Goal: Communication & Community: Answer question/provide support

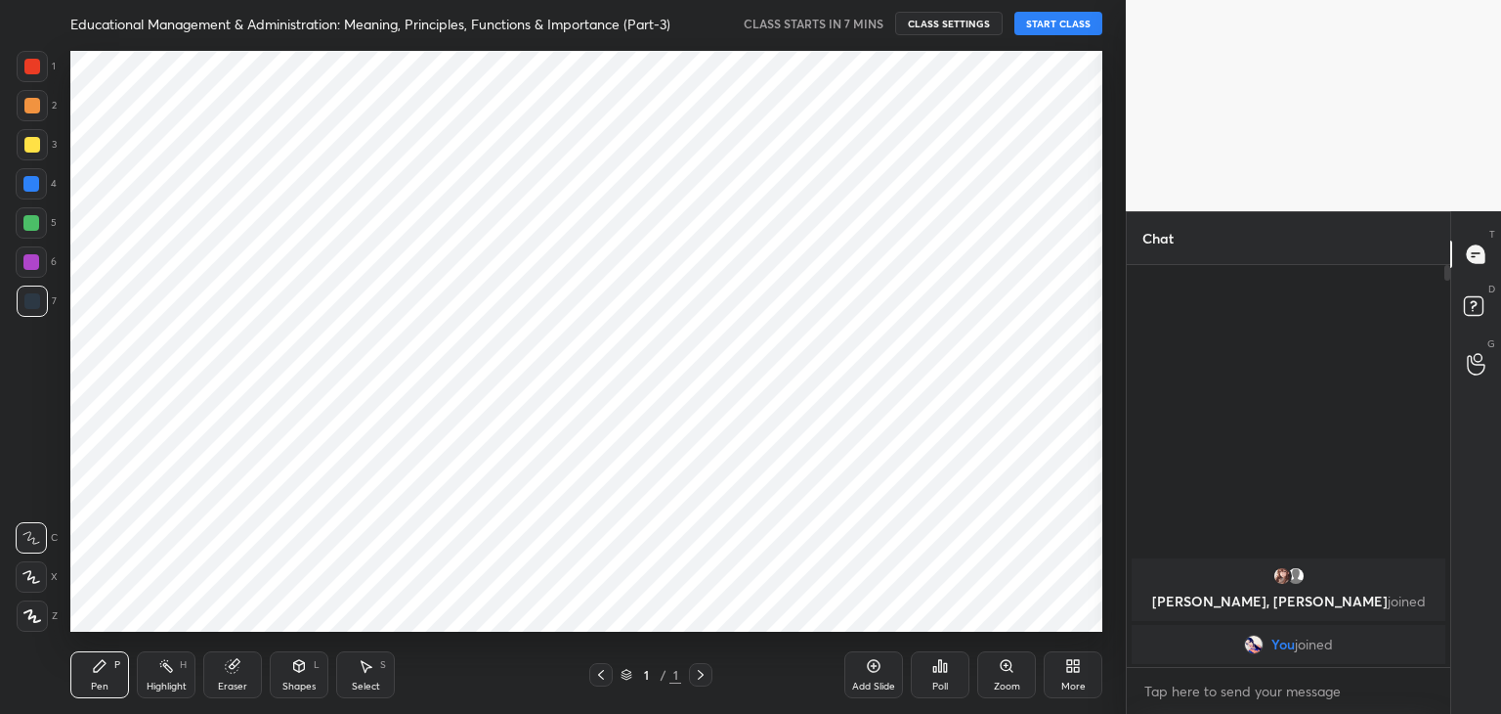
scroll to position [588, 1048]
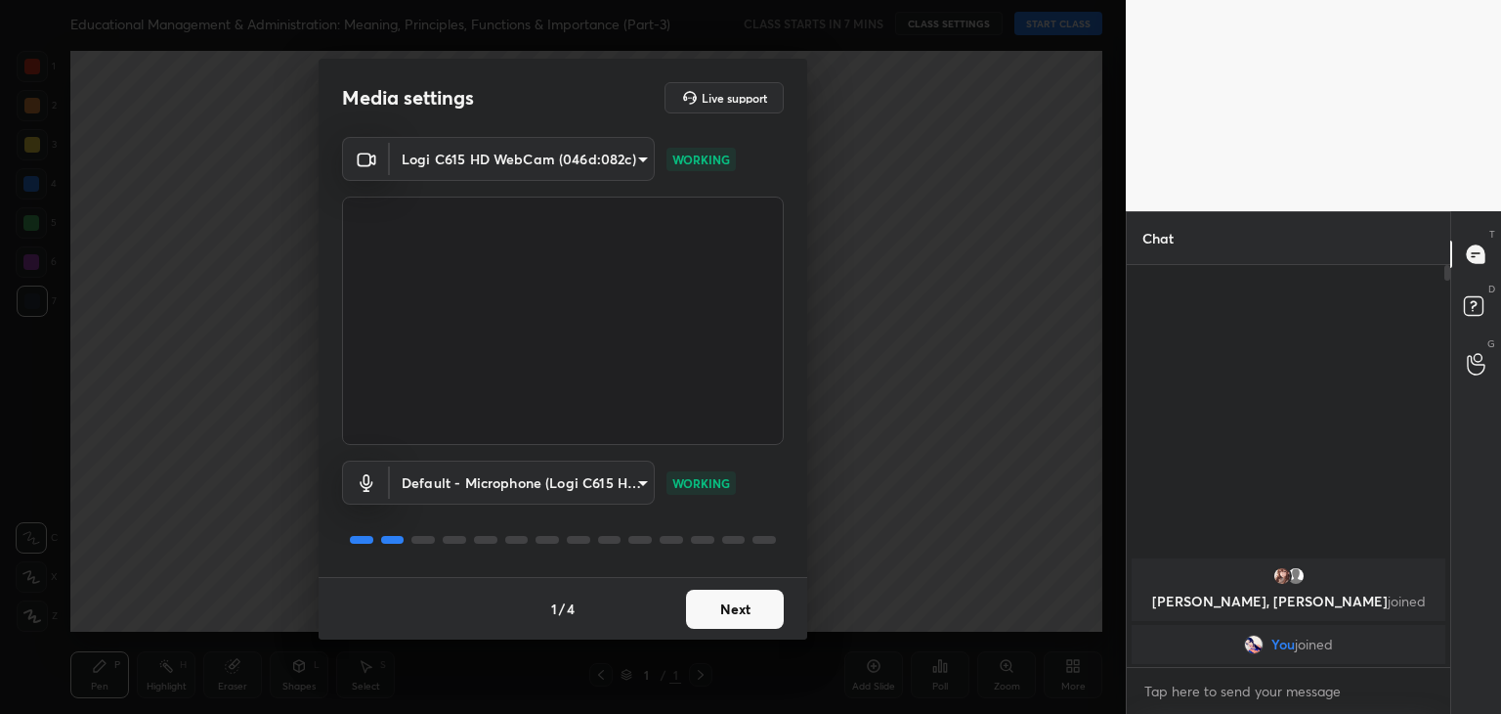
click at [755, 612] on button "Next" at bounding box center [735, 608] width 98 height 39
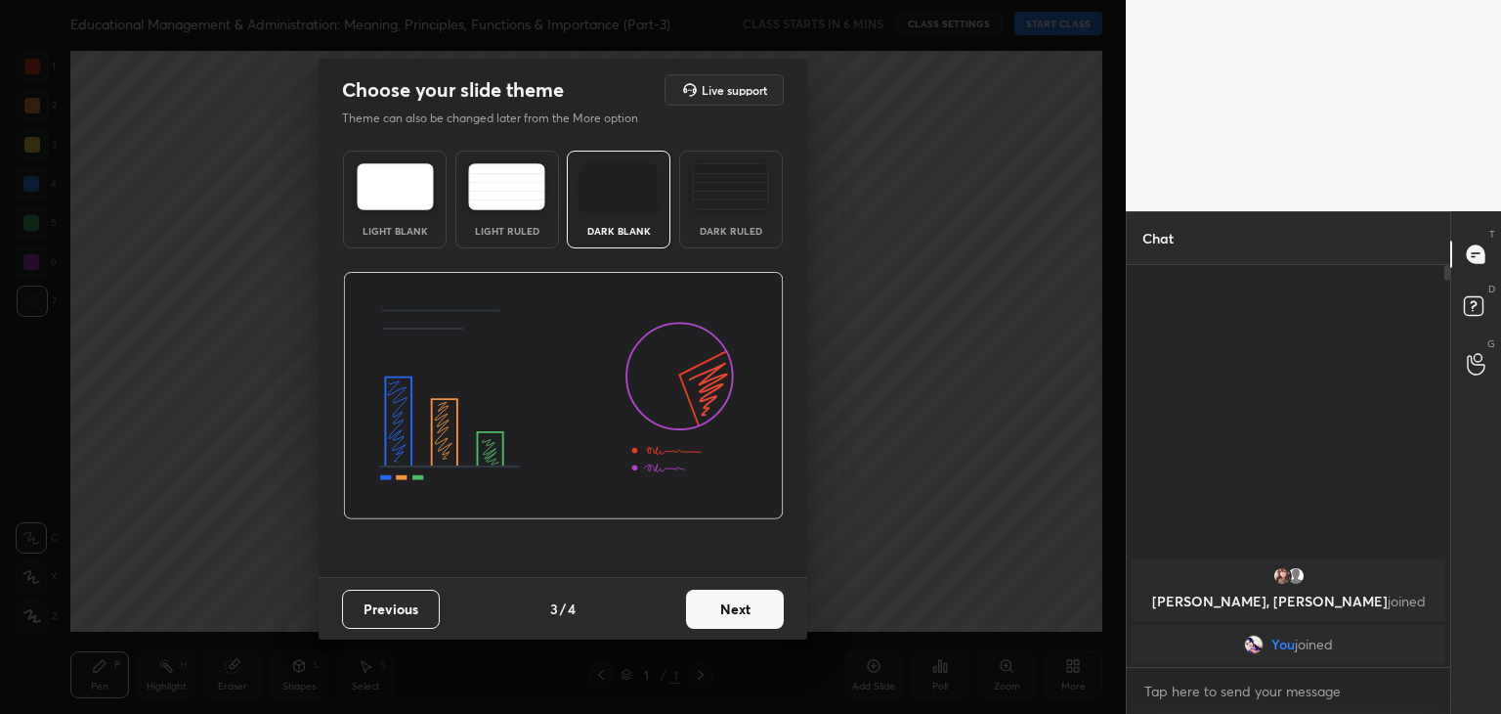
click at [727, 196] on img at bounding box center [730, 186] width 77 height 47
click at [716, 618] on button "Next" at bounding box center [735, 608] width 98 height 39
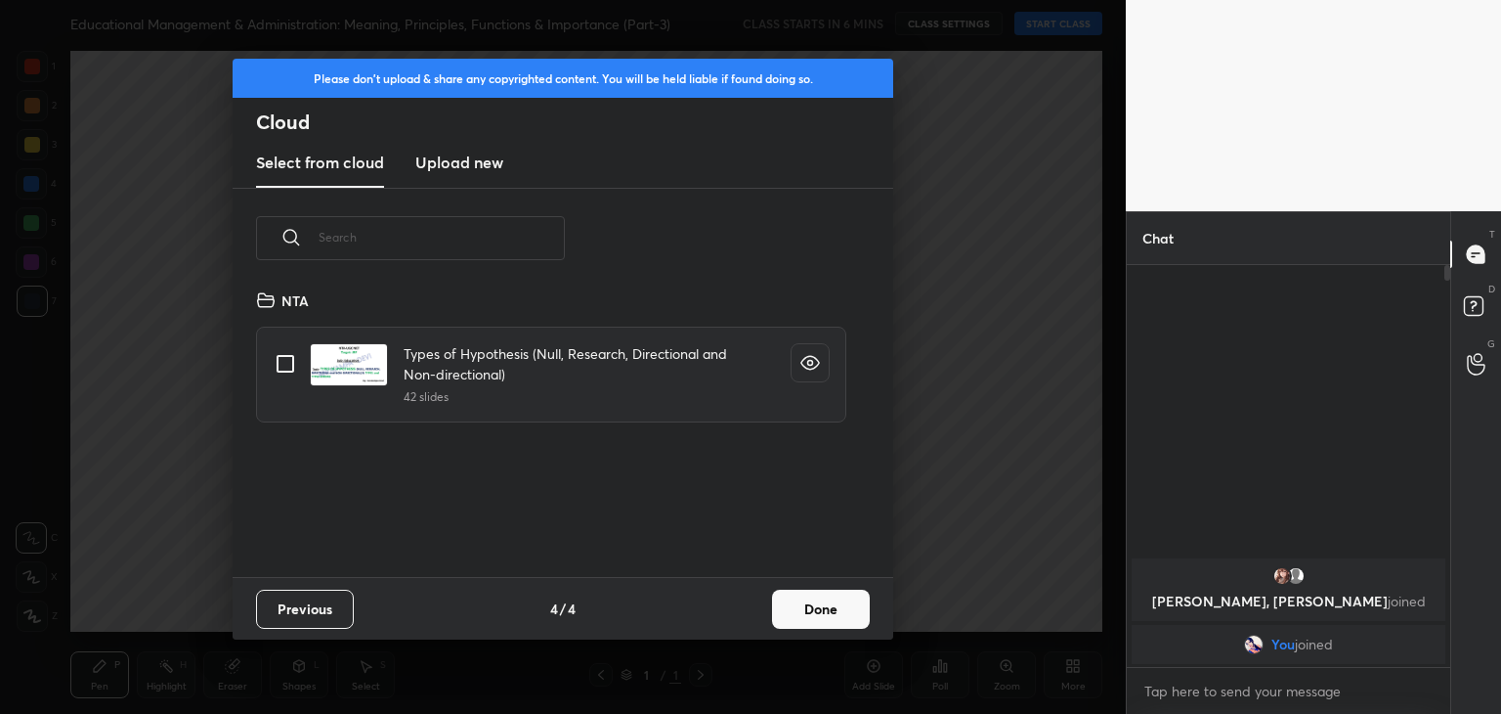
scroll to position [289, 628]
click at [487, 162] on h3 "Upload new" at bounding box center [459, 162] width 88 height 23
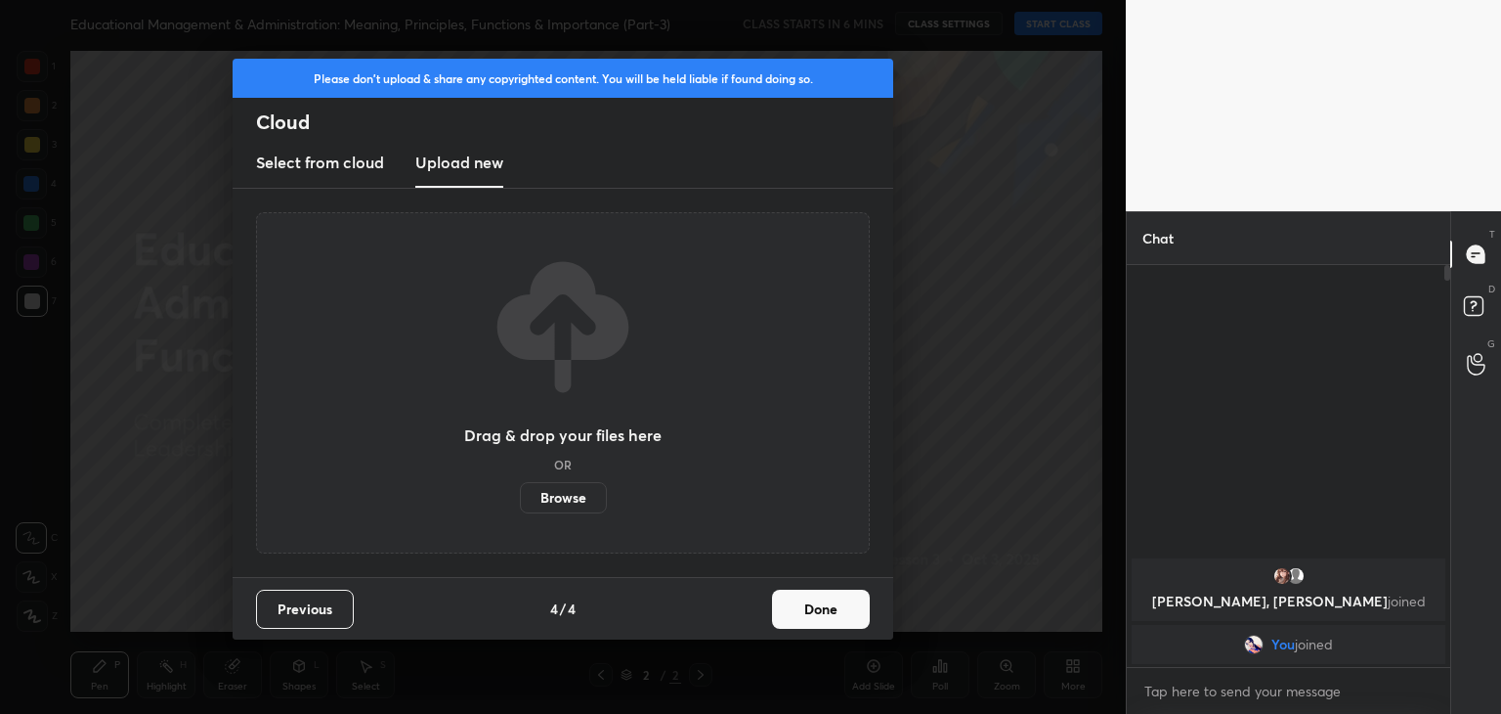
click at [563, 497] on label "Browse" at bounding box center [563, 497] width 87 height 31
click at [520, 497] on input "Browse" at bounding box center [520, 497] width 0 height 31
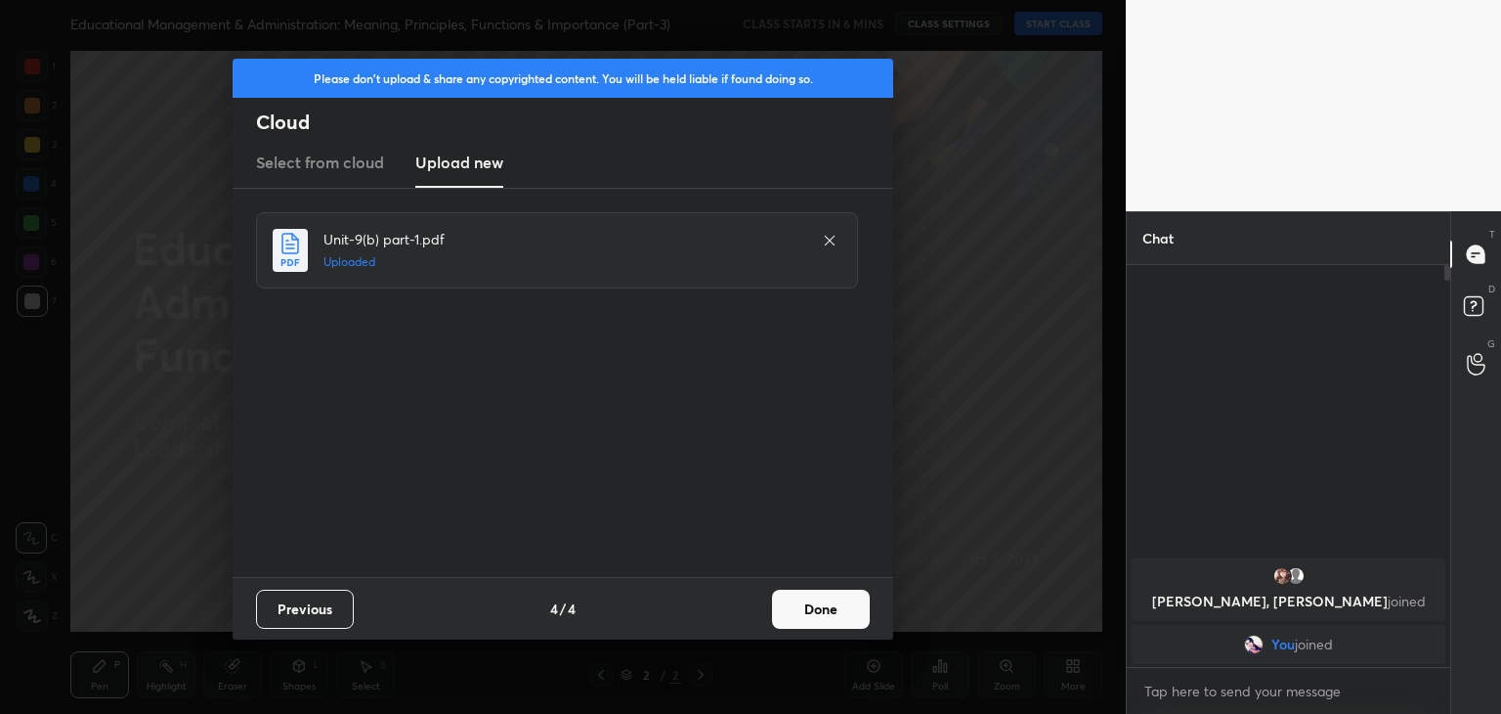
click at [829, 240] on icon at bounding box center [830, 241] width 10 height 10
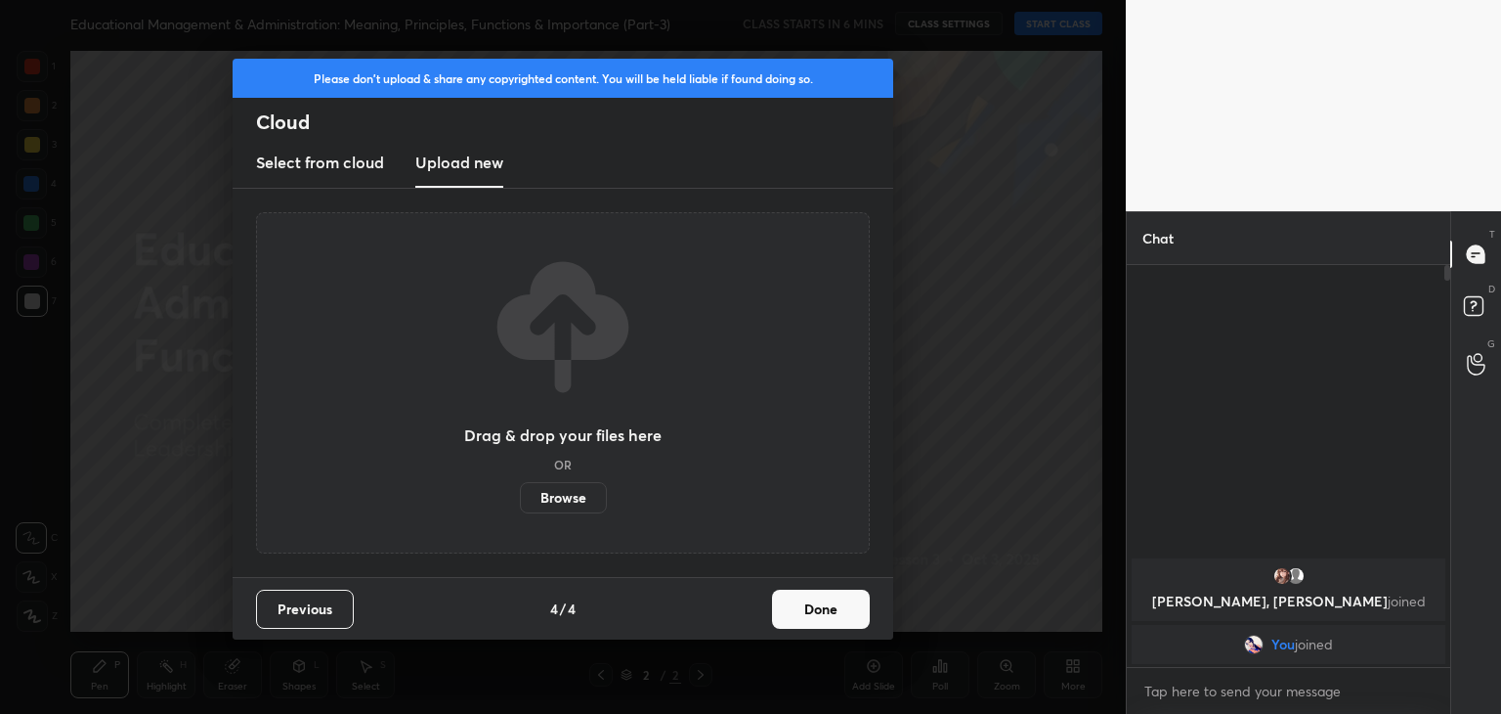
click at [570, 494] on label "Browse" at bounding box center [563, 497] width 87 height 31
click at [520, 494] on input "Browse" at bounding box center [520, 497] width 0 height 31
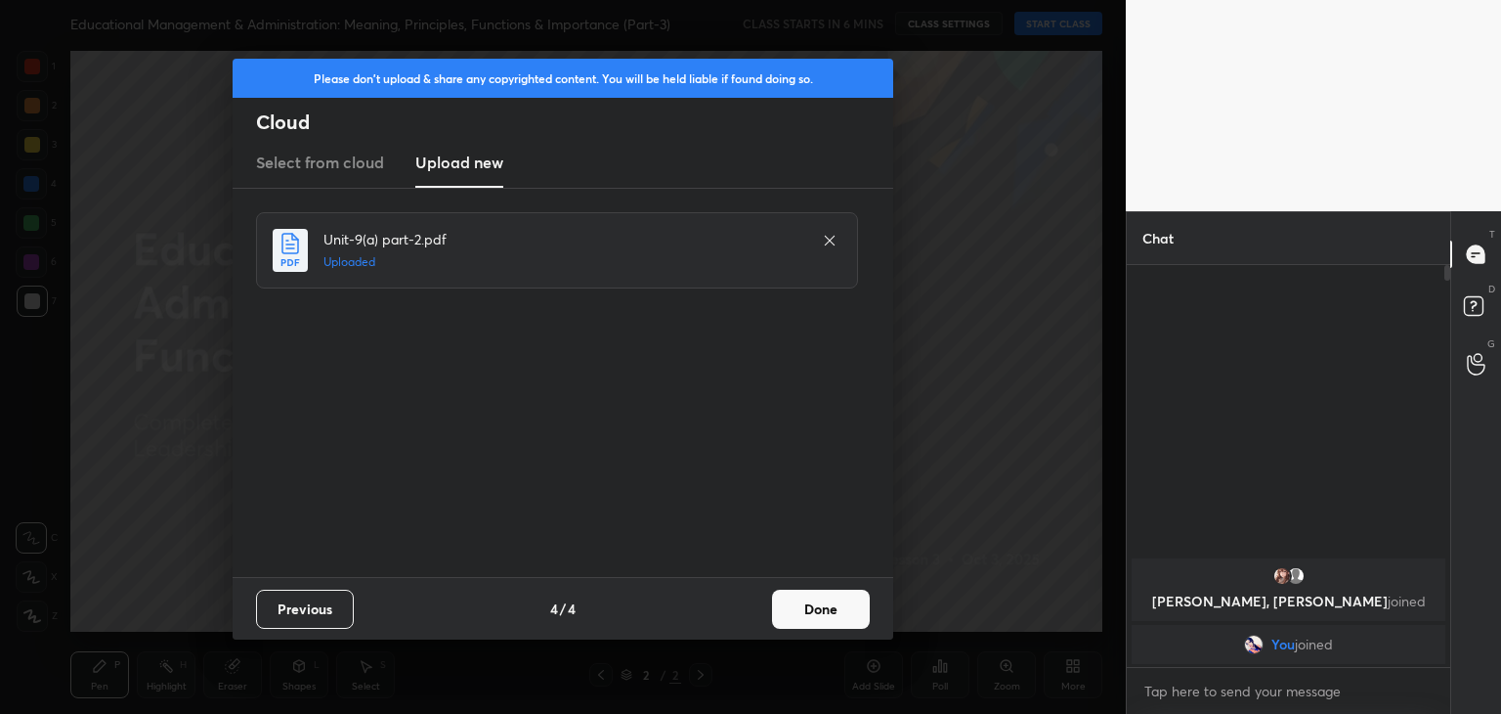
click at [801, 614] on button "Done" at bounding box center [821, 608] width 98 height 39
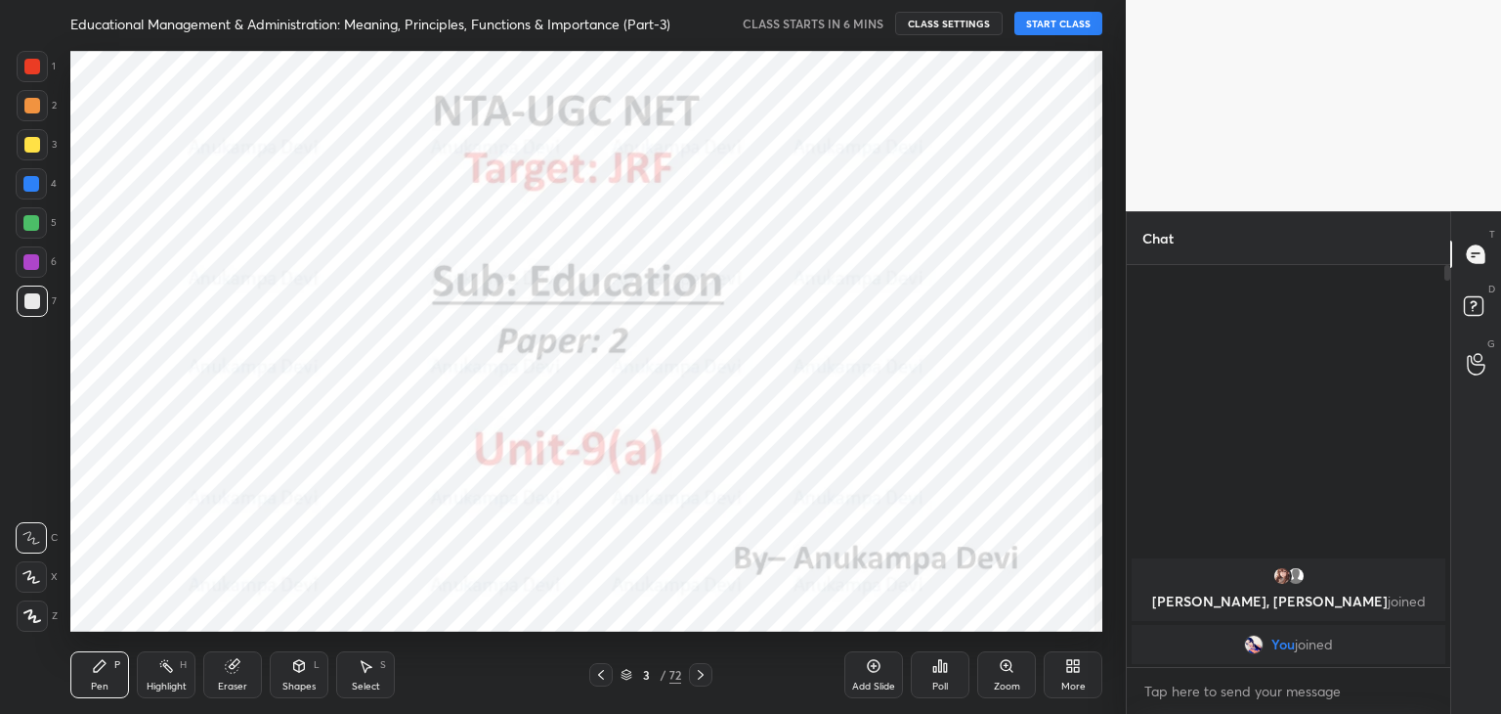
click at [699, 677] on icon at bounding box center [701, 675] width 6 height 10
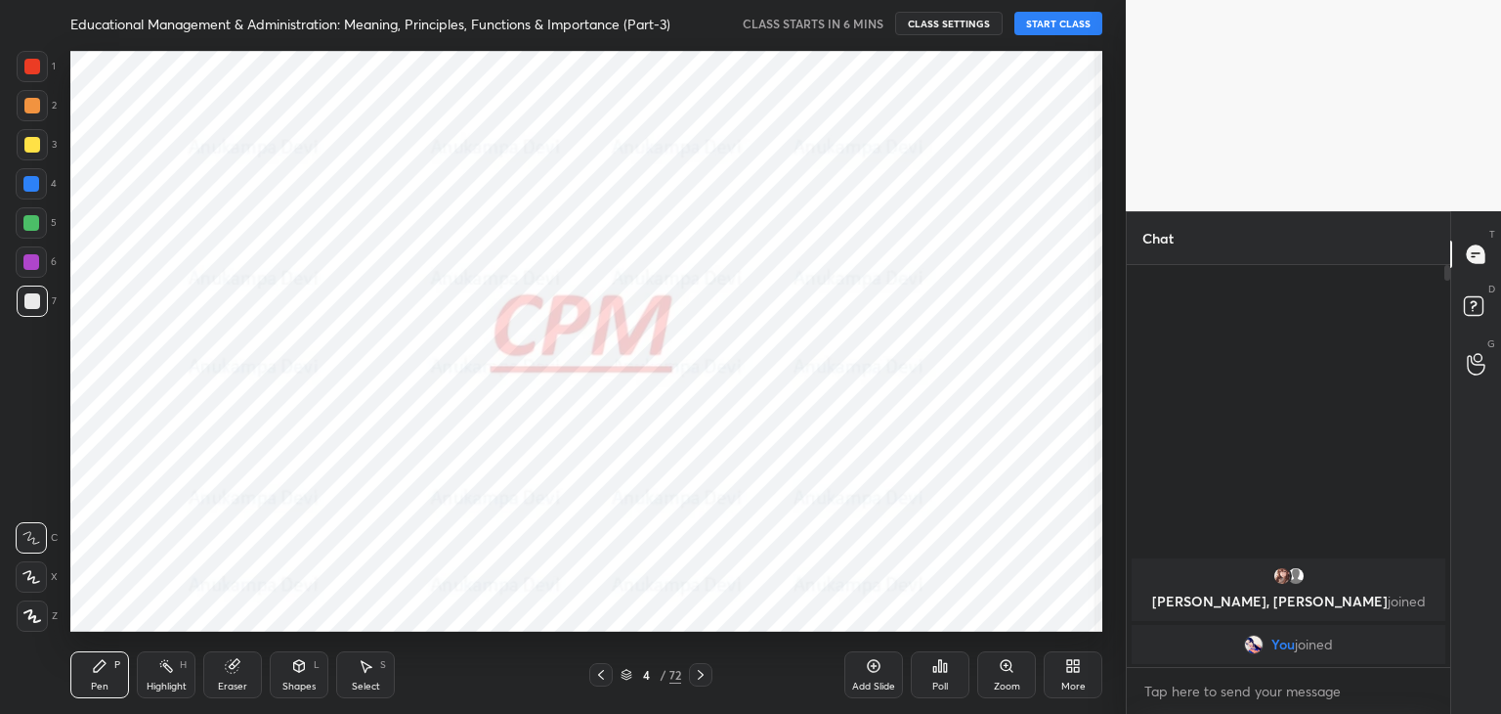
click at [699, 677] on icon at bounding box center [701, 675] width 6 height 10
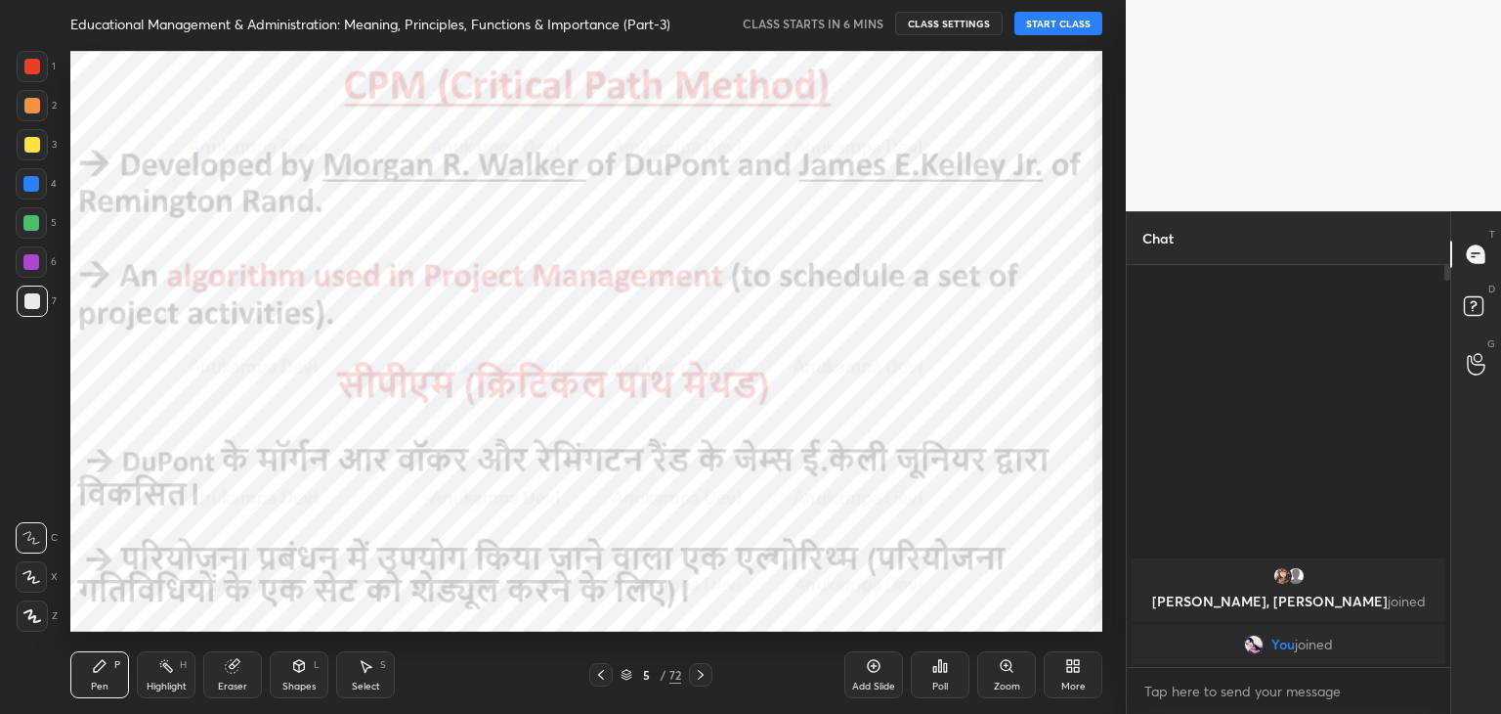
click at [604, 673] on icon at bounding box center [601, 675] width 16 height 16
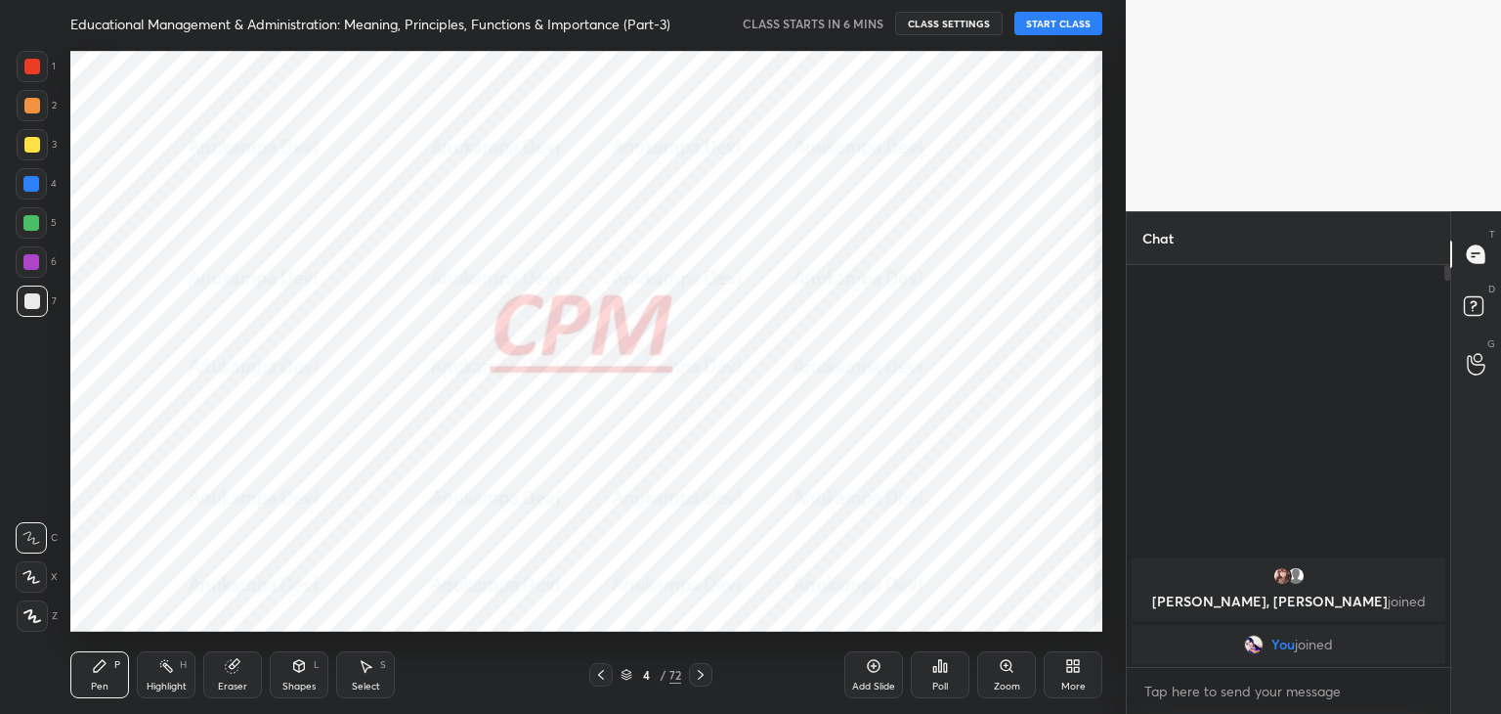
click at [604, 673] on icon at bounding box center [601, 675] width 16 height 16
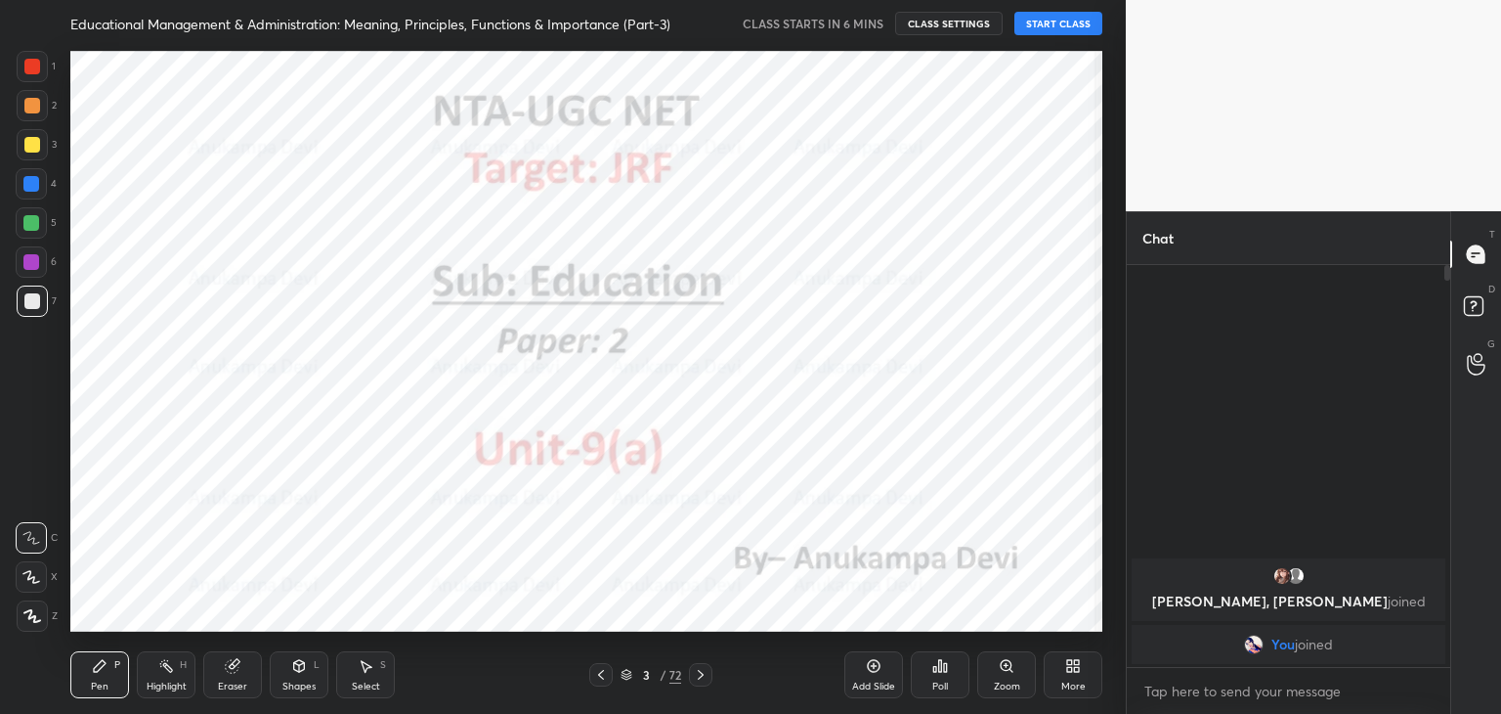
click at [622, 677] on icon at bounding box center [627, 677] width 10 height 3
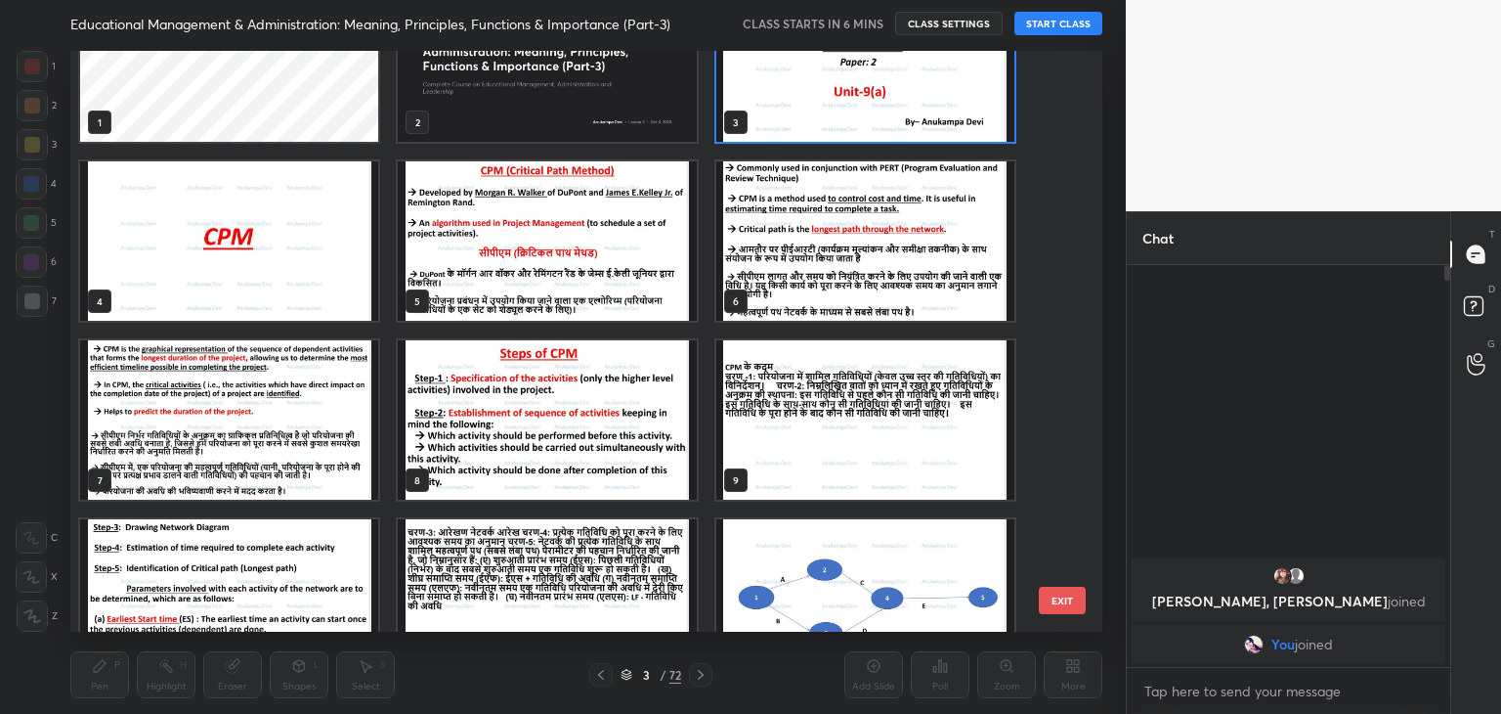
scroll to position [0, 0]
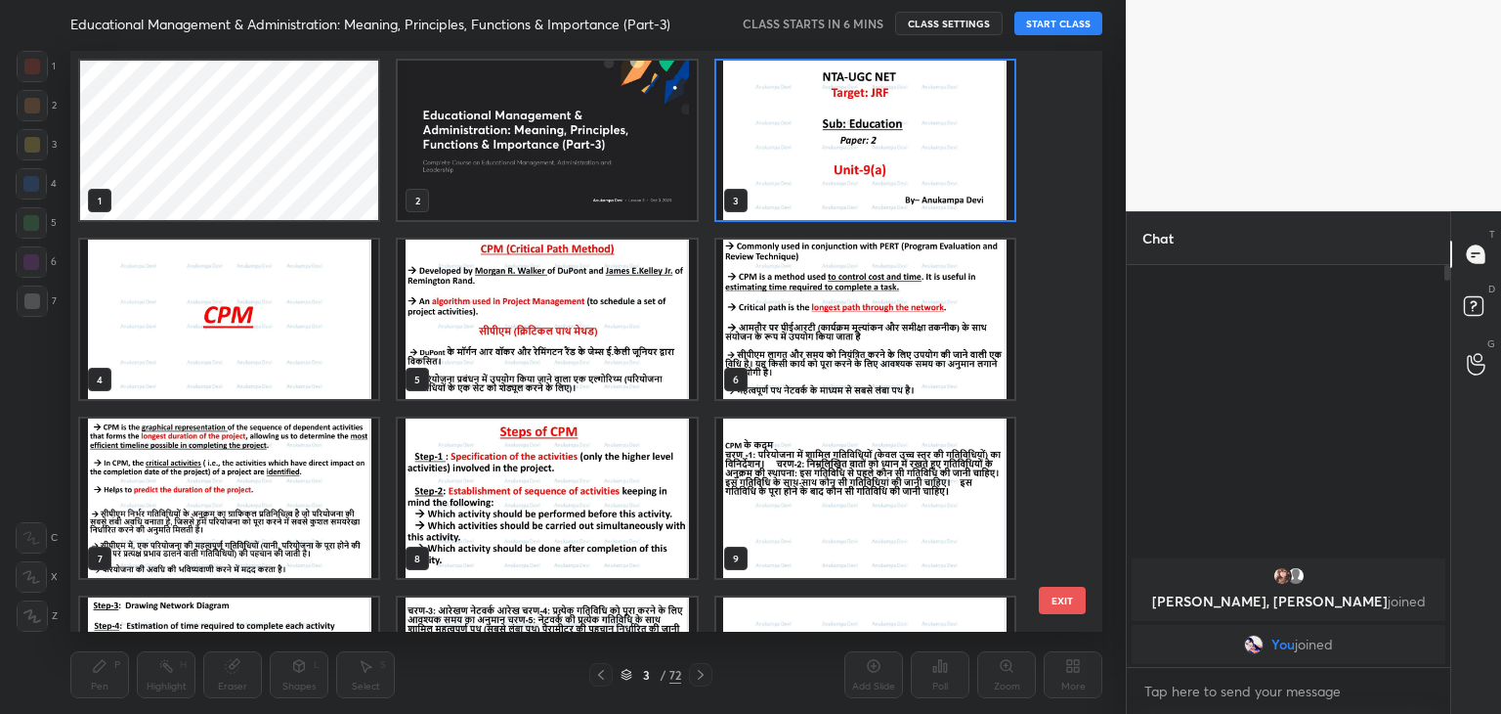
click at [552, 167] on img "grid" at bounding box center [547, 140] width 298 height 159
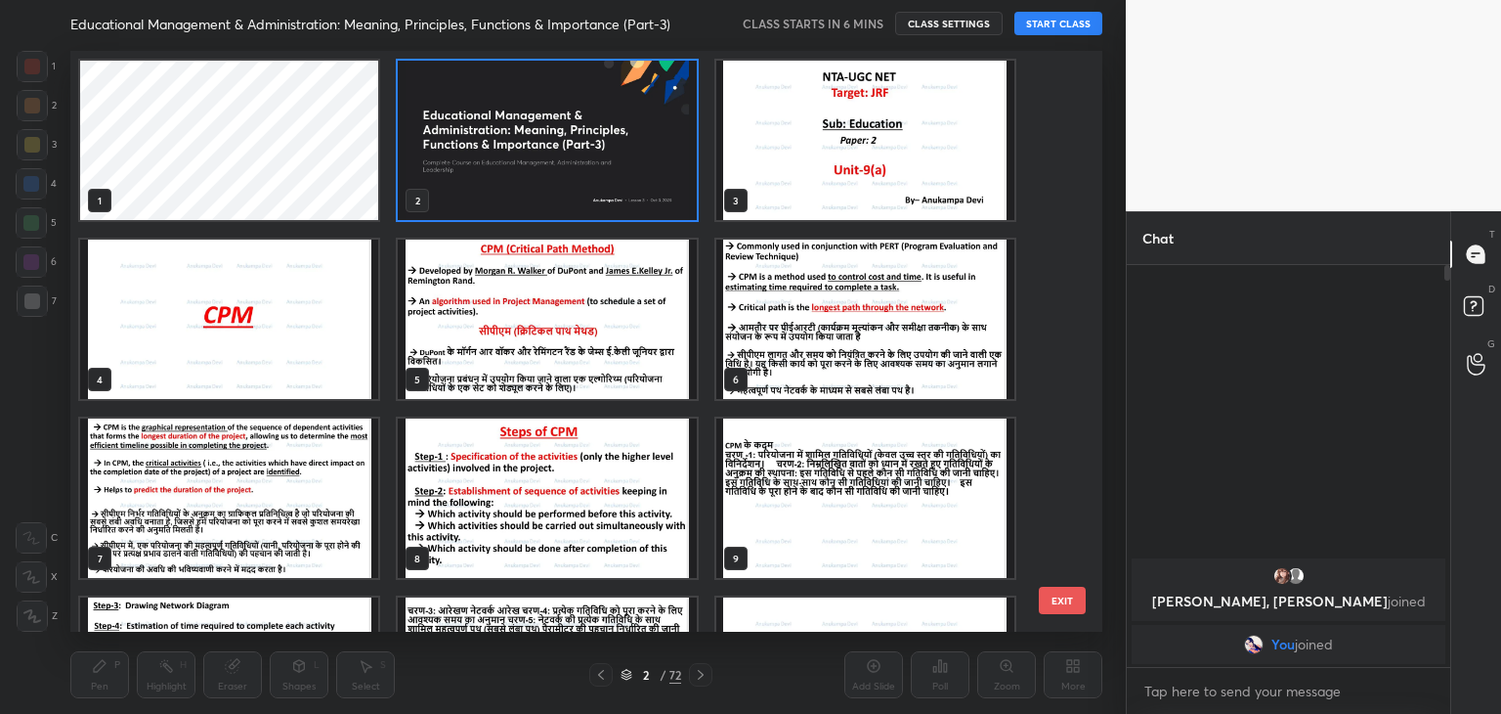
click at [552, 167] on img "grid" at bounding box center [547, 140] width 298 height 159
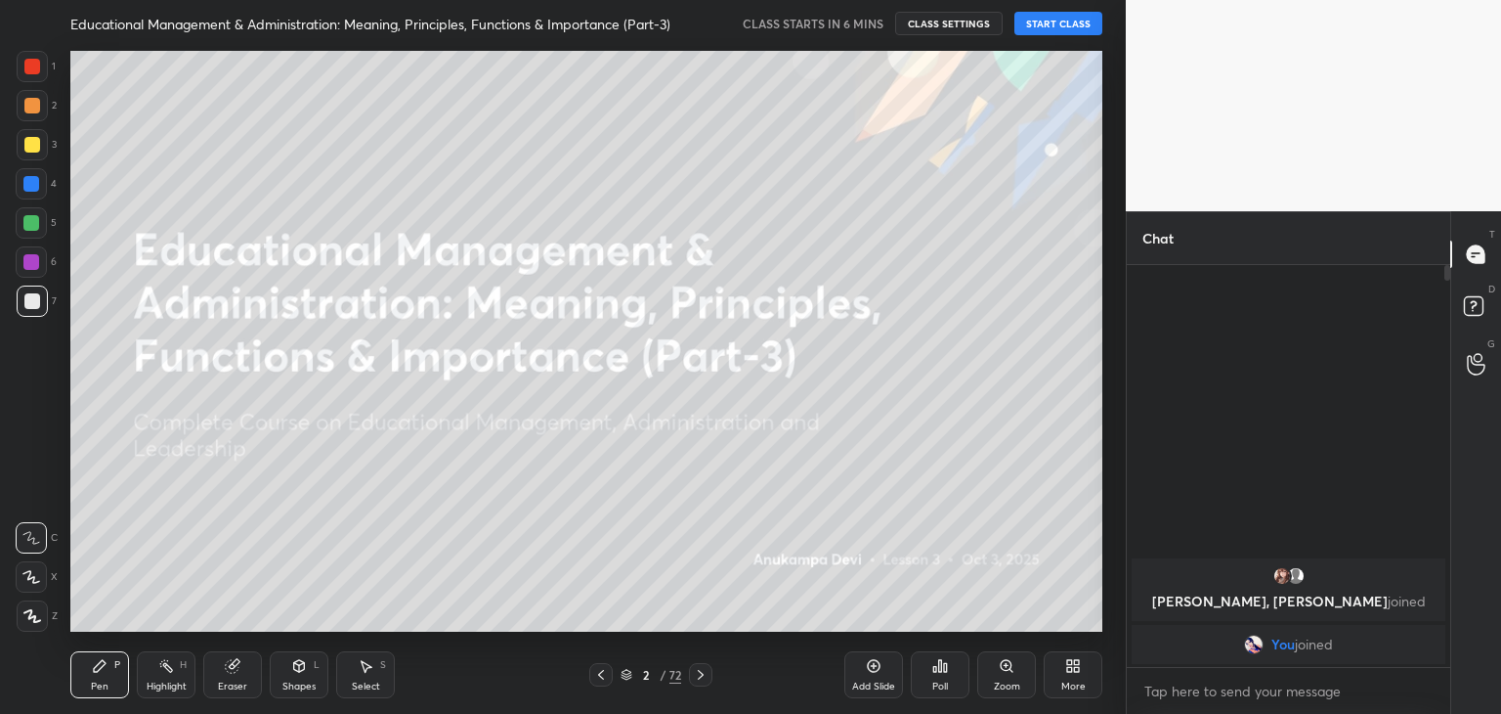
click at [26, 616] on icon at bounding box center [32, 616] width 18 height 14
click at [38, 255] on div at bounding box center [31, 262] width 16 height 16
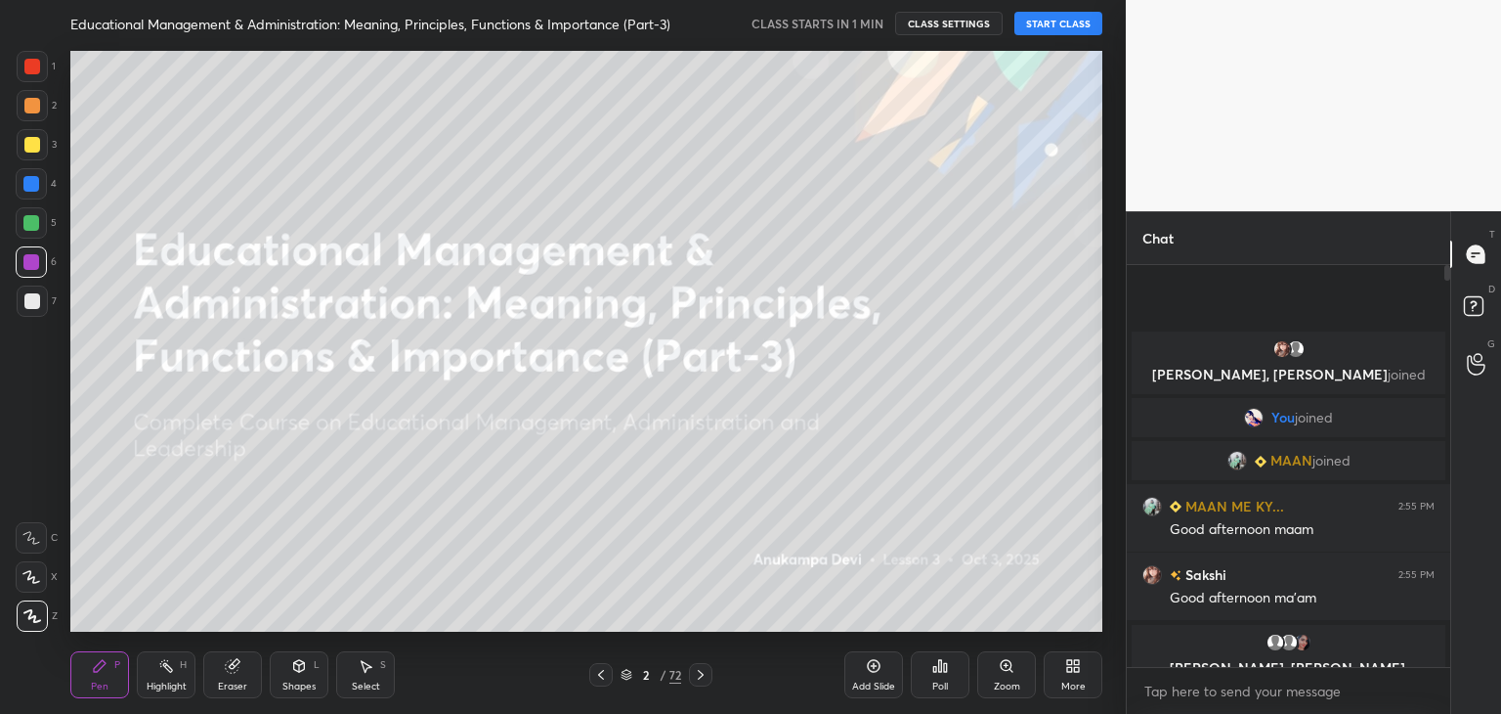
click at [1048, 24] on button "START CLASS" at bounding box center [1059, 23] width 88 height 23
click at [32, 189] on div at bounding box center [31, 184] width 16 height 16
click at [33, 264] on div at bounding box center [31, 262] width 16 height 16
click at [303, 681] on div "Shapes" at bounding box center [298, 686] width 33 height 10
click at [227, 681] on div "Eraser" at bounding box center [232, 686] width 29 height 10
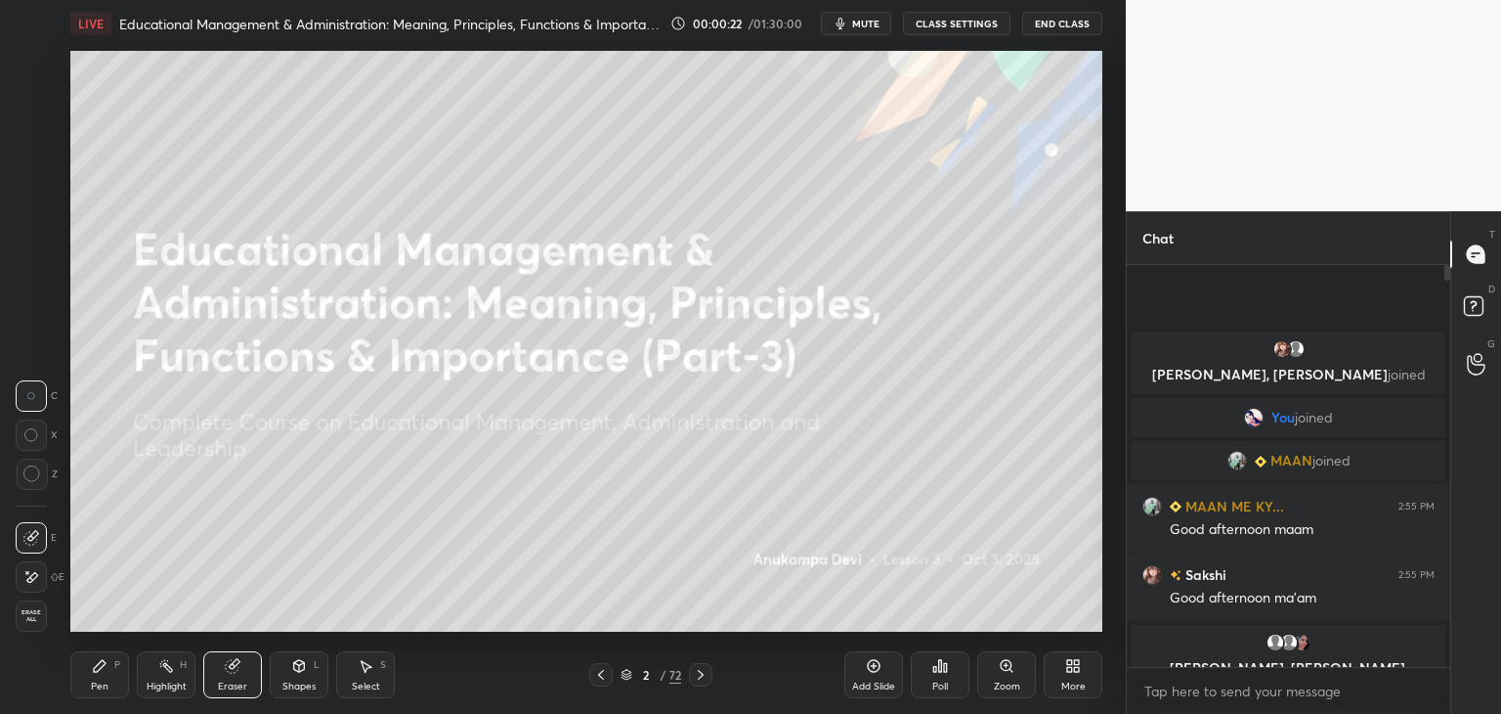
click at [107, 685] on div "Pen P" at bounding box center [99, 674] width 59 height 47
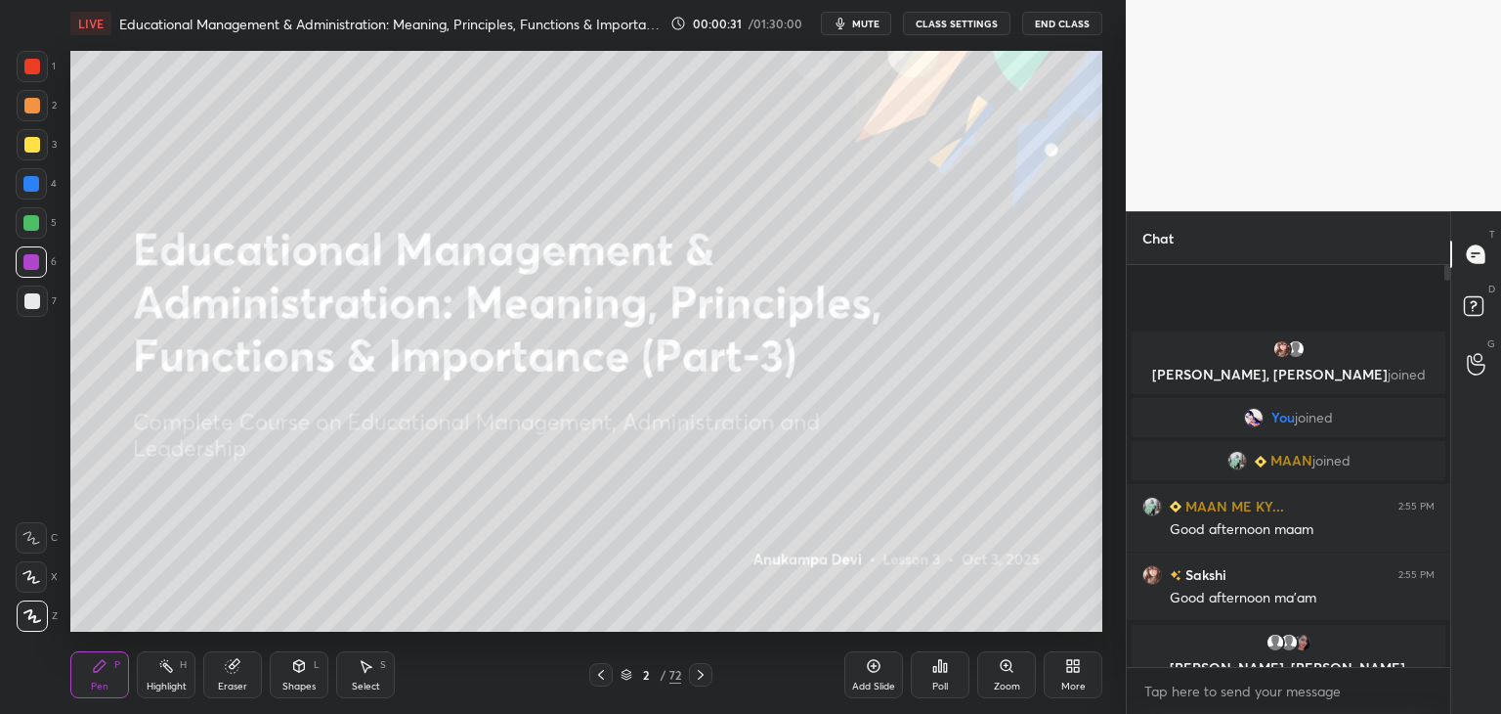
click at [1445, 659] on div at bounding box center [1445, 466] width 12 height 402
click at [699, 683] on div at bounding box center [700, 674] width 23 height 23
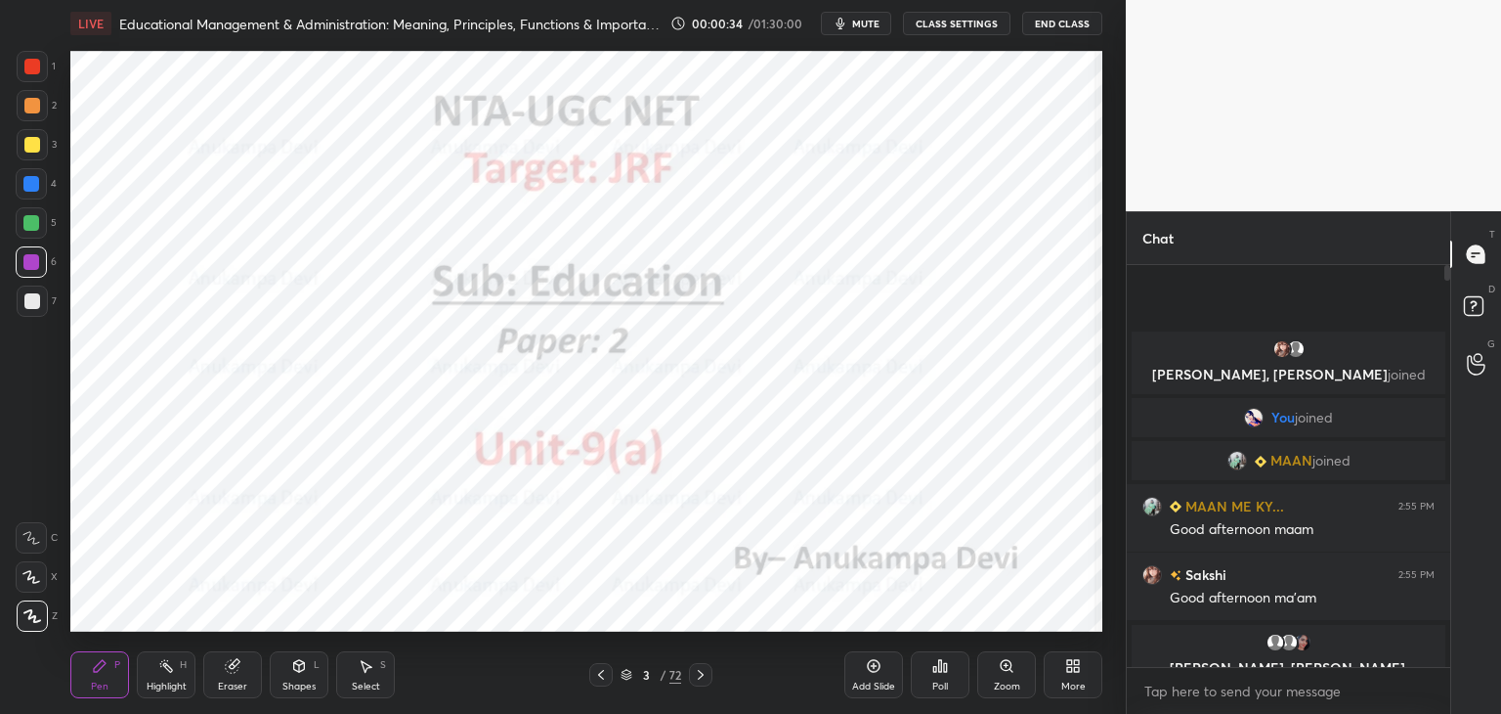
click at [623, 677] on icon at bounding box center [627, 675] width 12 height 12
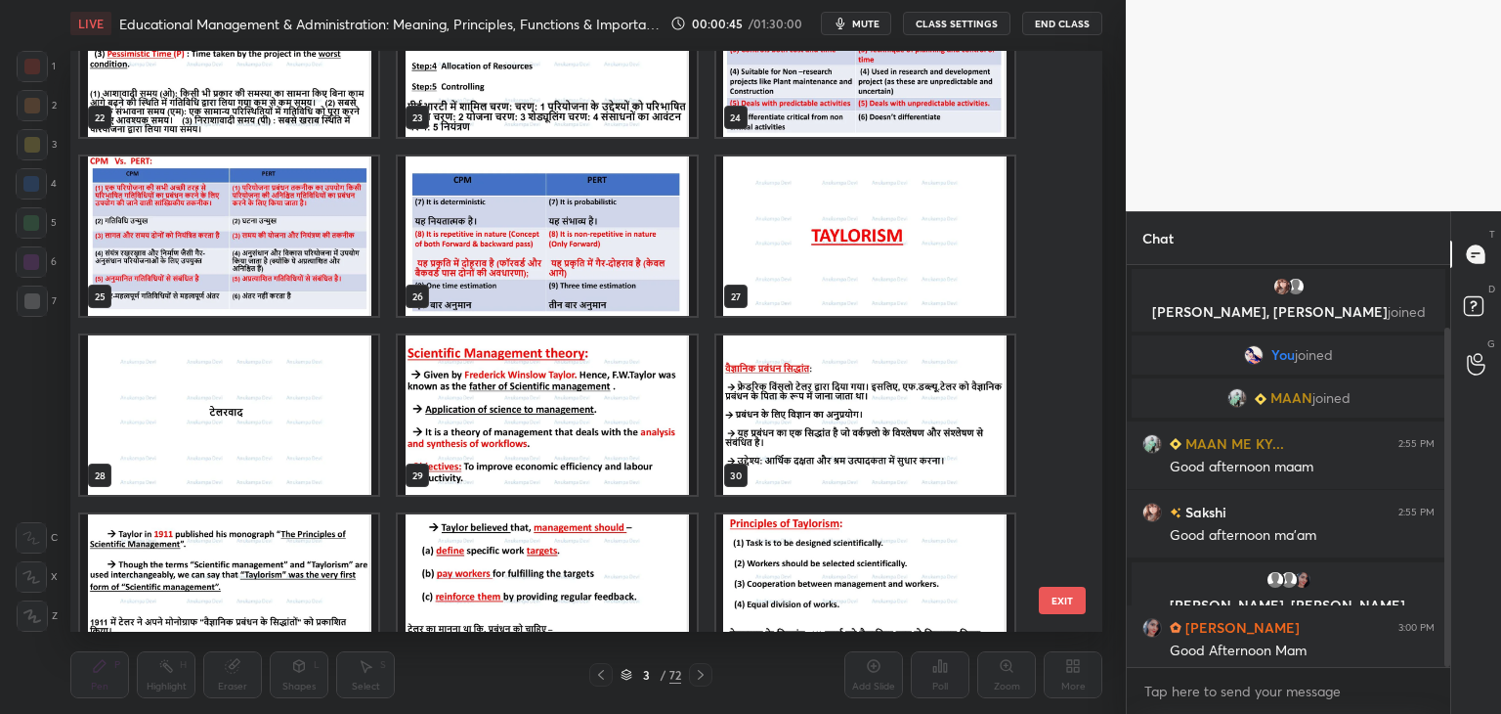
scroll to position [74, 0]
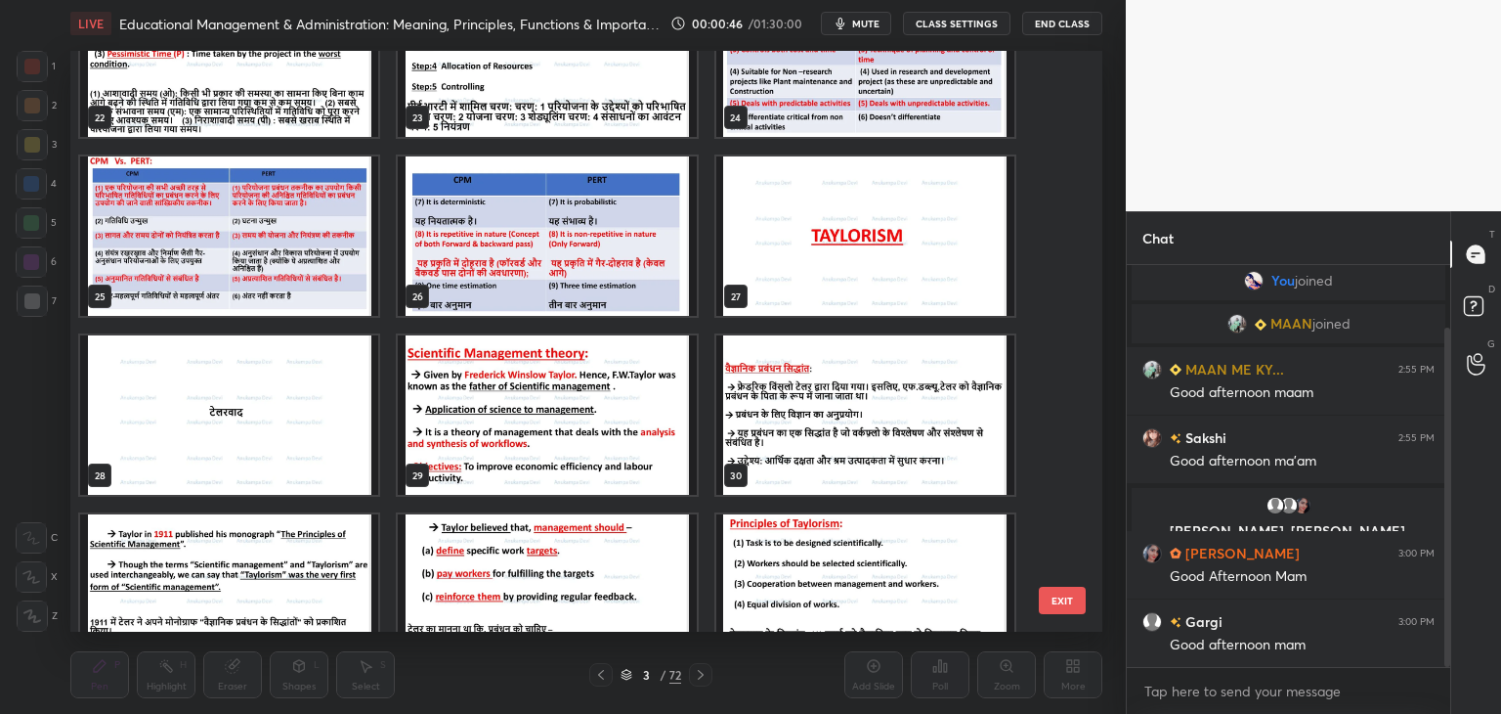
drag, startPoint x: 1449, startPoint y: 473, endPoint x: 1449, endPoint y: 532, distance: 58.6
click at [1453, 527] on div "Chat [PERSON_NAME], [PERSON_NAME] joined You joined MAAN joined MAAN ME KY... 2…" at bounding box center [1313, 462] width 375 height 502
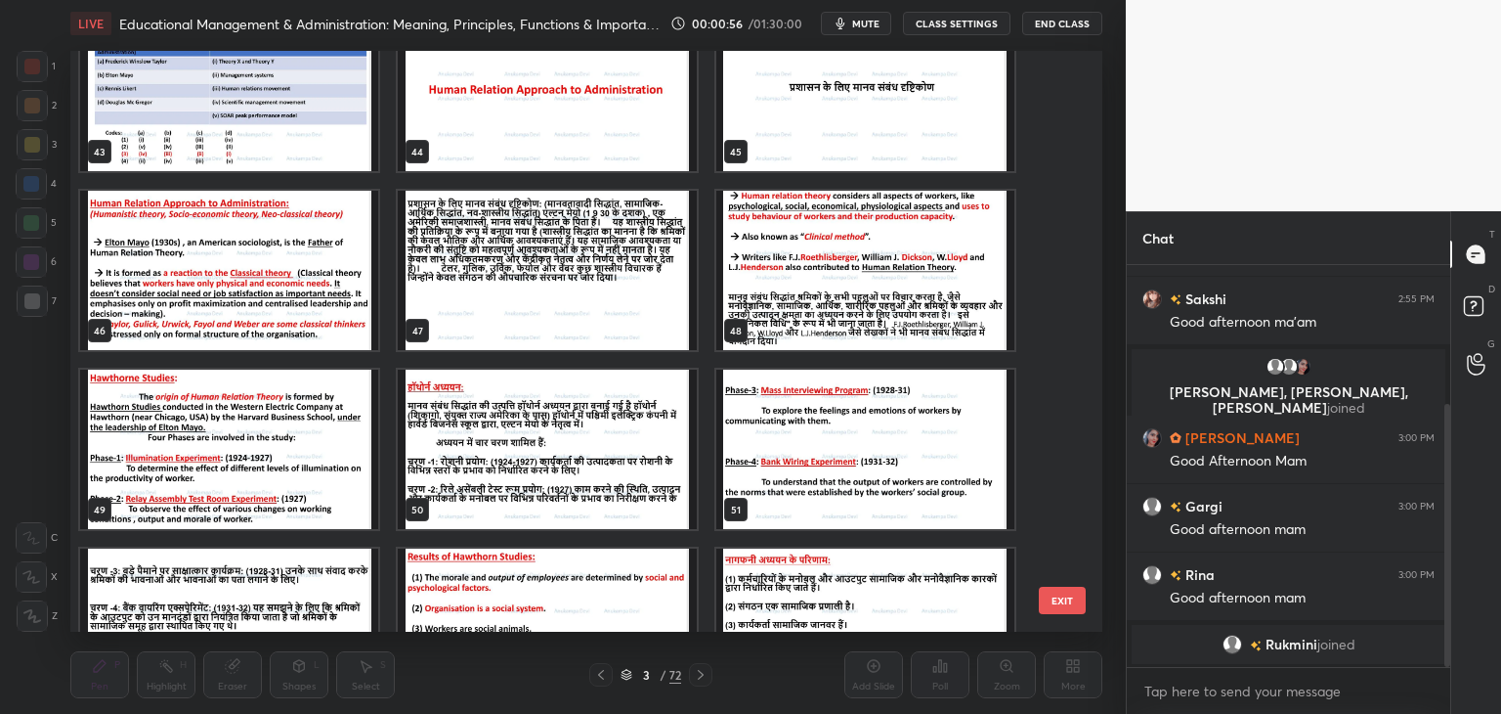
scroll to position [2553, 0]
click at [626, 126] on img "grid" at bounding box center [547, 91] width 298 height 159
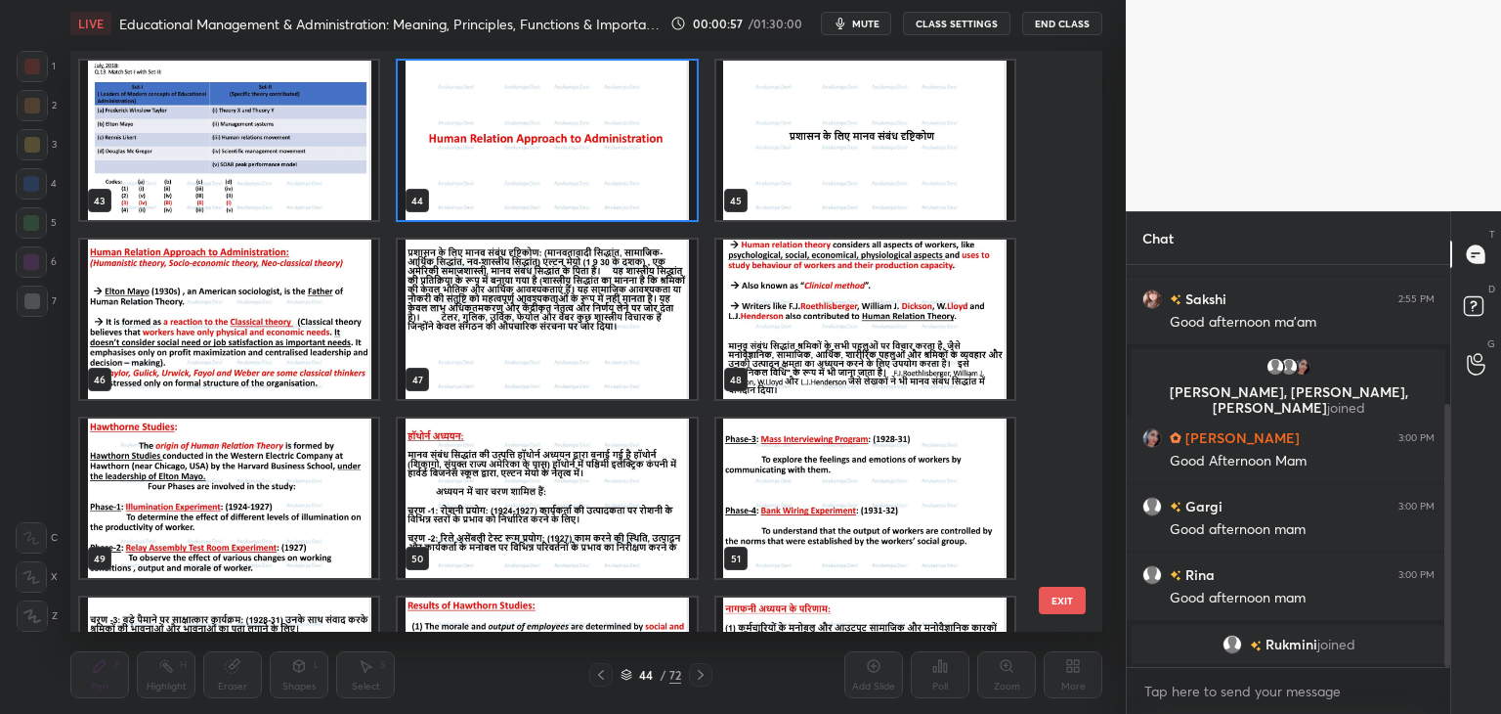
click at [626, 129] on div "43 44 45 46 47 48 49 50 51 52 53 54 55 56 57" at bounding box center [569, 341] width 998 height 581
click at [626, 129] on img "grid" at bounding box center [547, 140] width 298 height 159
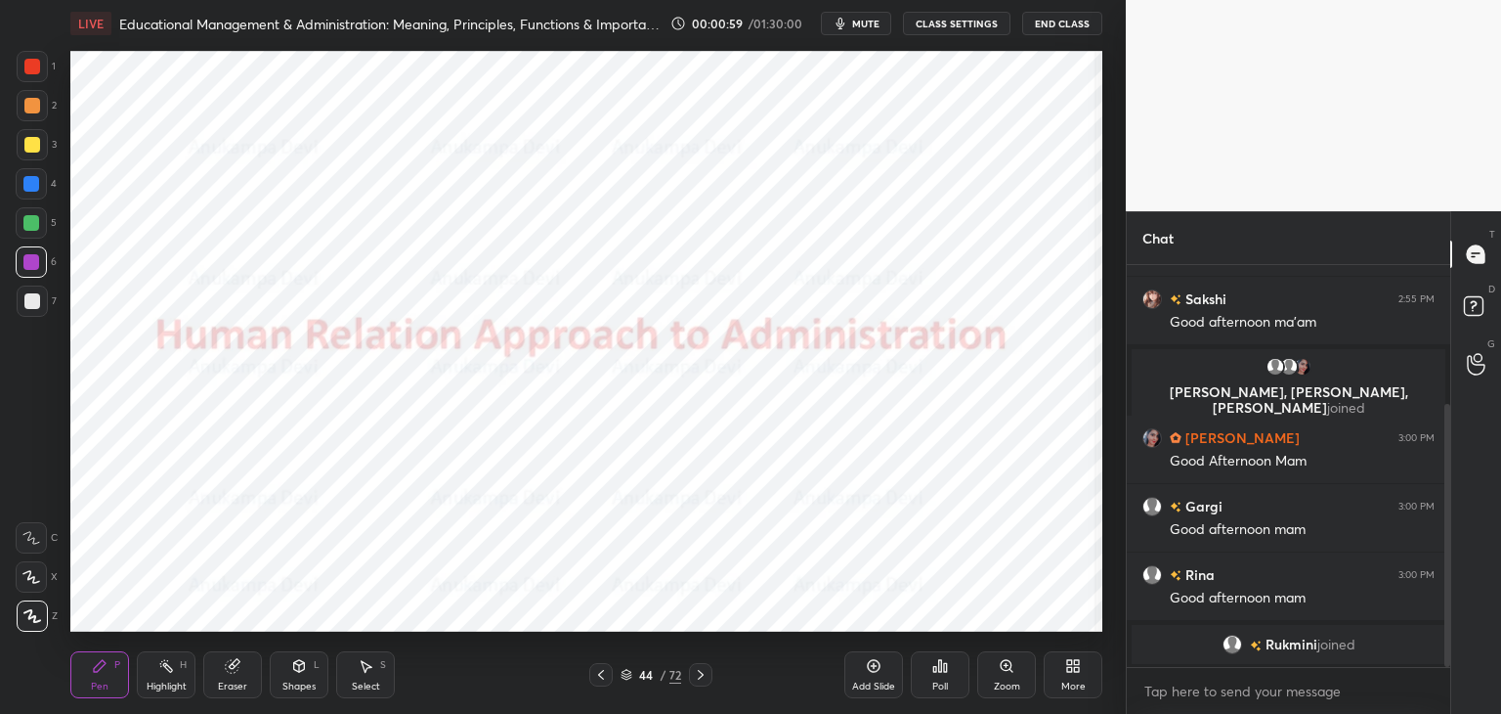
click at [626, 677] on icon at bounding box center [627, 675] width 12 height 12
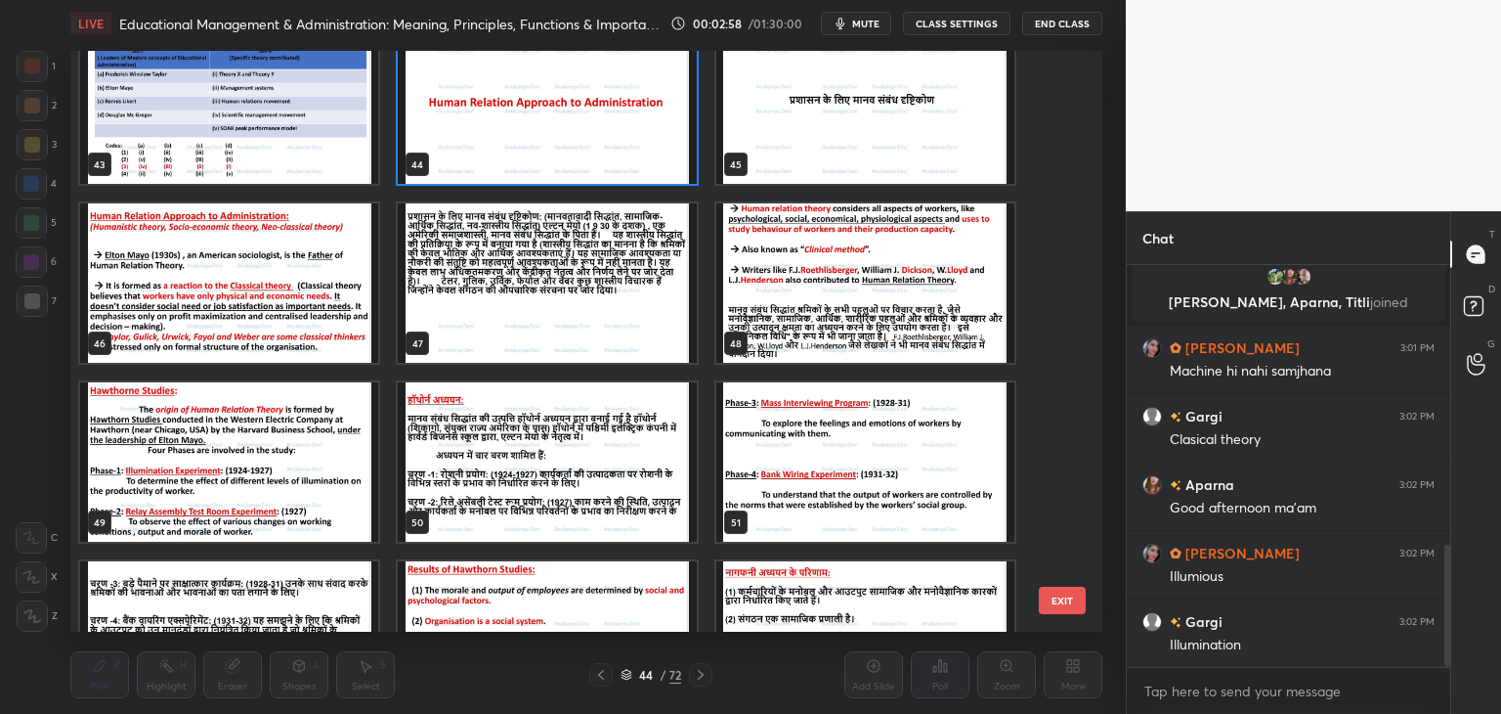
scroll to position [936, 0]
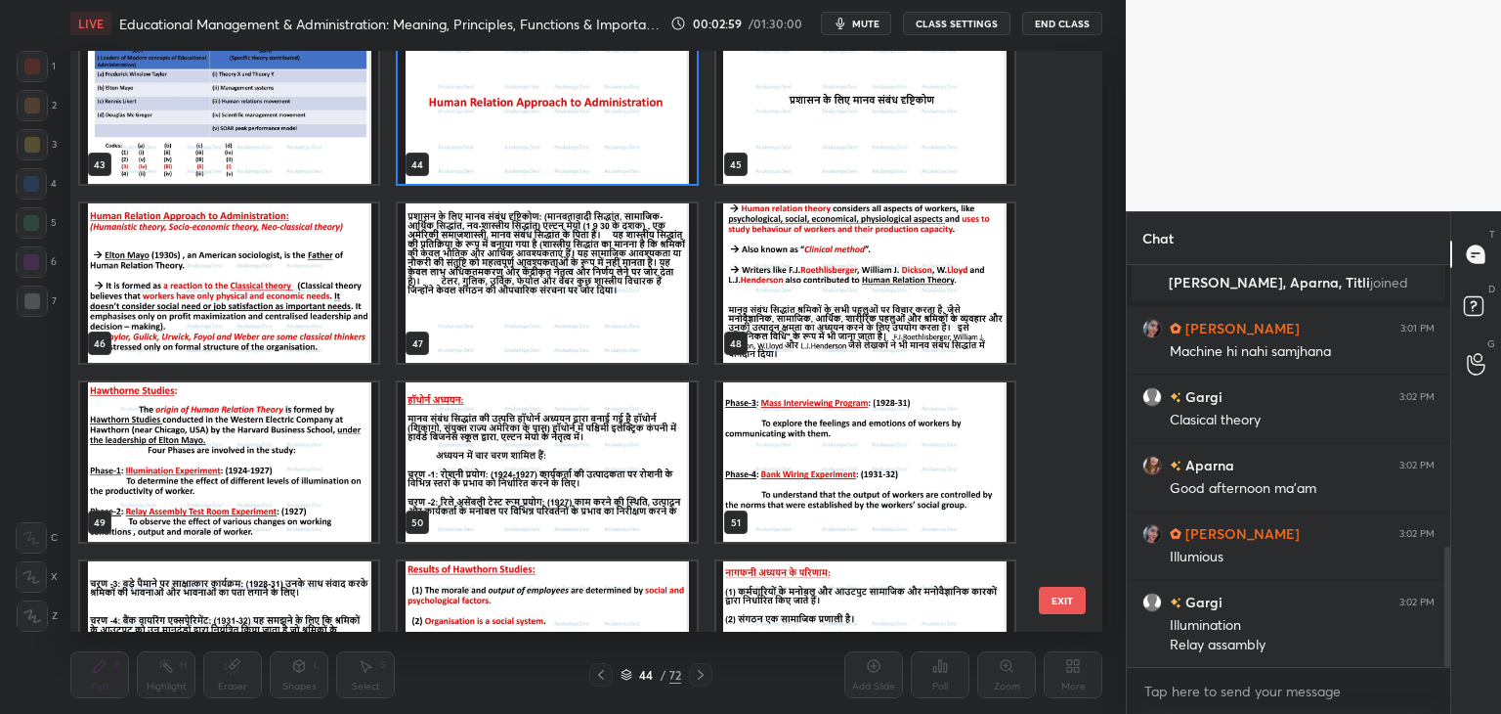
click at [302, 472] on img "grid" at bounding box center [229, 461] width 298 height 159
click at [300, 471] on img "grid" at bounding box center [229, 461] width 298 height 159
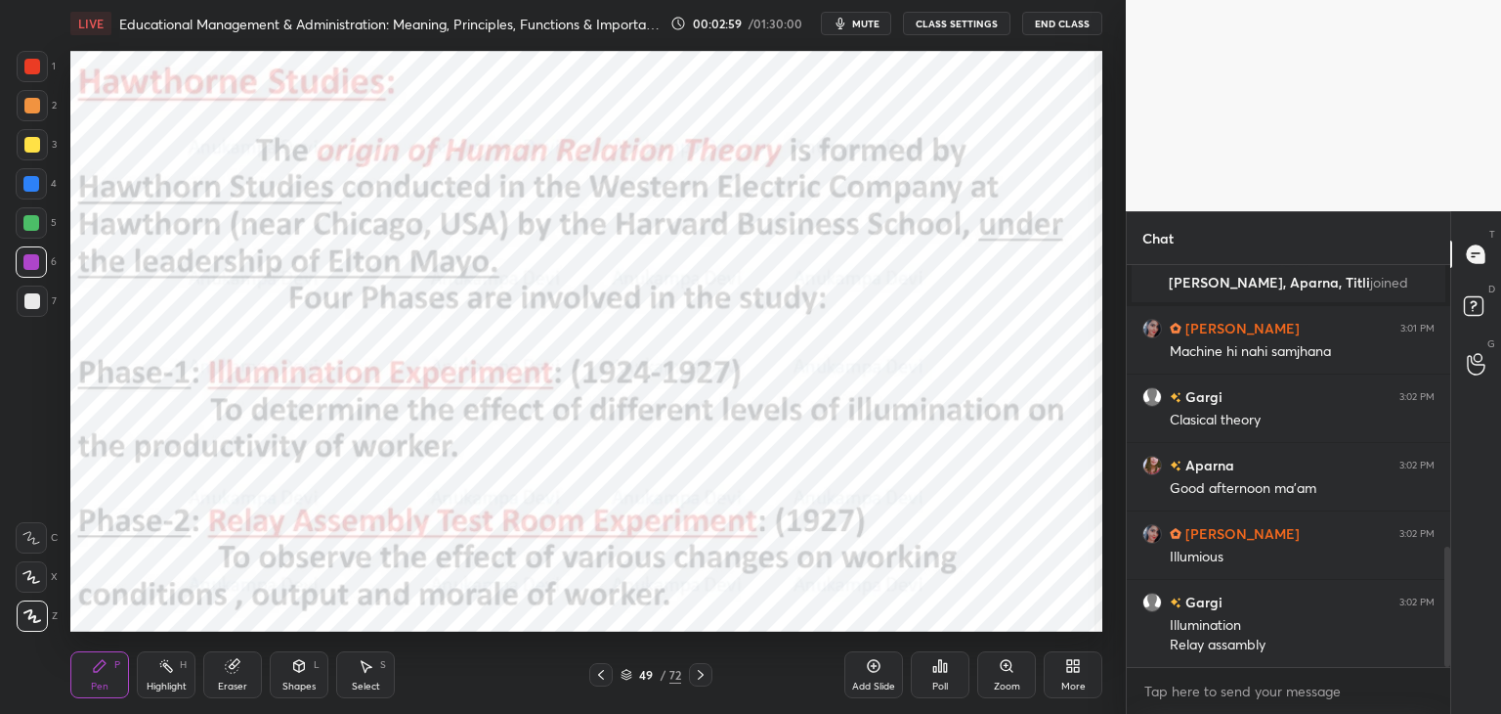
click at [298, 471] on img "grid" at bounding box center [229, 461] width 298 height 159
click at [700, 679] on icon at bounding box center [701, 675] width 16 height 16
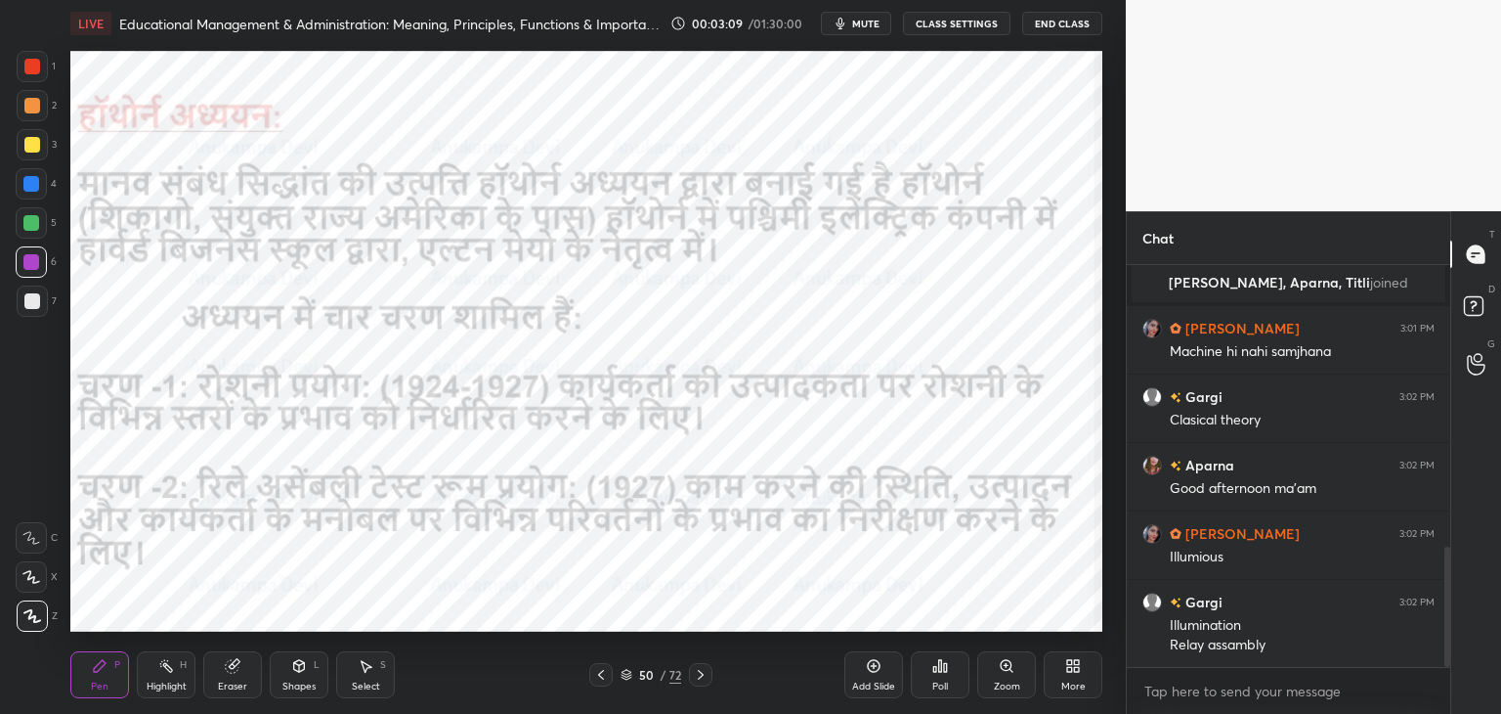
click at [697, 672] on icon at bounding box center [701, 675] width 16 height 16
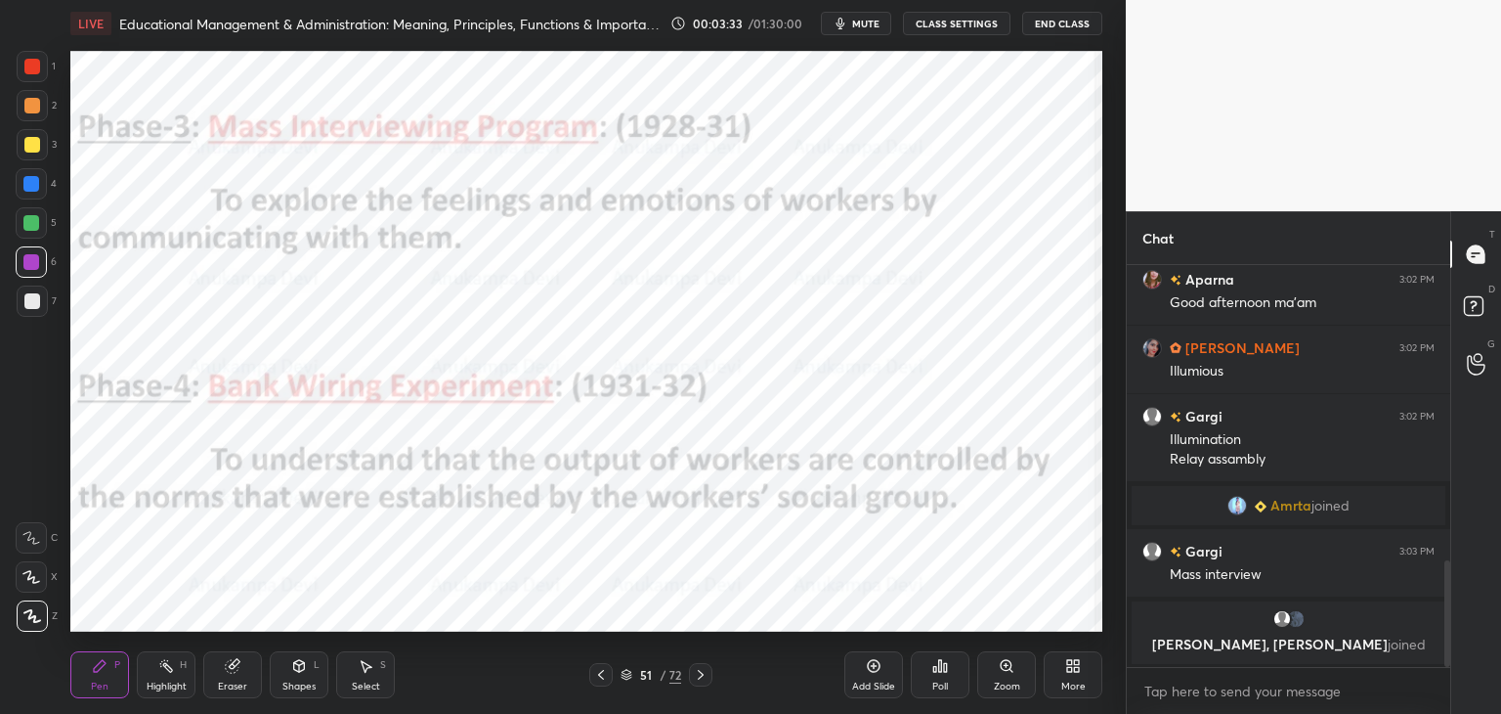
scroll to position [1161, 0]
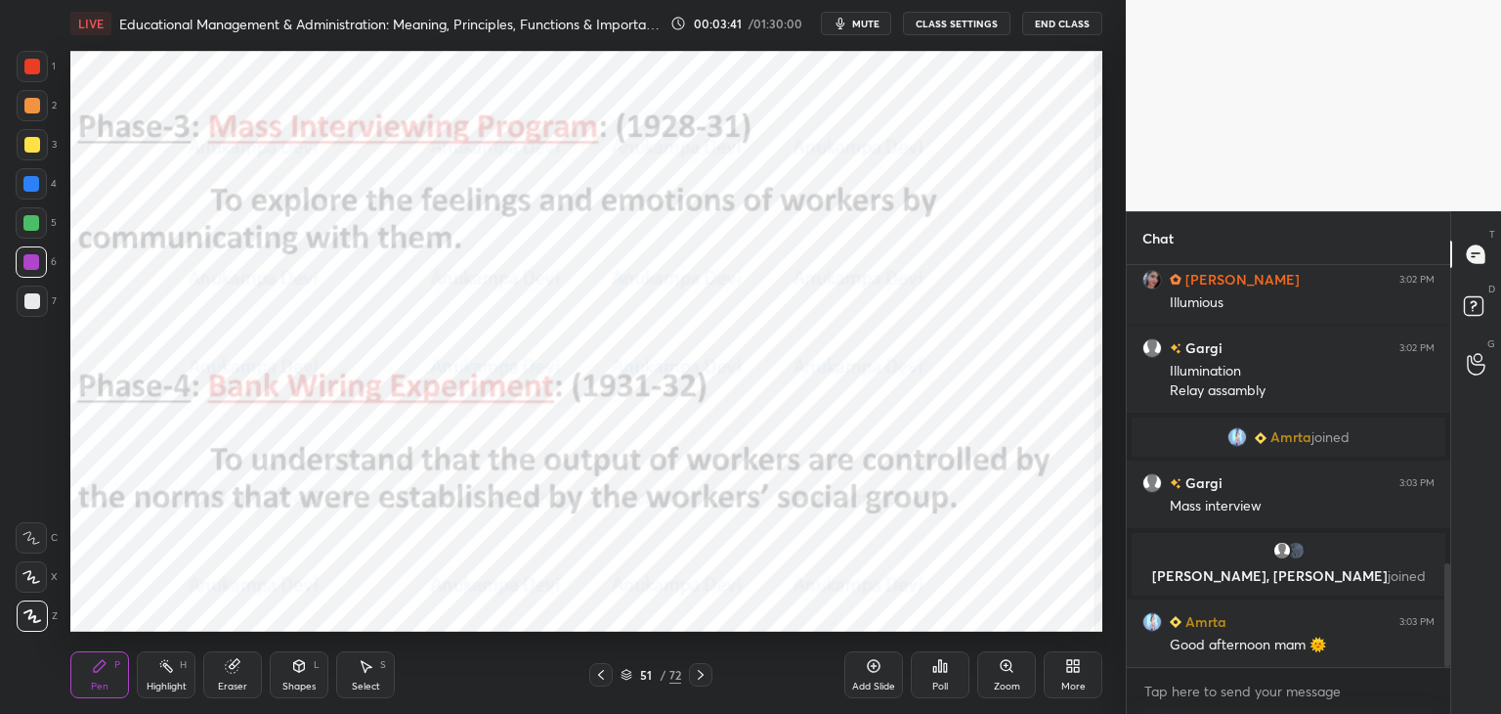
click at [702, 676] on icon at bounding box center [701, 675] width 6 height 10
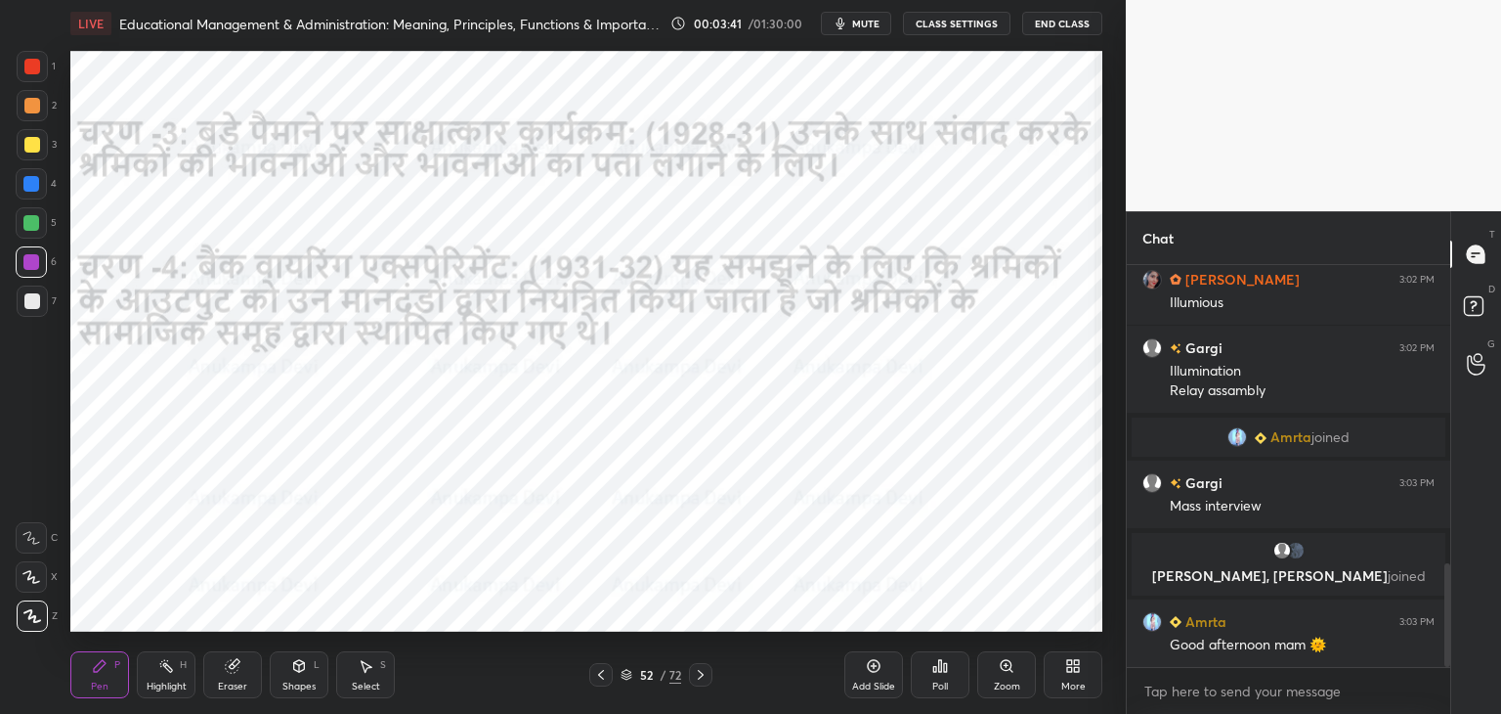
scroll to position [1230, 0]
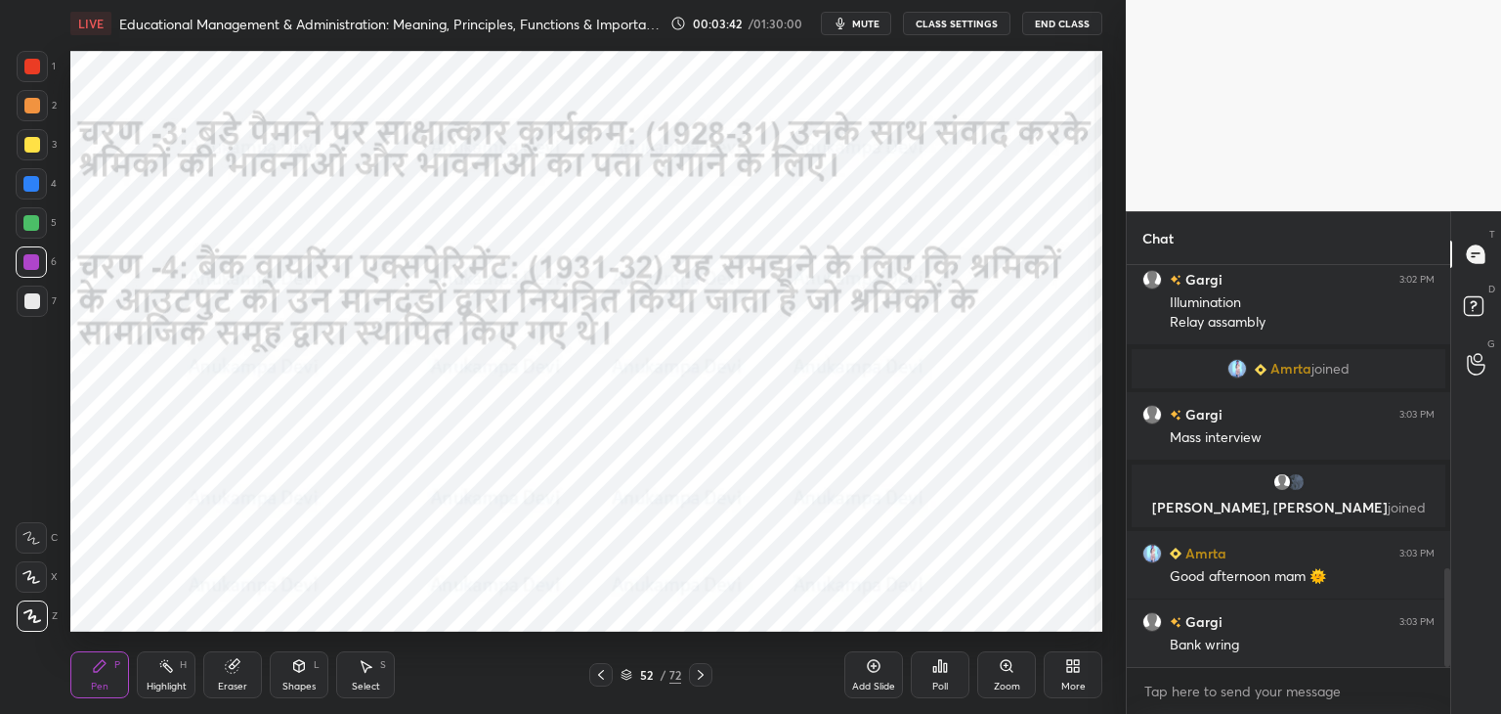
click at [700, 677] on icon at bounding box center [701, 675] width 16 height 16
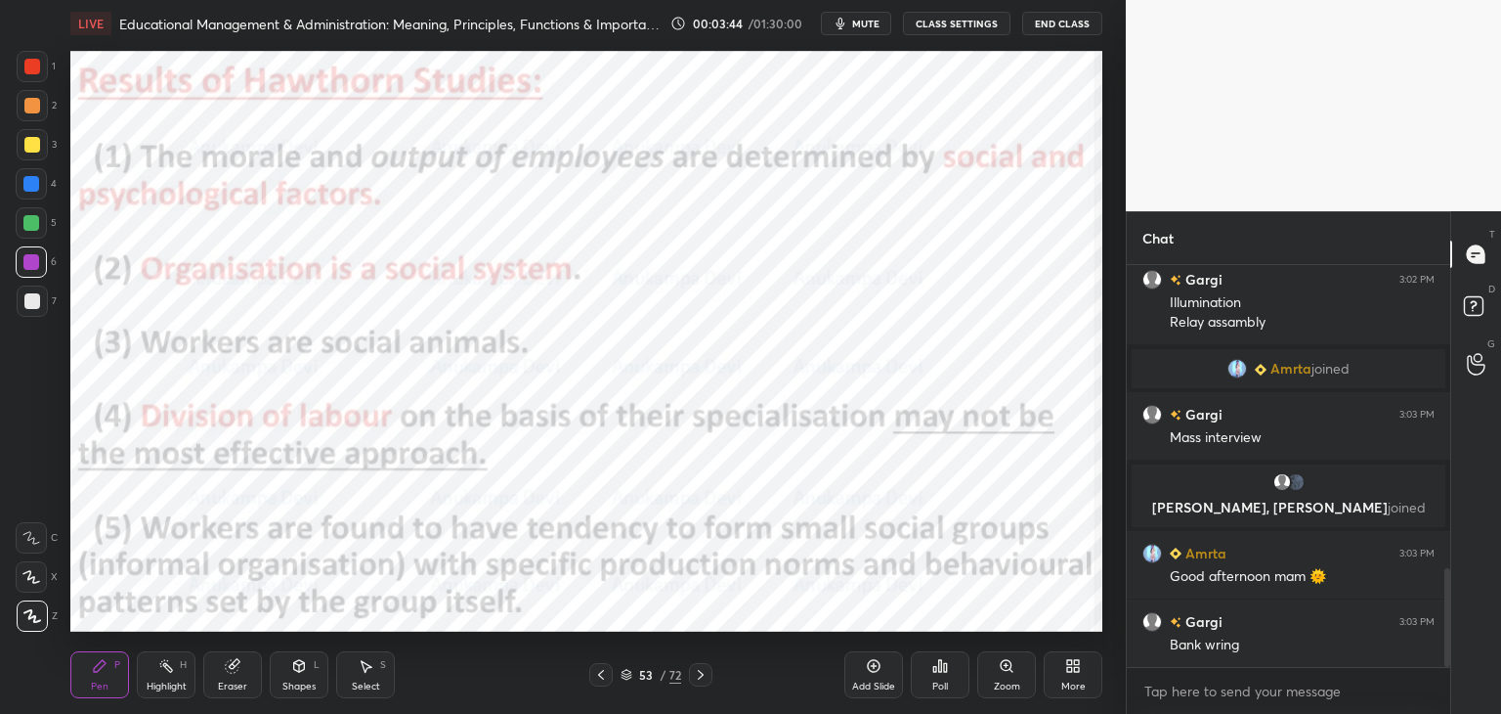
scroll to position [1298, 0]
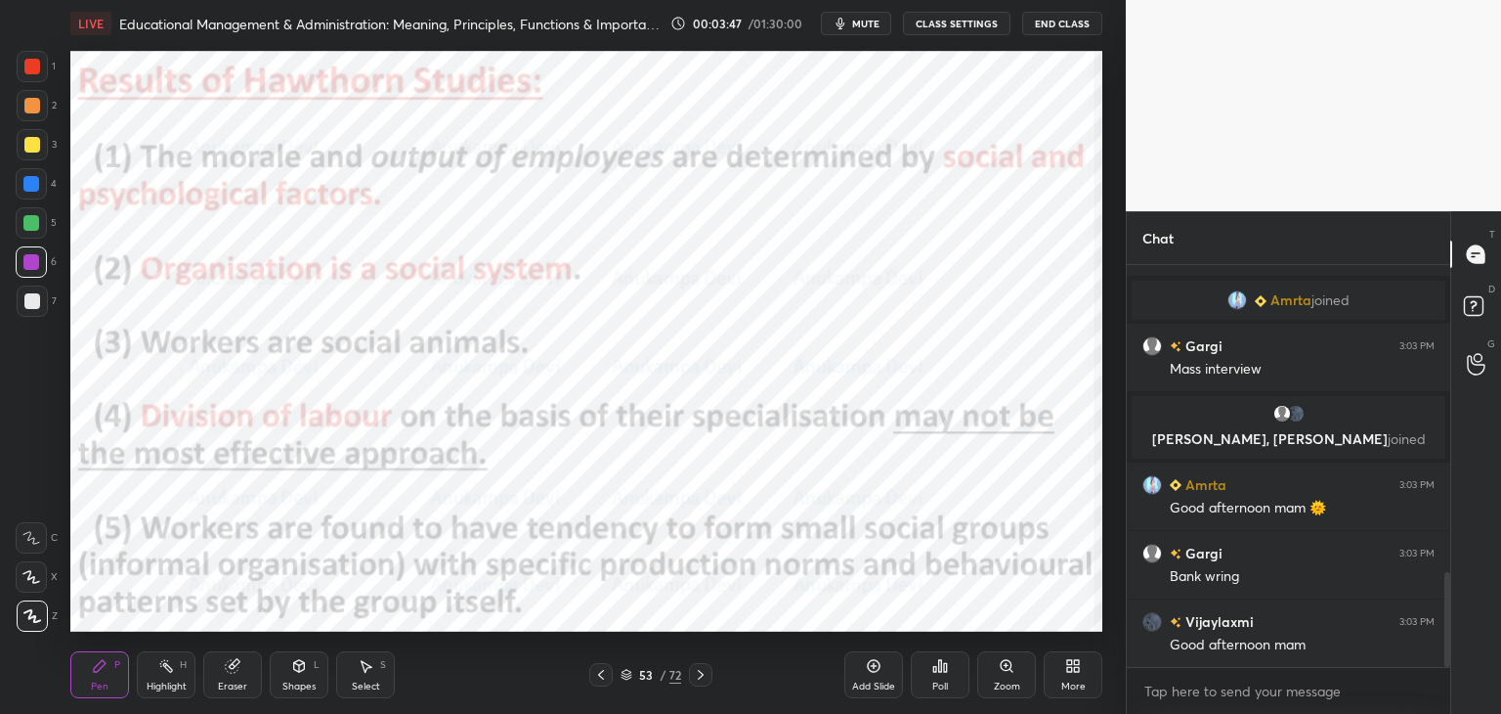
click at [875, 25] on span "mute" at bounding box center [865, 24] width 27 height 14
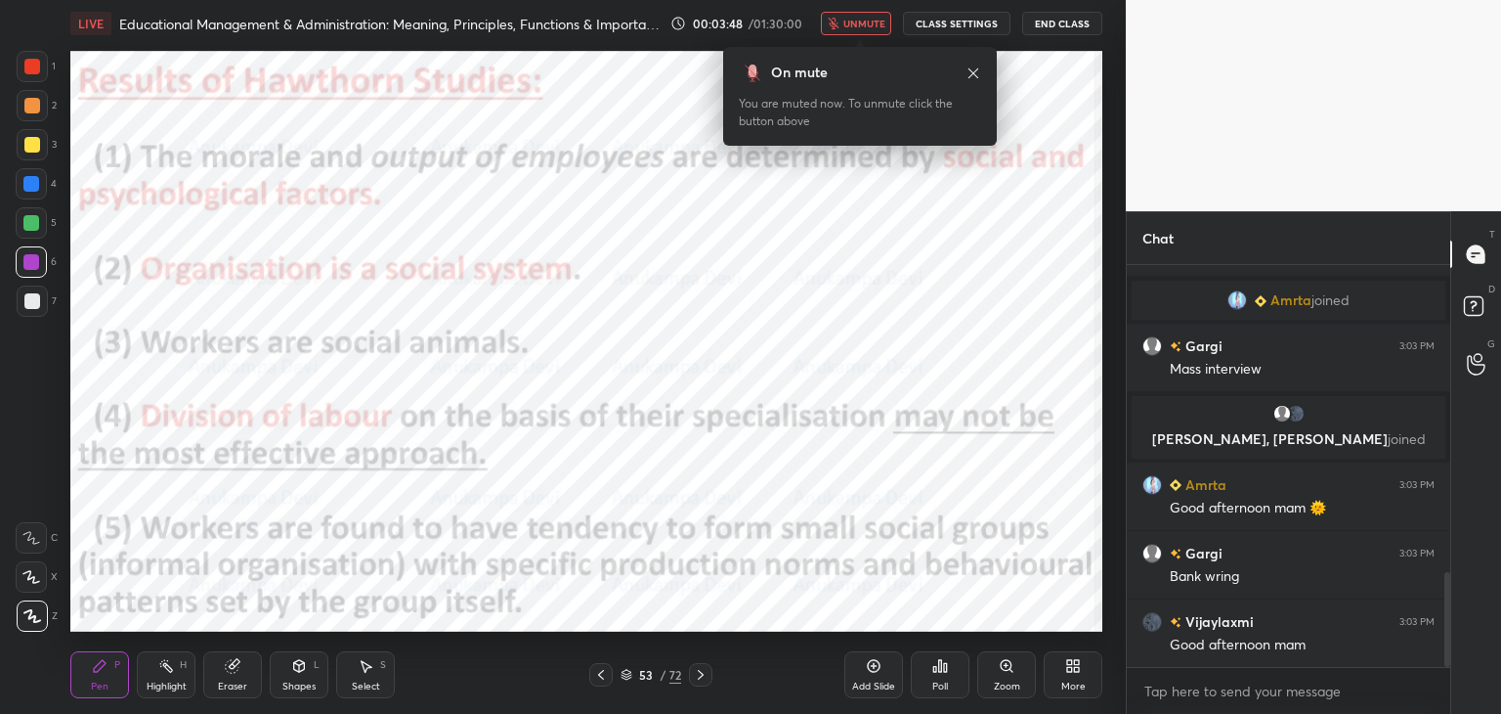
click at [876, 24] on span "unmute" at bounding box center [865, 24] width 42 height 14
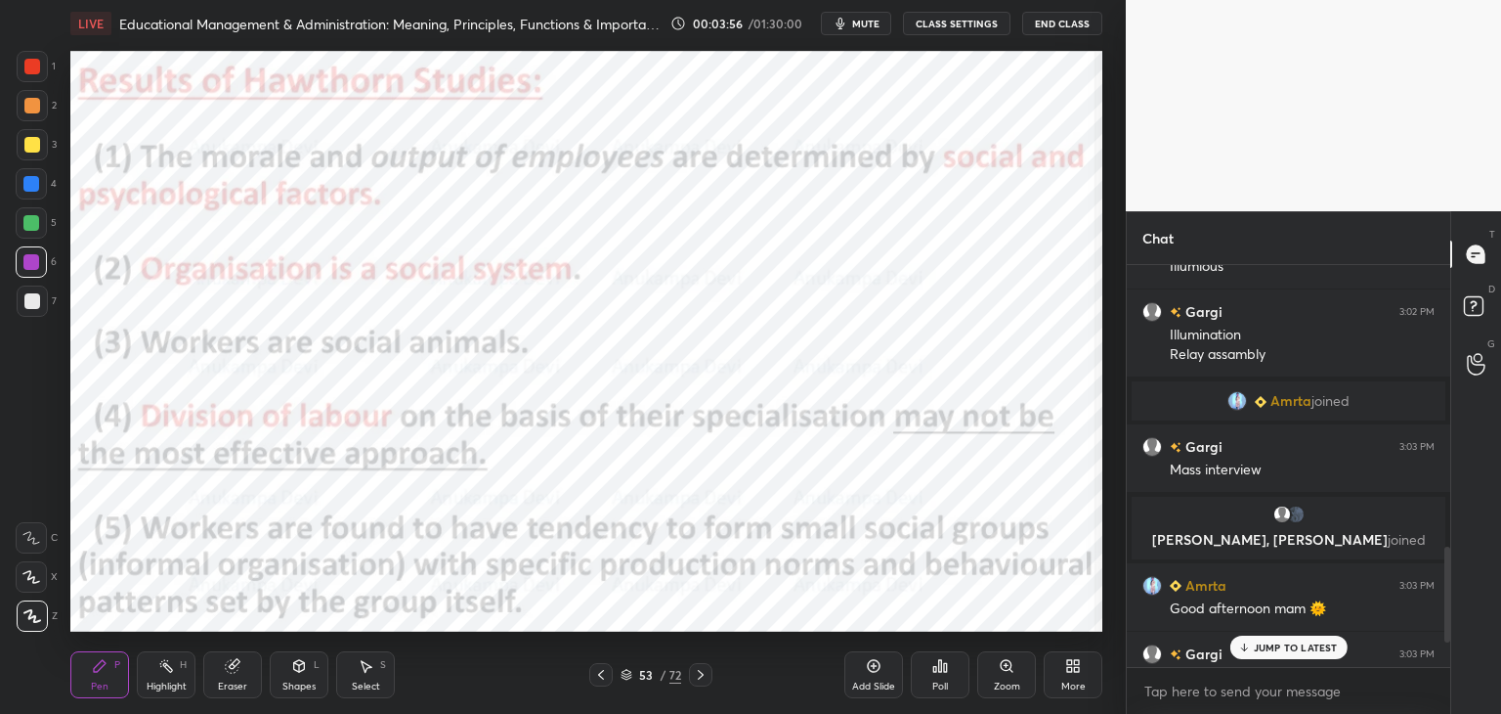
scroll to position [1312, 0]
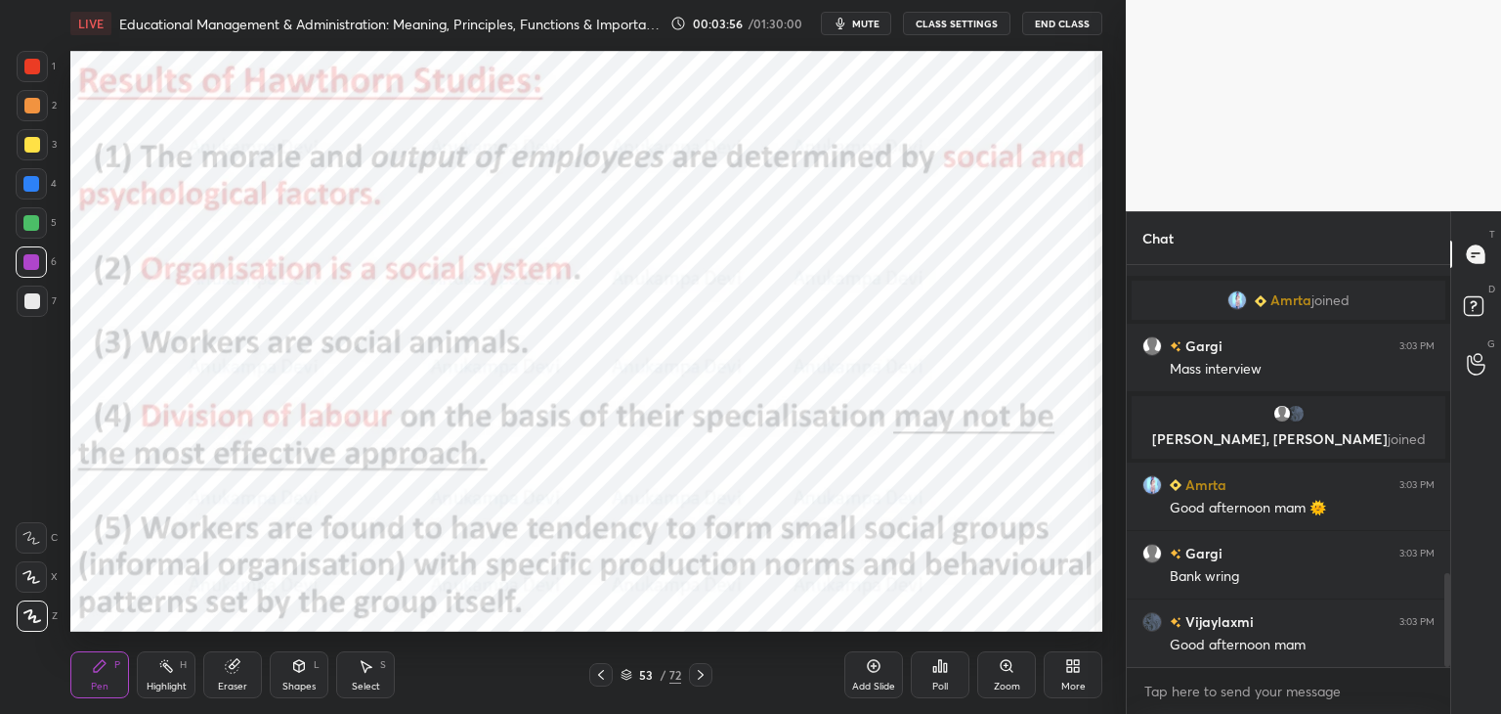
drag, startPoint x: 1450, startPoint y: 622, endPoint x: 1423, endPoint y: 712, distance: 93.7
click at [1478, 700] on div "Chat [PERSON_NAME] 3:02 PM Illumious [PERSON_NAME] 3:02 PM Illumination Relay a…" at bounding box center [1313, 462] width 375 height 502
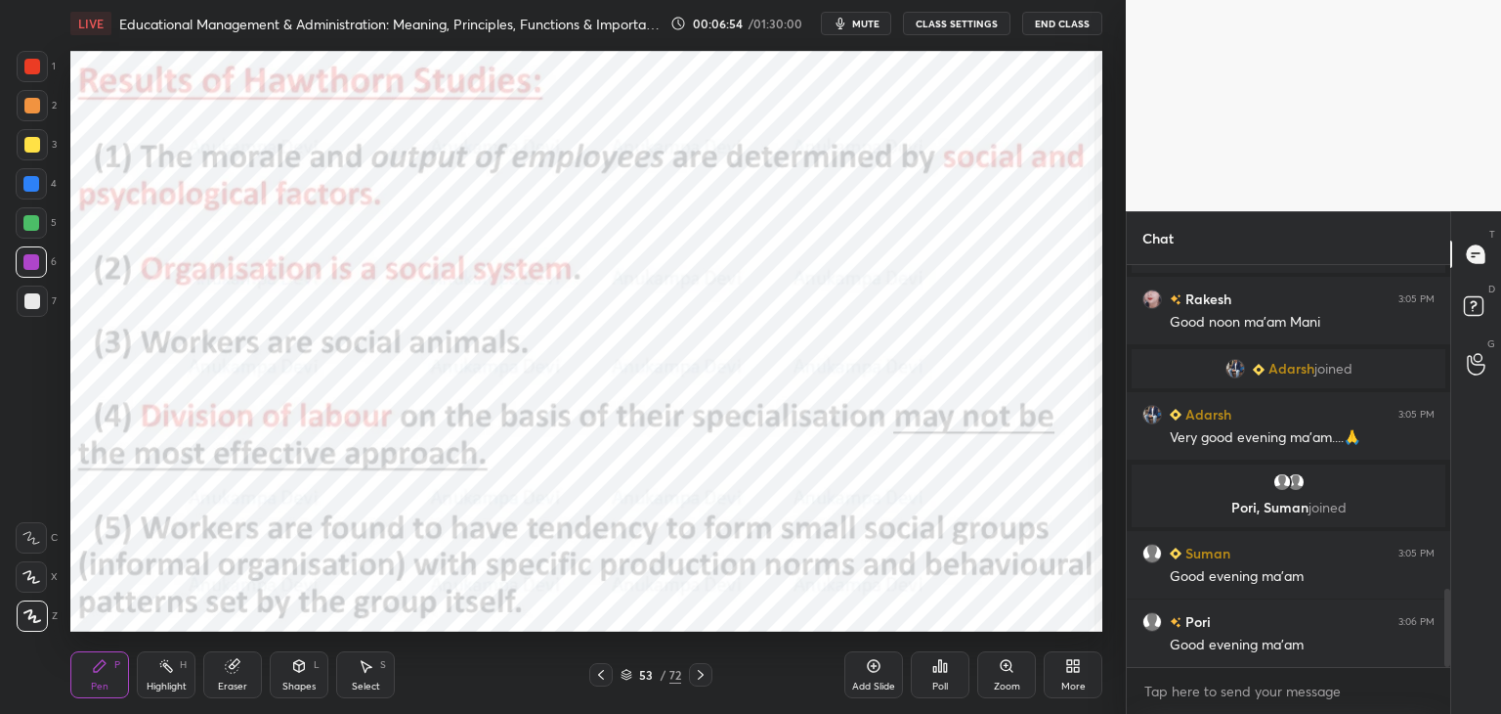
scroll to position [1722, 0]
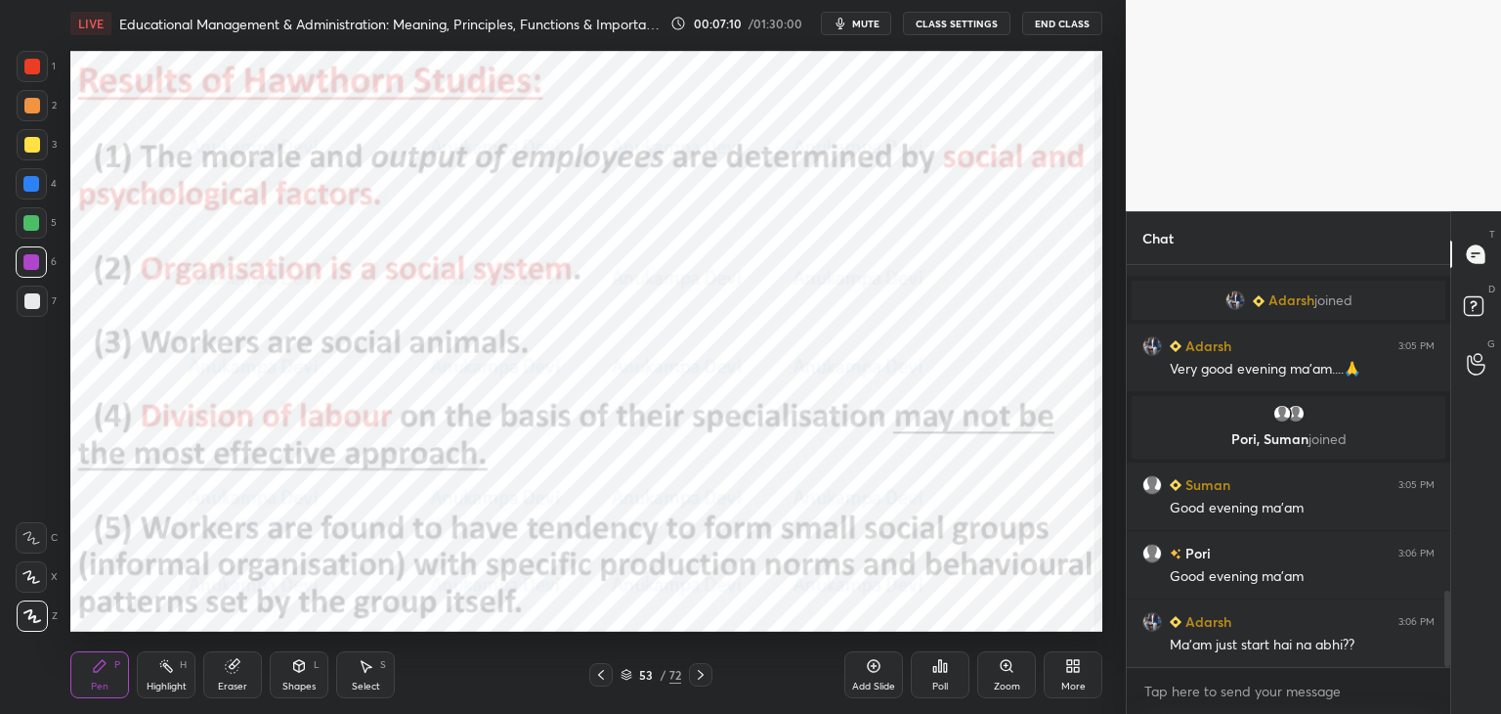
click at [702, 681] on icon at bounding box center [701, 675] width 16 height 16
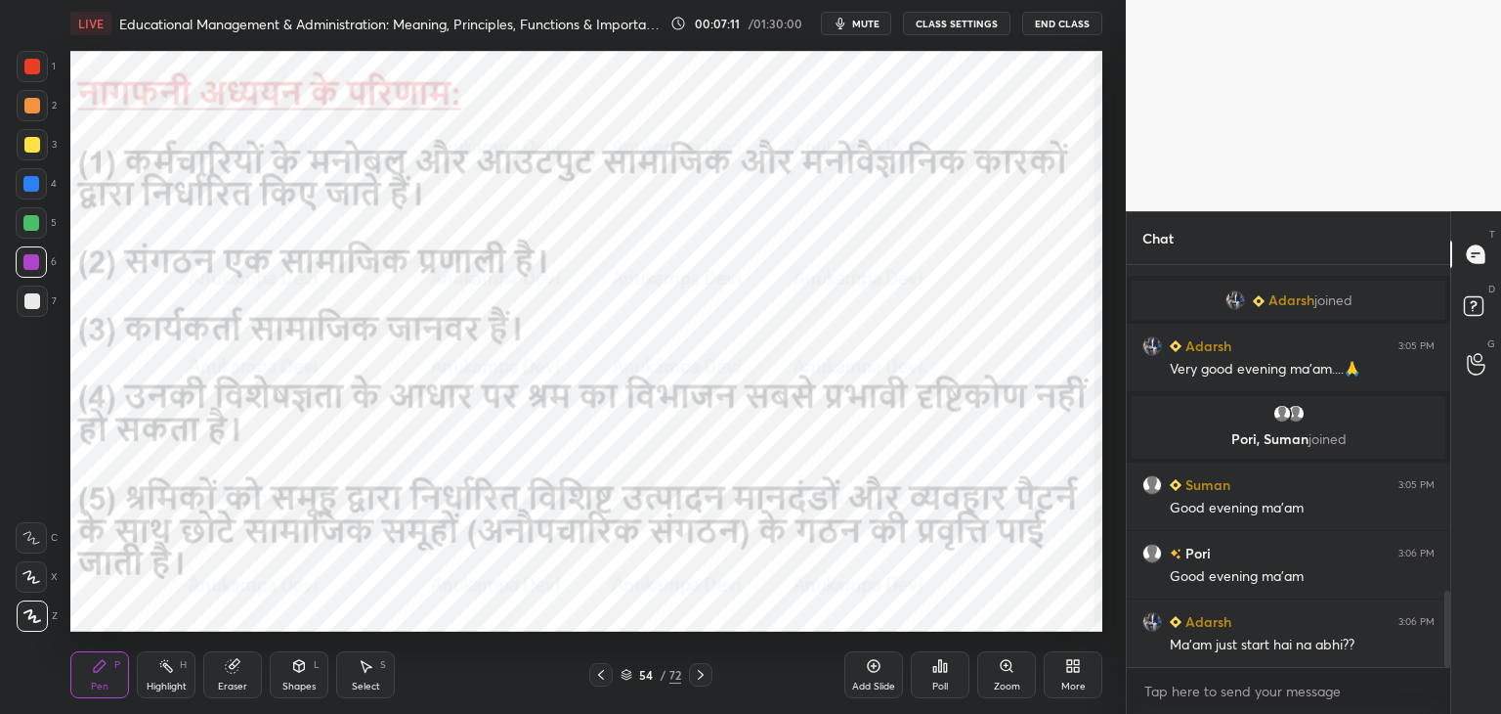
click at [705, 674] on icon at bounding box center [701, 675] width 16 height 16
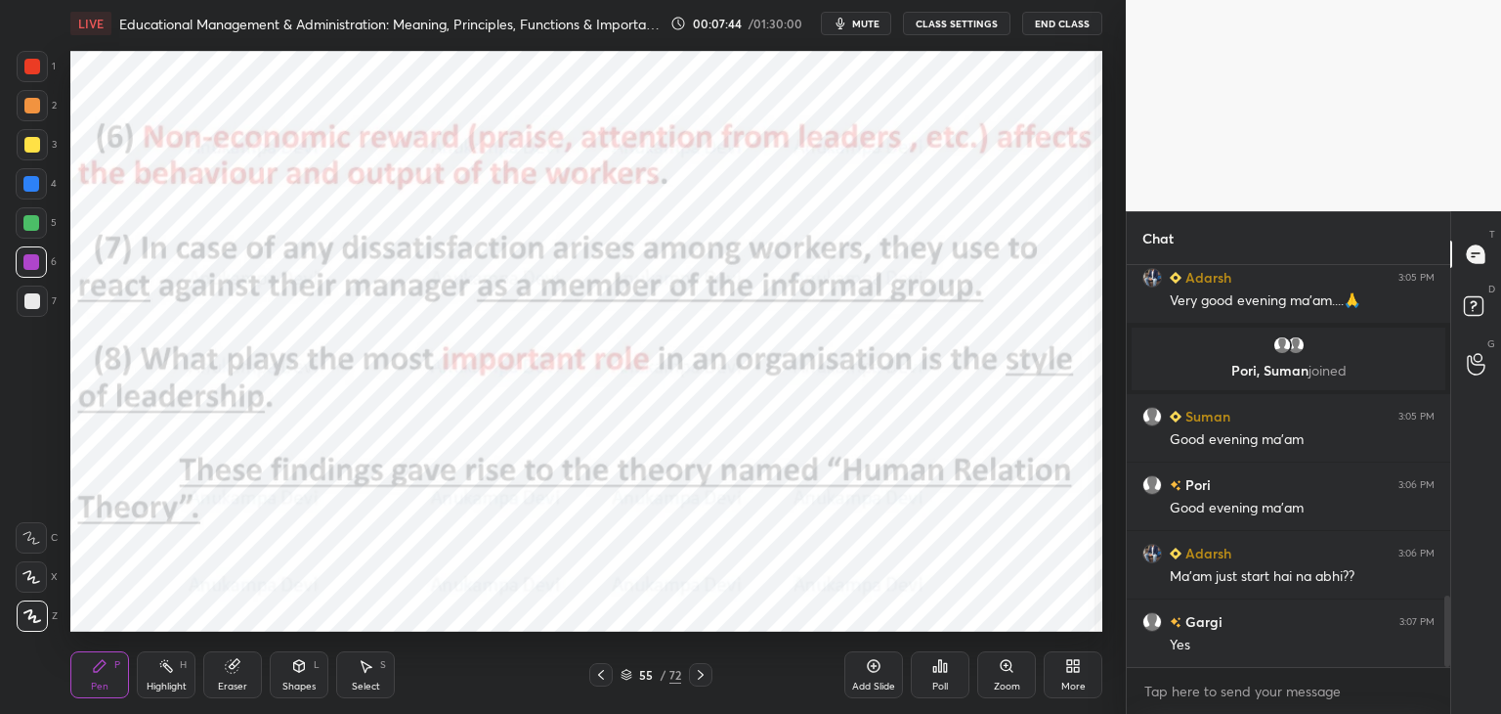
scroll to position [1859, 0]
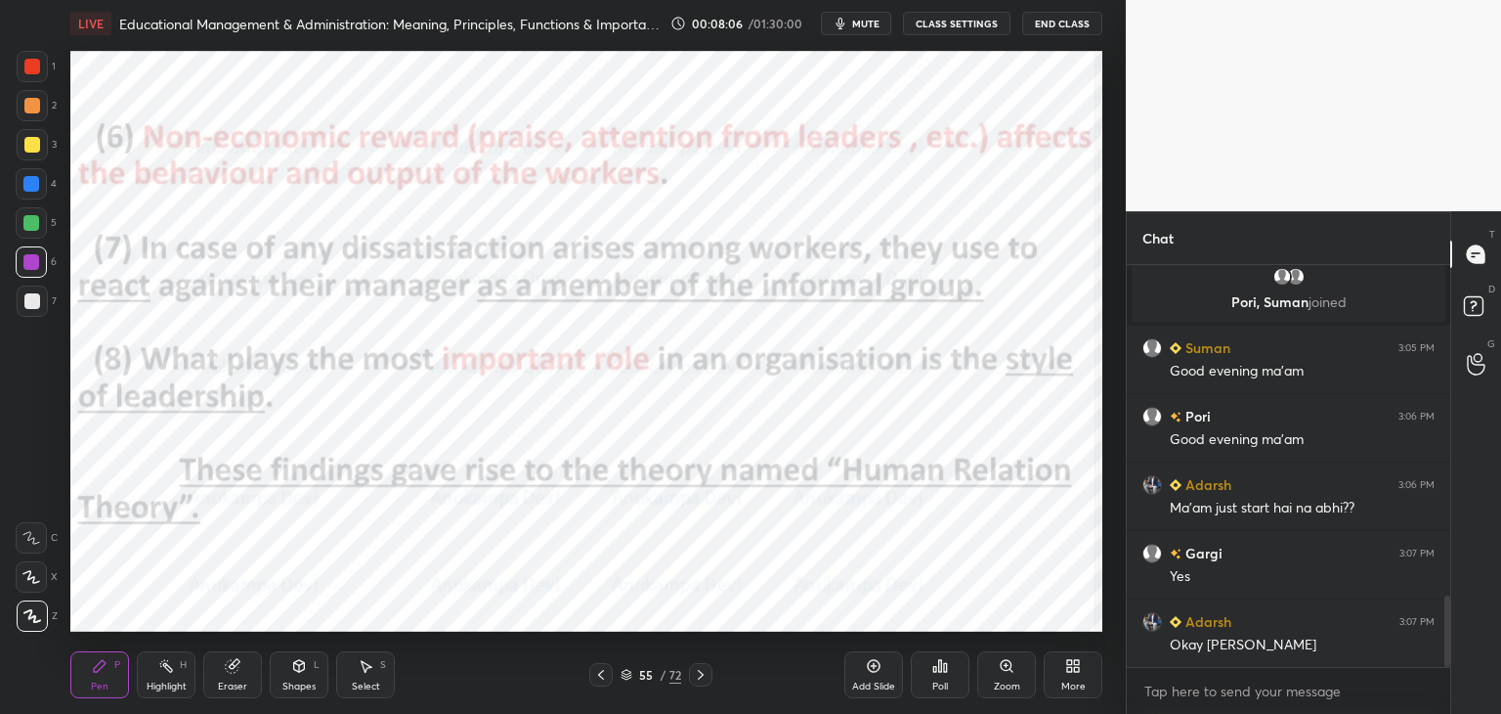
click at [599, 682] on div at bounding box center [600, 674] width 23 height 23
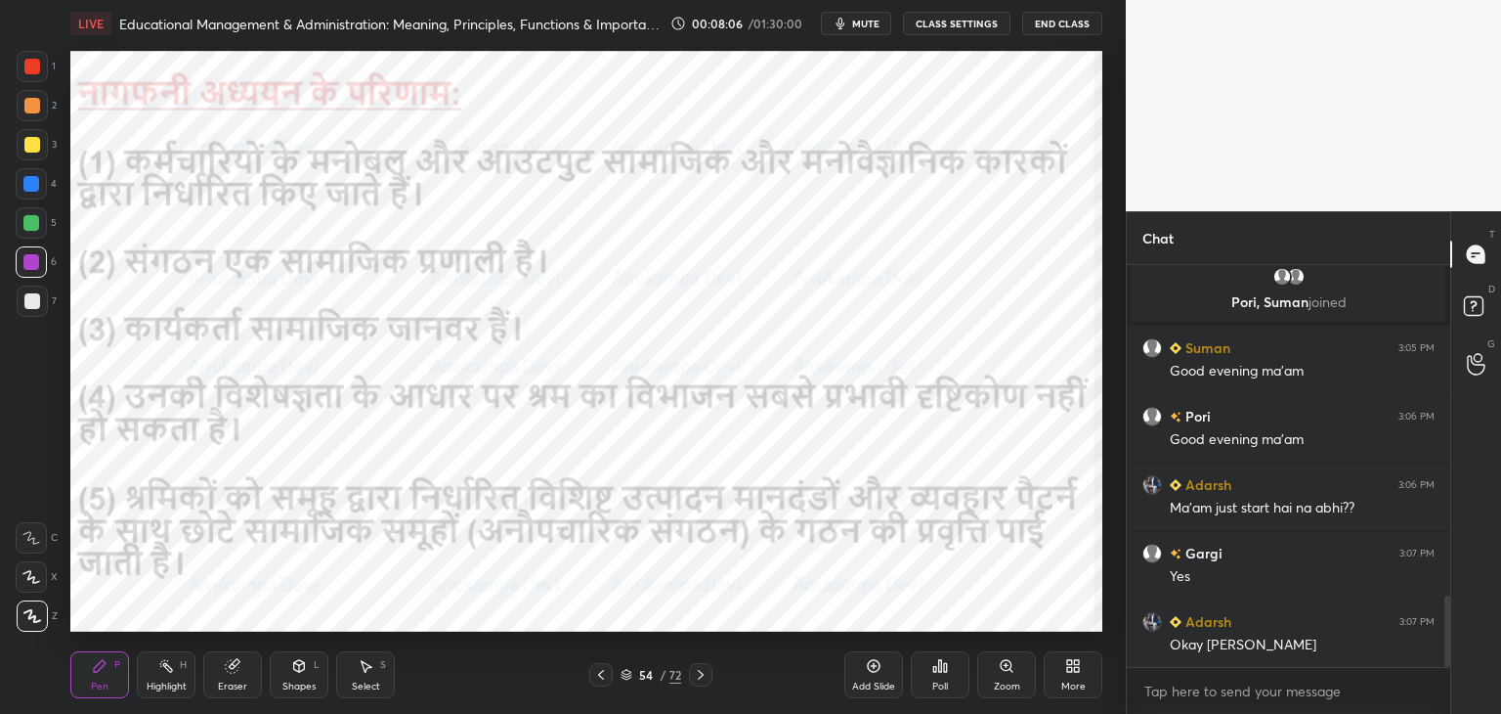
click at [602, 681] on icon at bounding box center [601, 675] width 16 height 16
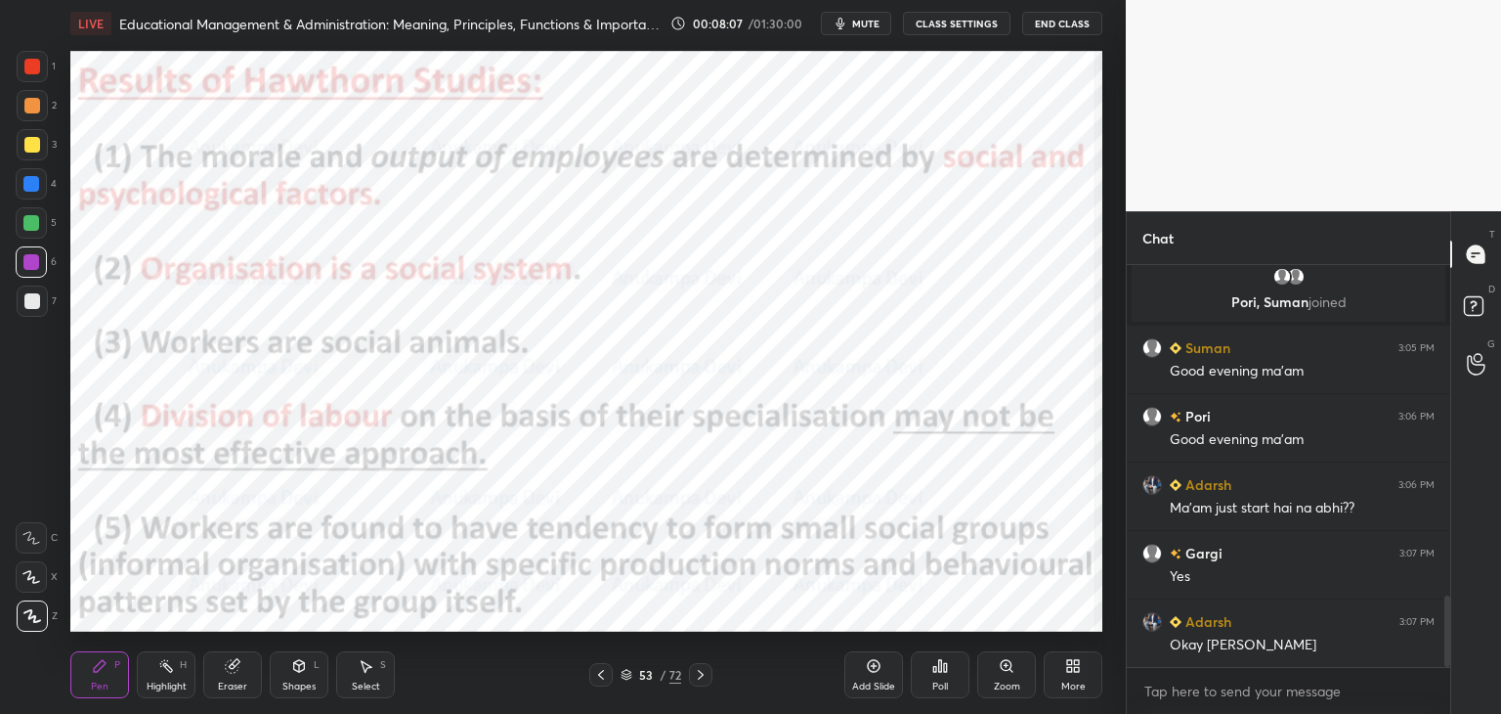
click at [598, 681] on icon at bounding box center [601, 675] width 16 height 16
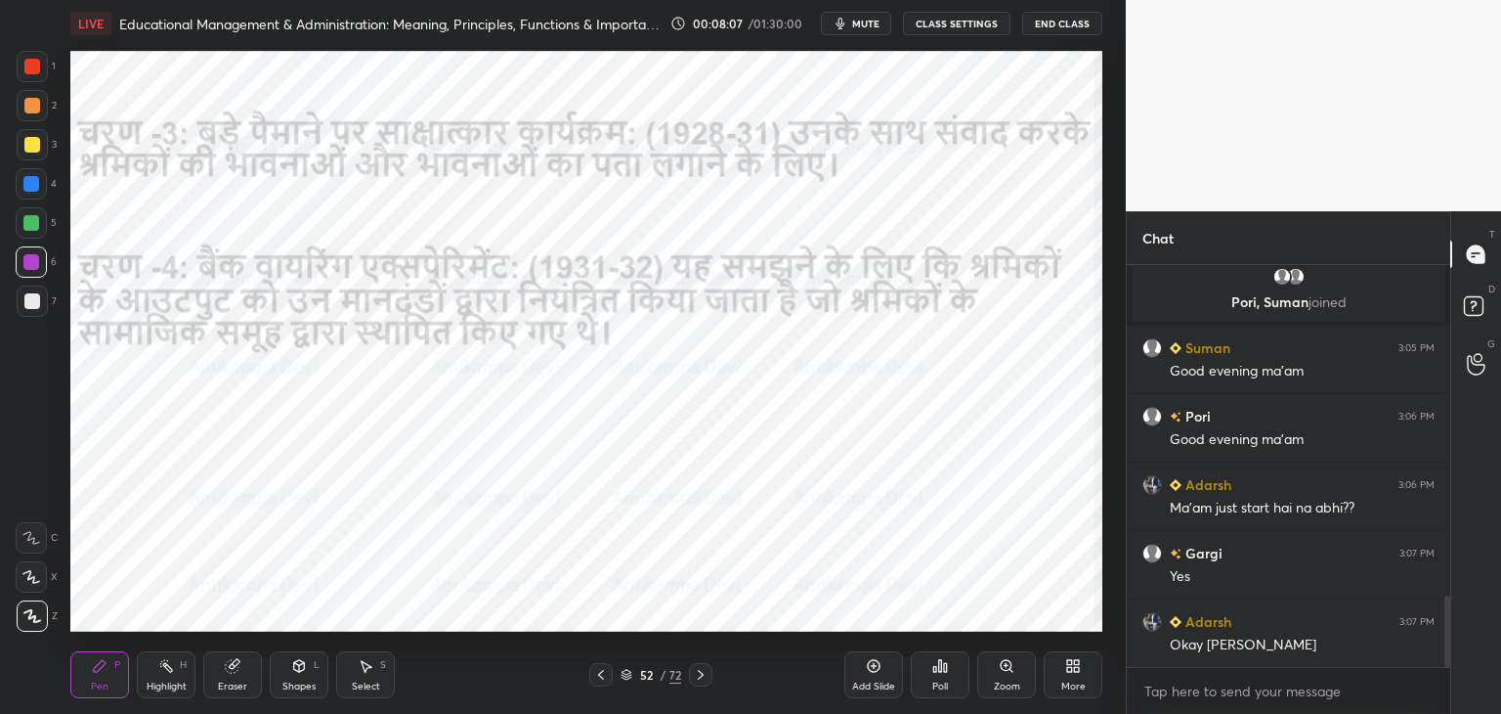
click at [599, 681] on icon at bounding box center [601, 675] width 16 height 16
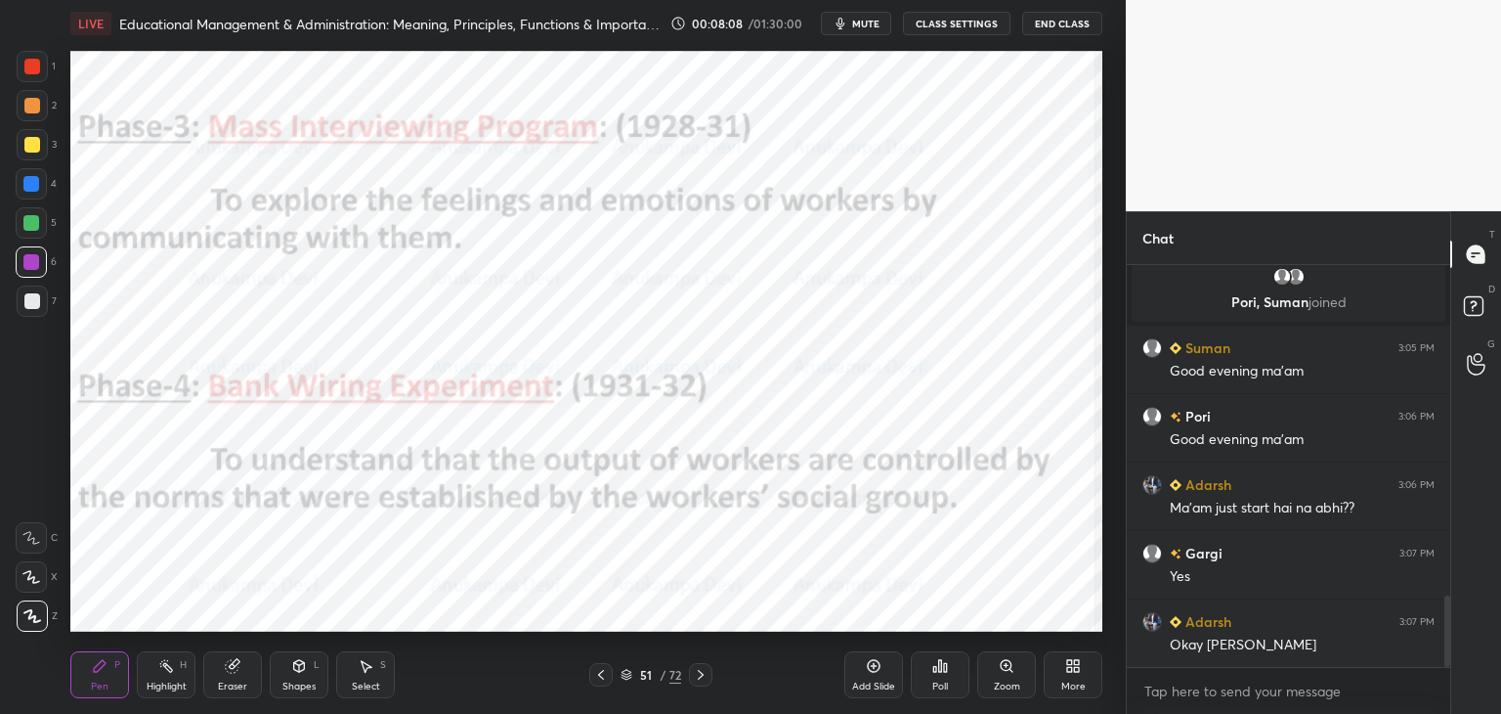
click at [594, 680] on icon at bounding box center [601, 675] width 16 height 16
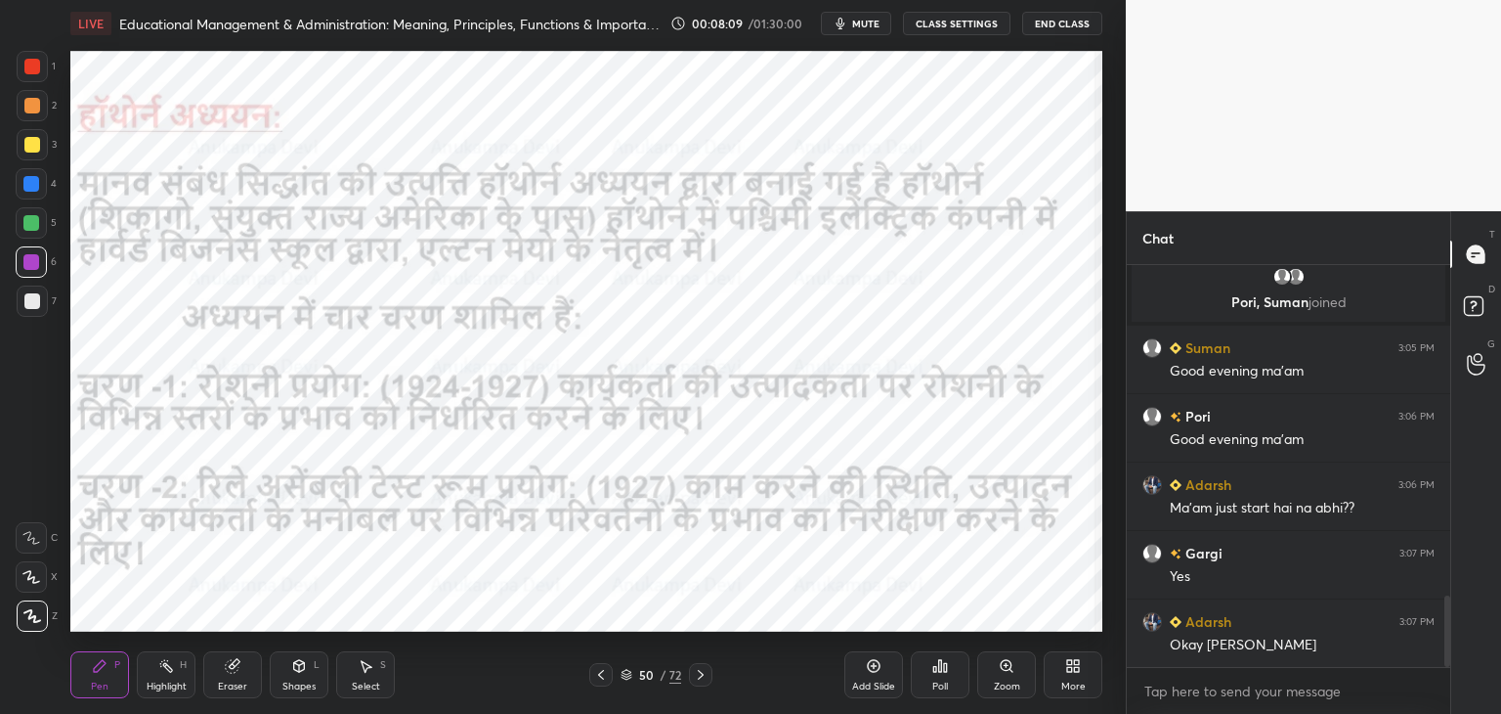
click at [596, 673] on icon at bounding box center [601, 675] width 16 height 16
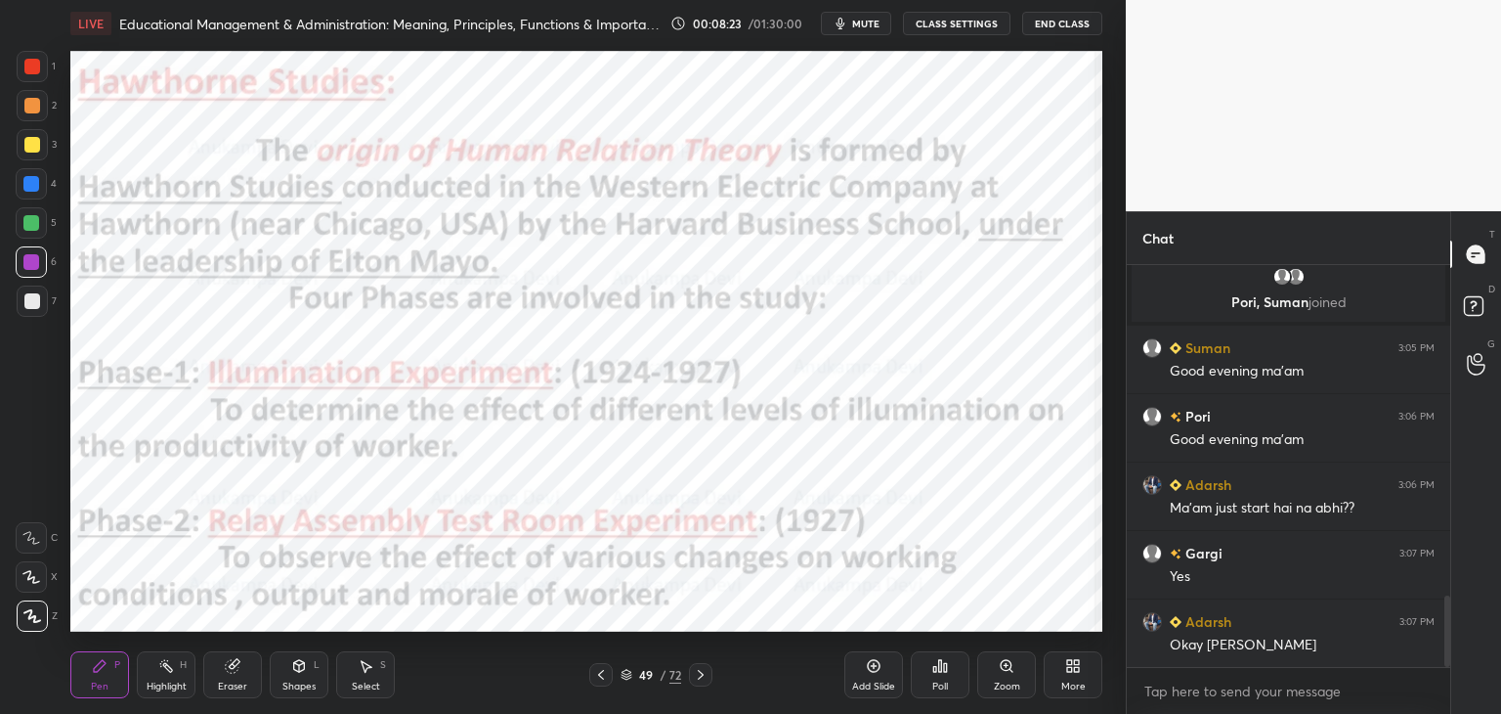
click at [703, 674] on icon at bounding box center [701, 675] width 6 height 10
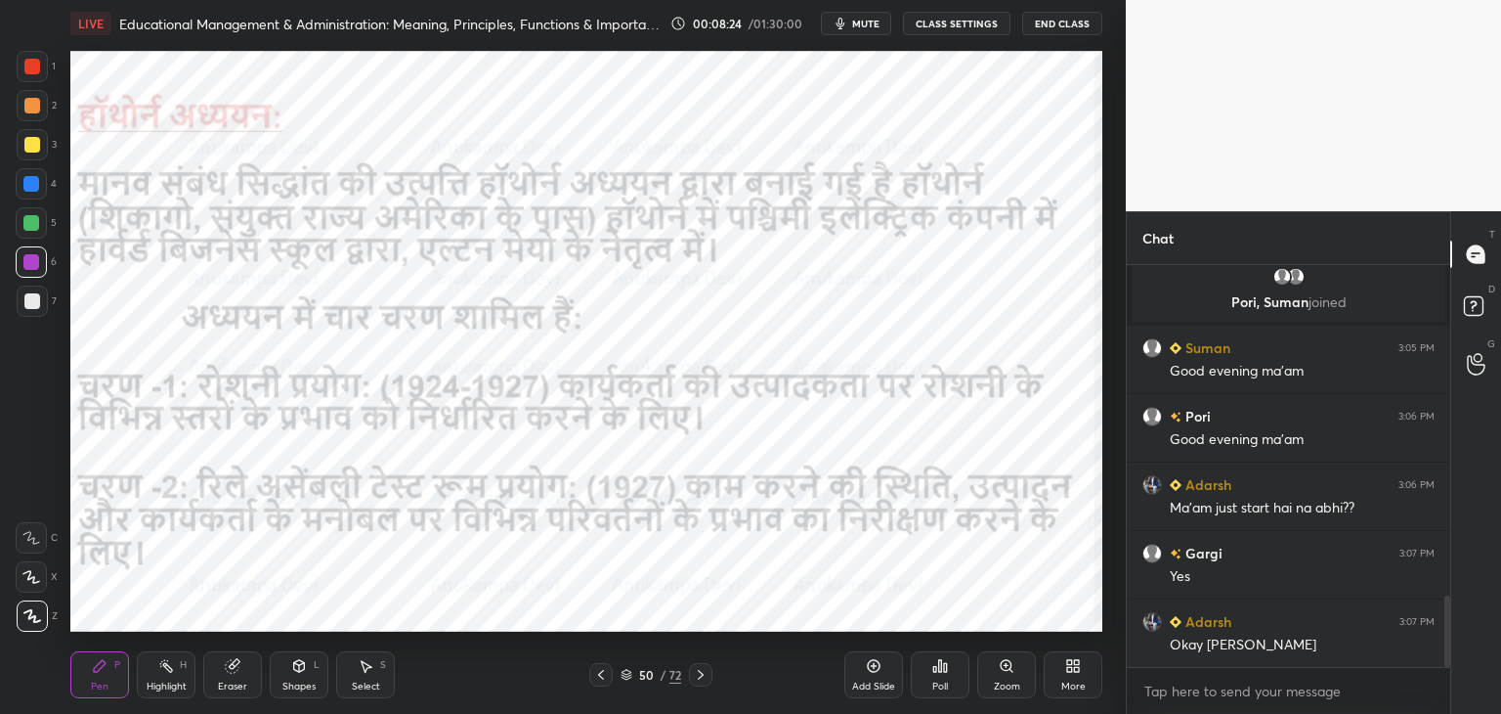
click at [703, 673] on icon at bounding box center [701, 675] width 6 height 10
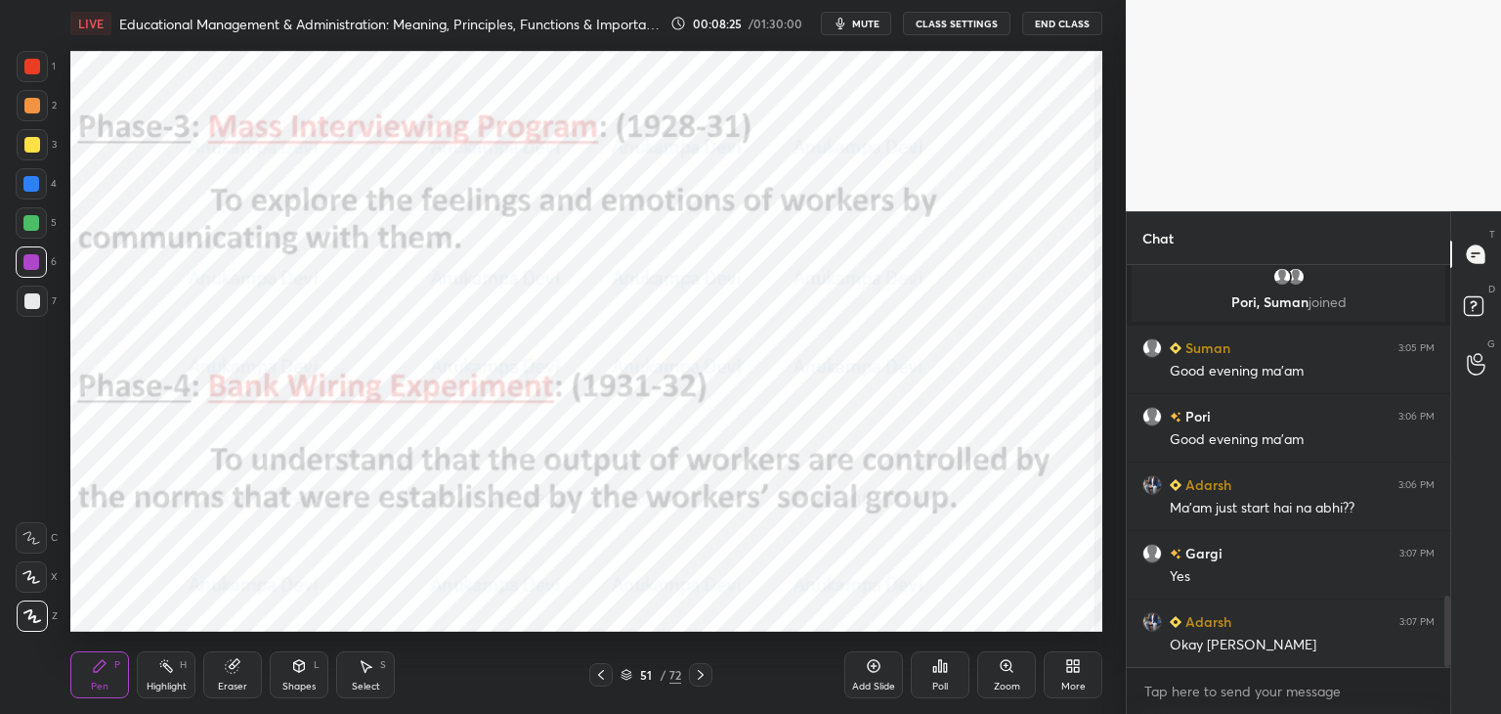
click at [701, 672] on icon at bounding box center [701, 675] width 16 height 16
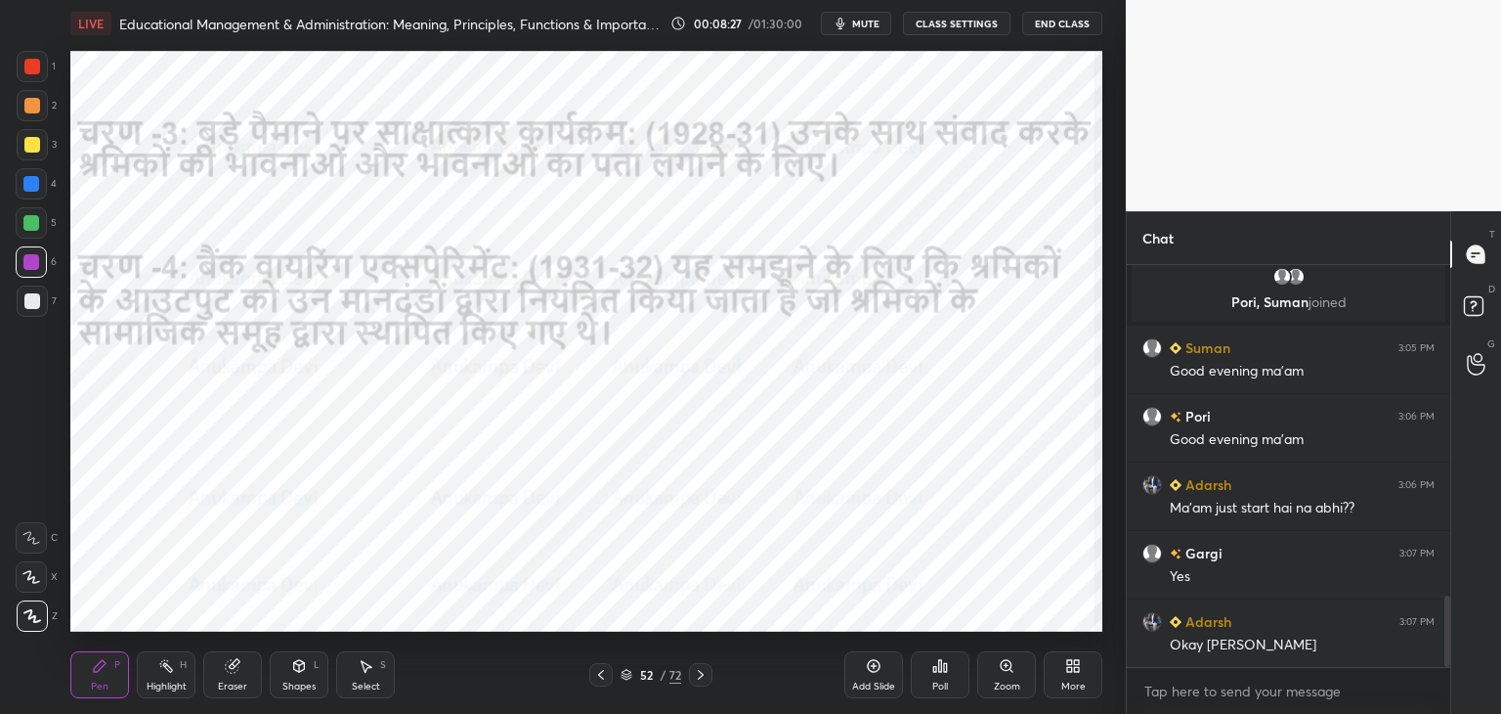
click at [700, 674] on icon at bounding box center [701, 675] width 16 height 16
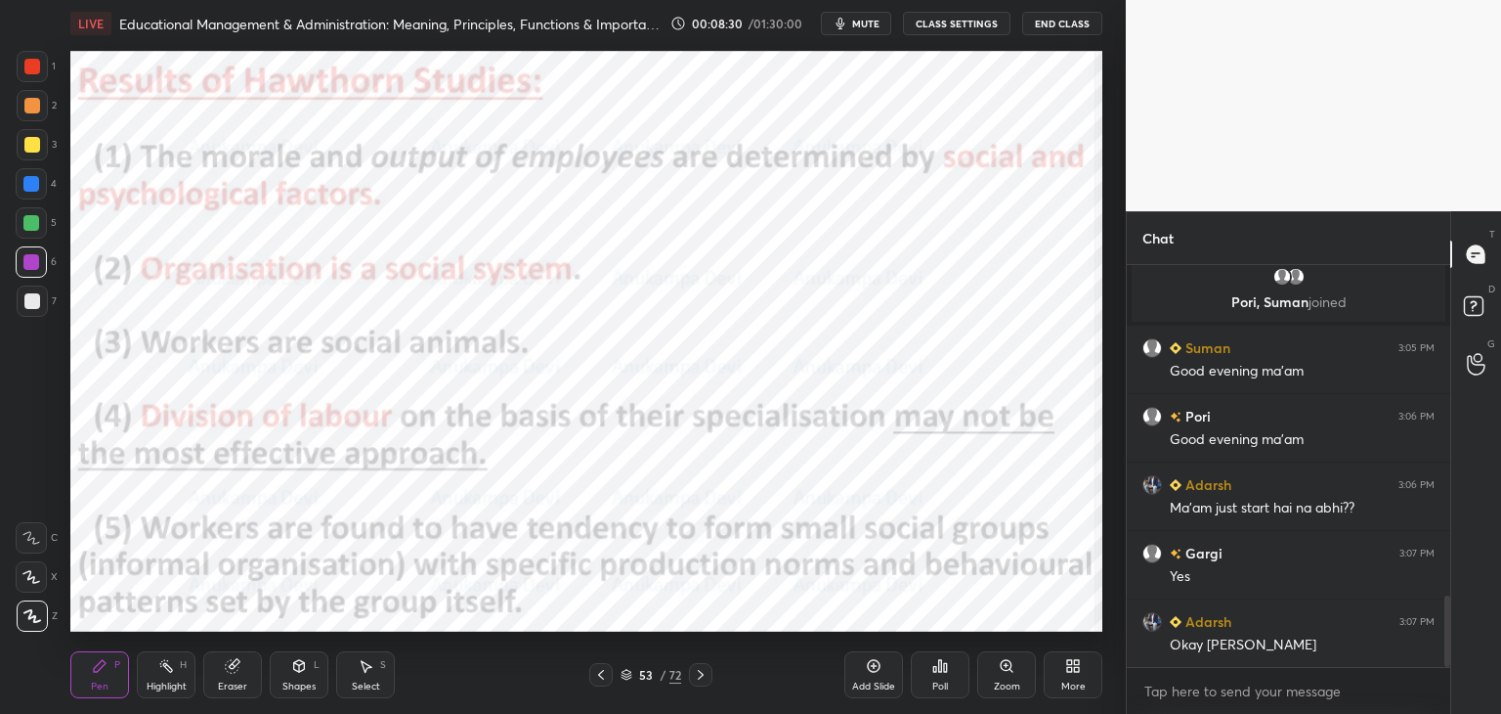
click at [699, 676] on icon at bounding box center [701, 675] width 16 height 16
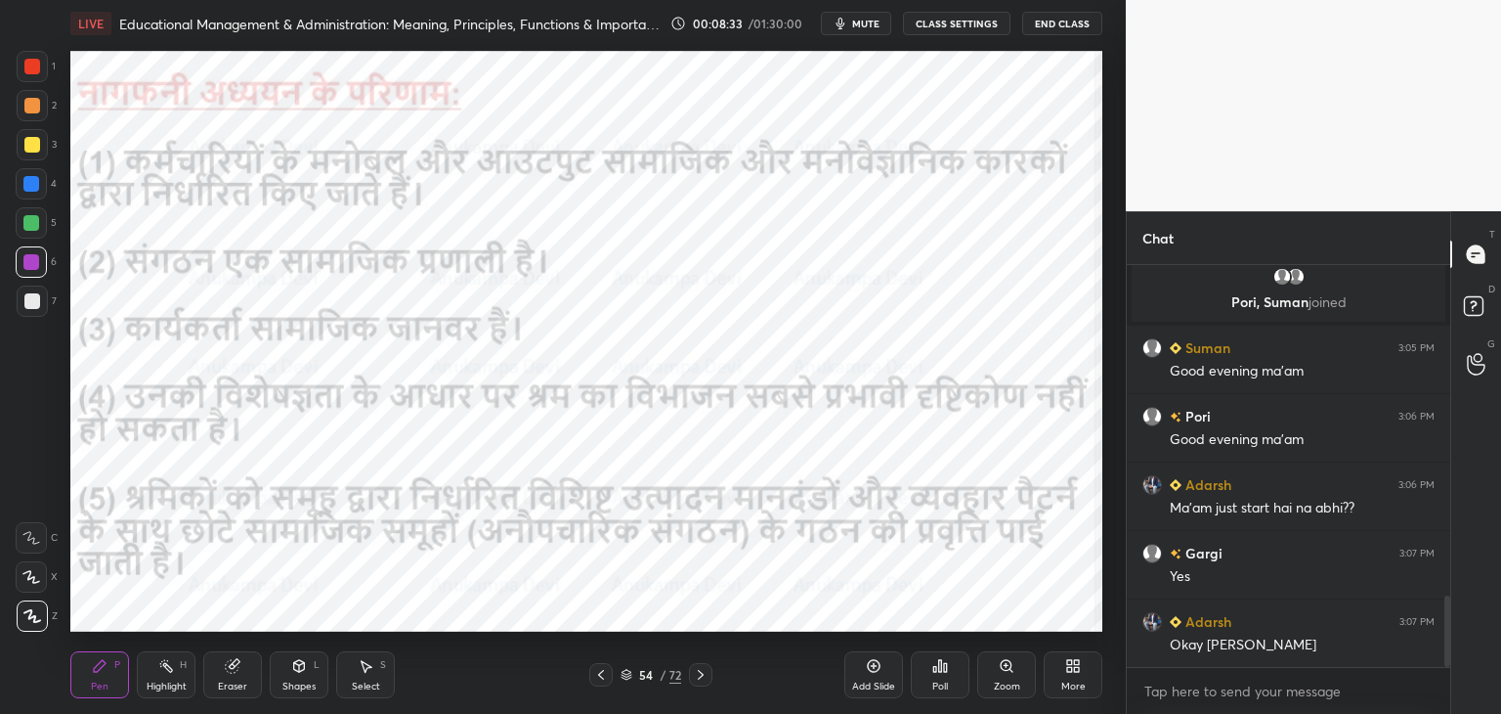
drag, startPoint x: 704, startPoint y: 677, endPoint x: 696, endPoint y: 669, distance: 11.8
click at [704, 678] on icon at bounding box center [701, 675] width 16 height 16
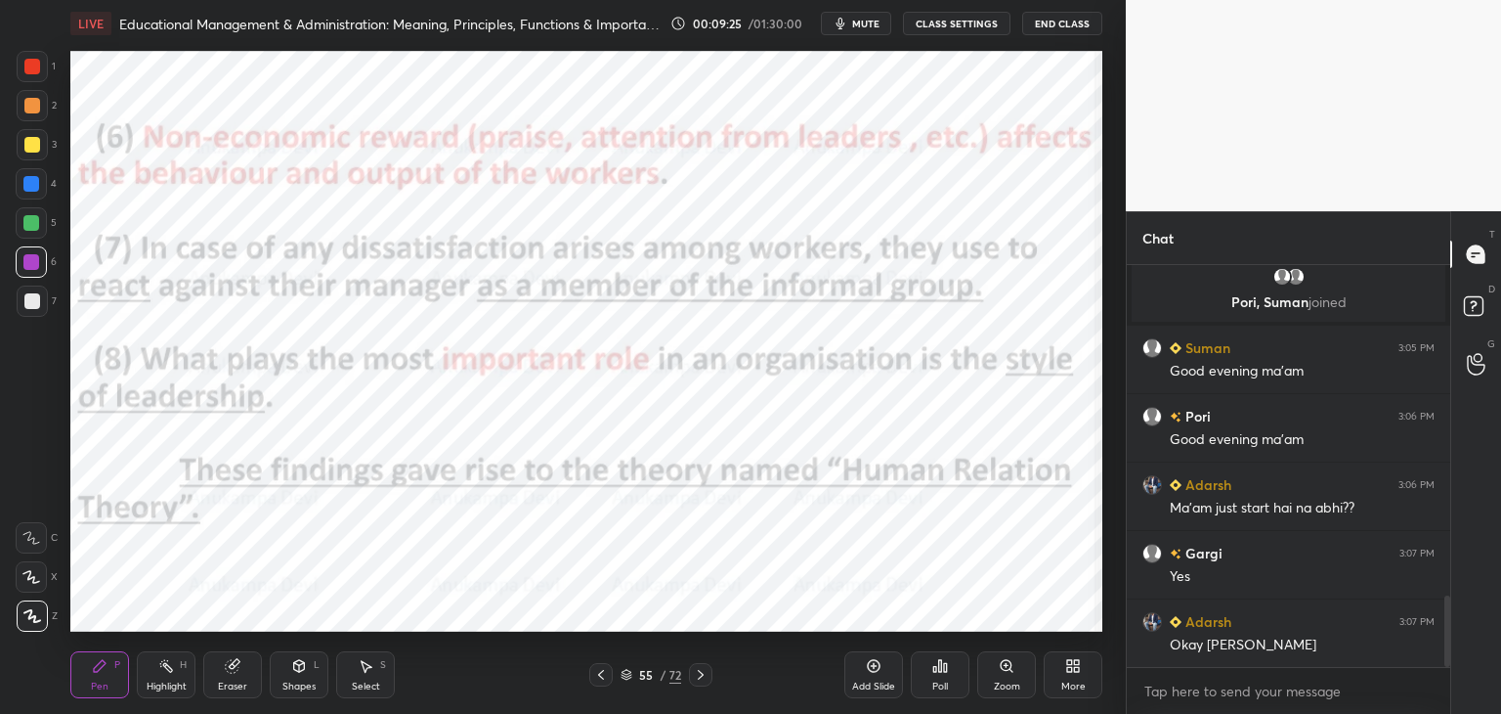
drag, startPoint x: 703, startPoint y: 672, endPoint x: 650, endPoint y: 650, distance: 57.4
click at [703, 671] on icon at bounding box center [701, 675] width 16 height 16
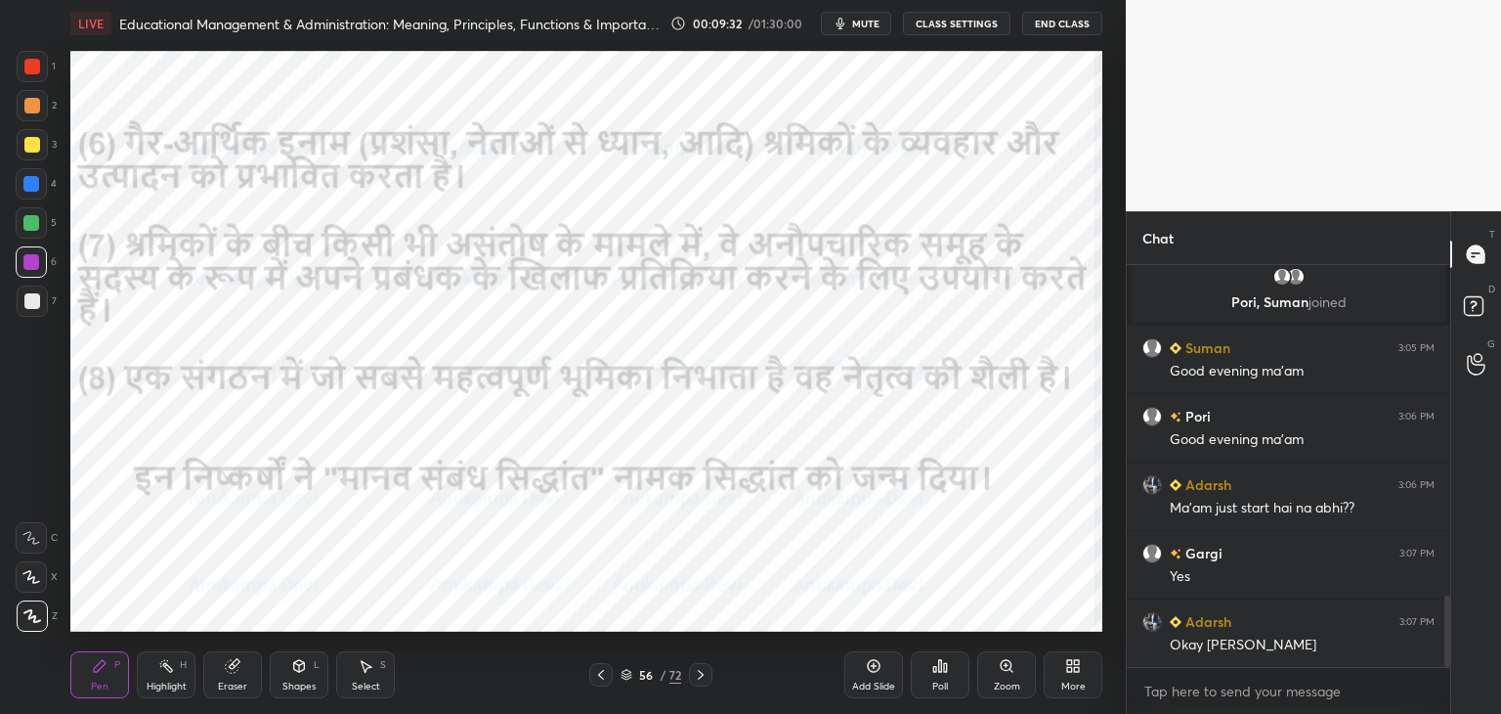
click at [601, 677] on icon at bounding box center [601, 675] width 6 height 10
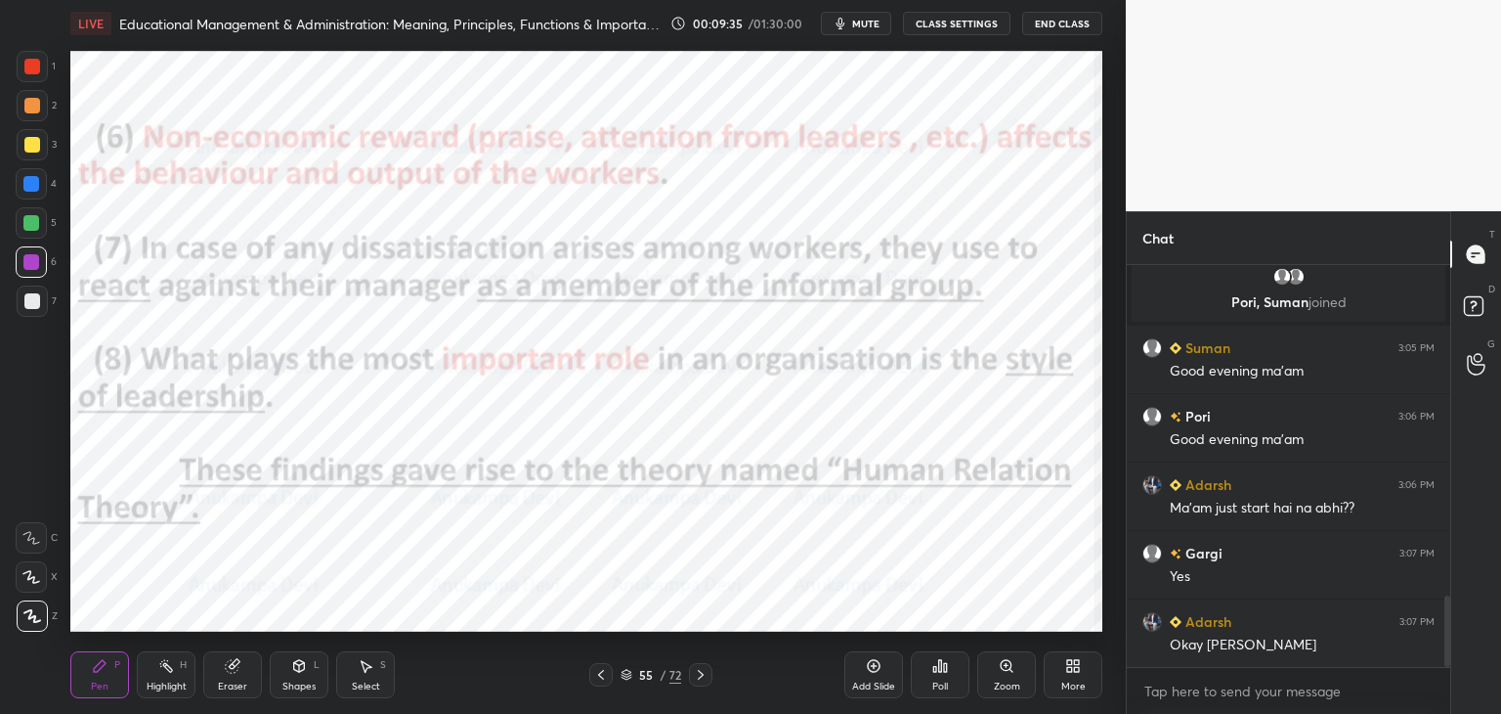
click at [599, 673] on icon at bounding box center [601, 675] width 6 height 10
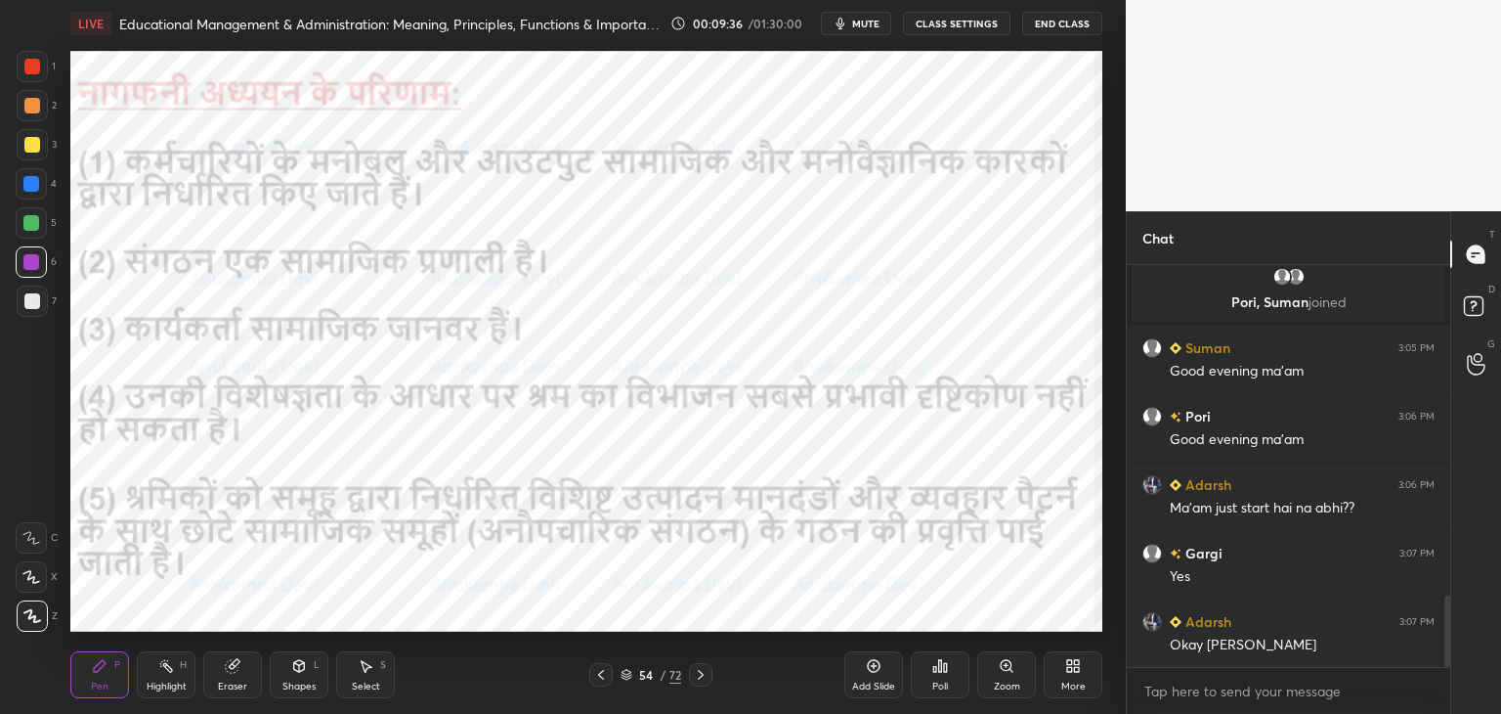
click at [602, 673] on icon at bounding box center [601, 675] width 16 height 16
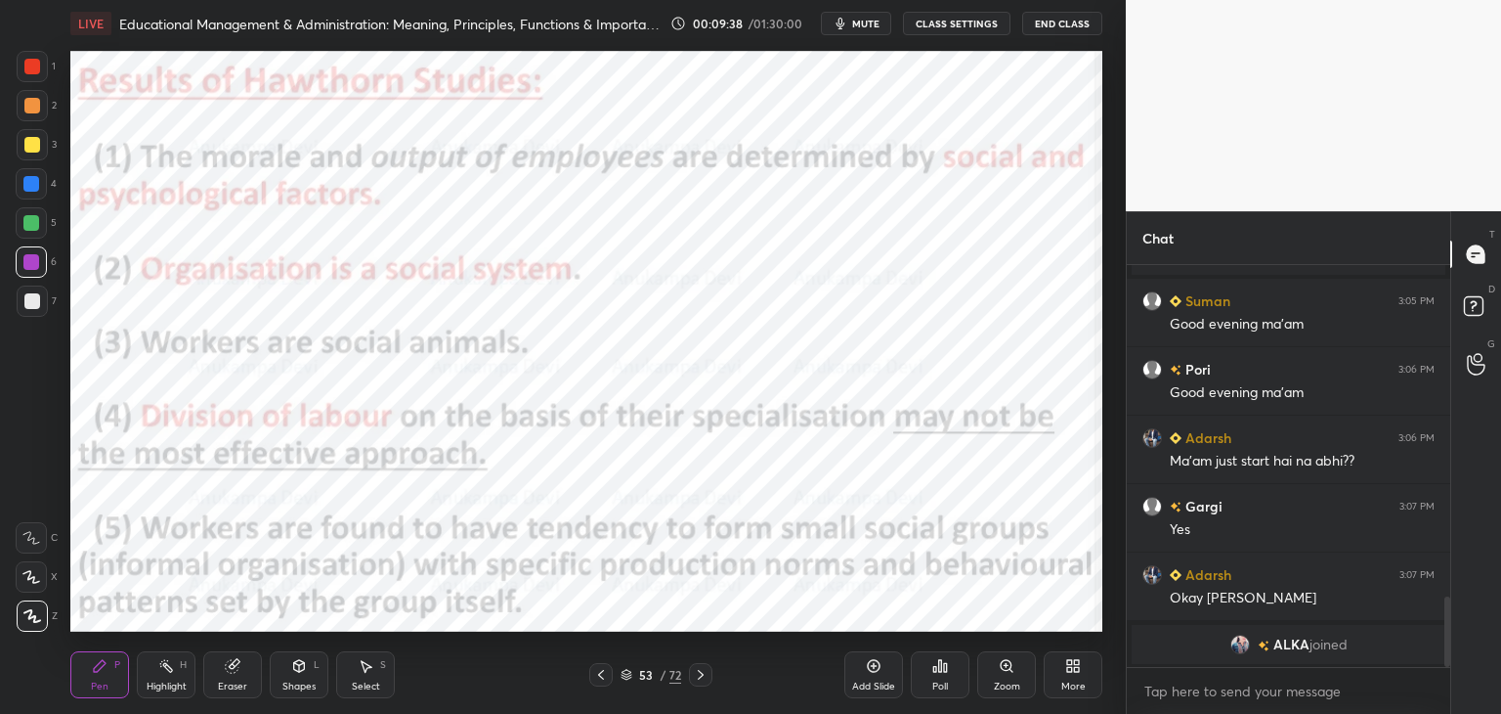
click at [700, 673] on icon at bounding box center [701, 675] width 16 height 16
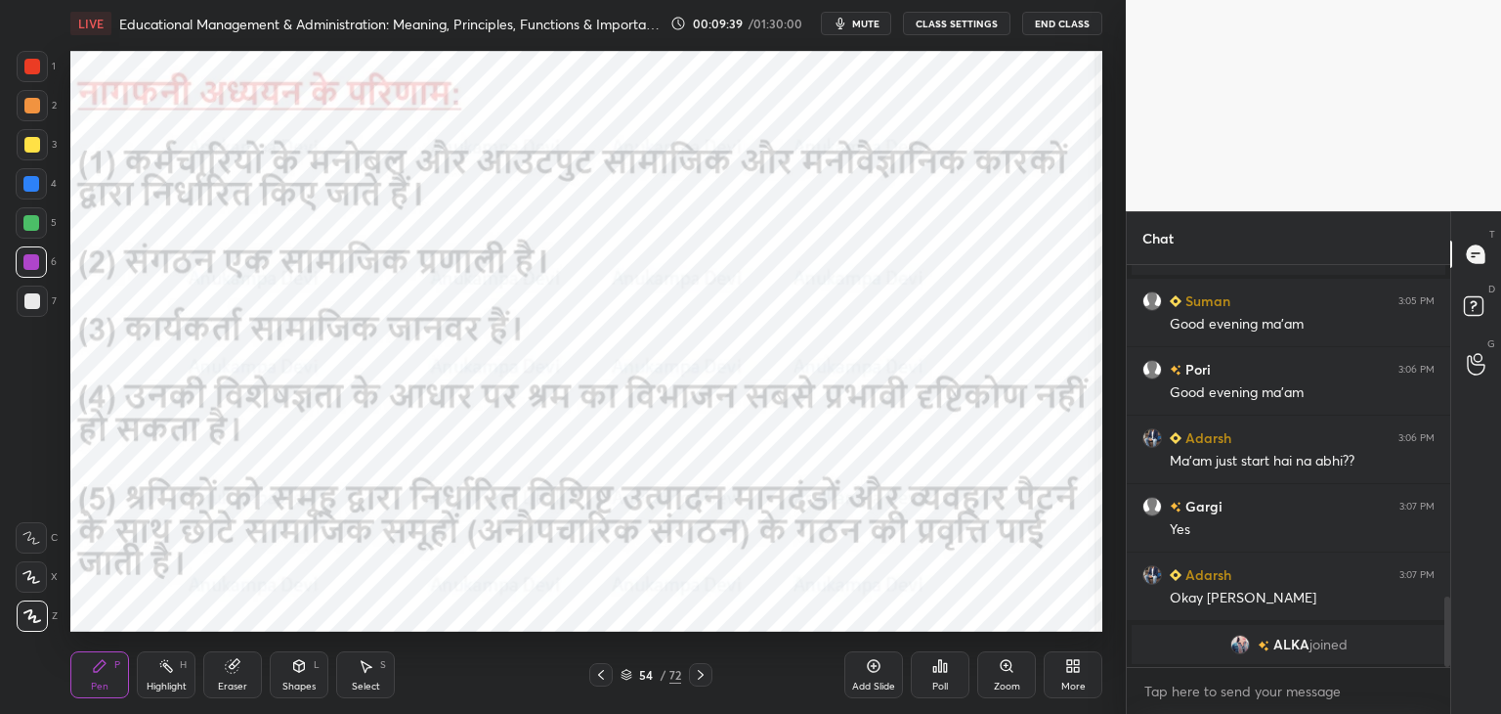
click at [697, 676] on icon at bounding box center [701, 675] width 16 height 16
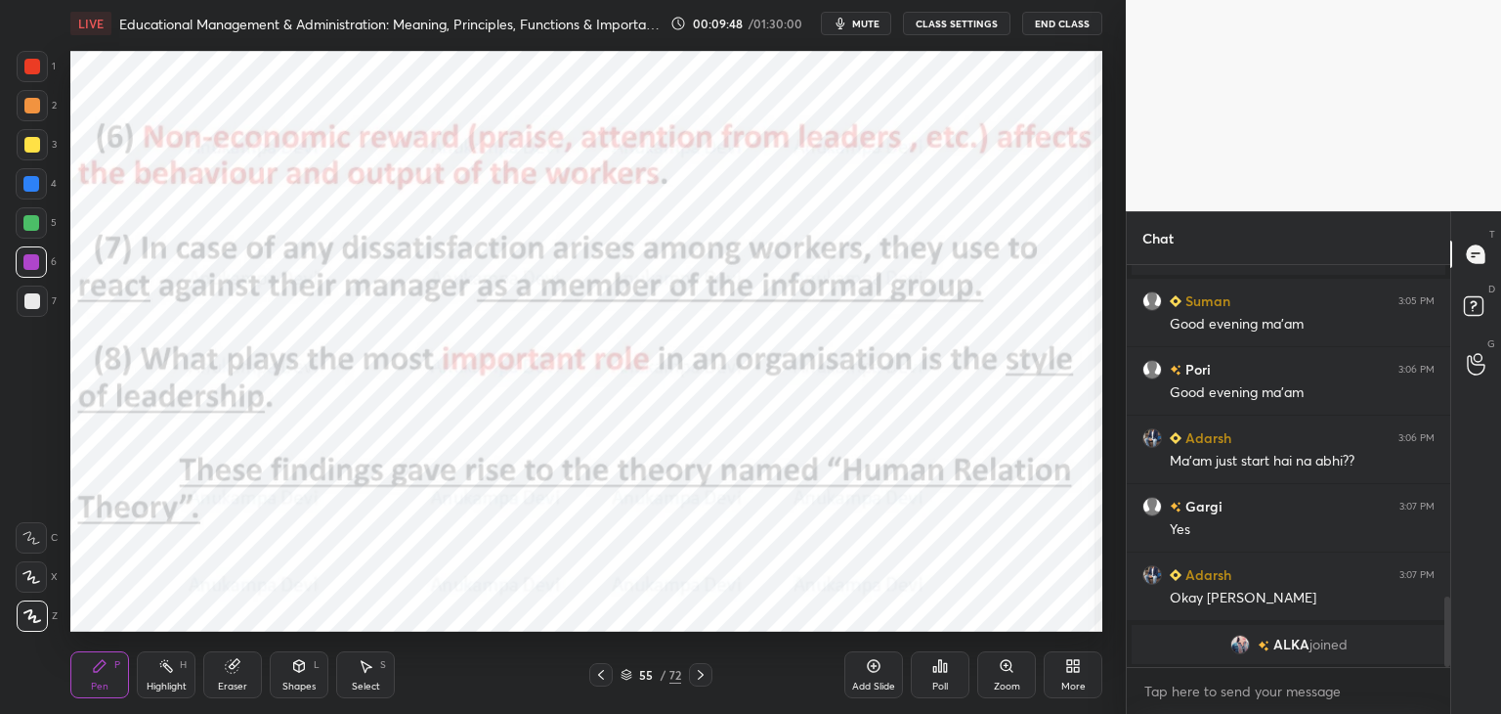
click at [1447, 626] on div at bounding box center [1448, 631] width 6 height 70
click at [1451, 620] on div "T Messages (T) D Doubts (D) G Raise Hand (G)" at bounding box center [1476, 462] width 51 height 502
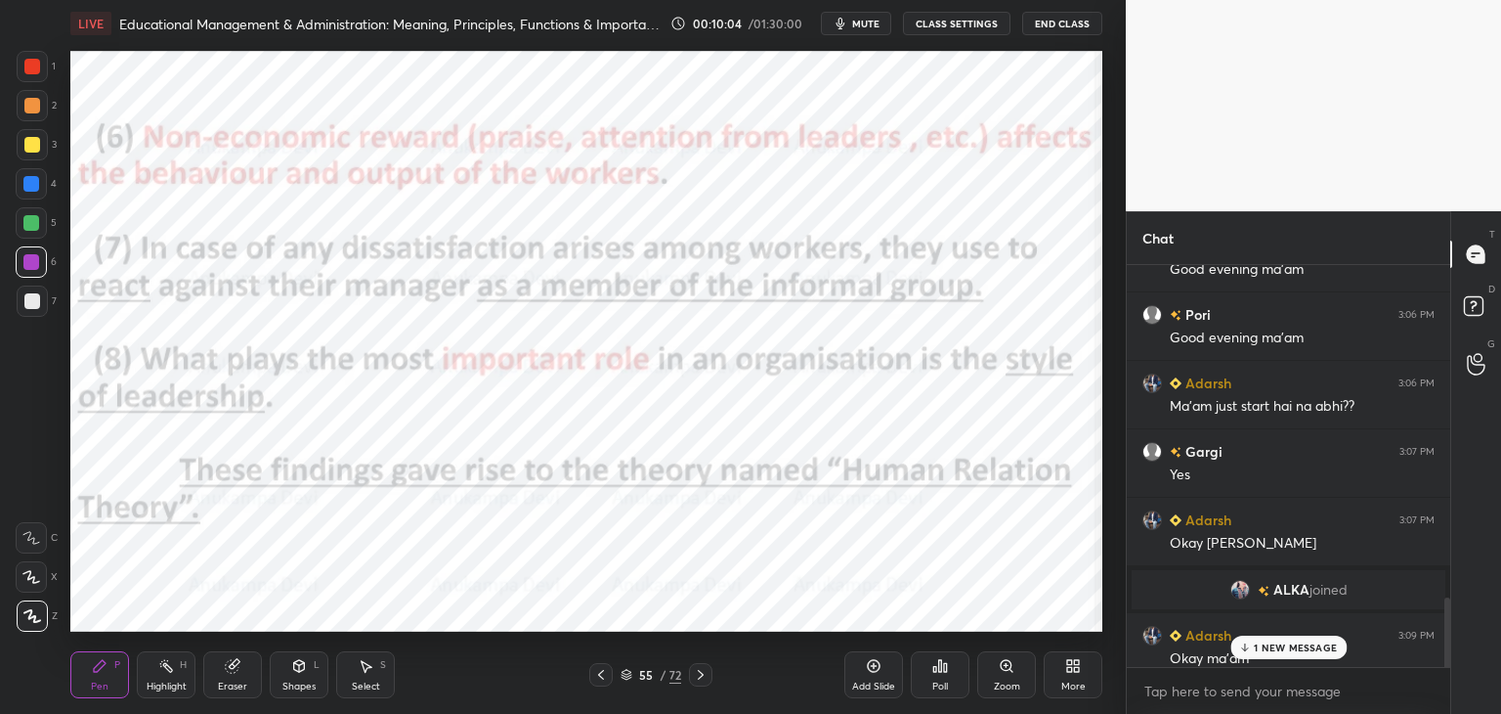
scroll to position [2148, 0]
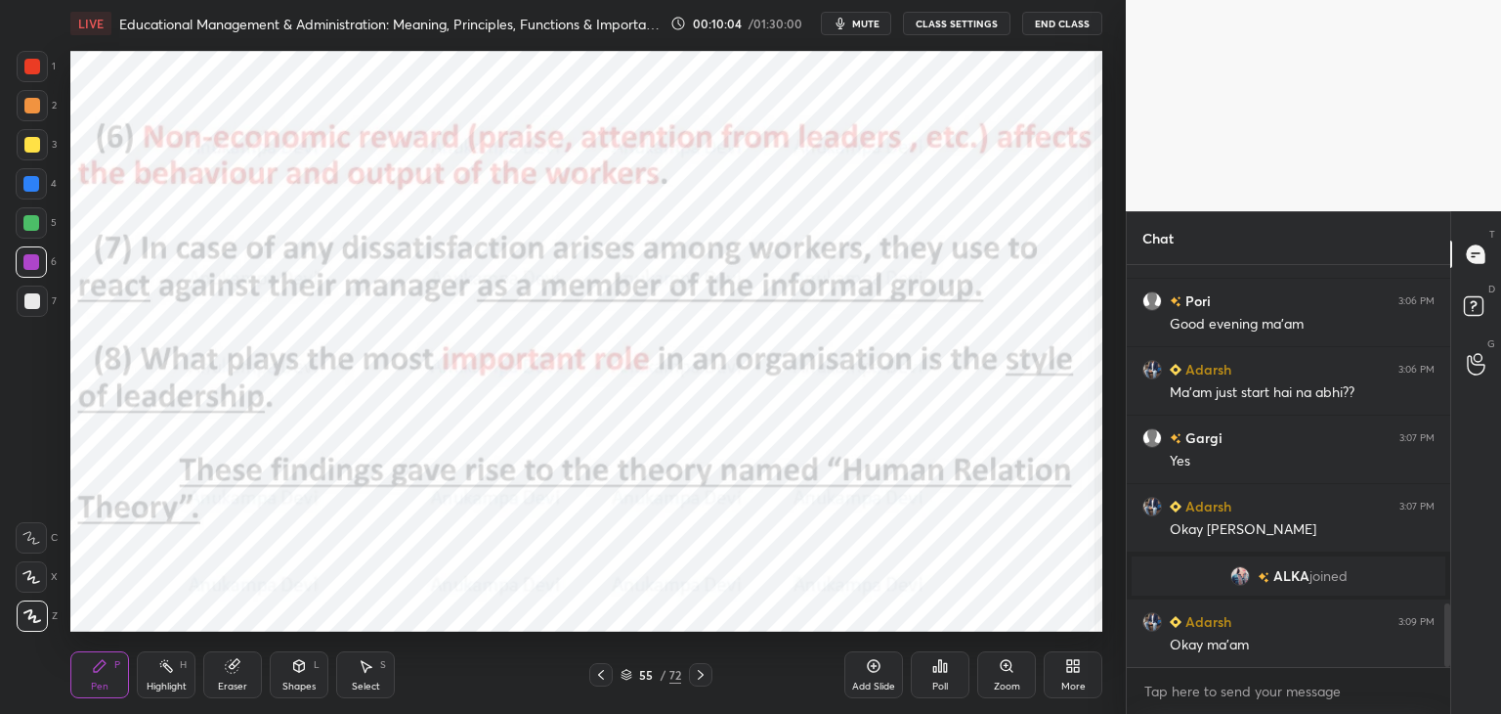
drag, startPoint x: 1447, startPoint y: 637, endPoint x: 1472, endPoint y: 749, distance: 114.3
click at [1472, 0] on html "1 2 3 4 5 6 7 C X Z C X Z E E Erase all H H LIVE Educational Management & Admin…" at bounding box center [750, 0] width 1501 height 0
click at [700, 682] on div at bounding box center [700, 674] width 23 height 23
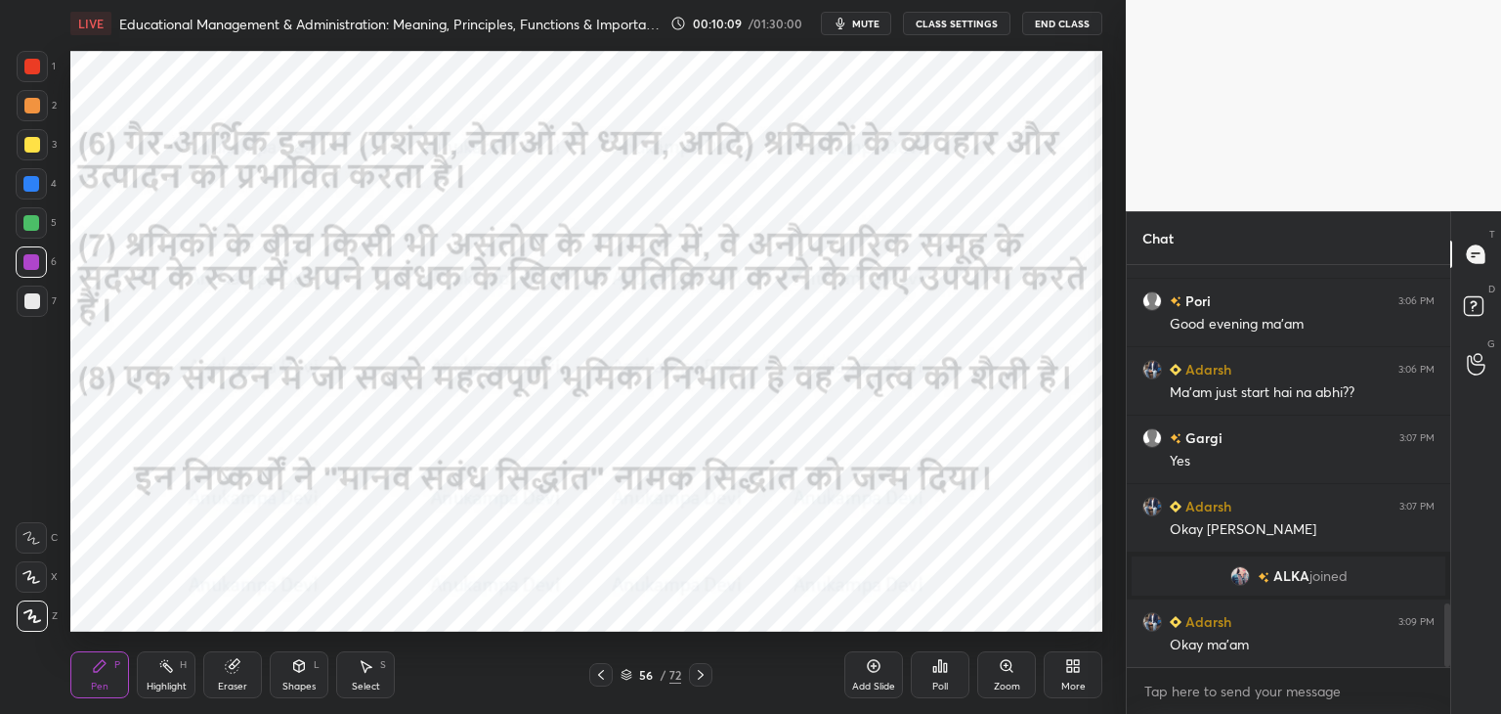
click at [603, 679] on icon at bounding box center [601, 675] width 16 height 16
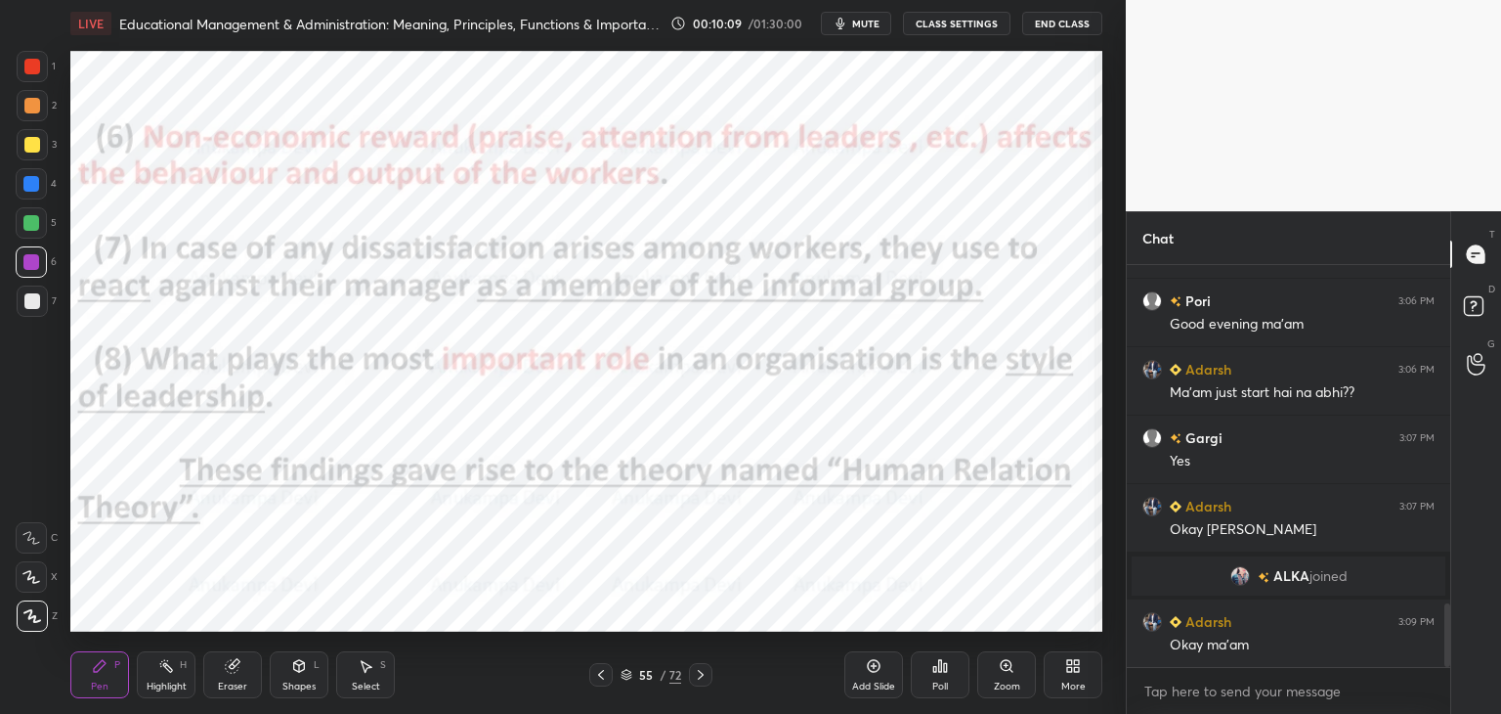
scroll to position [2217, 0]
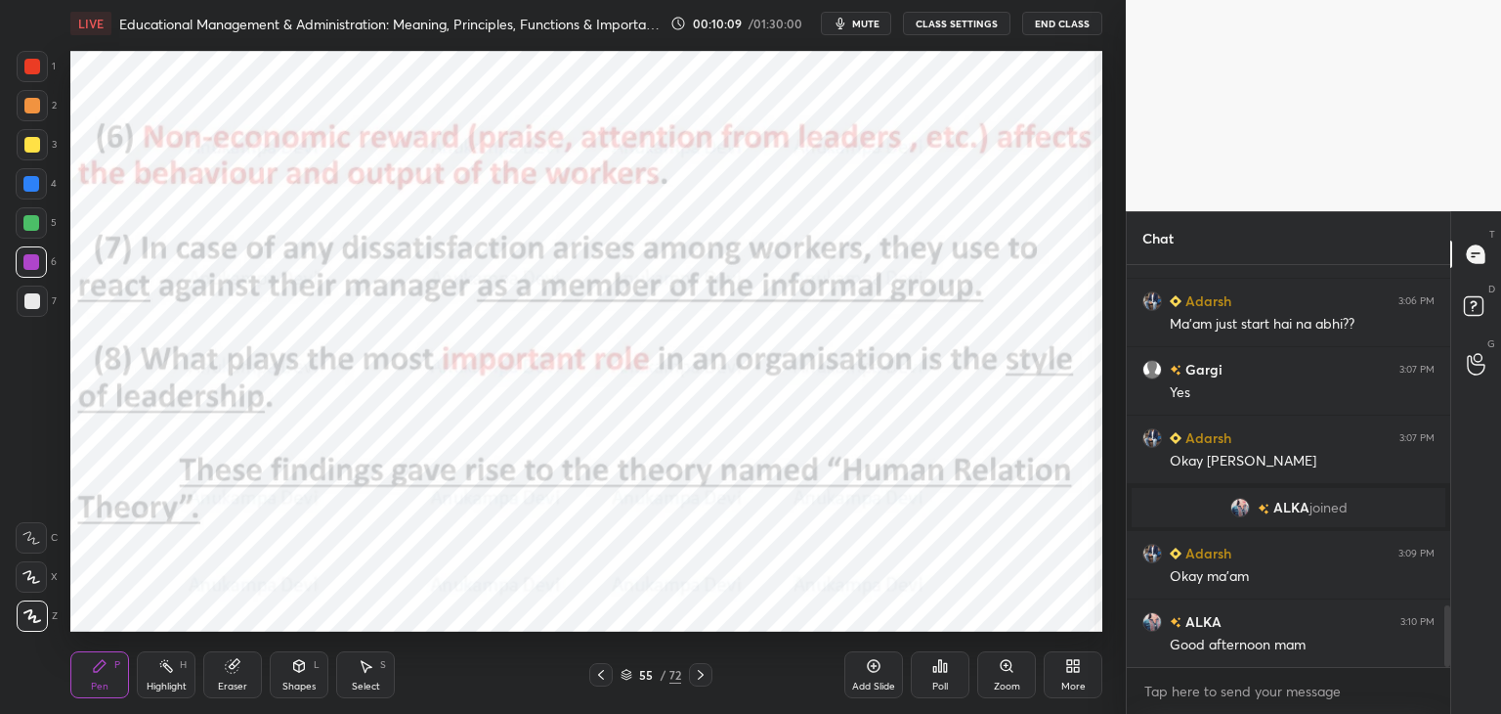
click at [626, 673] on icon at bounding box center [627, 675] width 12 height 12
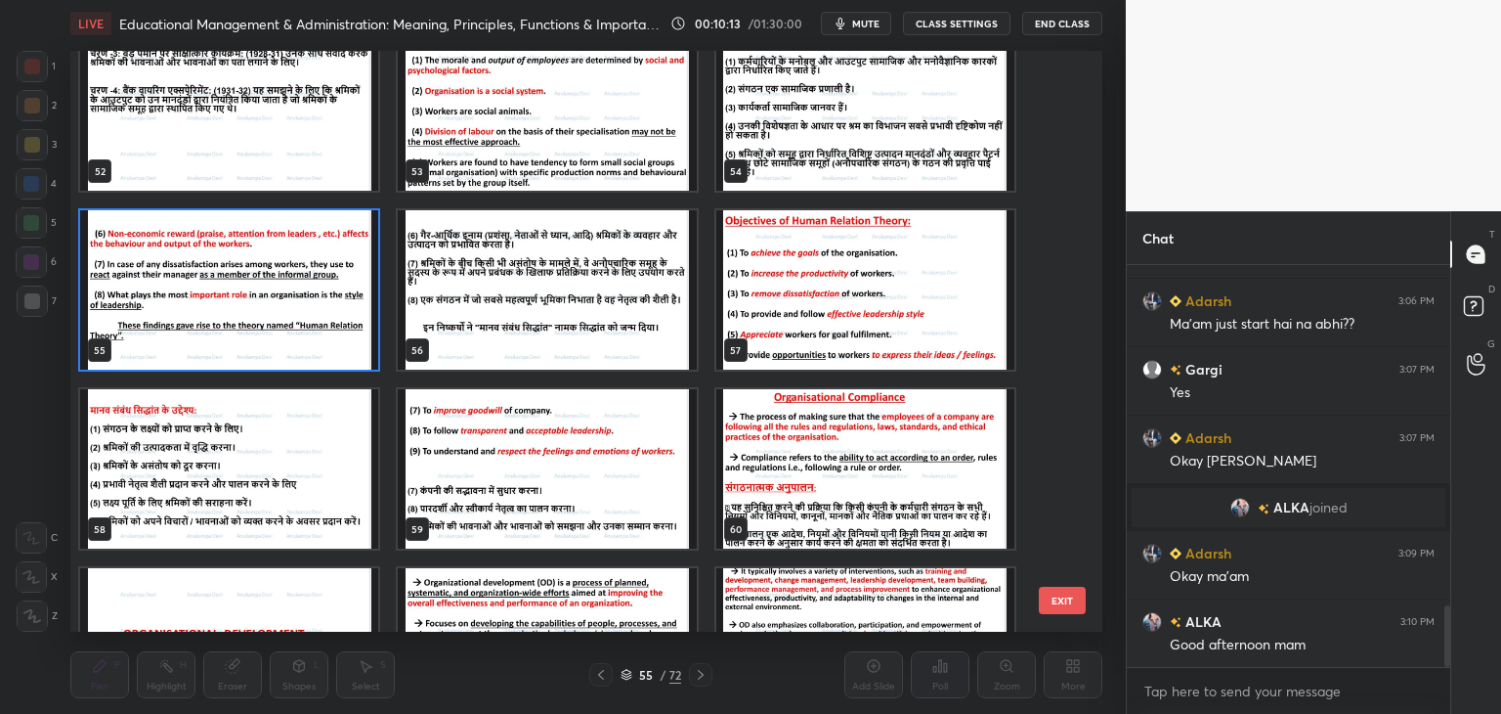
scroll to position [2285, 0]
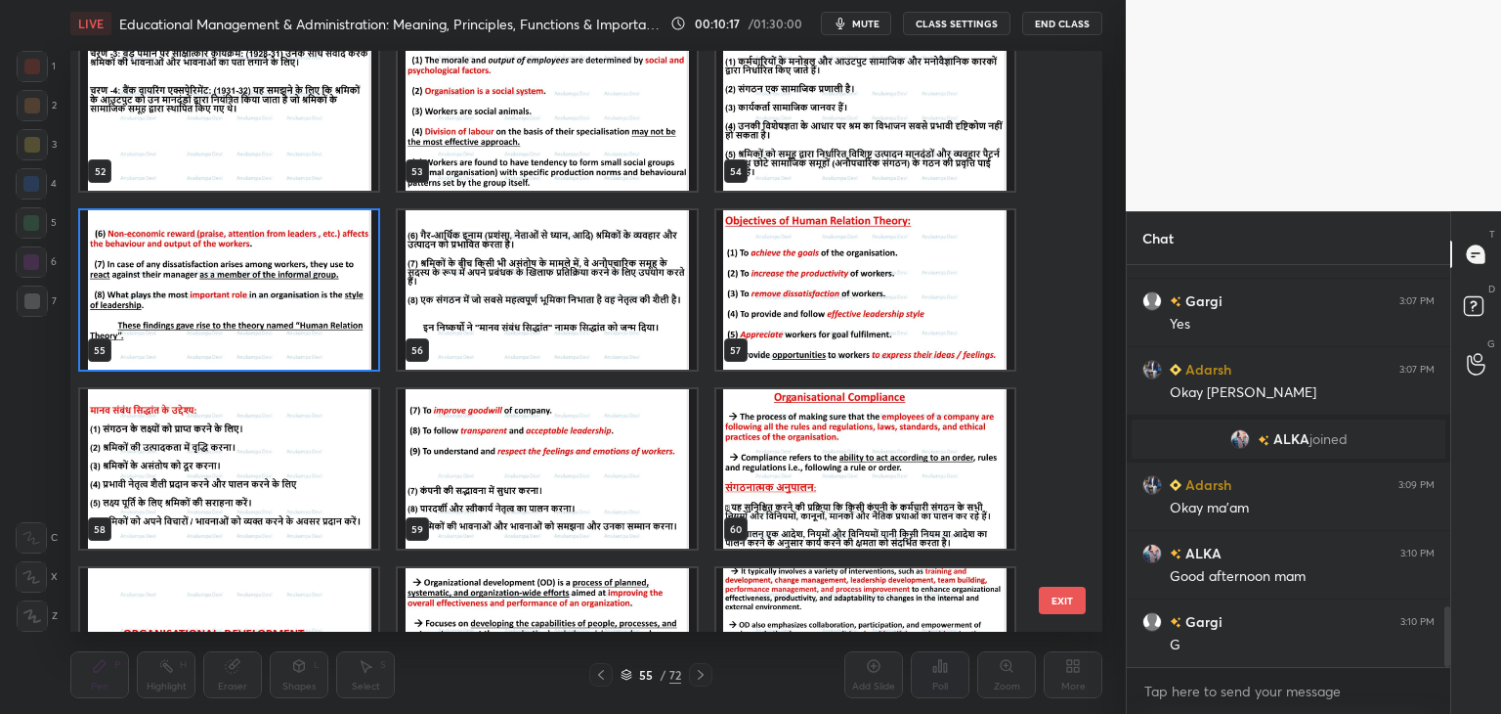
click at [810, 325] on img "grid" at bounding box center [865, 289] width 298 height 159
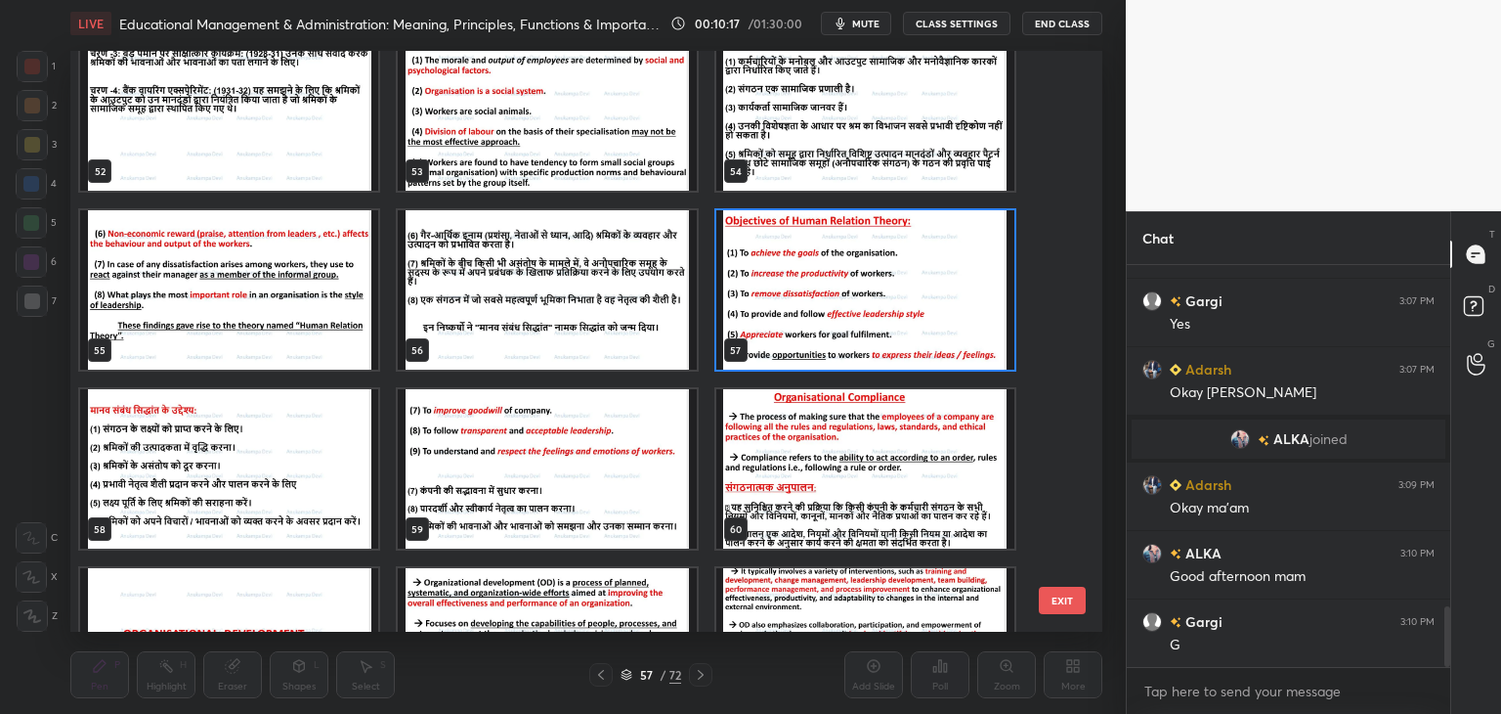
click at [810, 324] on img "grid" at bounding box center [865, 289] width 298 height 159
click at [812, 322] on img "grid" at bounding box center [865, 289] width 298 height 159
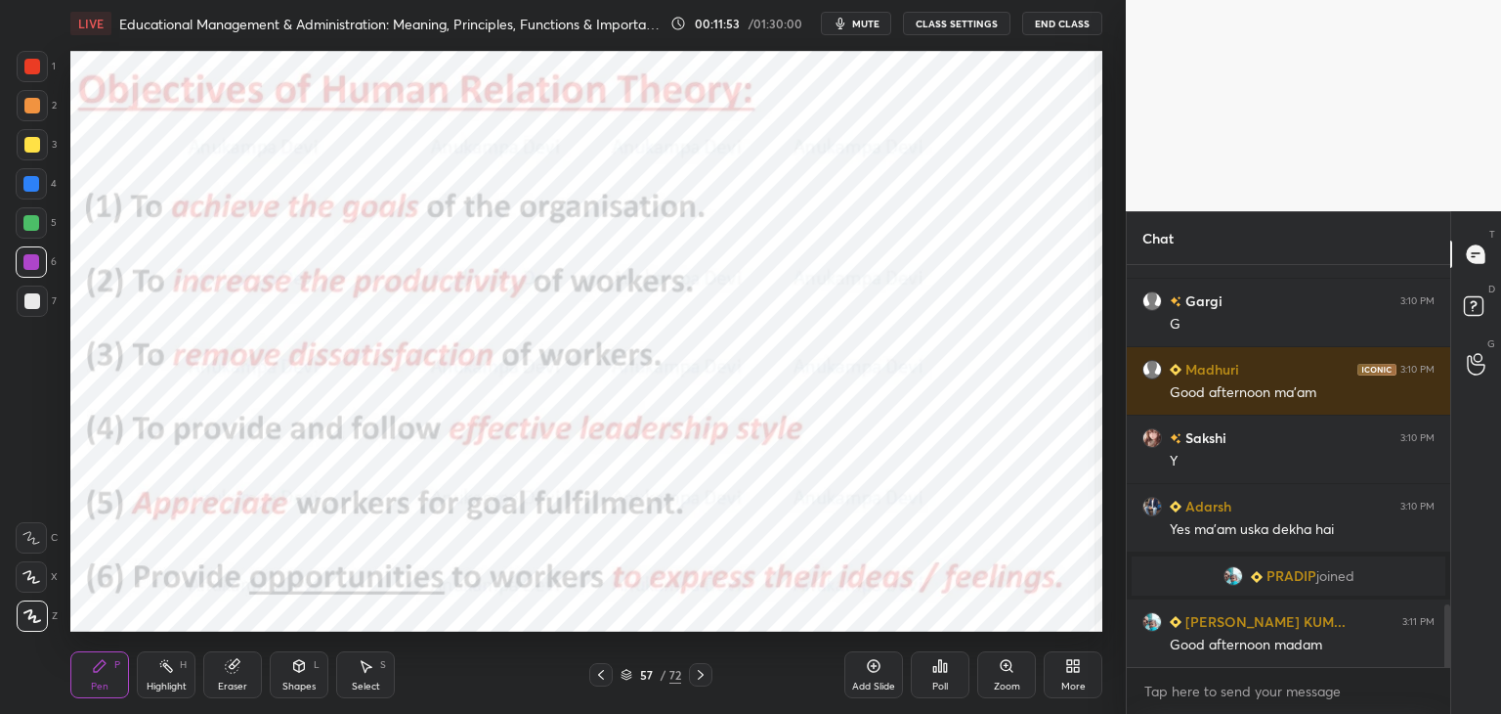
scroll to position [2244, 0]
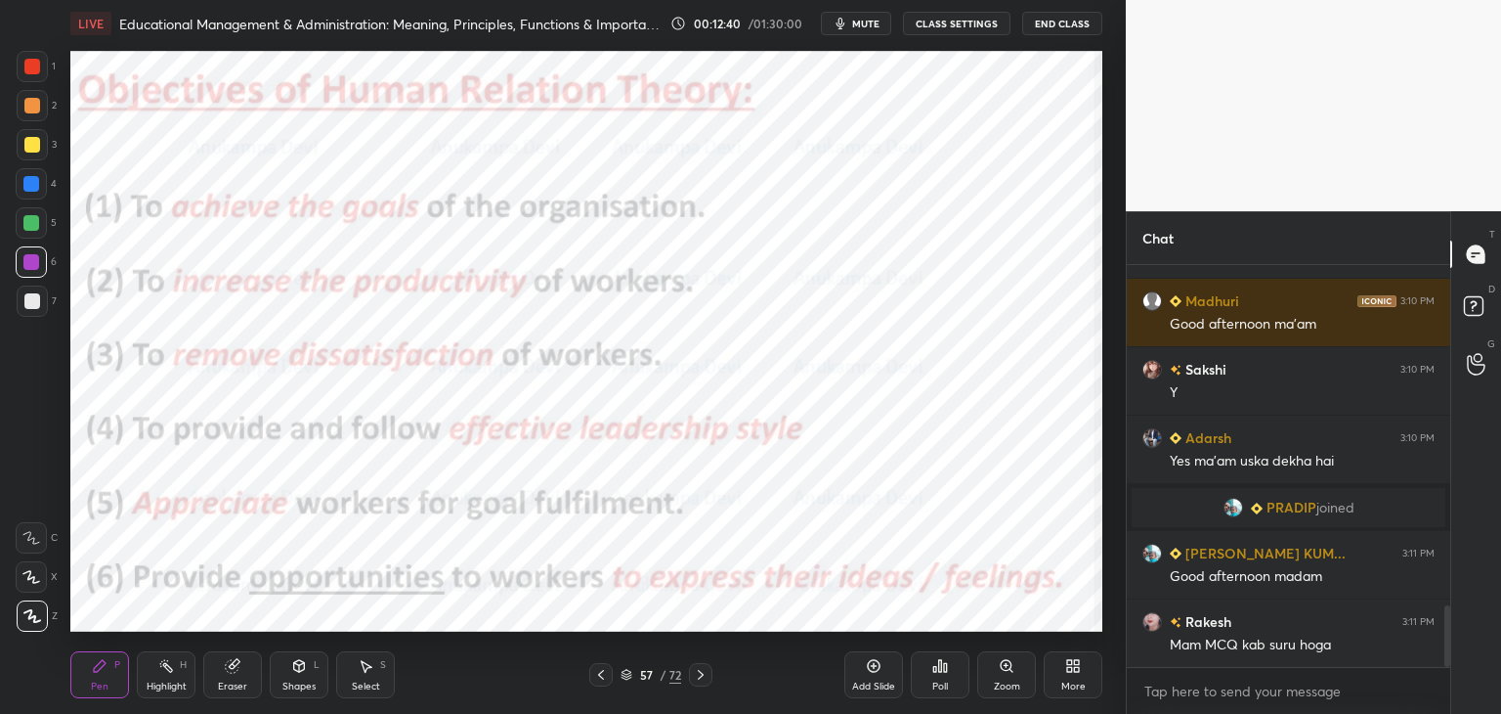
click at [703, 677] on icon at bounding box center [701, 675] width 16 height 16
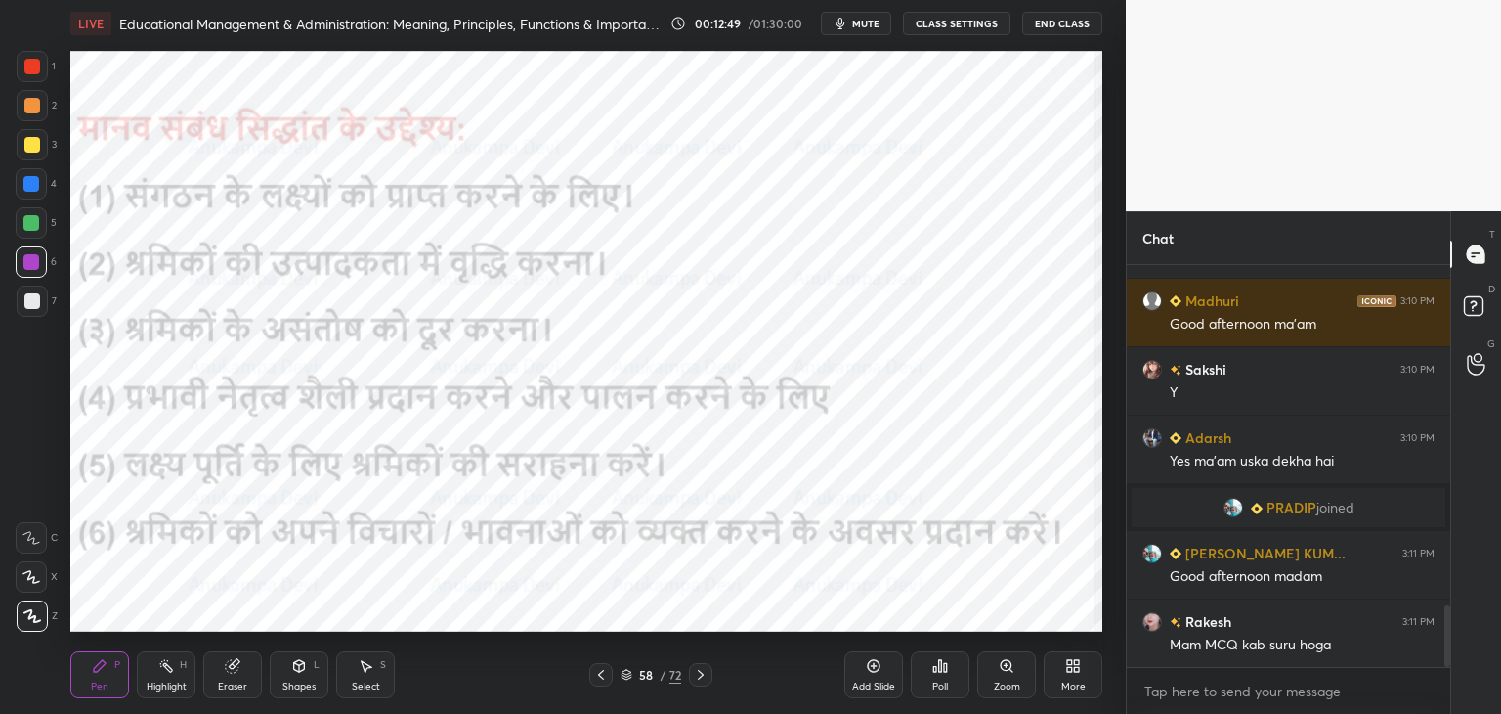
drag, startPoint x: 602, startPoint y: 679, endPoint x: 595, endPoint y: 637, distance: 42.6
click at [601, 678] on icon at bounding box center [601, 675] width 16 height 16
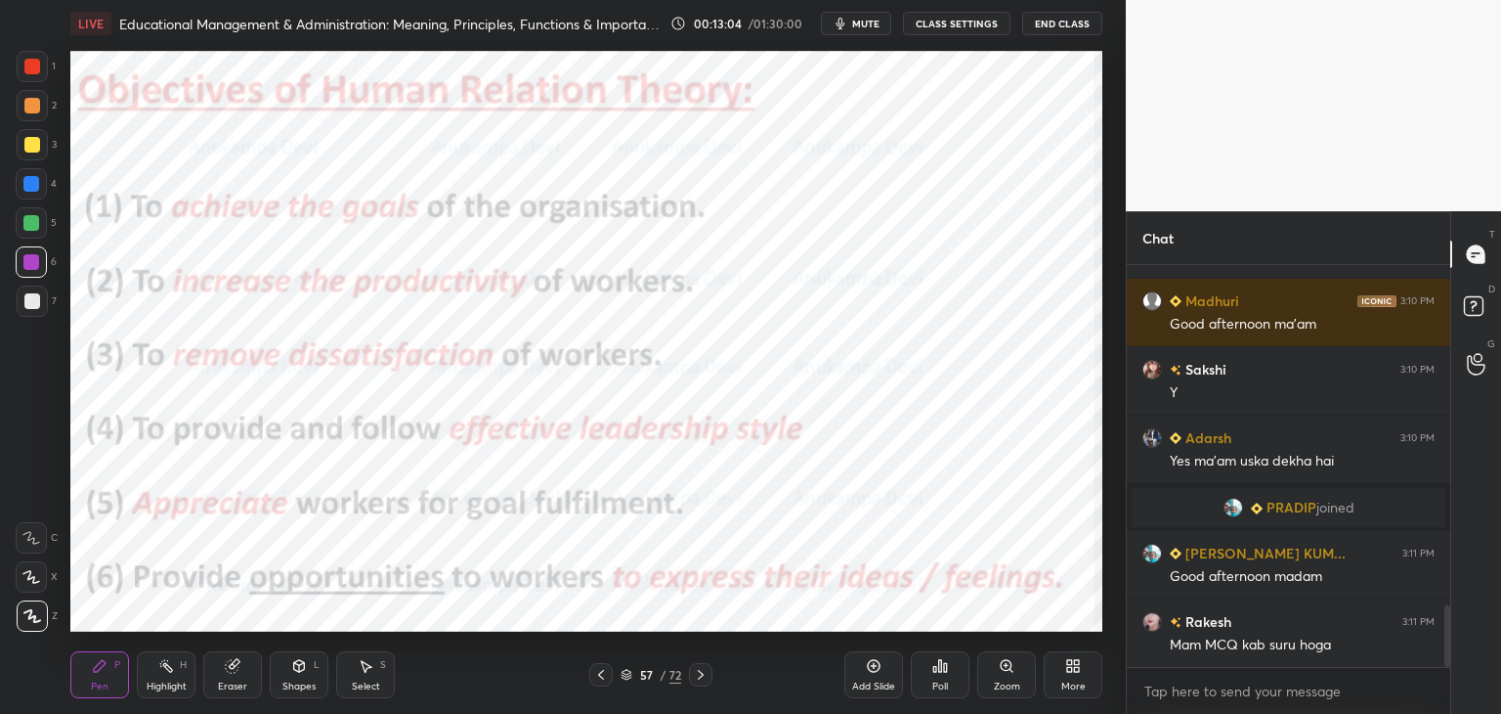
scroll to position [2313, 0]
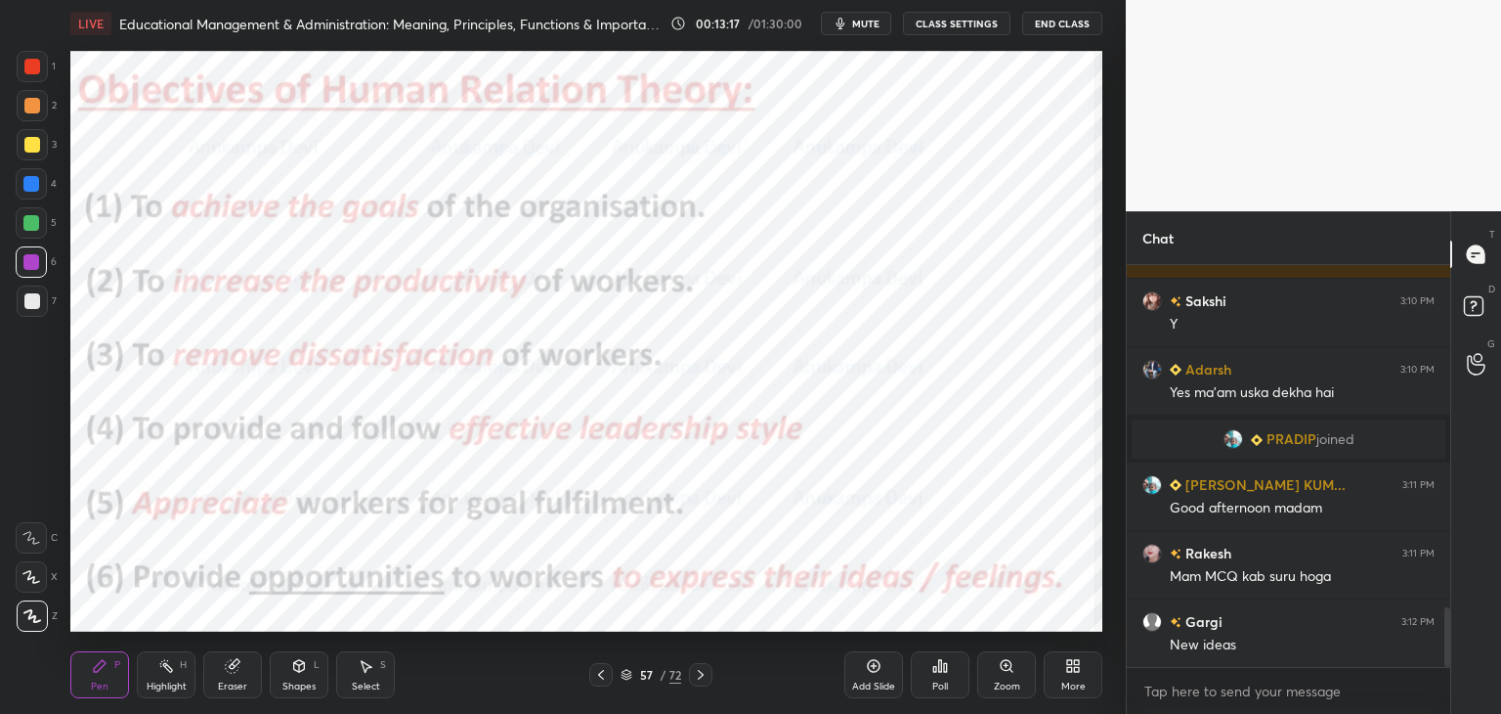
click at [701, 672] on icon at bounding box center [701, 675] width 6 height 10
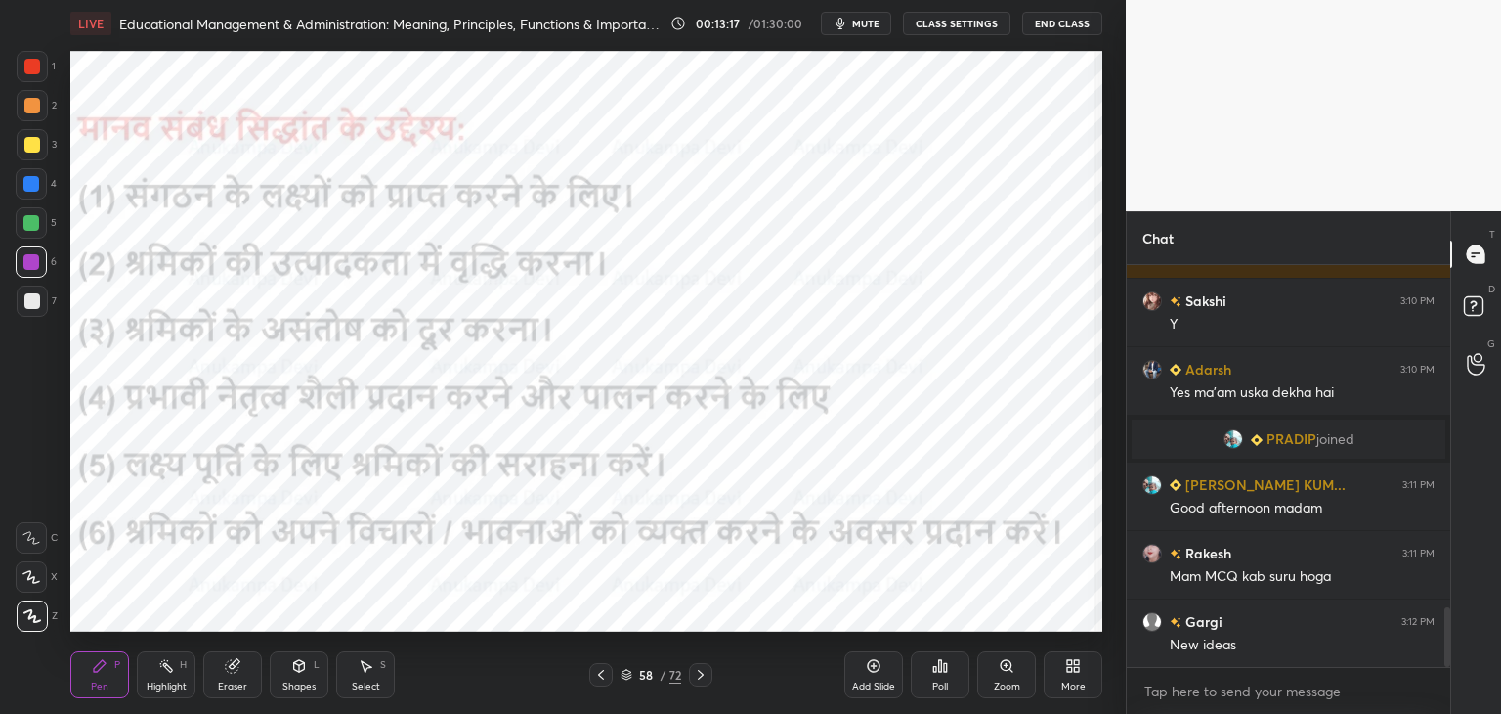
click at [702, 670] on icon at bounding box center [701, 675] width 16 height 16
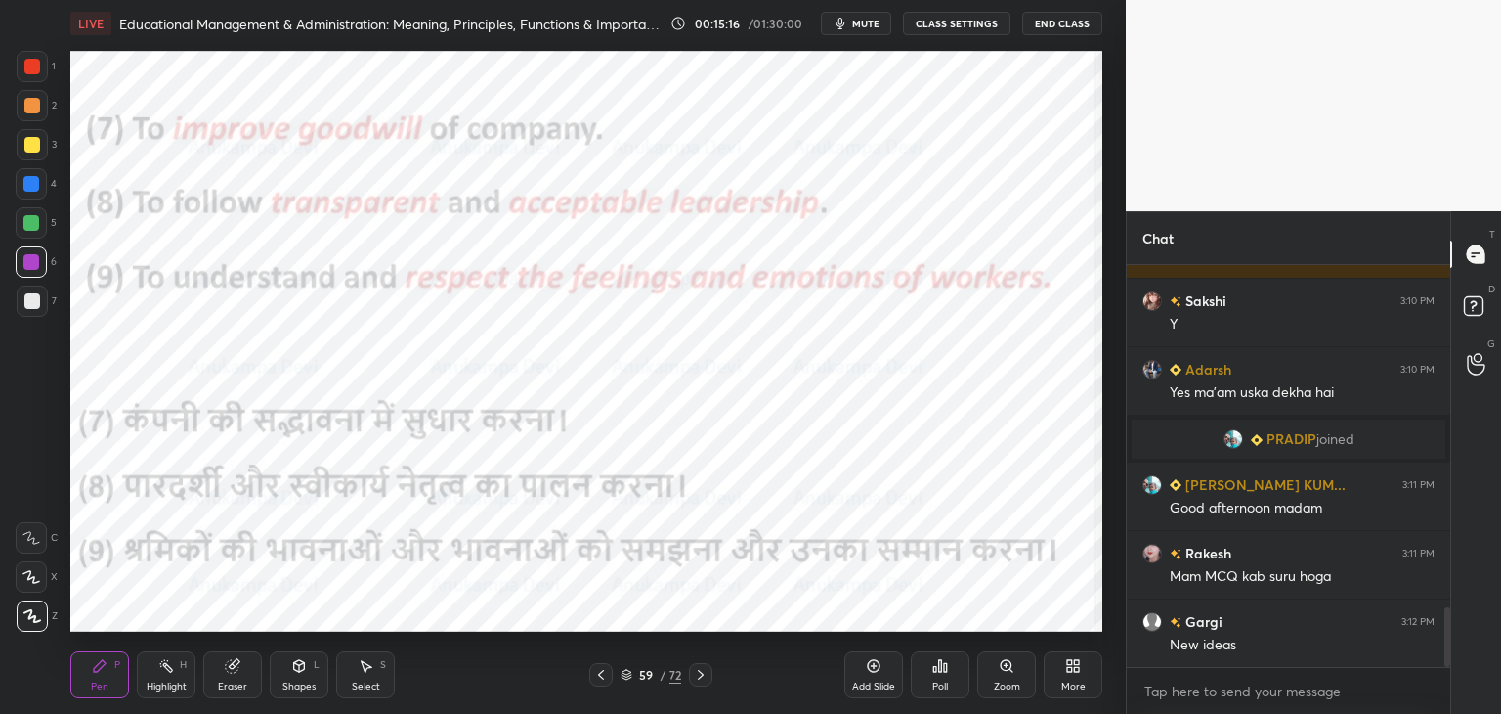
click at [700, 676] on icon at bounding box center [701, 675] width 6 height 10
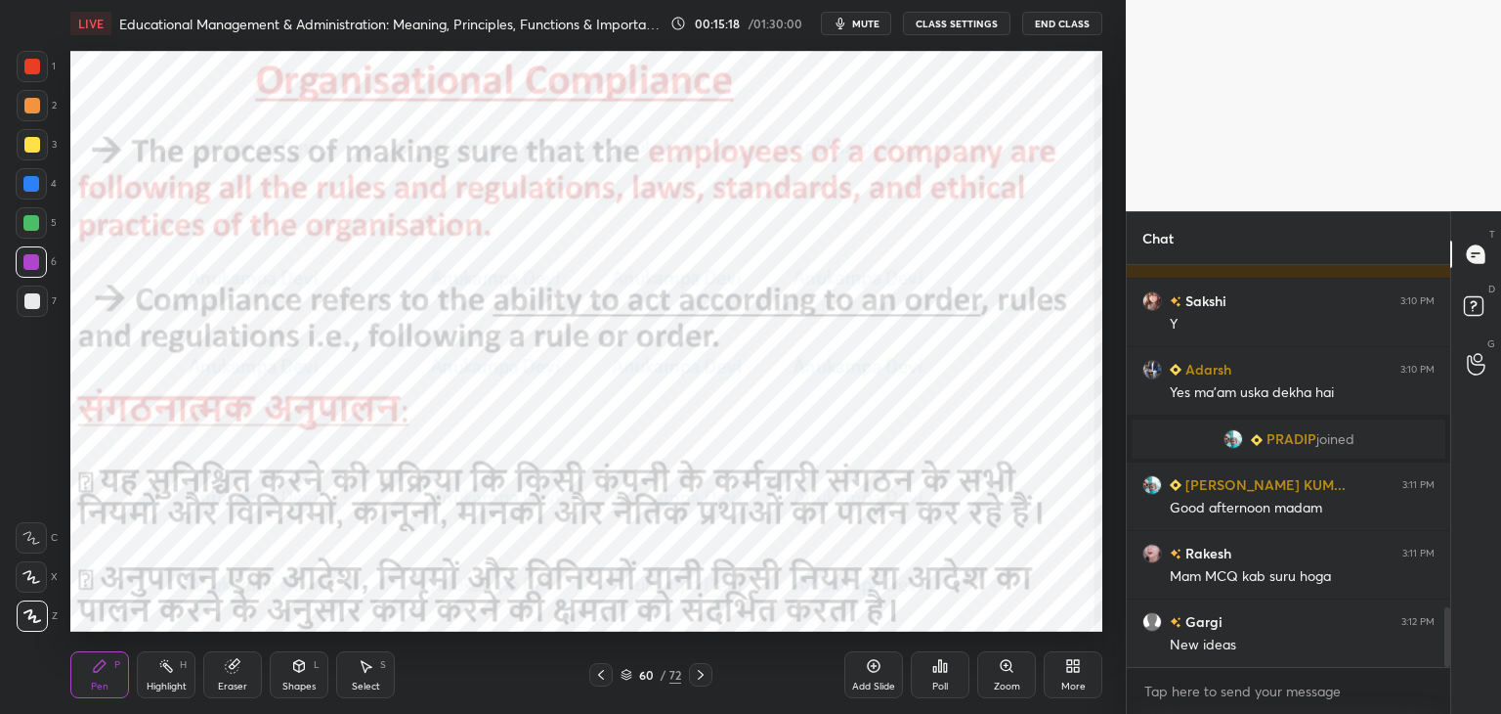
drag, startPoint x: 601, startPoint y: 675, endPoint x: 614, endPoint y: 674, distance: 12.7
click at [602, 675] on icon at bounding box center [601, 675] width 16 height 16
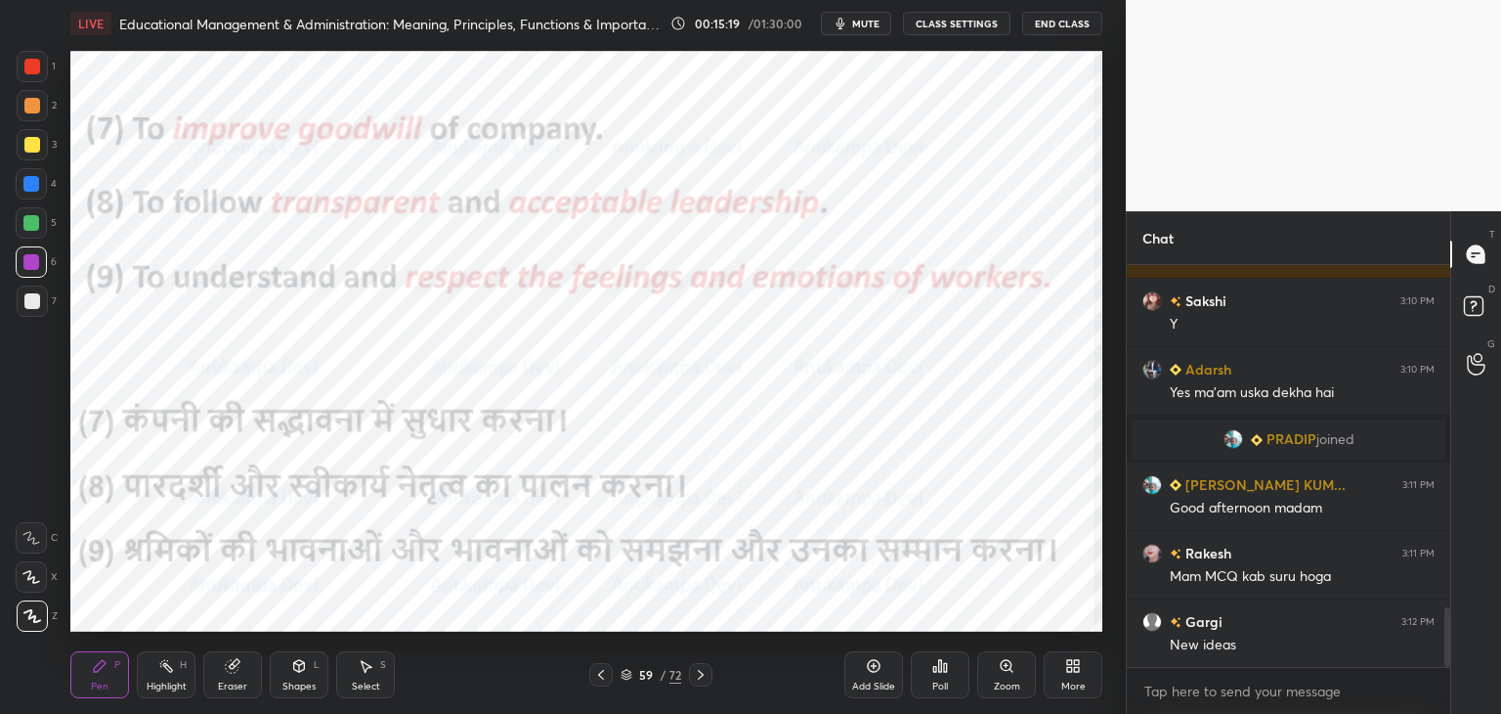
click at [628, 677] on icon at bounding box center [627, 675] width 12 height 12
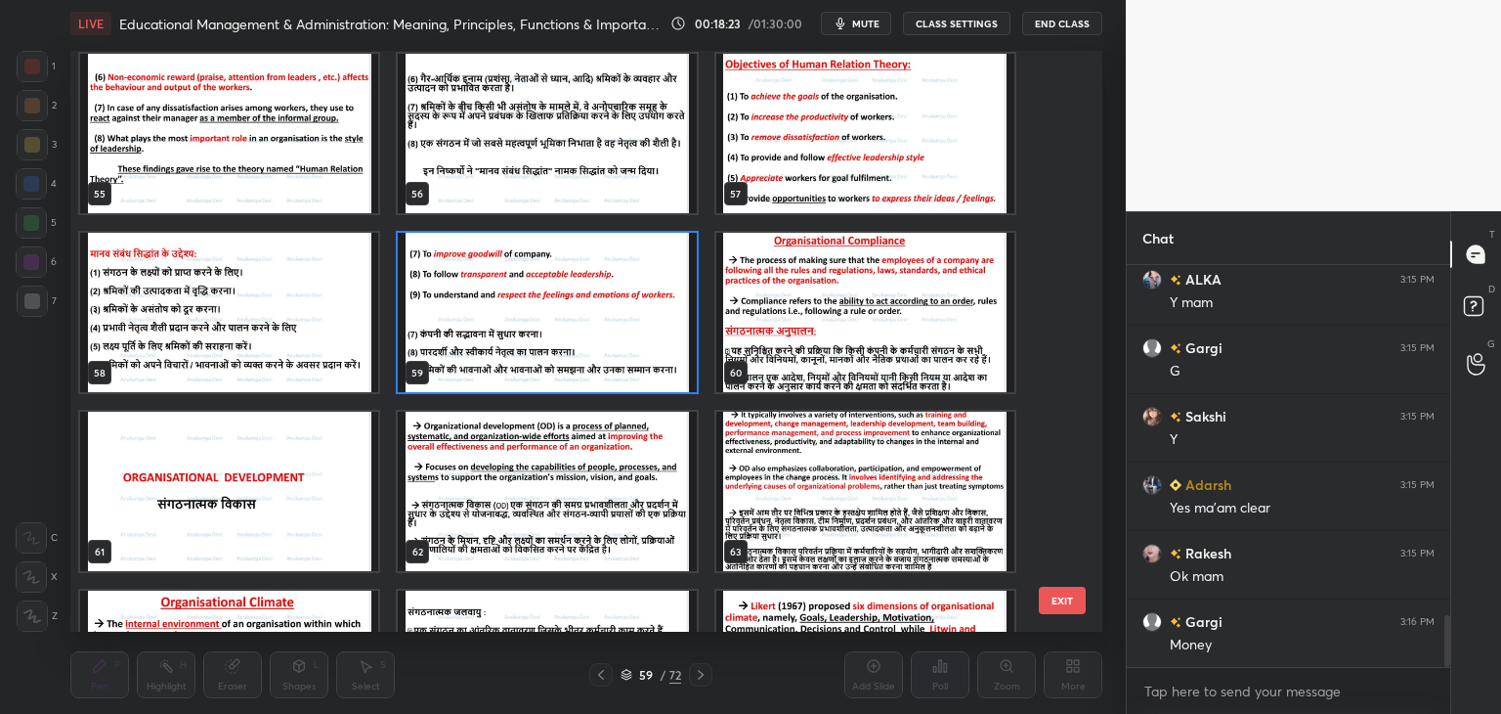
scroll to position [3214, 0]
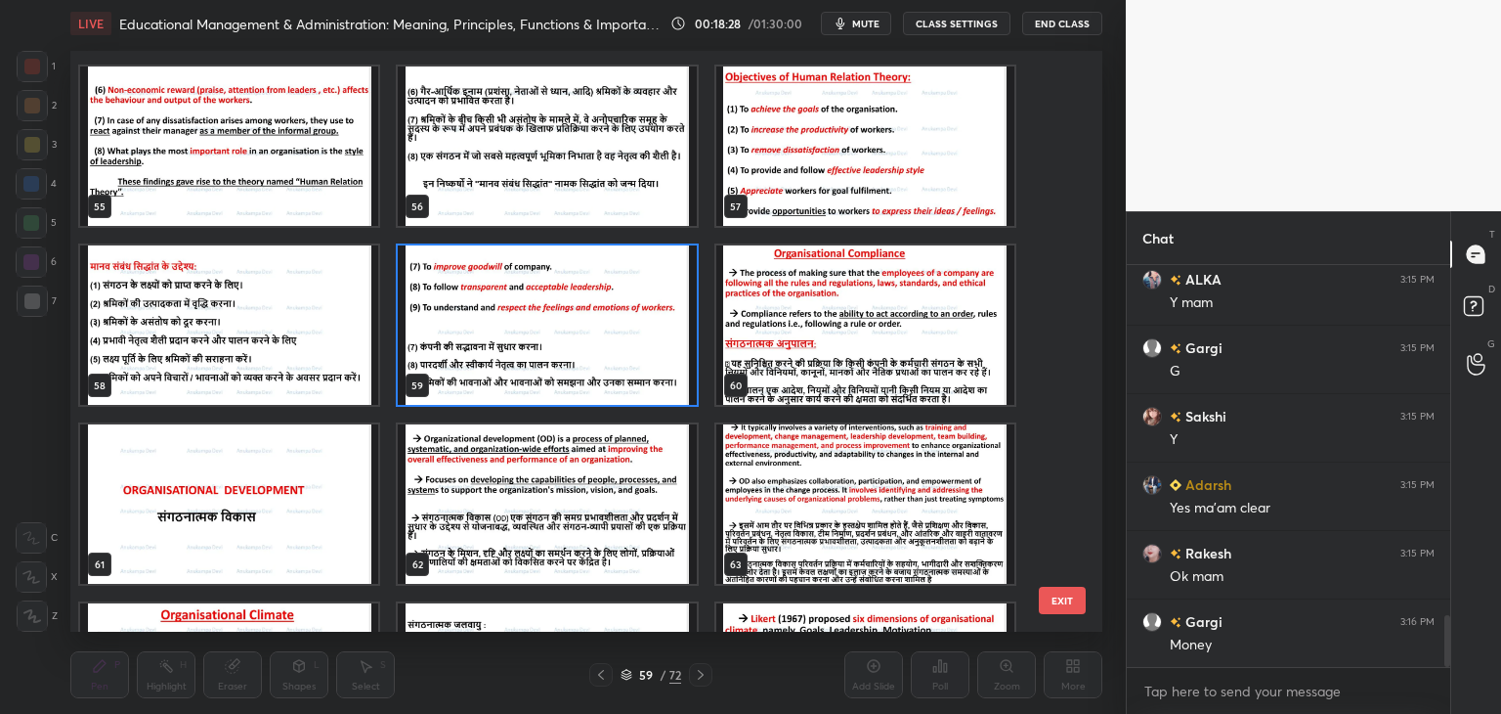
click at [835, 338] on img "grid" at bounding box center [865, 324] width 298 height 159
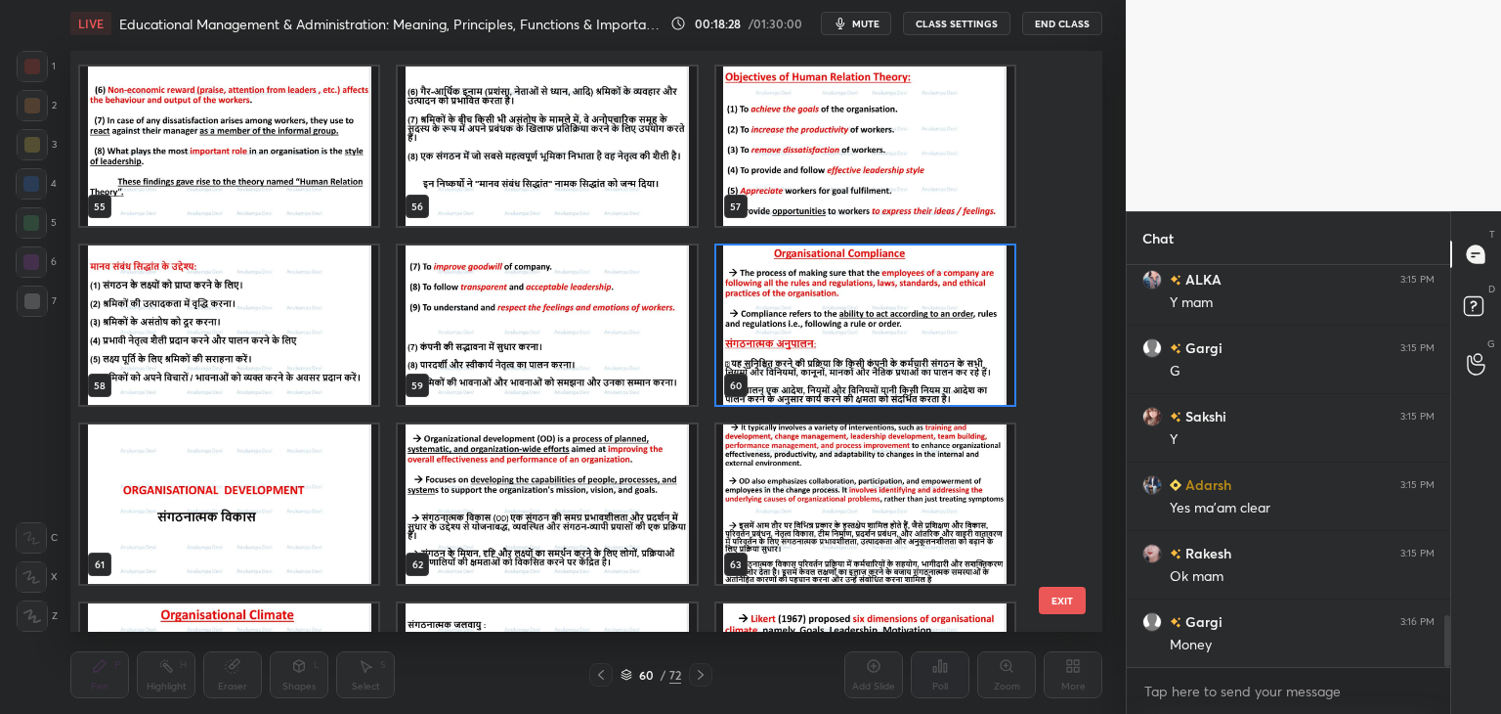
drag, startPoint x: 833, startPoint y: 337, endPoint x: 858, endPoint y: 293, distance: 50.8
click at [832, 337] on img "grid" at bounding box center [865, 324] width 298 height 159
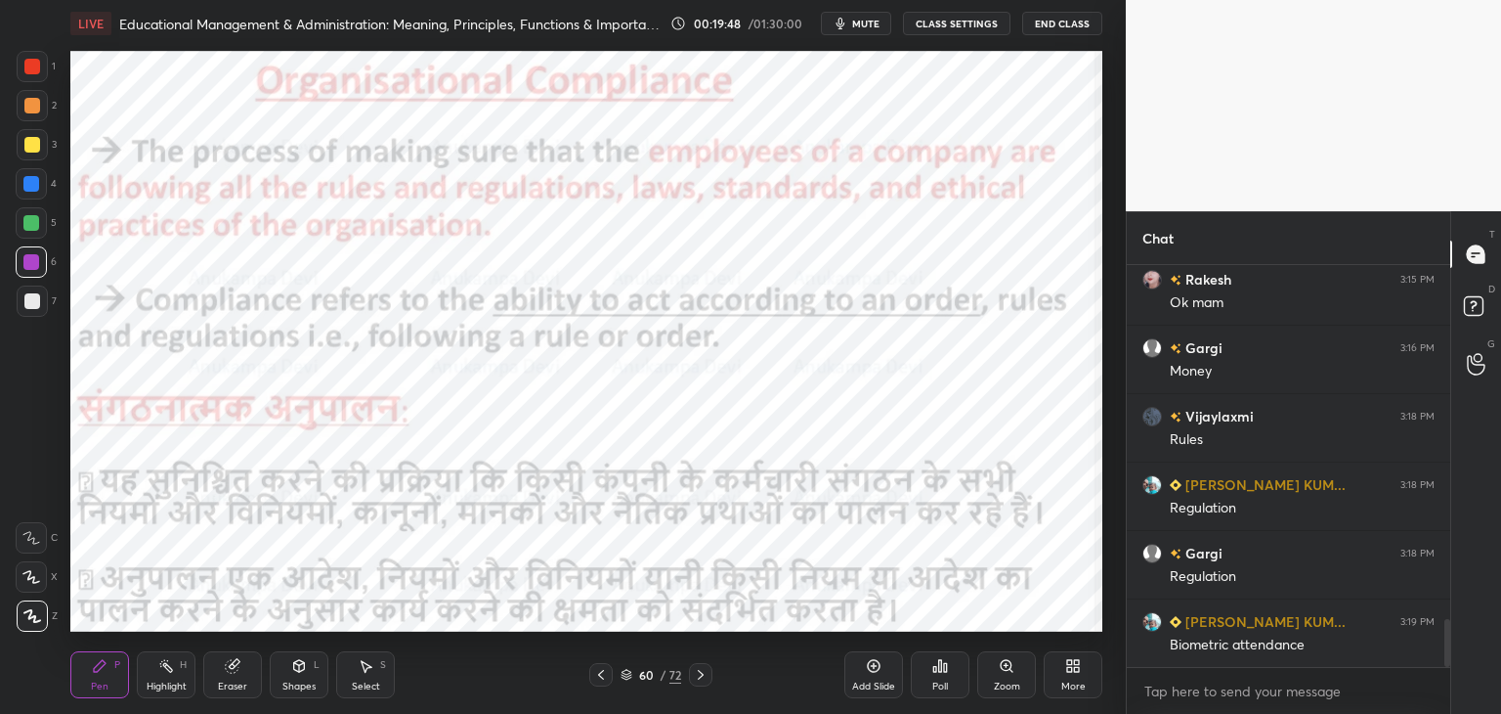
scroll to position [3016, 0]
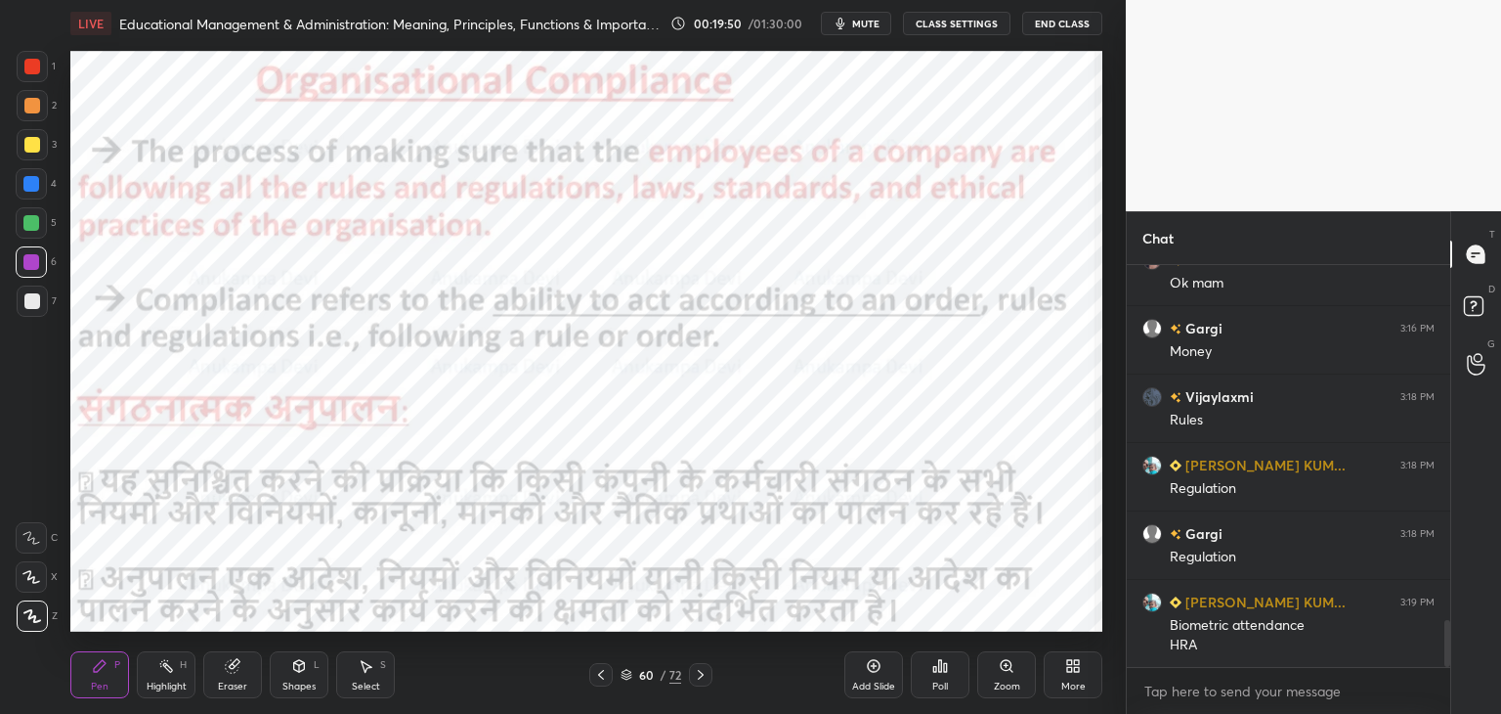
click at [702, 679] on icon at bounding box center [701, 675] width 16 height 16
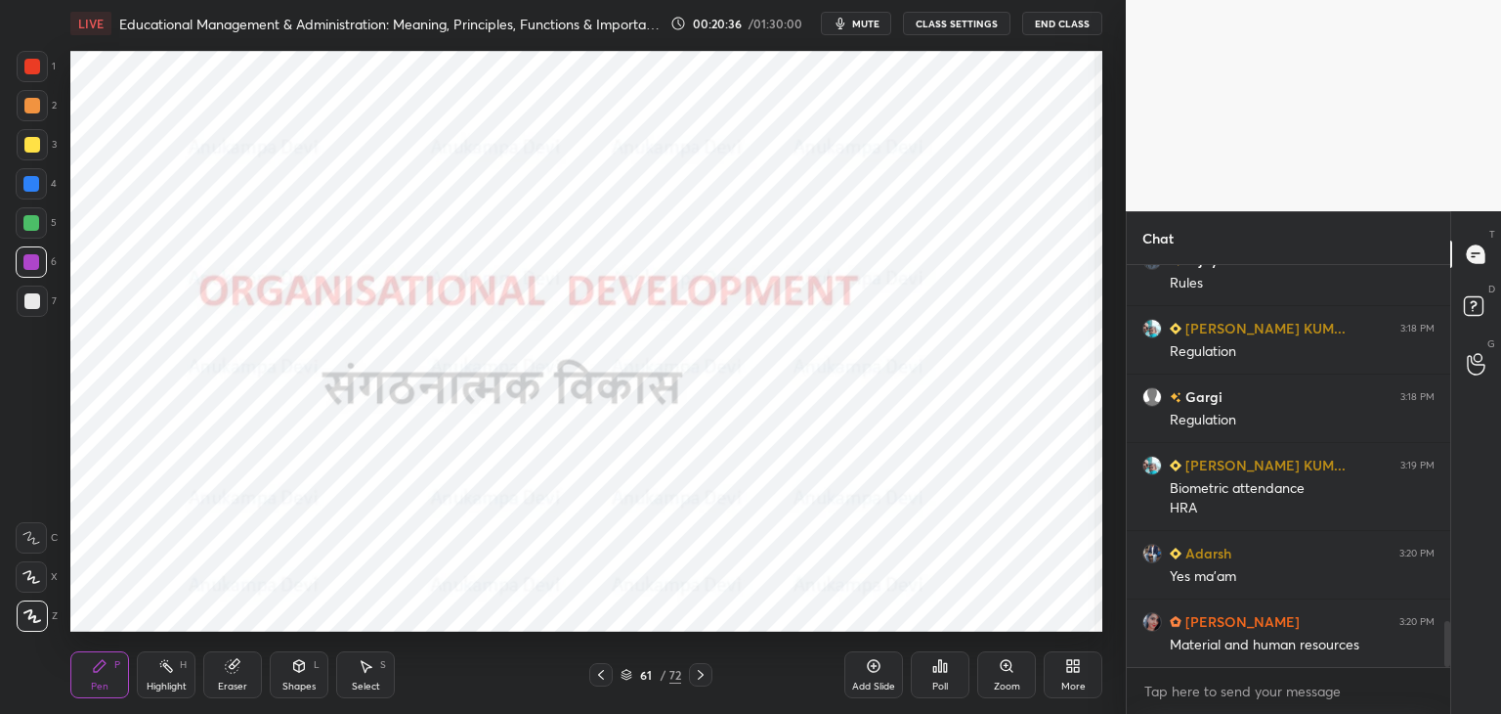
scroll to position [3222, 0]
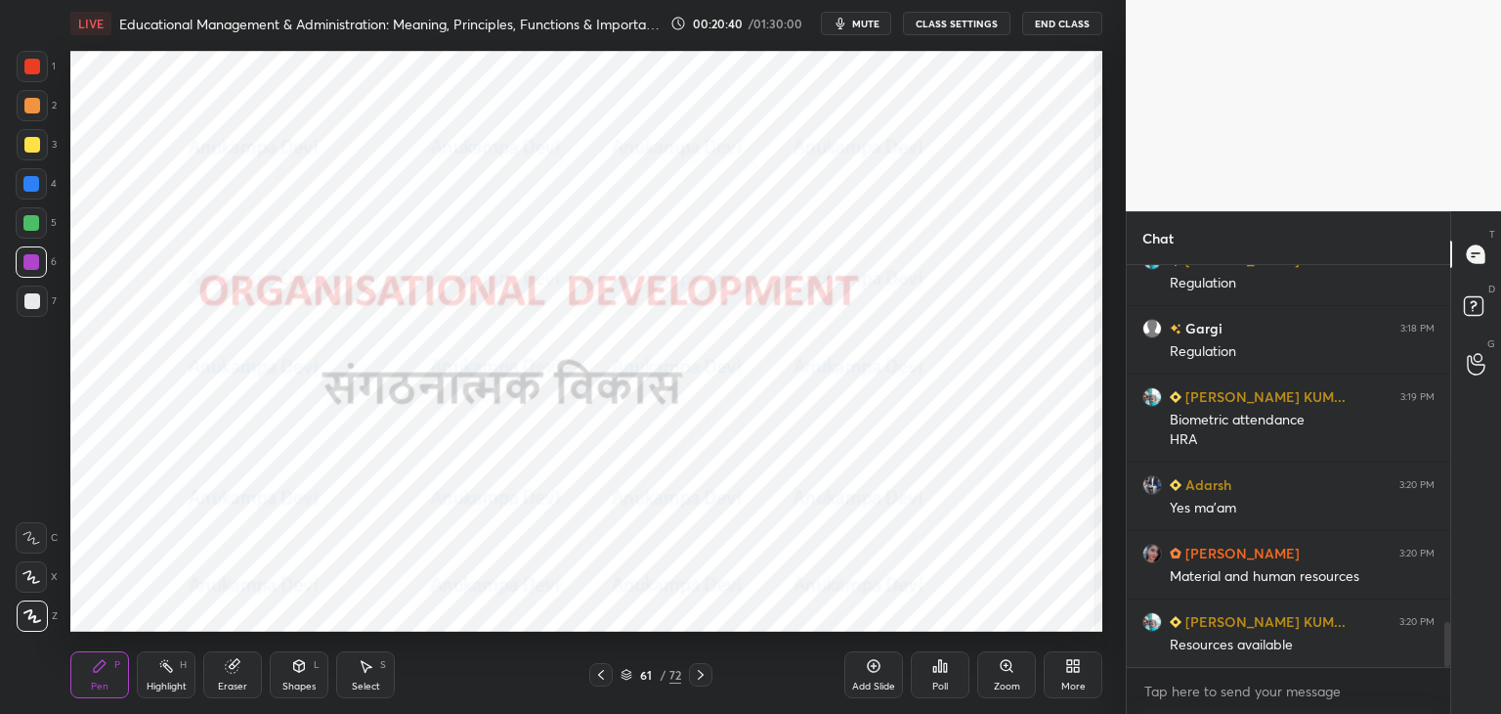
drag, startPoint x: 699, startPoint y: 676, endPoint x: 700, endPoint y: 632, distance: 44.0
click at [699, 674] on icon at bounding box center [701, 675] width 16 height 16
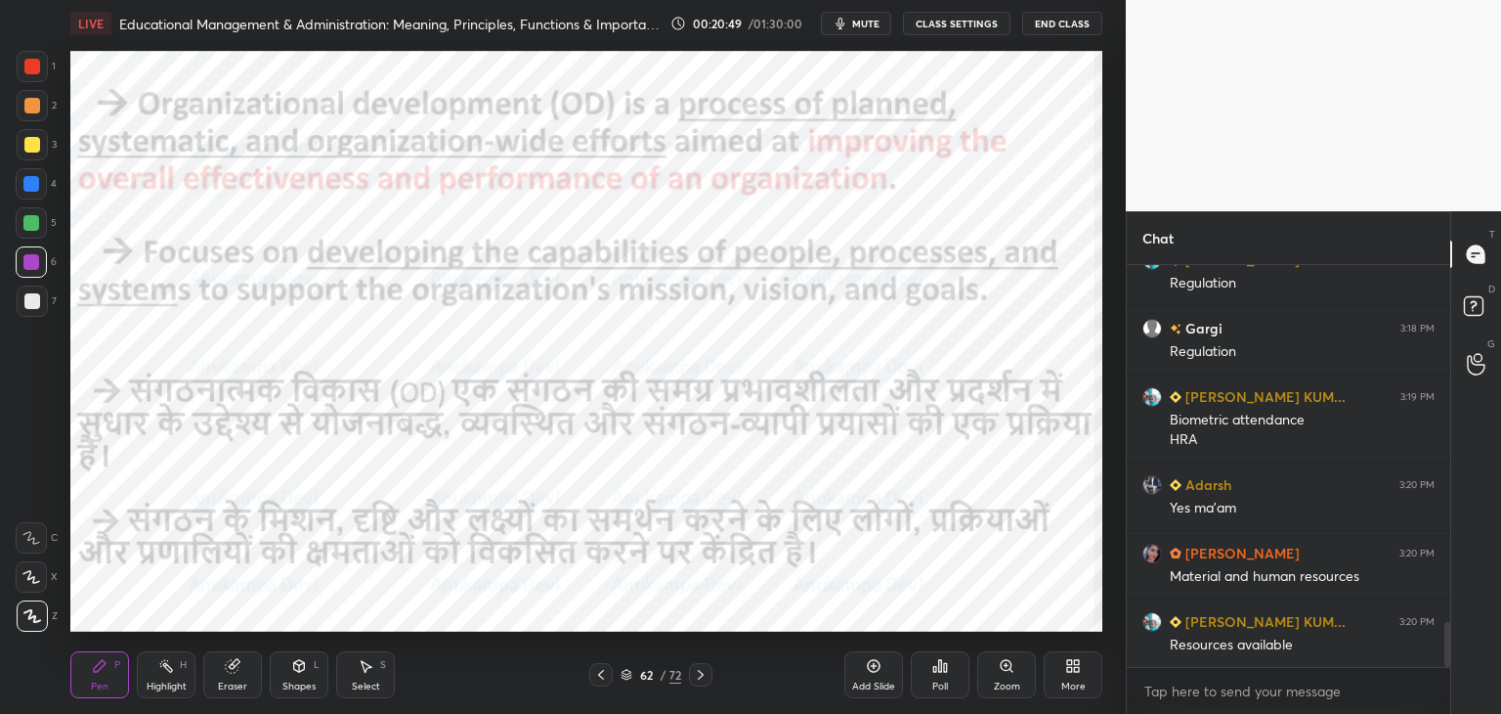
scroll to position [3241, 0]
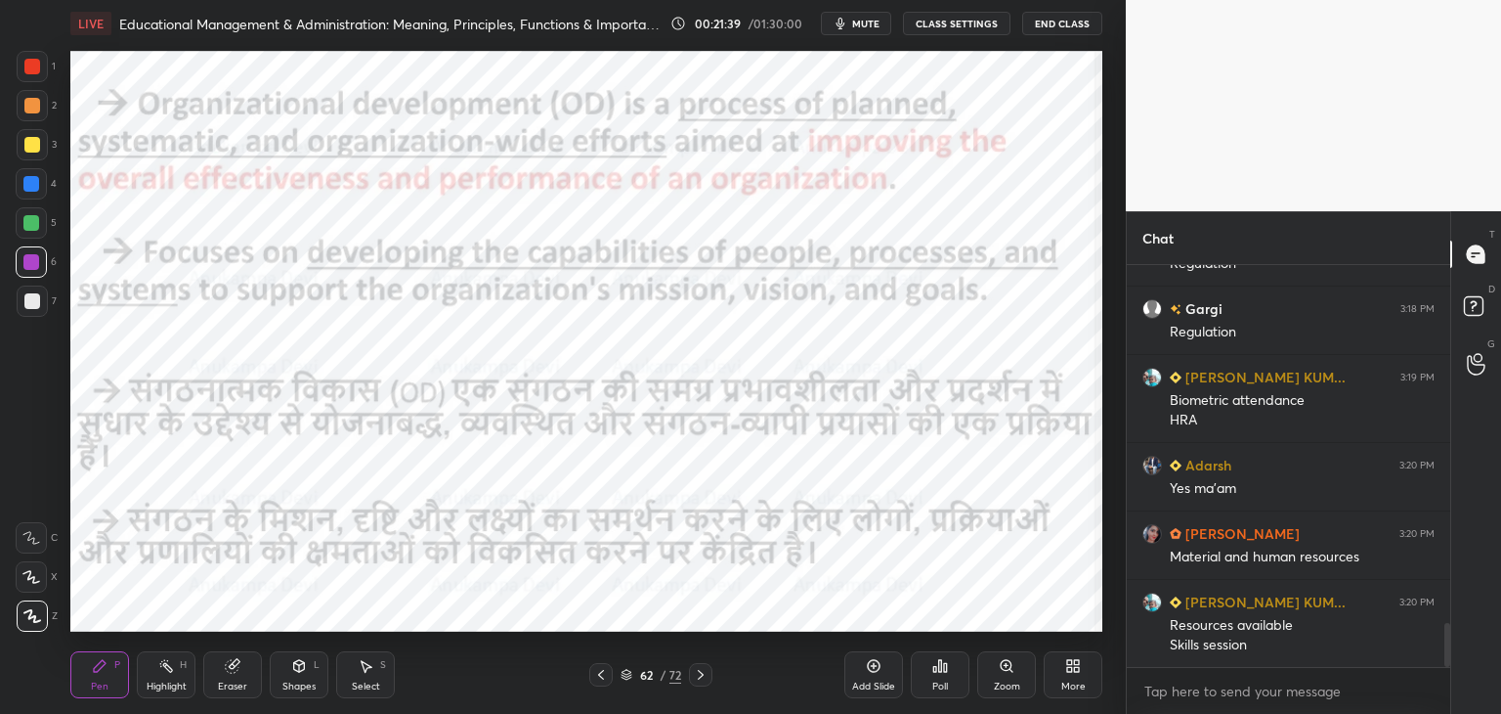
click at [704, 674] on icon at bounding box center [701, 675] width 16 height 16
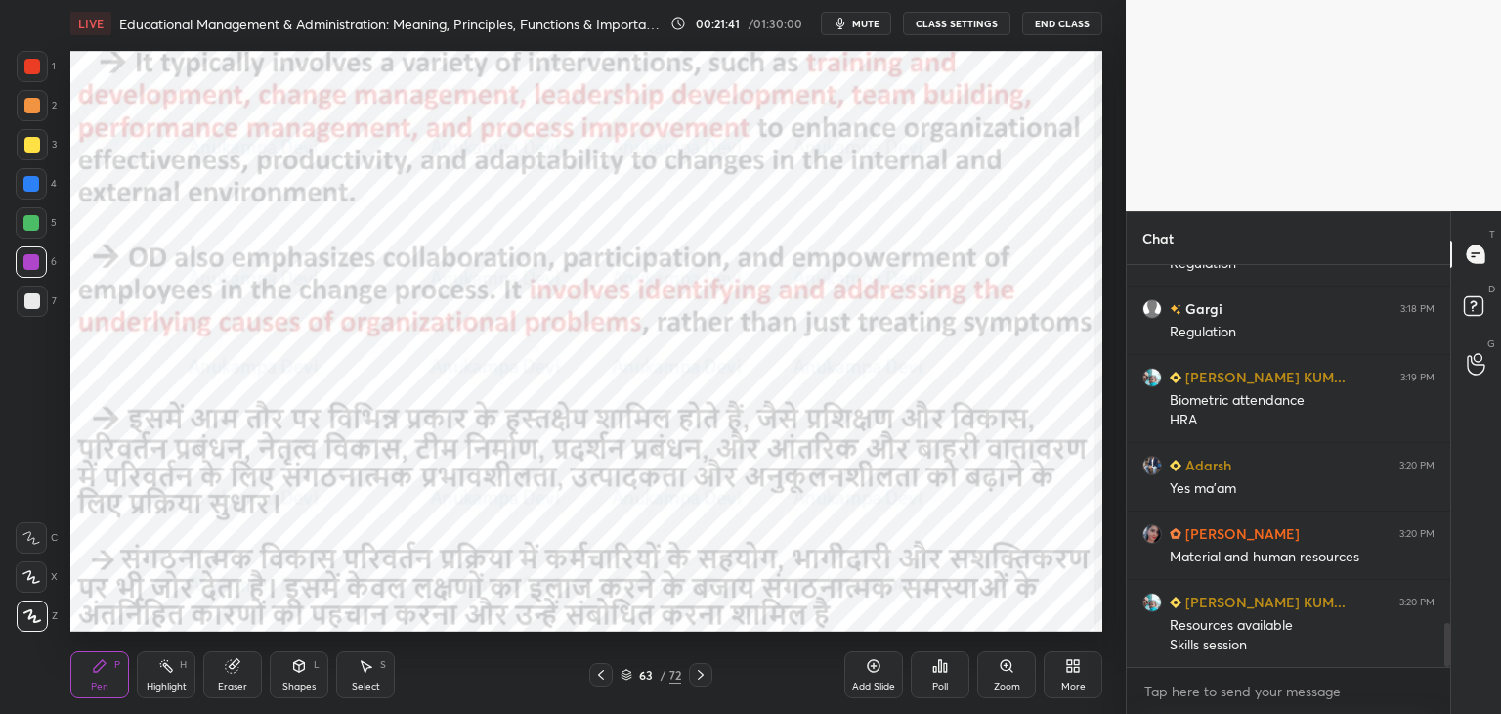
click at [865, 22] on span "mute" at bounding box center [865, 24] width 27 height 14
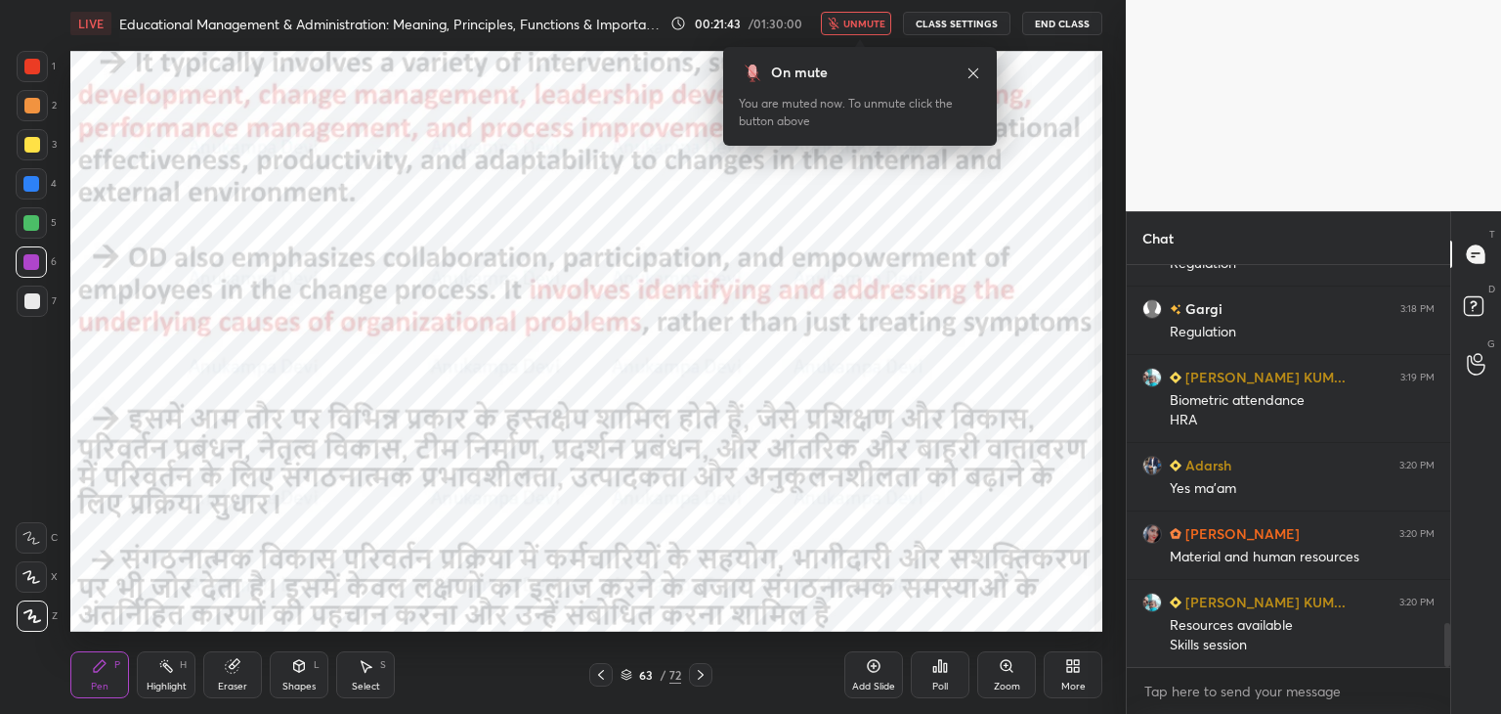
click at [864, 24] on span "unmute" at bounding box center [865, 24] width 42 height 14
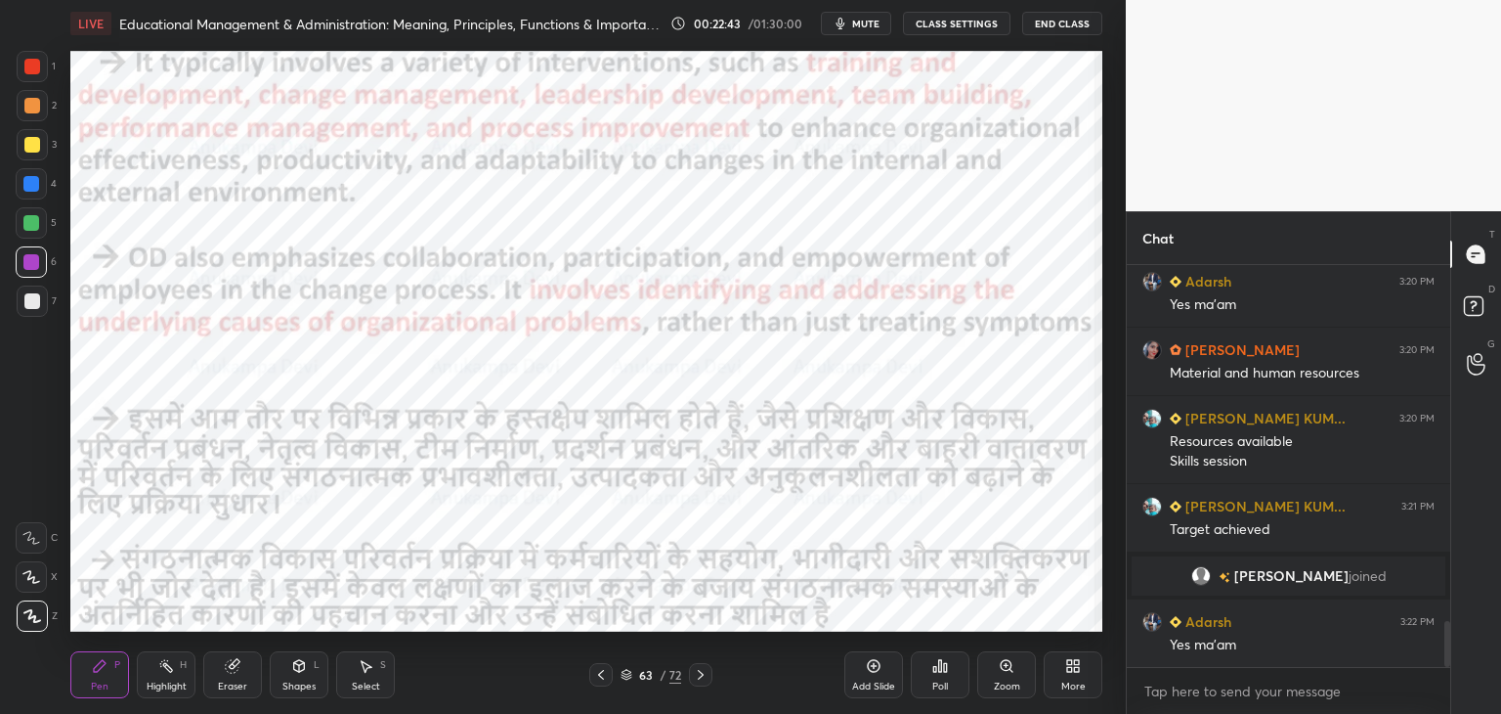
scroll to position [3161, 0]
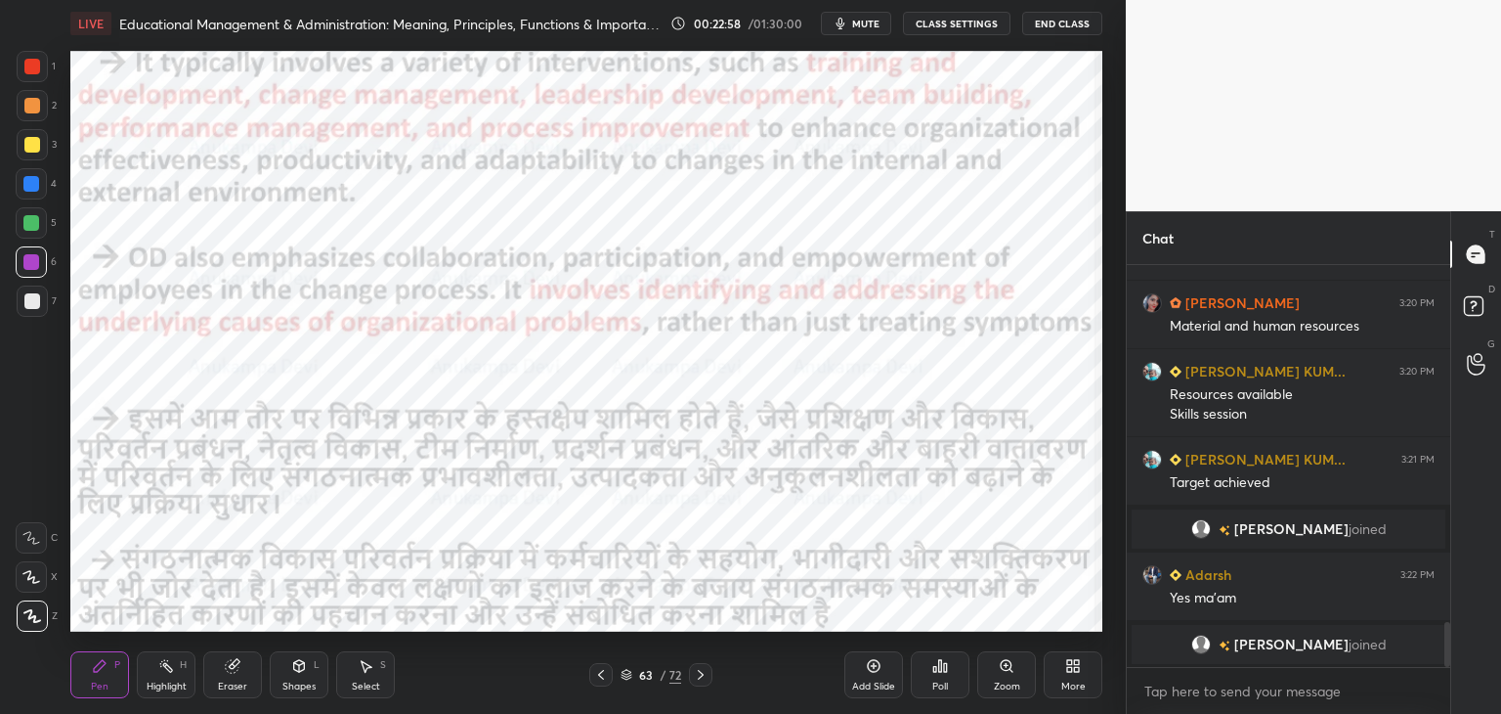
click at [700, 670] on icon at bounding box center [701, 675] width 16 height 16
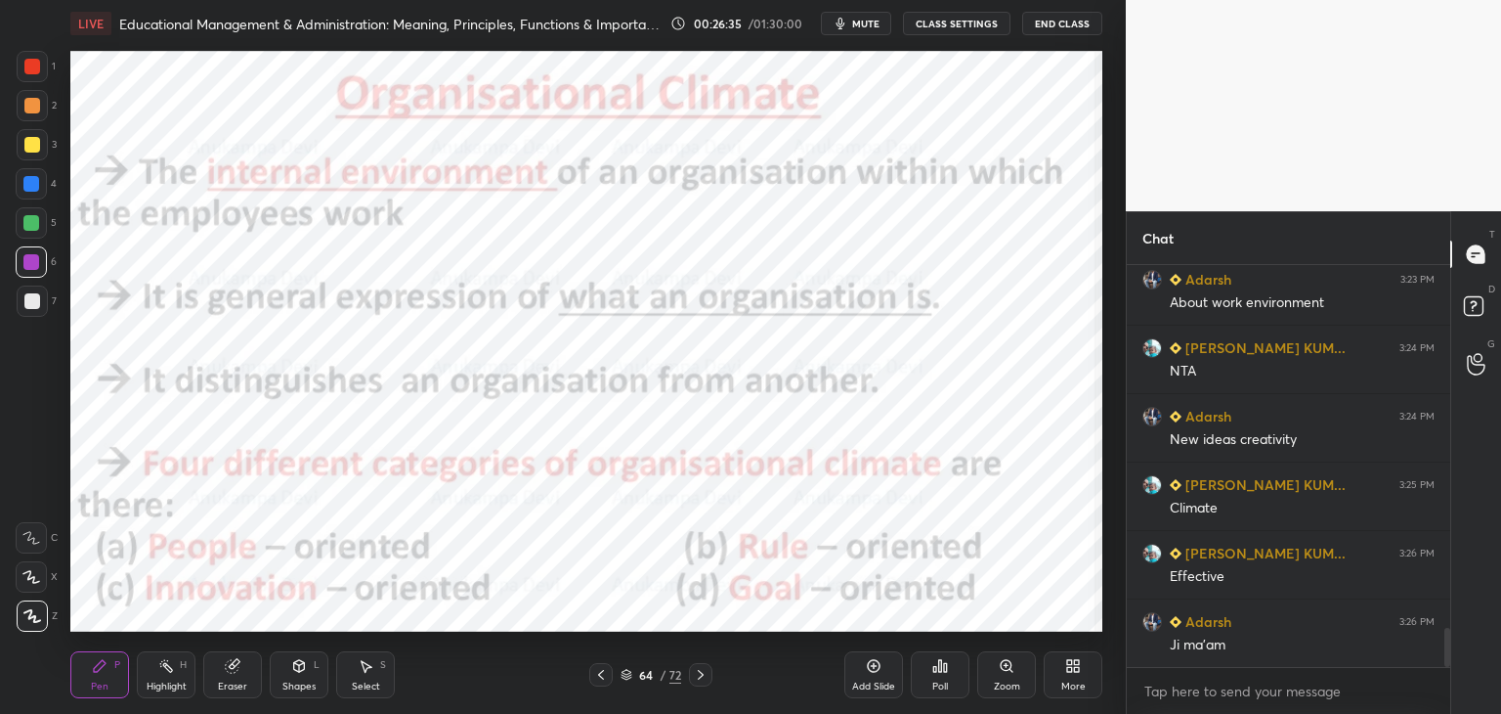
scroll to position [3757, 0]
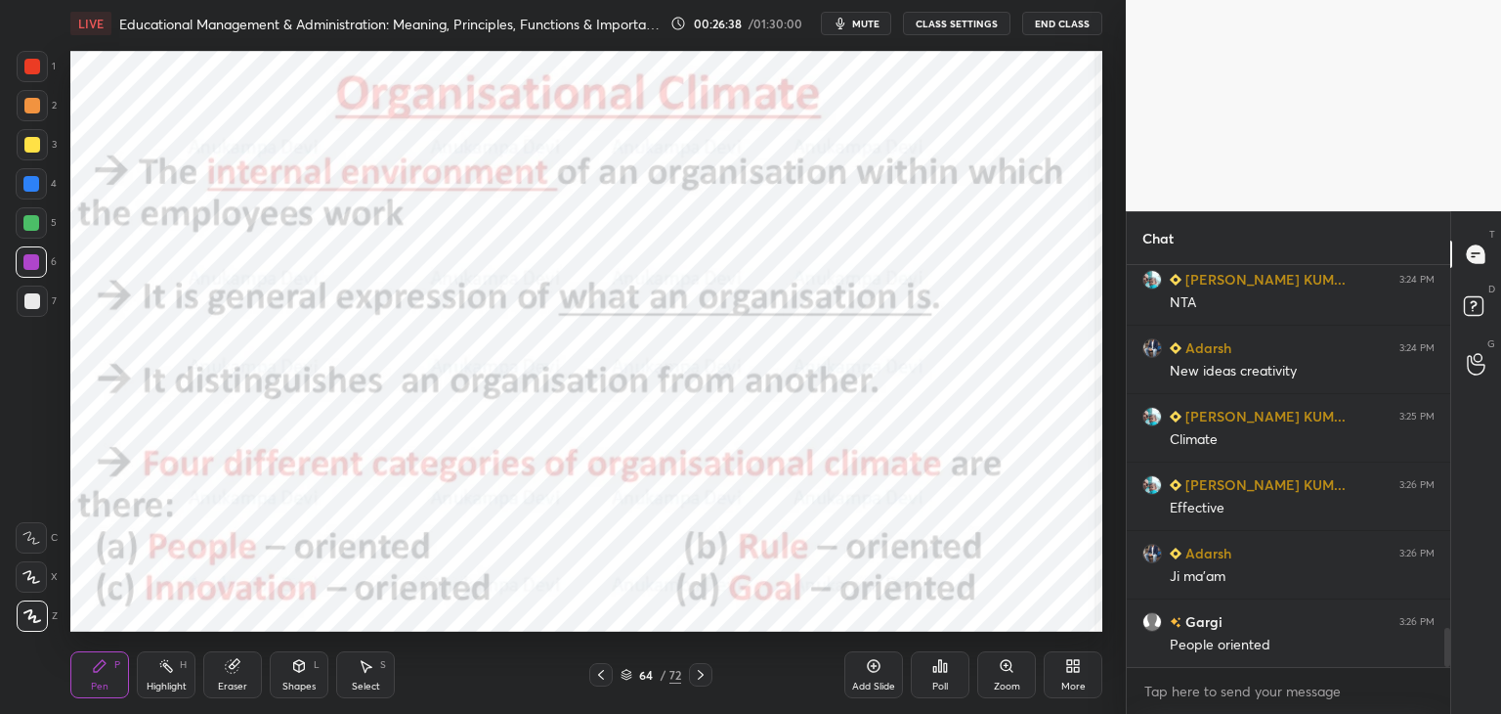
click at [700, 678] on icon at bounding box center [701, 675] width 16 height 16
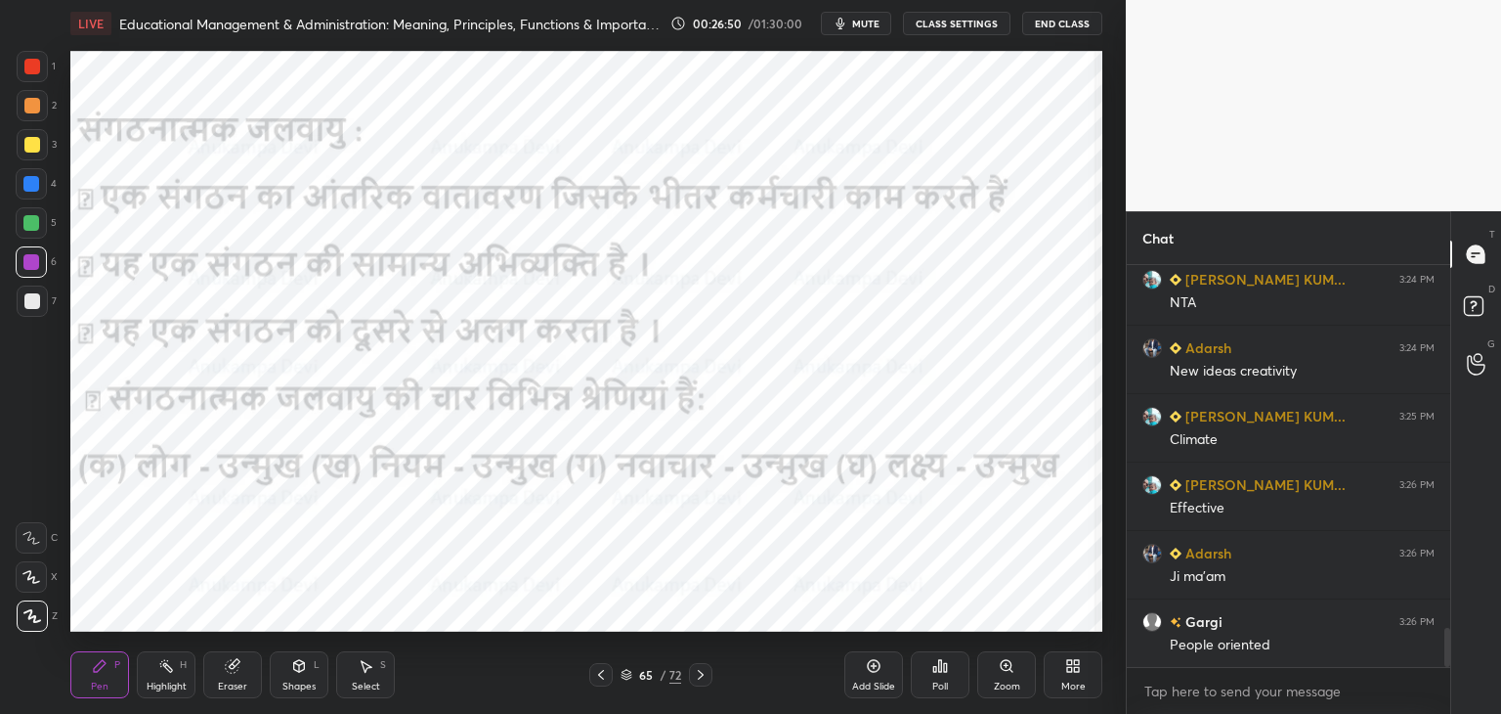
click at [700, 681] on icon at bounding box center [701, 675] width 16 height 16
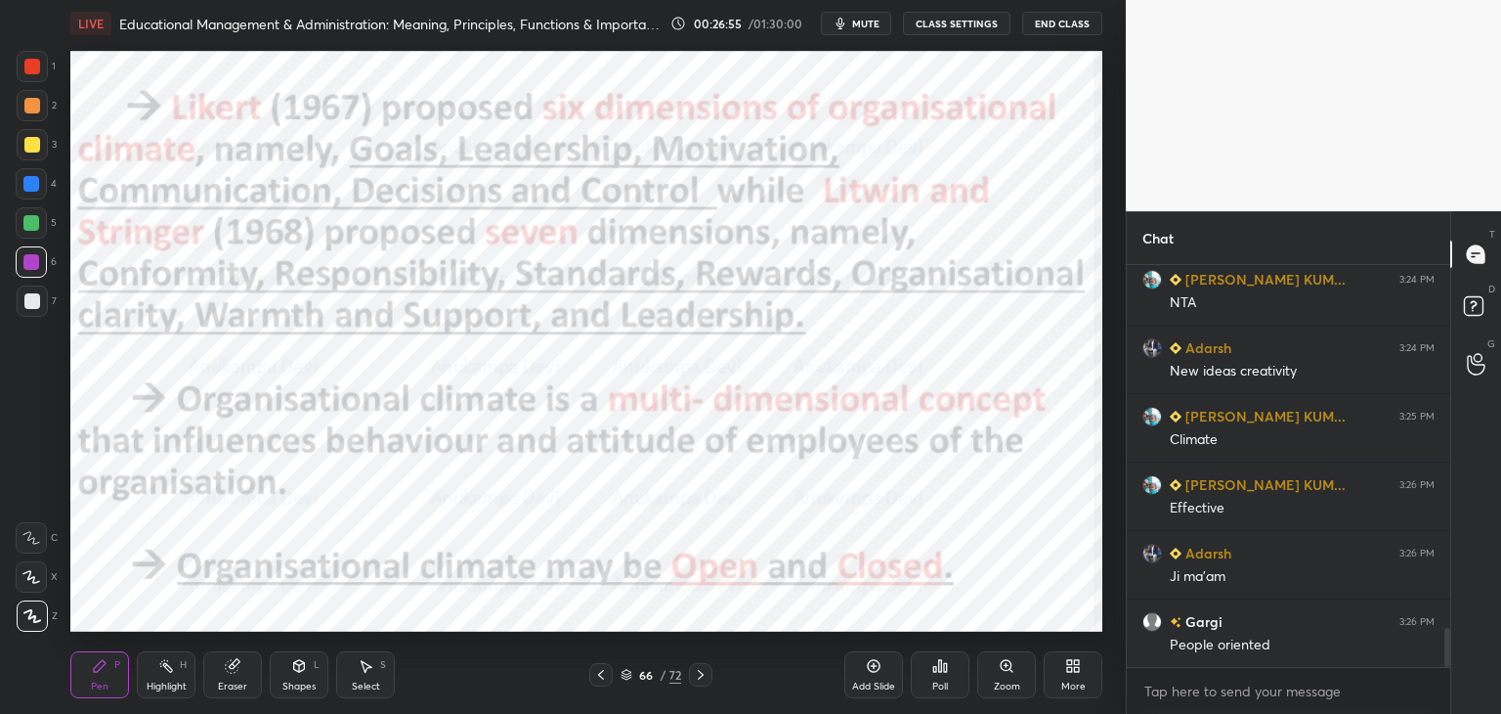
scroll to position [3826, 0]
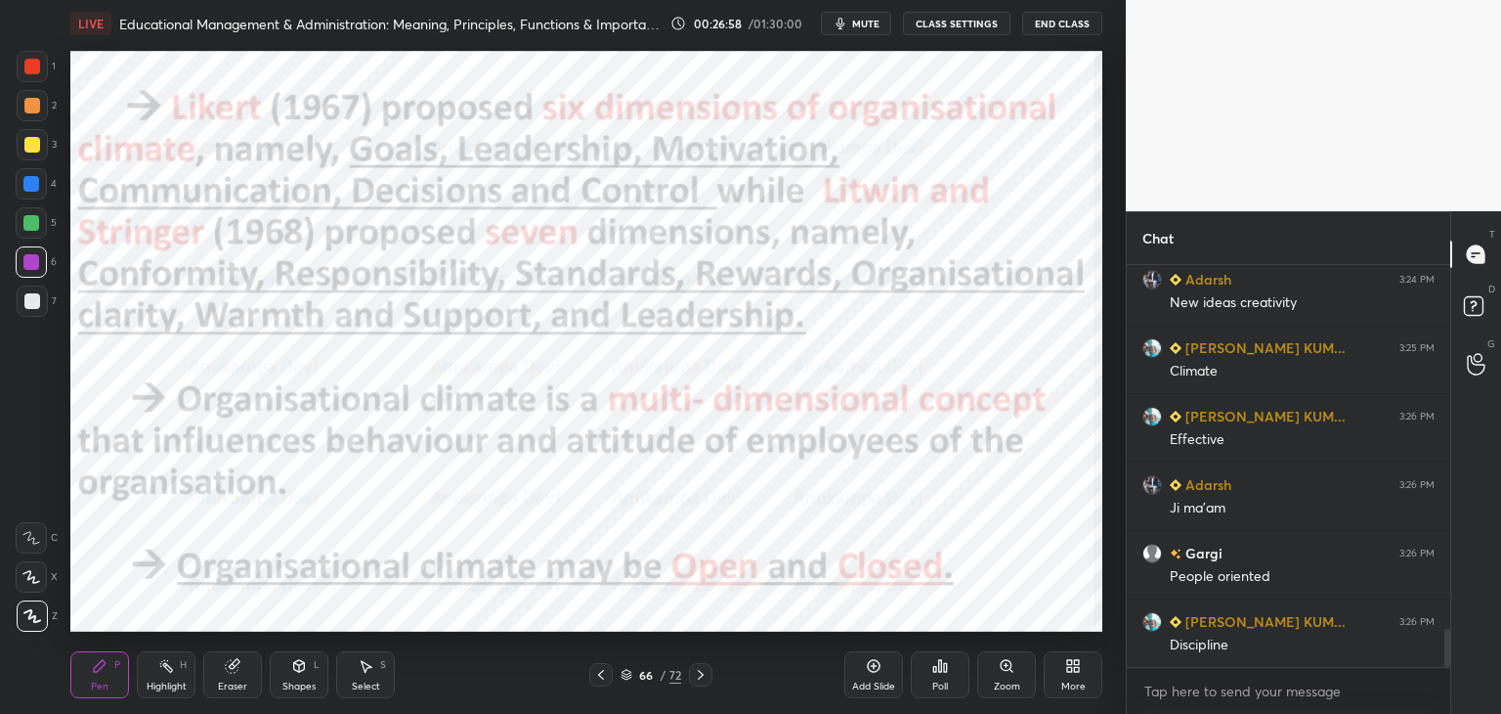
click at [602, 680] on icon at bounding box center [601, 675] width 16 height 16
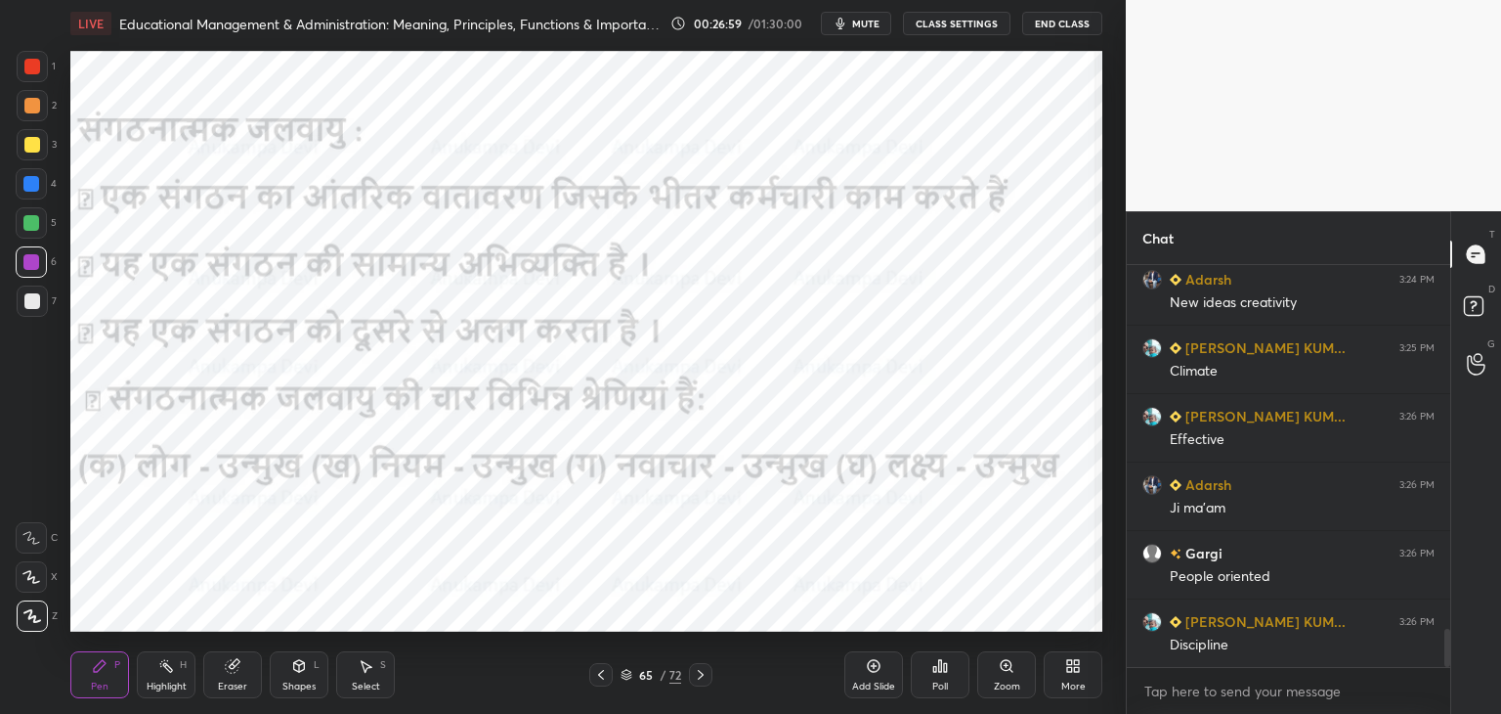
click at [603, 676] on icon at bounding box center [601, 675] width 16 height 16
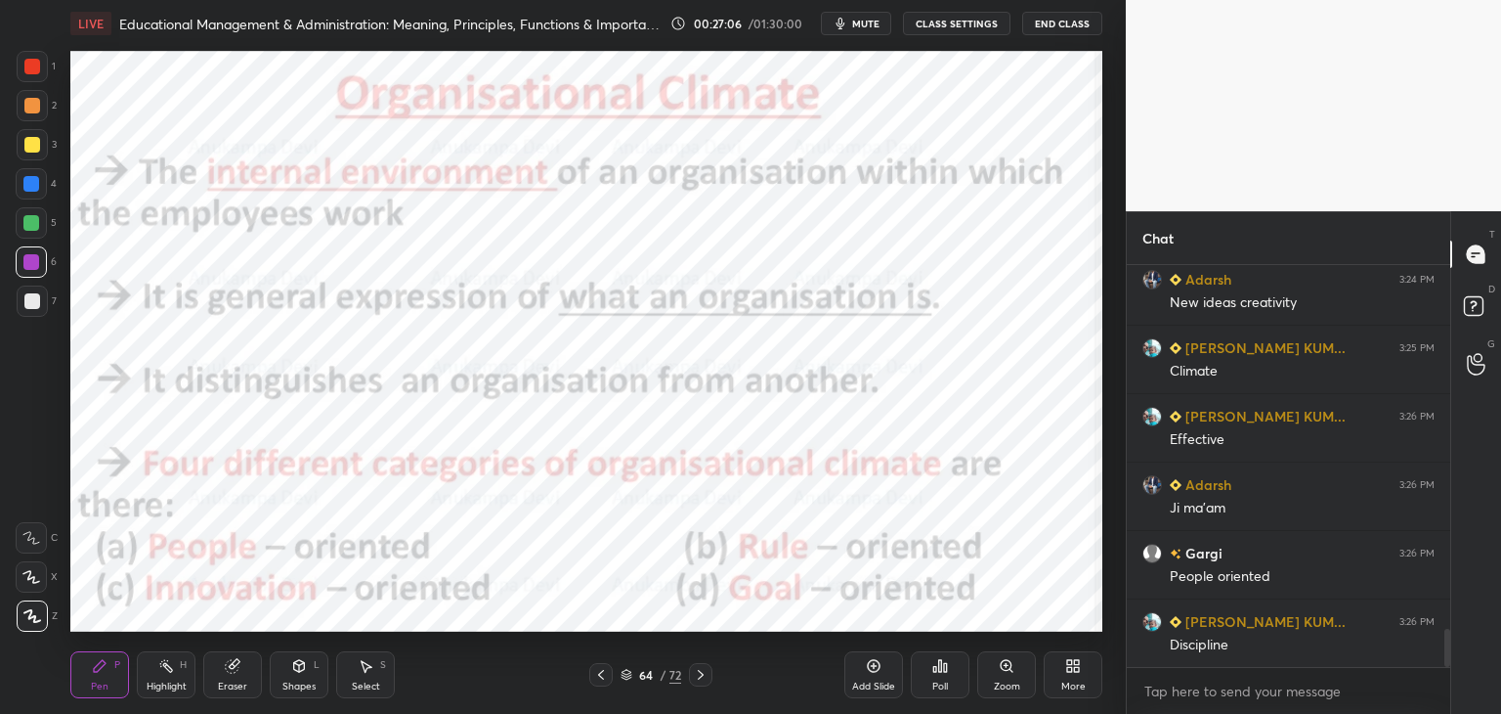
click at [702, 677] on icon at bounding box center [701, 675] width 16 height 16
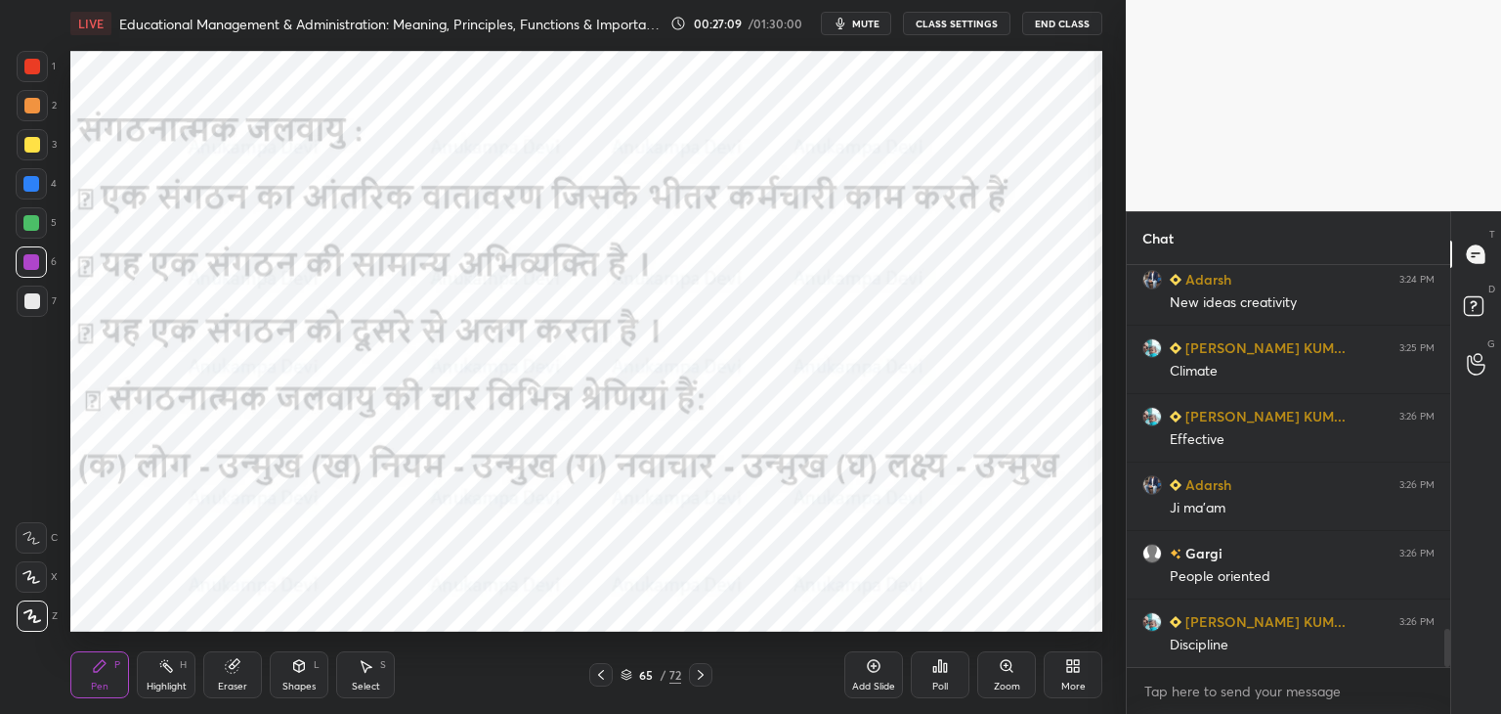
click at [703, 678] on icon at bounding box center [701, 675] width 16 height 16
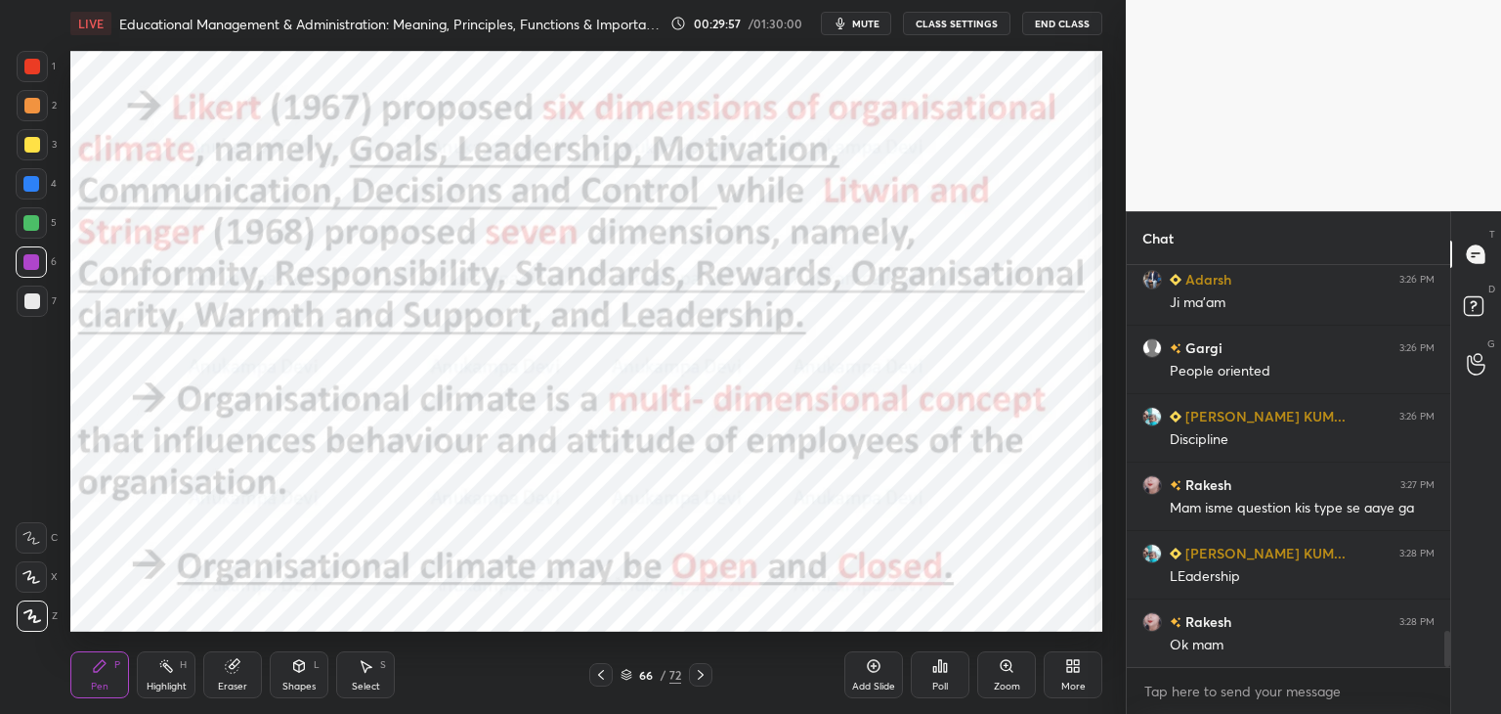
scroll to position [4078, 0]
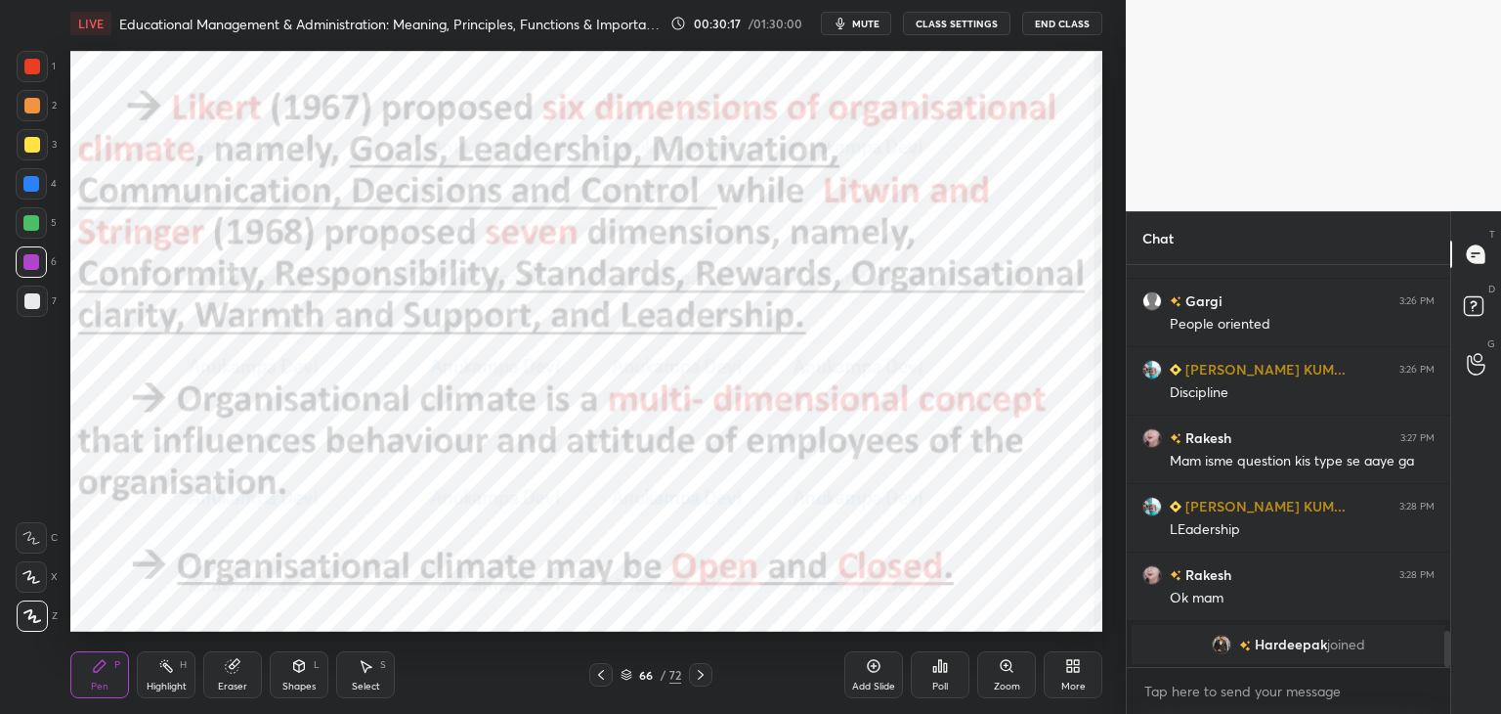
click at [624, 675] on icon at bounding box center [627, 675] width 12 height 12
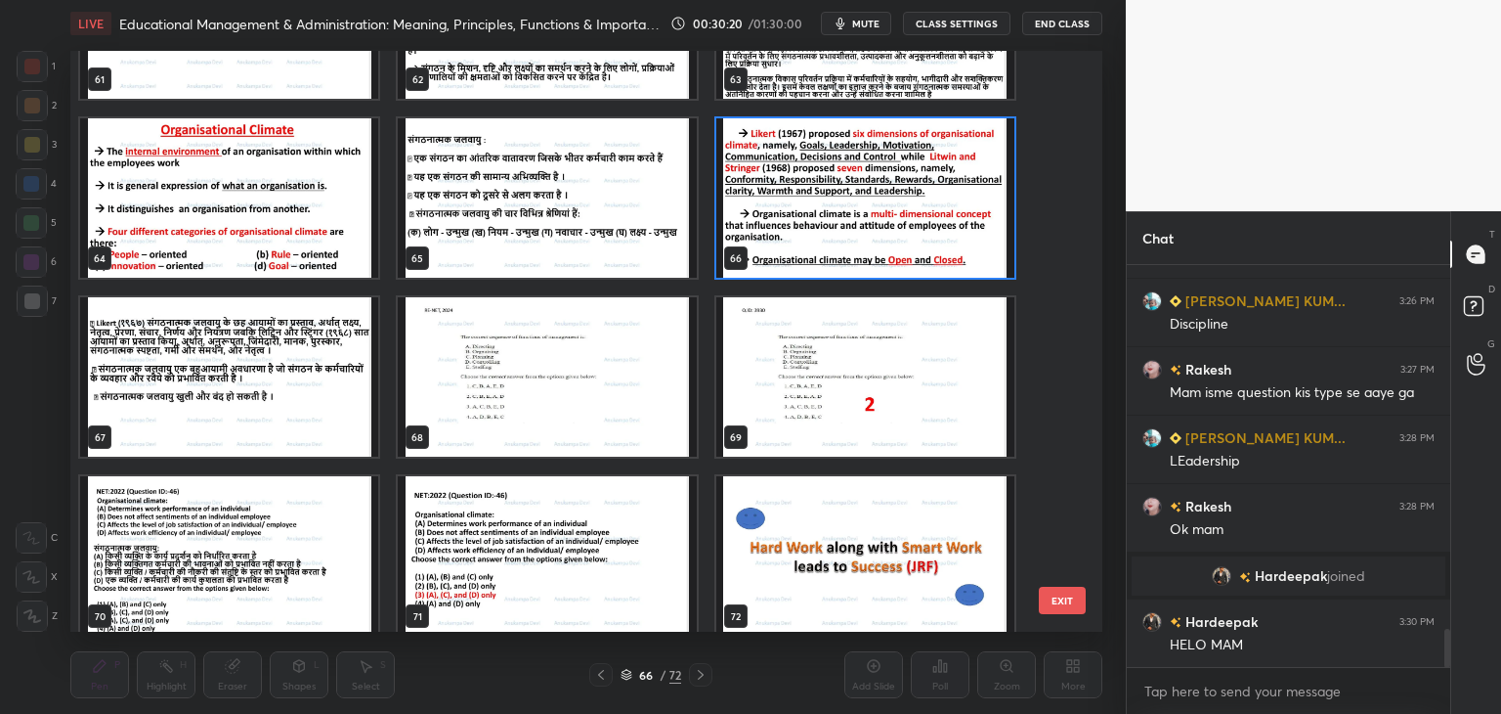
scroll to position [3711, 0]
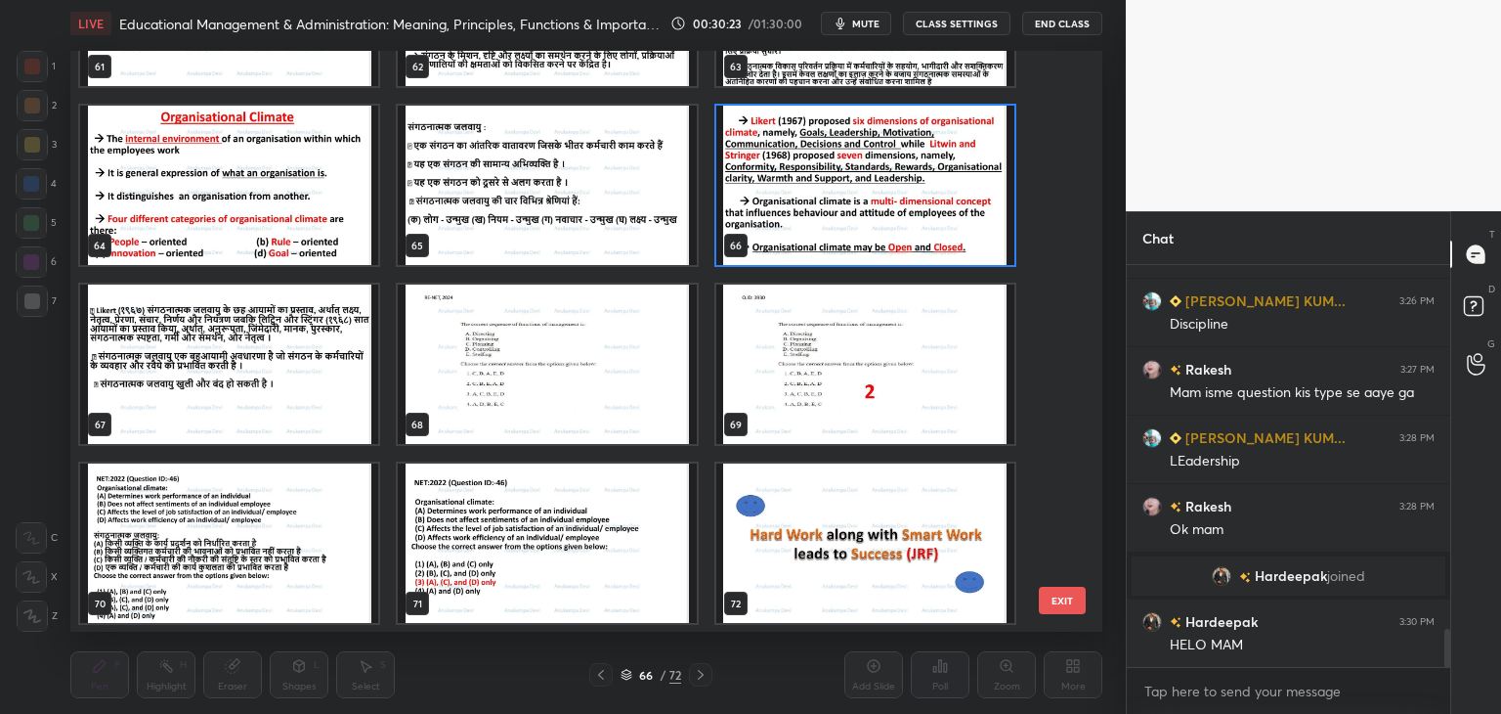
click at [295, 564] on img "grid" at bounding box center [229, 542] width 298 height 159
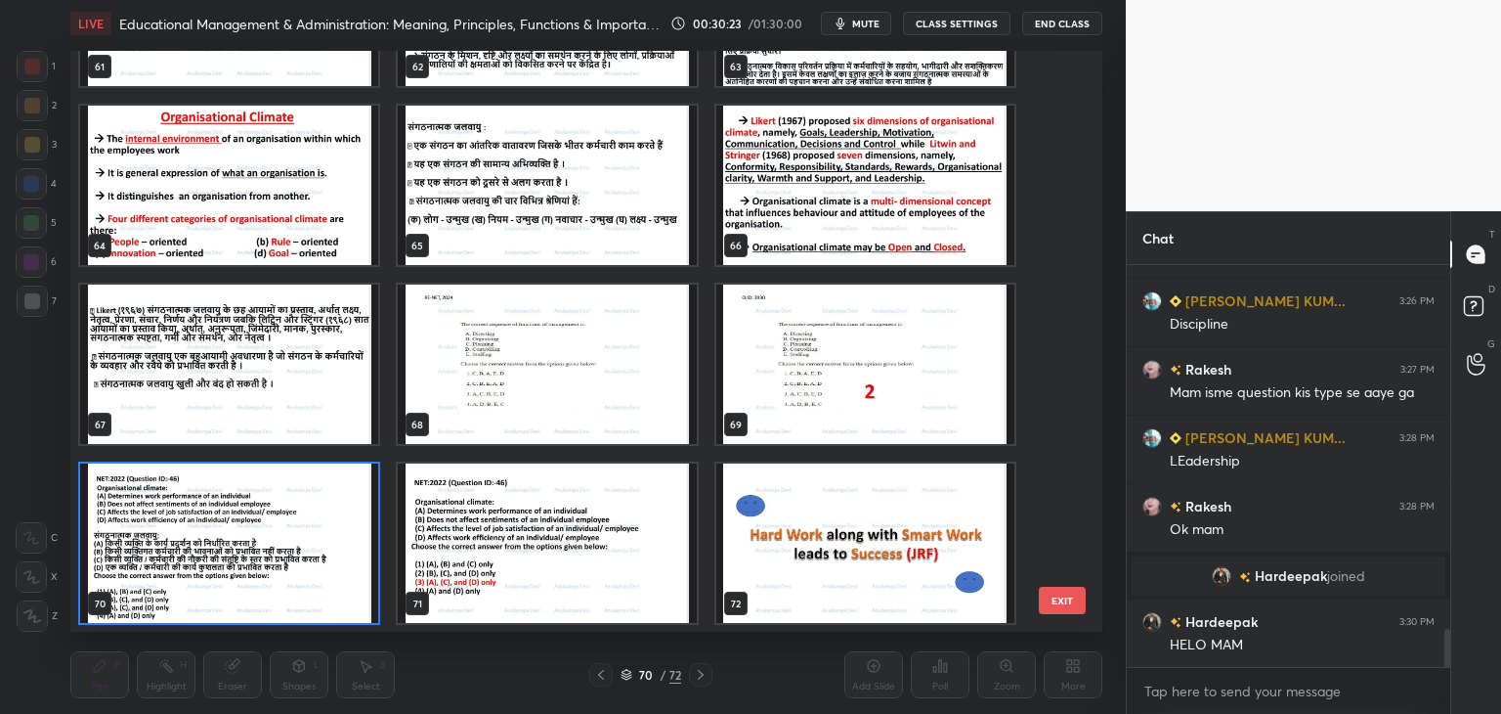
click at [295, 564] on img "grid" at bounding box center [229, 542] width 298 height 159
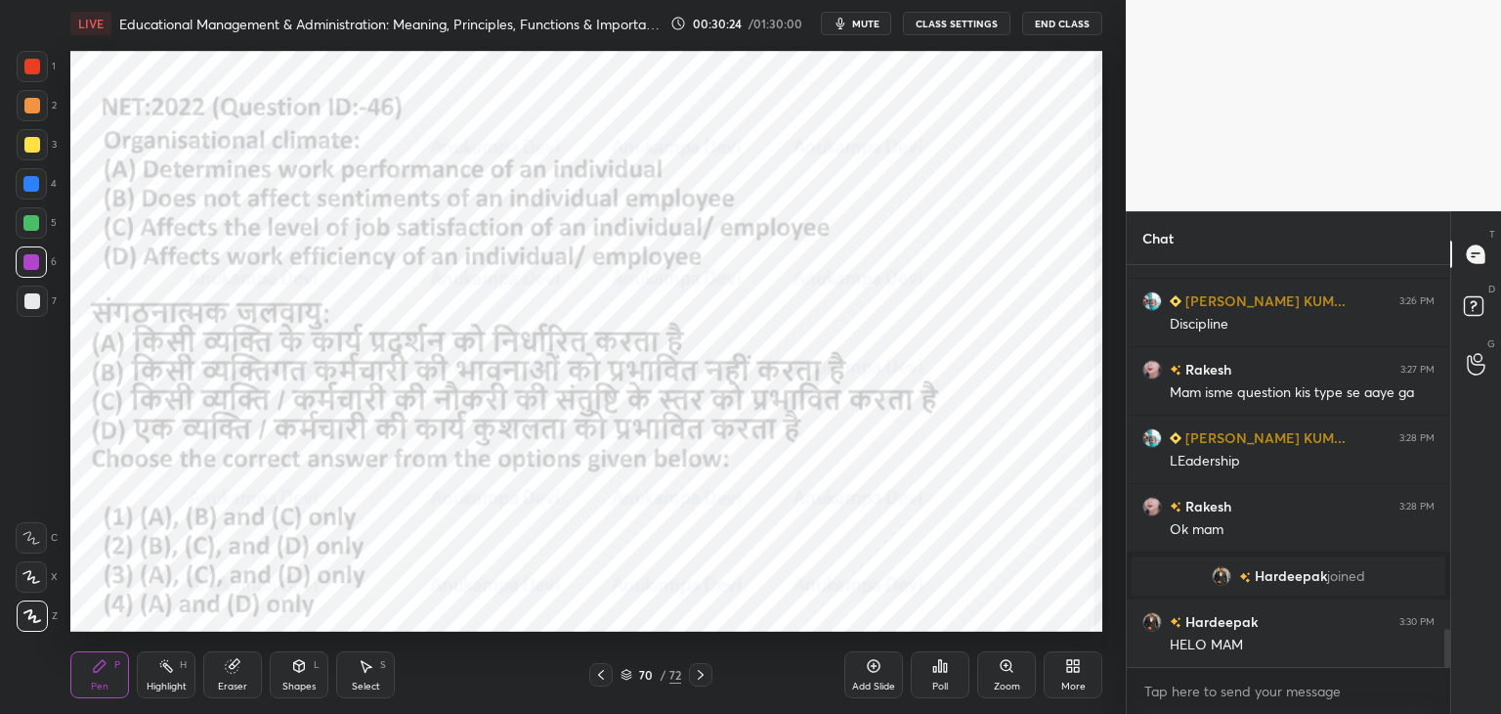
click at [295, 562] on img "grid" at bounding box center [229, 542] width 298 height 159
click at [880, 23] on span "mute" at bounding box center [865, 24] width 27 height 14
click at [876, 25] on span "unmute" at bounding box center [865, 24] width 42 height 14
click at [874, 22] on span "mute" at bounding box center [865, 24] width 27 height 14
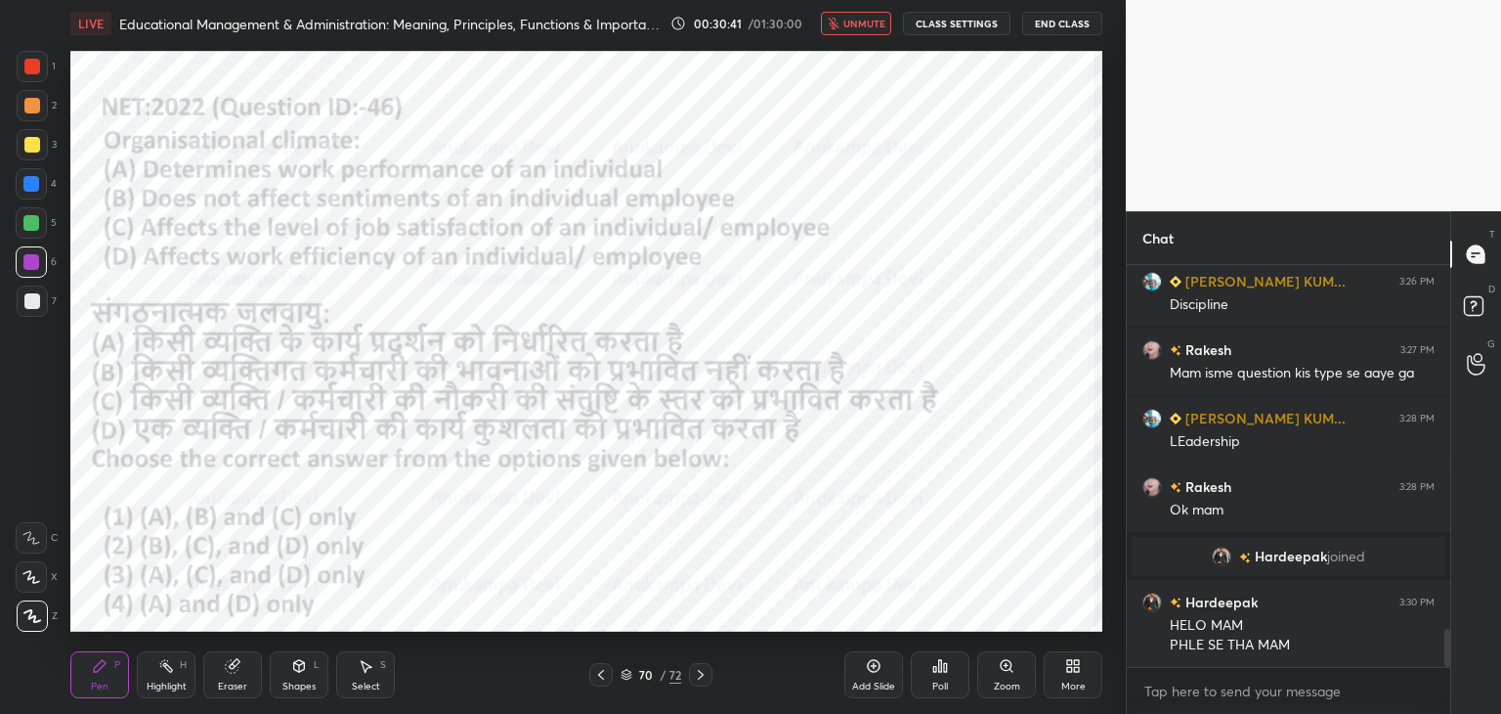
click at [866, 24] on span "unmute" at bounding box center [865, 24] width 42 height 14
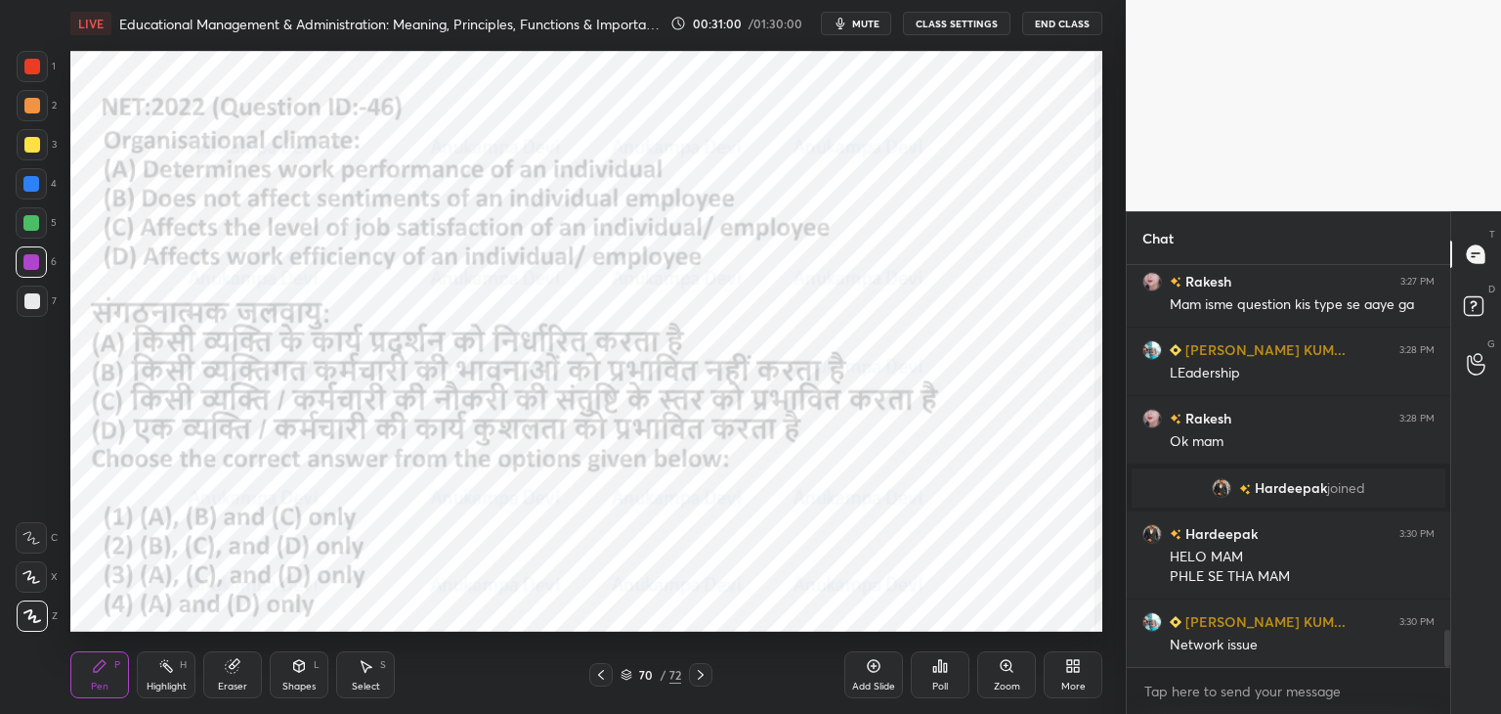
click at [628, 684] on div "70 / 72" at bounding box center [650, 674] width 123 height 23
click at [626, 676] on icon at bounding box center [627, 675] width 10 height 3
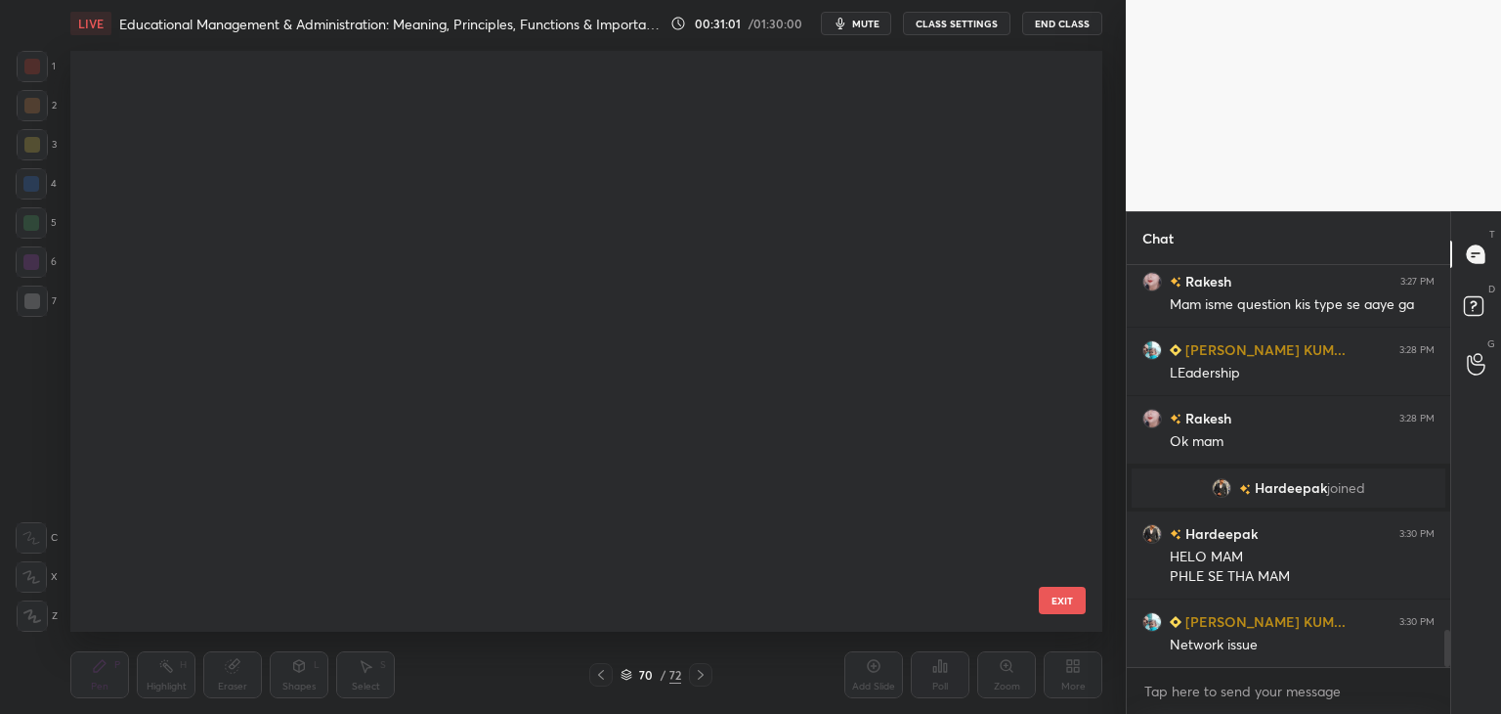
scroll to position [575, 1022]
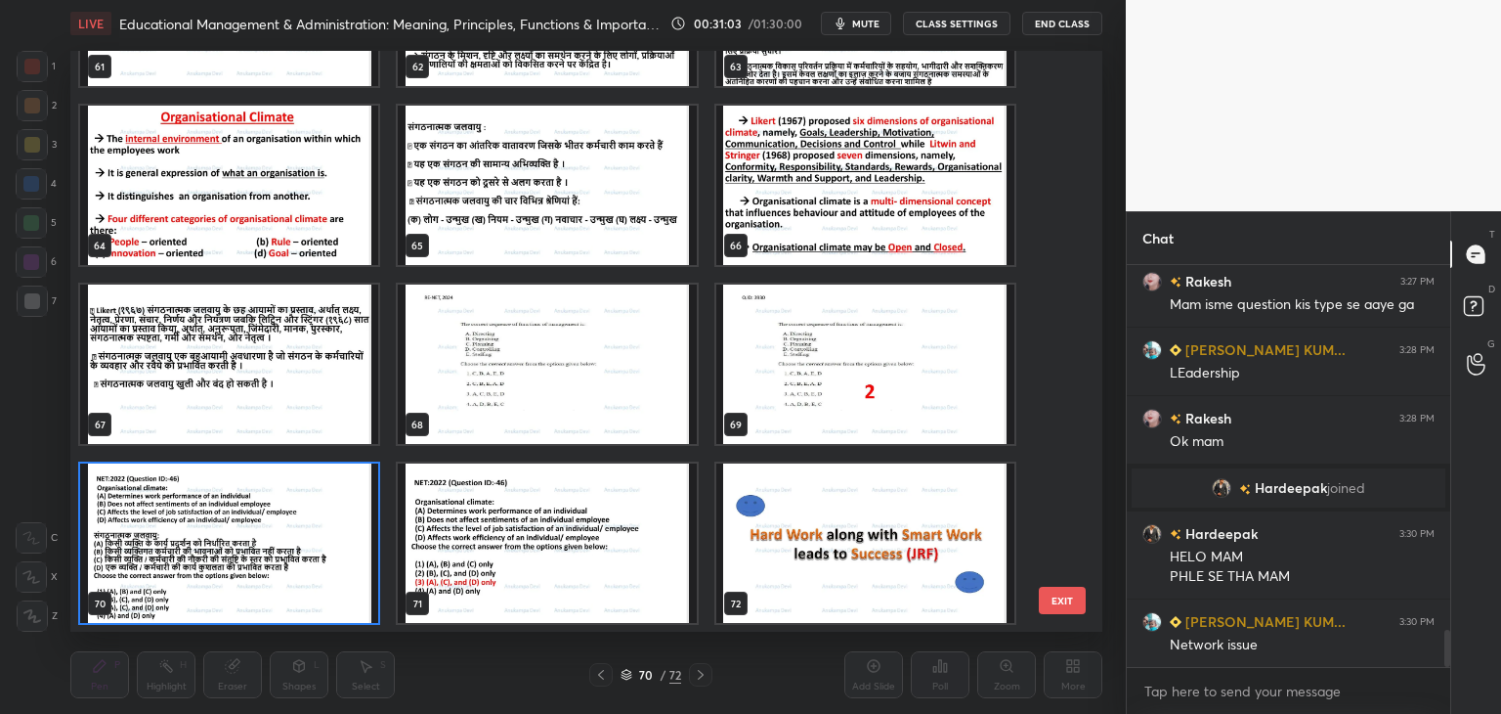
click at [343, 600] on img "grid" at bounding box center [229, 542] width 298 height 159
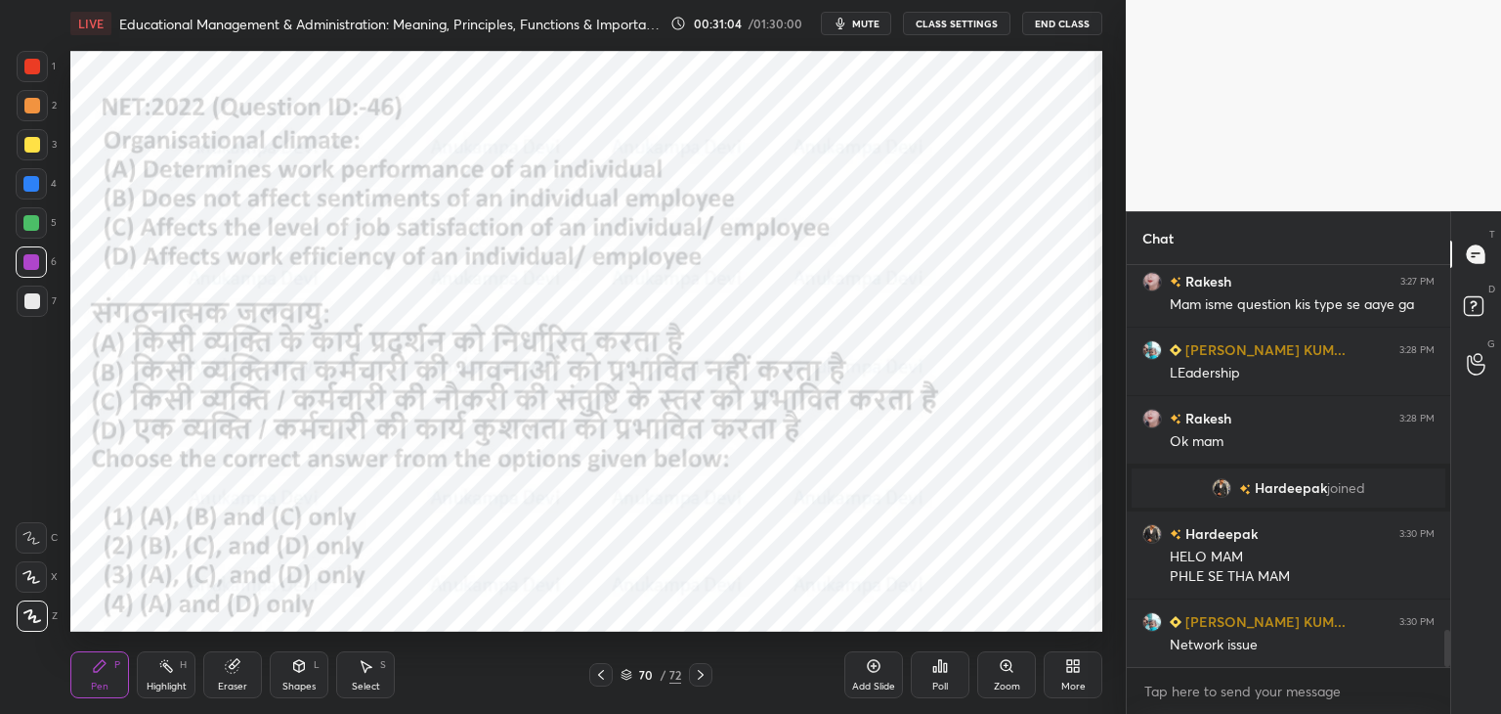
scroll to position [3970, 0]
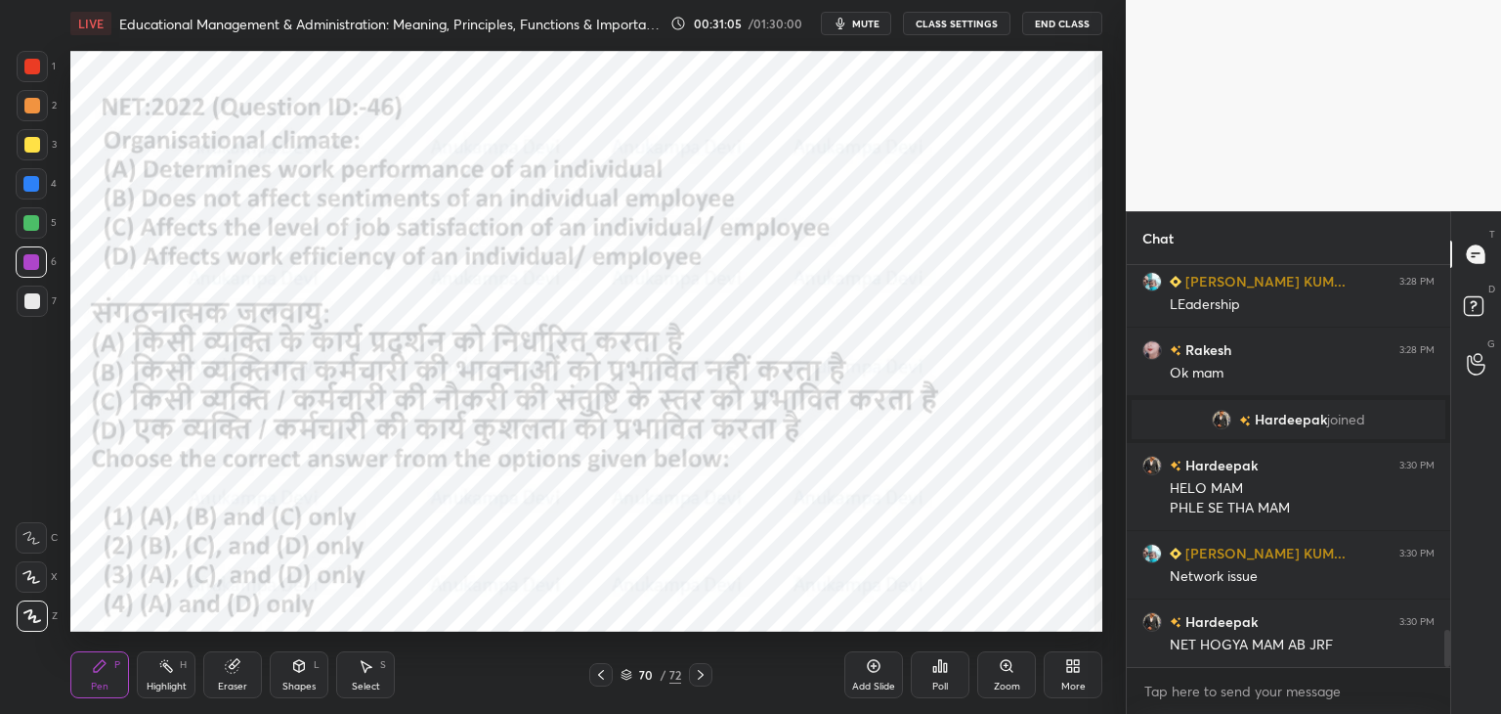
click at [872, 24] on span "mute" at bounding box center [865, 24] width 27 height 14
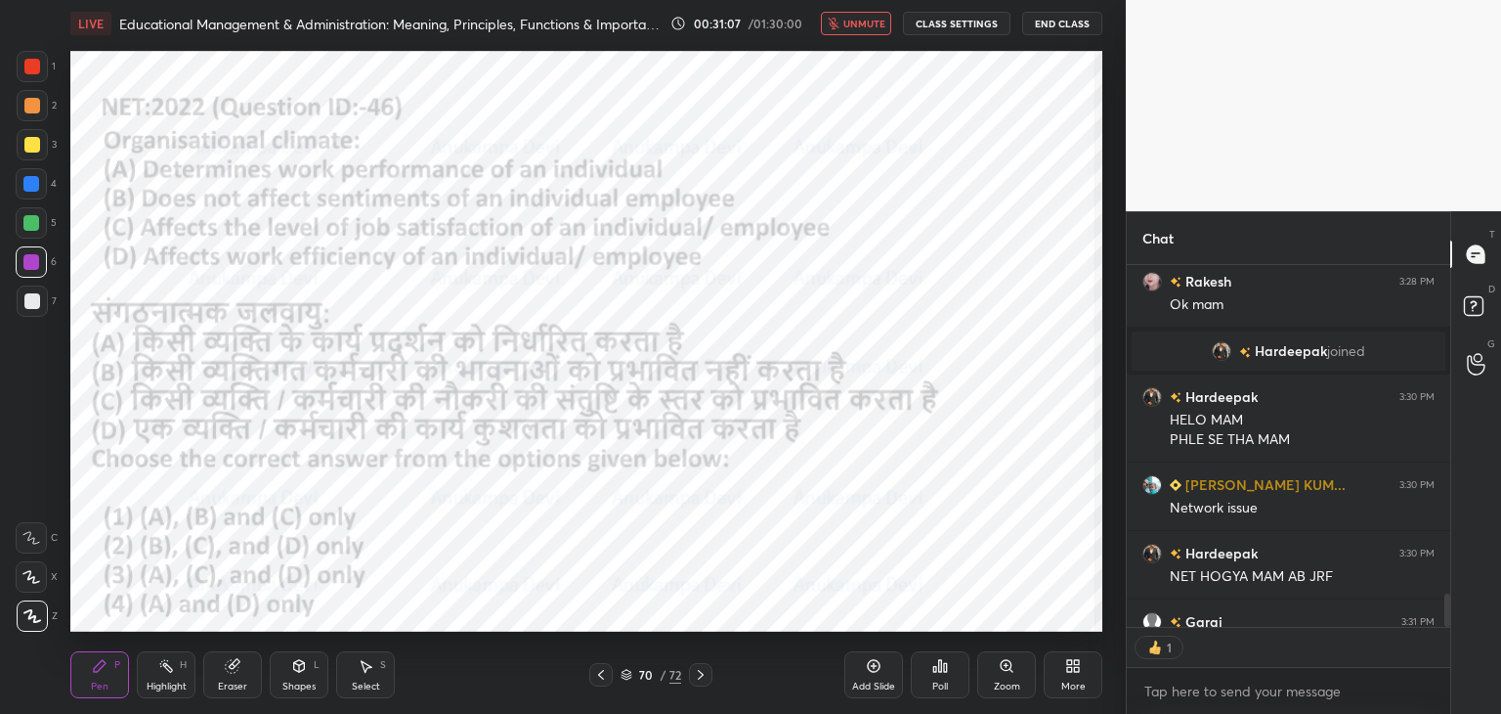
scroll to position [7, 6]
click at [868, 25] on span "unmute" at bounding box center [865, 24] width 42 height 14
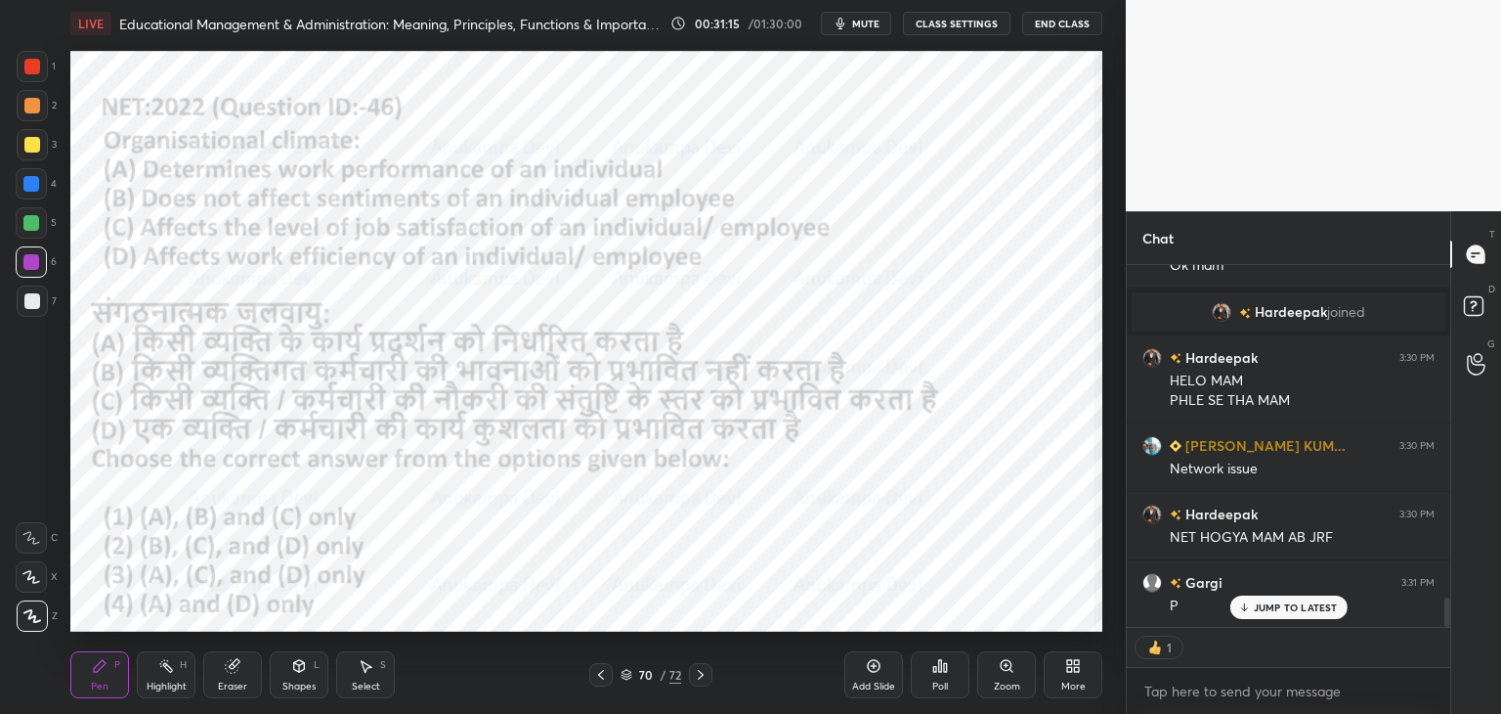
drag, startPoint x: 1450, startPoint y: 603, endPoint x: 1427, endPoint y: 667, distance: 67.4
click at [1446, 638] on div "[PERSON_NAME] KUM... 3:28 PM LEadership Rakesh 3:28 PM Ok mam [PERSON_NAME] joi…" at bounding box center [1289, 489] width 324 height 449
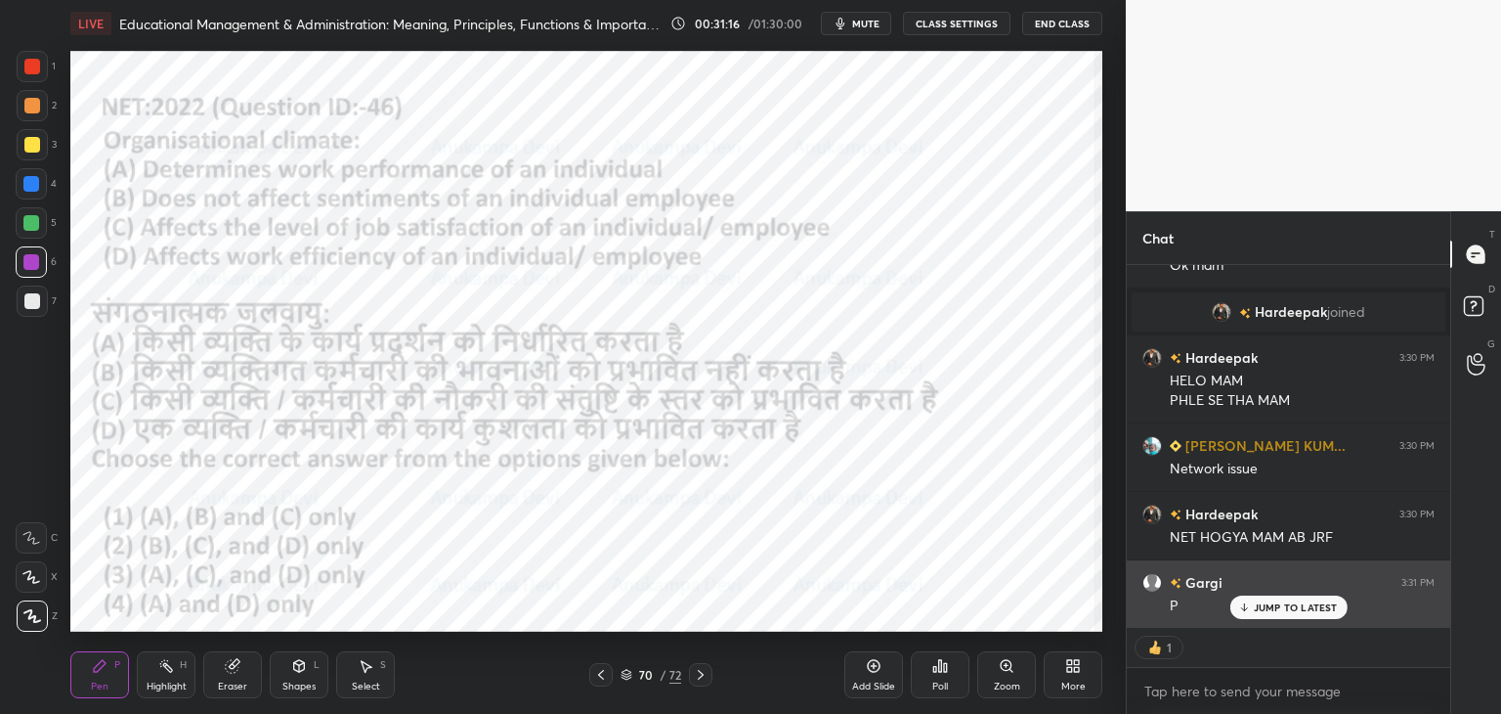
drag, startPoint x: 1318, startPoint y: 607, endPoint x: 1294, endPoint y: 591, distance: 28.2
click at [1319, 605] on p "JUMP TO LATEST" at bounding box center [1296, 607] width 84 height 12
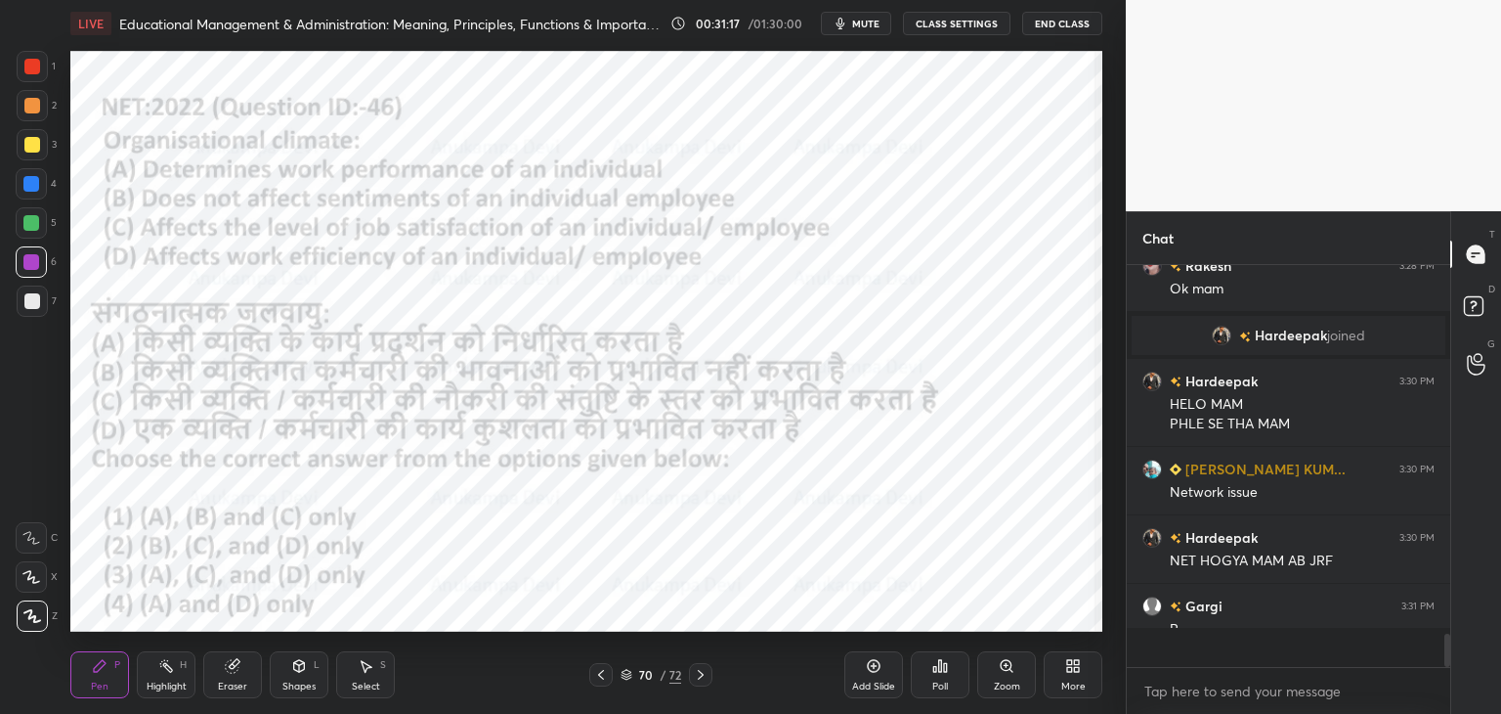
scroll to position [6, 6]
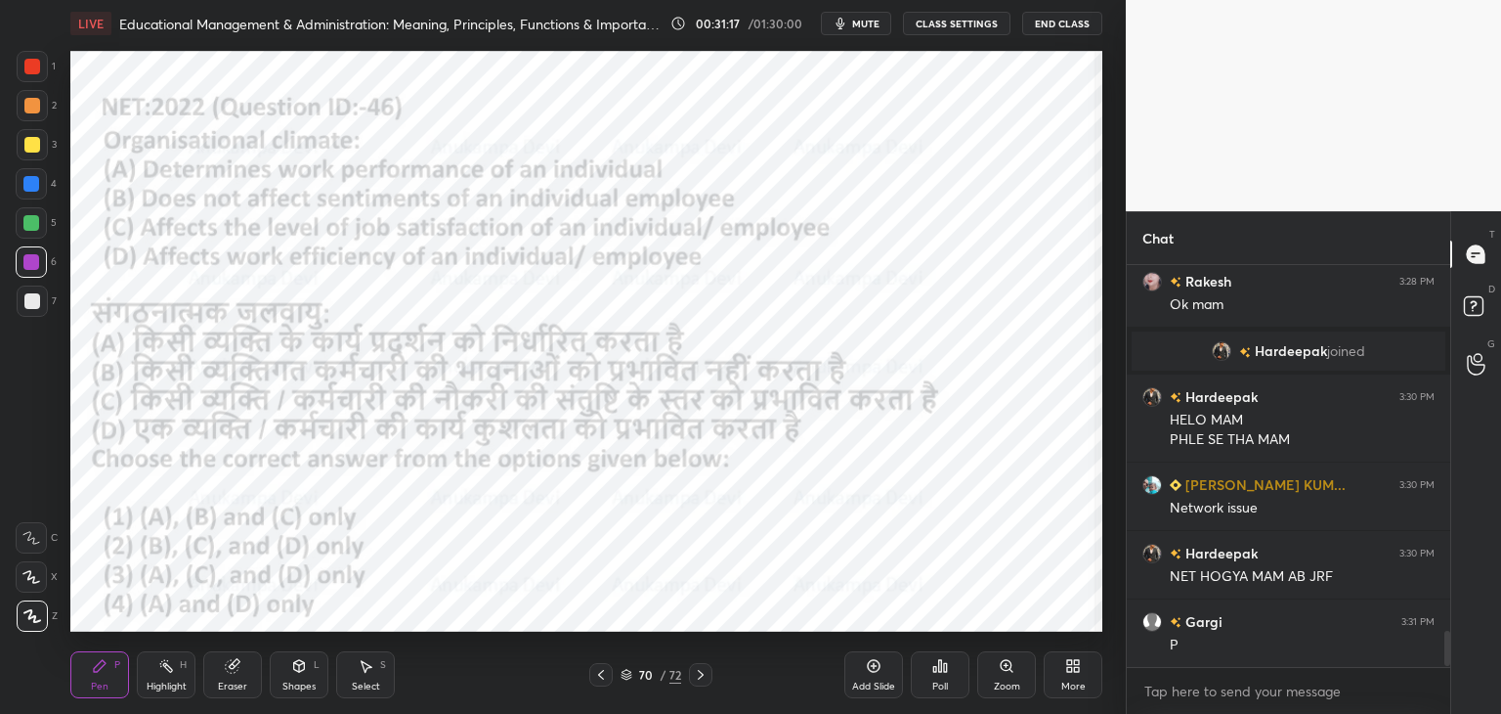
click at [936, 674] on div "Poll" at bounding box center [940, 674] width 59 height 47
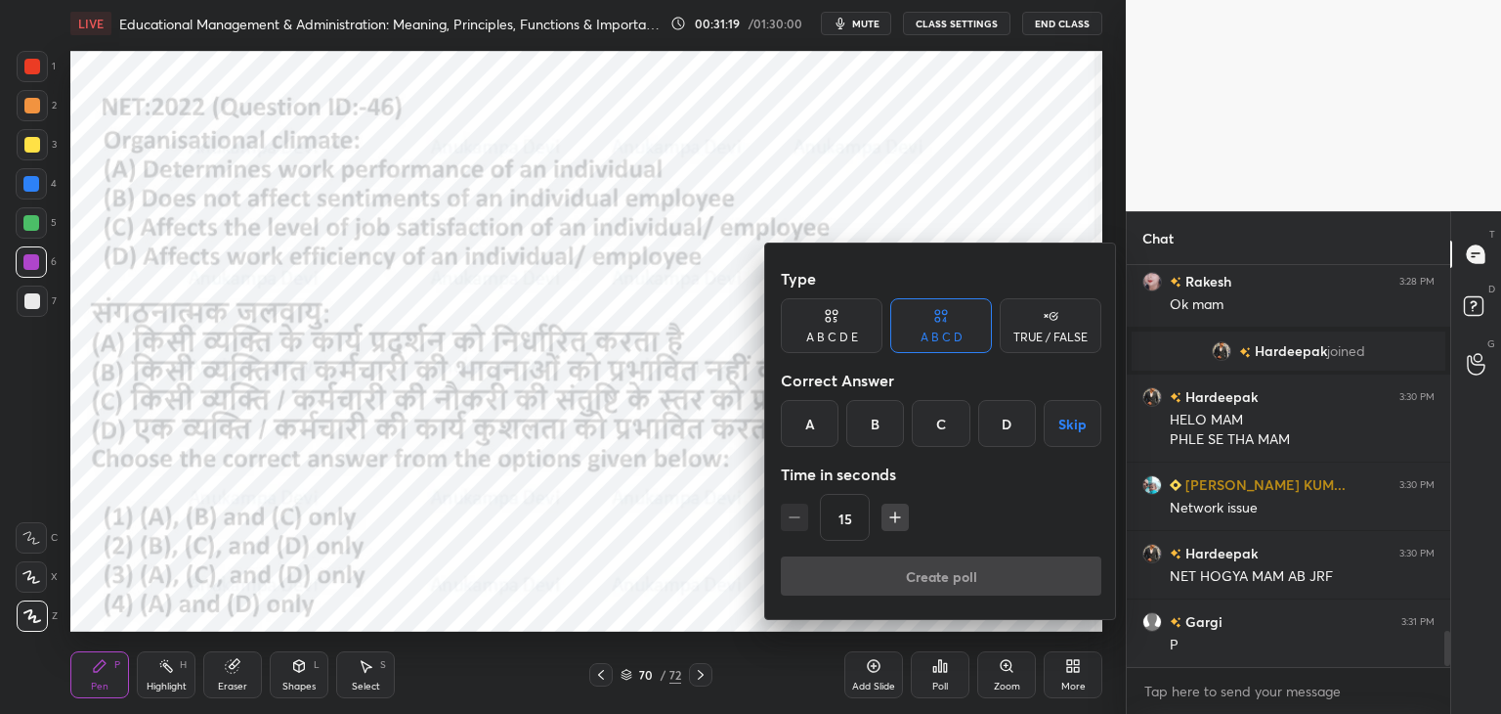
click at [942, 431] on div "C" at bounding box center [941, 423] width 58 height 47
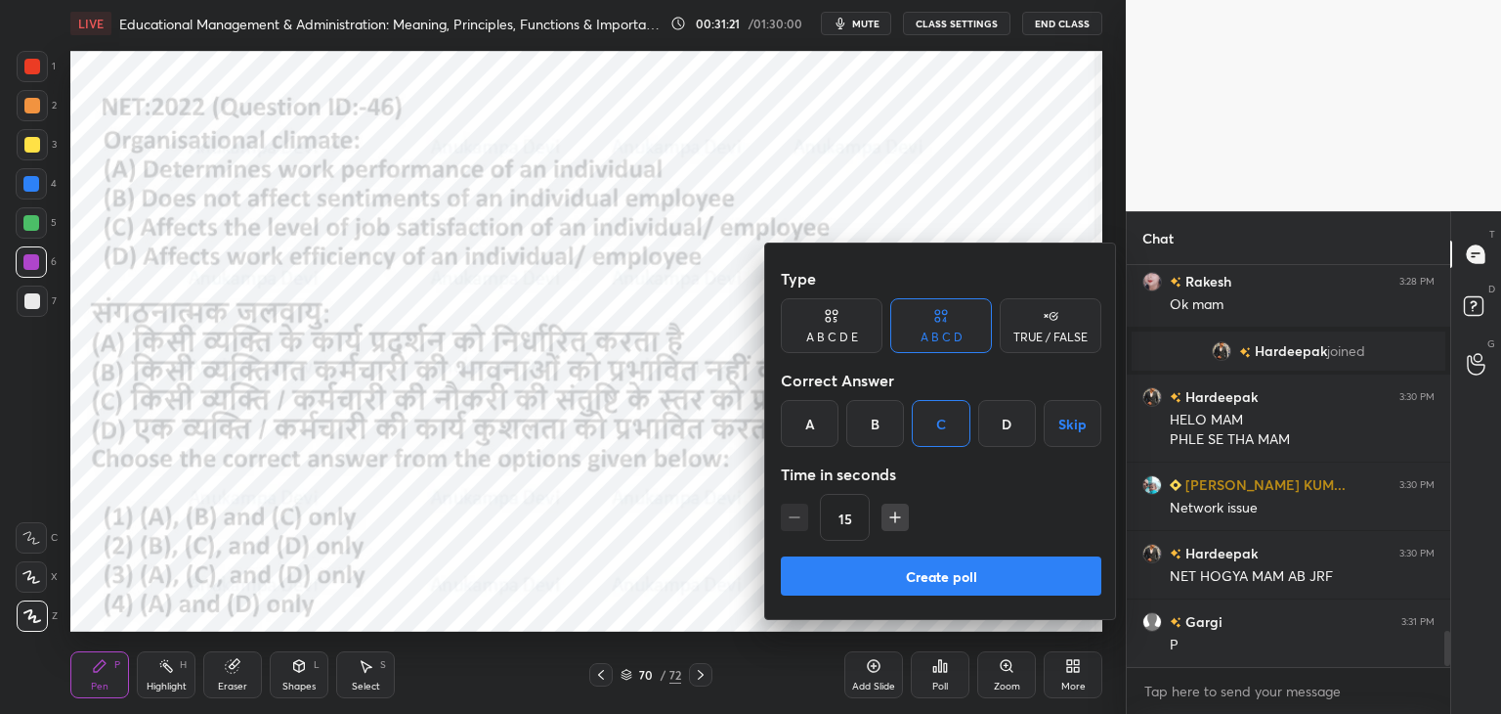
click at [966, 576] on button "Create poll" at bounding box center [941, 575] width 321 height 39
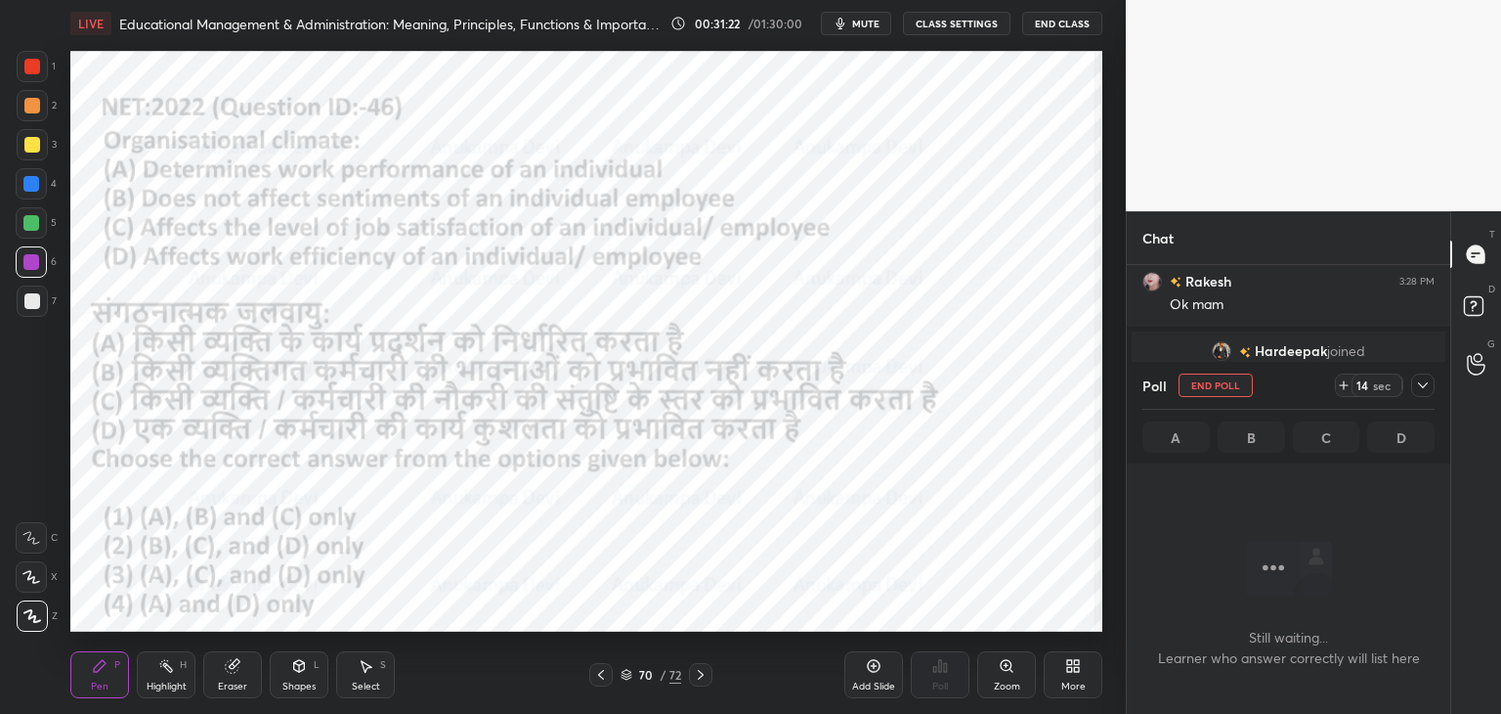
click at [864, 24] on span "mute" at bounding box center [865, 24] width 27 height 14
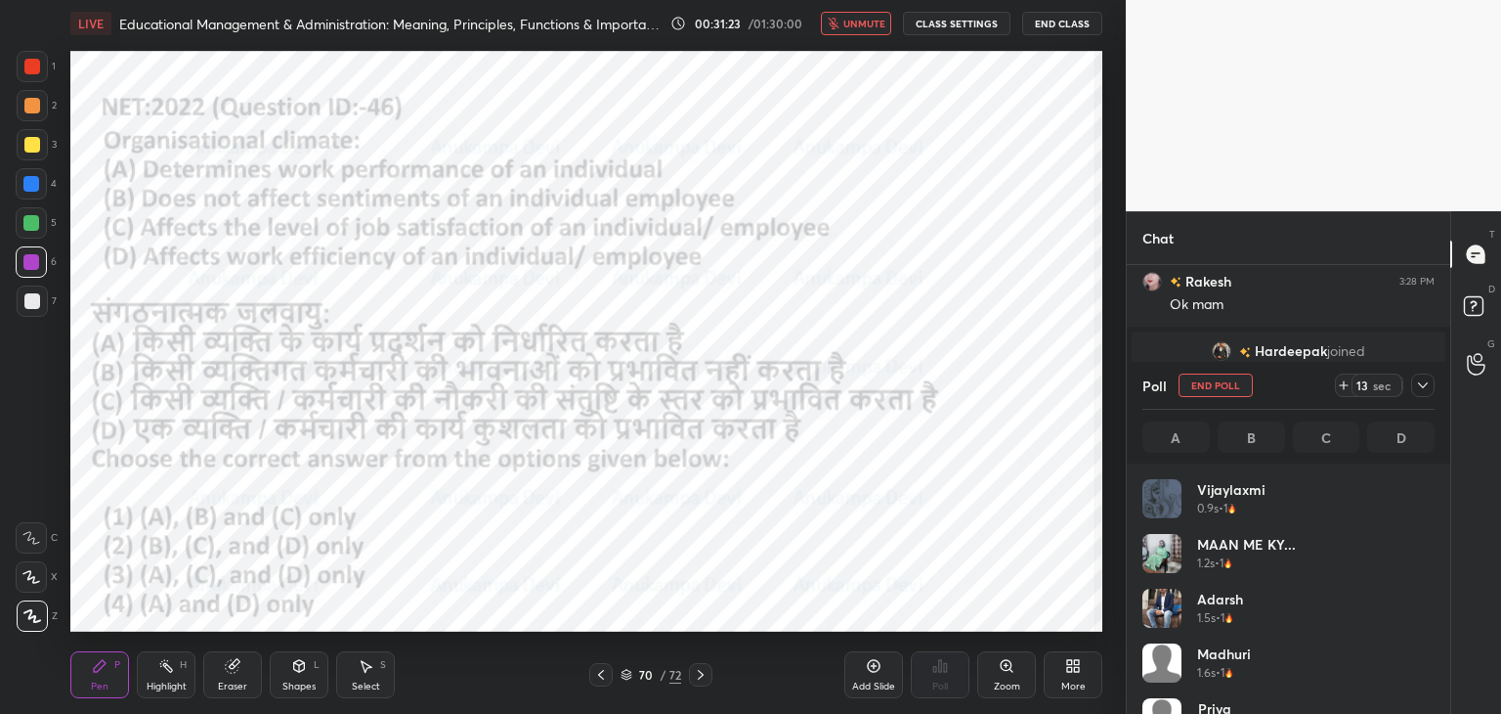
scroll to position [229, 286]
click at [858, 26] on span "unmute" at bounding box center [865, 24] width 42 height 14
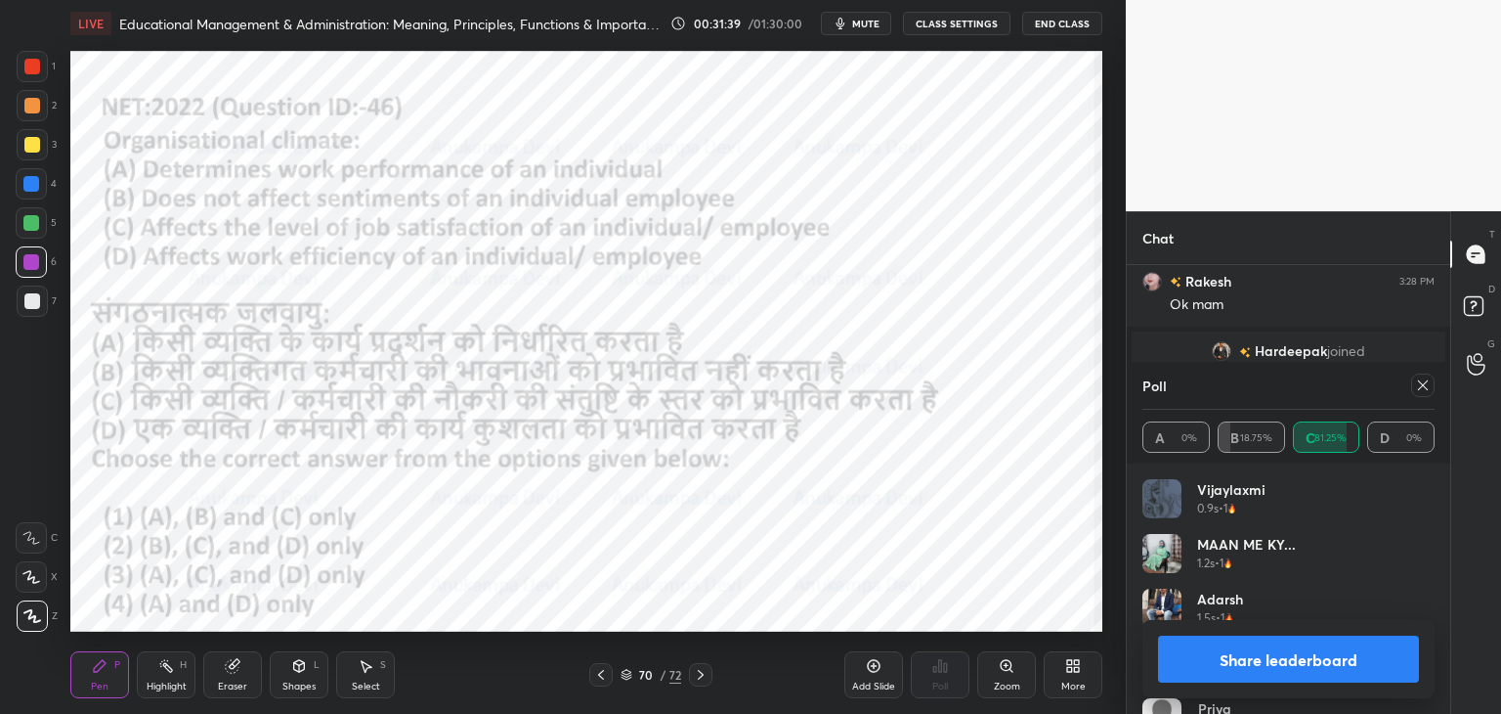
click at [1423, 387] on icon at bounding box center [1423, 385] width 16 height 16
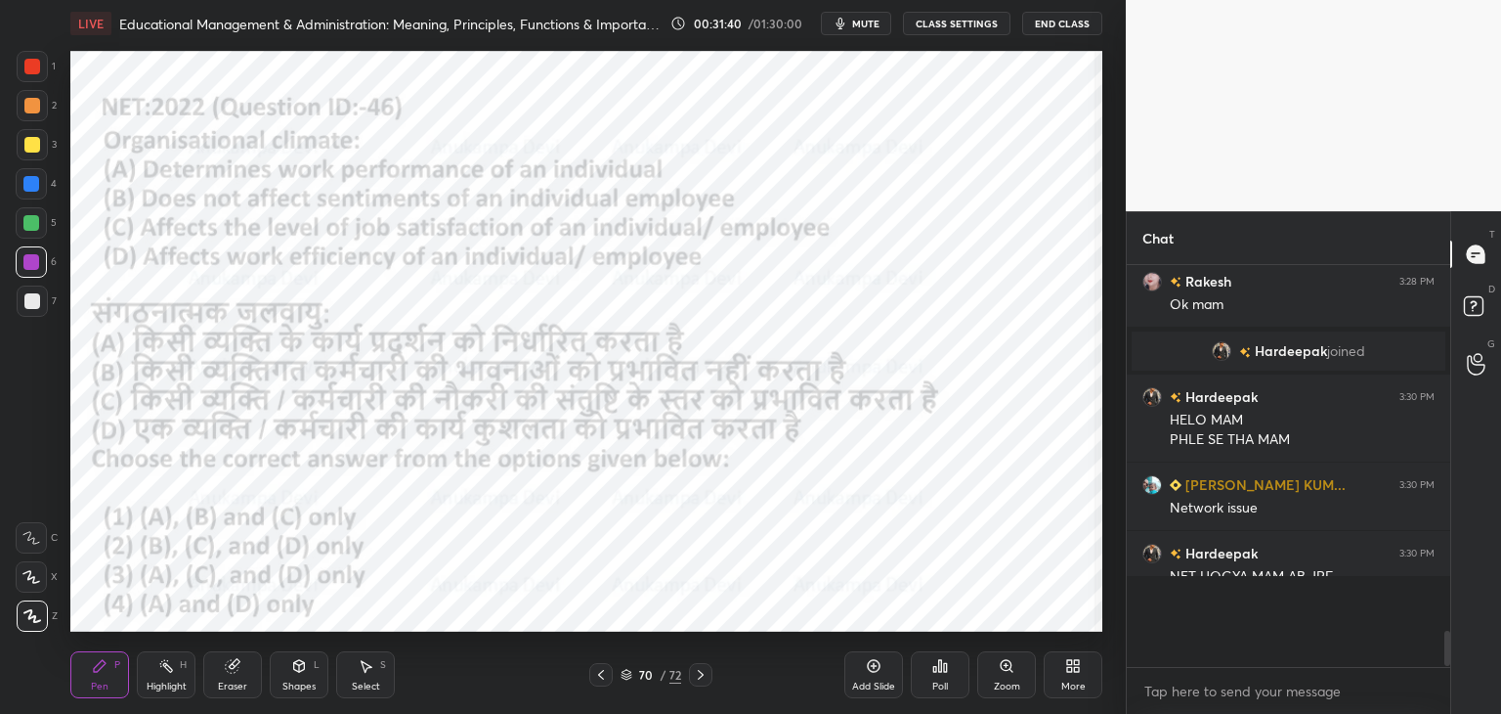
scroll to position [0, 0]
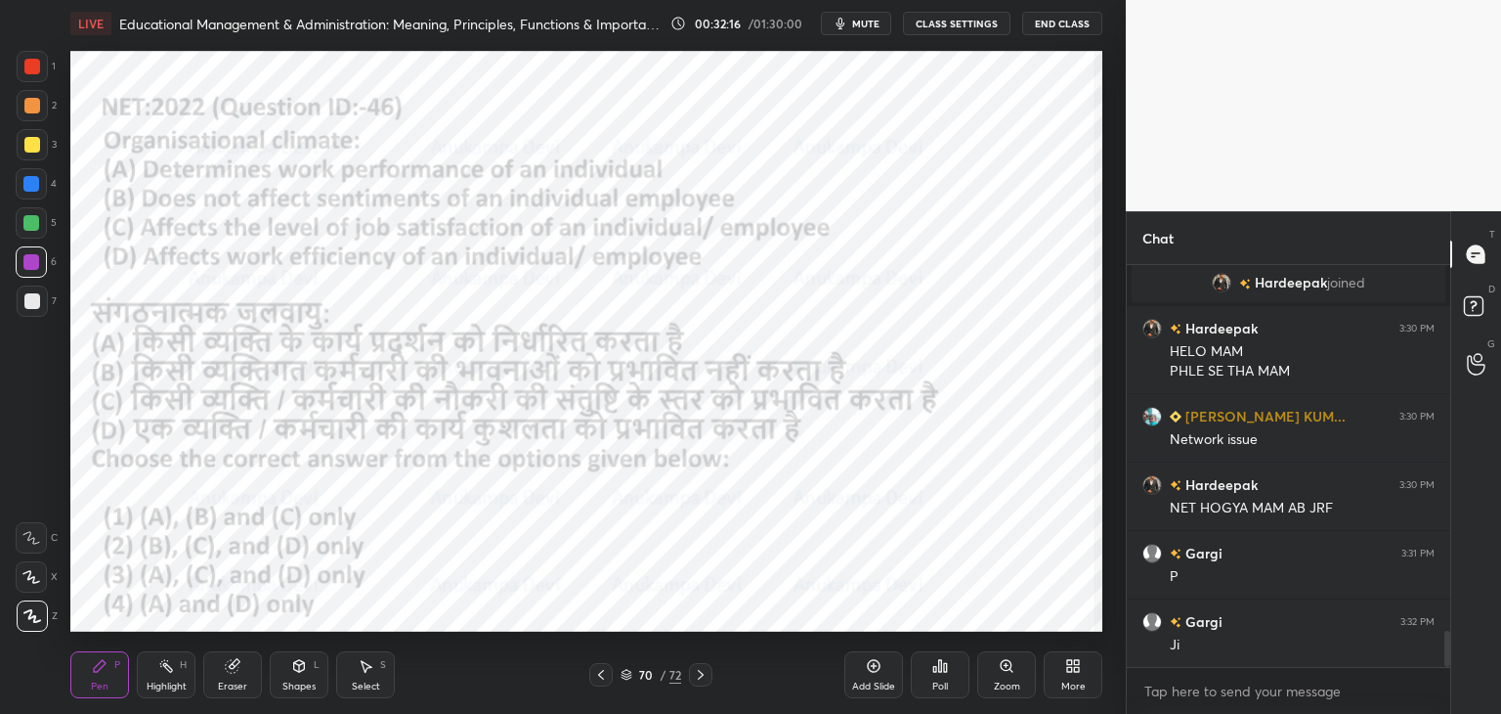
click at [871, 26] on span "mute" at bounding box center [865, 24] width 27 height 14
drag, startPoint x: 868, startPoint y: 24, endPoint x: 829, endPoint y: 46, distance: 44.6
click at [868, 25] on span "unmute" at bounding box center [865, 24] width 42 height 14
drag, startPoint x: 38, startPoint y: 190, endPoint x: 57, endPoint y: 184, distance: 19.5
click at [37, 191] on div at bounding box center [31, 183] width 31 height 31
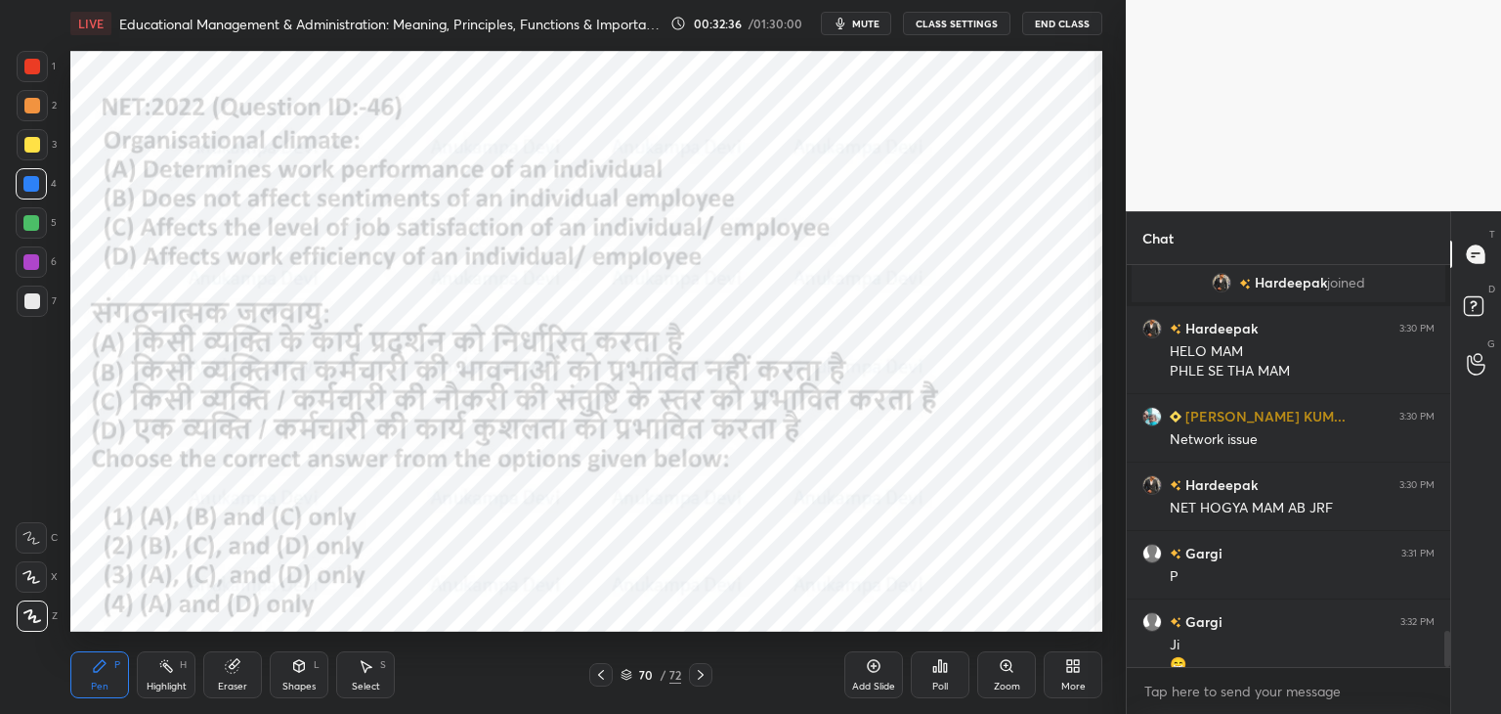
scroll to position [4127, 0]
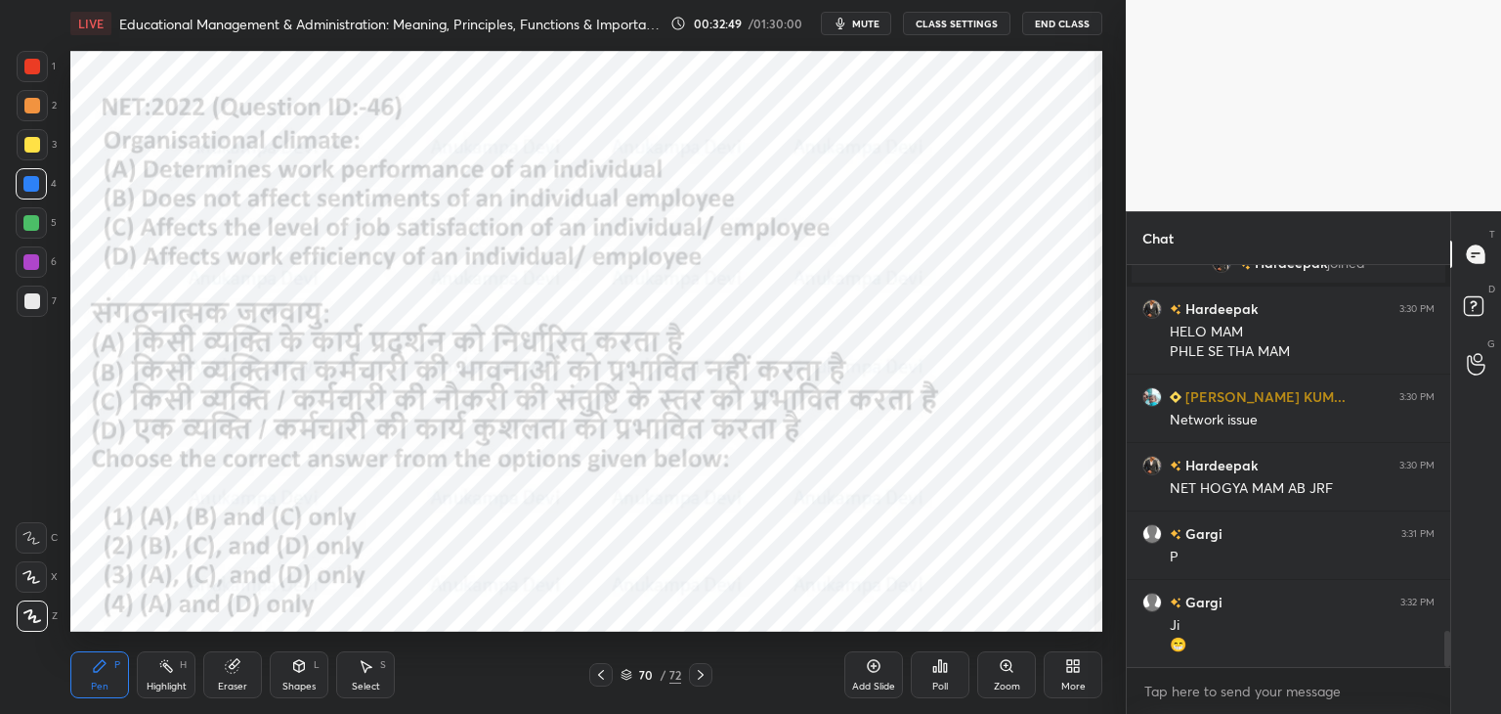
click at [26, 229] on div at bounding box center [31, 223] width 16 height 16
click at [31, 268] on div at bounding box center [31, 262] width 16 height 16
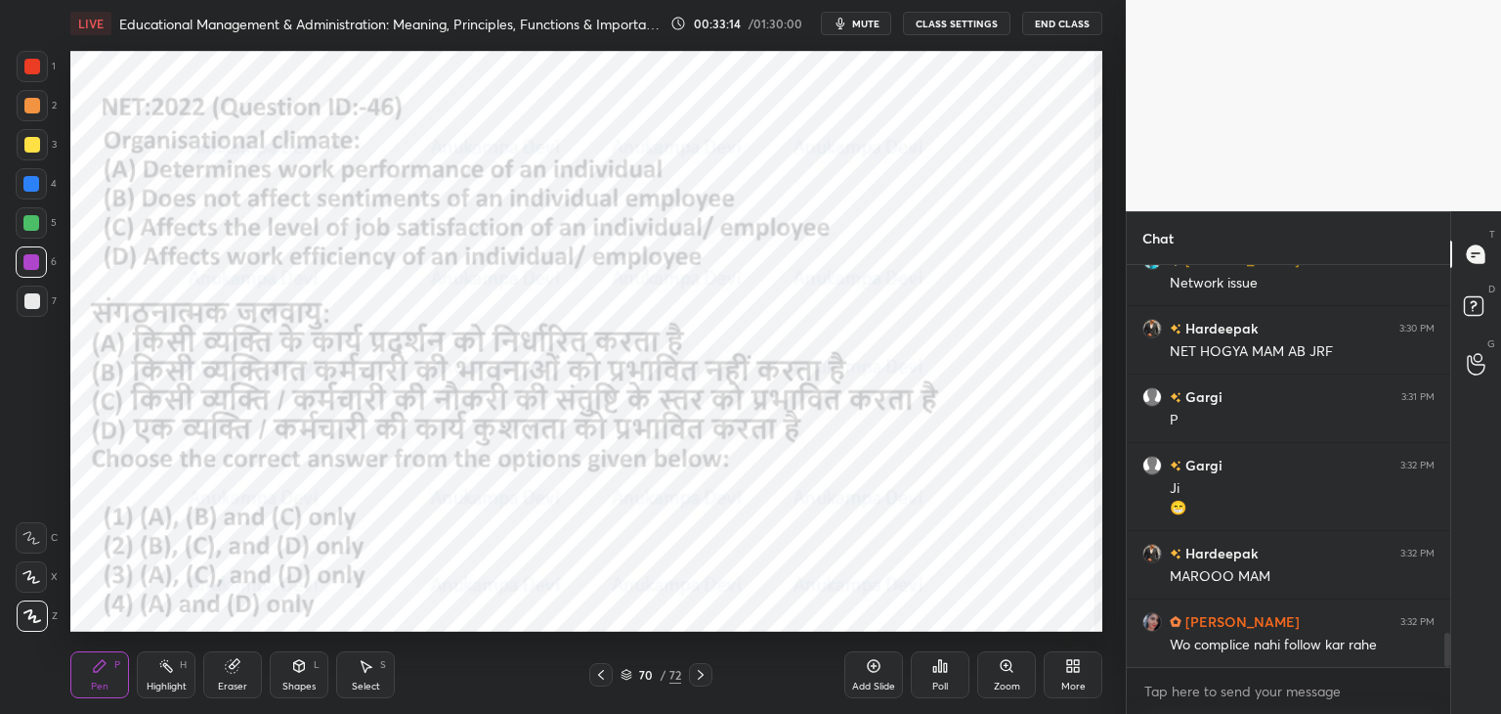
scroll to position [4332, 0]
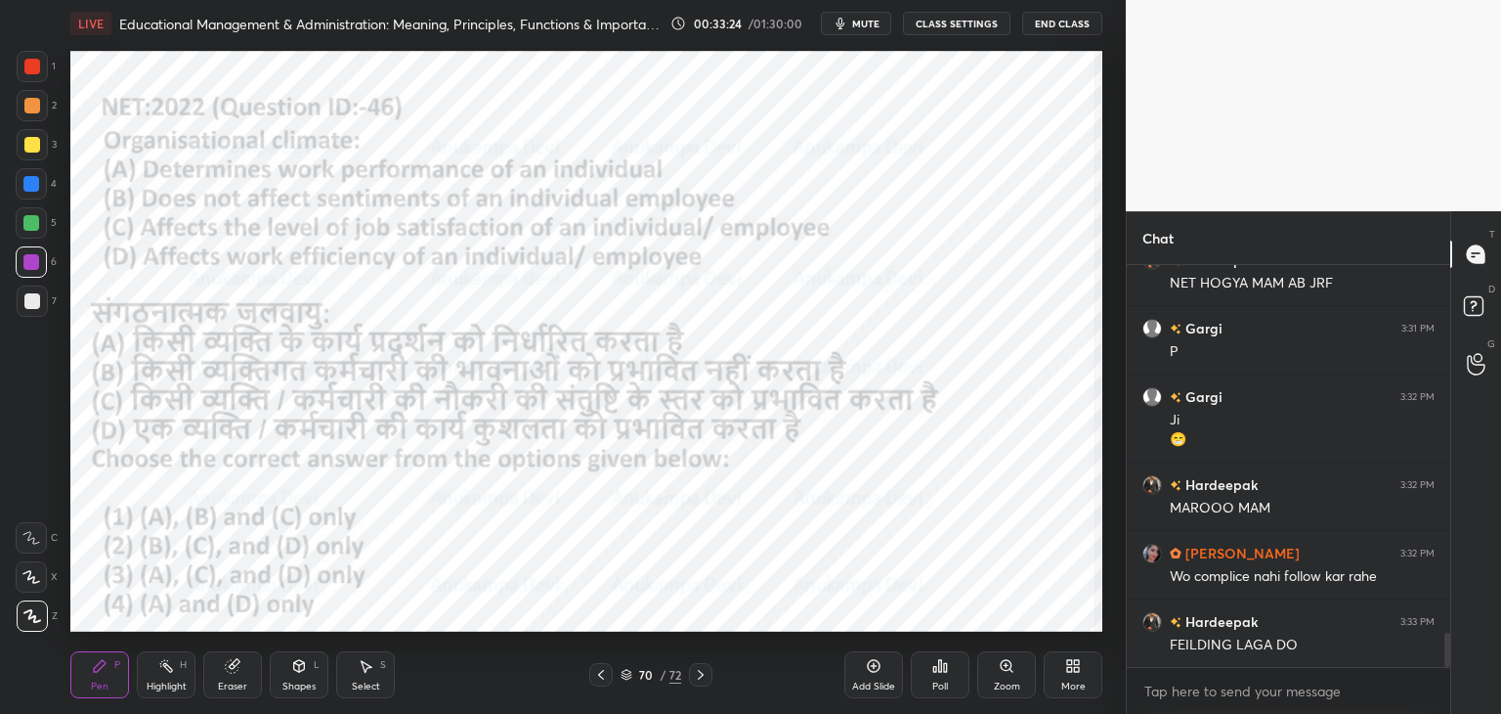
click at [31, 191] on div at bounding box center [31, 184] width 16 height 16
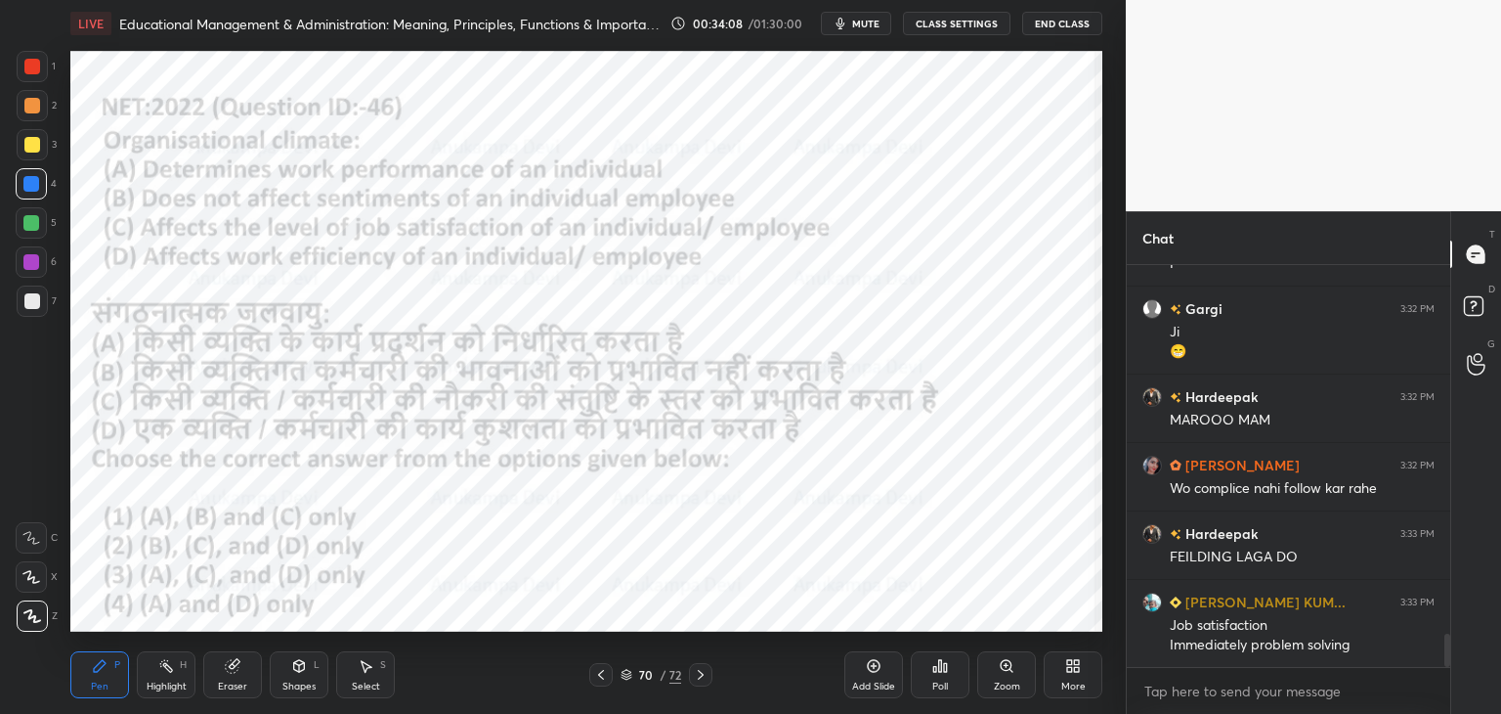
scroll to position [4488, 0]
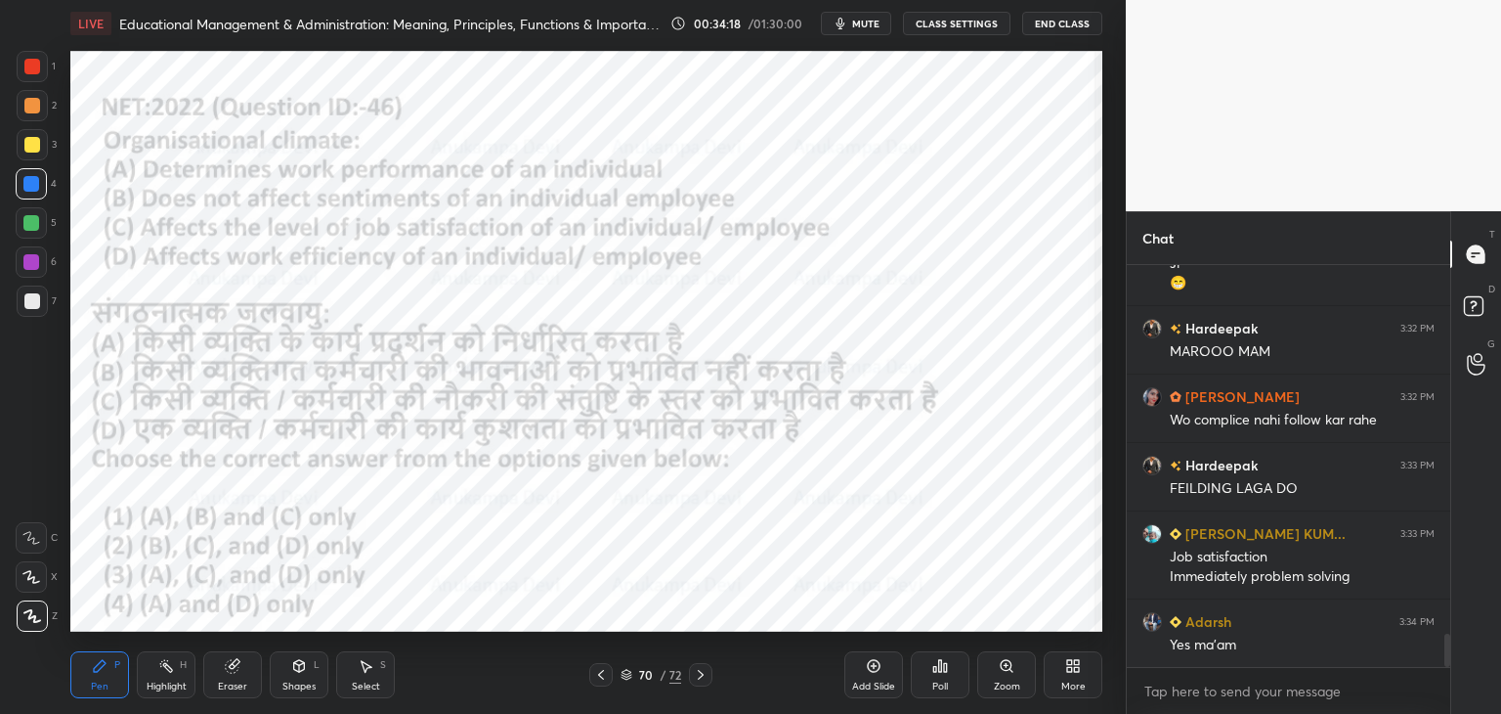
click at [701, 676] on icon at bounding box center [701, 675] width 6 height 10
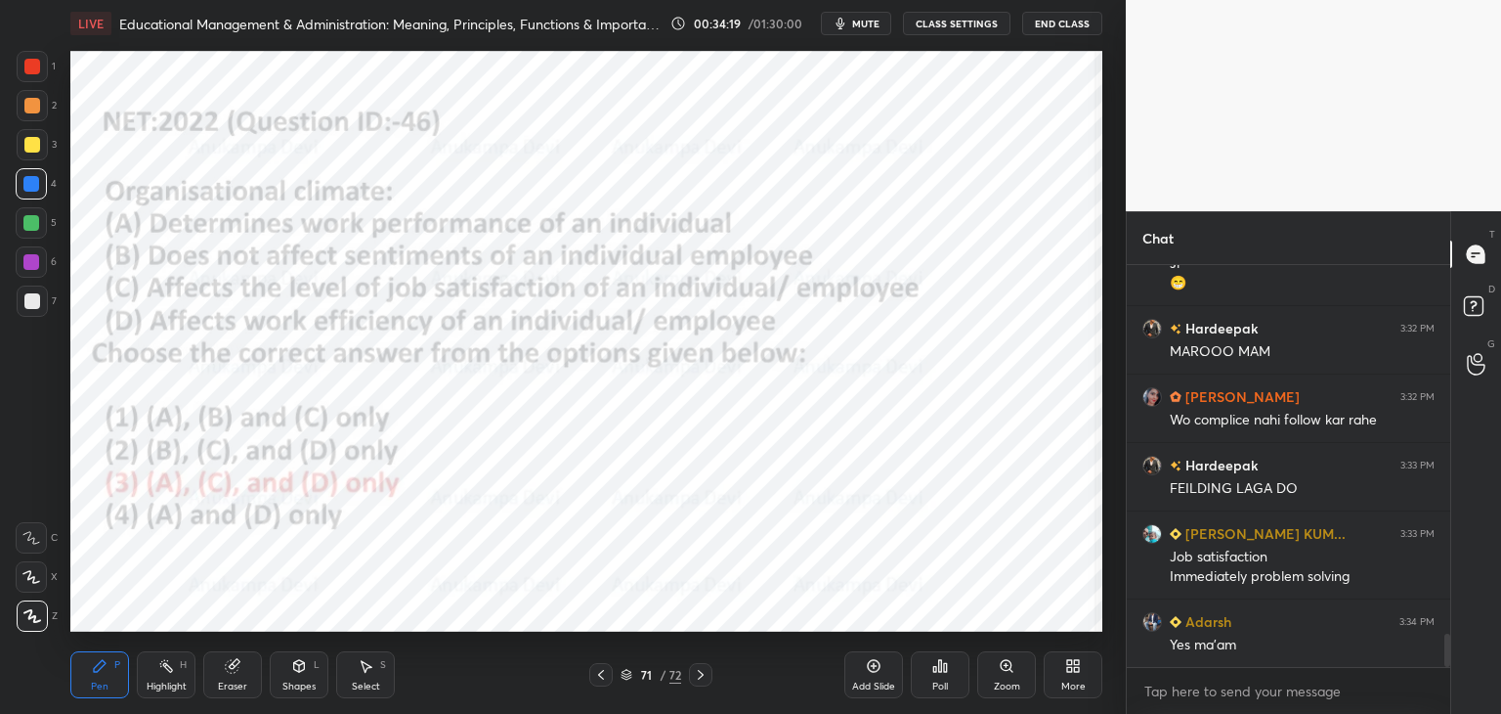
click at [626, 676] on icon at bounding box center [627, 675] width 10 height 3
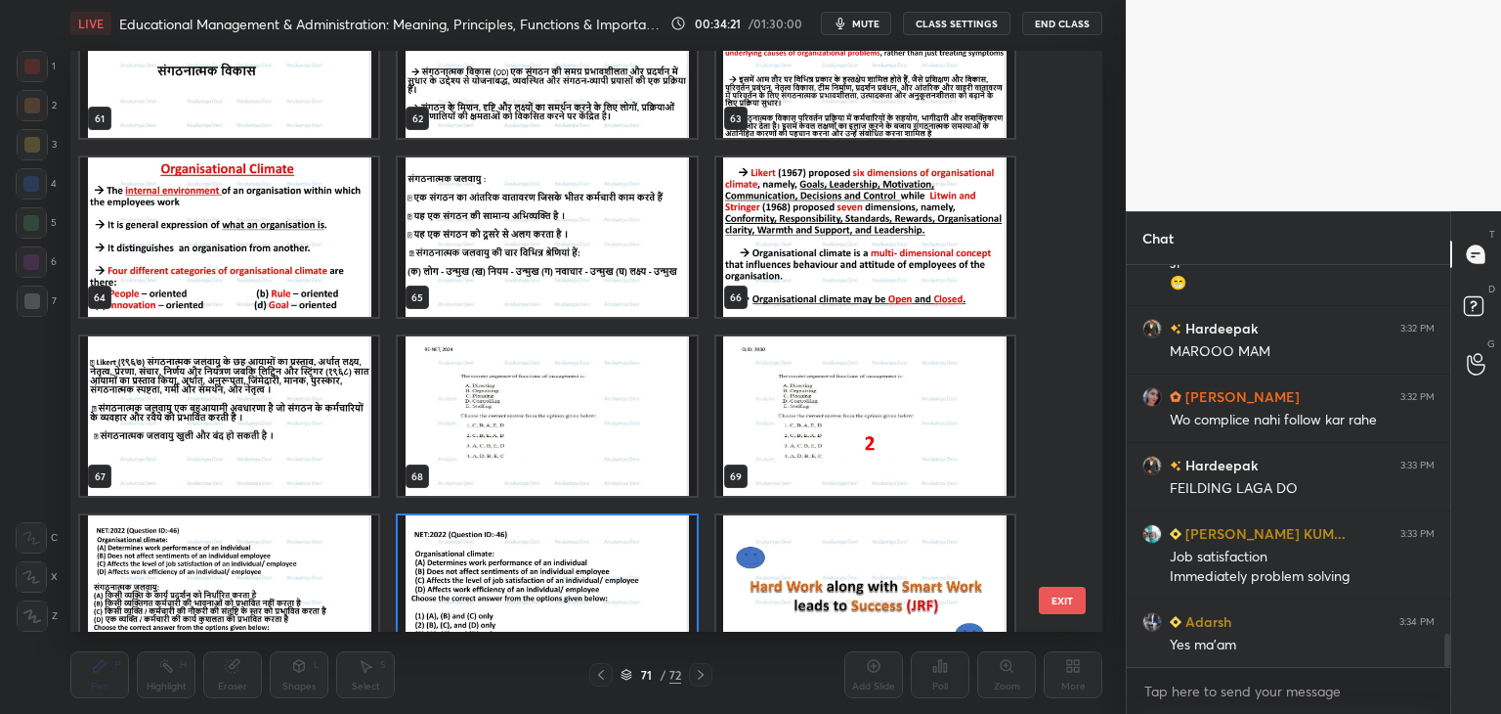
scroll to position [3640, 0]
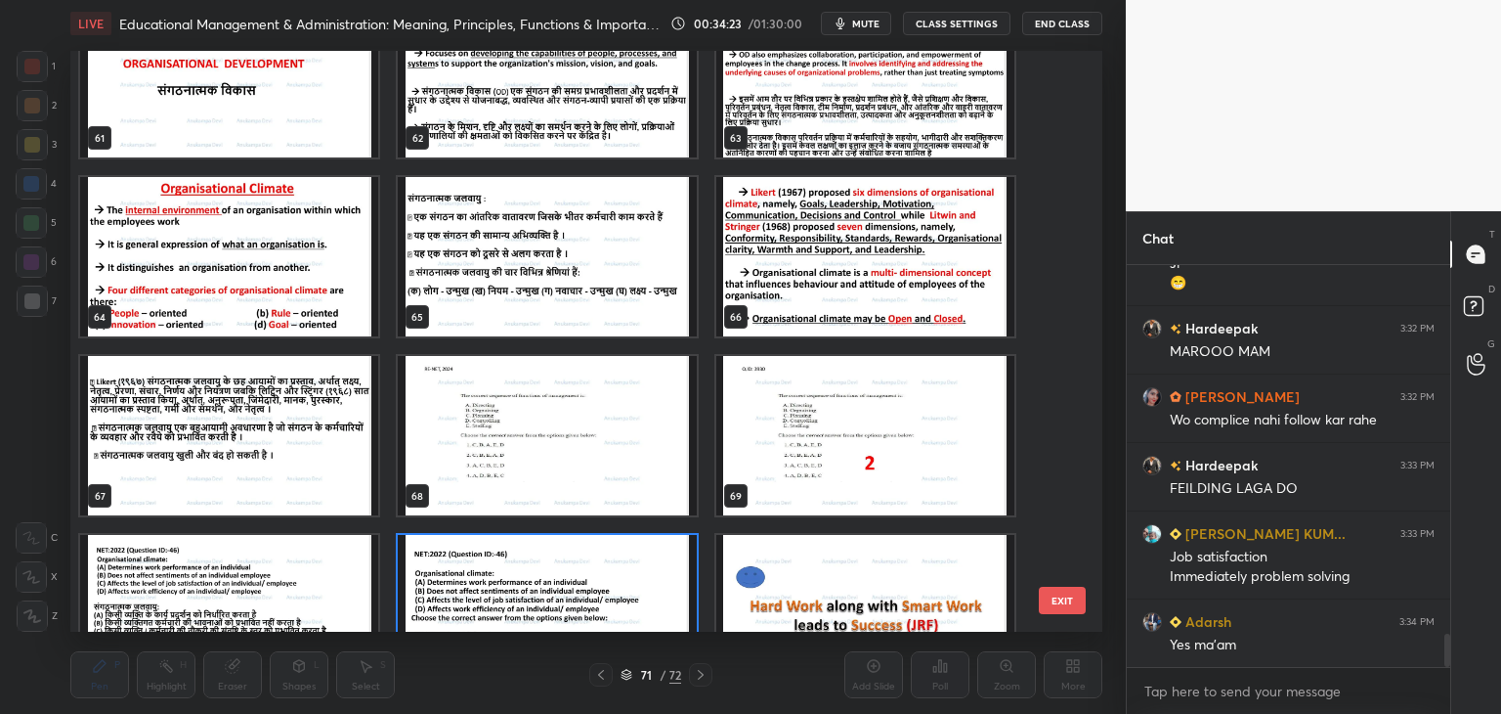
click at [614, 468] on img "grid" at bounding box center [547, 435] width 298 height 159
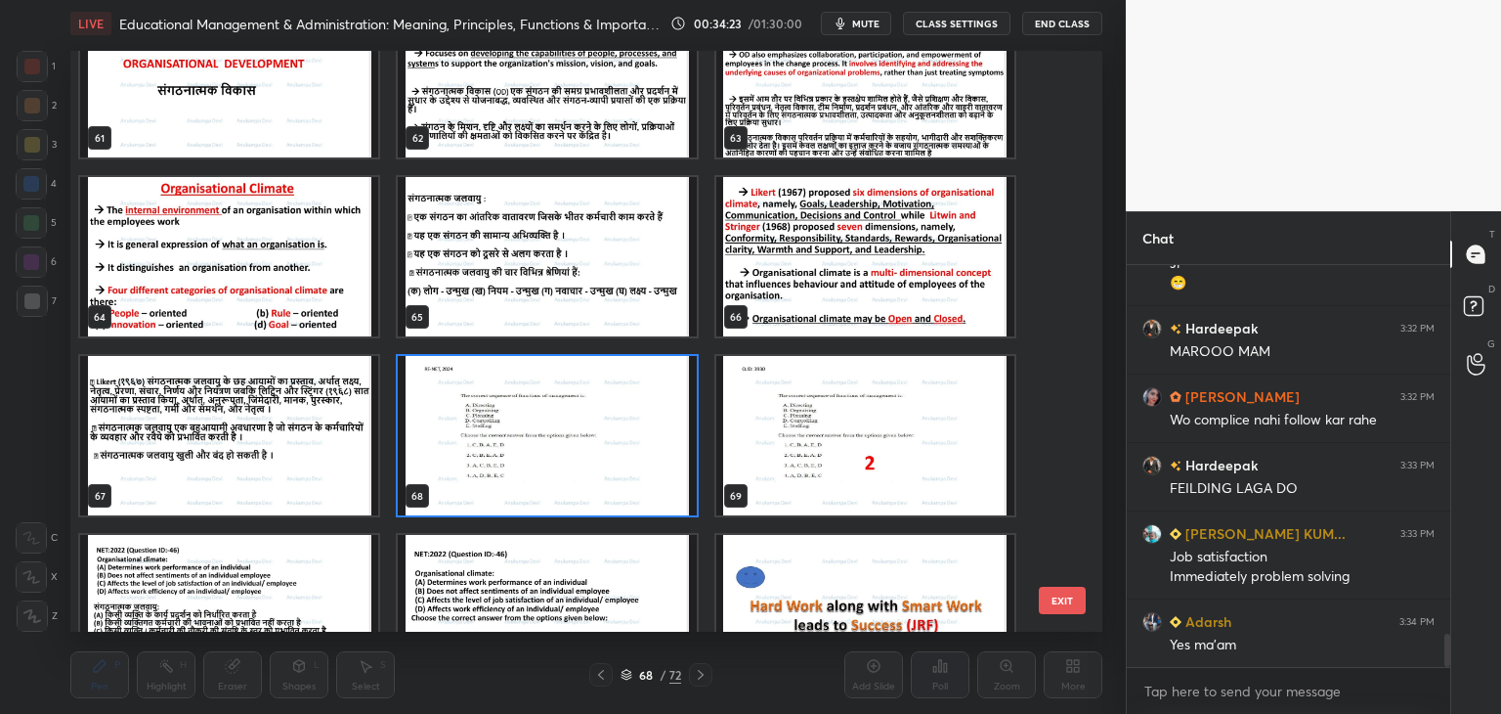
click at [613, 470] on img "grid" at bounding box center [547, 435] width 298 height 159
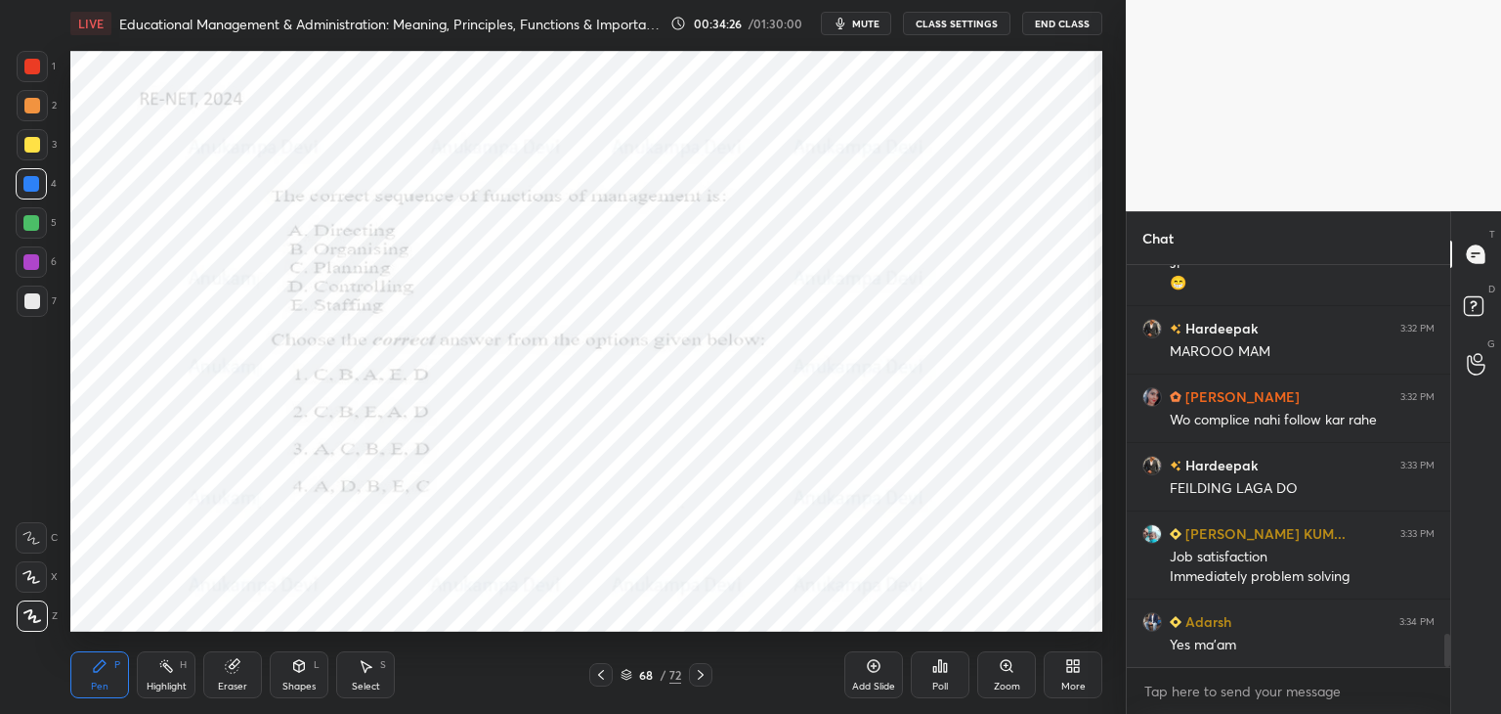
click at [1007, 663] on icon at bounding box center [1006, 665] width 11 height 11
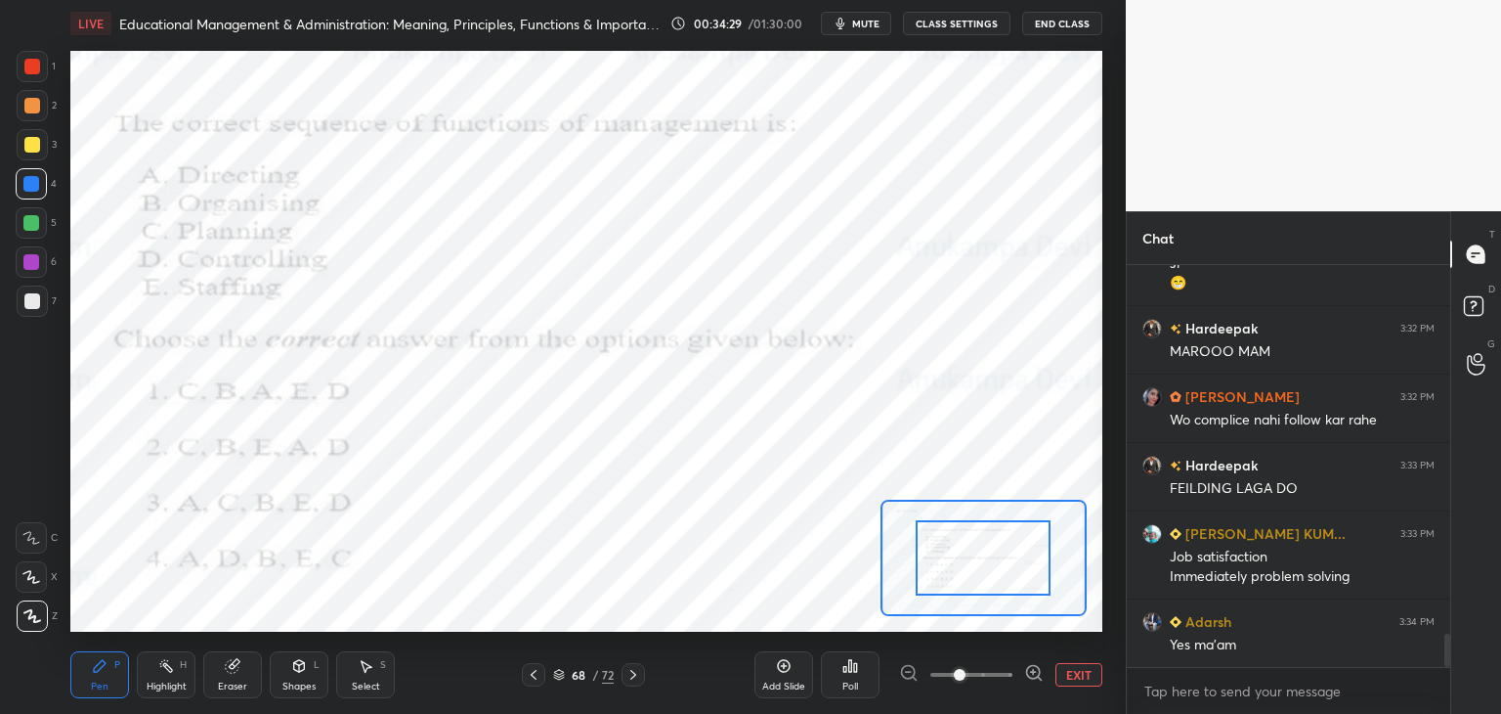
click at [28, 261] on div at bounding box center [31, 262] width 16 height 16
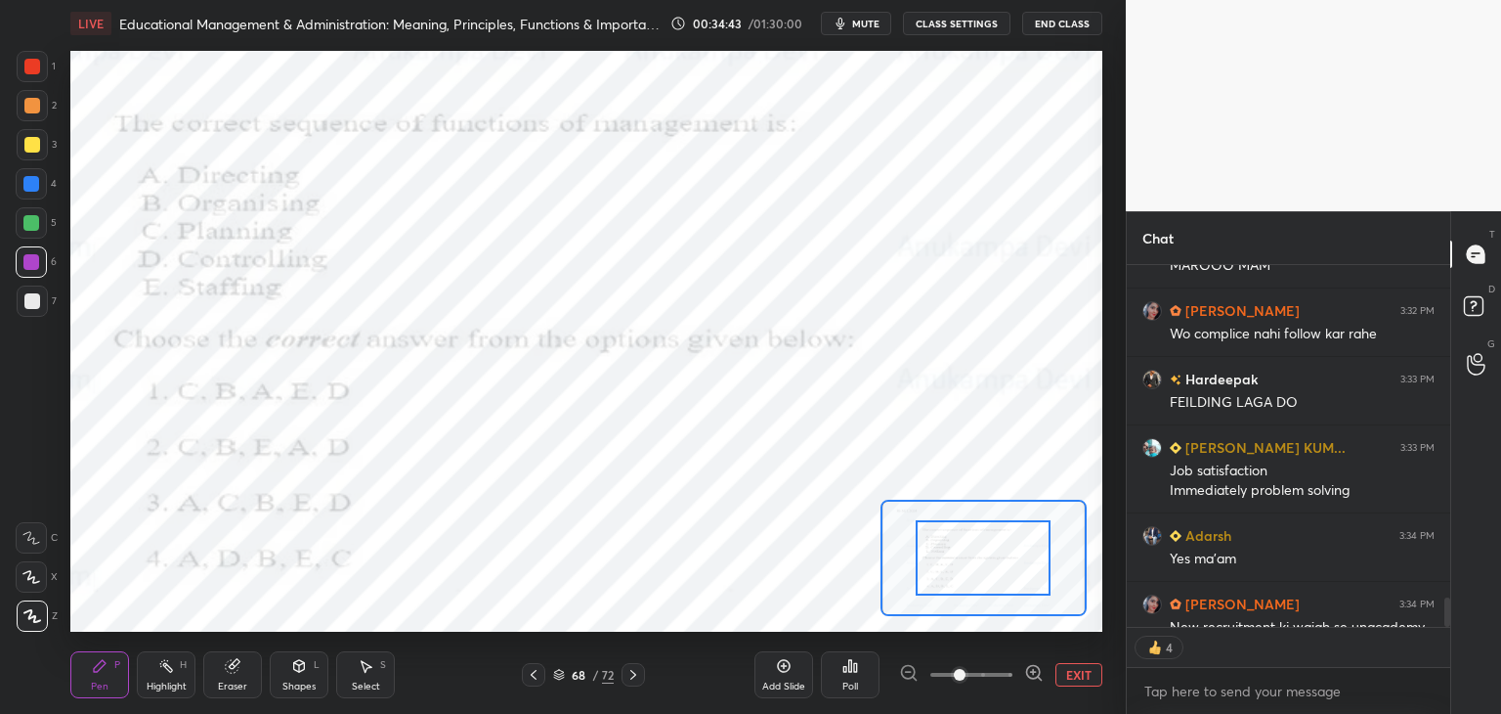
scroll to position [4614, 0]
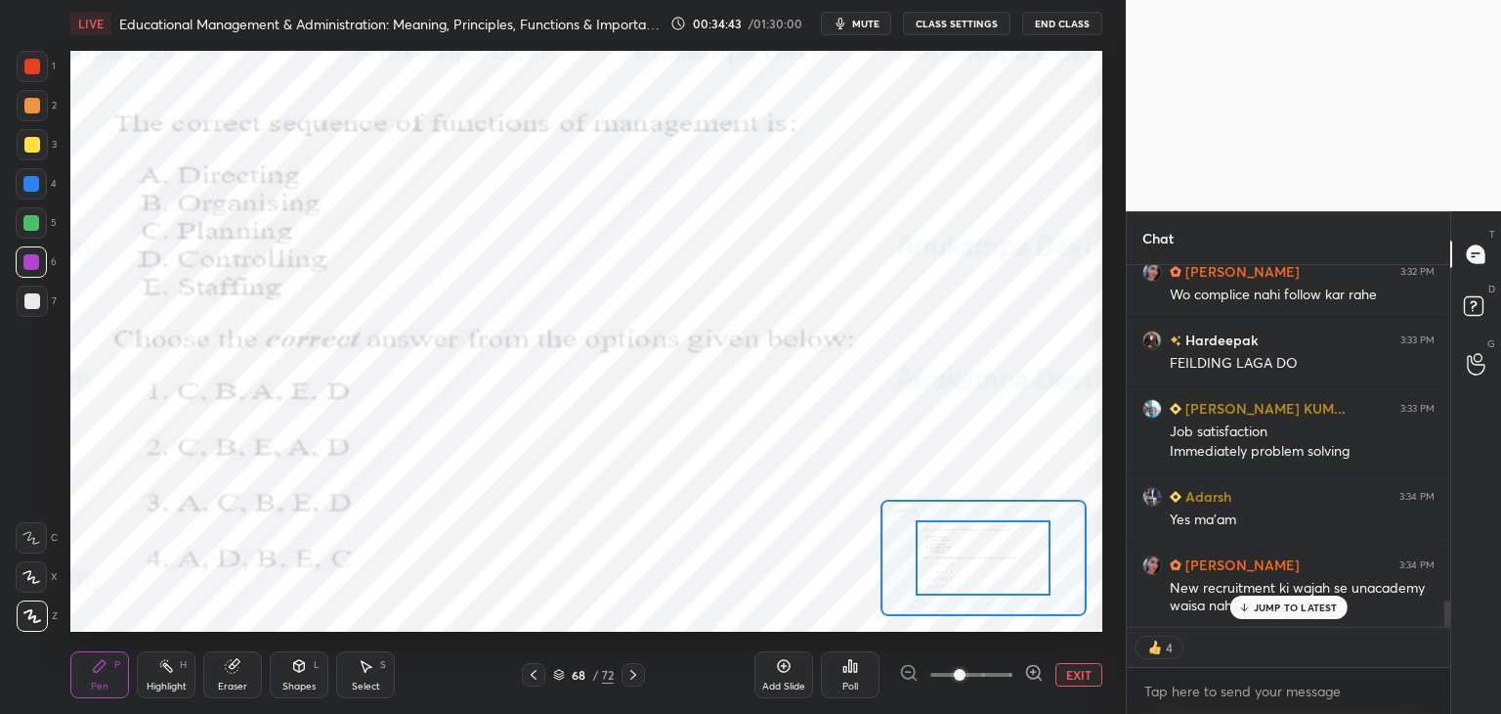
drag, startPoint x: 1449, startPoint y: 607, endPoint x: 1447, endPoint y: 634, distance: 27.4
click at [1447, 631] on div "Hardeepak 3:32 PM MAROOO MAM [PERSON_NAME] 3:32 PM Wo complice nahi follow kar …" at bounding box center [1289, 489] width 324 height 449
click at [1306, 607] on p "JUMP TO LATEST" at bounding box center [1296, 607] width 84 height 12
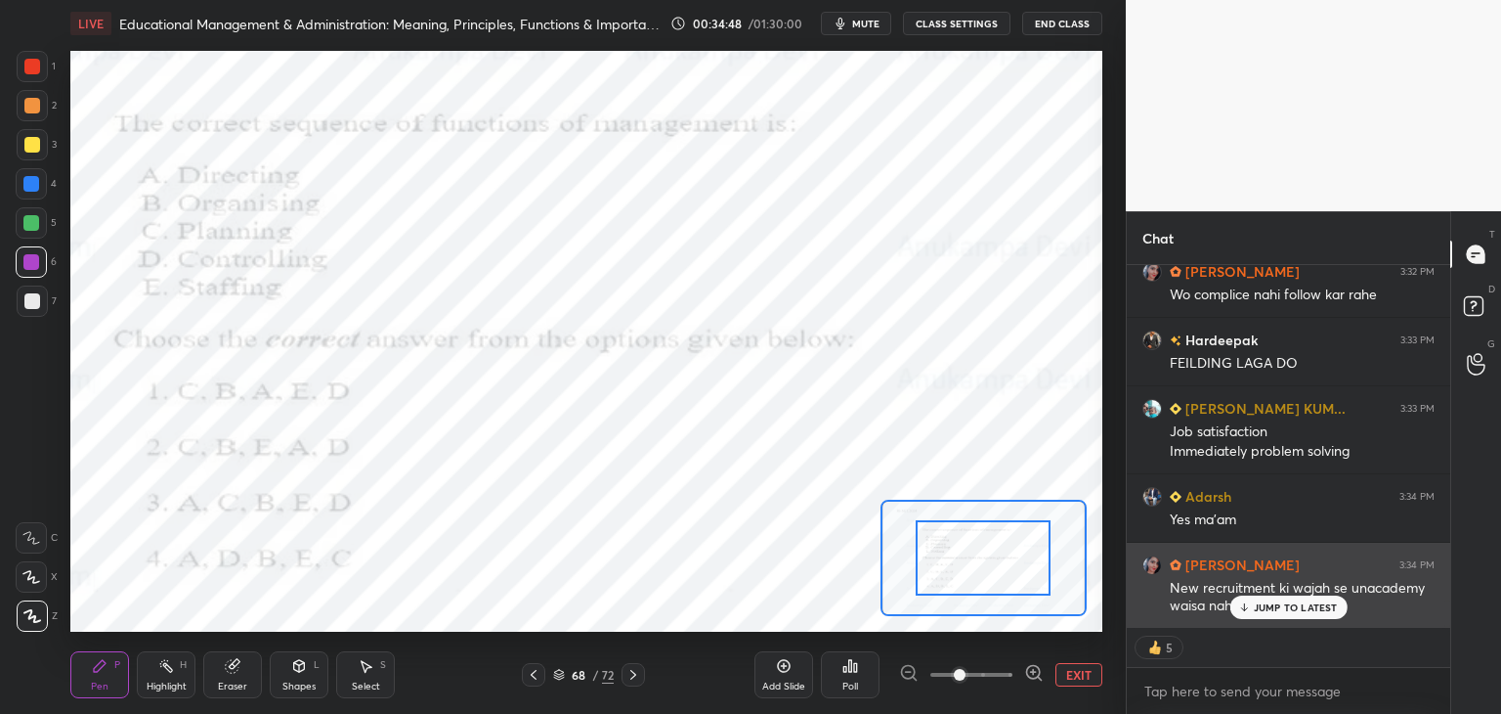
scroll to position [4660, 0]
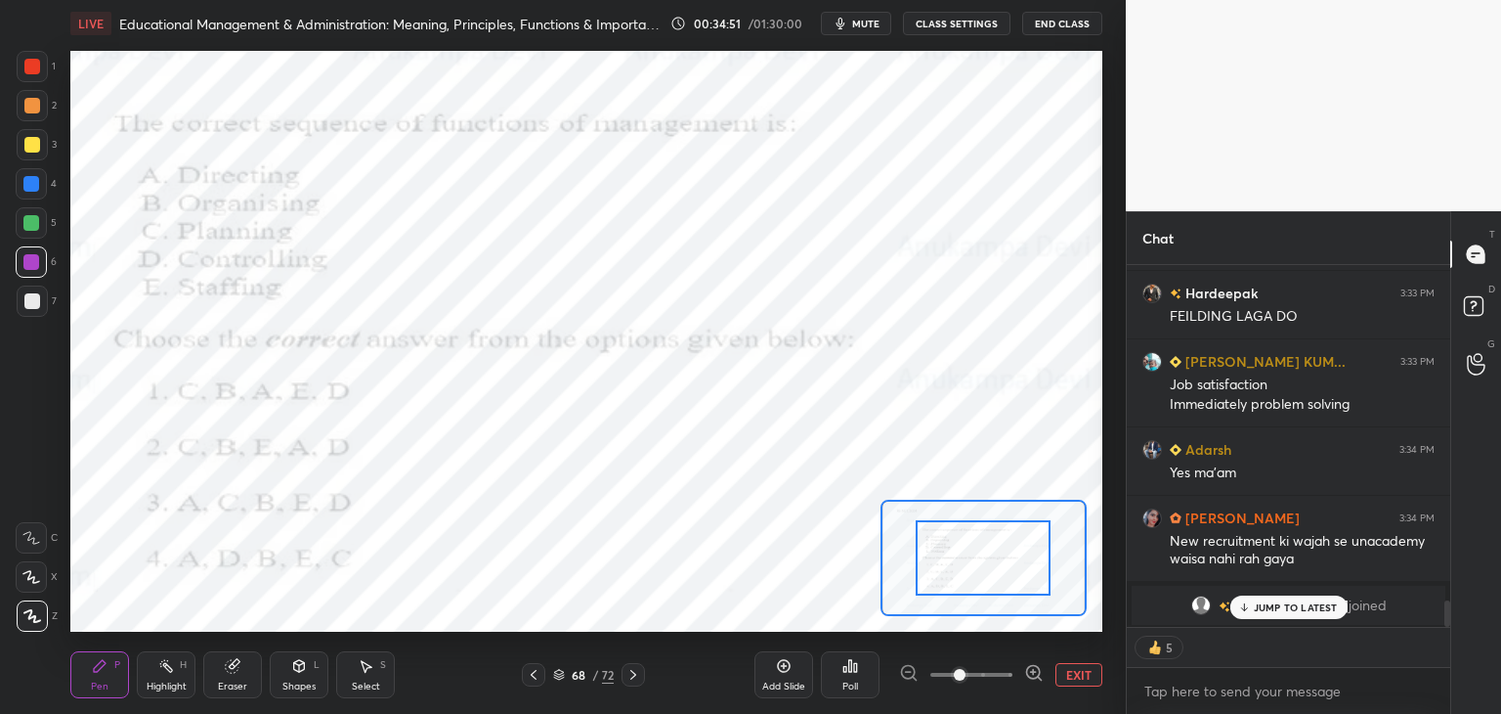
click at [1308, 613] on div "JUMP TO LATEST" at bounding box center [1288, 606] width 117 height 23
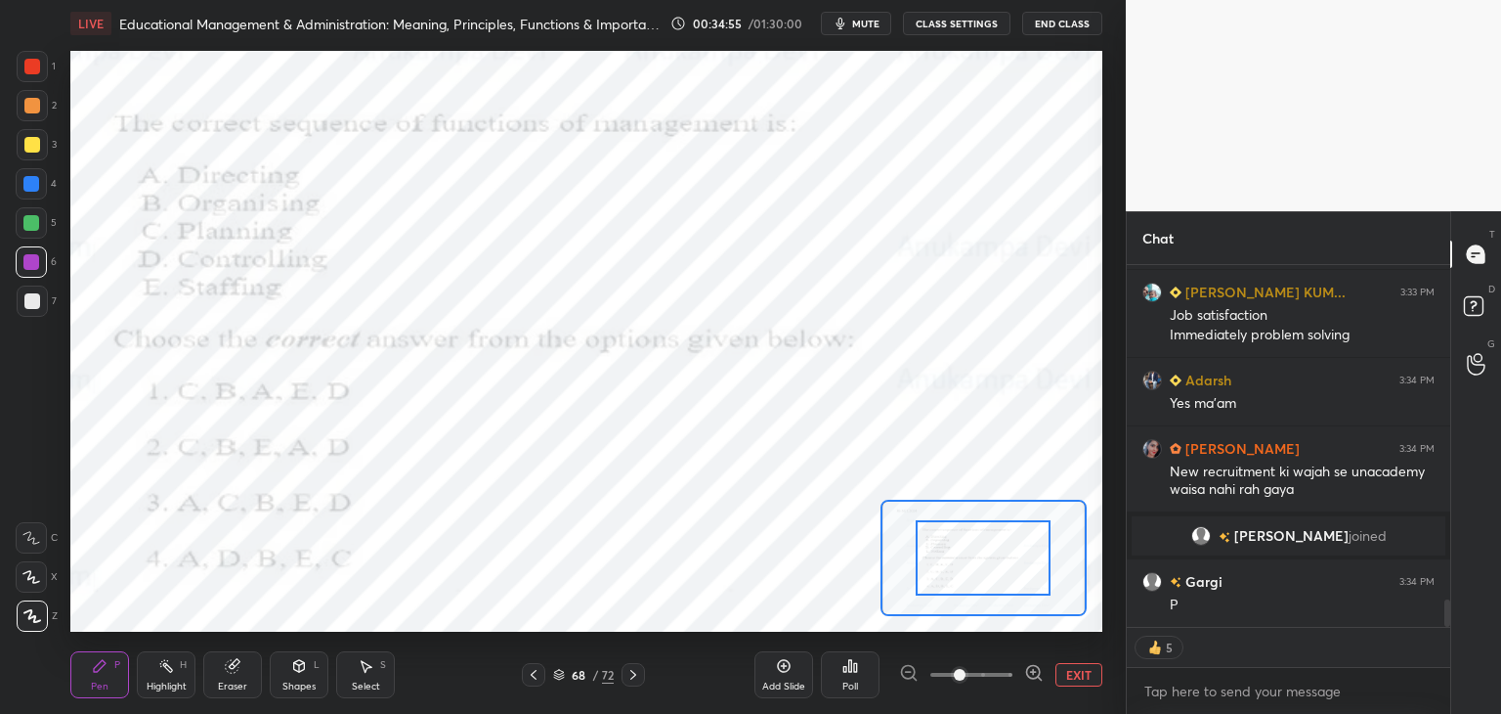
click at [27, 189] on div at bounding box center [31, 184] width 16 height 16
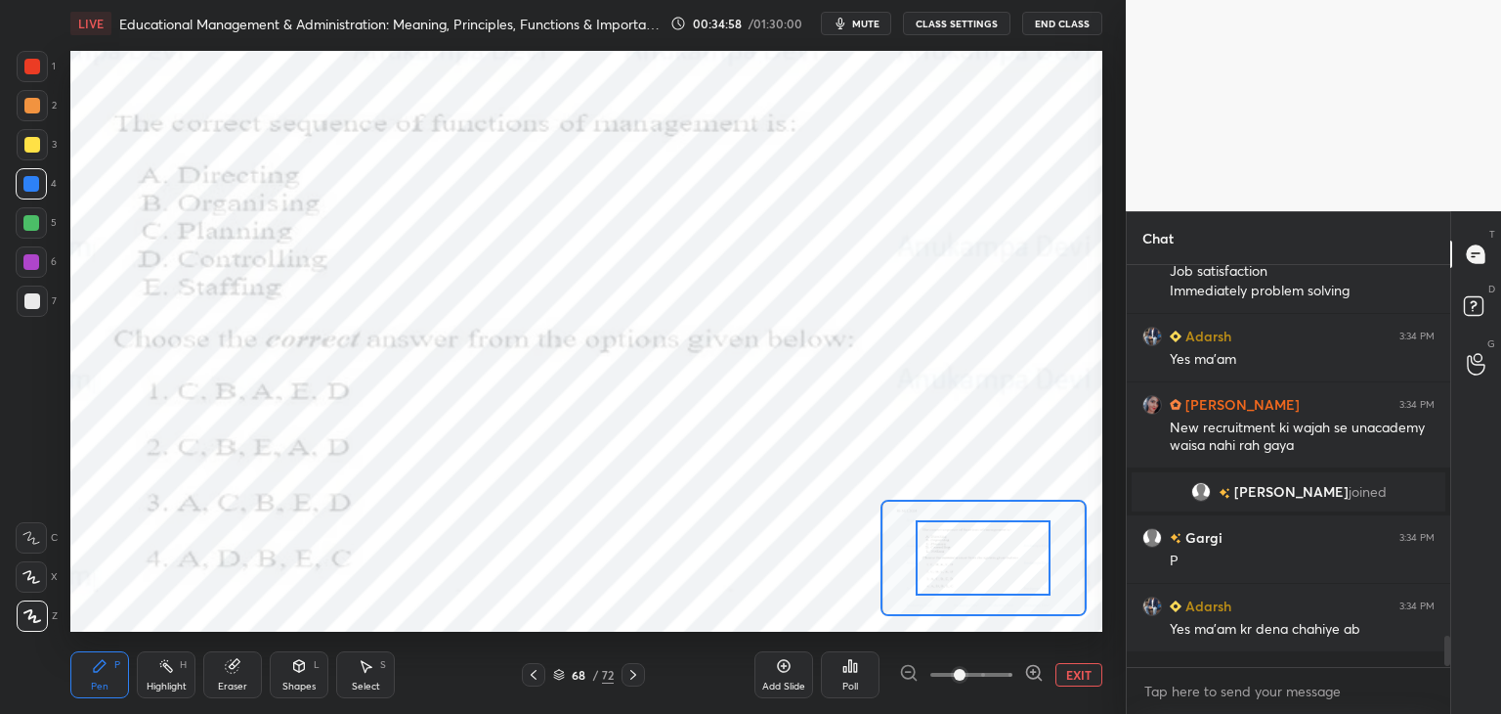
scroll to position [6, 6]
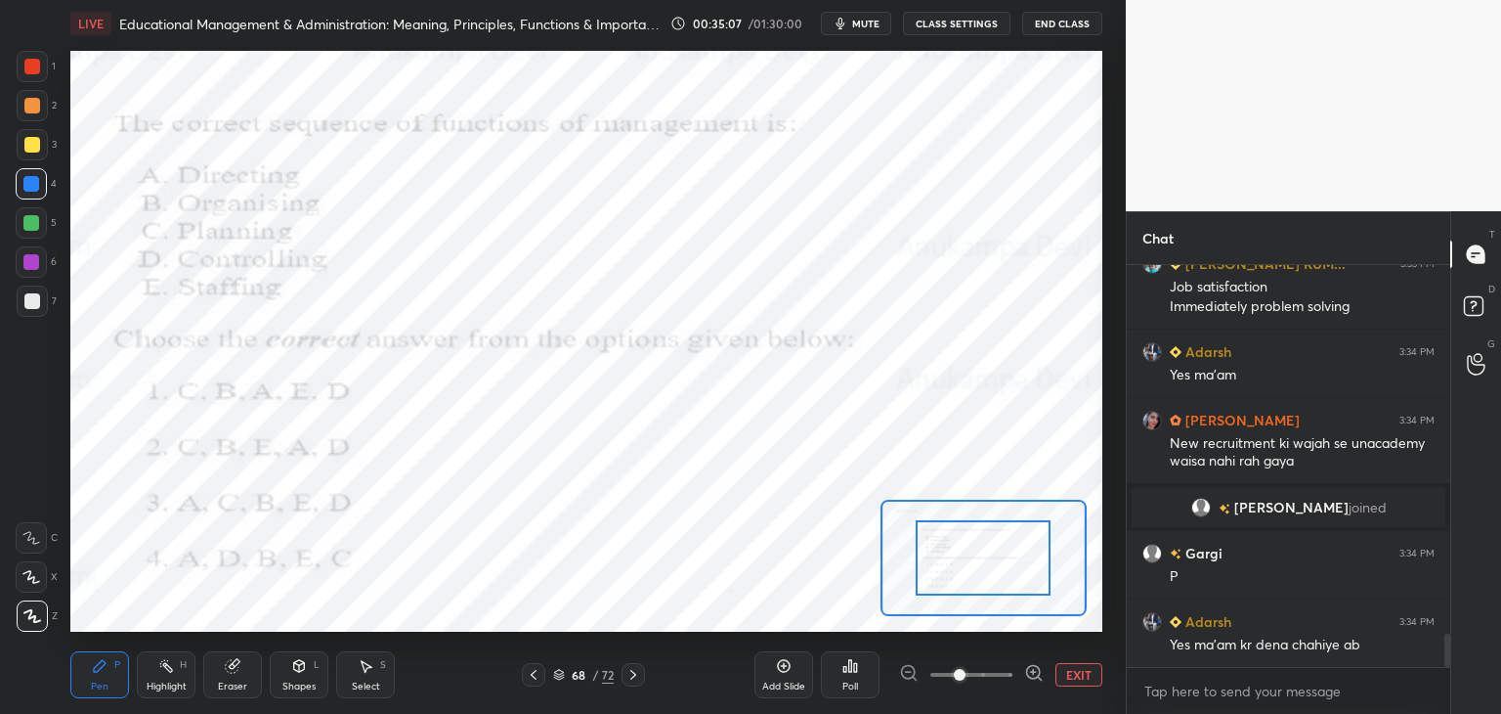
drag, startPoint x: 864, startPoint y: 20, endPoint x: 842, endPoint y: 47, distance: 35.4
click at [864, 20] on span "mute" at bounding box center [865, 24] width 27 height 14
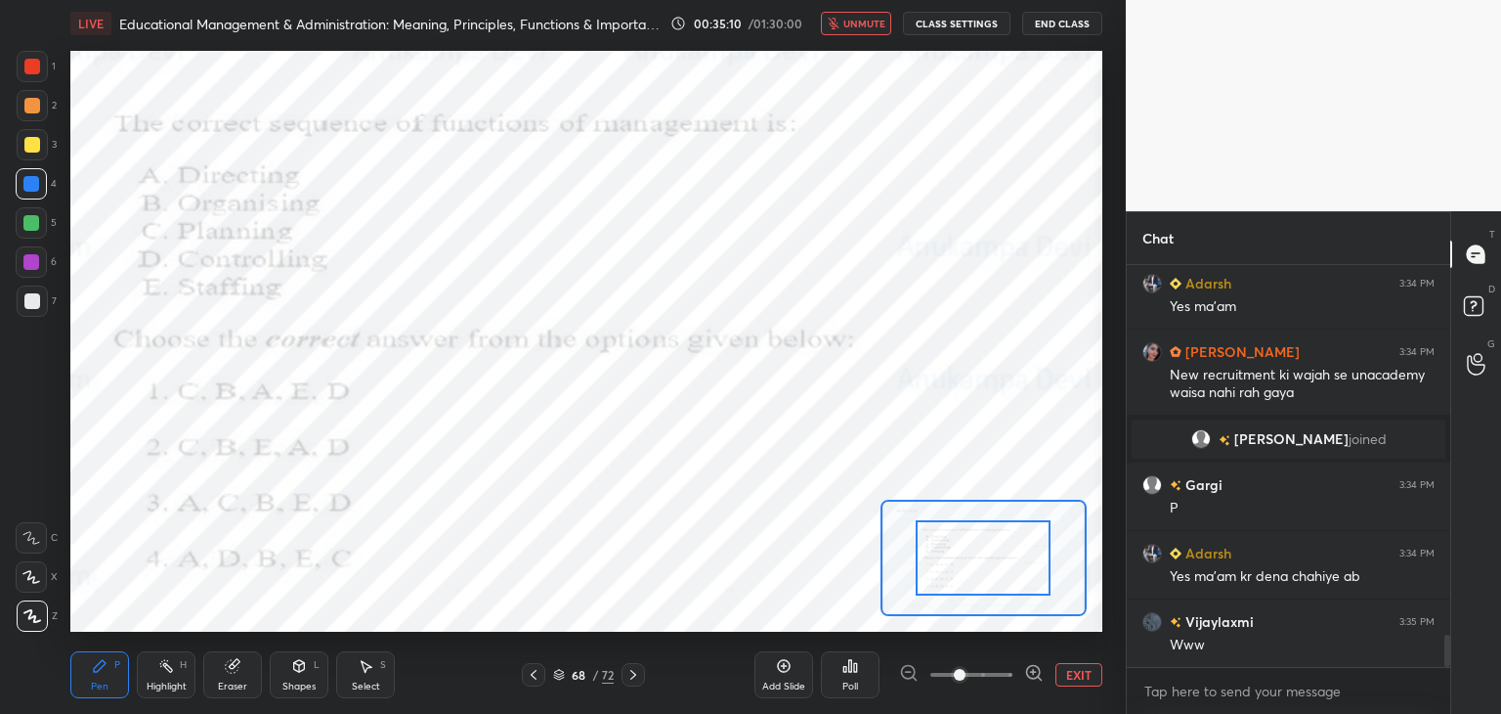
click at [870, 27] on span "unmute" at bounding box center [865, 24] width 42 height 14
click at [869, 24] on span "mute" at bounding box center [865, 24] width 27 height 14
click at [865, 24] on span "unmute" at bounding box center [865, 24] width 42 height 14
click at [555, 676] on icon at bounding box center [559, 675] width 12 height 12
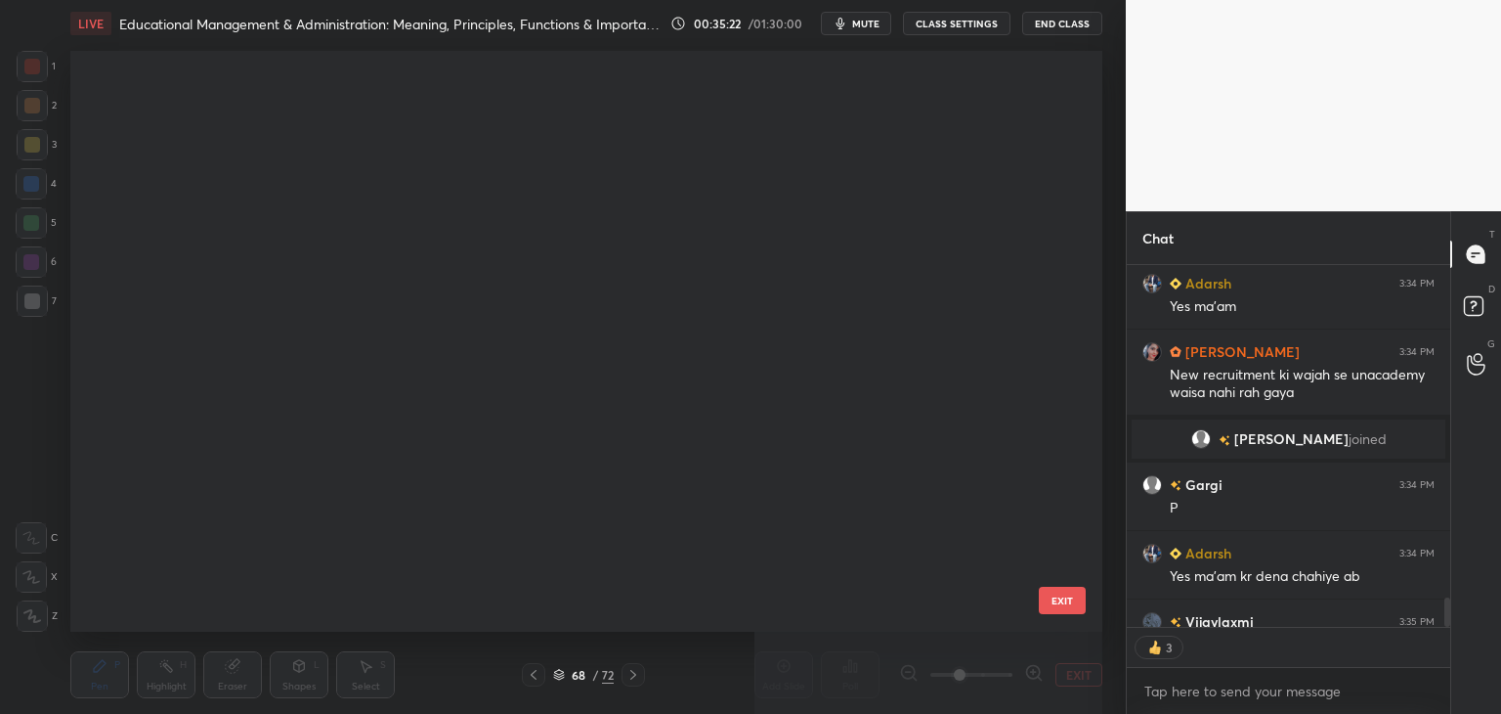
scroll to position [575, 1022]
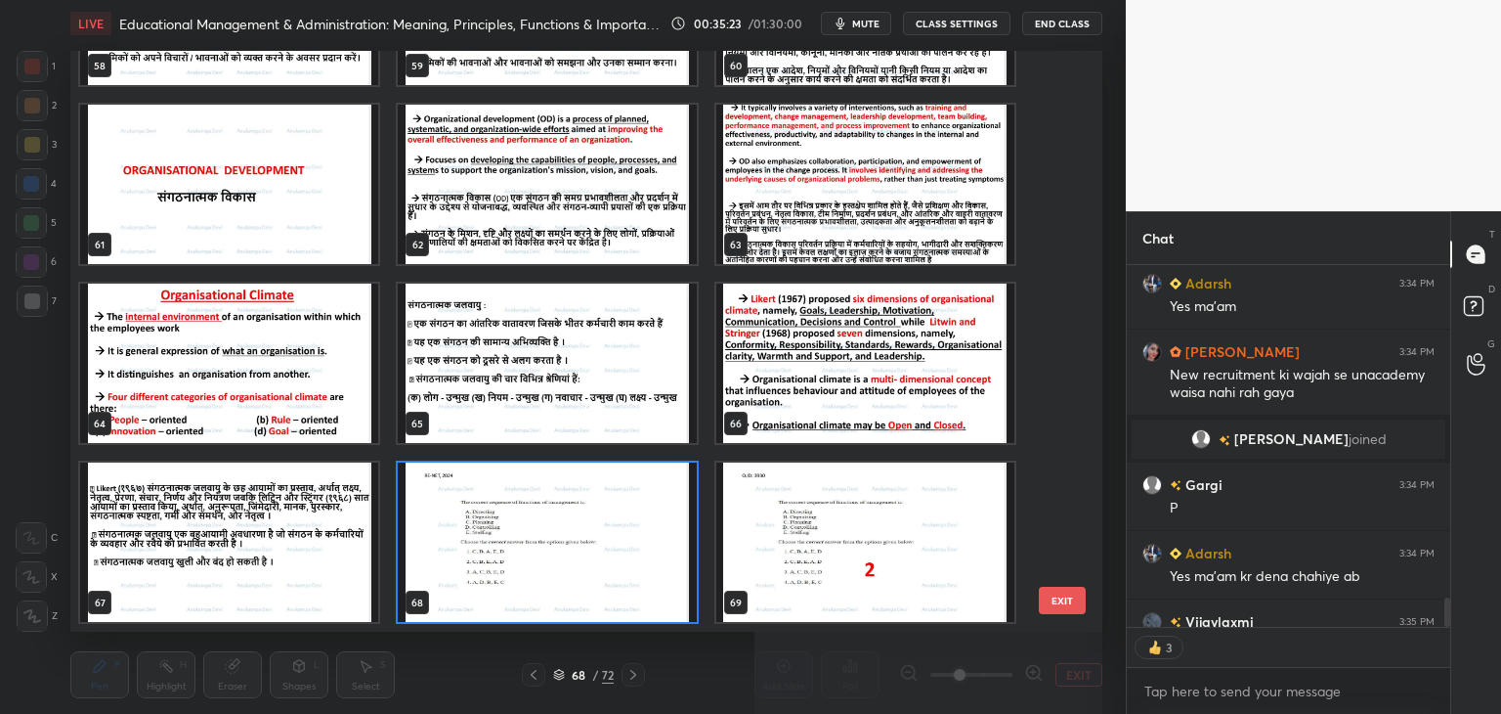
click at [655, 587] on img "grid" at bounding box center [547, 541] width 298 height 159
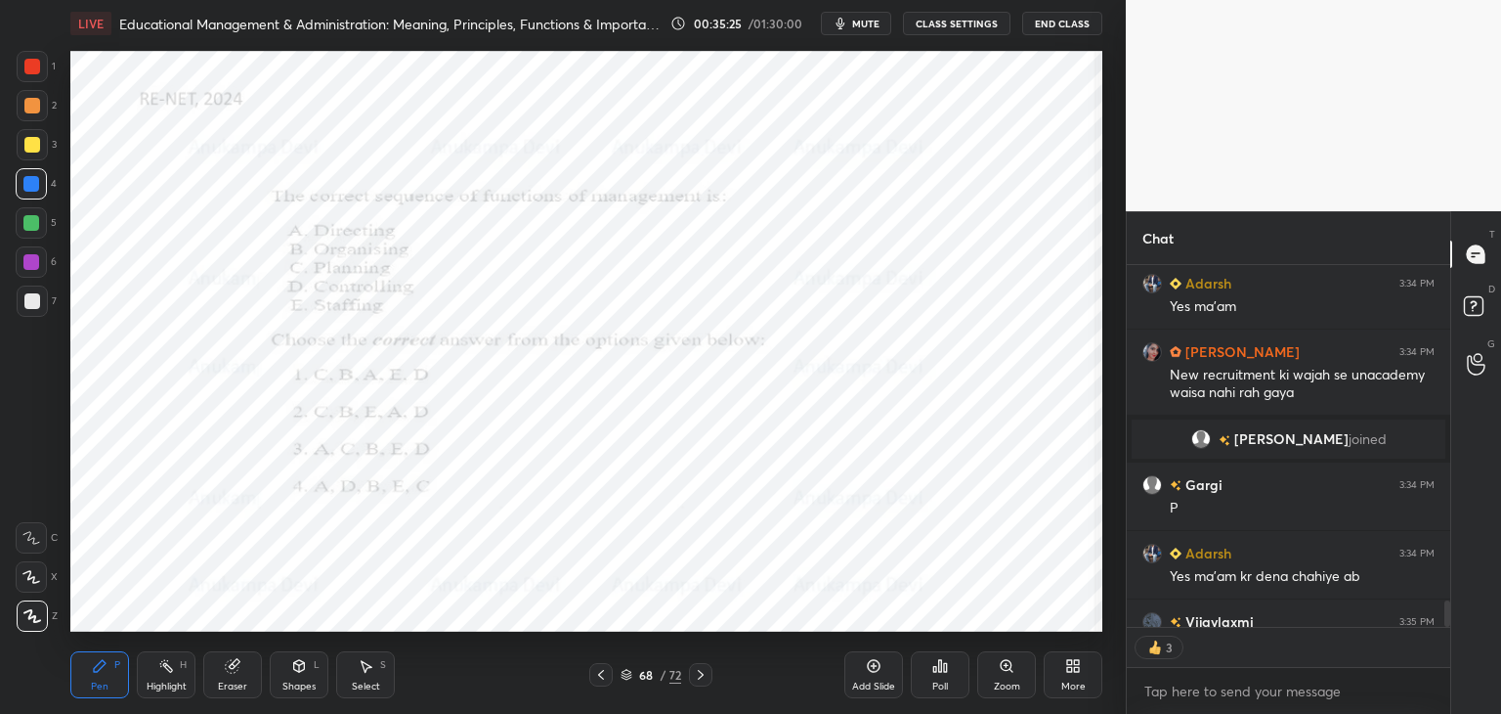
scroll to position [4636, 0]
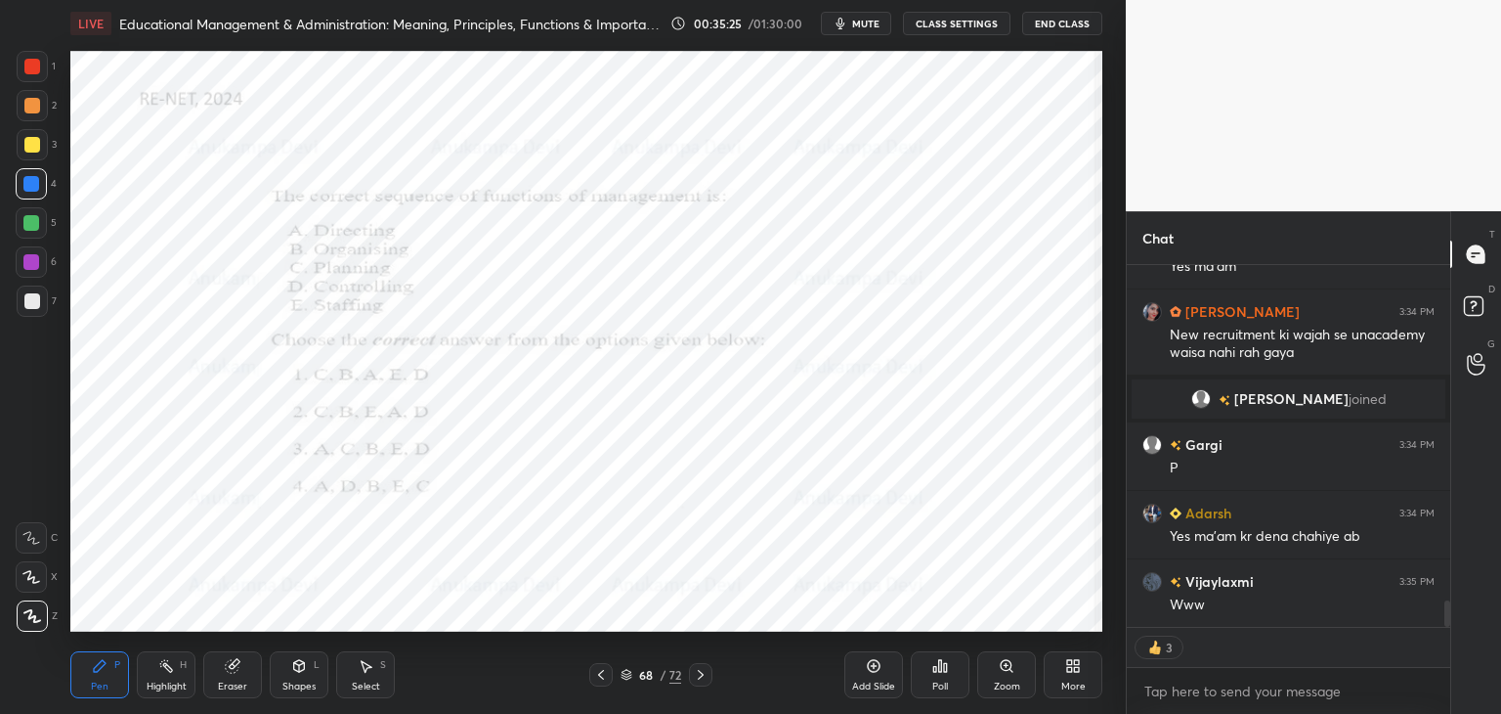
drag, startPoint x: 1451, startPoint y: 621, endPoint x: 1445, endPoint y: 630, distance: 11.4
click at [1451, 629] on div "Chat [PERSON_NAME] KUM... 3:33 PM Job satisfaction Immediately problem solving …" at bounding box center [1313, 462] width 375 height 502
click at [934, 673] on div "Poll" at bounding box center [940, 674] width 59 height 47
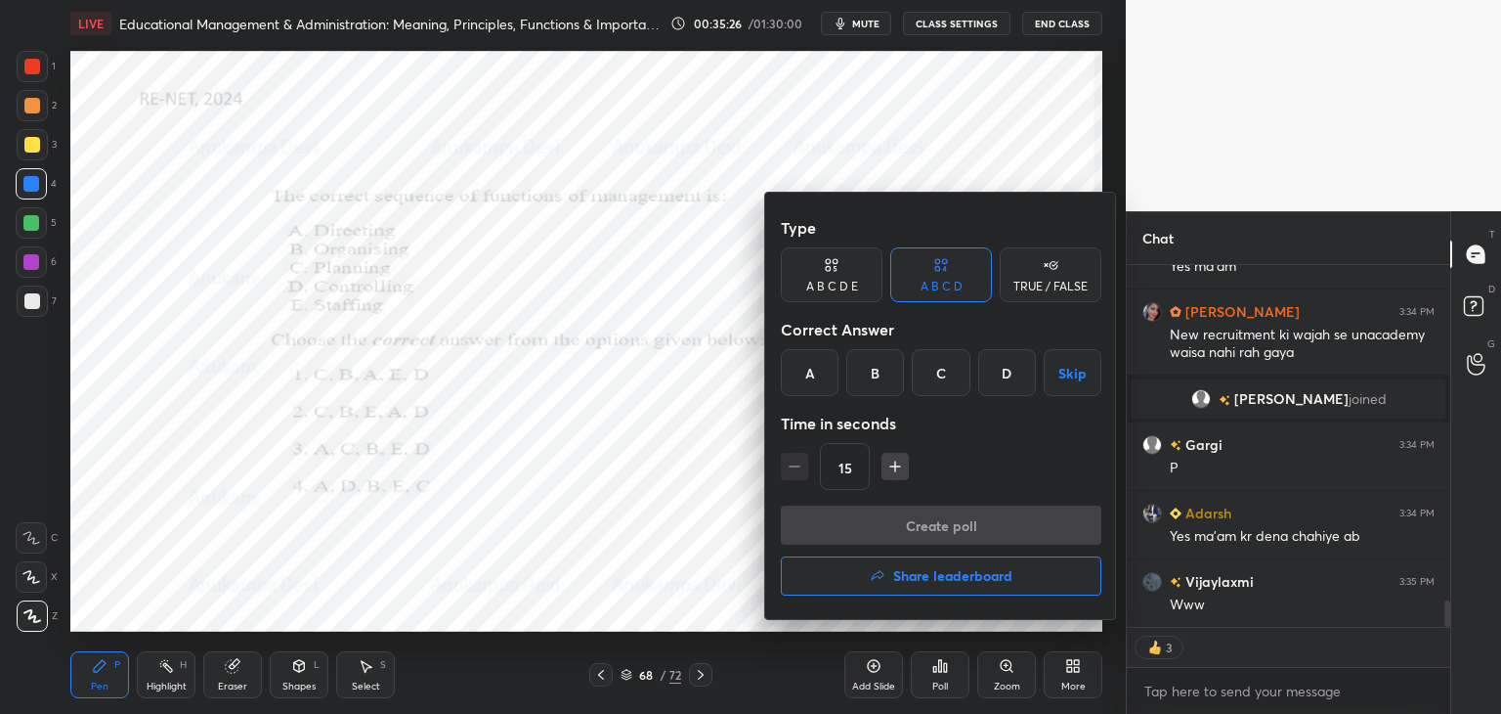
drag, startPoint x: 867, startPoint y: 359, endPoint x: 933, endPoint y: 442, distance: 106.4
click at [867, 359] on div "B" at bounding box center [875, 372] width 58 height 47
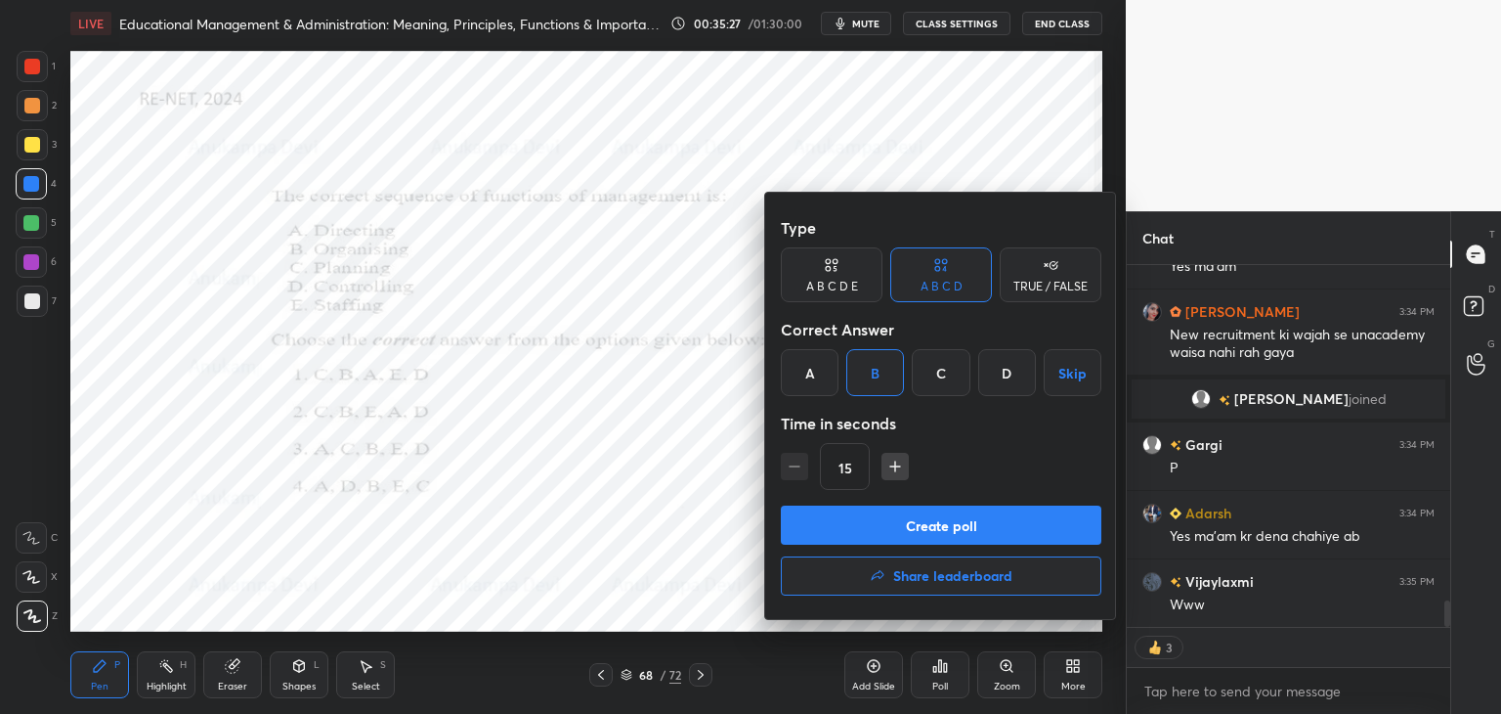
click at [967, 538] on button "Create poll" at bounding box center [941, 524] width 321 height 39
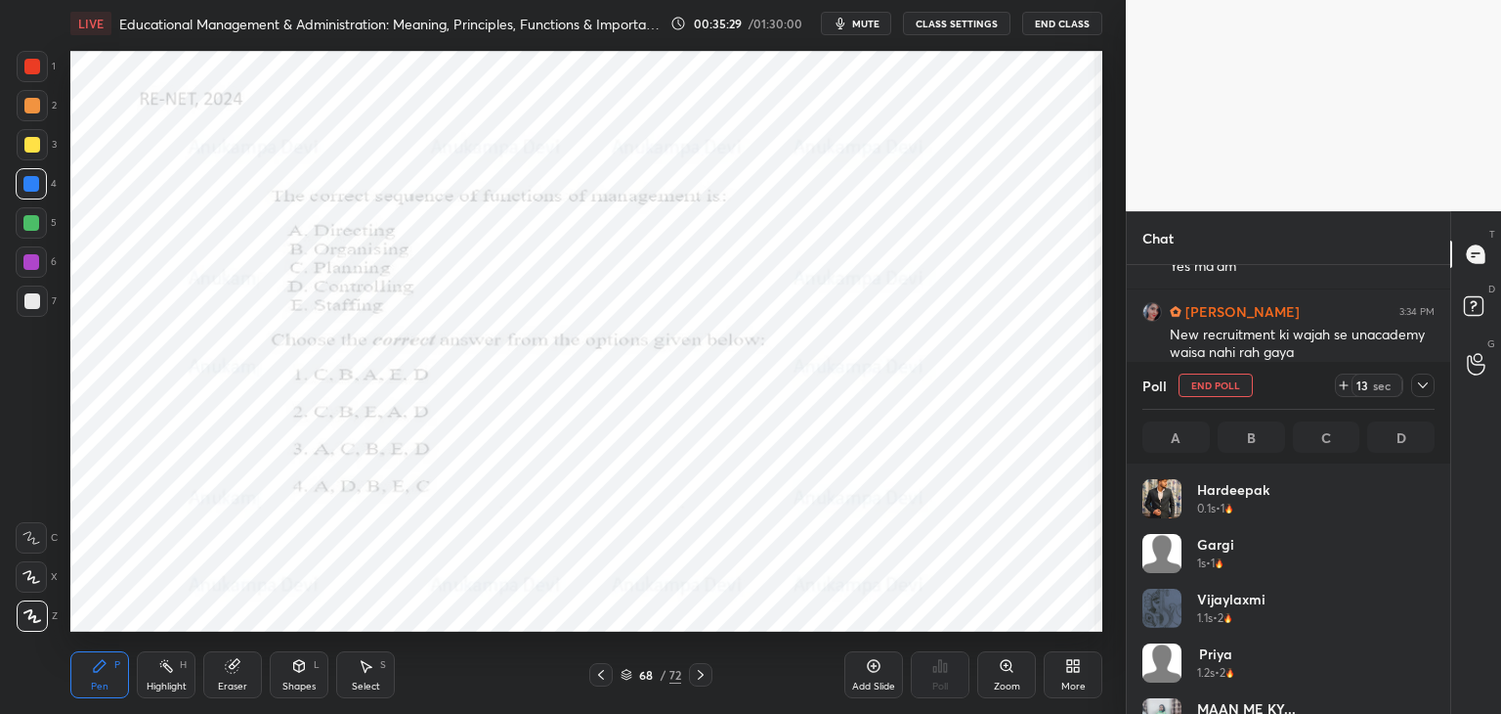
scroll to position [6, 6]
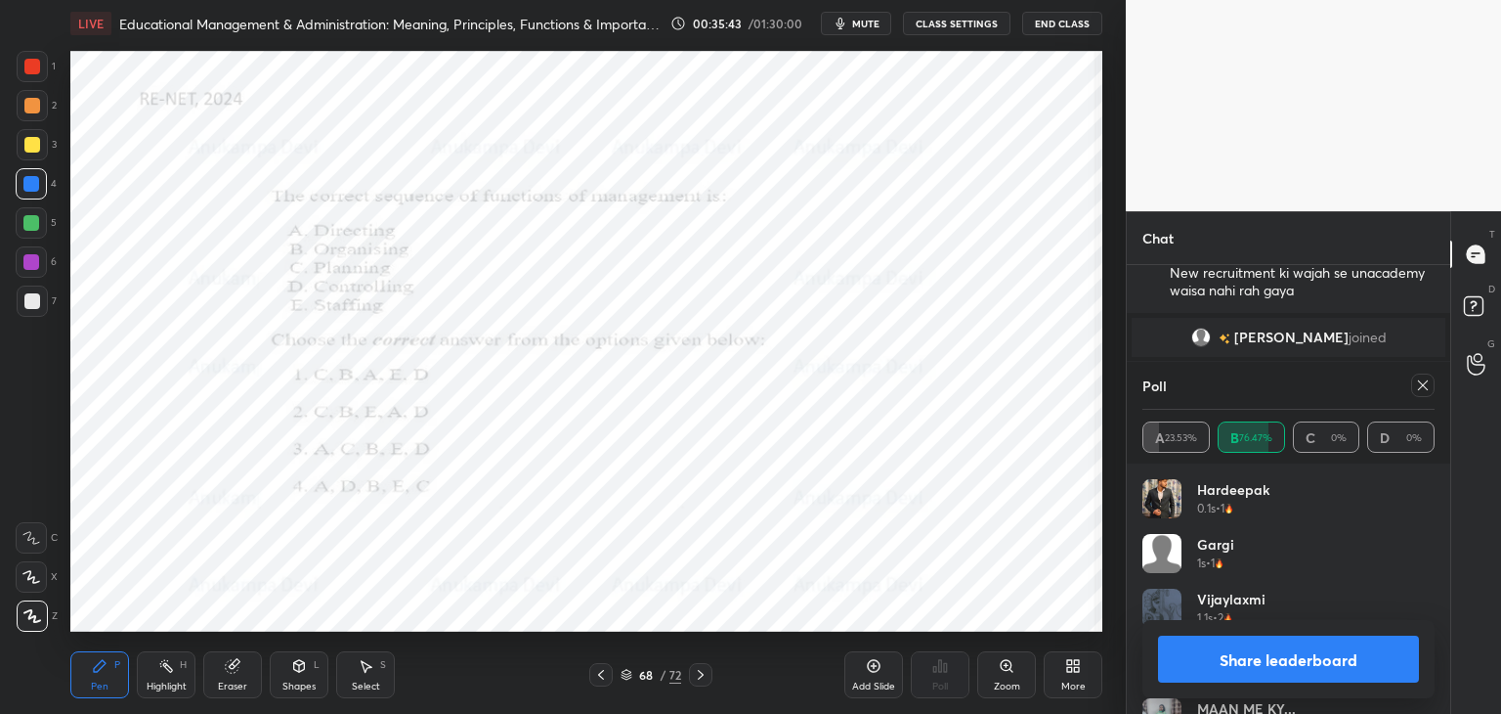
click at [1423, 389] on icon at bounding box center [1423, 385] width 16 height 16
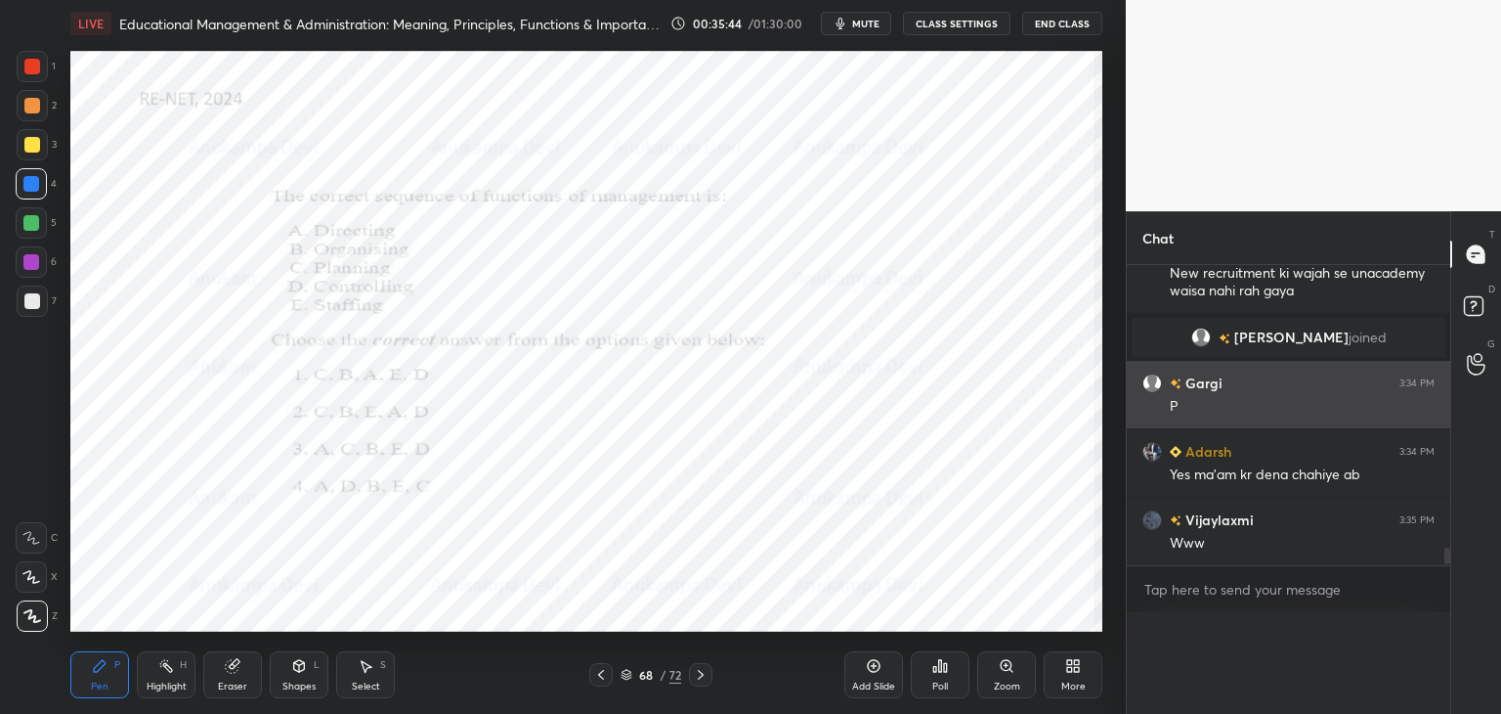
scroll to position [4, 286]
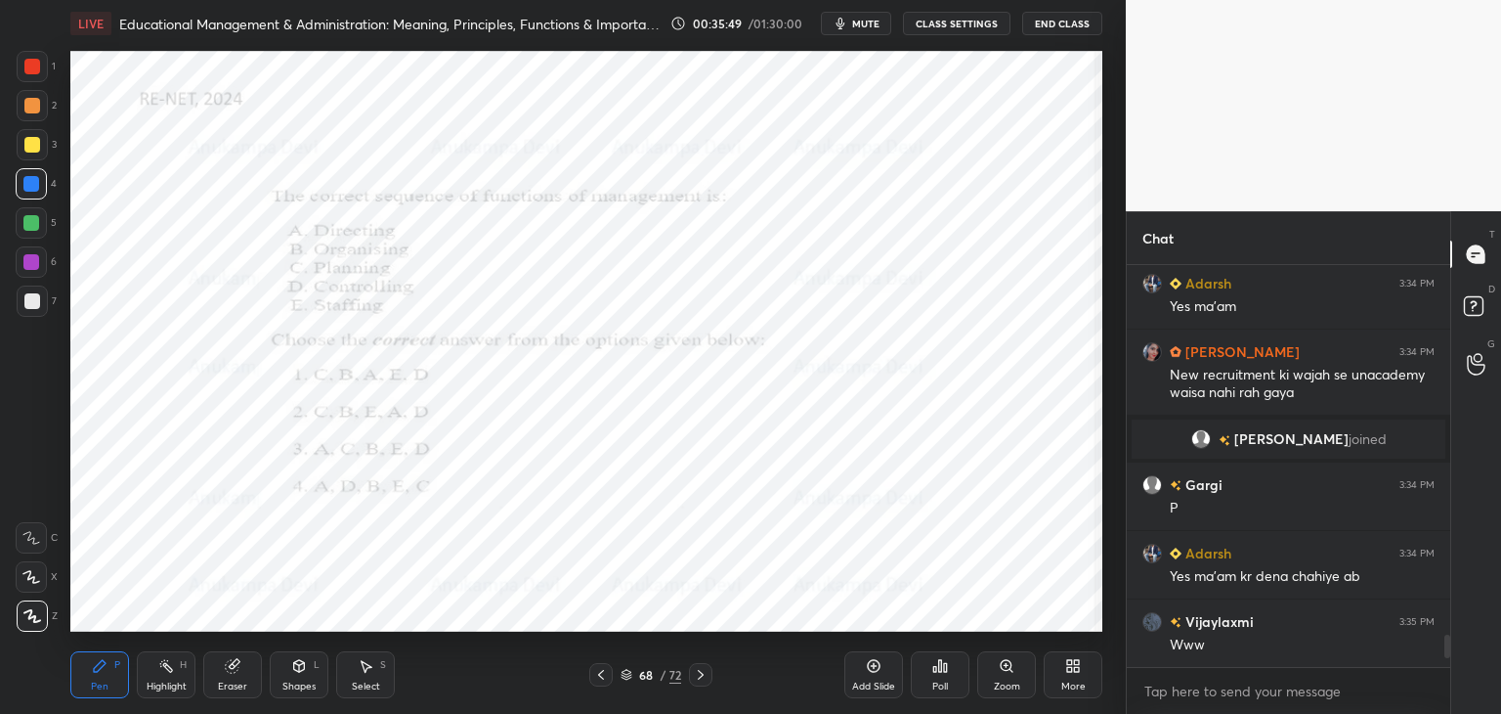
click at [702, 674] on icon at bounding box center [701, 675] width 16 height 16
click at [627, 674] on icon at bounding box center [627, 675] width 12 height 12
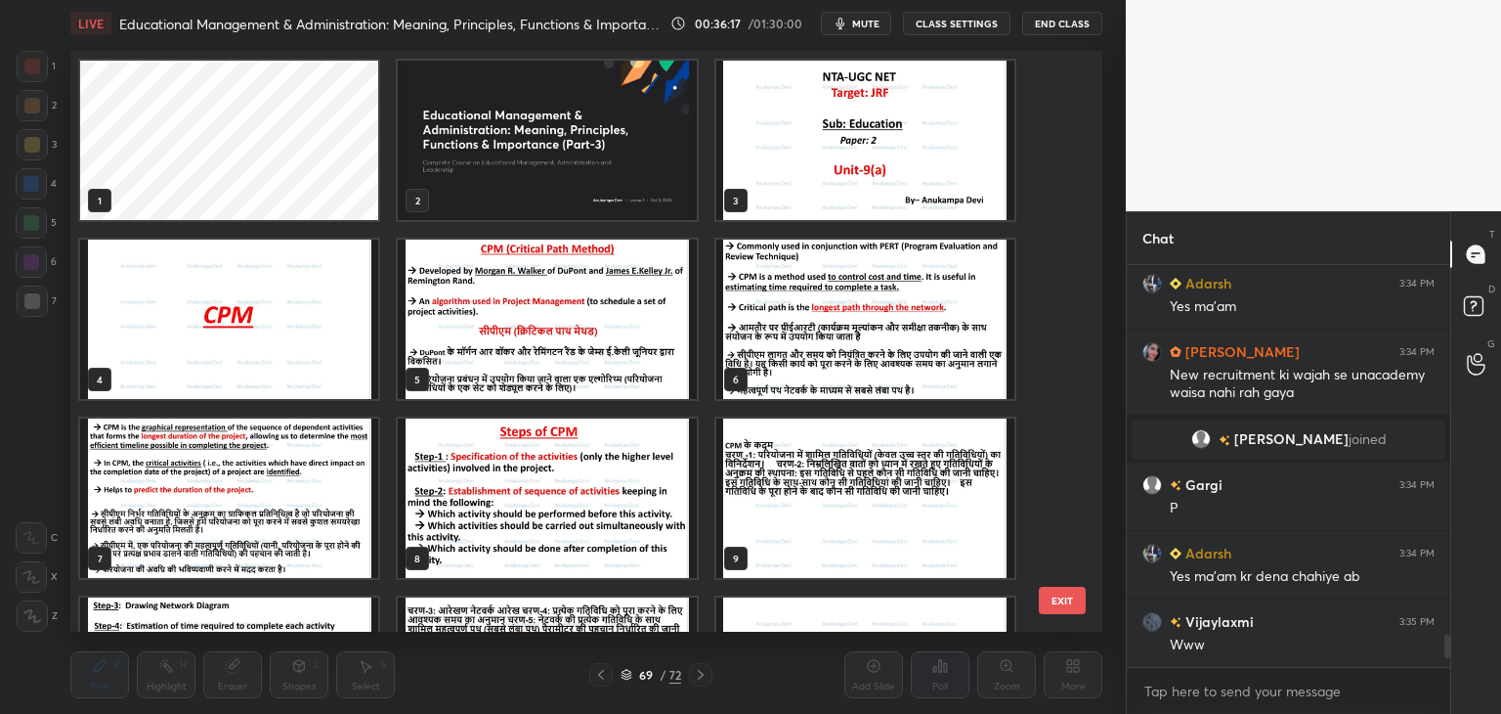
click at [298, 326] on img "grid" at bounding box center [229, 318] width 298 height 159
click at [300, 327] on img "grid" at bounding box center [229, 318] width 298 height 159
click at [301, 329] on img "grid" at bounding box center [229, 318] width 298 height 159
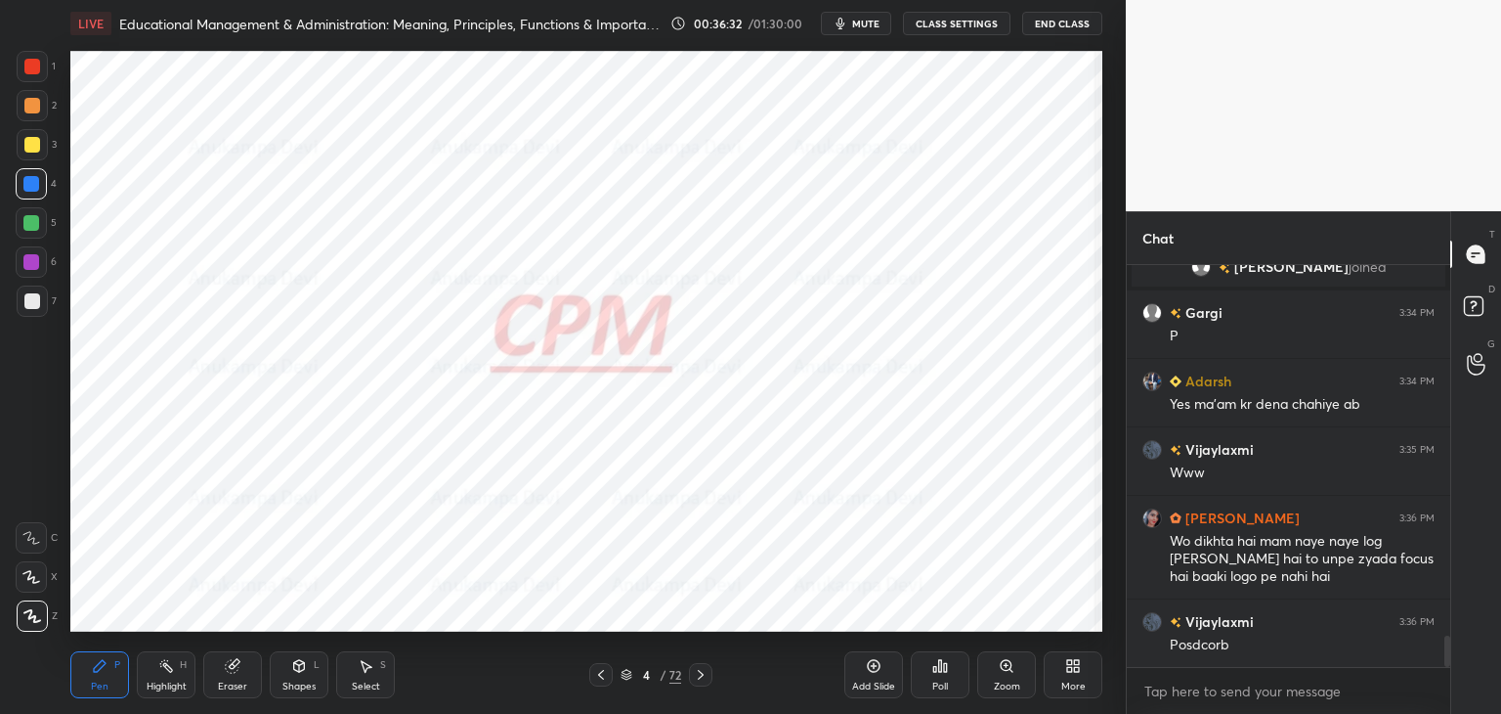
click at [235, 682] on div "Eraser" at bounding box center [232, 686] width 29 height 10
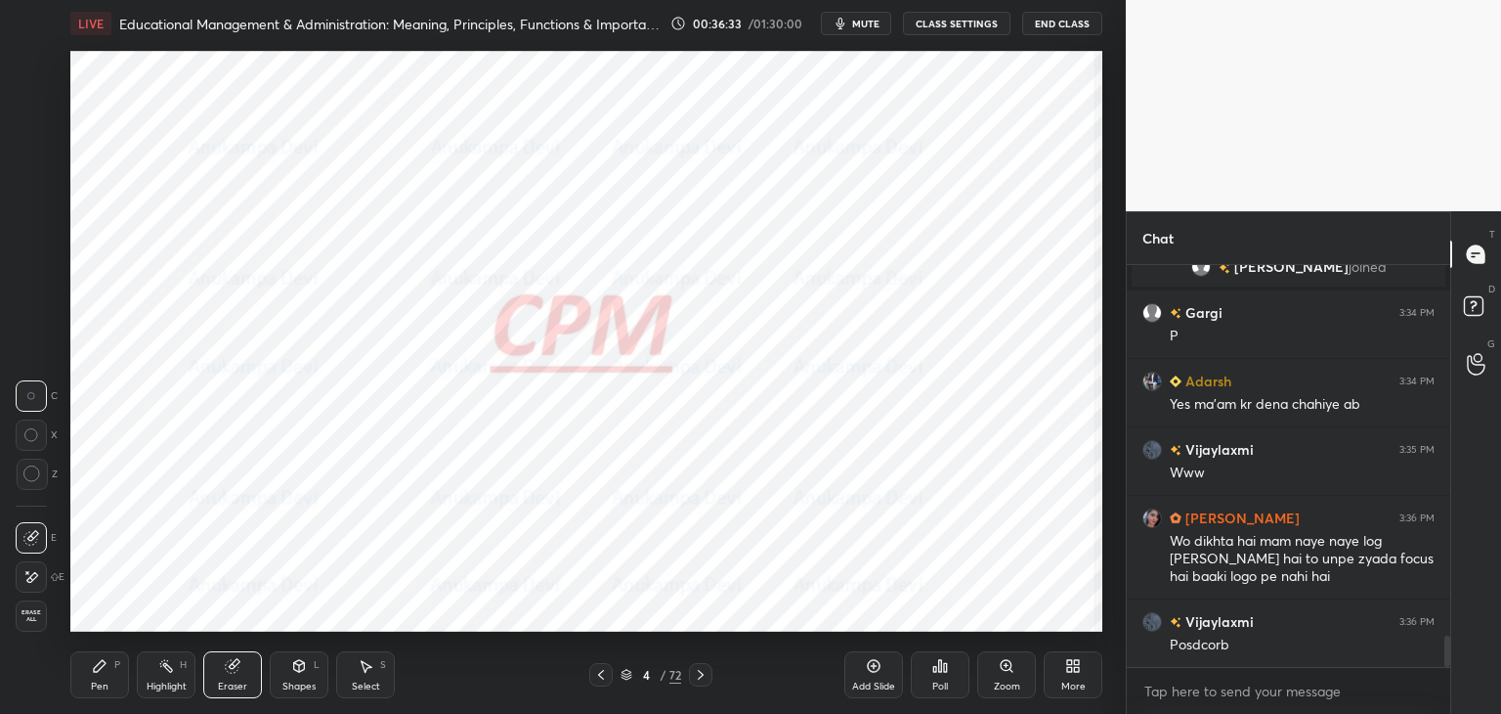
click at [29, 623] on div "Erase all" at bounding box center [31, 615] width 31 height 31
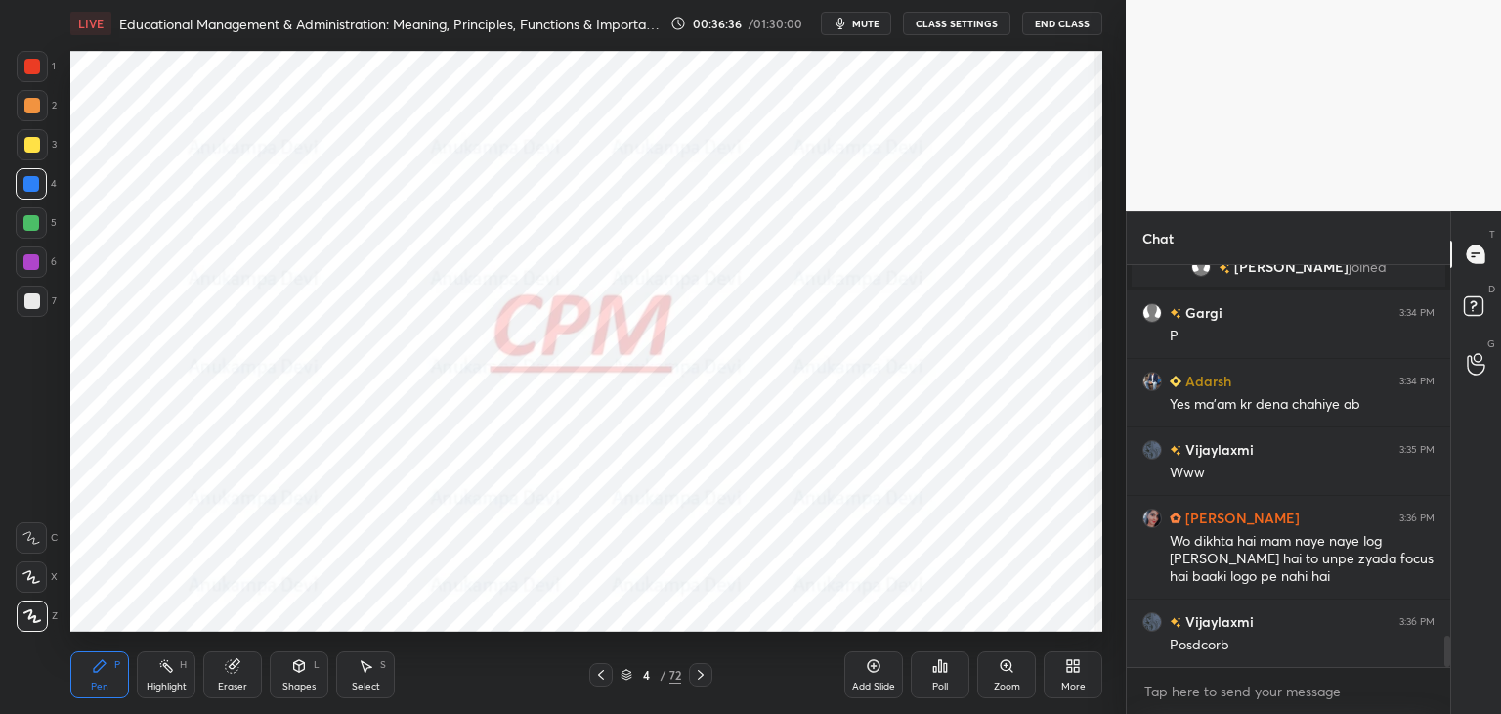
click at [25, 270] on div at bounding box center [31, 261] width 31 height 31
drag, startPoint x: 30, startPoint y: 113, endPoint x: 38, endPoint y: 104, distance: 12.5
click at [31, 113] on div at bounding box center [32, 105] width 31 height 31
click at [35, 71] on div at bounding box center [32, 67] width 16 height 16
click at [31, 188] on div at bounding box center [31, 184] width 16 height 16
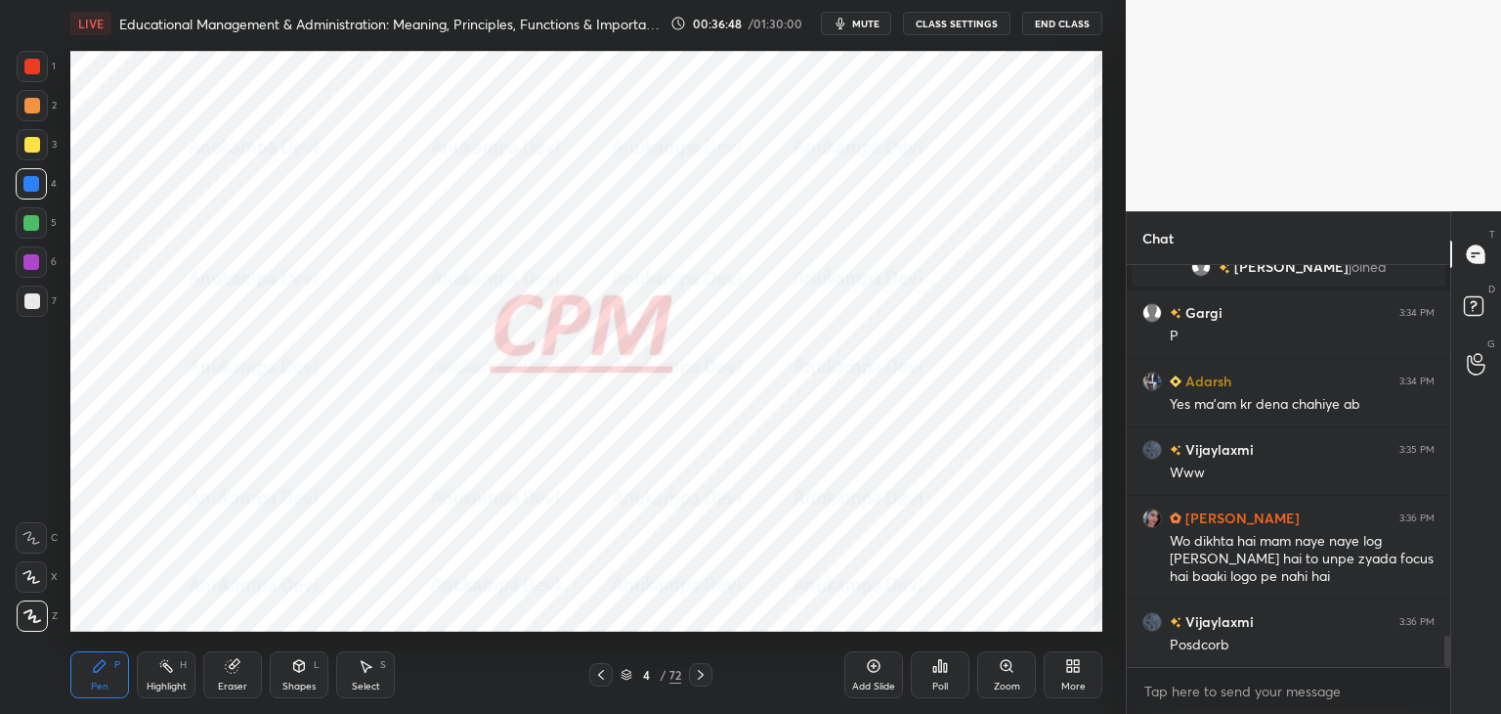
click at [31, 261] on div at bounding box center [31, 262] width 16 height 16
click at [34, 230] on div at bounding box center [31, 223] width 16 height 16
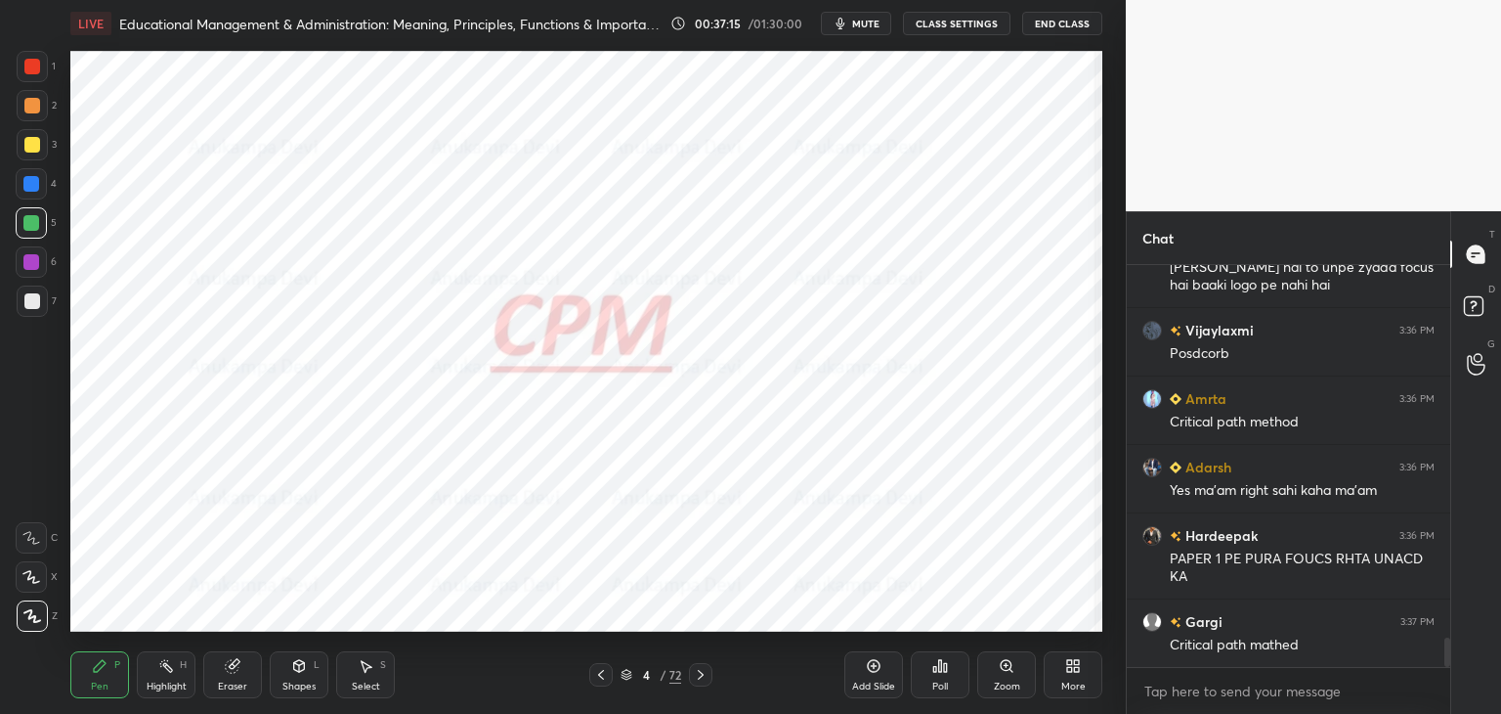
scroll to position [5163, 0]
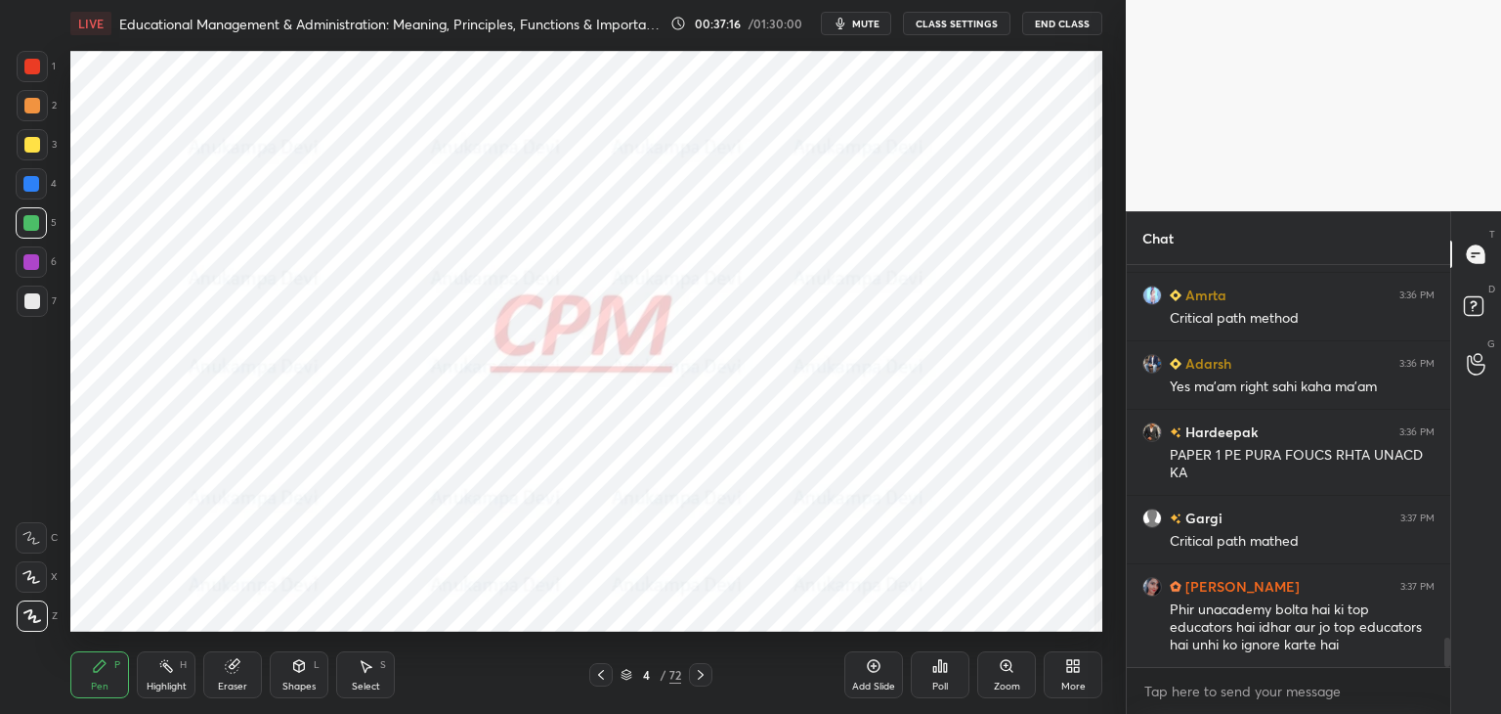
click at [35, 189] on div at bounding box center [31, 184] width 16 height 16
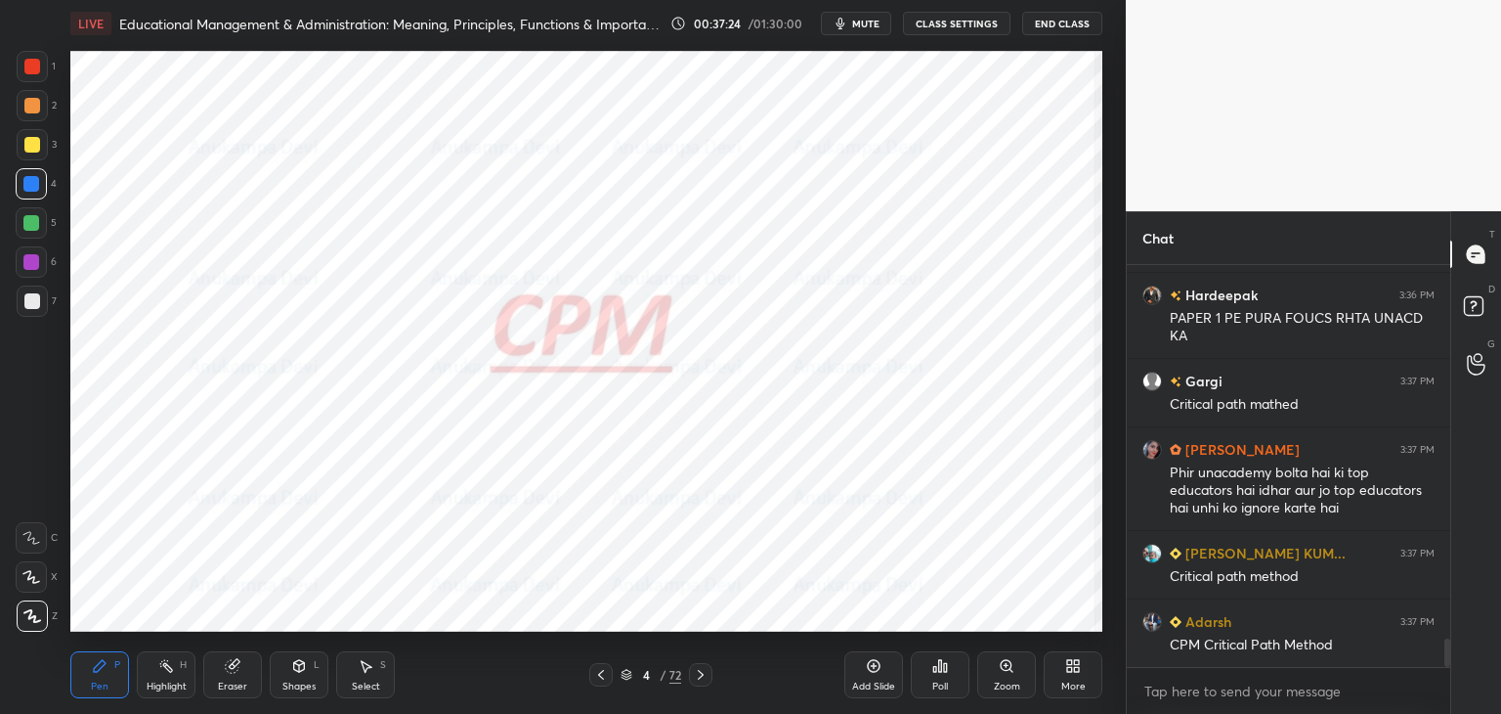
scroll to position [5368, 0]
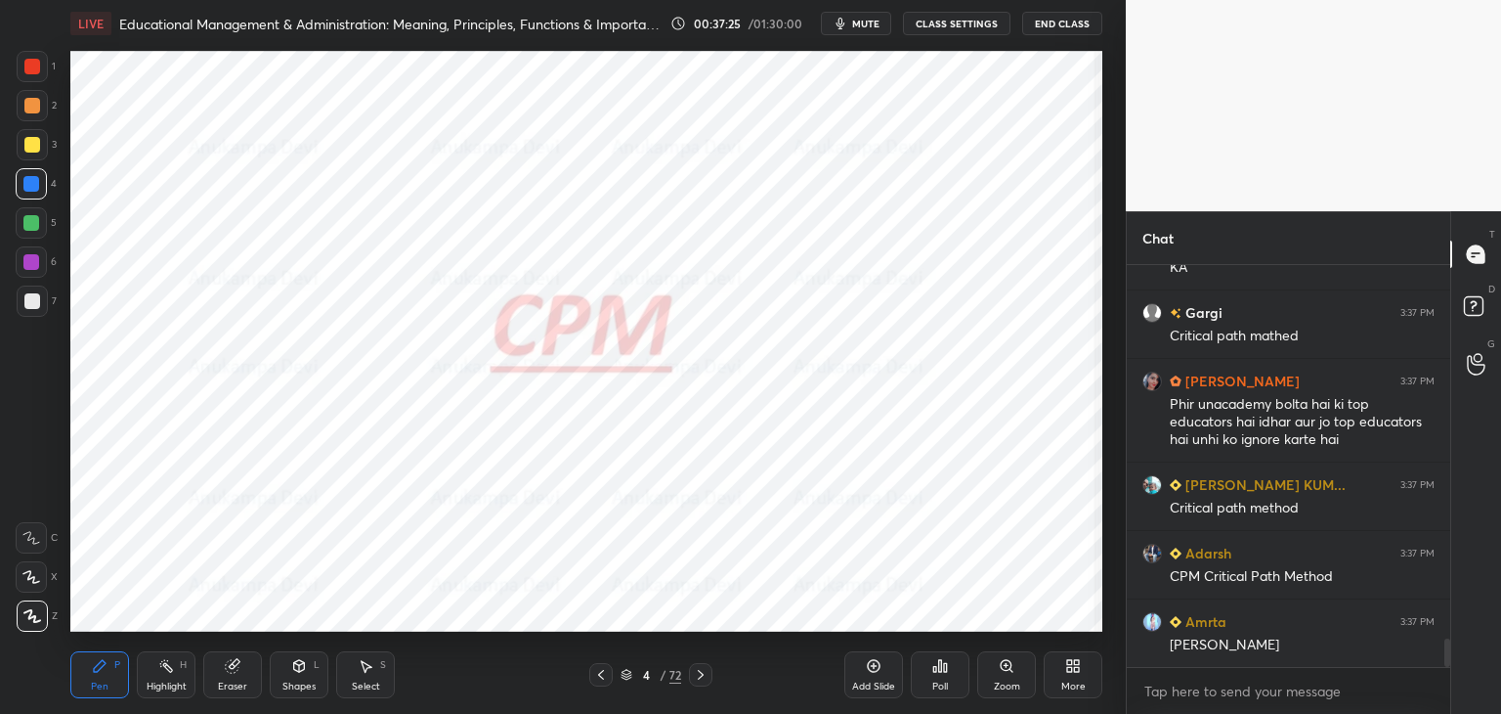
click at [35, 269] on div at bounding box center [31, 261] width 31 height 31
drag, startPoint x: 291, startPoint y: 683, endPoint x: 282, endPoint y: 657, distance: 27.8
click at [291, 681] on div "Shapes" at bounding box center [298, 686] width 33 height 10
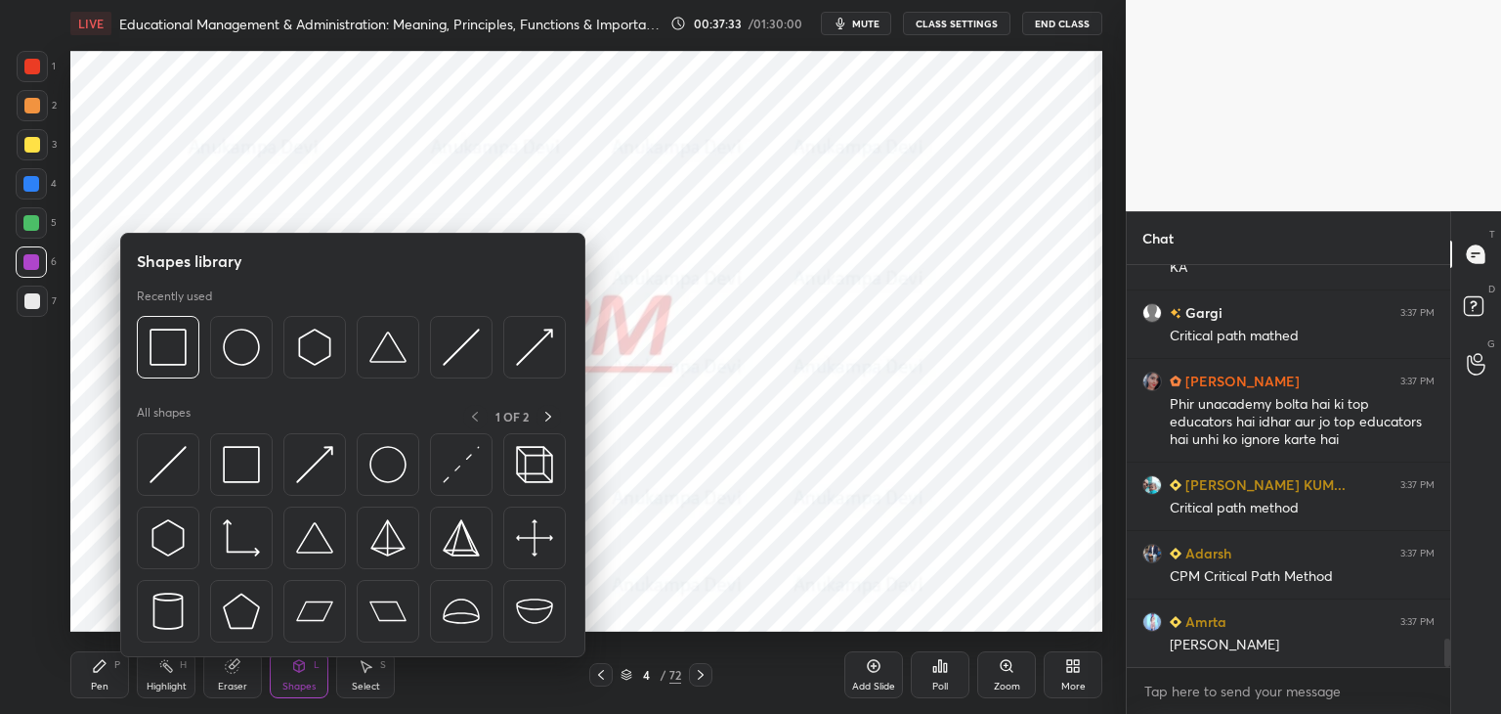
click at [228, 672] on icon at bounding box center [233, 666] width 16 height 16
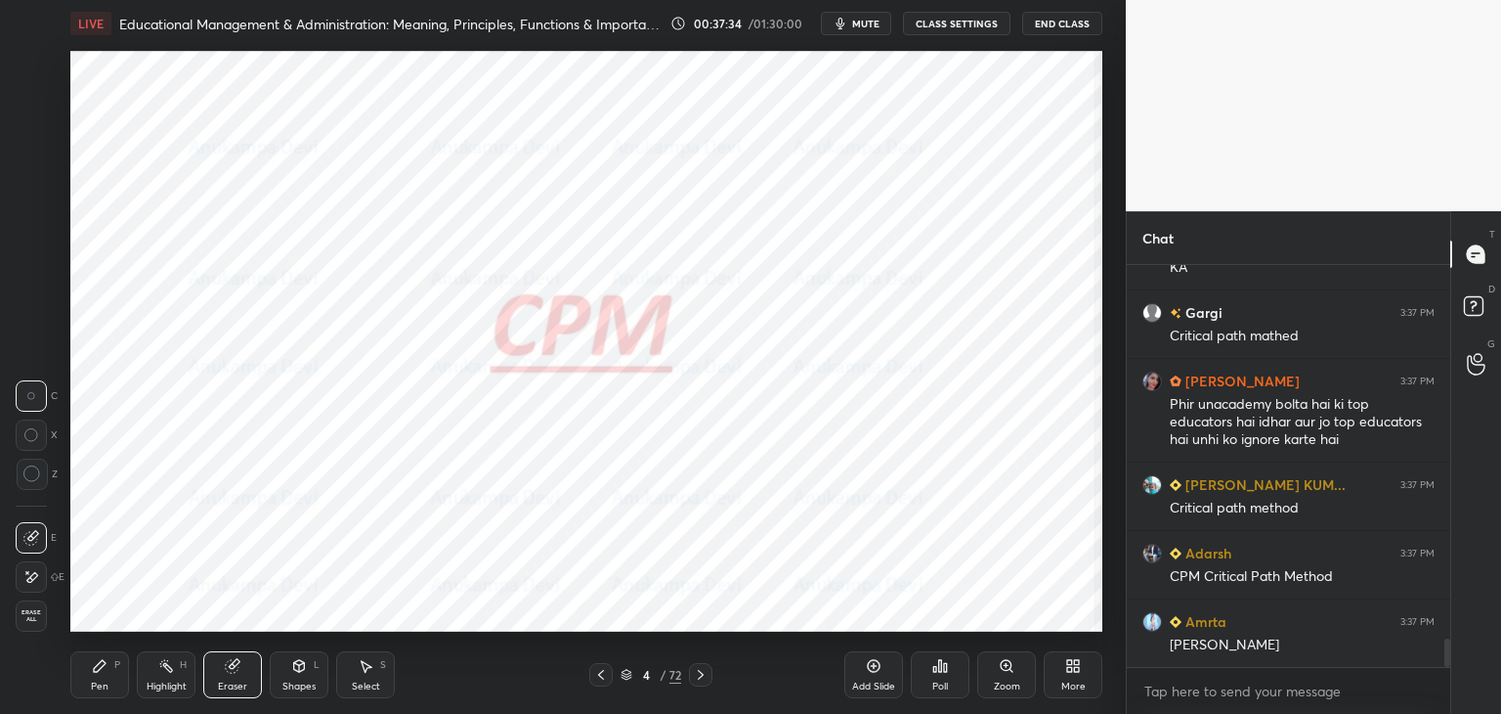
click at [24, 622] on span "Erase all" at bounding box center [31, 616] width 29 height 14
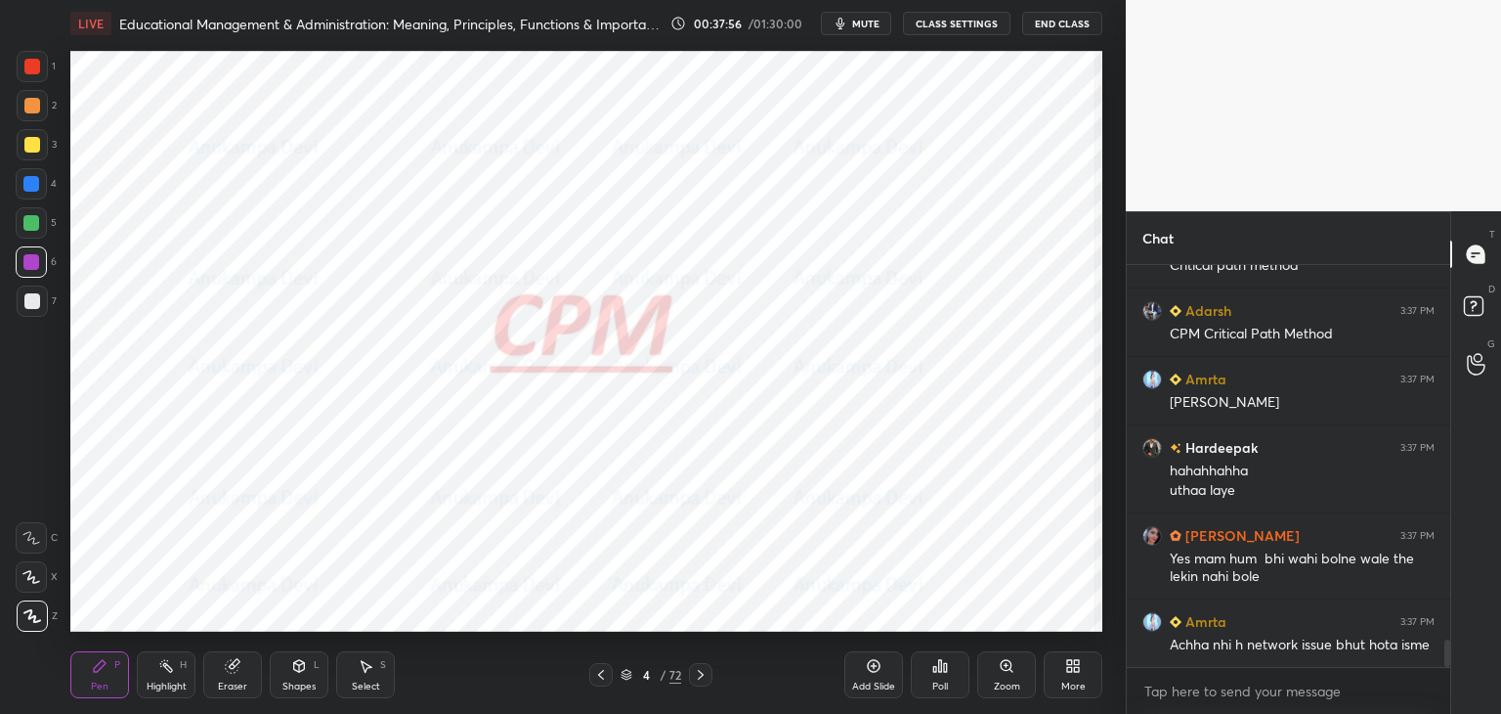
scroll to position [5679, 0]
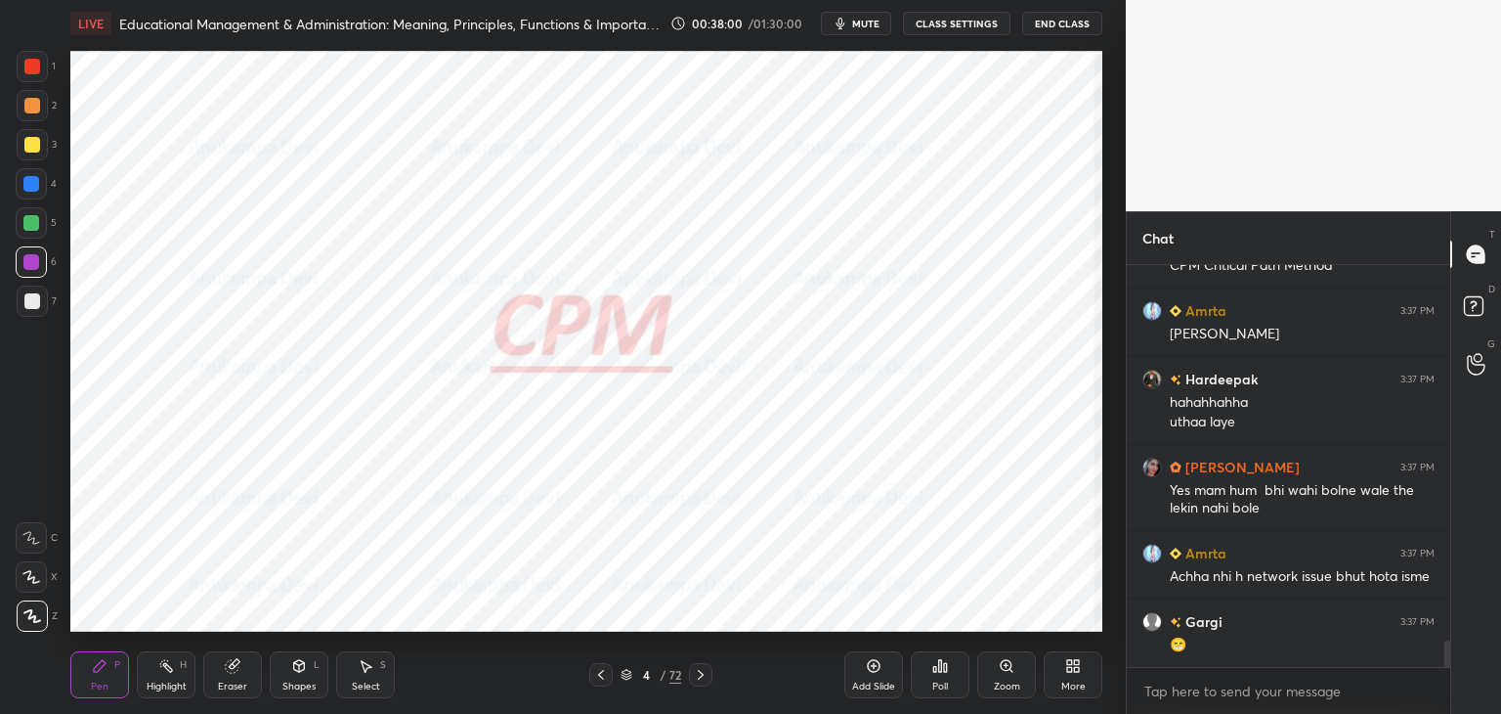
click at [23, 181] on div at bounding box center [31, 184] width 16 height 16
click at [29, 265] on div at bounding box center [31, 262] width 16 height 16
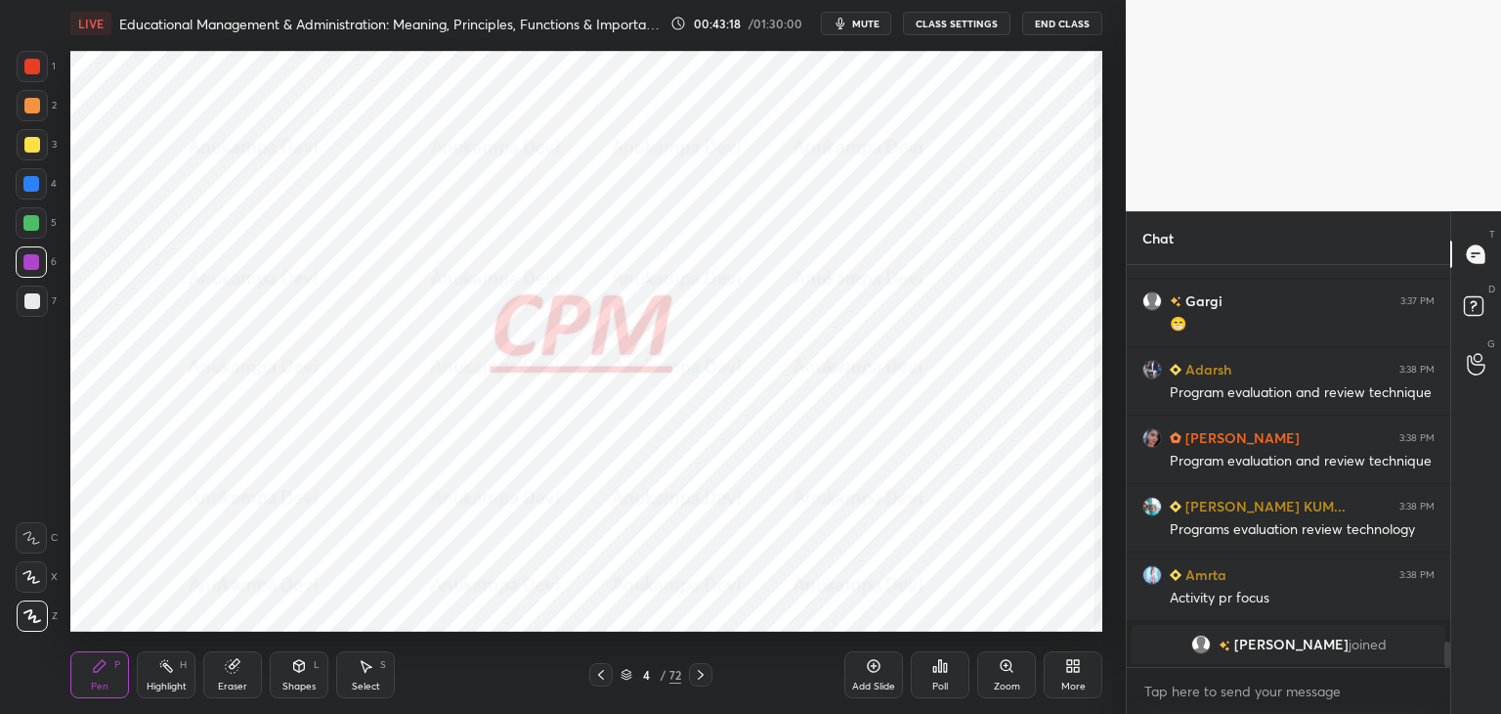
scroll to position [5683, 0]
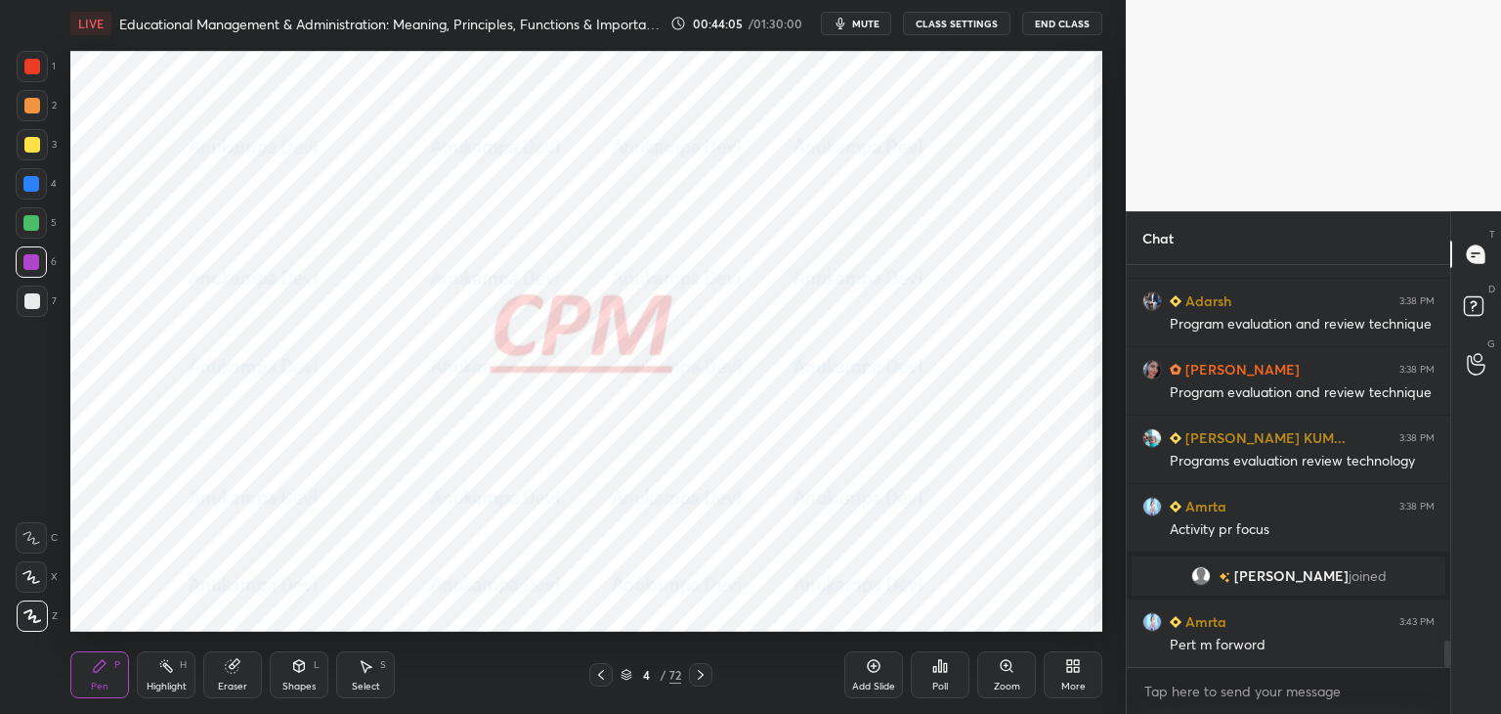
drag, startPoint x: 626, startPoint y: 676, endPoint x: 616, endPoint y: 658, distance: 21.0
click at [625, 675] on icon at bounding box center [627, 675] width 12 height 12
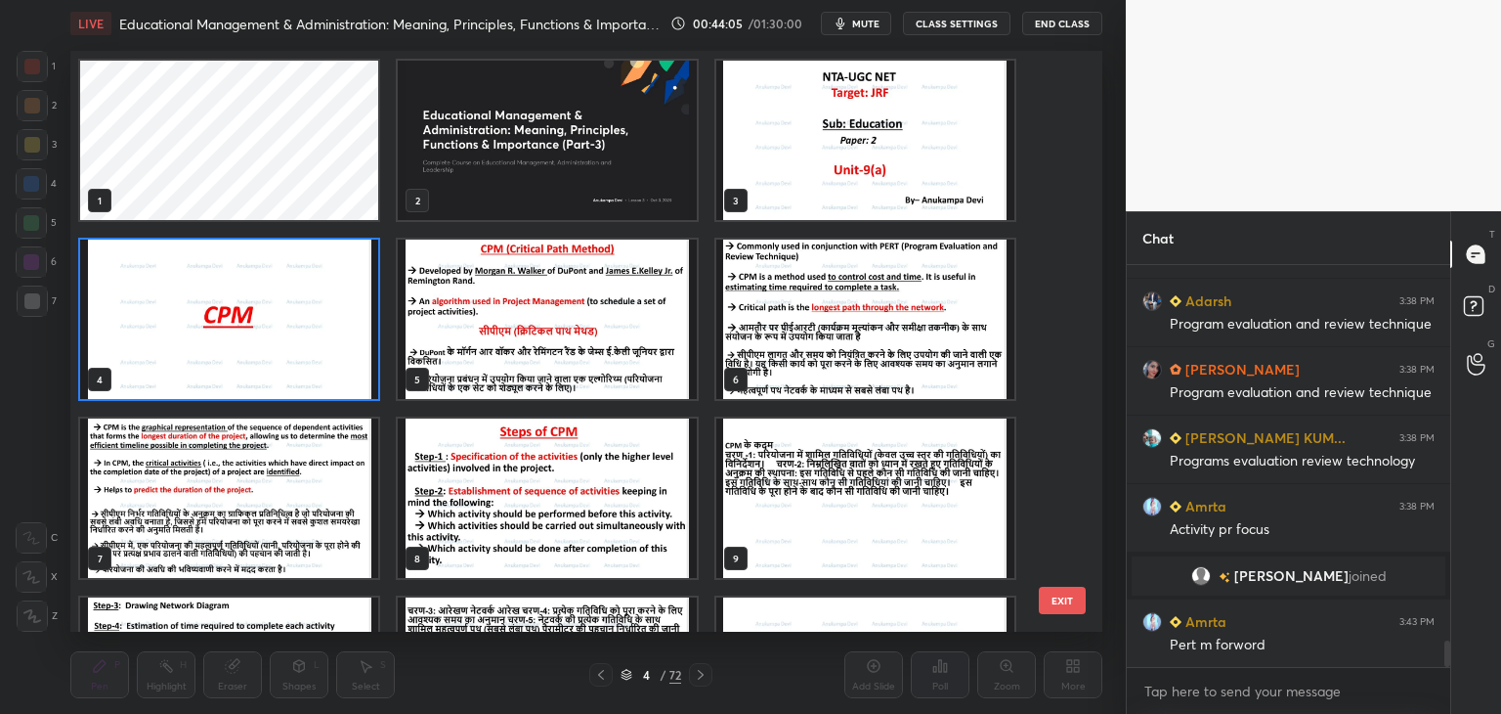
scroll to position [575, 1022]
click at [545, 352] on img "grid" at bounding box center [547, 318] width 298 height 159
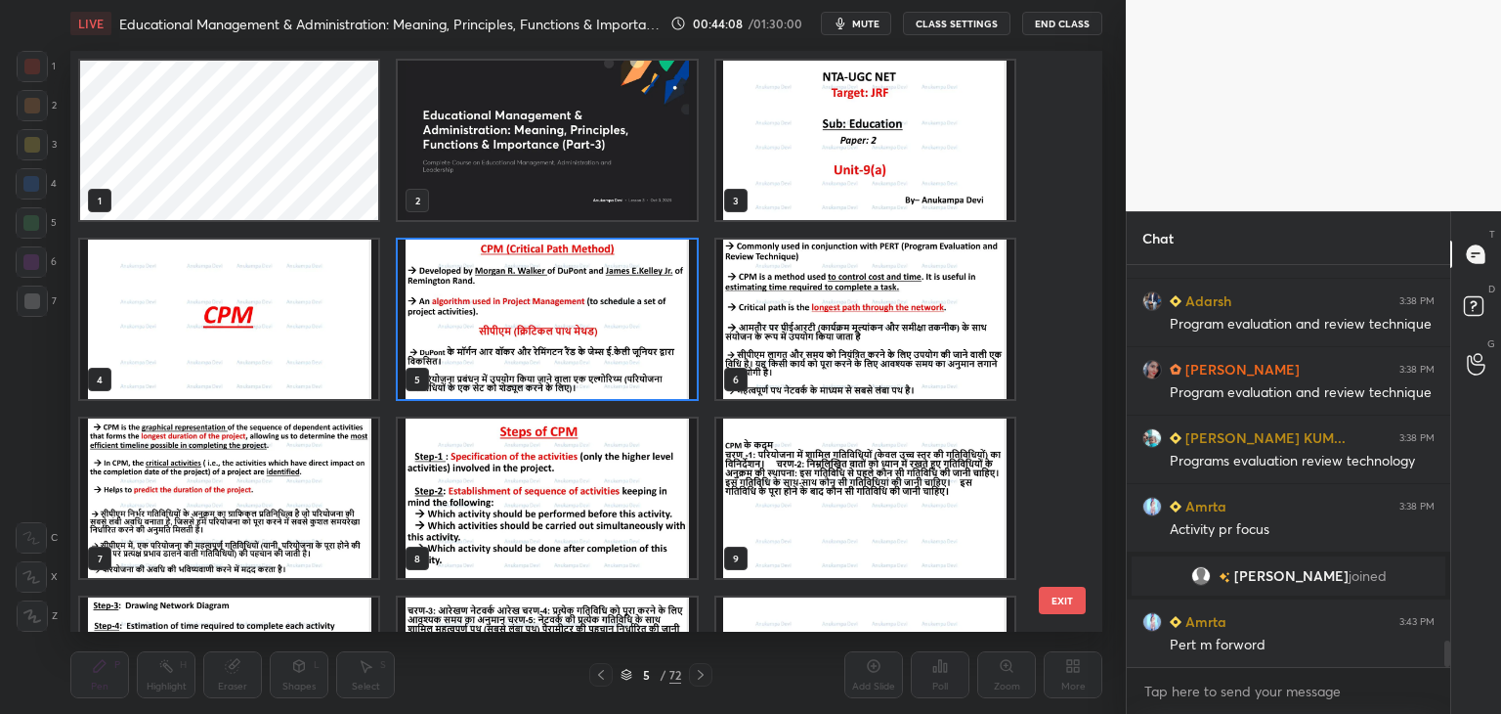
click at [543, 354] on img "grid" at bounding box center [547, 318] width 298 height 159
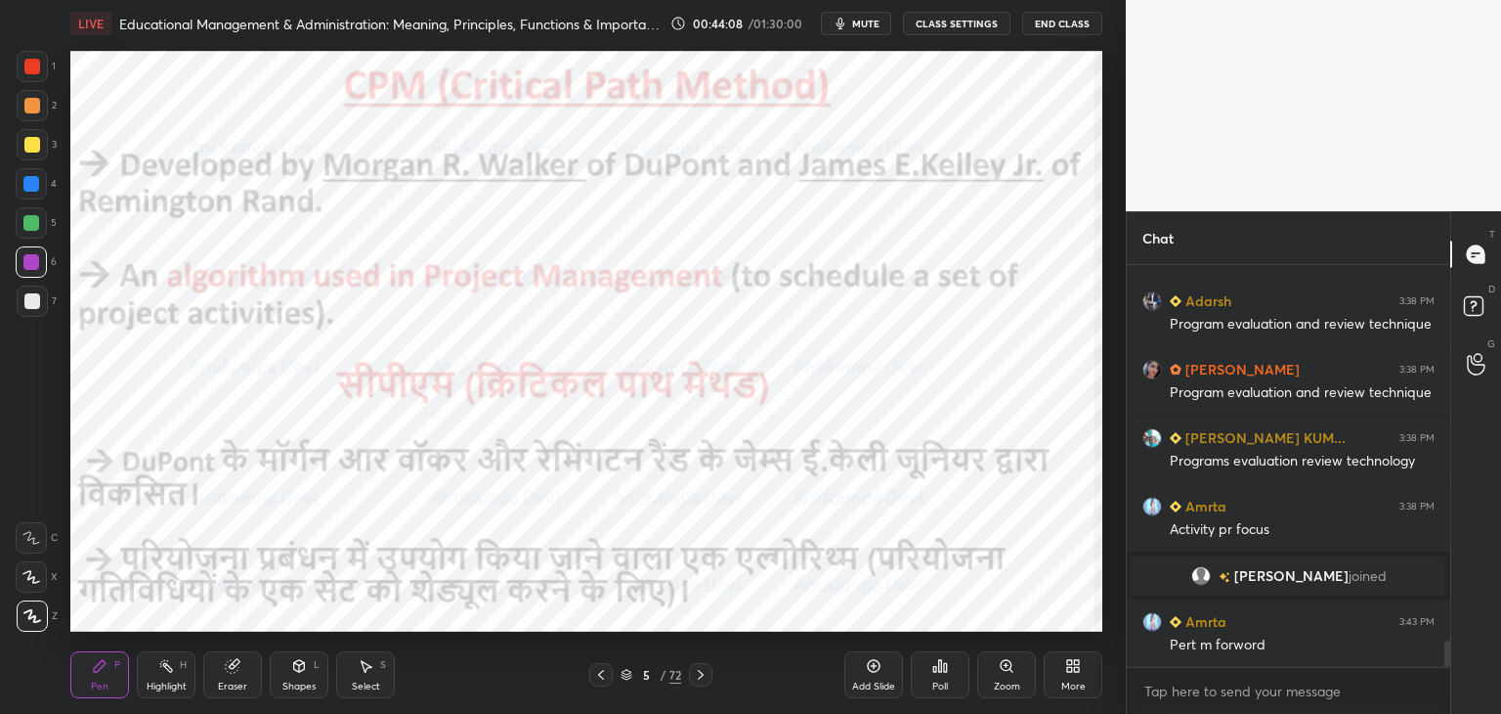
drag, startPoint x: 544, startPoint y: 354, endPoint x: 549, endPoint y: 341, distance: 13.6
click at [543, 354] on img "grid" at bounding box center [547, 318] width 298 height 159
click at [700, 677] on icon at bounding box center [701, 675] width 16 height 16
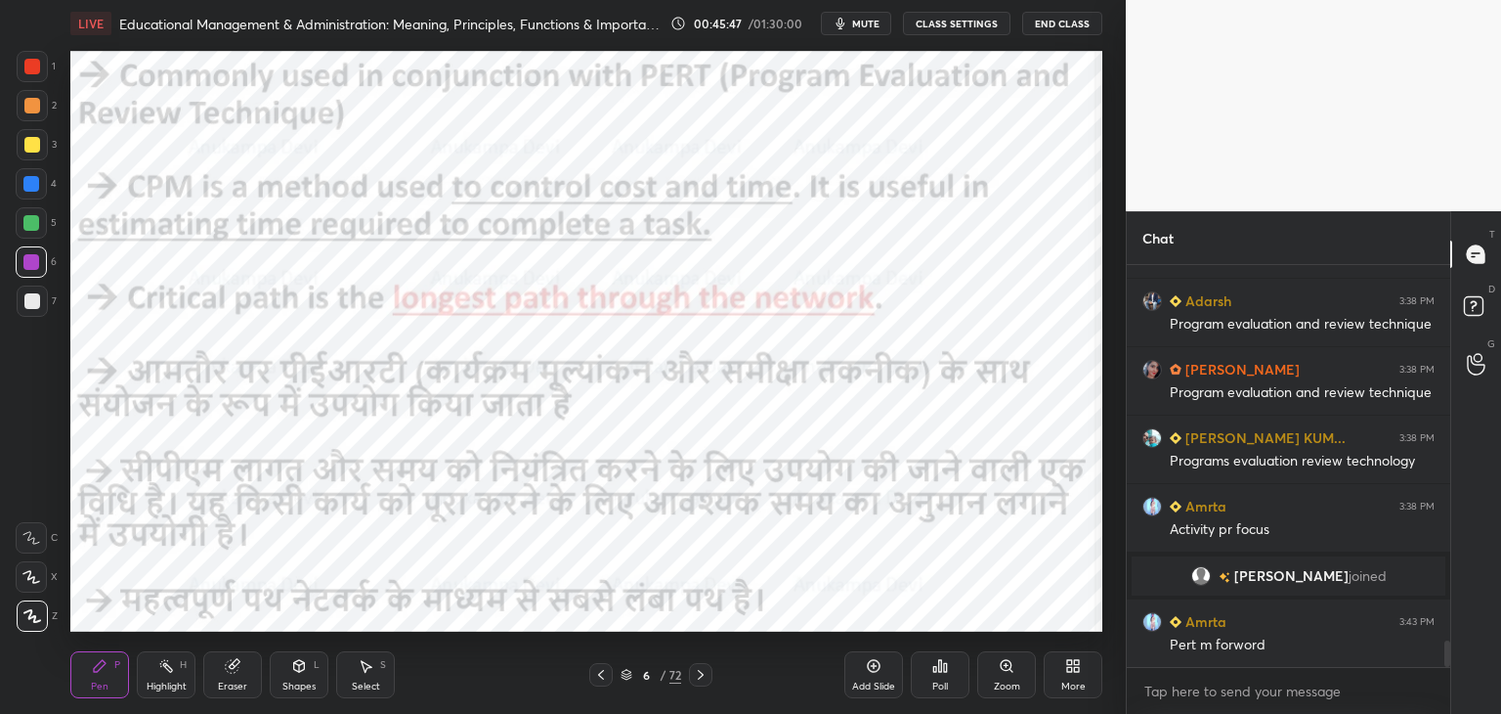
drag, startPoint x: 601, startPoint y: 677, endPoint x: 600, endPoint y: 666, distance: 11.8
click at [601, 676] on icon at bounding box center [601, 675] width 6 height 10
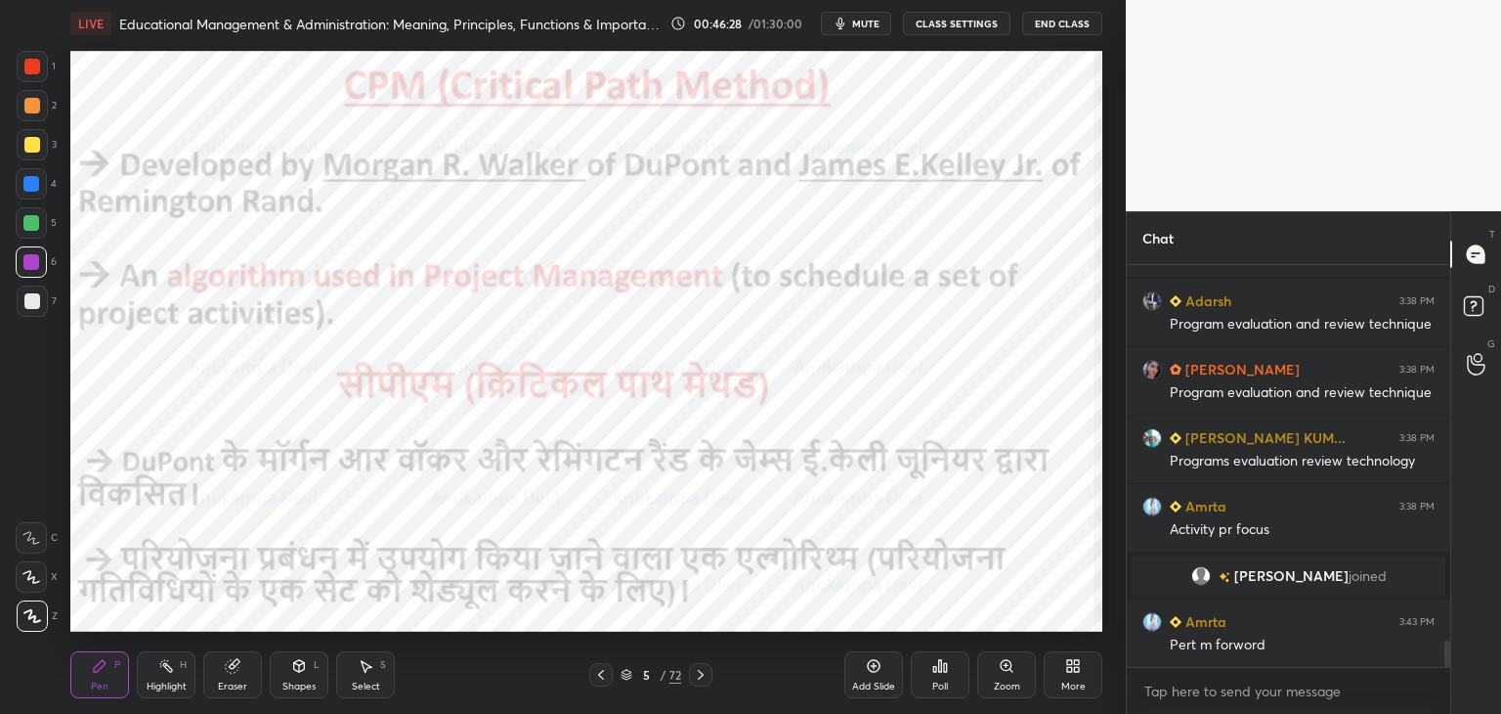
click at [698, 678] on icon at bounding box center [701, 675] width 6 height 10
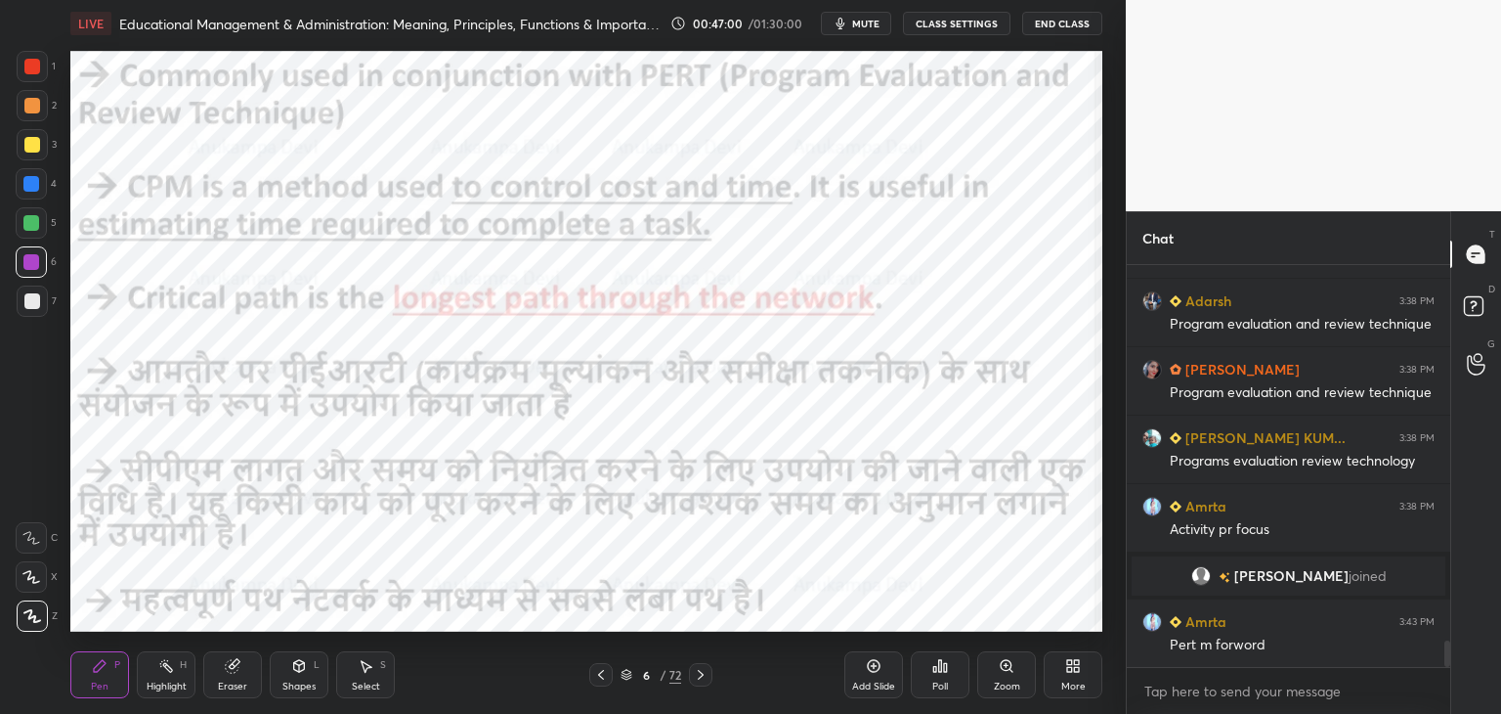
scroll to position [5751, 0]
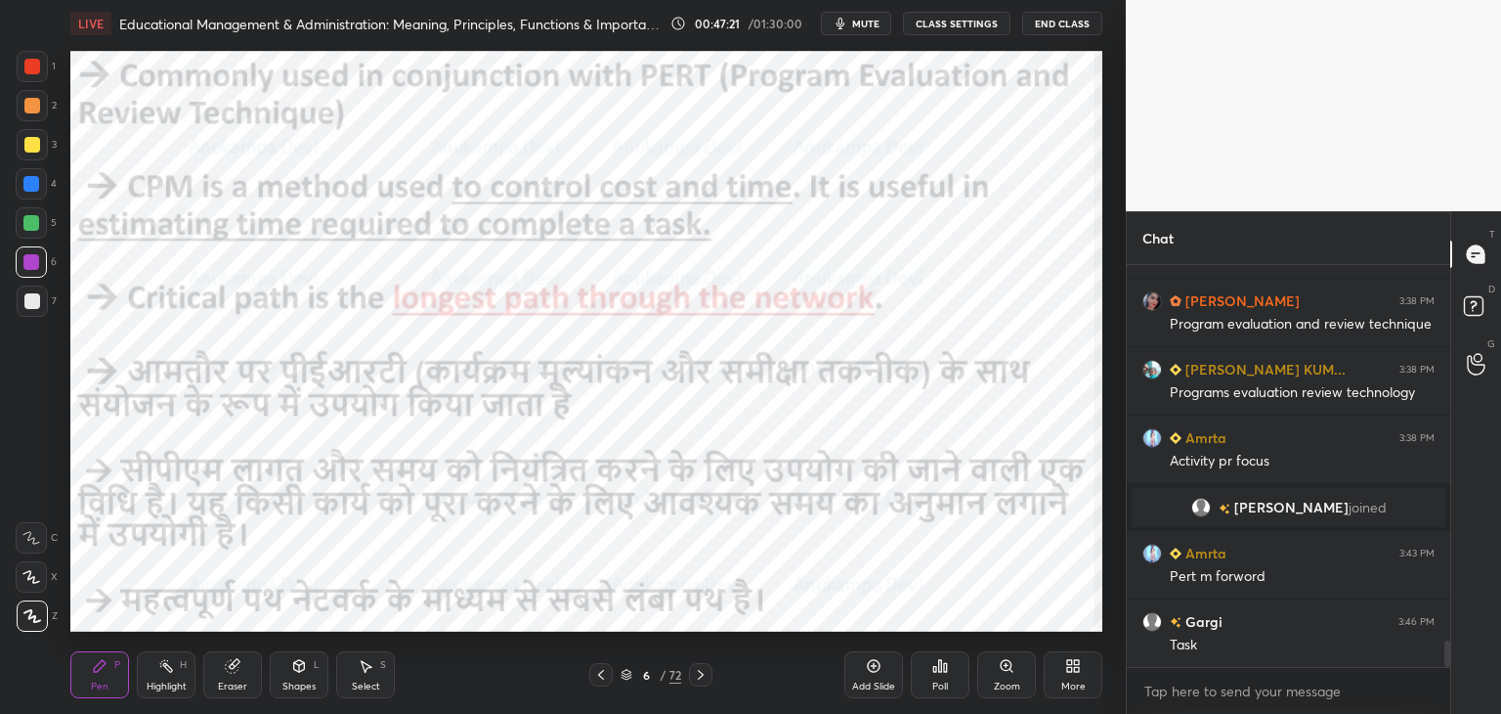
click at [704, 675] on icon at bounding box center [701, 675] width 16 height 16
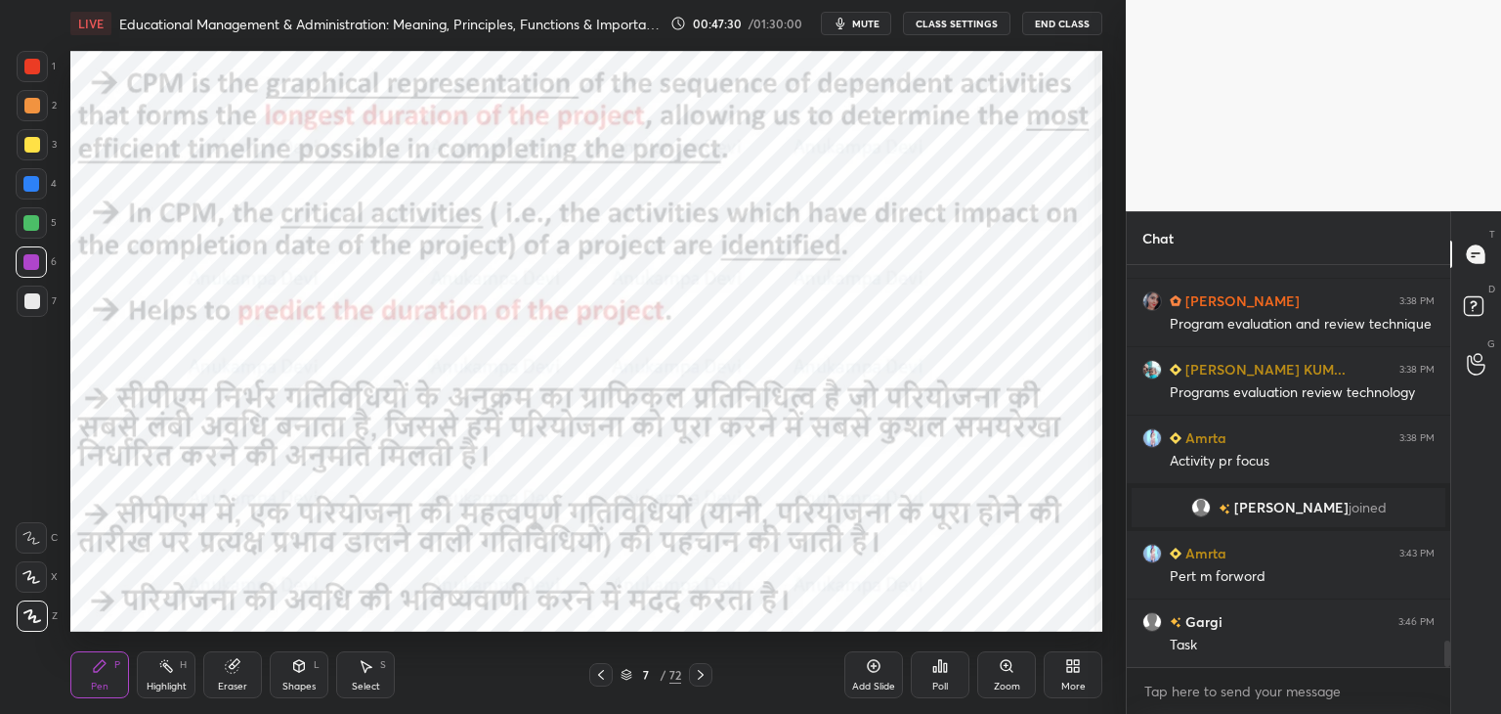
drag, startPoint x: 626, startPoint y: 677, endPoint x: 663, endPoint y: 637, distance: 54.6
click at [628, 673] on icon at bounding box center [627, 675] width 12 height 12
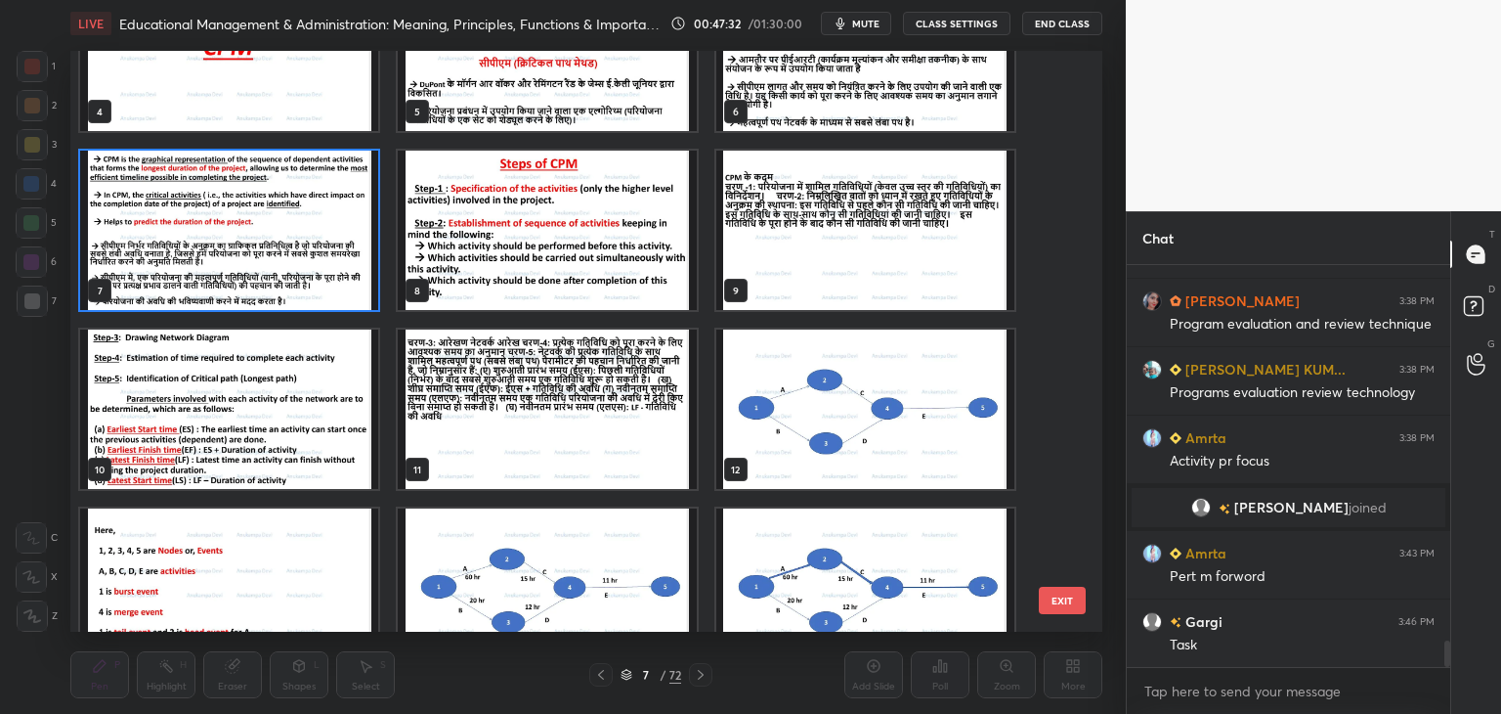
scroll to position [372, 0]
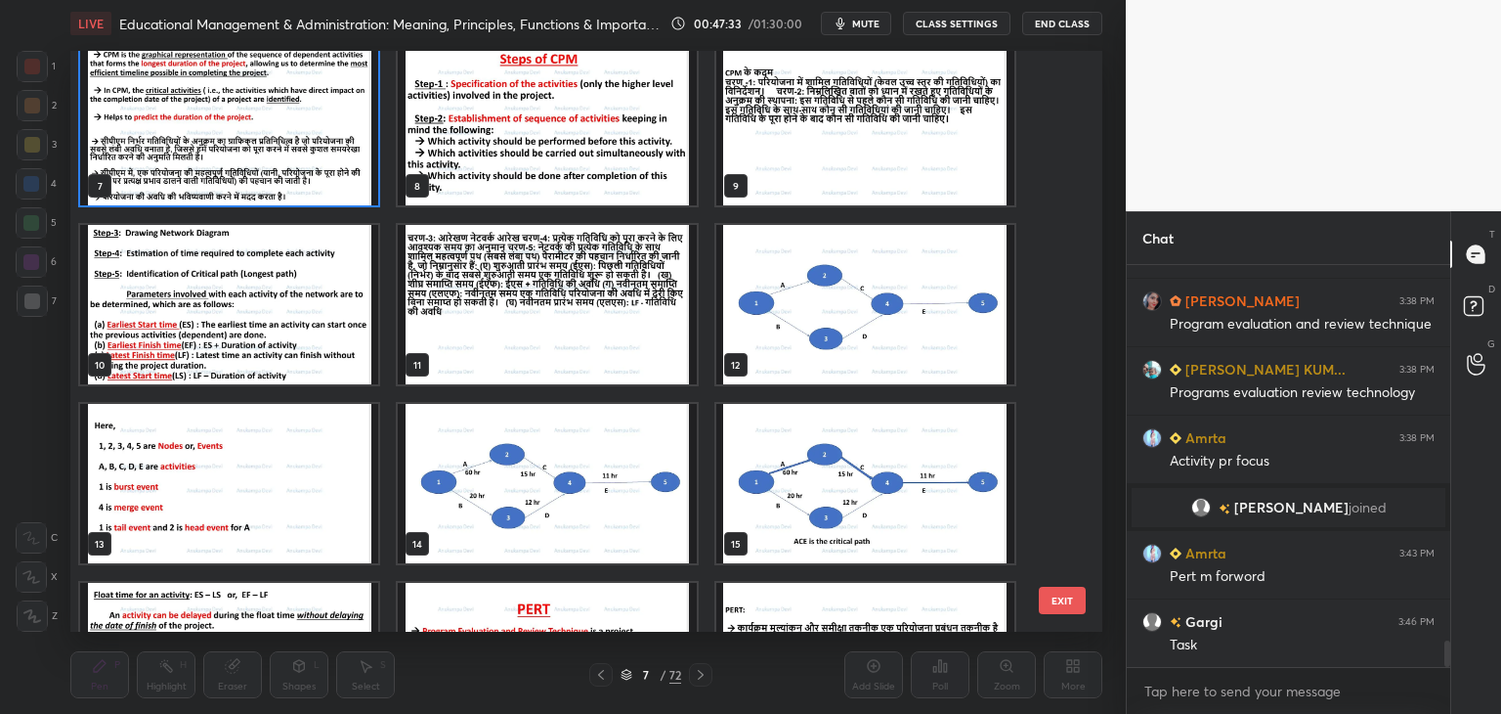
click at [896, 326] on img "grid" at bounding box center [865, 304] width 298 height 159
click at [895, 329] on img "grid" at bounding box center [865, 304] width 298 height 159
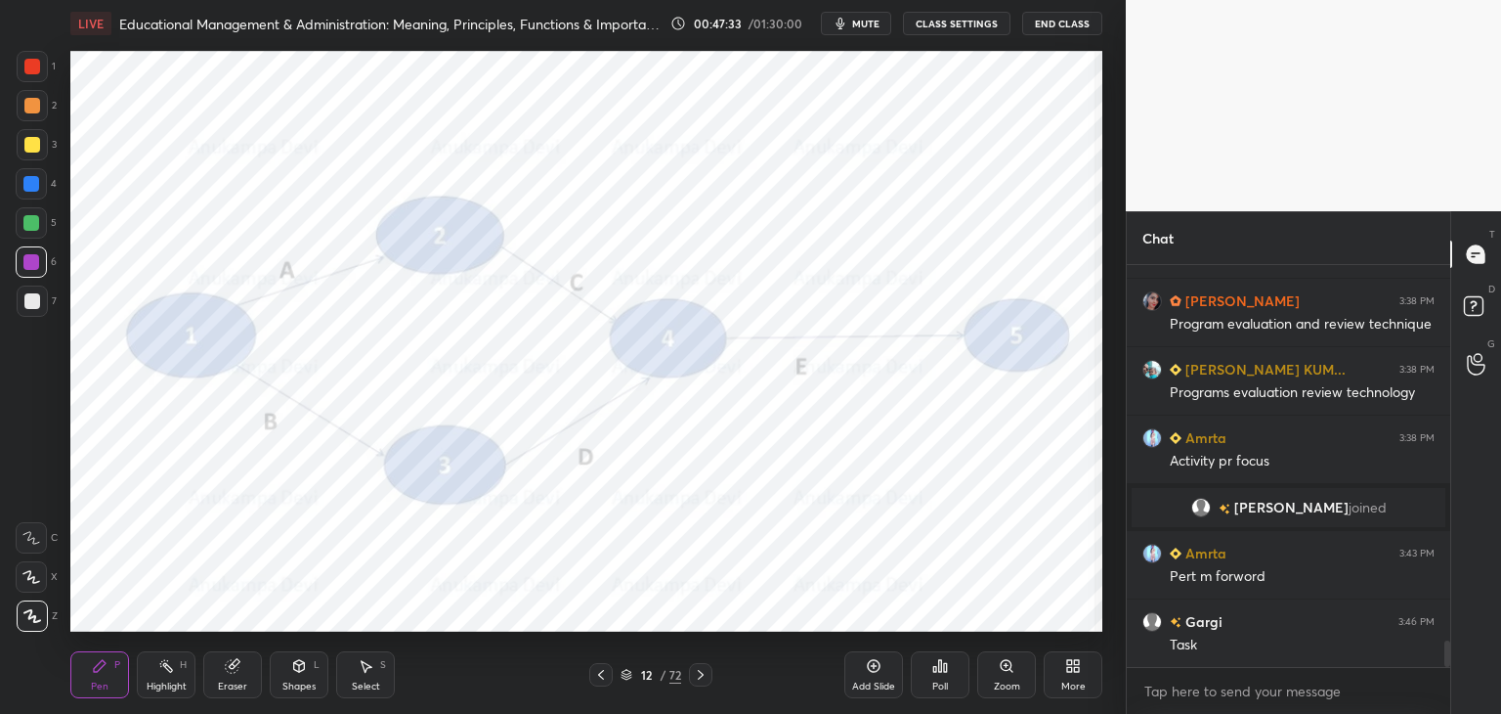
drag, startPoint x: 895, startPoint y: 329, endPoint x: 987, endPoint y: 293, distance: 98.7
click at [895, 328] on img "grid" at bounding box center [865, 304] width 298 height 159
click at [877, 662] on icon at bounding box center [874, 666] width 13 height 13
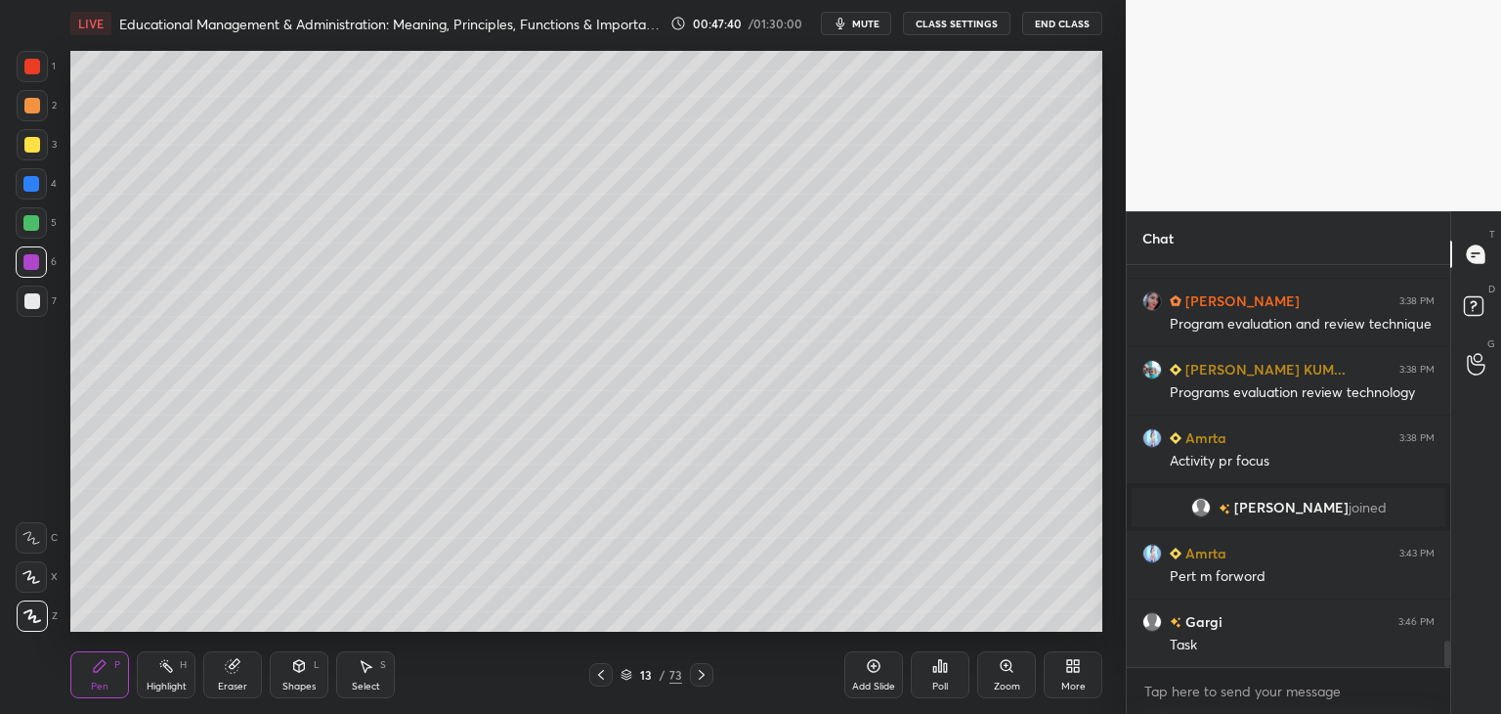
drag, startPoint x: 34, startPoint y: 301, endPoint x: 51, endPoint y: 294, distance: 18.0
click at [34, 300] on div at bounding box center [32, 301] width 16 height 16
click at [601, 678] on icon at bounding box center [601, 675] width 16 height 16
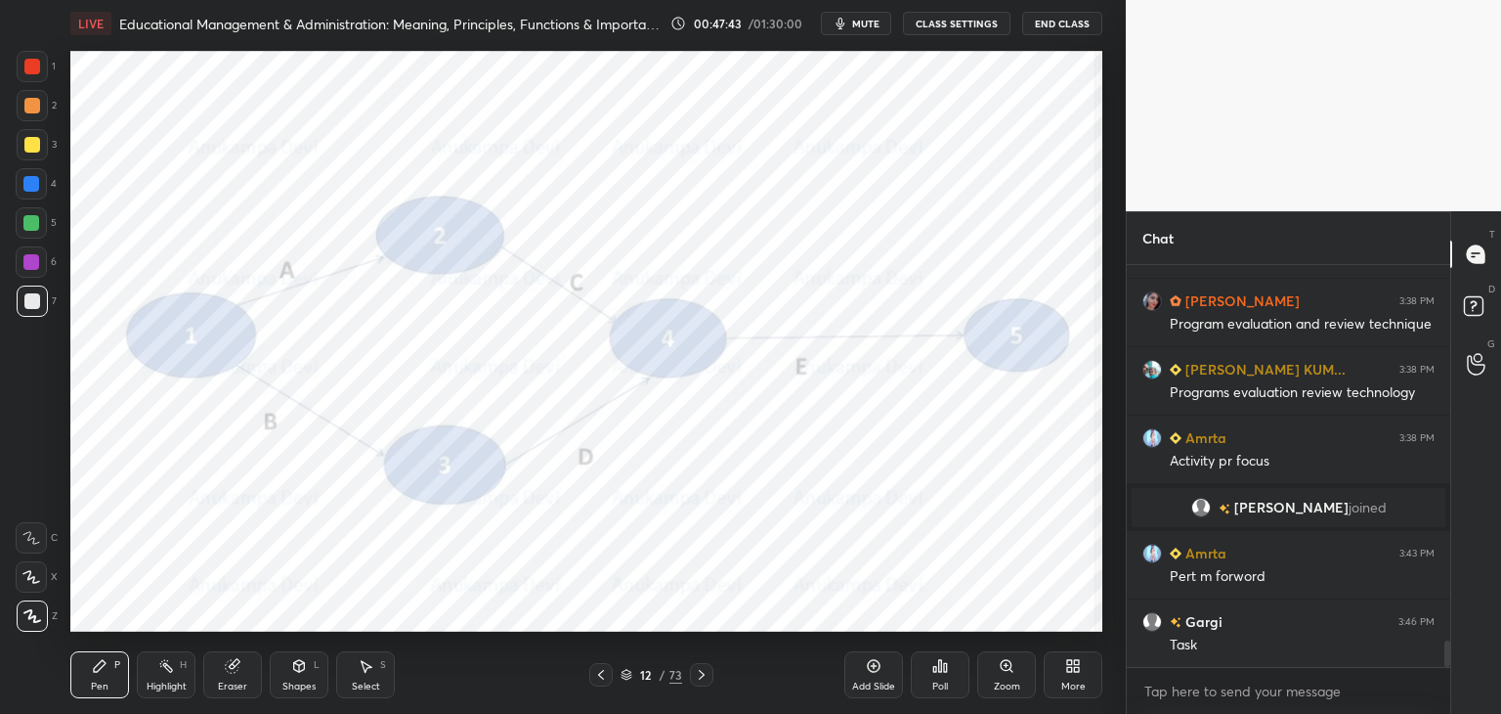
click at [28, 260] on div at bounding box center [31, 262] width 16 height 16
drag, startPoint x: 28, startPoint y: 60, endPoint x: 57, endPoint y: 118, distance: 65.1
click at [33, 64] on div at bounding box center [32, 67] width 16 height 16
click at [872, 666] on icon at bounding box center [874, 666] width 6 height 6
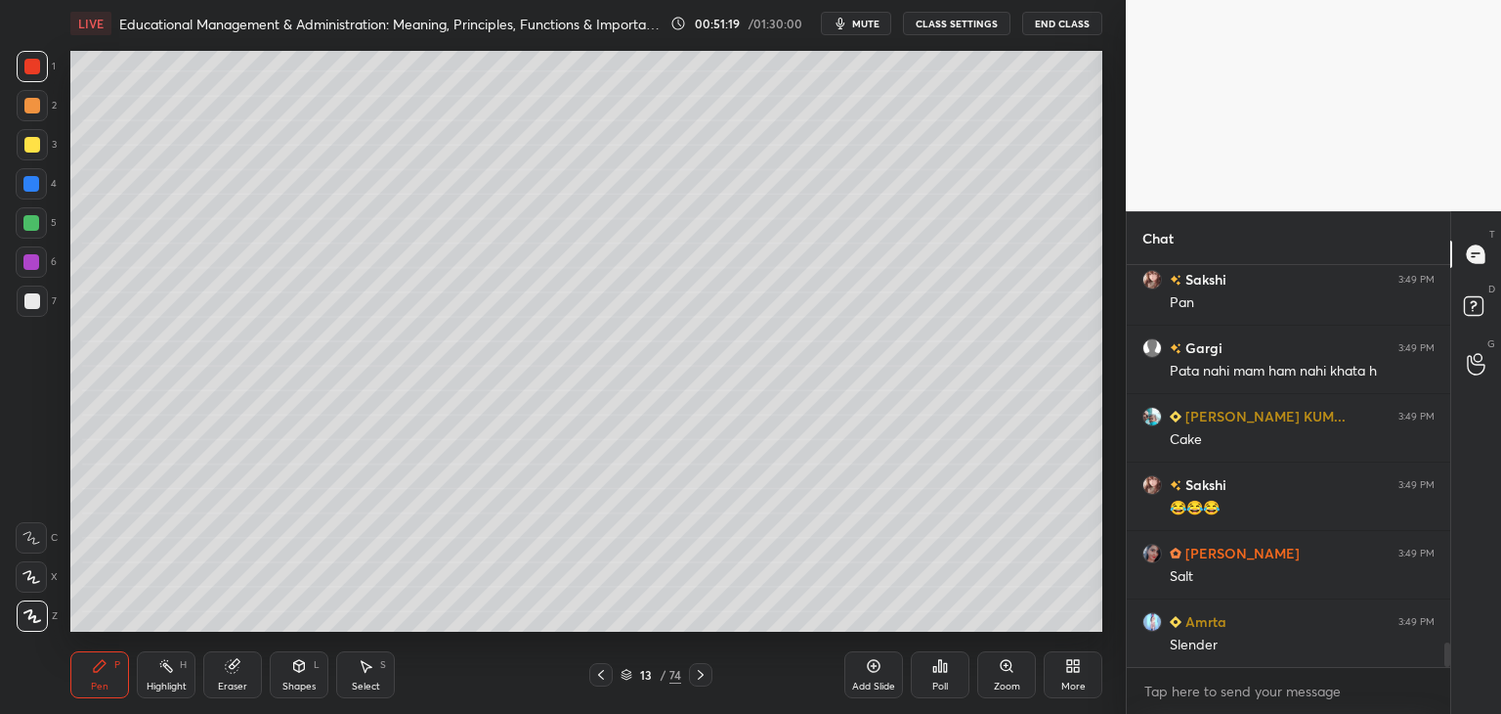
scroll to position [6422, 0]
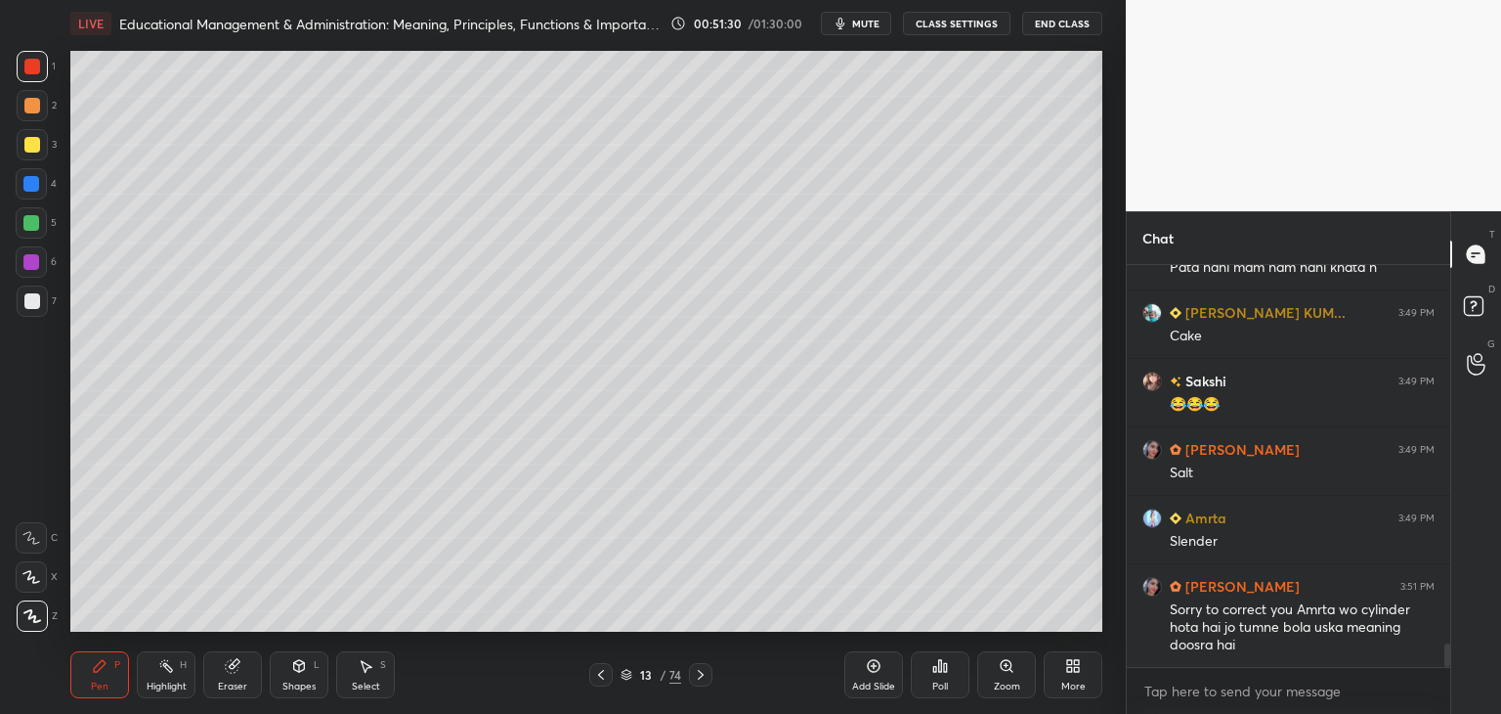
click at [602, 681] on icon at bounding box center [601, 675] width 16 height 16
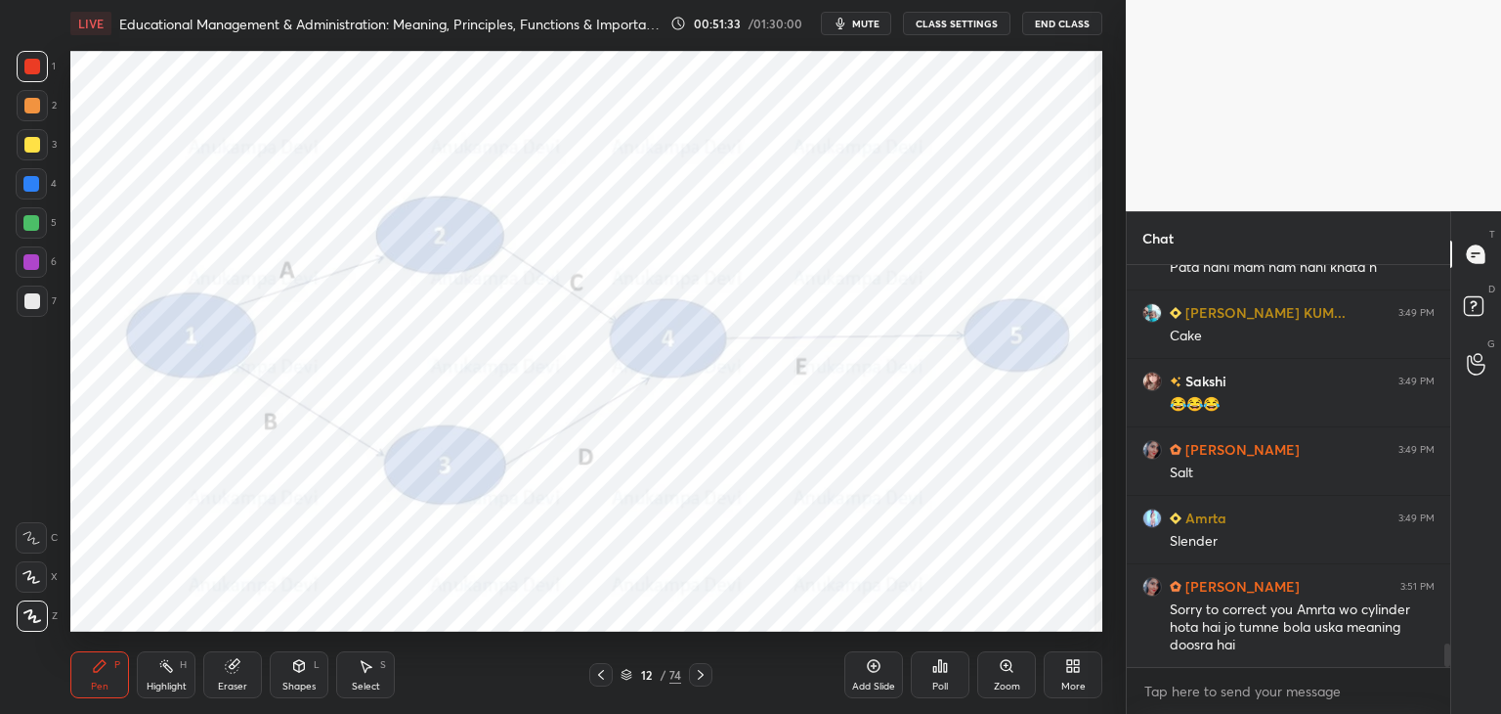
click at [28, 229] on div at bounding box center [31, 223] width 16 height 16
click at [602, 675] on icon at bounding box center [601, 675] width 16 height 16
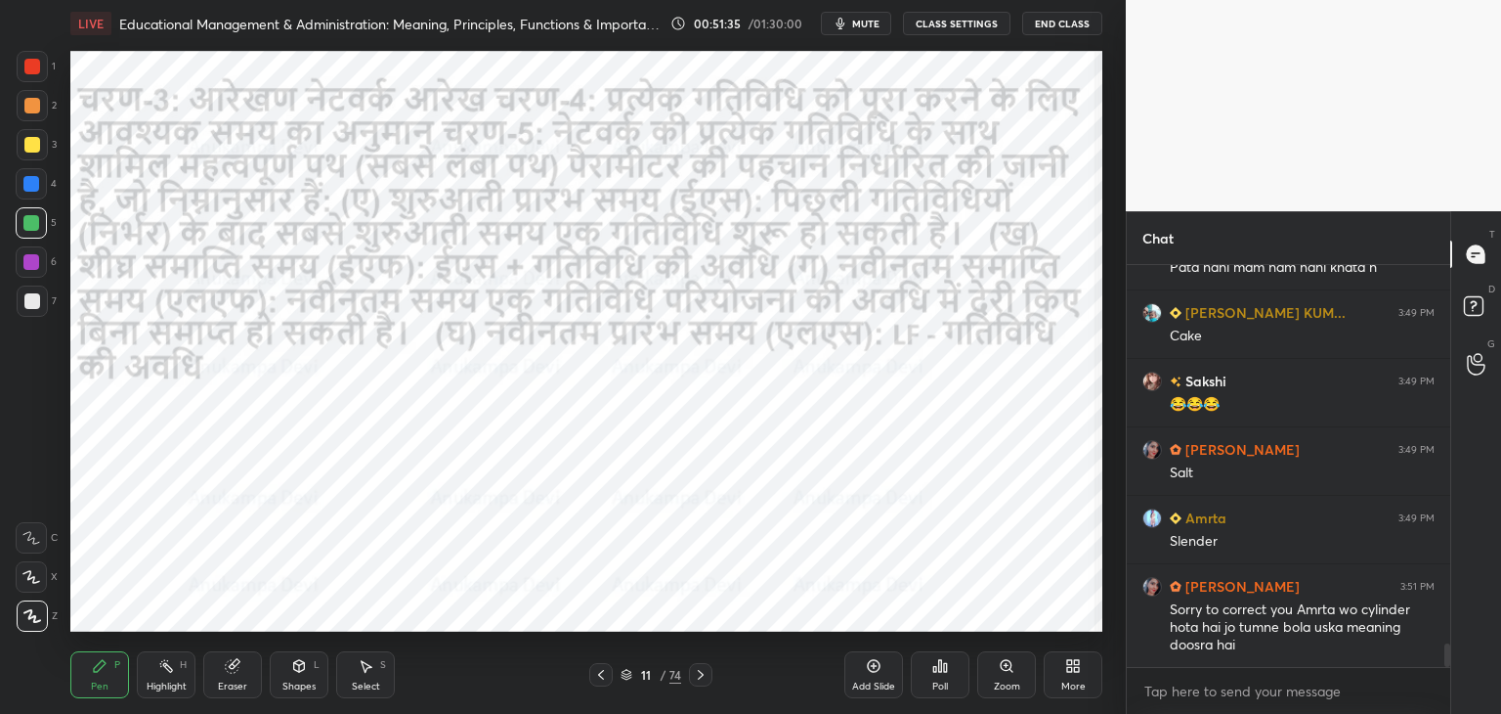
click at [599, 676] on icon at bounding box center [601, 675] width 16 height 16
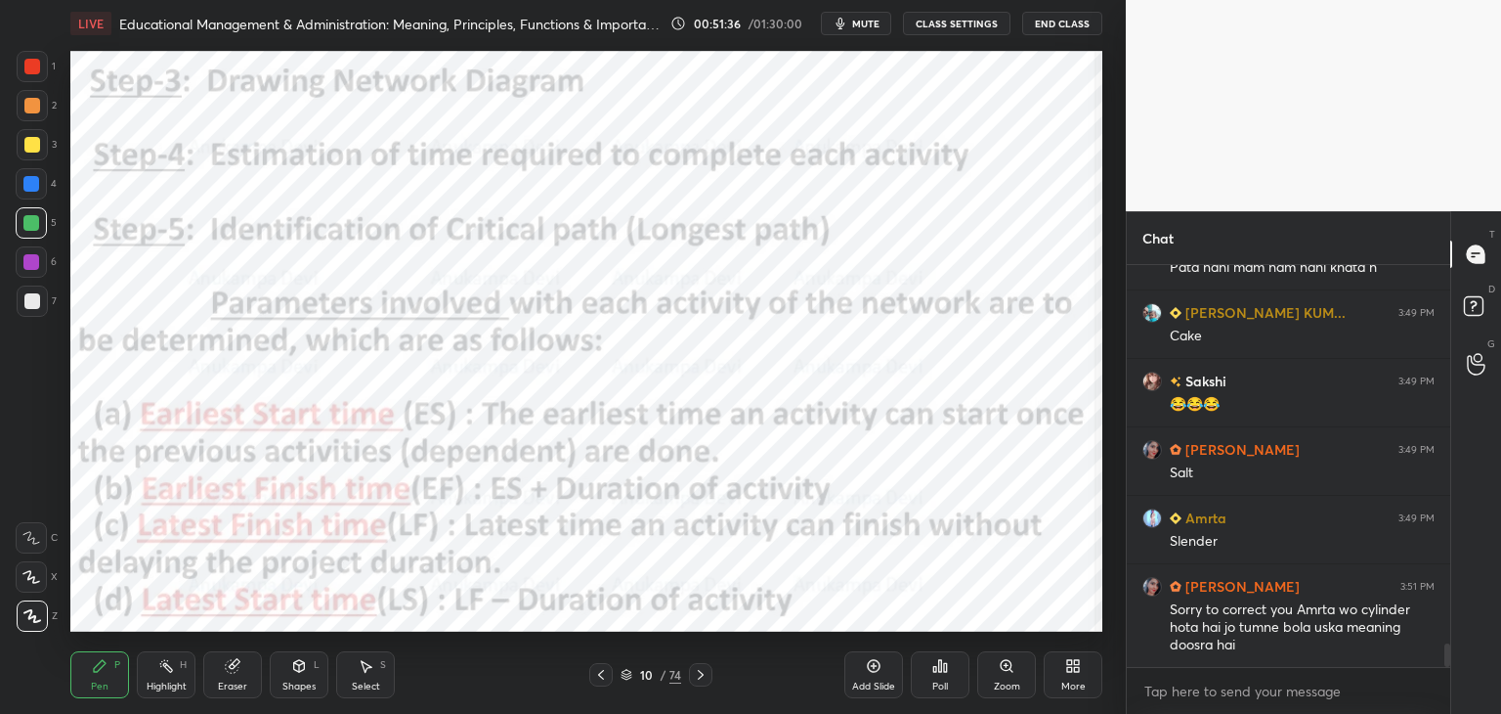
drag, startPoint x: 626, startPoint y: 679, endPoint x: 616, endPoint y: 670, distance: 13.8
click at [626, 678] on icon at bounding box center [627, 675] width 12 height 12
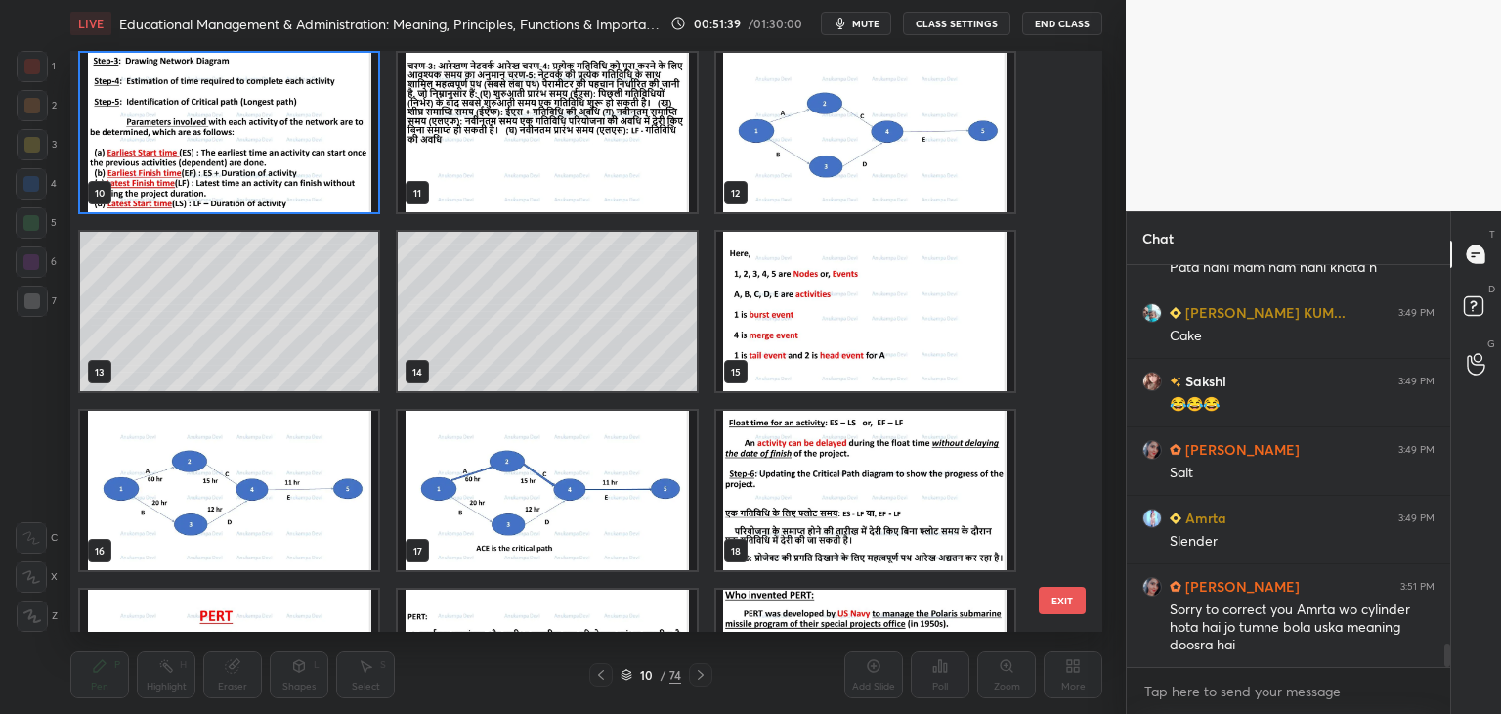
scroll to position [572, 0]
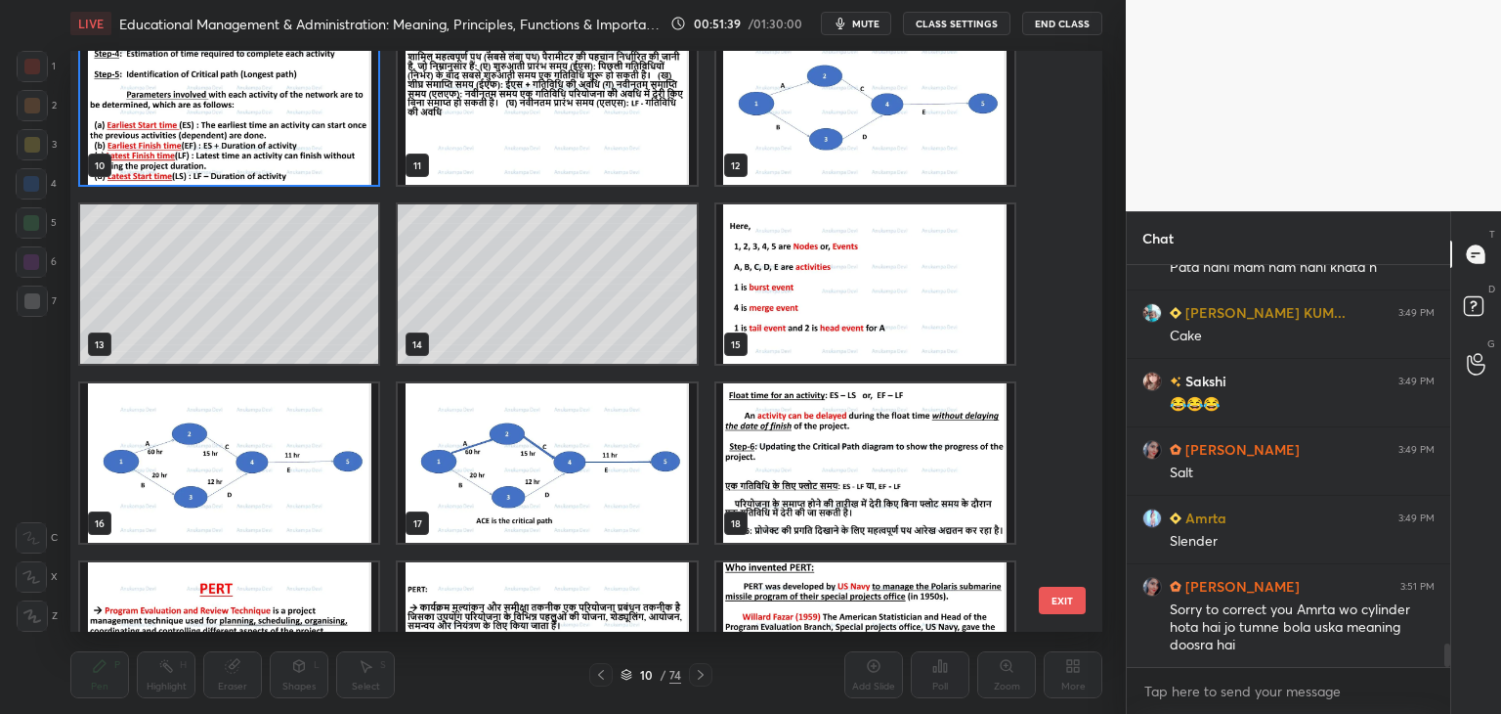
click at [898, 263] on img "grid" at bounding box center [865, 283] width 298 height 159
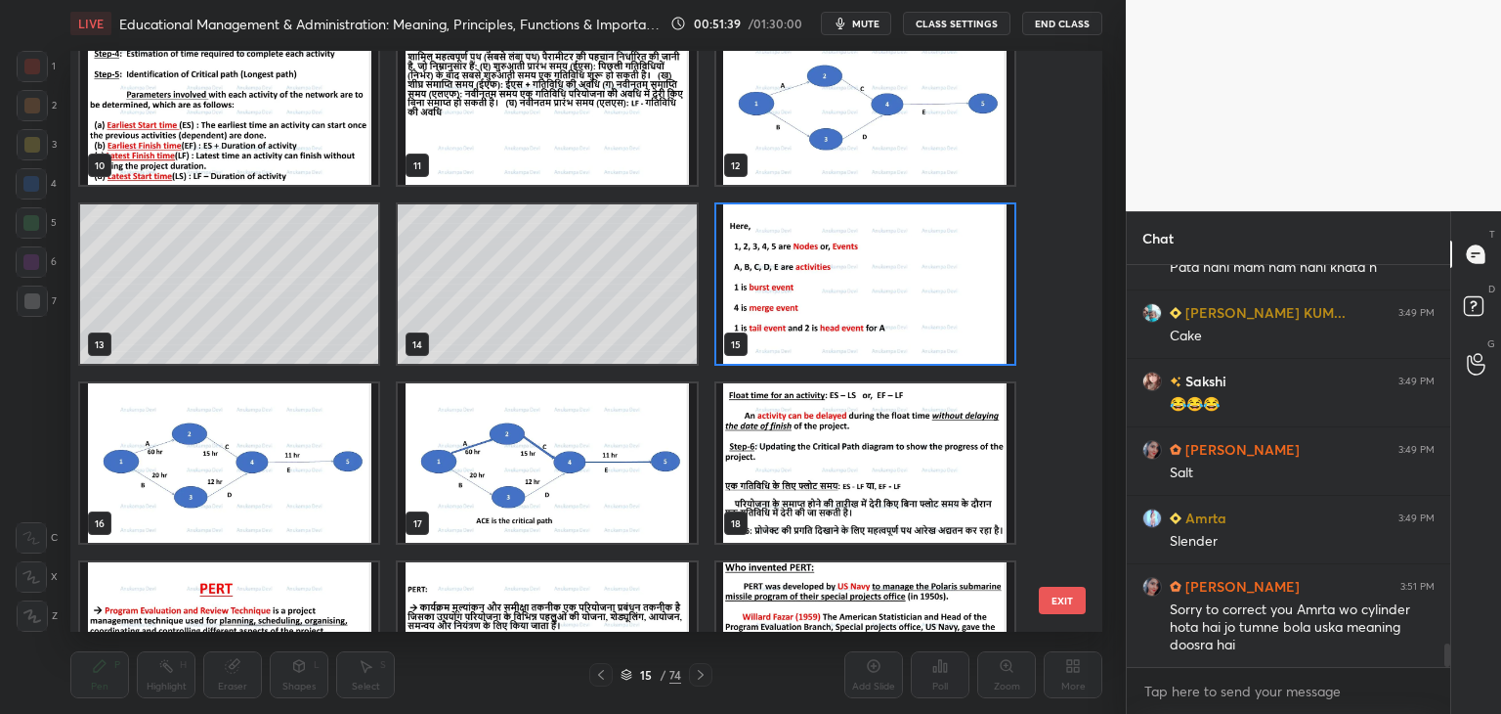
click at [896, 265] on img "grid" at bounding box center [865, 283] width 298 height 159
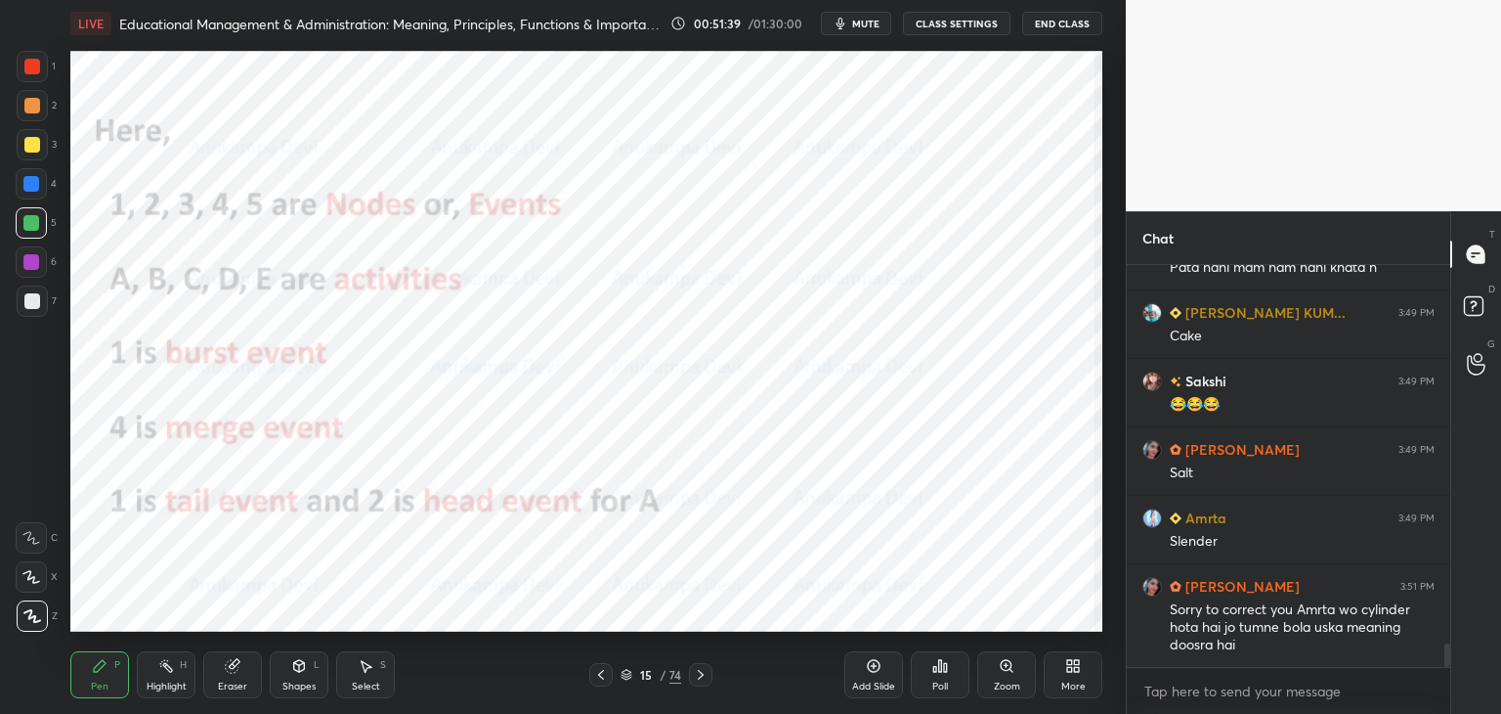
click at [896, 267] on img "grid" at bounding box center [865, 283] width 298 height 159
click at [598, 678] on icon at bounding box center [601, 675] width 16 height 16
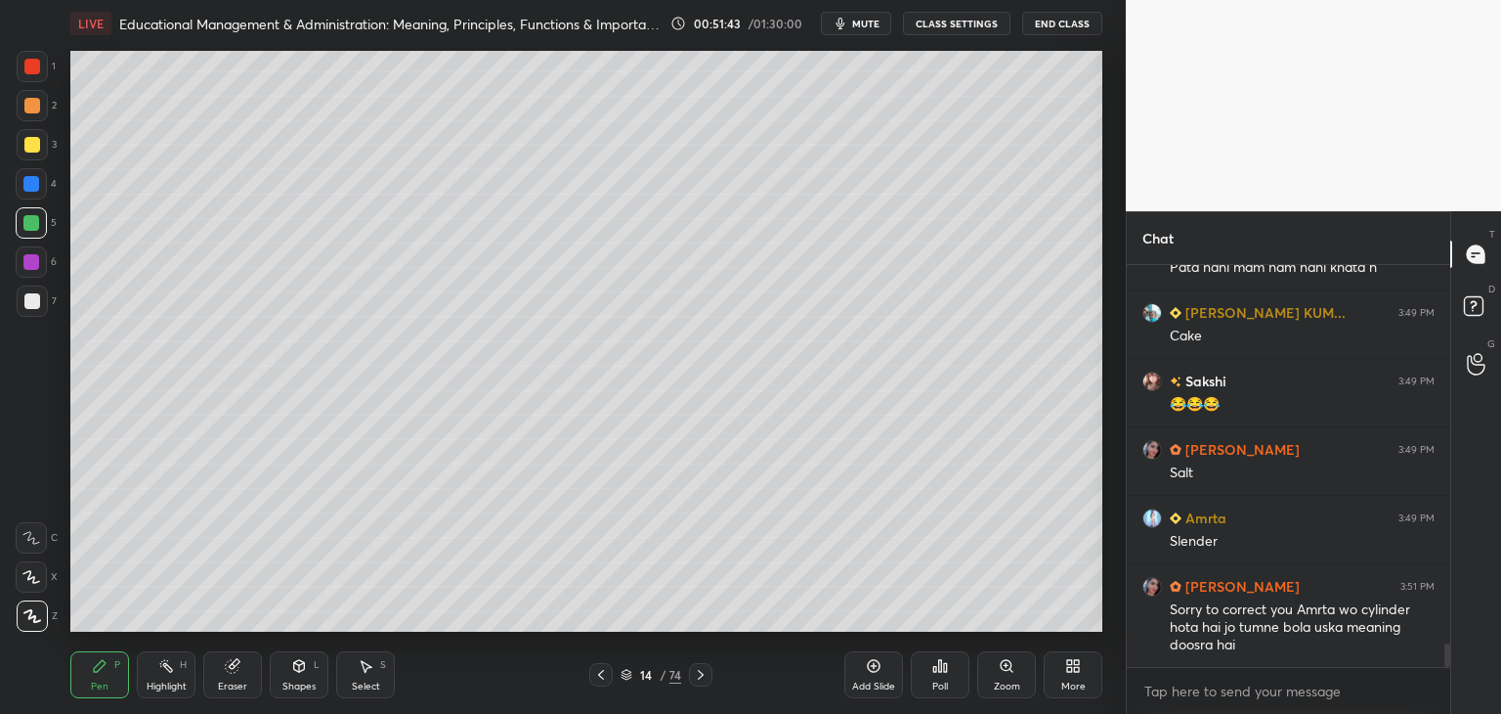
click at [596, 681] on icon at bounding box center [601, 675] width 16 height 16
click at [598, 675] on icon at bounding box center [601, 675] width 16 height 16
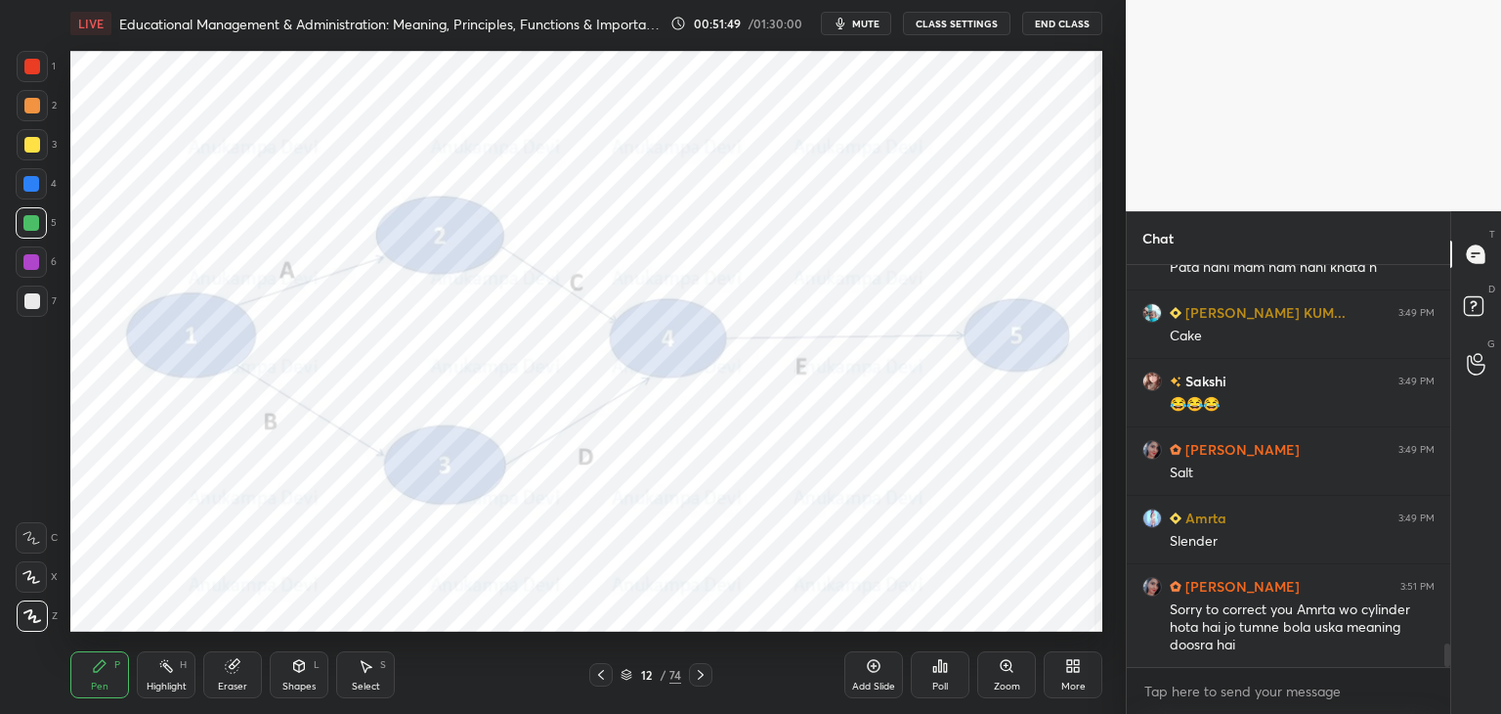
scroll to position [6490, 0]
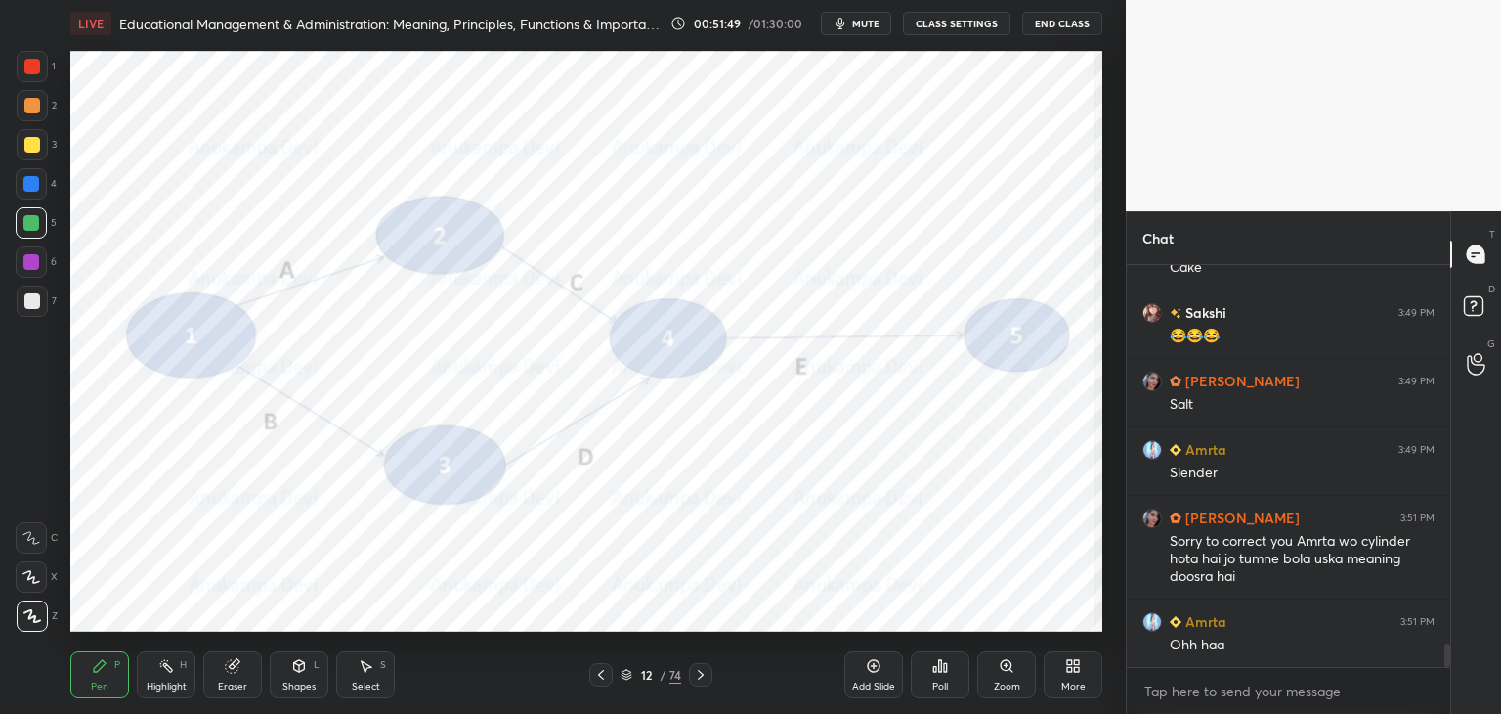
click at [698, 677] on icon at bounding box center [701, 675] width 16 height 16
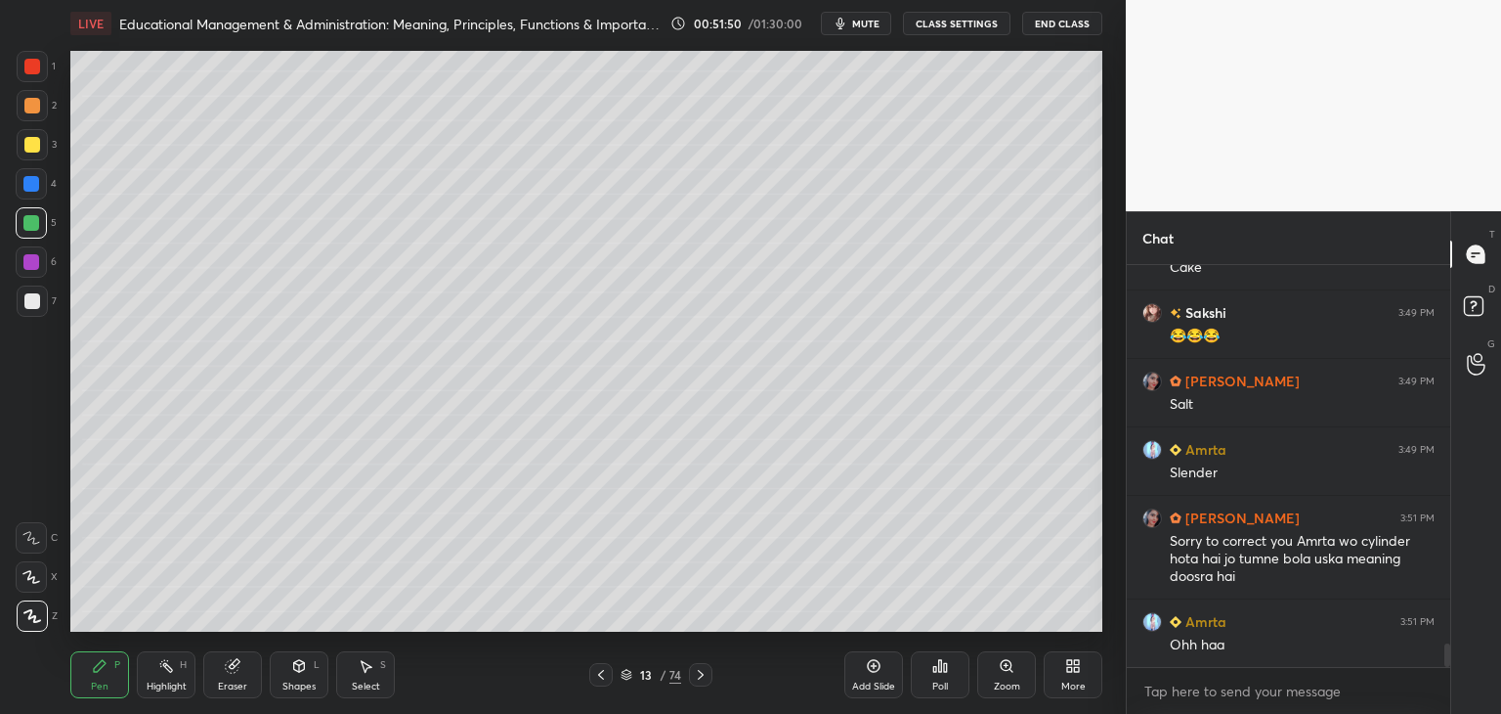
click at [698, 677] on icon at bounding box center [701, 675] width 16 height 16
click at [700, 675] on icon at bounding box center [701, 675] width 16 height 16
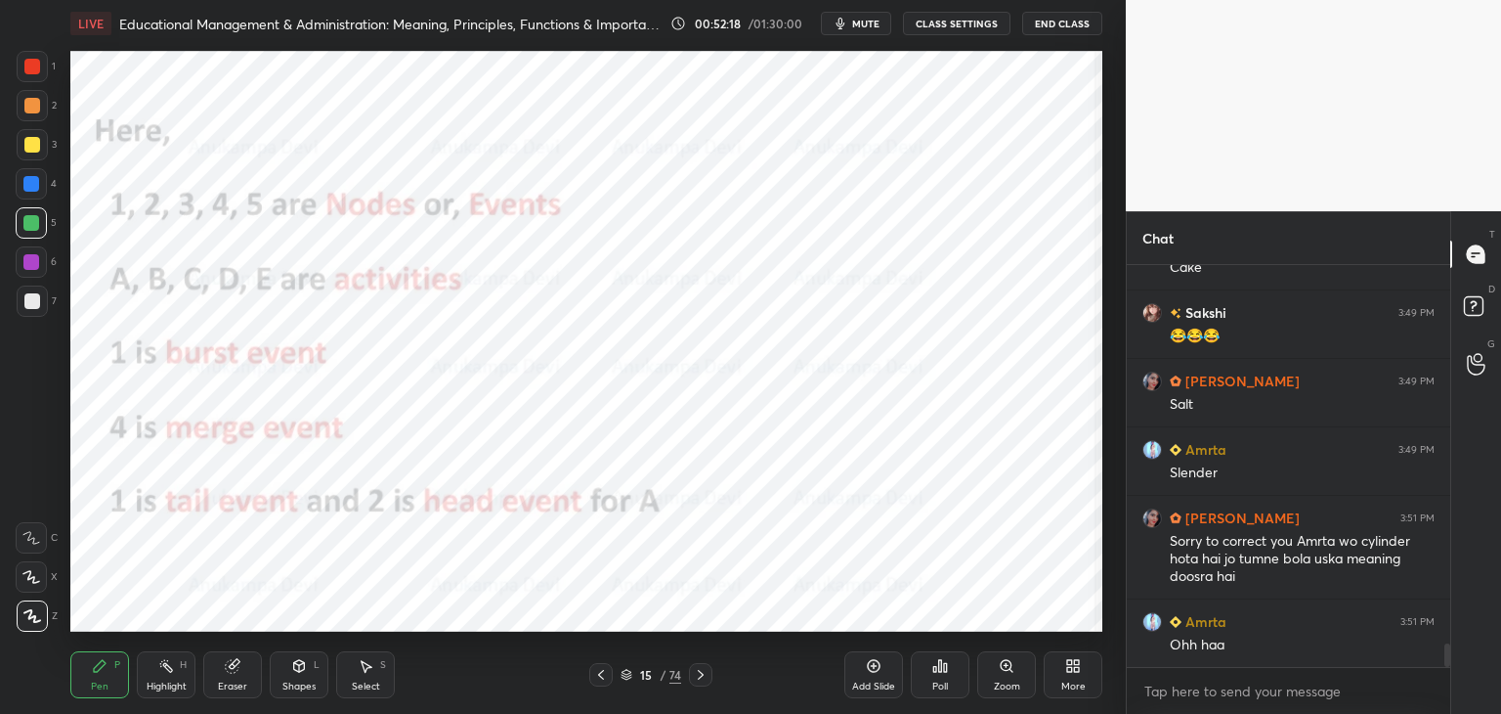
scroll to position [6559, 0]
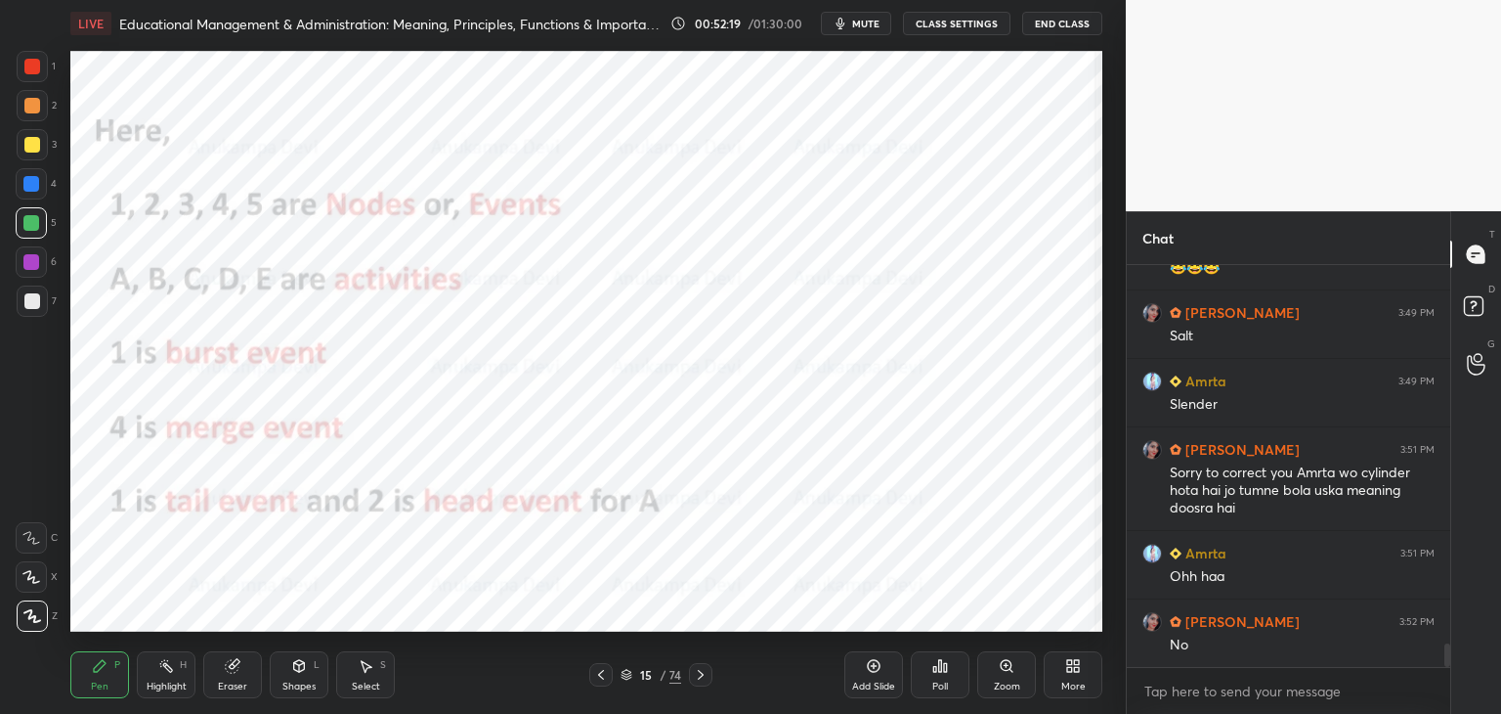
click at [602, 674] on icon at bounding box center [601, 675] width 16 height 16
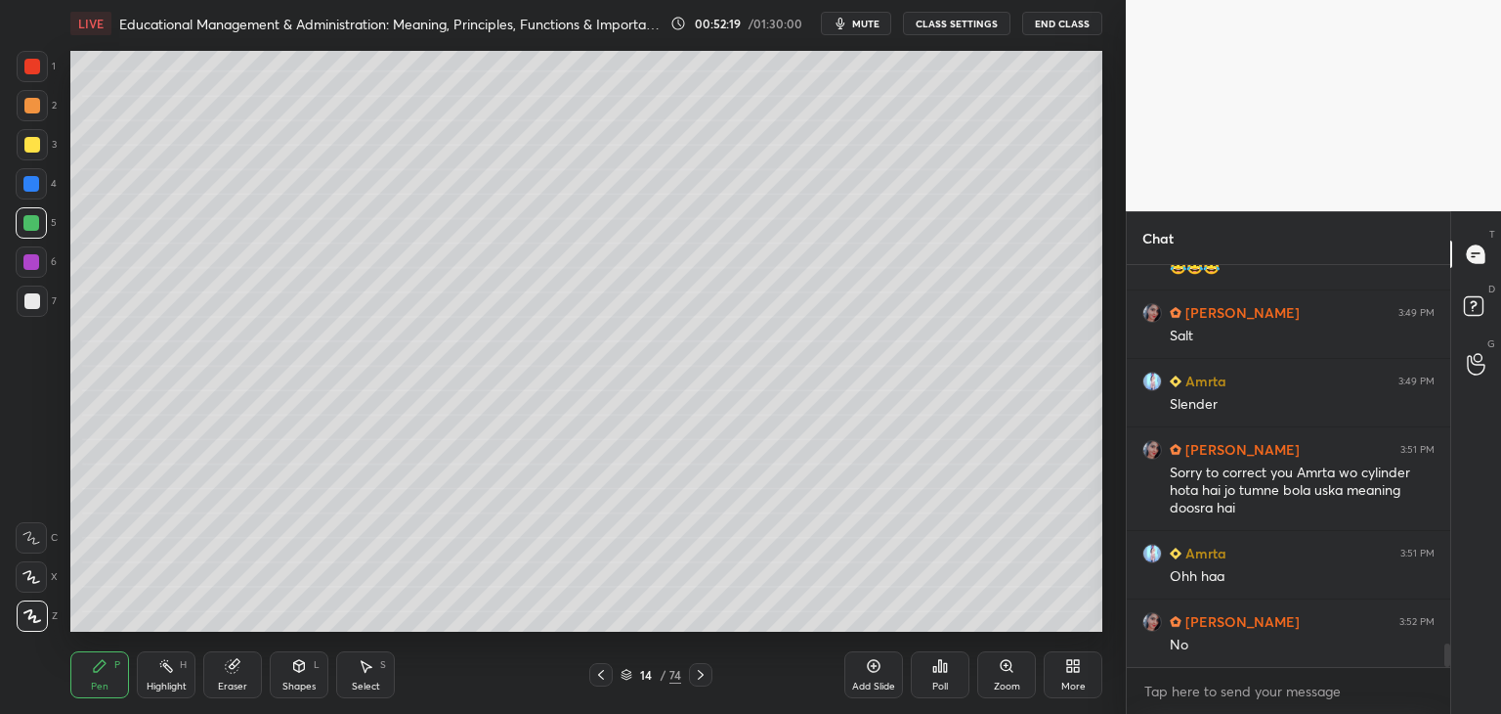
click at [602, 673] on icon at bounding box center [601, 675] width 16 height 16
drag, startPoint x: 598, startPoint y: 677, endPoint x: 583, endPoint y: 631, distance: 48.5
click at [597, 676] on icon at bounding box center [601, 675] width 16 height 16
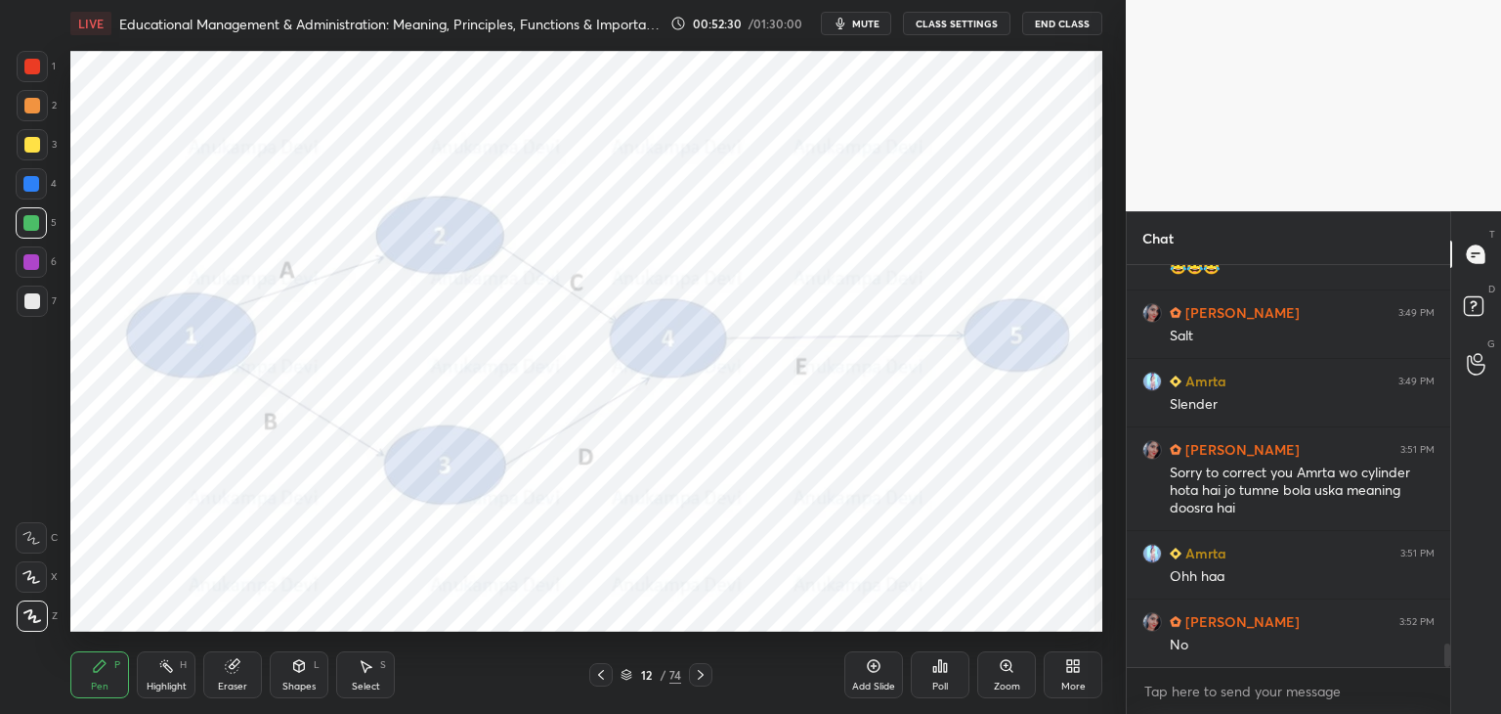
drag, startPoint x: 625, startPoint y: 674, endPoint x: 633, endPoint y: 656, distance: 20.5
click at [626, 674] on icon at bounding box center [627, 675] width 12 height 12
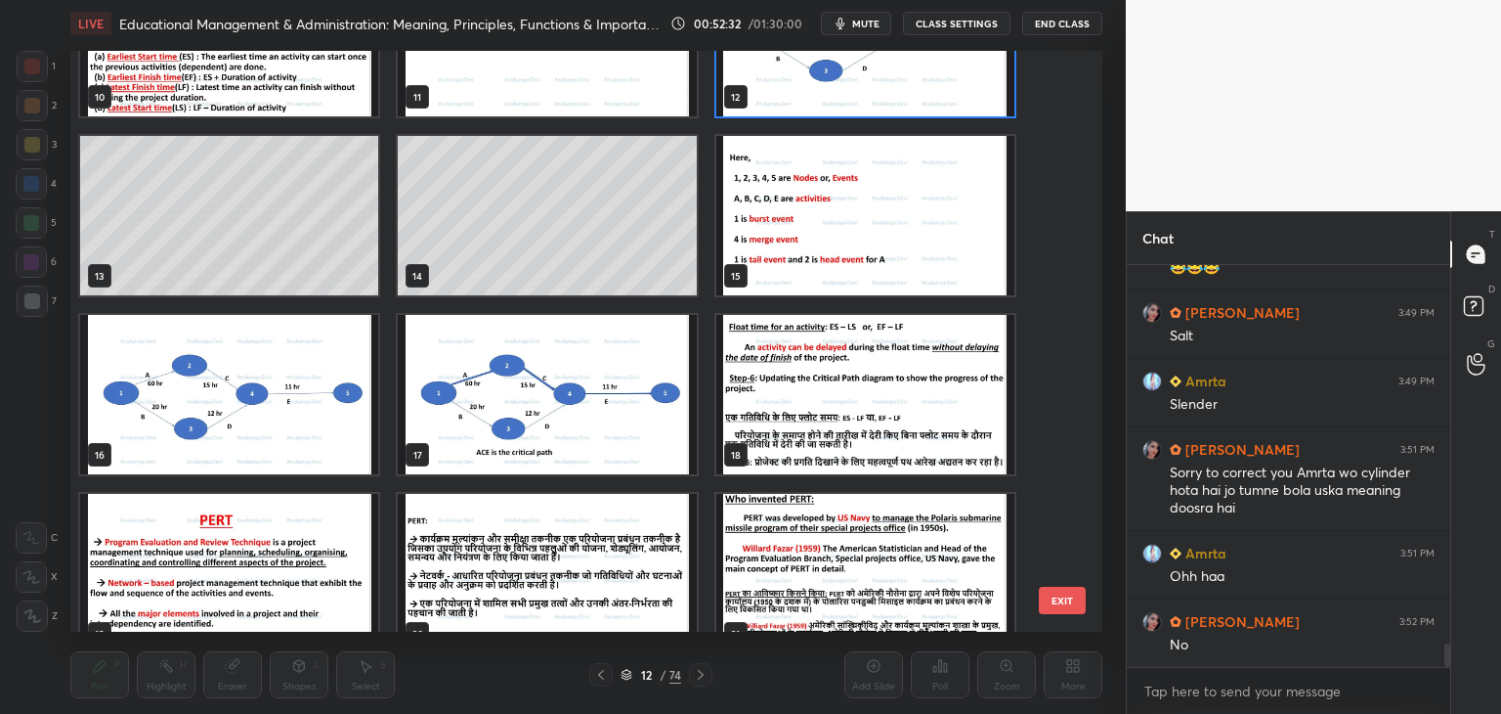
scroll to position [627, 0]
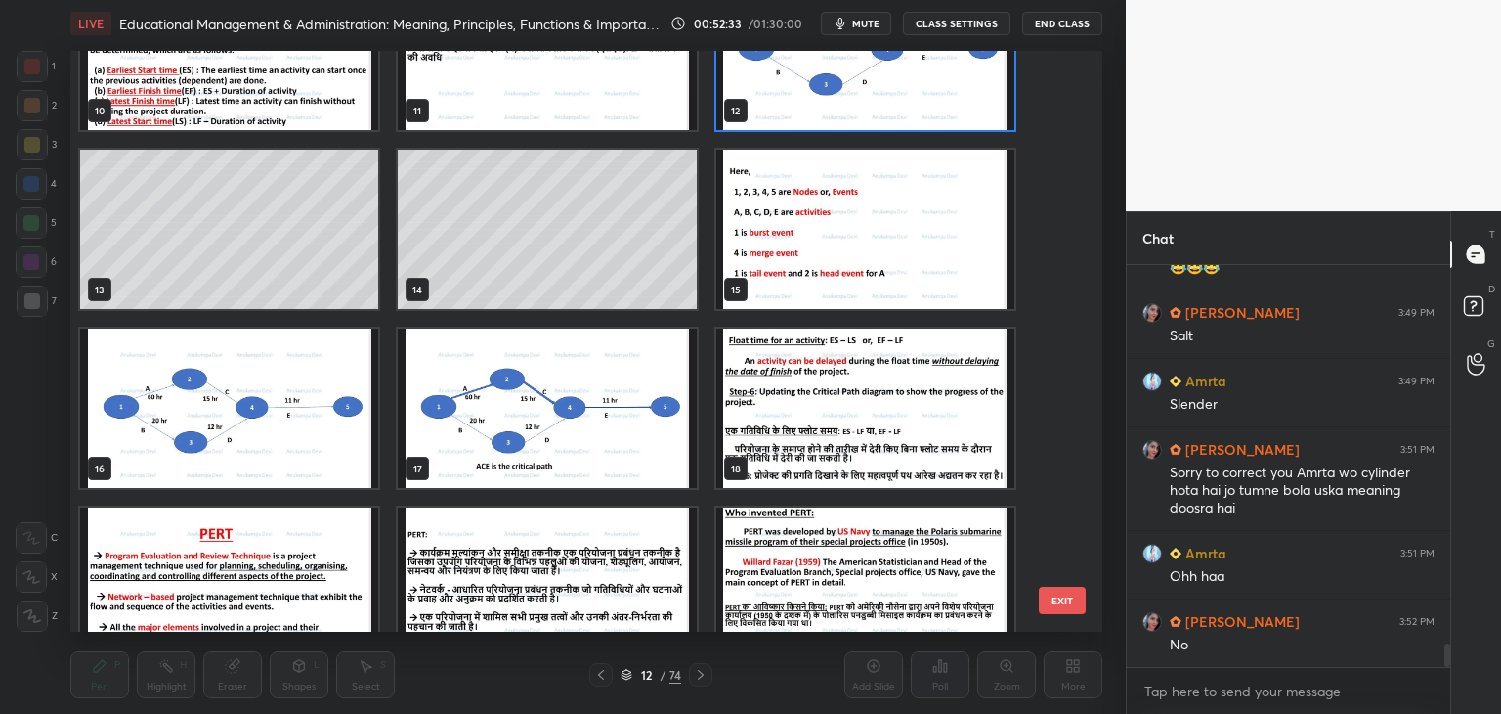
click at [852, 251] on img "grid" at bounding box center [865, 229] width 298 height 159
click at [851, 251] on img "grid" at bounding box center [865, 229] width 298 height 159
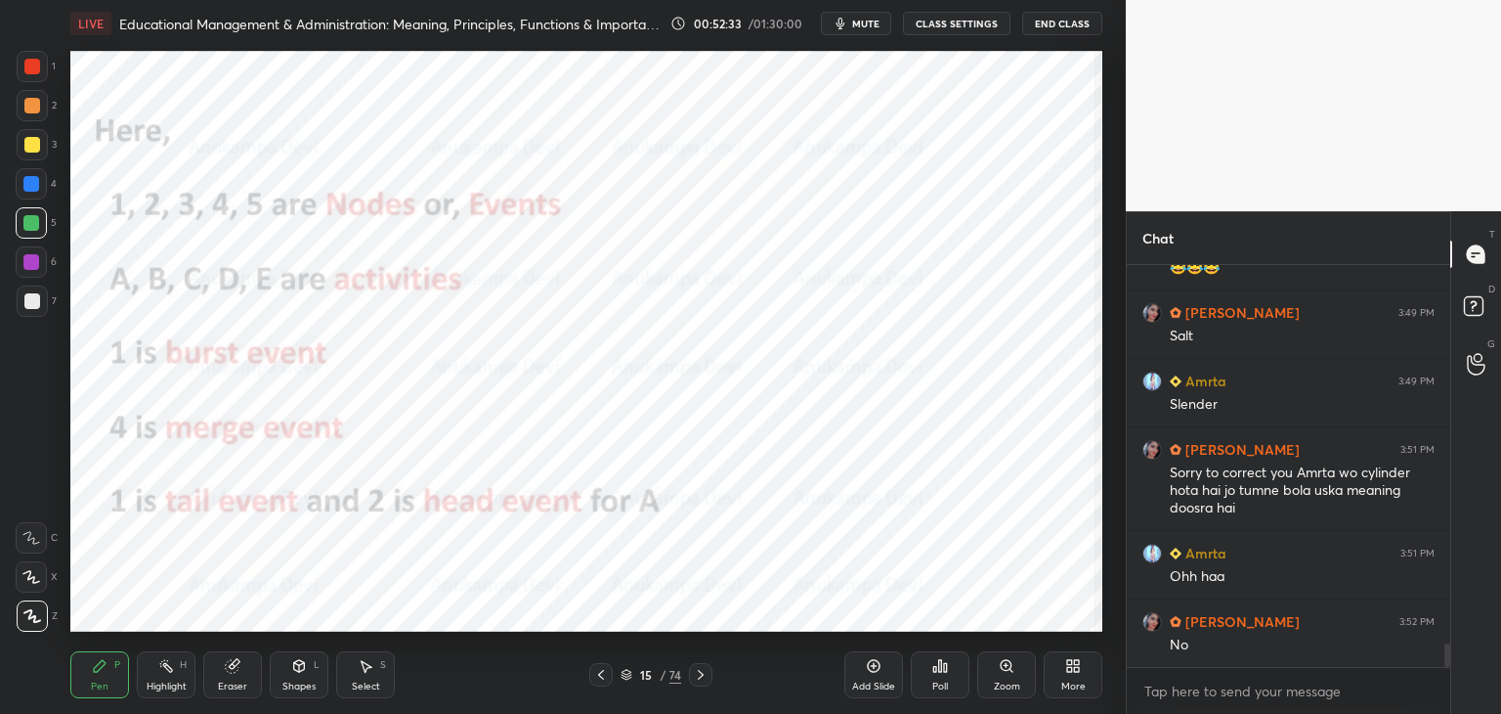
drag, startPoint x: 850, startPoint y: 252, endPoint x: 851, endPoint y: 241, distance: 10.8
click at [848, 252] on img "grid" at bounding box center [865, 229] width 298 height 159
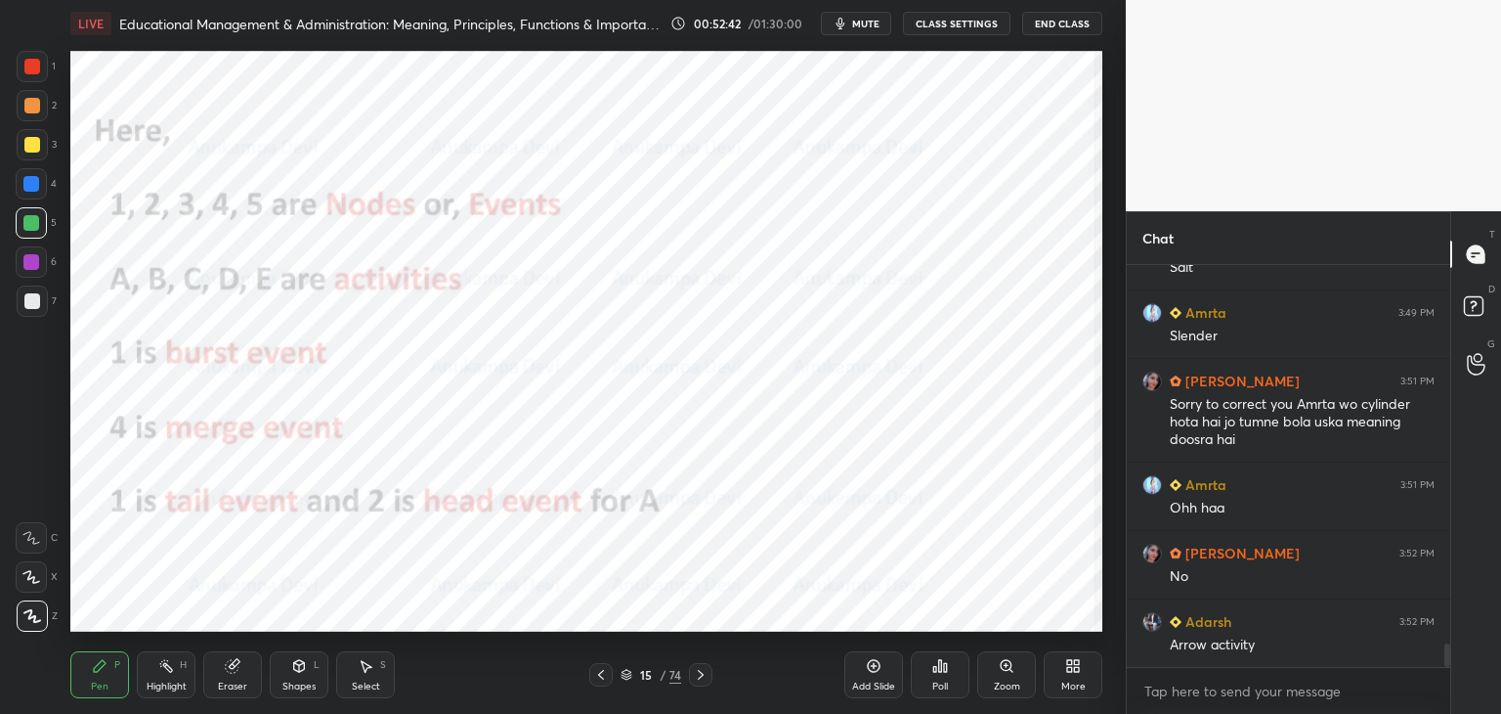
drag, startPoint x: 626, startPoint y: 677, endPoint x: 626, endPoint y: 666, distance: 11.7
click at [626, 677] on icon at bounding box center [627, 675] width 12 height 12
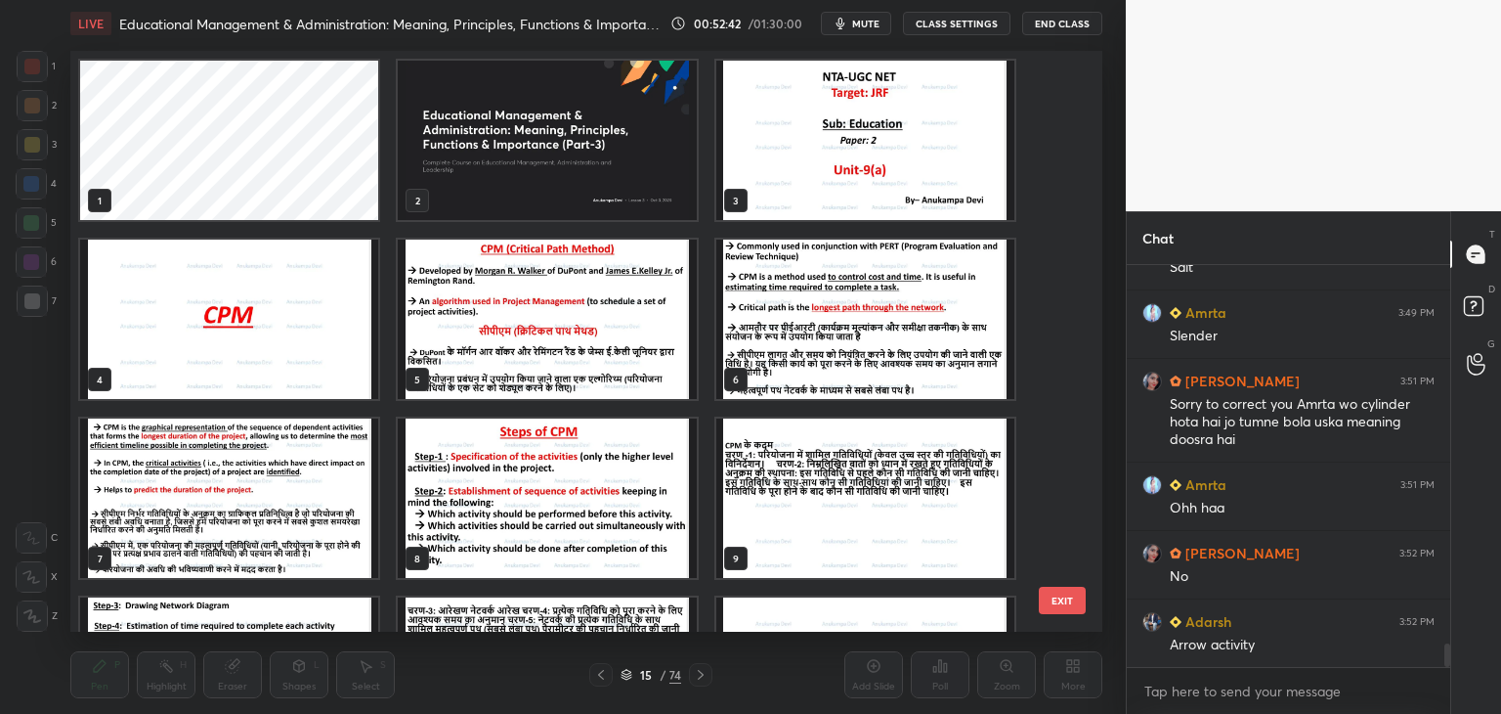
scroll to position [575, 1022]
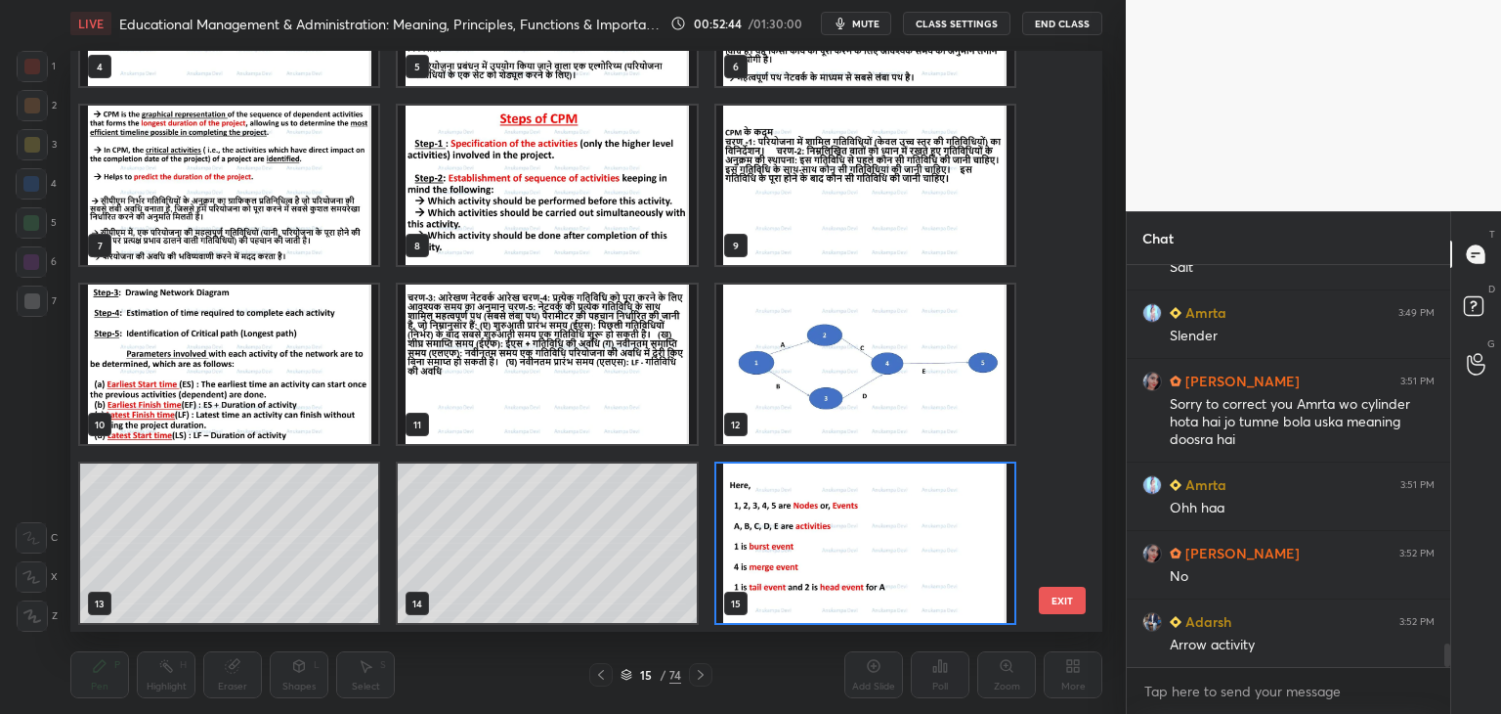
click at [809, 374] on img "grid" at bounding box center [865, 363] width 298 height 159
click at [809, 375] on img "grid" at bounding box center [865, 363] width 298 height 159
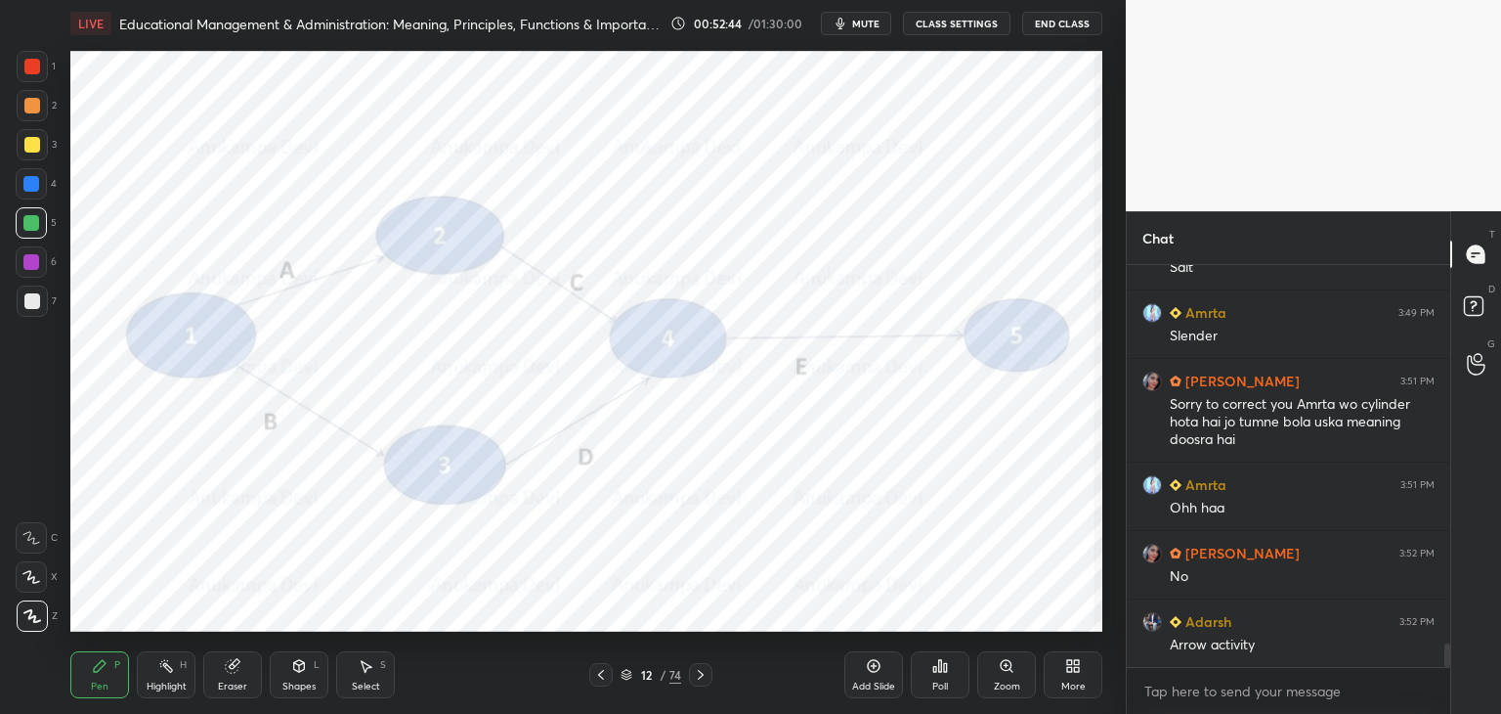
click at [809, 375] on img "grid" at bounding box center [865, 363] width 298 height 159
drag, startPoint x: 35, startPoint y: 103, endPoint x: 55, endPoint y: 134, distance: 36.9
click at [34, 105] on div at bounding box center [32, 106] width 16 height 16
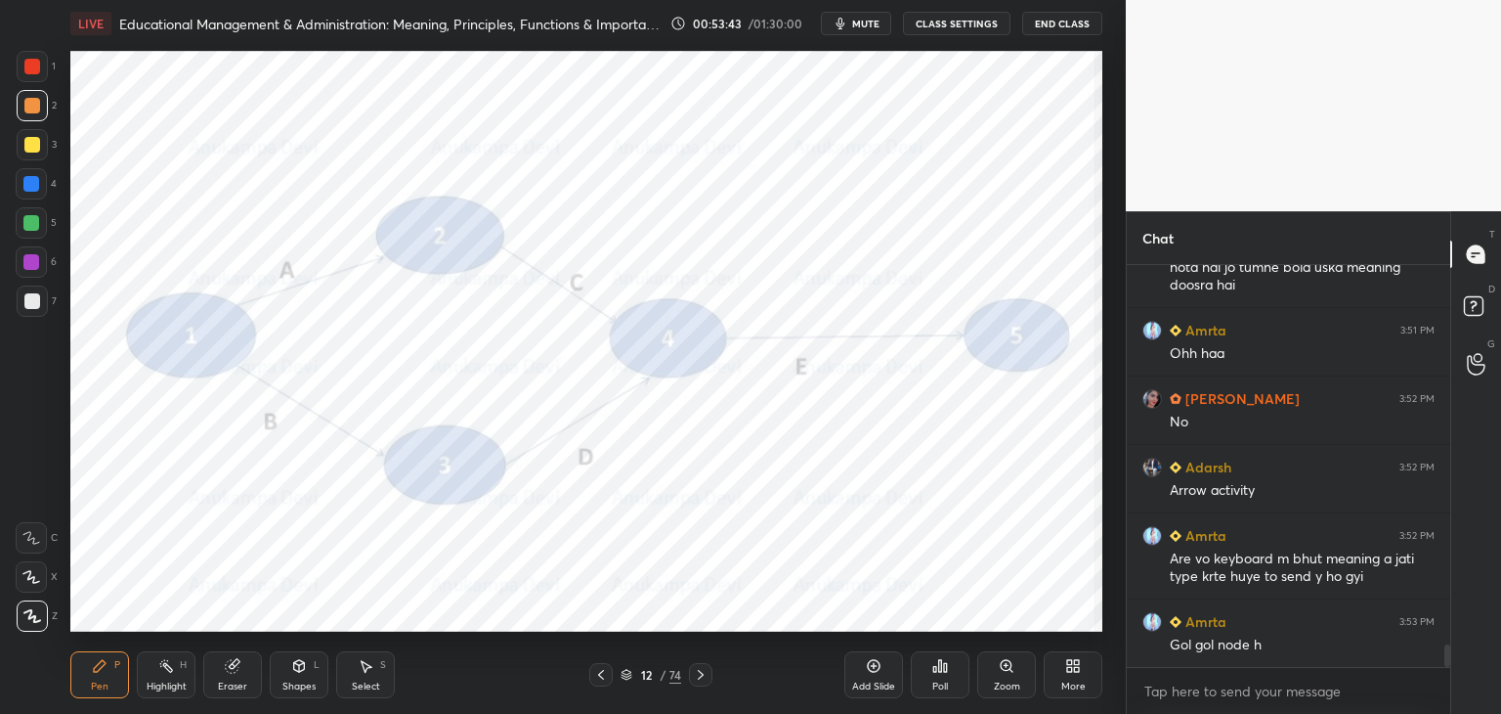
scroll to position [6850, 0]
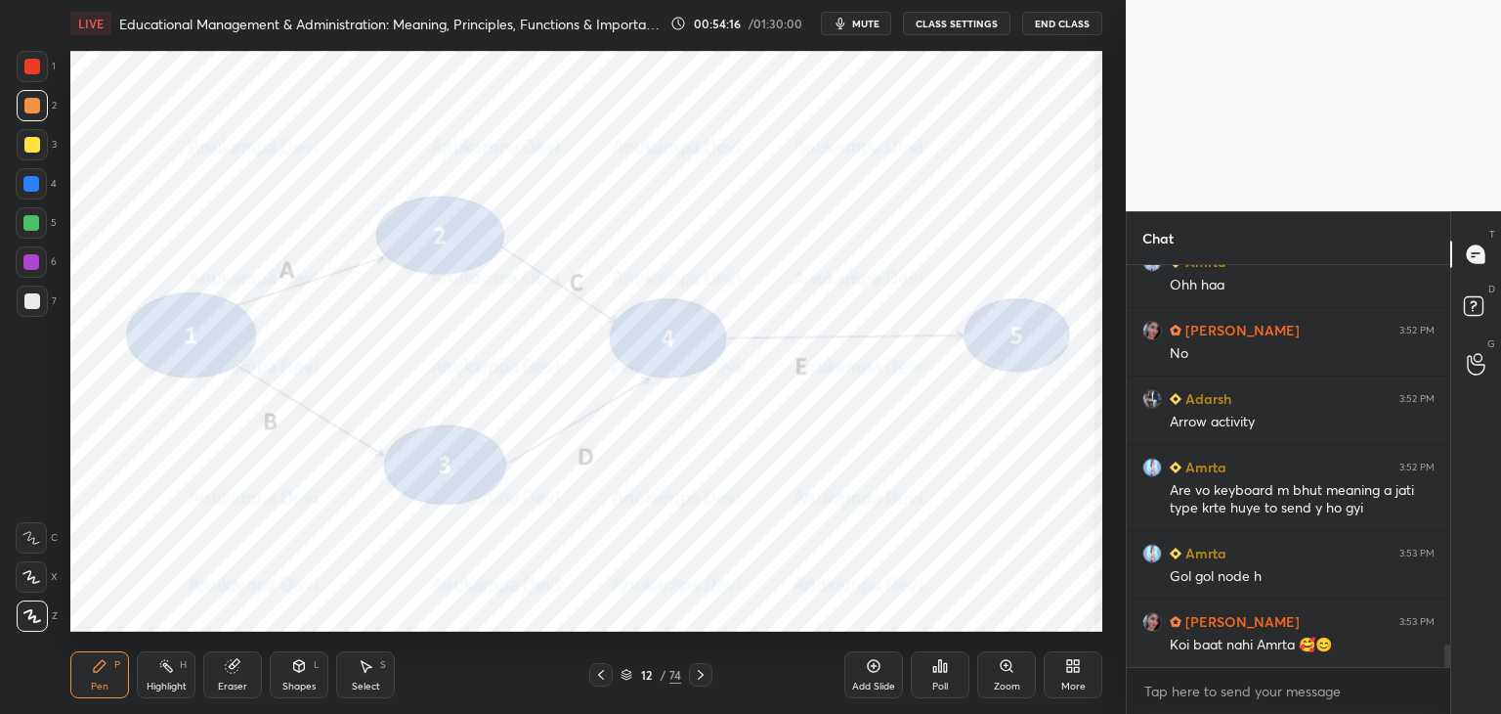
drag, startPoint x: 625, startPoint y: 676, endPoint x: 645, endPoint y: 632, distance: 48.5
click at [626, 673] on icon at bounding box center [627, 675] width 12 height 12
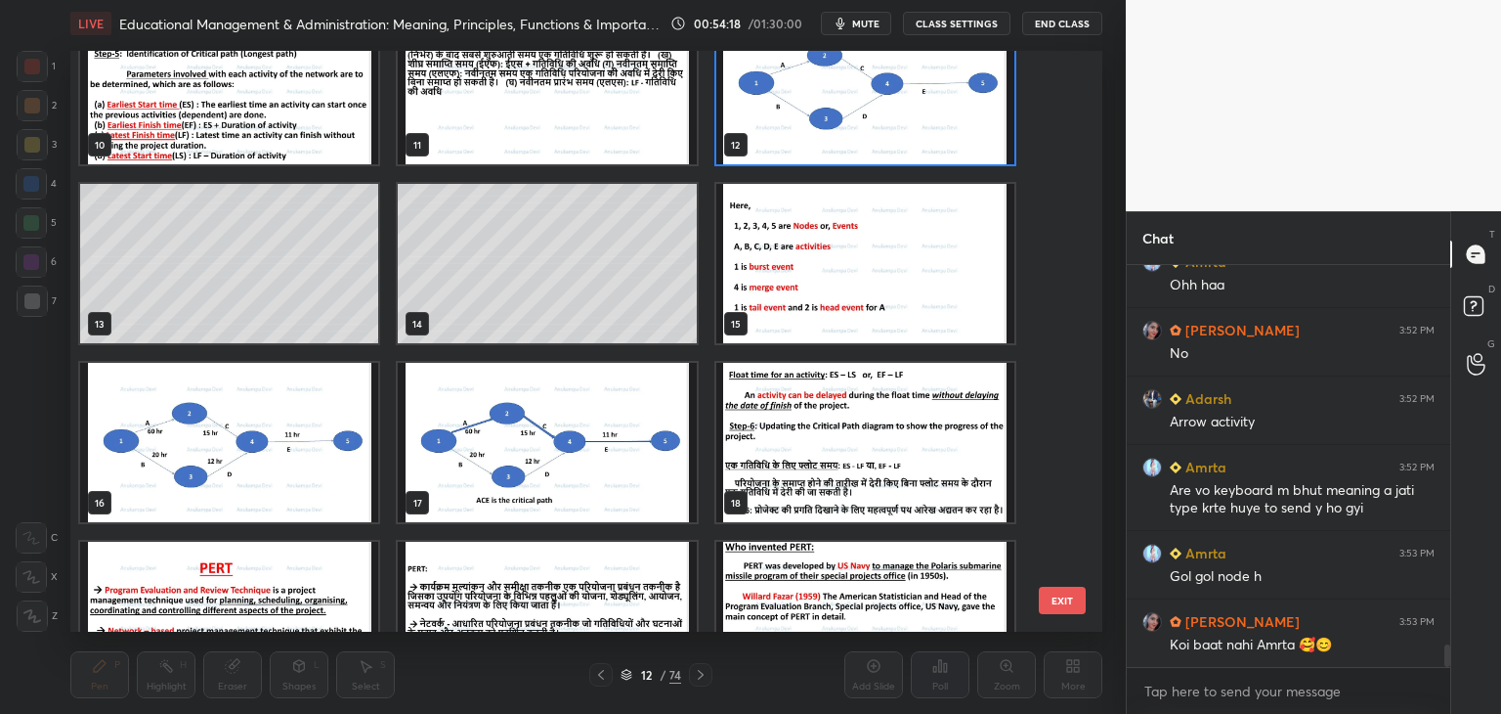
scroll to position [627, 0]
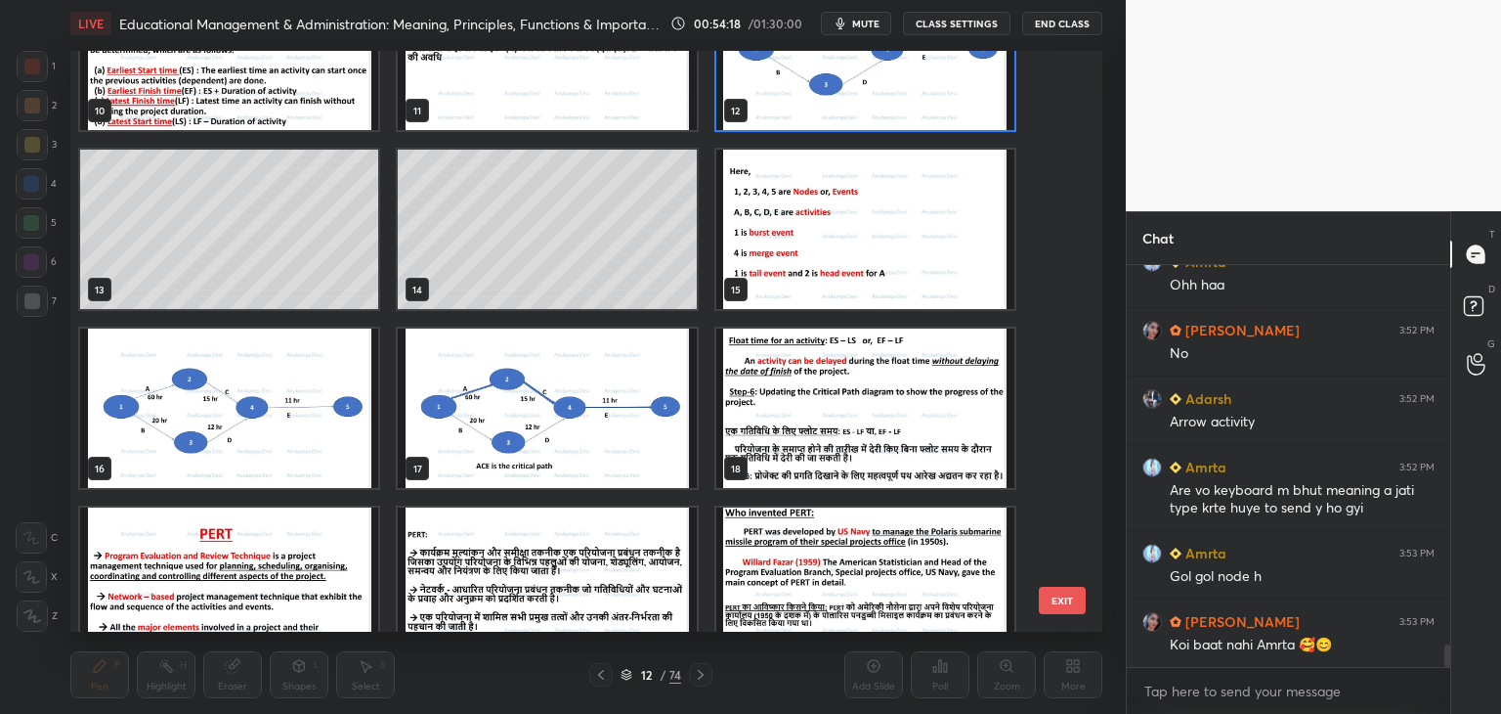
click at [928, 254] on img "grid" at bounding box center [865, 229] width 298 height 159
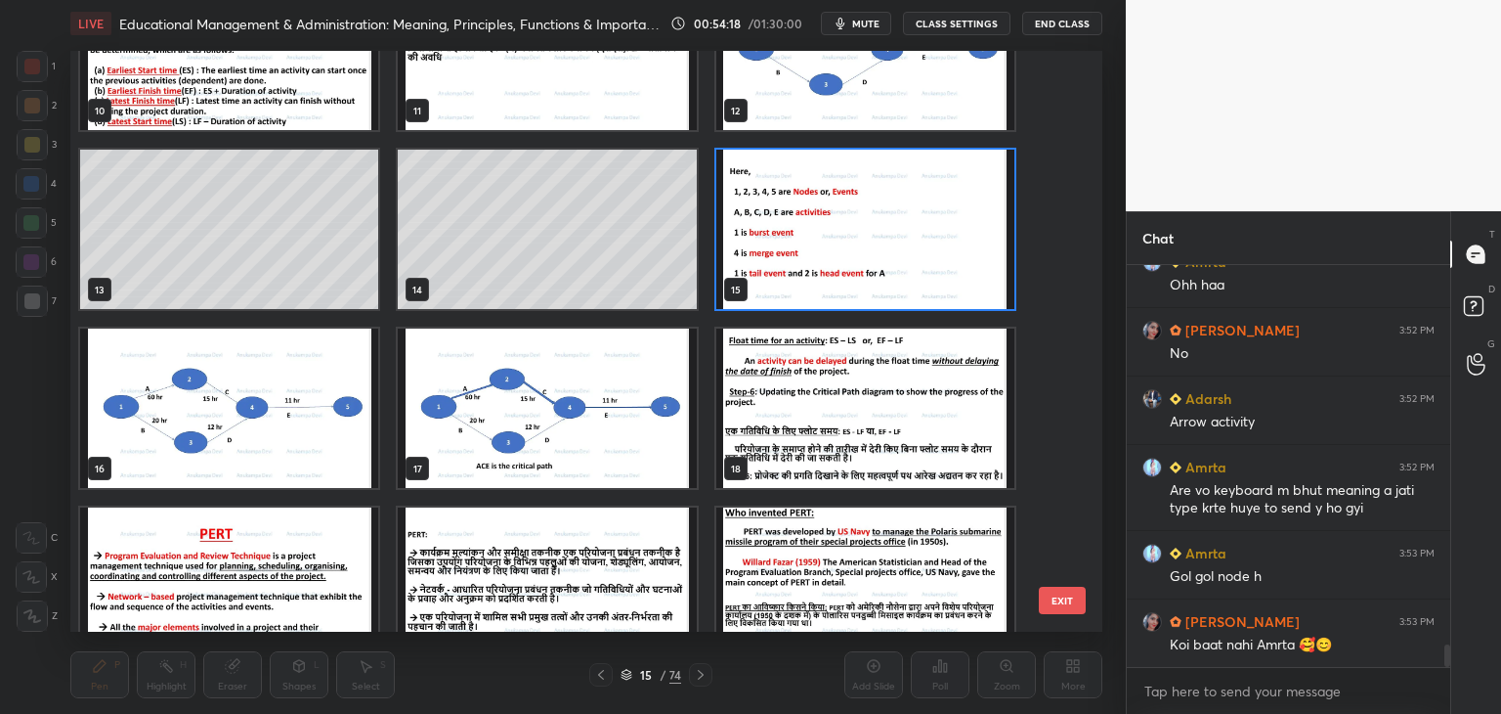
click at [925, 255] on img "grid" at bounding box center [865, 229] width 298 height 159
click at [925, 257] on img "grid" at bounding box center [865, 229] width 298 height 159
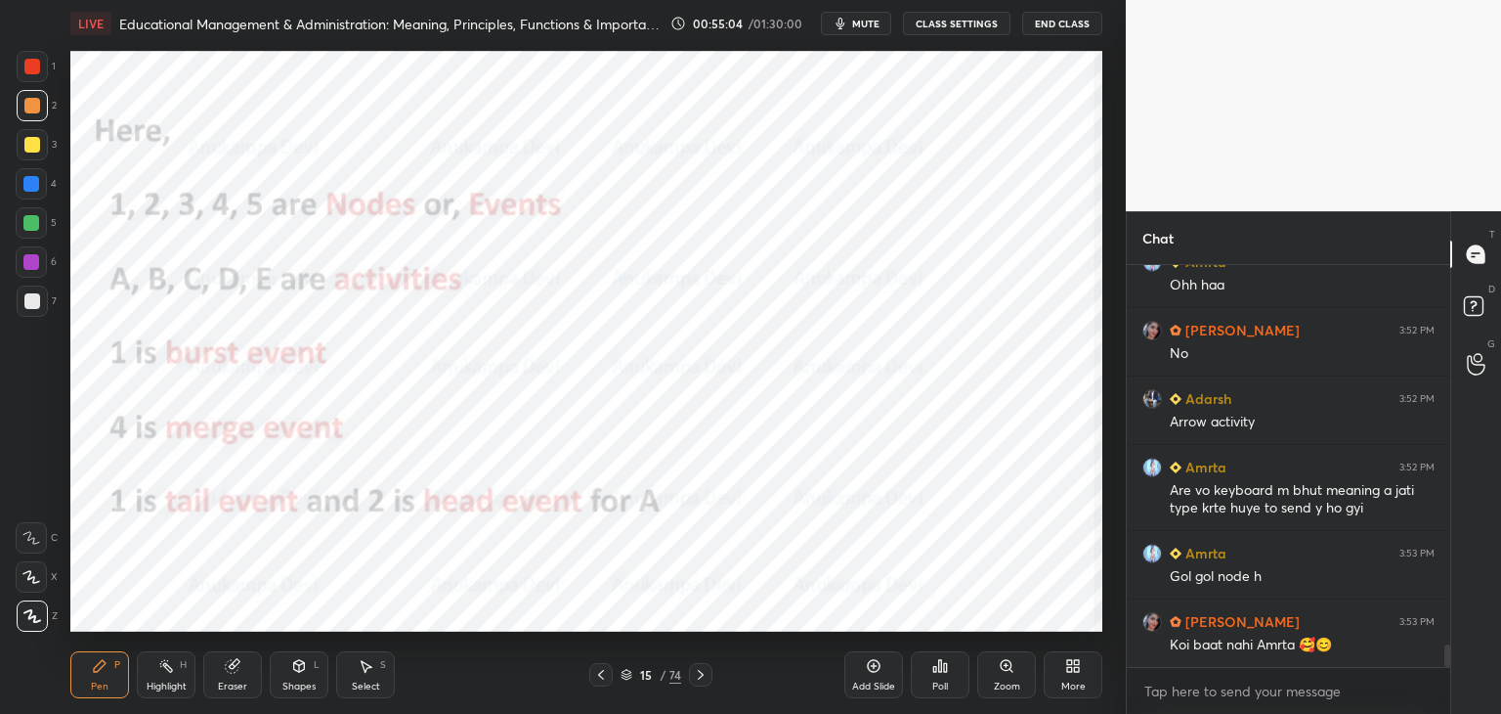
scroll to position [6918, 0]
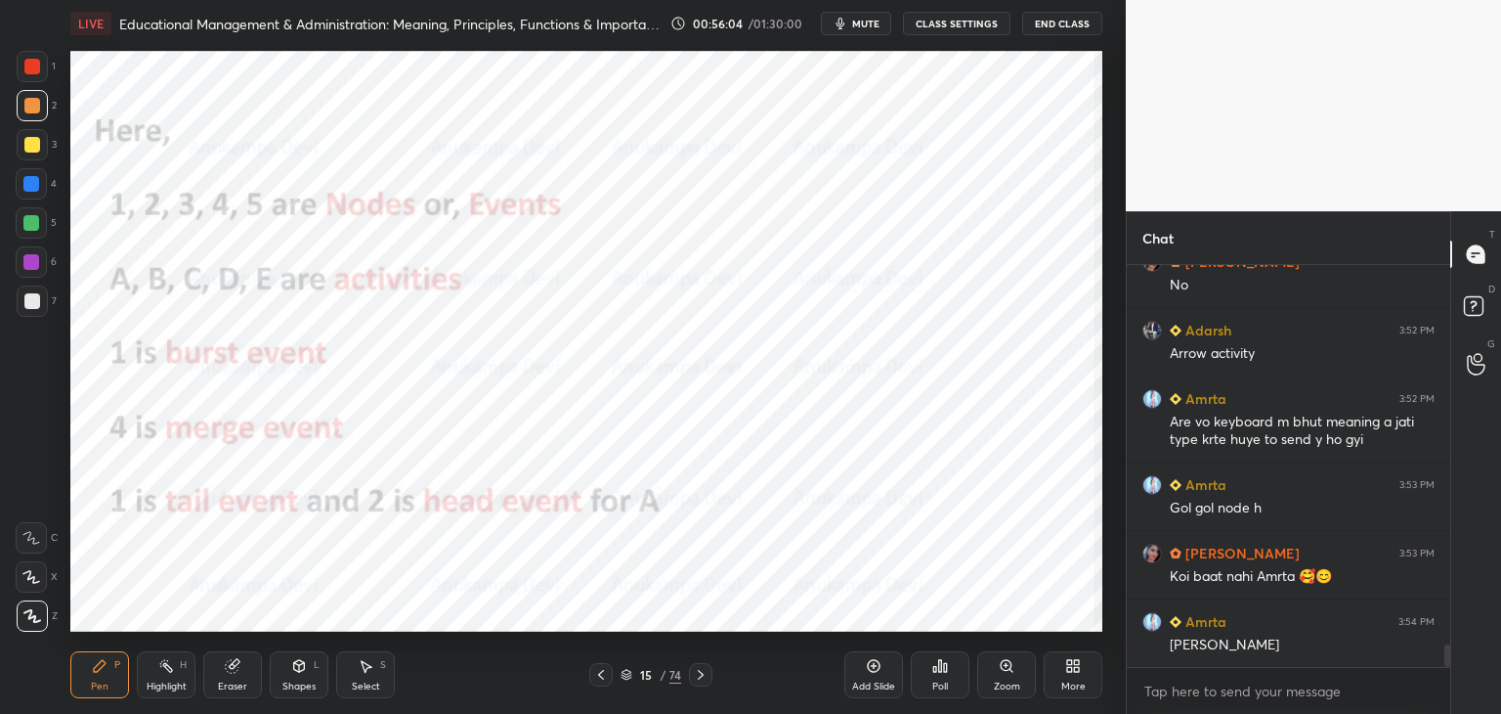
click at [628, 680] on icon at bounding box center [627, 675] width 12 height 12
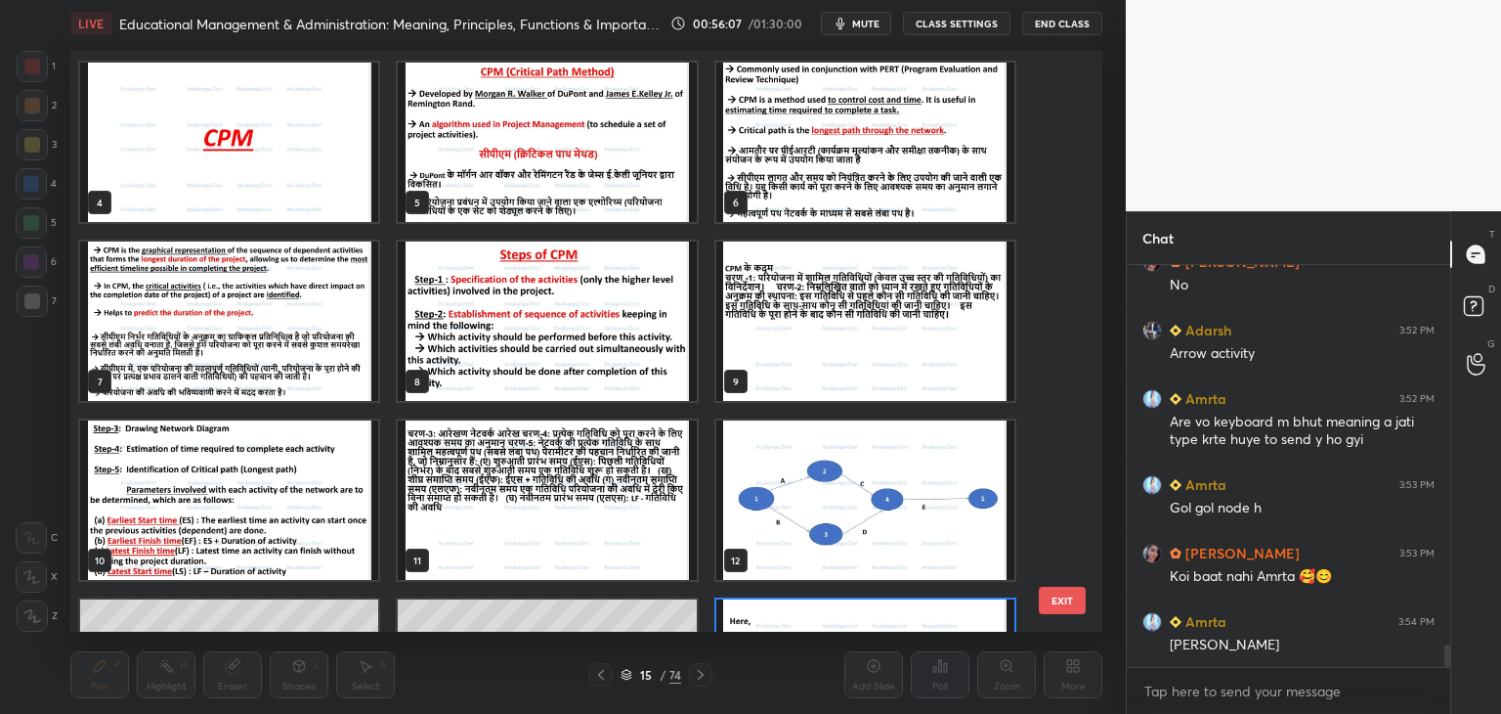
scroll to position [143, 0]
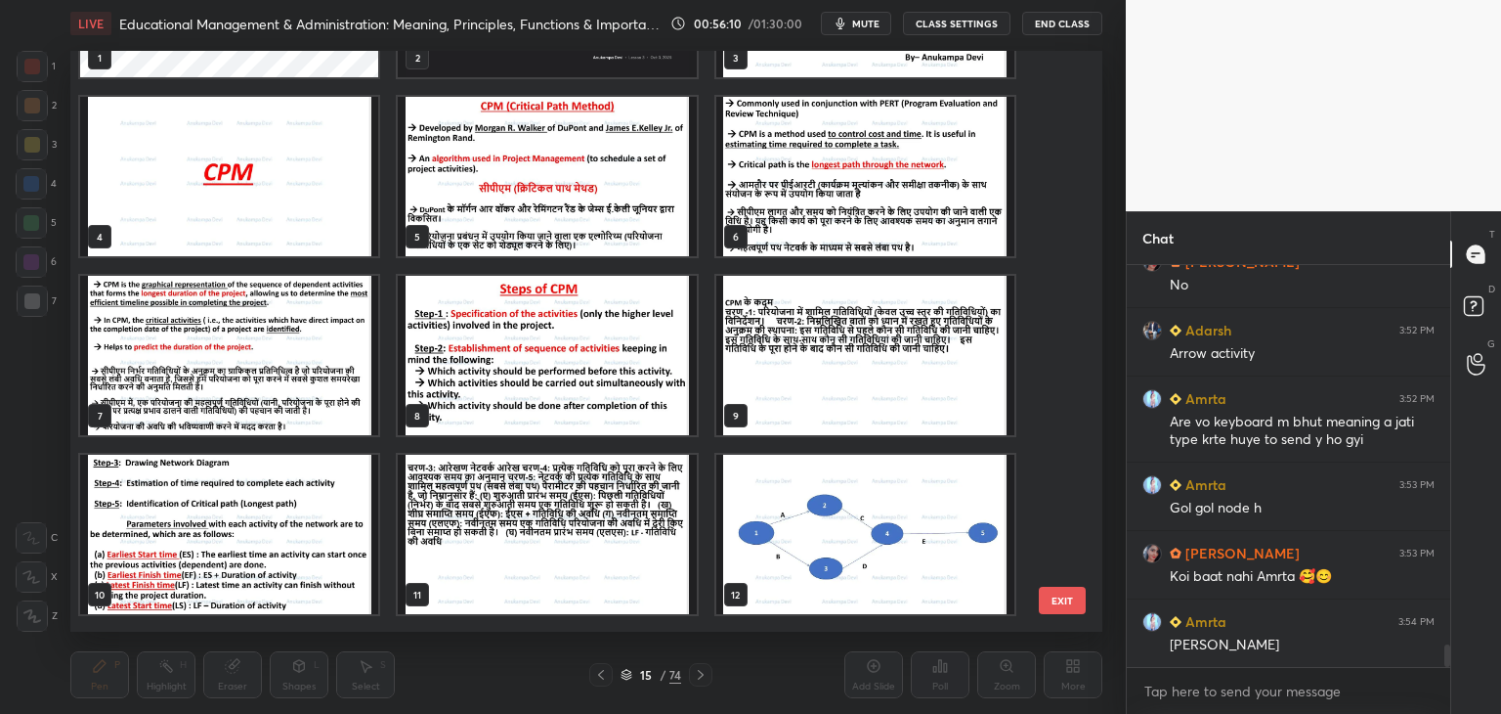
click at [465, 372] on img "grid" at bounding box center [547, 355] width 298 height 159
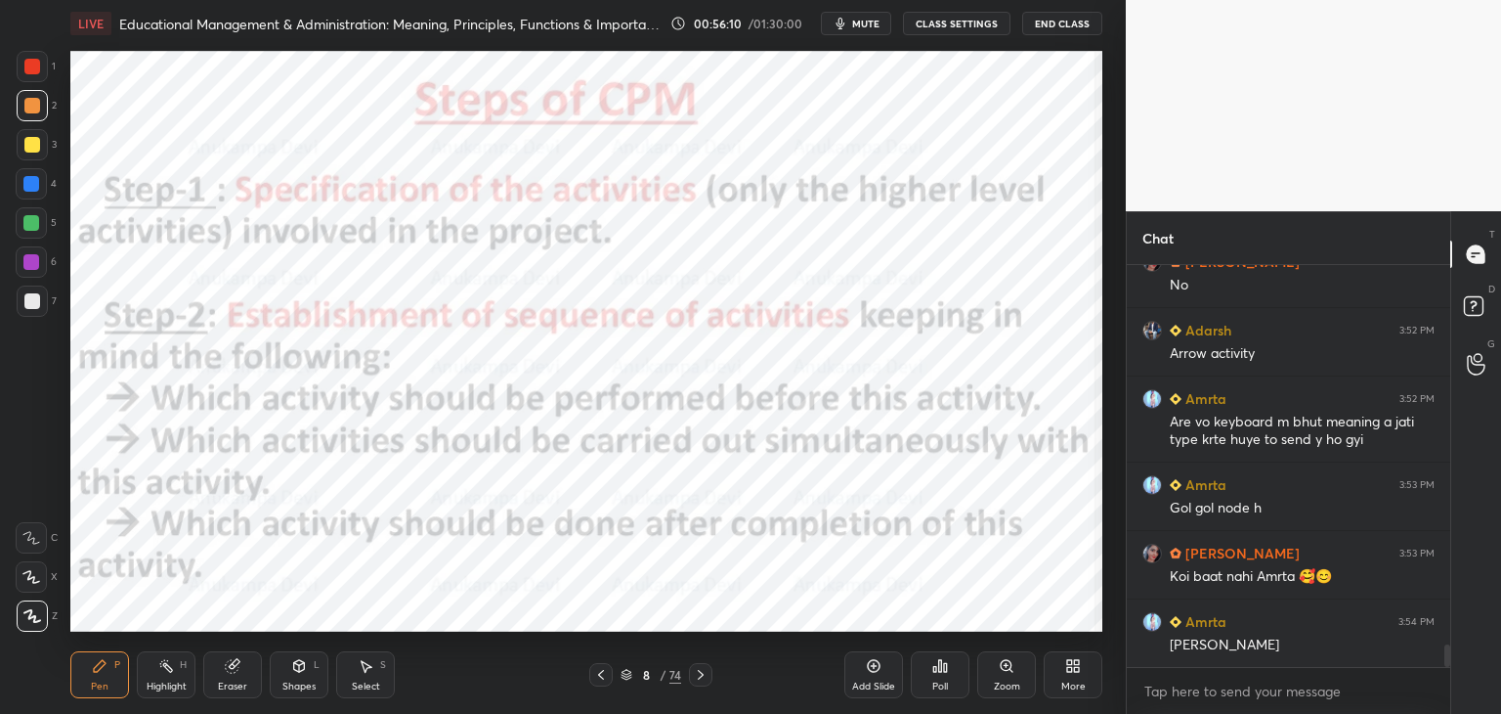
click at [464, 373] on img "grid" at bounding box center [547, 355] width 298 height 159
drag, startPoint x: 26, startPoint y: 189, endPoint x: 38, endPoint y: 182, distance: 13.6
click at [27, 189] on div at bounding box center [31, 184] width 16 height 16
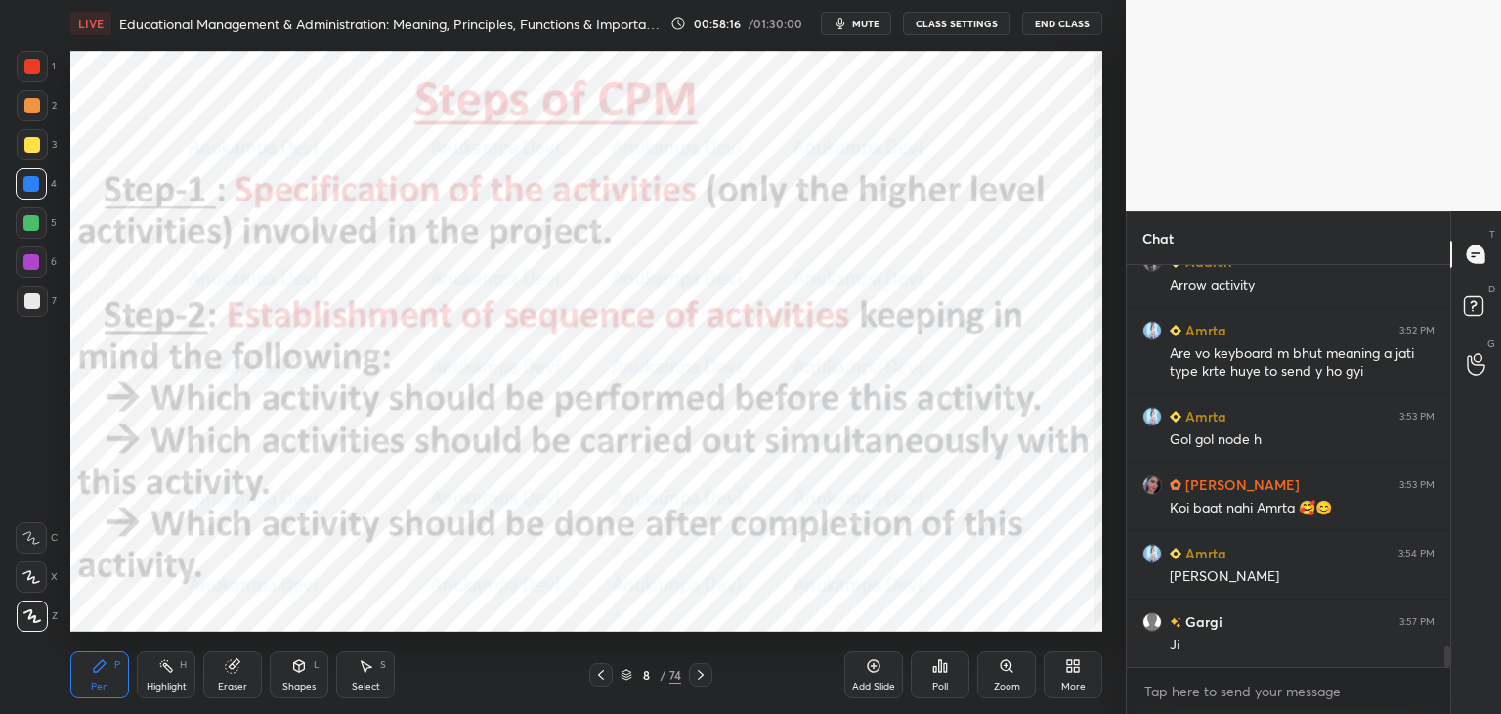
click at [698, 677] on icon at bounding box center [701, 675] width 16 height 16
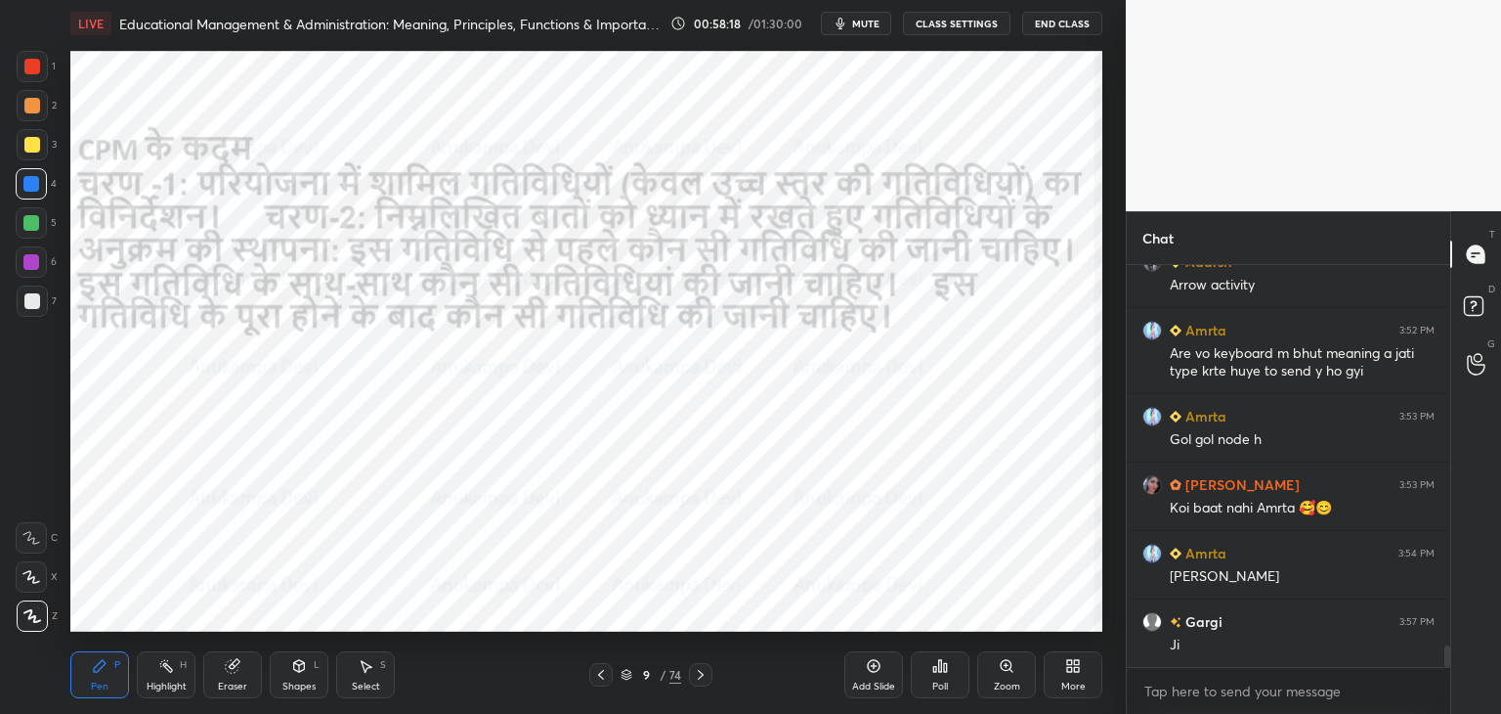
click at [602, 681] on icon at bounding box center [601, 675] width 16 height 16
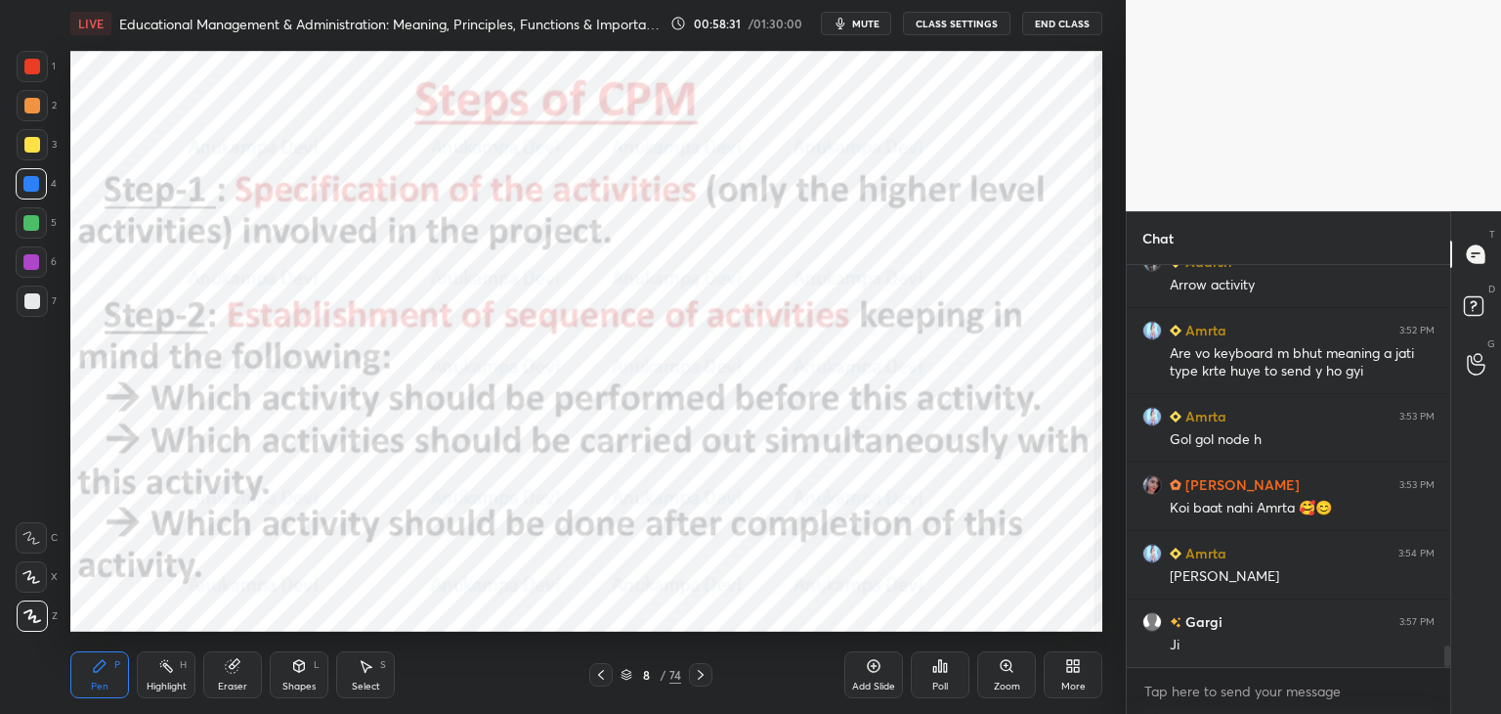
click at [696, 677] on icon at bounding box center [701, 675] width 16 height 16
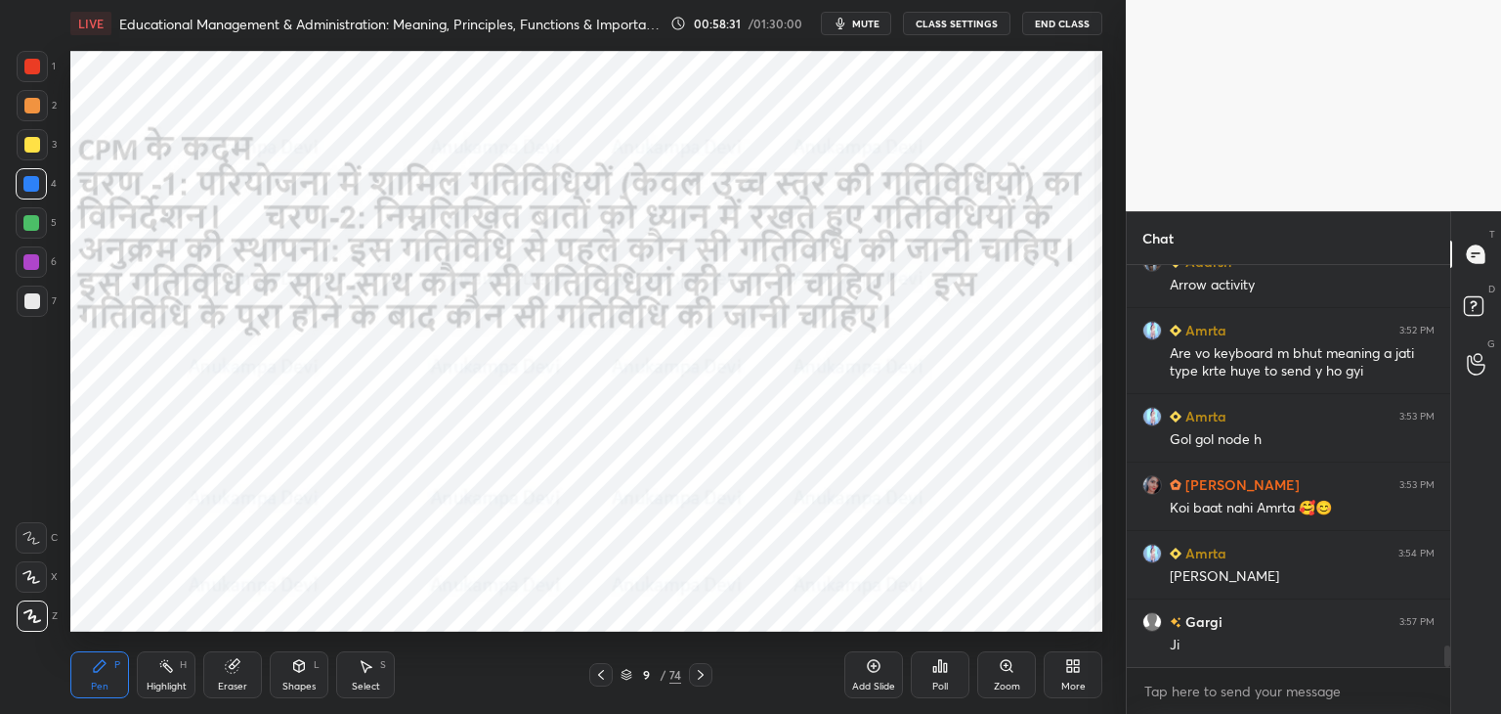
click at [702, 677] on icon at bounding box center [701, 675] width 16 height 16
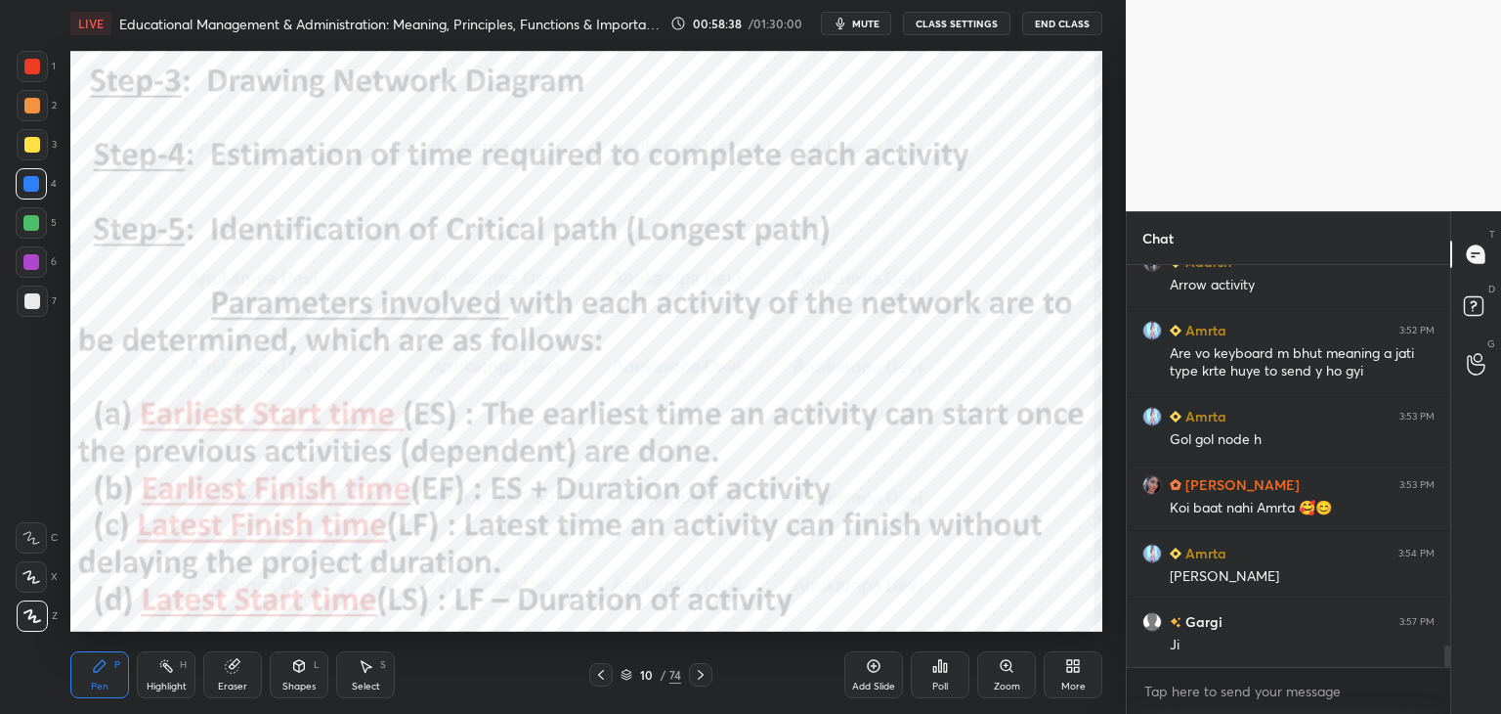
click at [627, 677] on icon at bounding box center [627, 675] width 12 height 12
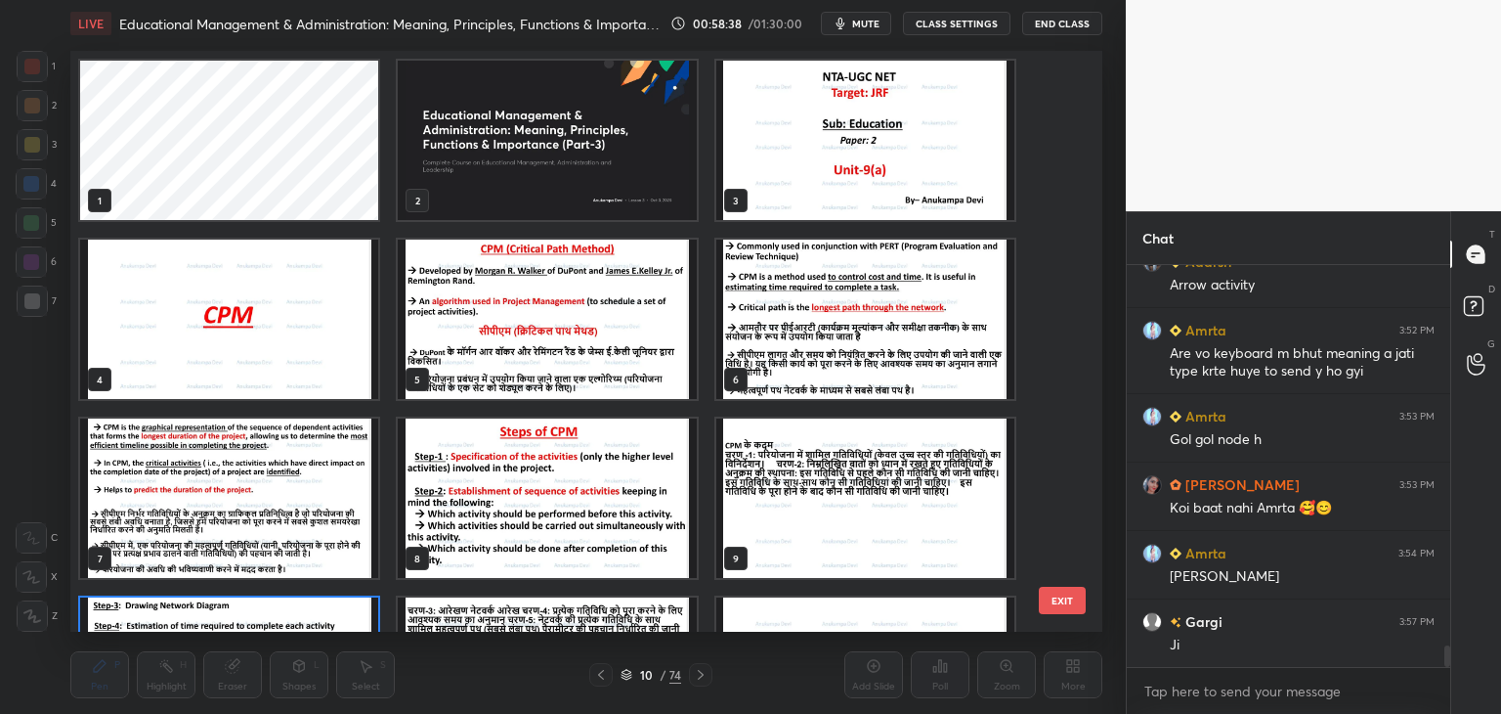
scroll to position [575, 1022]
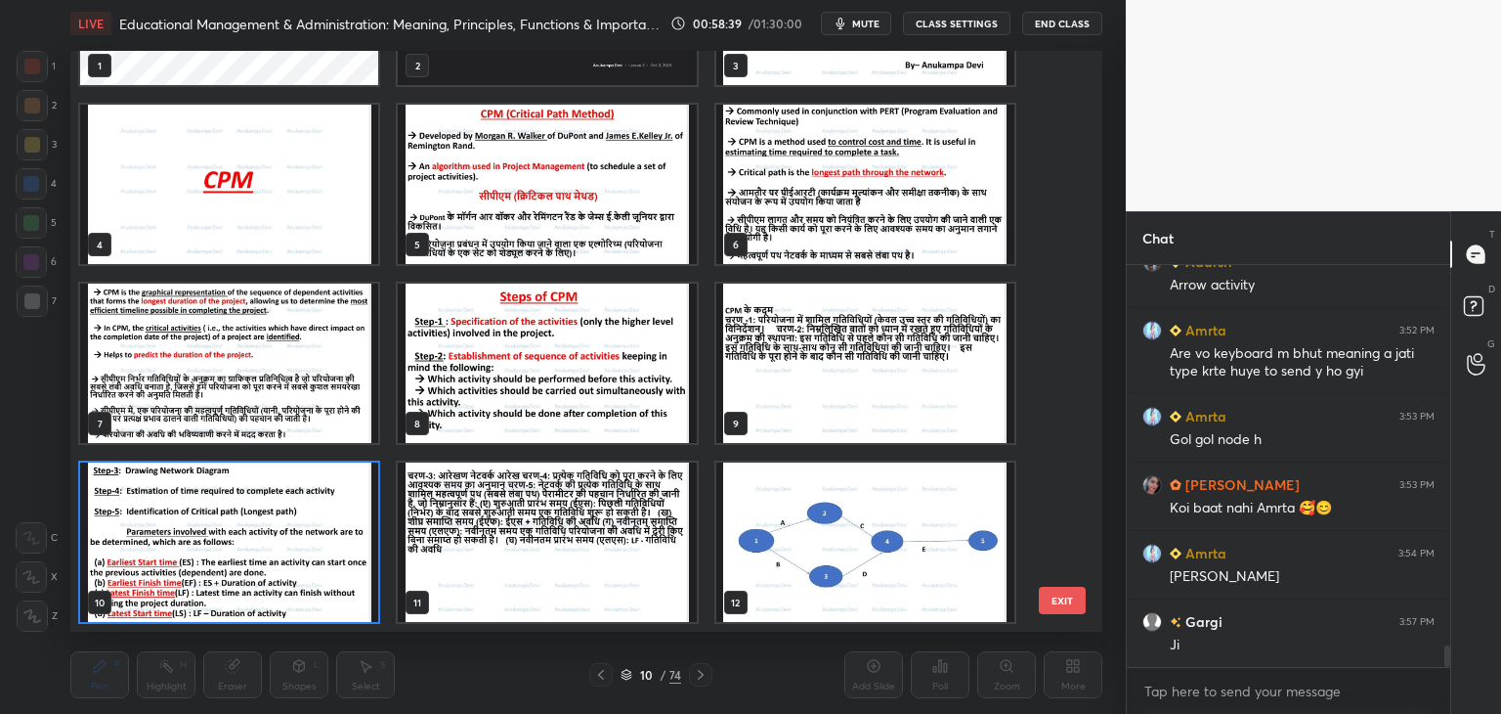
click at [337, 547] on img "grid" at bounding box center [229, 541] width 298 height 159
click at [338, 548] on img "grid" at bounding box center [229, 541] width 298 height 159
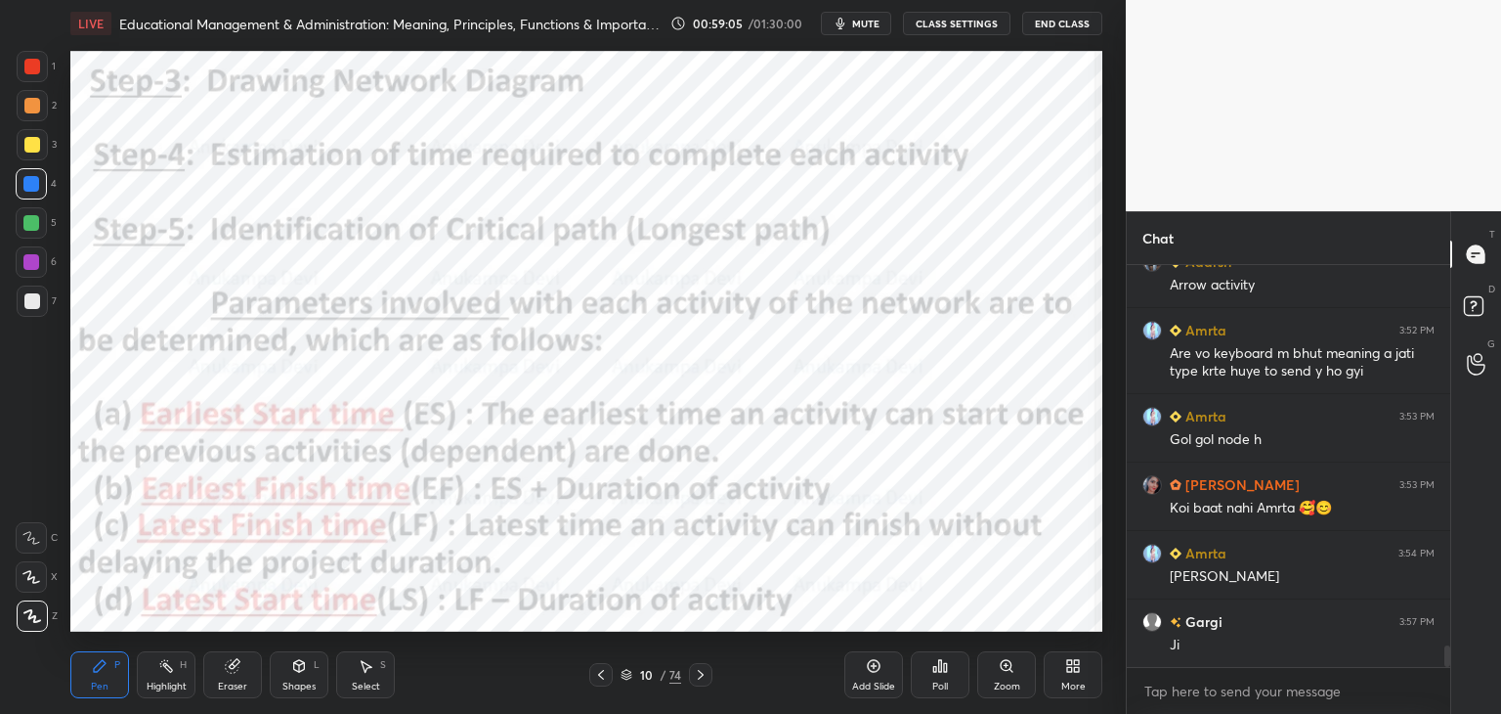
click at [35, 215] on div at bounding box center [31, 223] width 16 height 16
click at [700, 677] on icon at bounding box center [701, 675] width 16 height 16
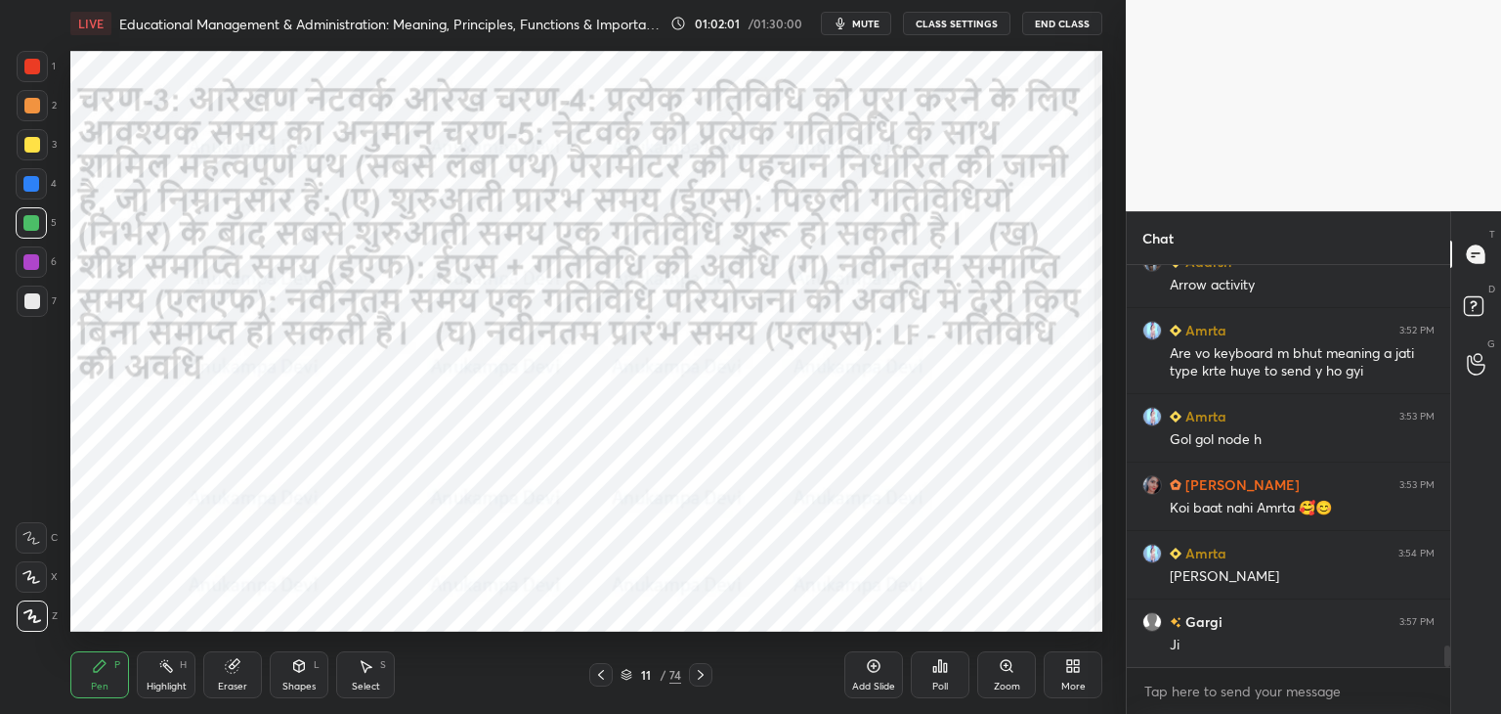
click at [703, 674] on icon at bounding box center [701, 675] width 6 height 10
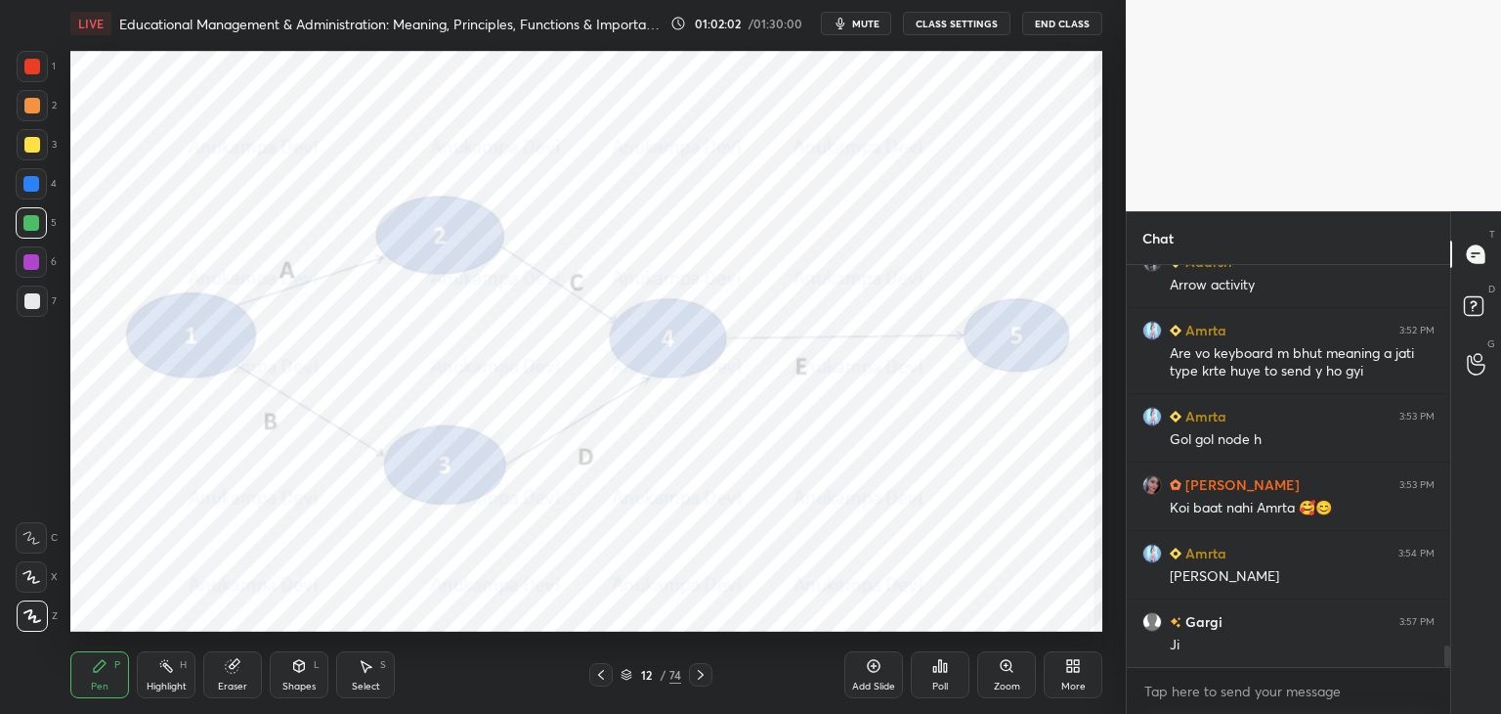
click at [698, 674] on icon at bounding box center [701, 675] width 16 height 16
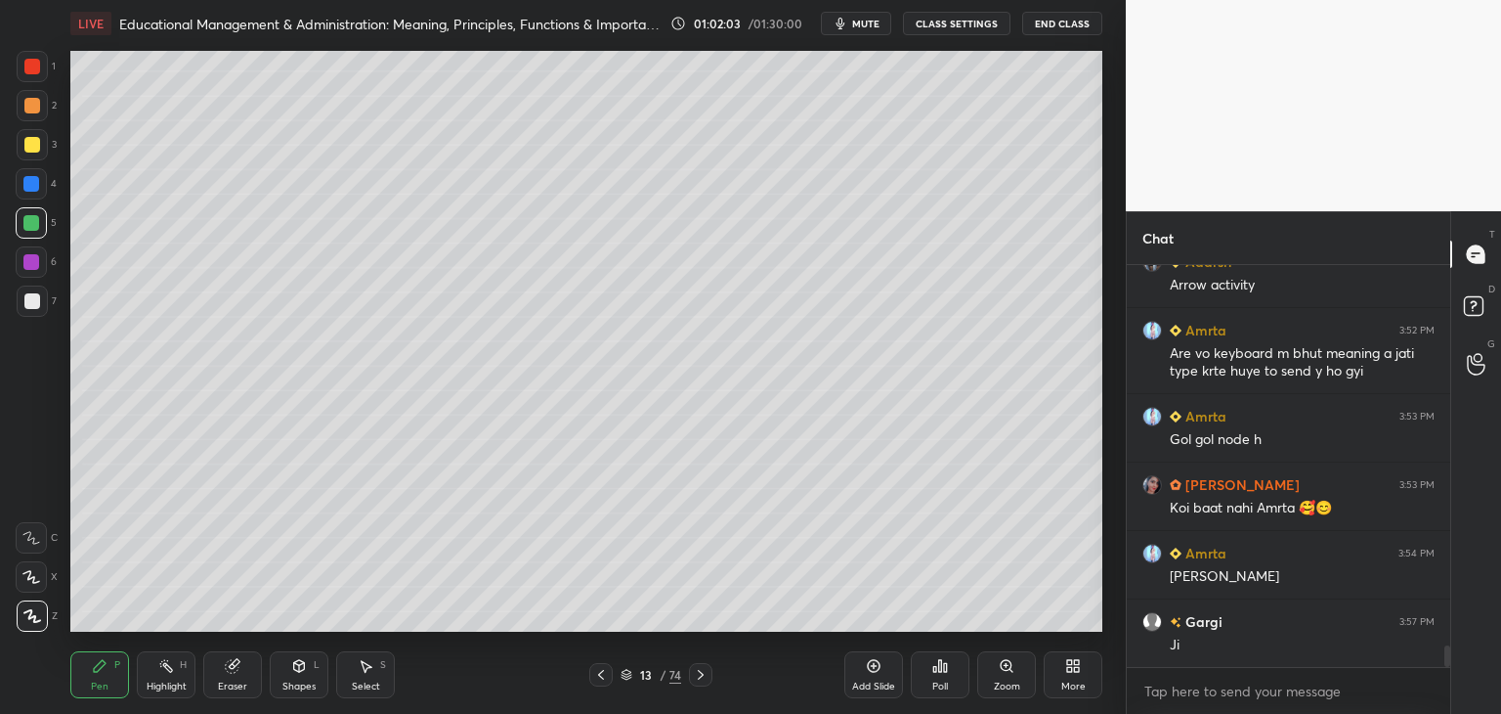
click at [702, 676] on icon at bounding box center [701, 675] width 16 height 16
click at [704, 677] on icon at bounding box center [701, 675] width 16 height 16
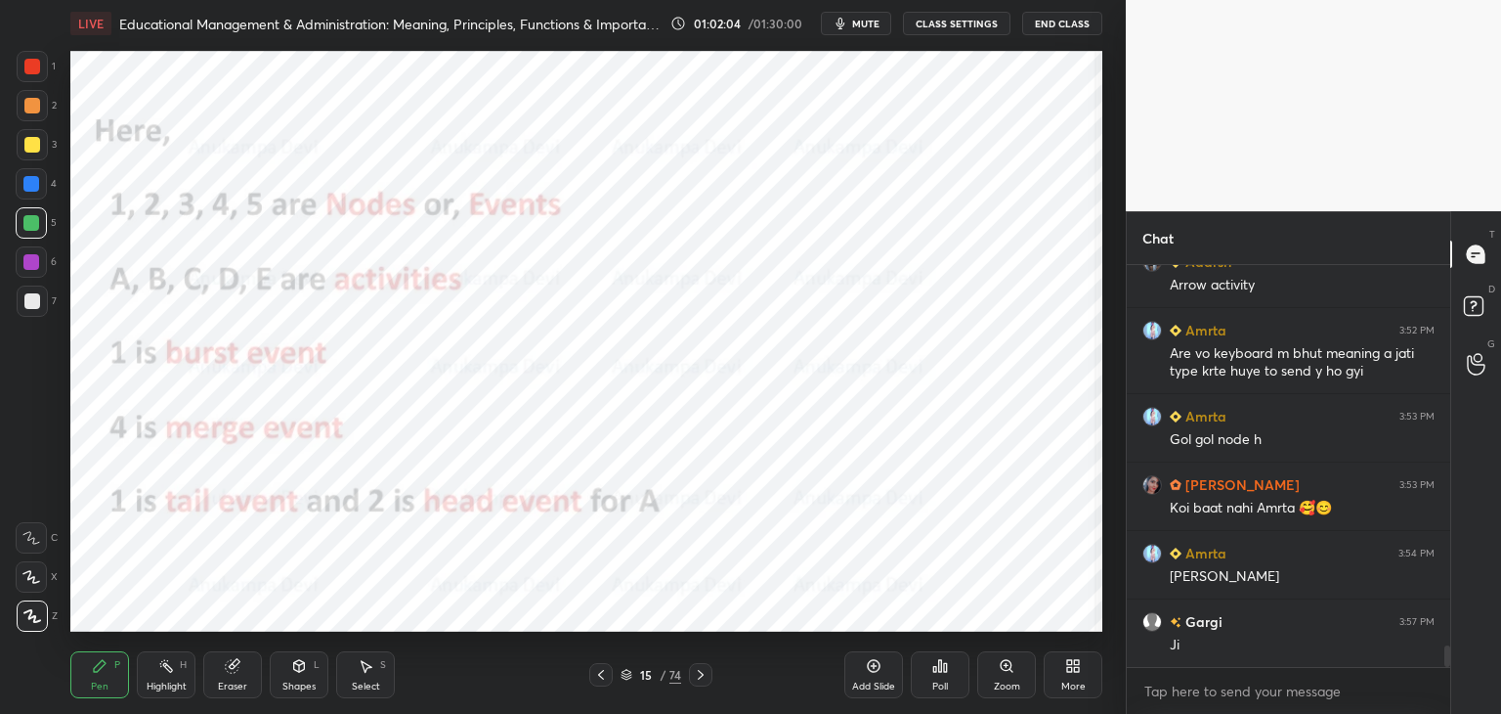
click at [700, 679] on icon at bounding box center [701, 675] width 16 height 16
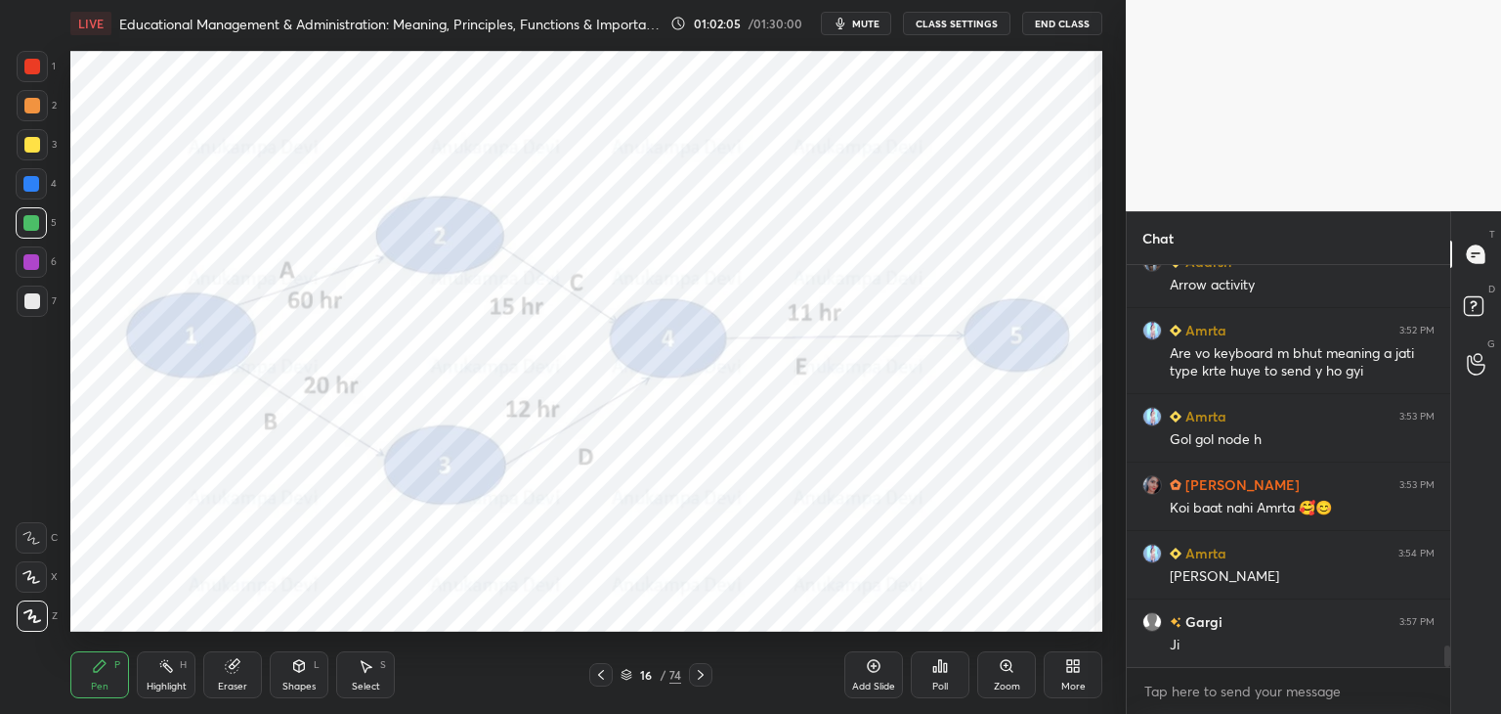
drag, startPoint x: 700, startPoint y: 677, endPoint x: 669, endPoint y: 633, distance: 54.0
click at [700, 673] on icon at bounding box center [701, 675] width 16 height 16
click at [697, 679] on icon at bounding box center [701, 675] width 16 height 16
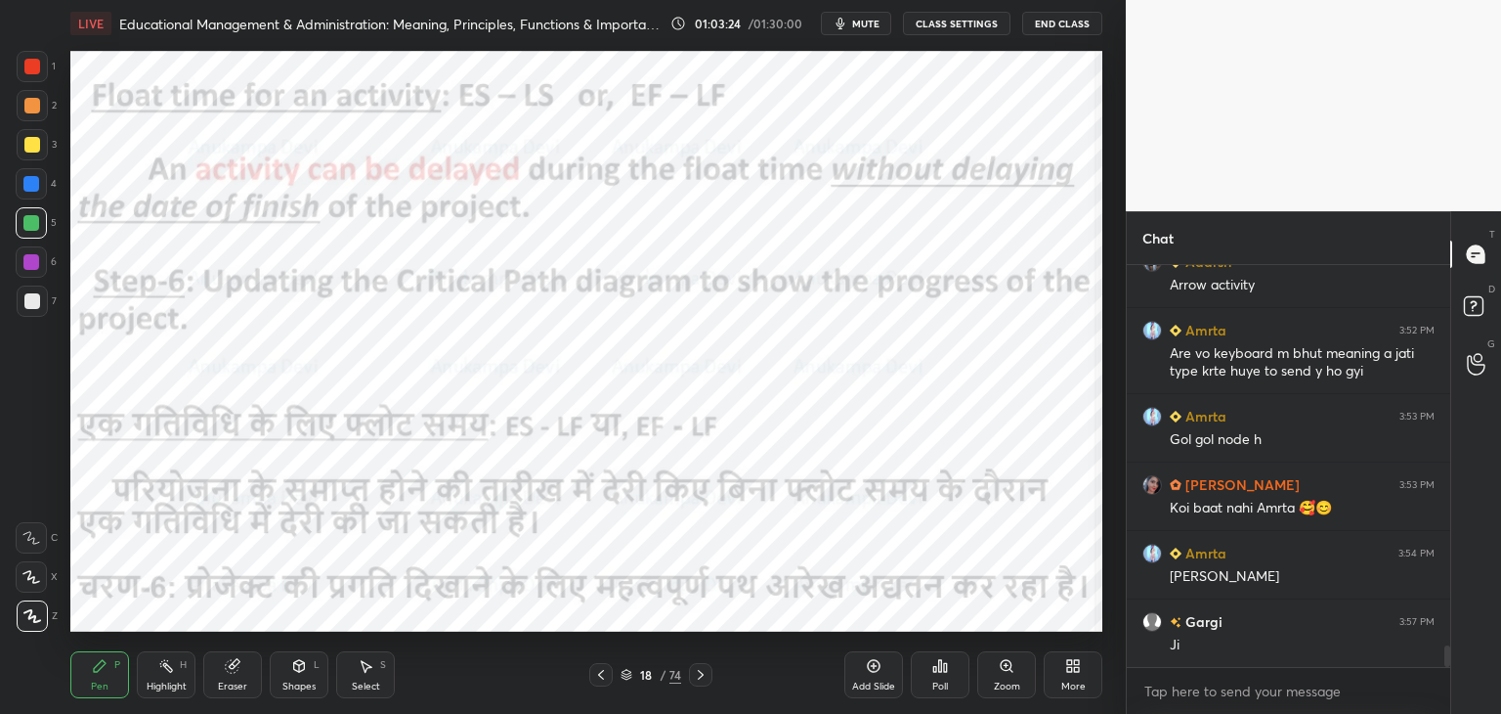
scroll to position [7055, 0]
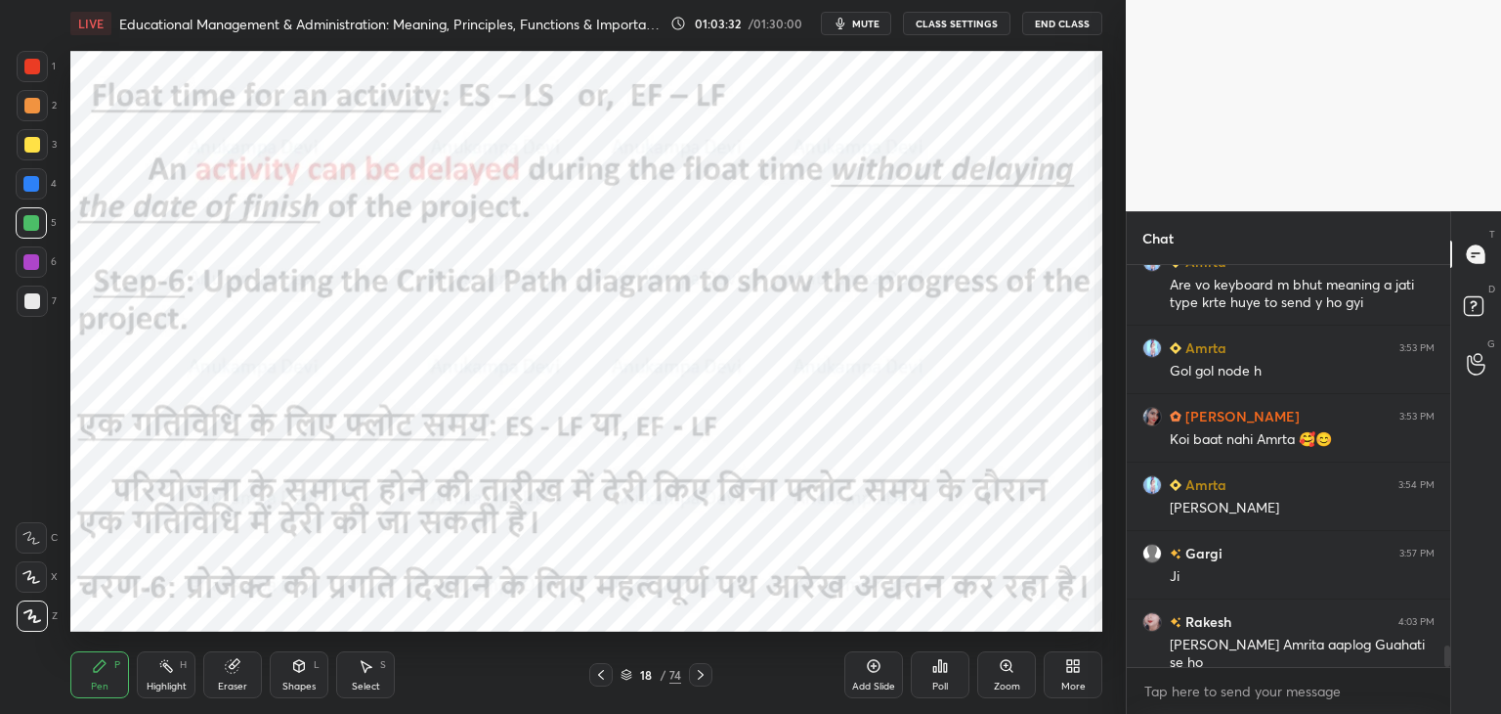
click at [626, 675] on icon at bounding box center [627, 675] width 12 height 12
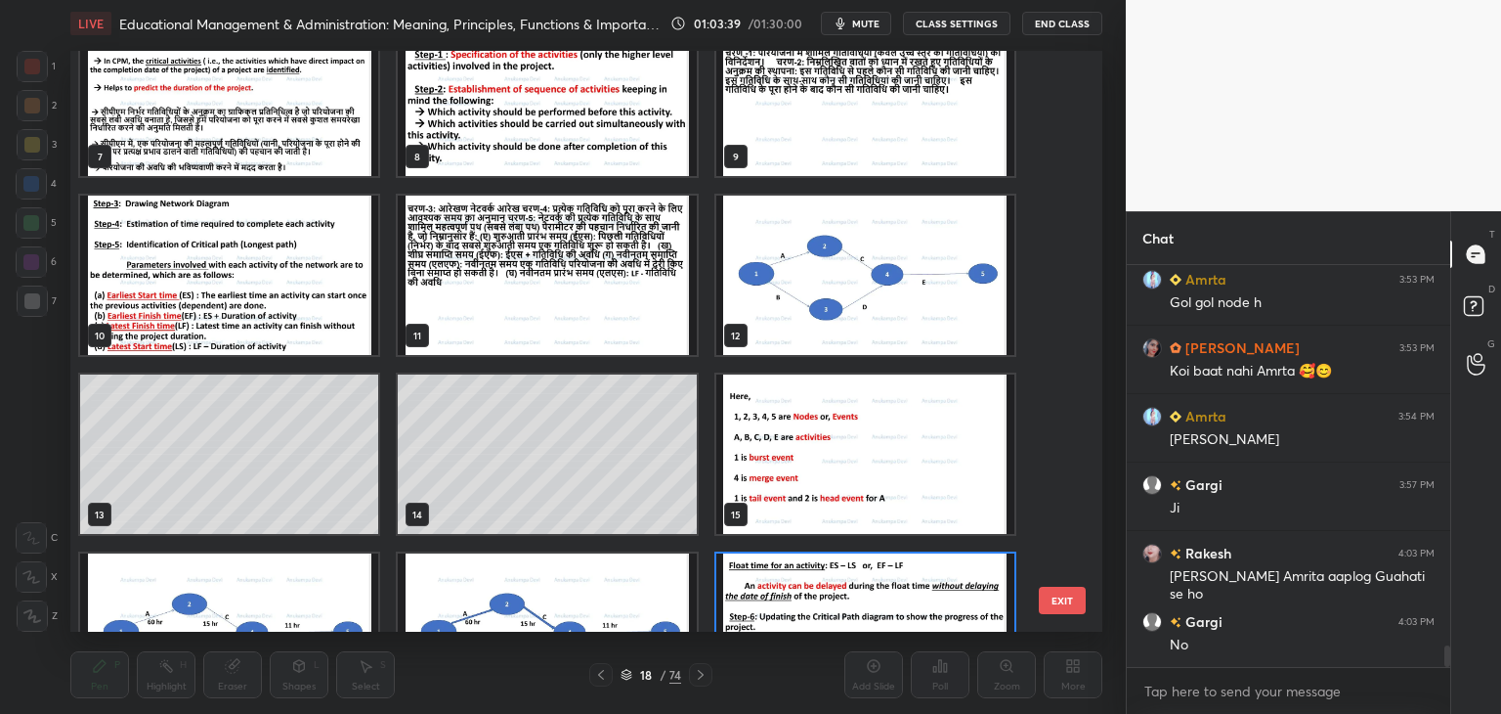
scroll to position [381, 0]
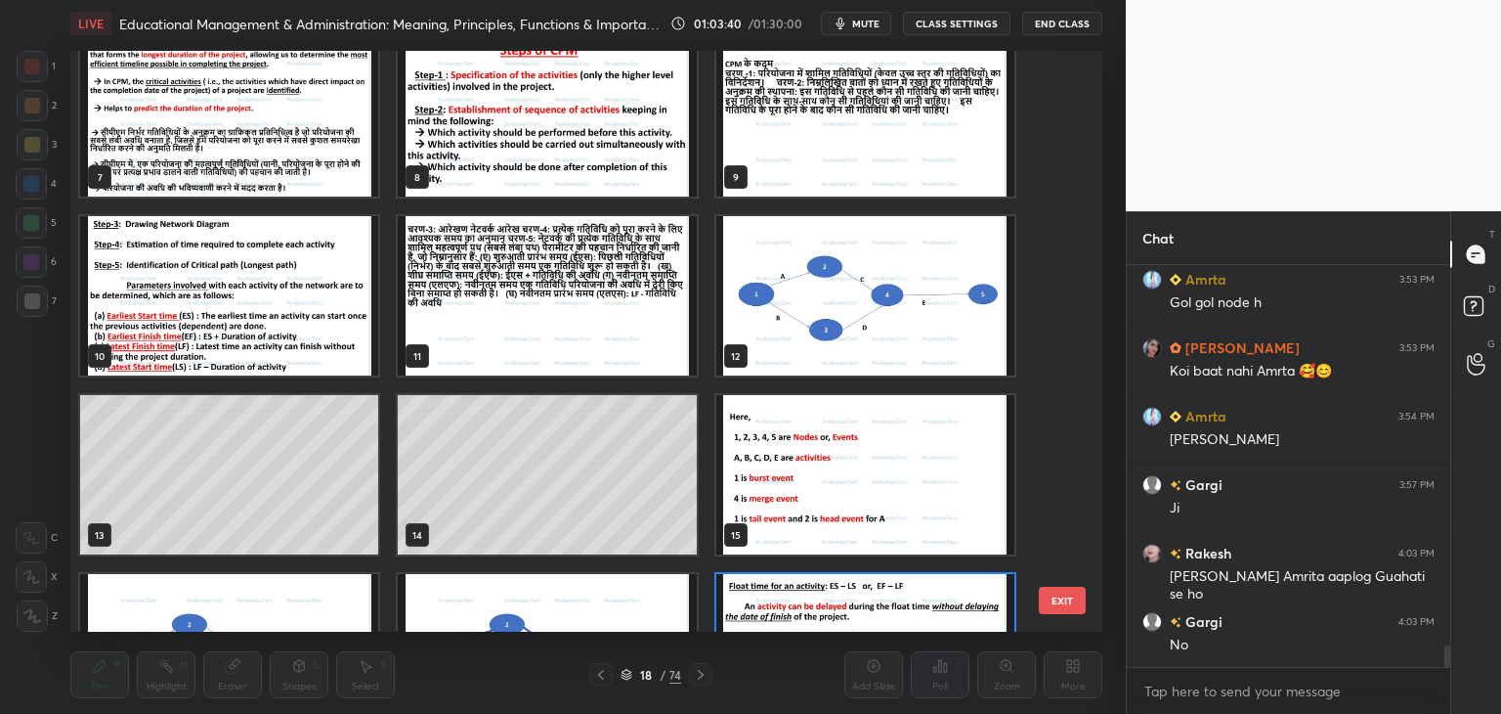
click at [250, 322] on img "grid" at bounding box center [229, 295] width 298 height 159
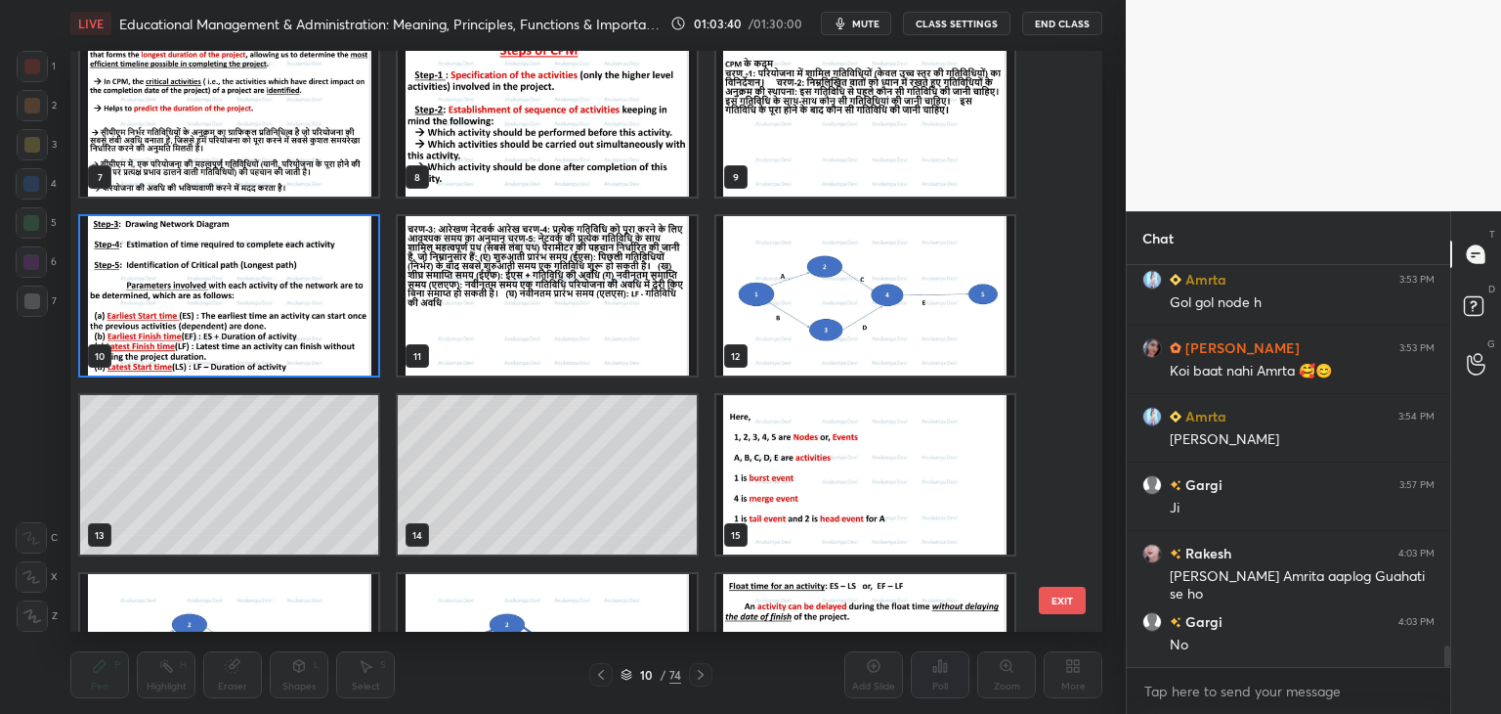
click at [250, 322] on img "grid" at bounding box center [229, 295] width 298 height 159
click at [250, 320] on img "grid" at bounding box center [229, 295] width 298 height 159
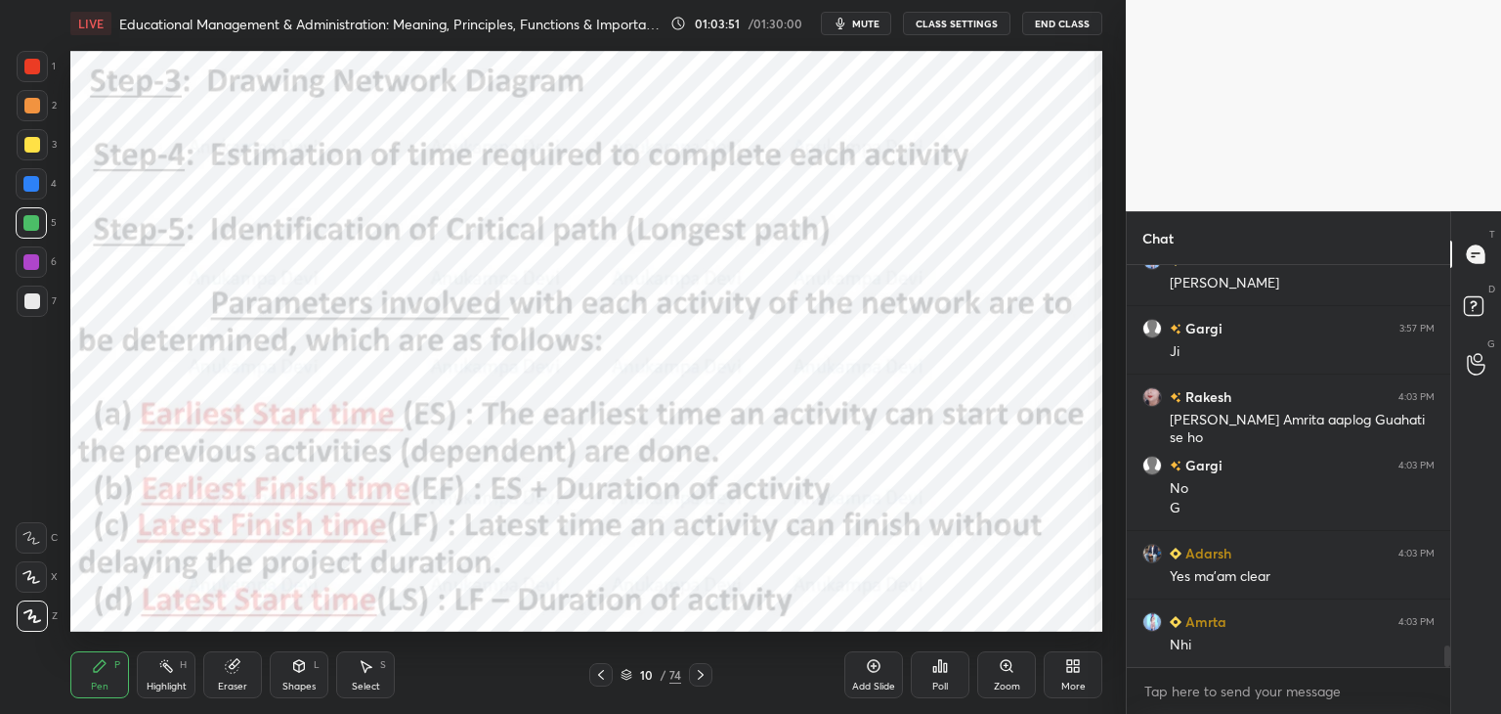
scroll to position [7300, 0]
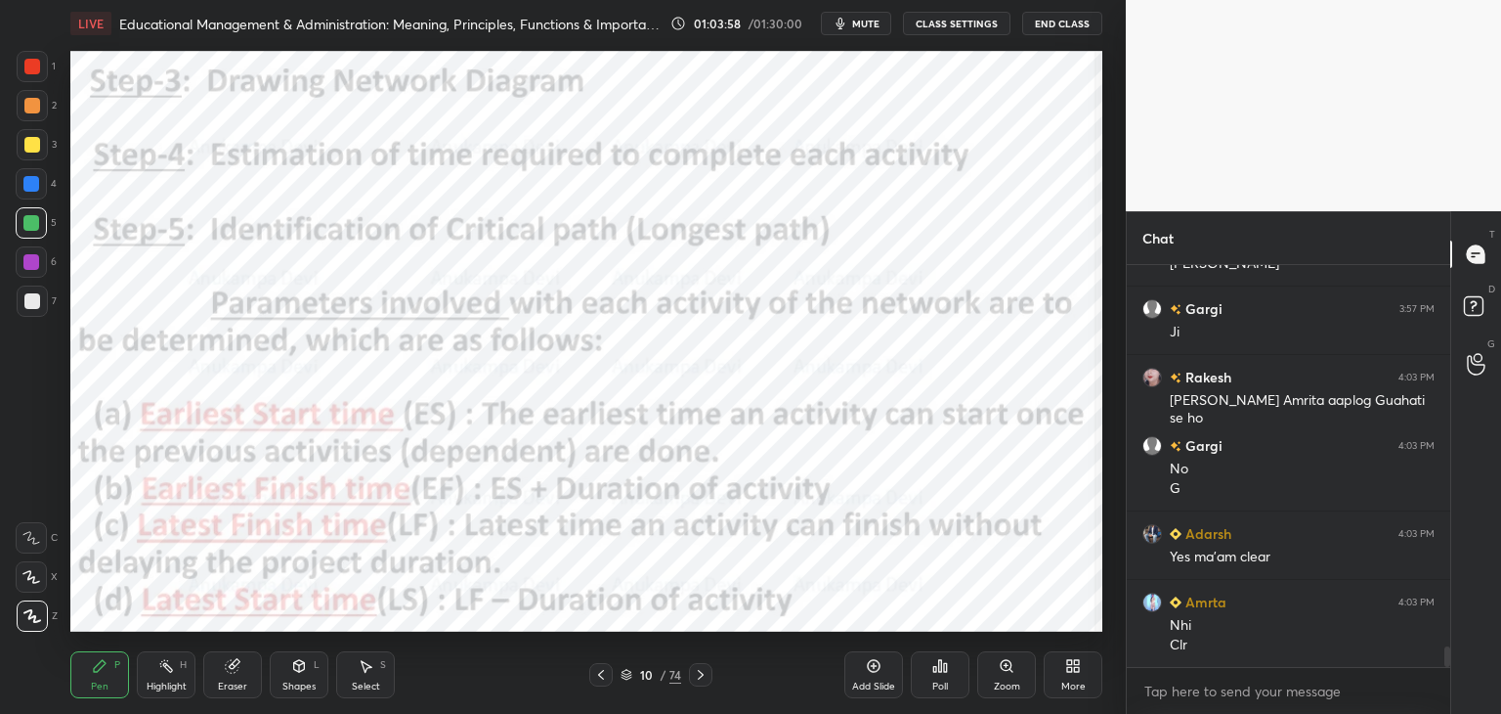
click at [31, 269] on div at bounding box center [31, 262] width 16 height 16
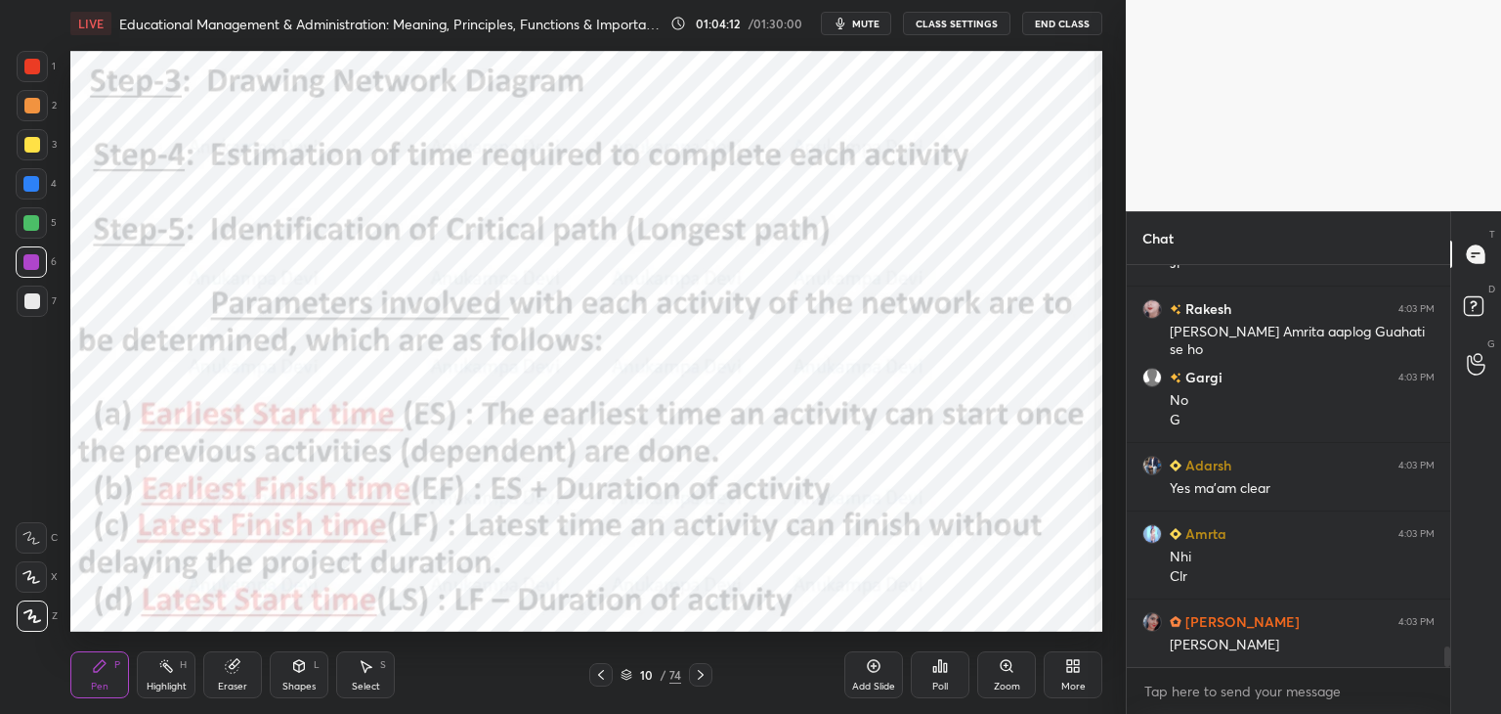
scroll to position [7436, 0]
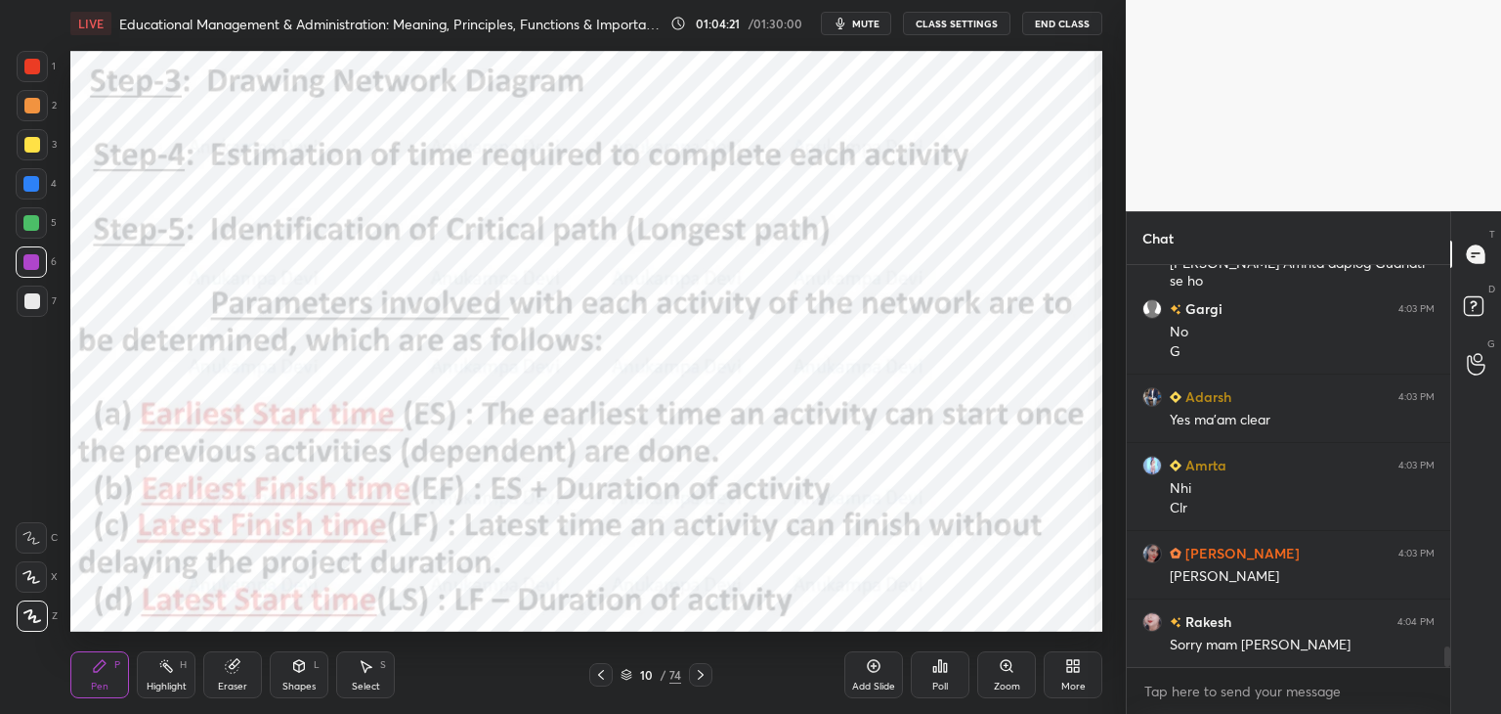
click at [874, 670] on icon at bounding box center [874, 666] width 16 height 16
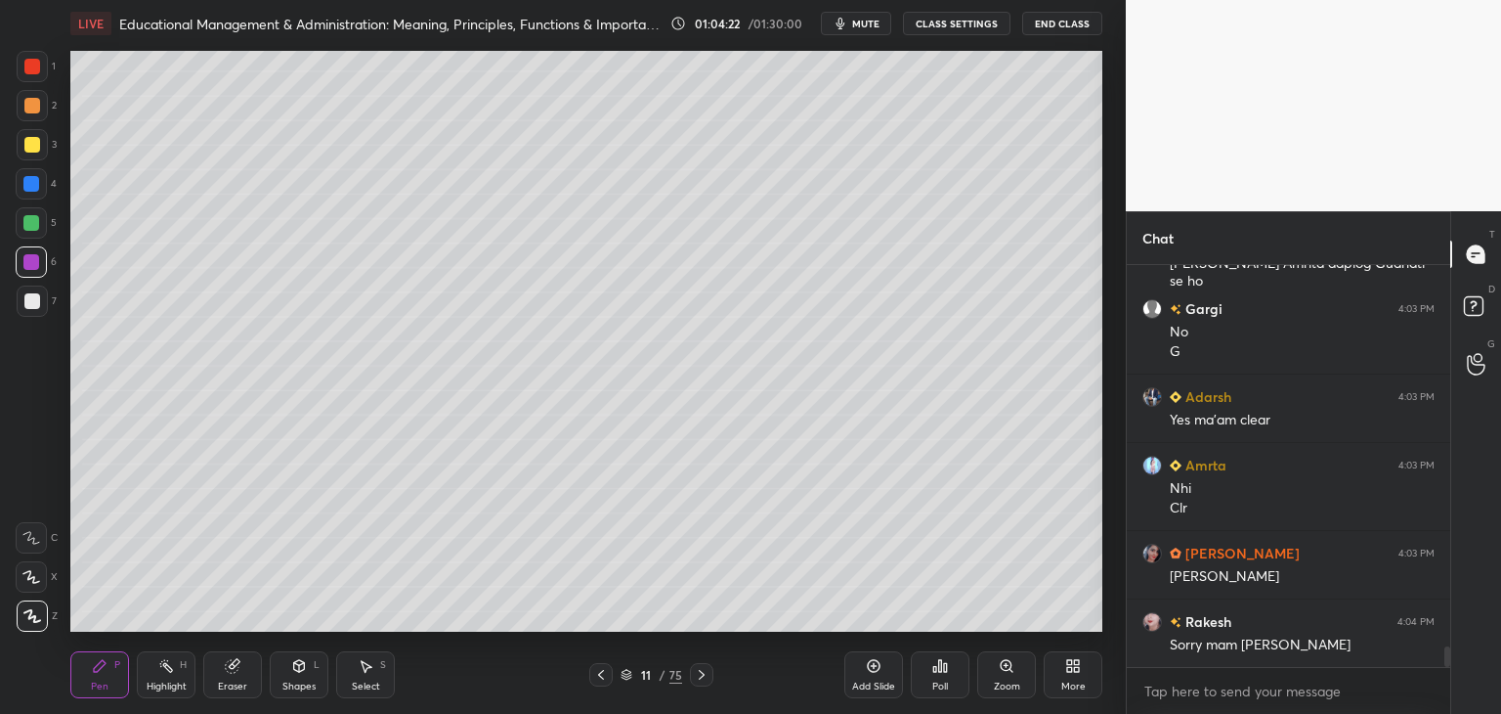
click at [28, 181] on div at bounding box center [31, 184] width 16 height 16
click at [32, 301] on div at bounding box center [32, 301] width 16 height 16
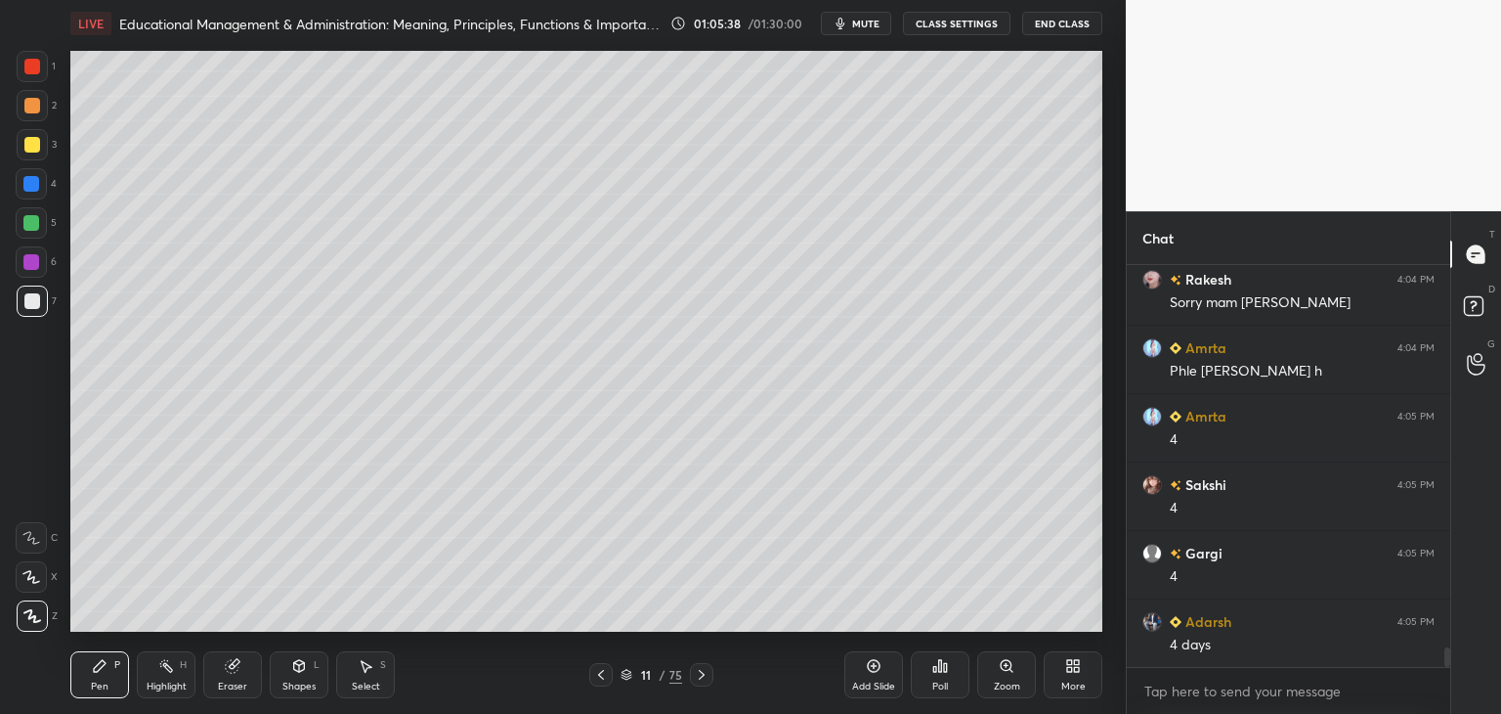
scroll to position [7865, 0]
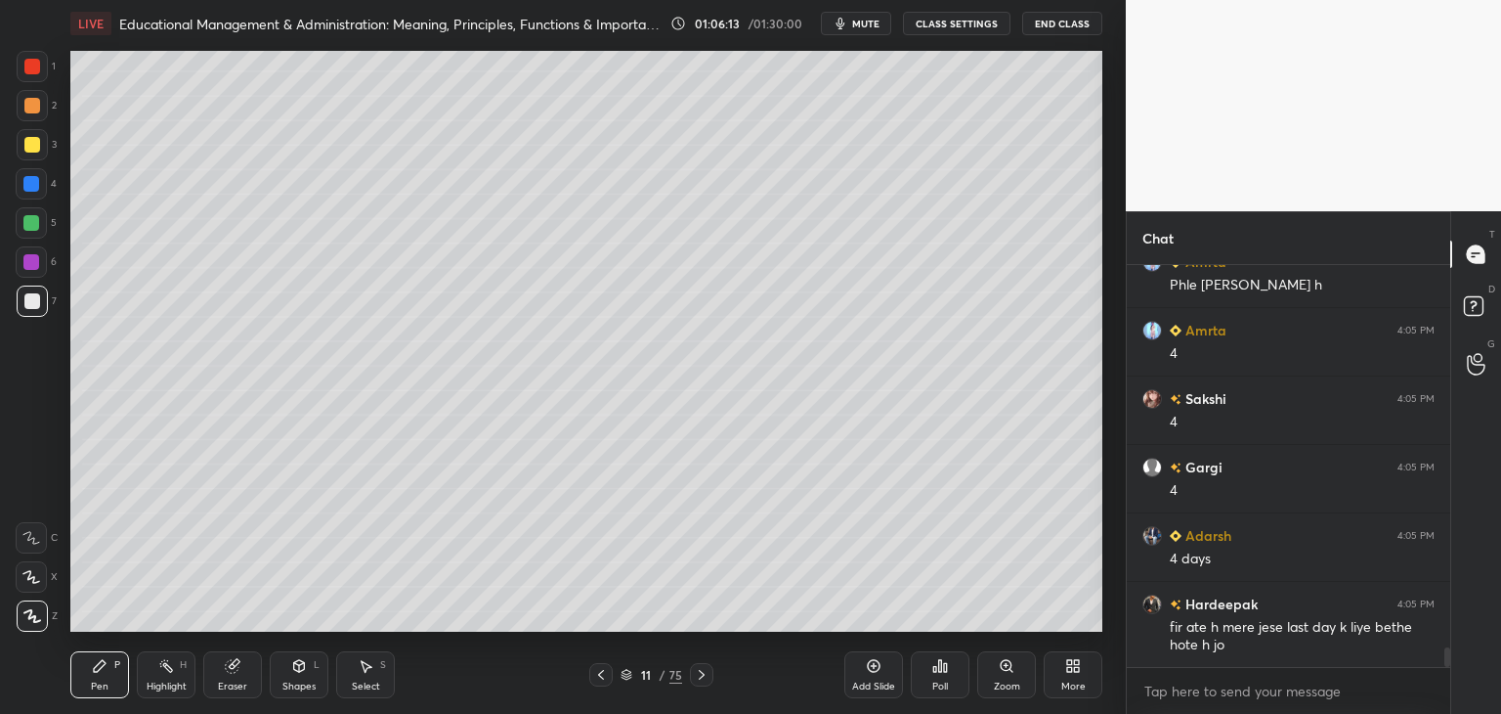
click at [38, 142] on div at bounding box center [32, 145] width 16 height 16
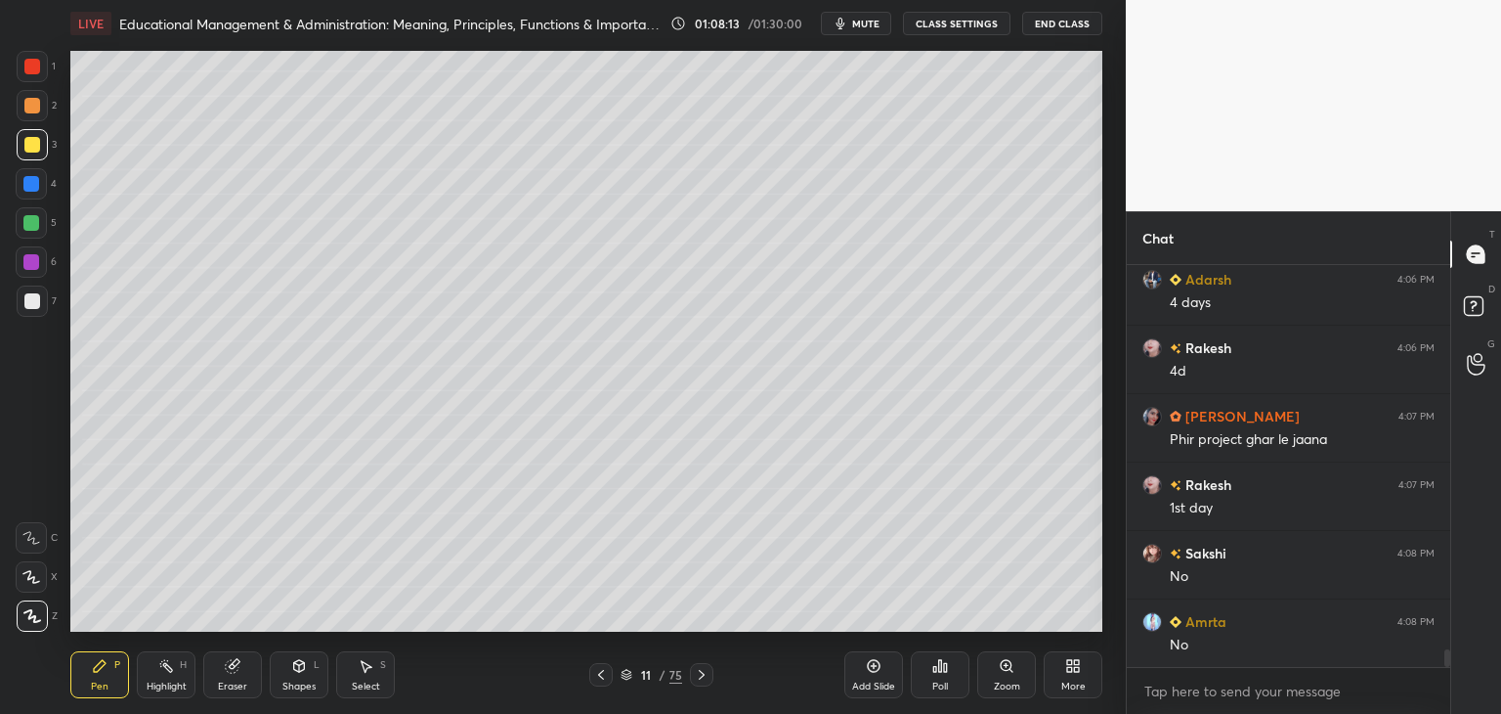
scroll to position [8686, 0]
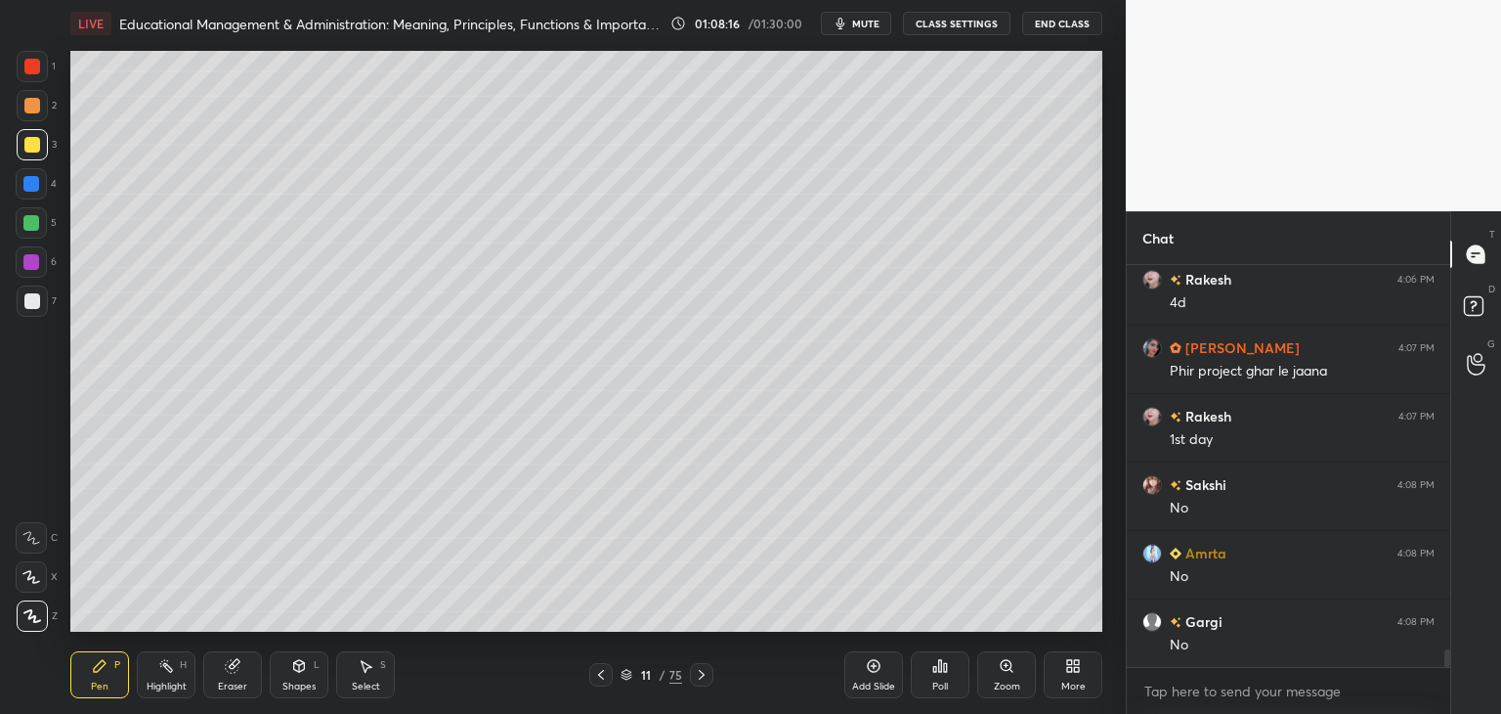
click at [231, 681] on div "Eraser" at bounding box center [232, 686] width 29 height 10
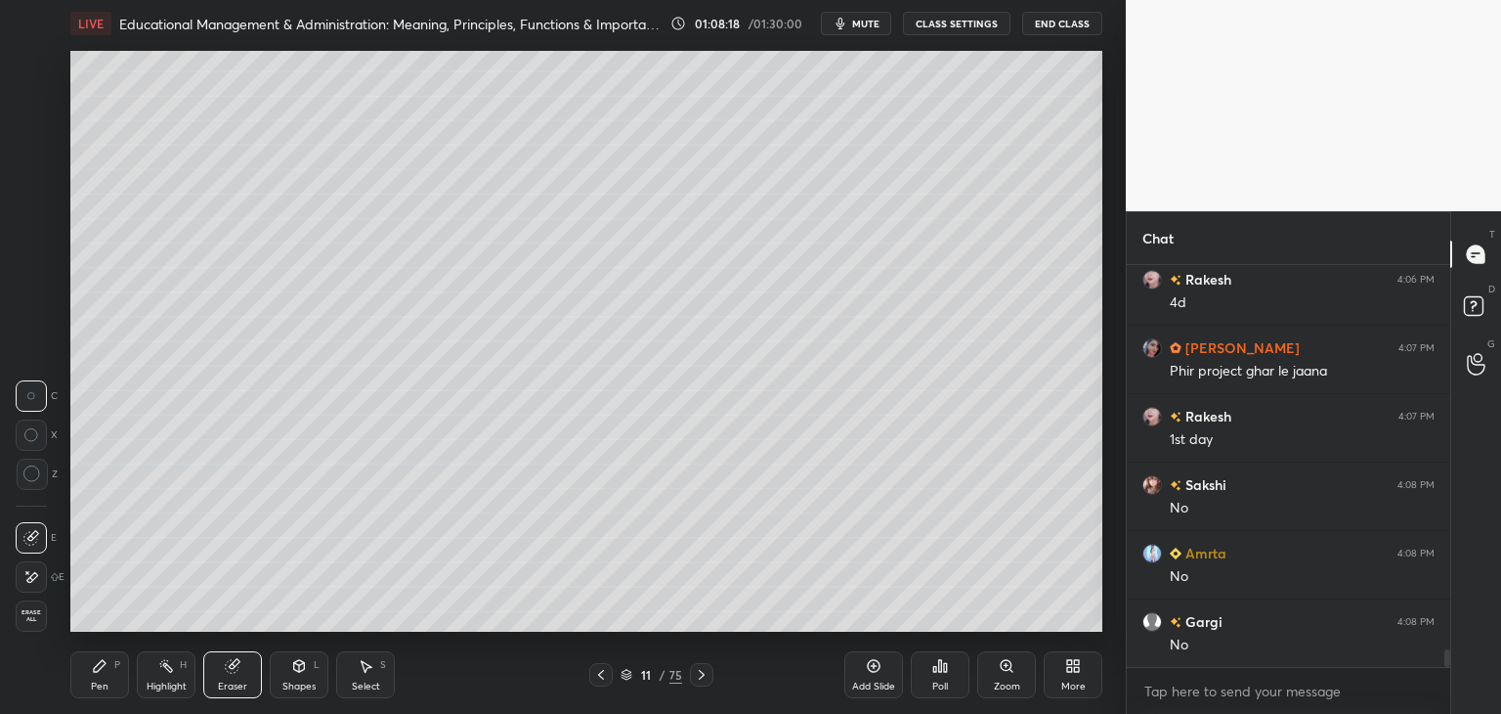
click at [27, 489] on div "C X Z" at bounding box center [37, 443] width 42 height 142
drag, startPoint x: 27, startPoint y: 487, endPoint x: 66, endPoint y: 482, distance: 39.4
click at [27, 486] on div at bounding box center [32, 473] width 31 height 31
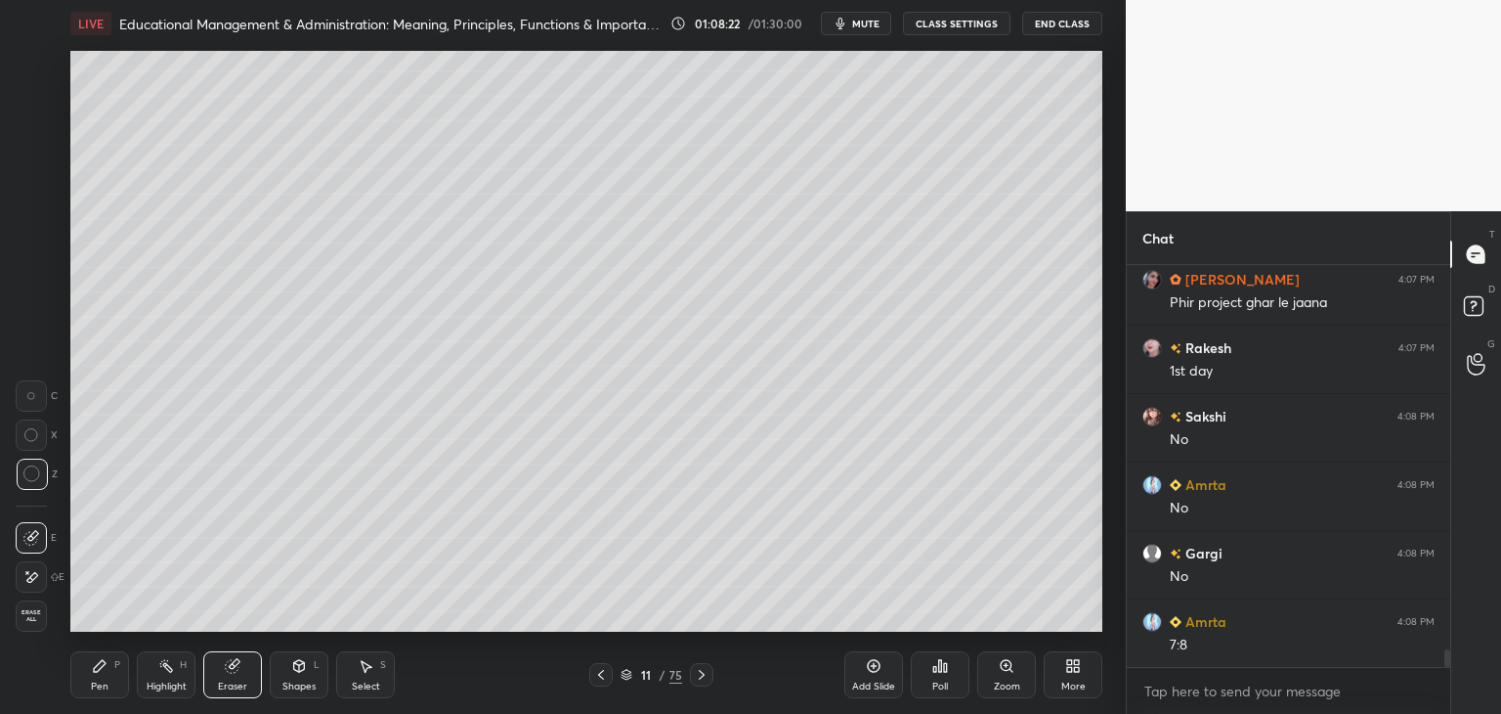
drag, startPoint x: 83, startPoint y: 682, endPoint x: 112, endPoint y: 684, distance: 29.4
click at [85, 683] on div "Pen P" at bounding box center [99, 674] width 59 height 47
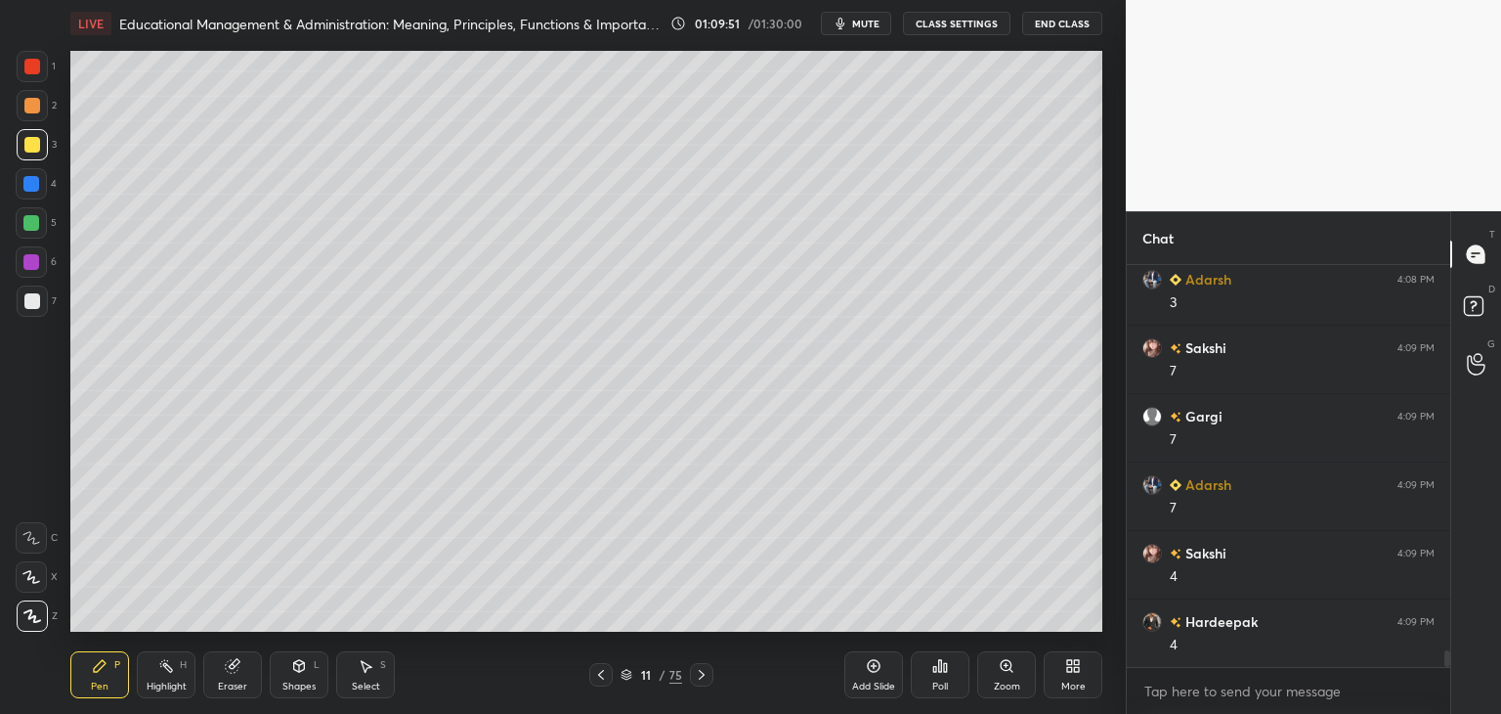
scroll to position [9456, 0]
click at [601, 677] on icon at bounding box center [601, 675] width 6 height 10
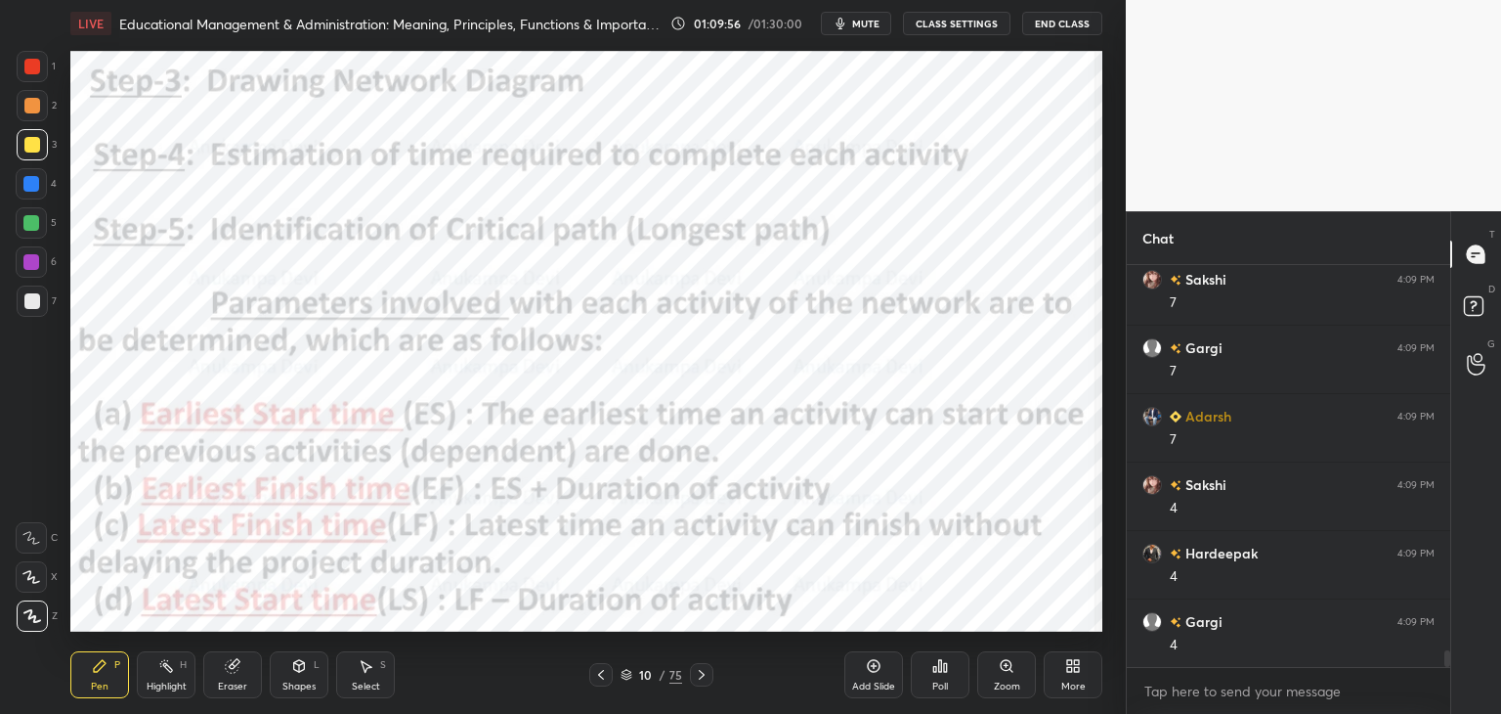
scroll to position [9524, 0]
click at [703, 677] on icon at bounding box center [702, 675] width 16 height 16
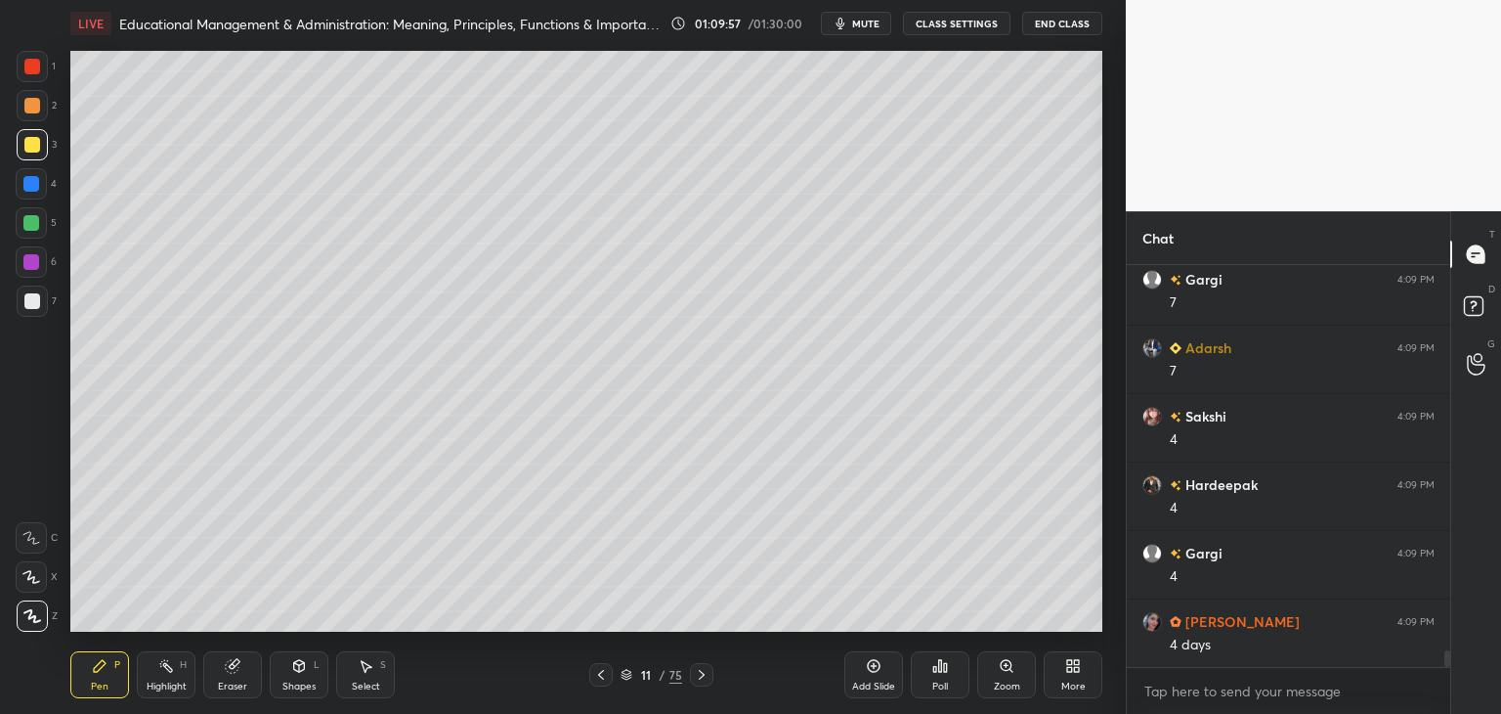
click at [702, 678] on icon at bounding box center [702, 675] width 16 height 16
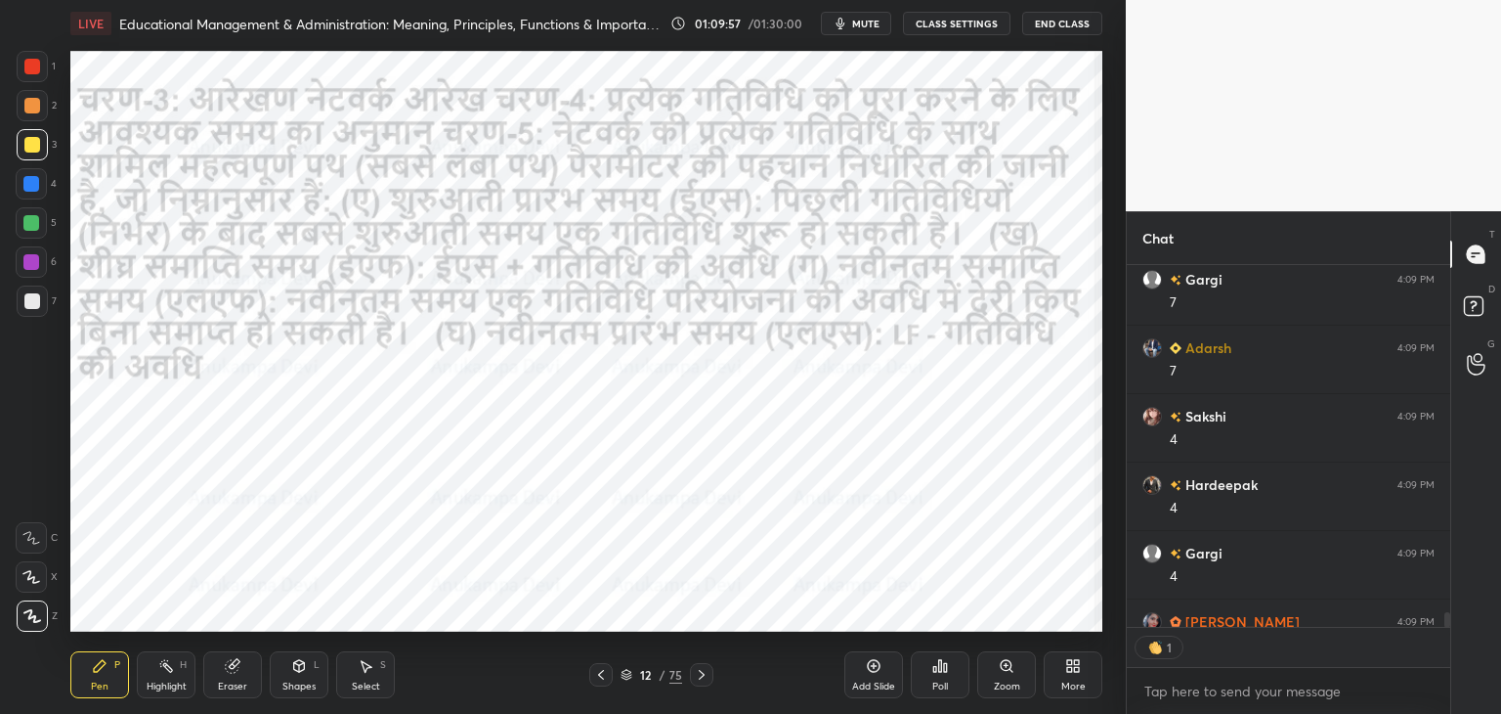
scroll to position [7, 6]
click at [702, 674] on icon at bounding box center [702, 675] width 16 height 16
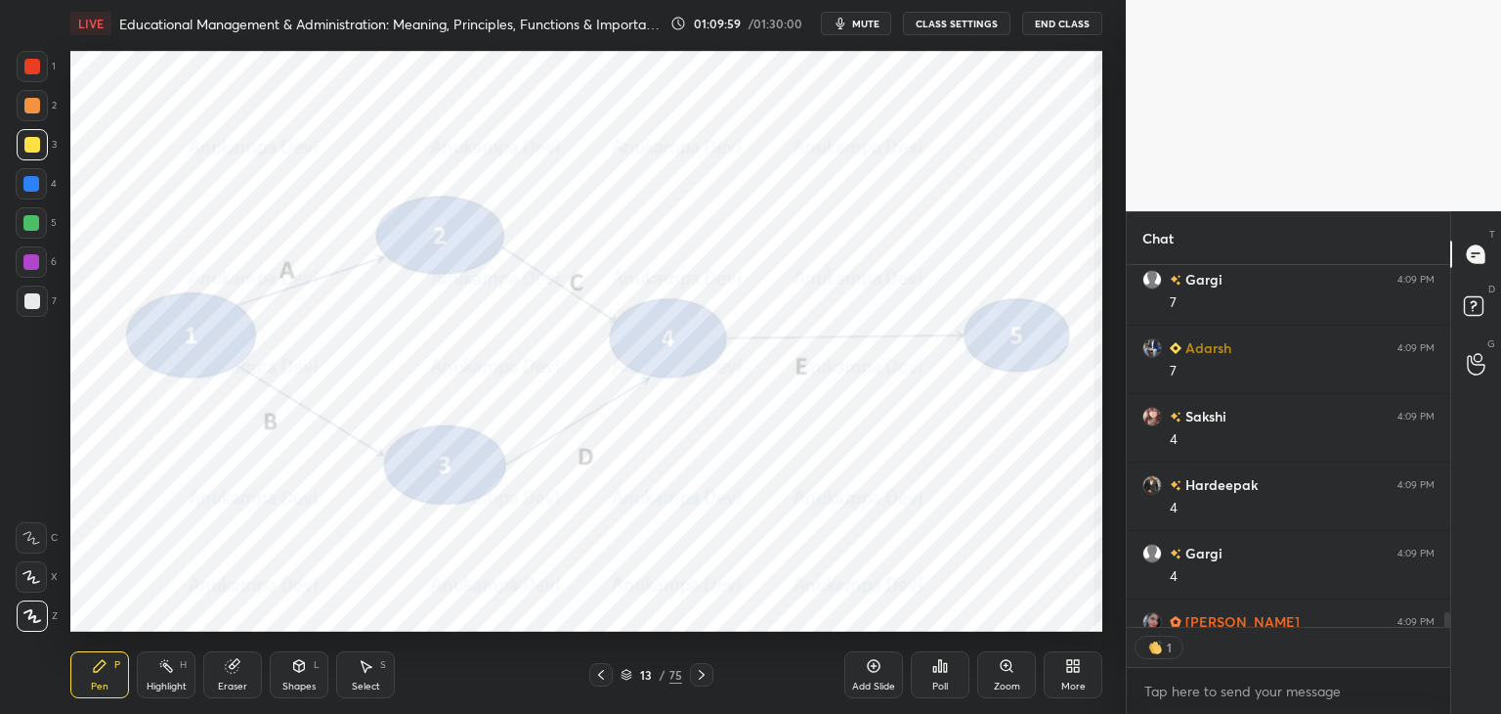
click at [708, 673] on div at bounding box center [701, 674] width 23 height 23
click at [707, 674] on icon at bounding box center [702, 675] width 16 height 16
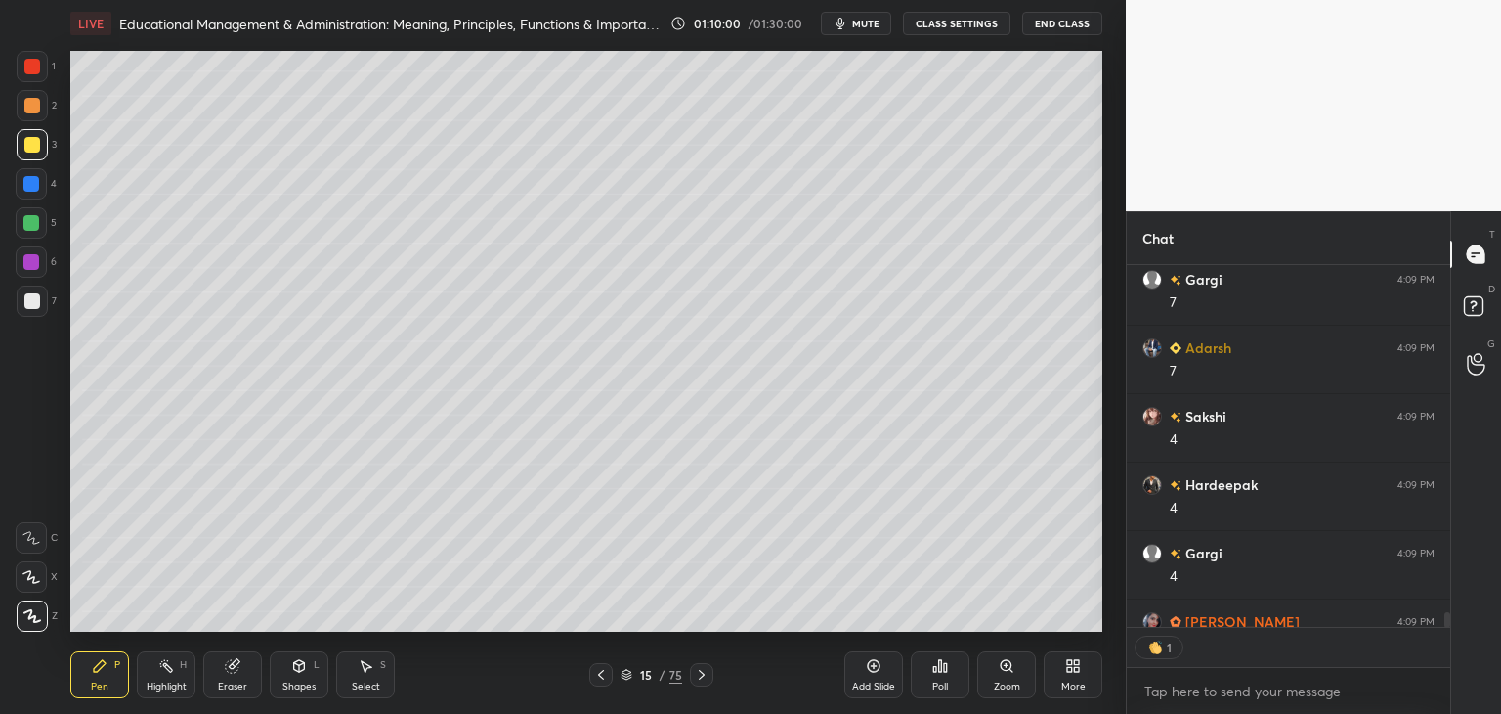
click at [706, 680] on div at bounding box center [701, 674] width 23 height 23
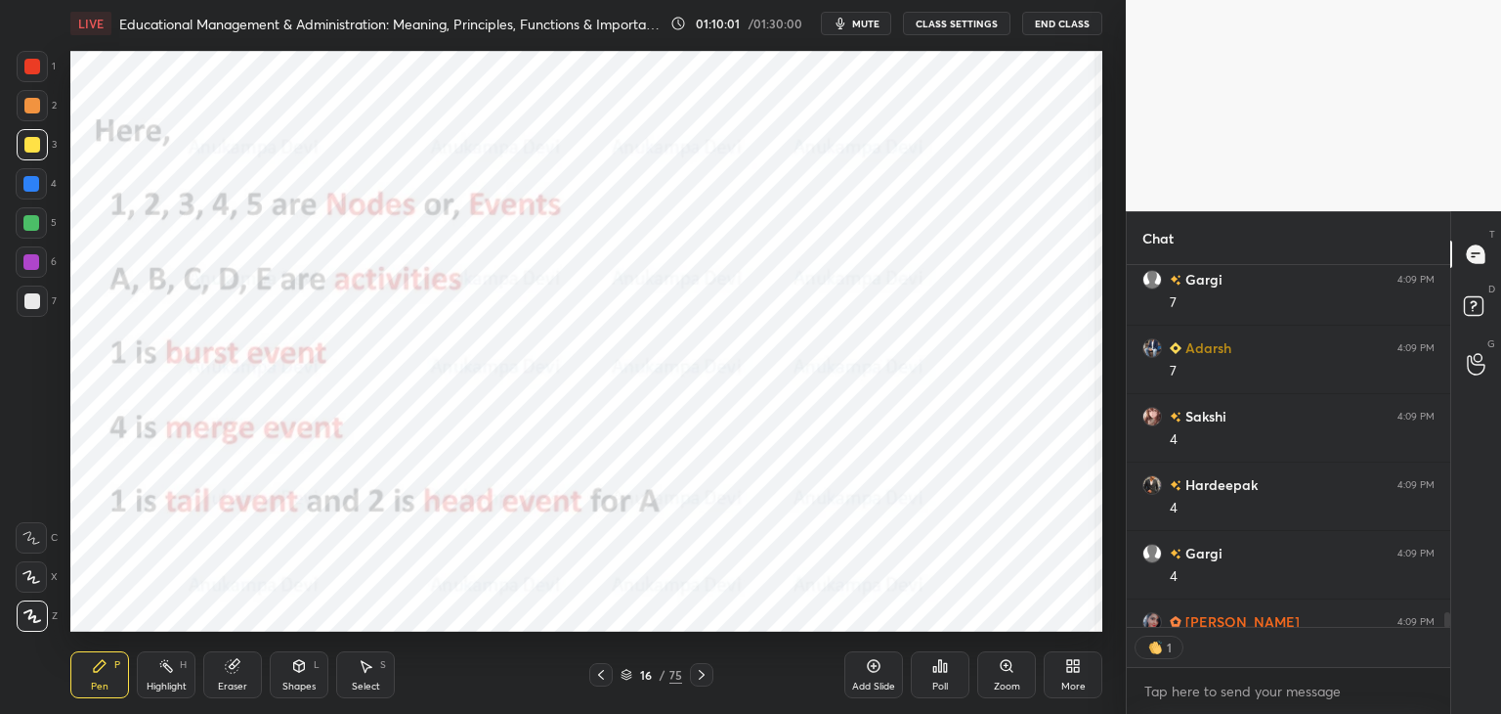
click at [700, 677] on icon at bounding box center [702, 675] width 16 height 16
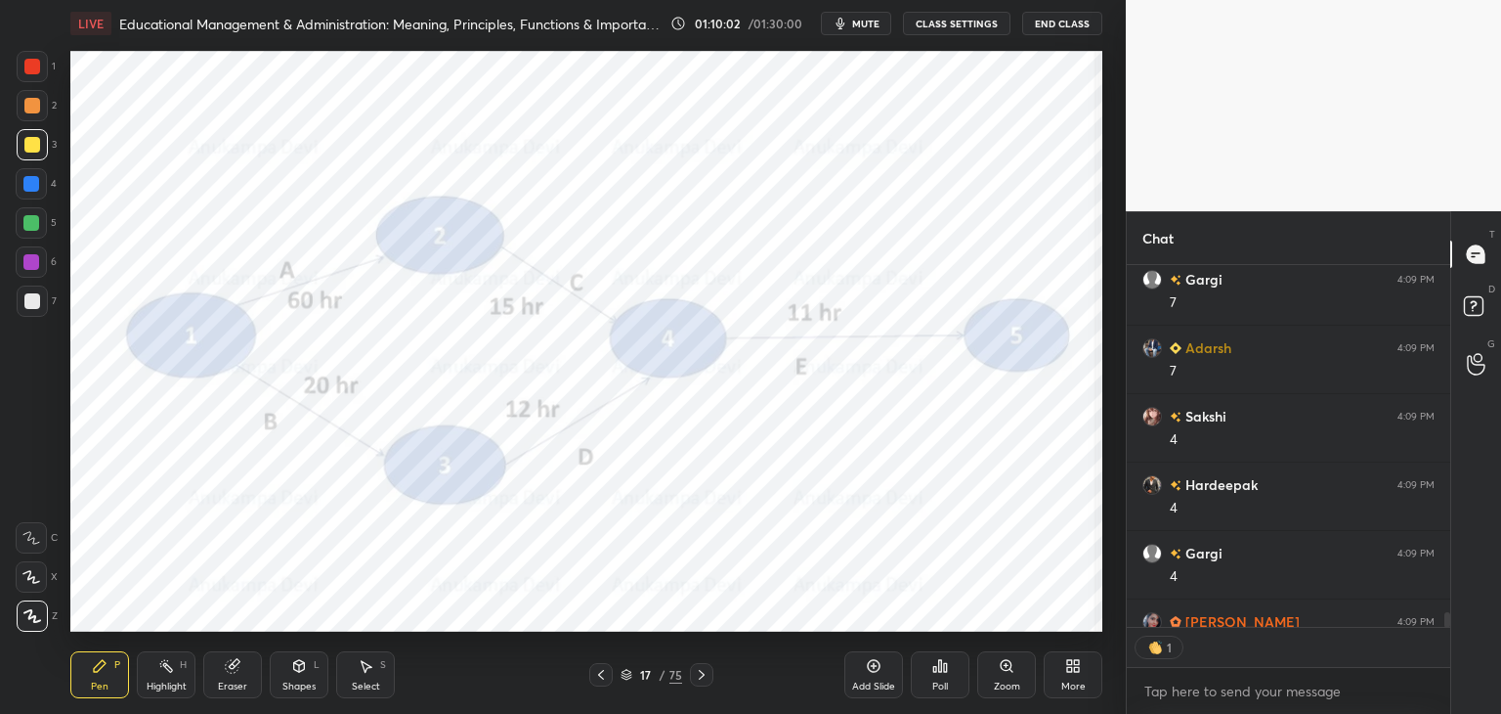
click at [703, 681] on icon at bounding box center [702, 675] width 16 height 16
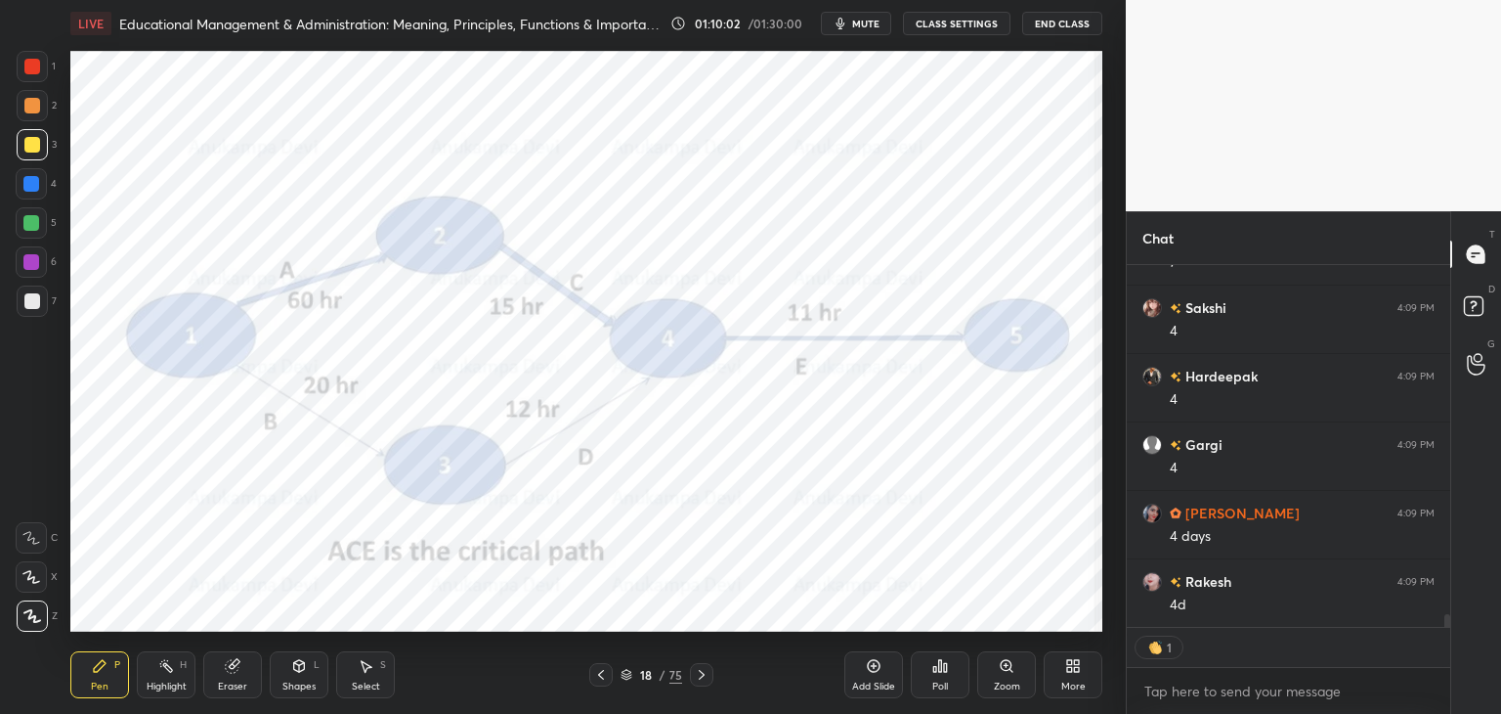
click at [703, 677] on icon at bounding box center [702, 675] width 16 height 16
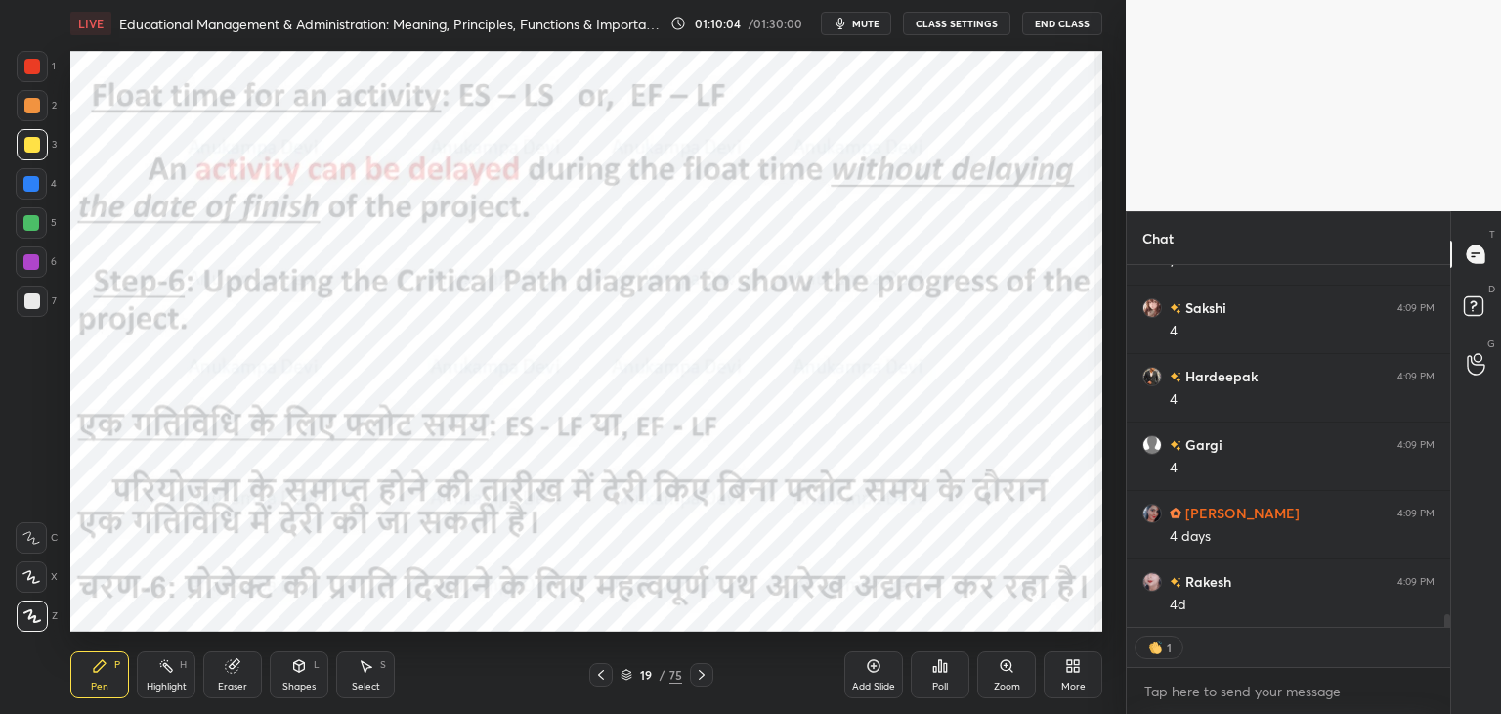
drag, startPoint x: 32, startPoint y: 188, endPoint x: 27, endPoint y: 176, distance: 12.7
click at [35, 188] on div at bounding box center [31, 184] width 16 height 16
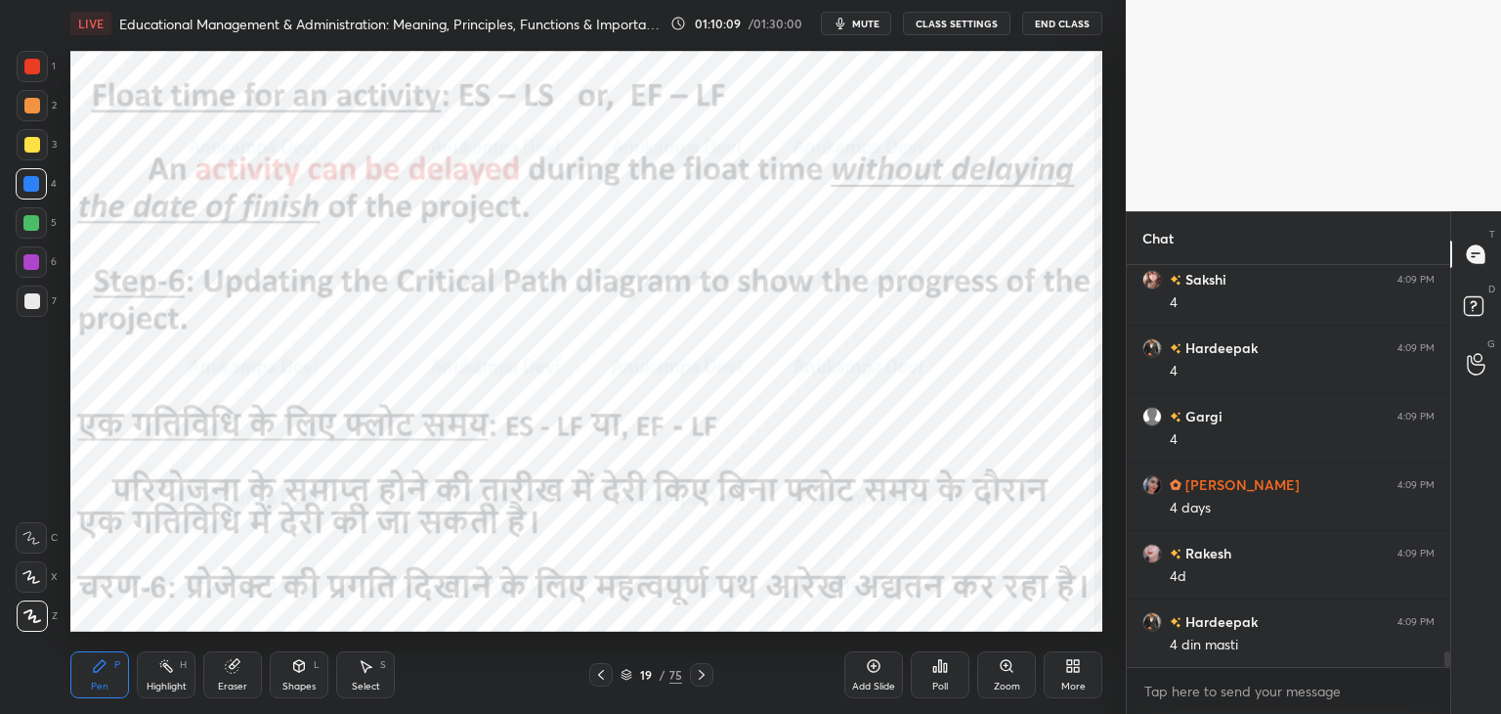
scroll to position [9730, 0]
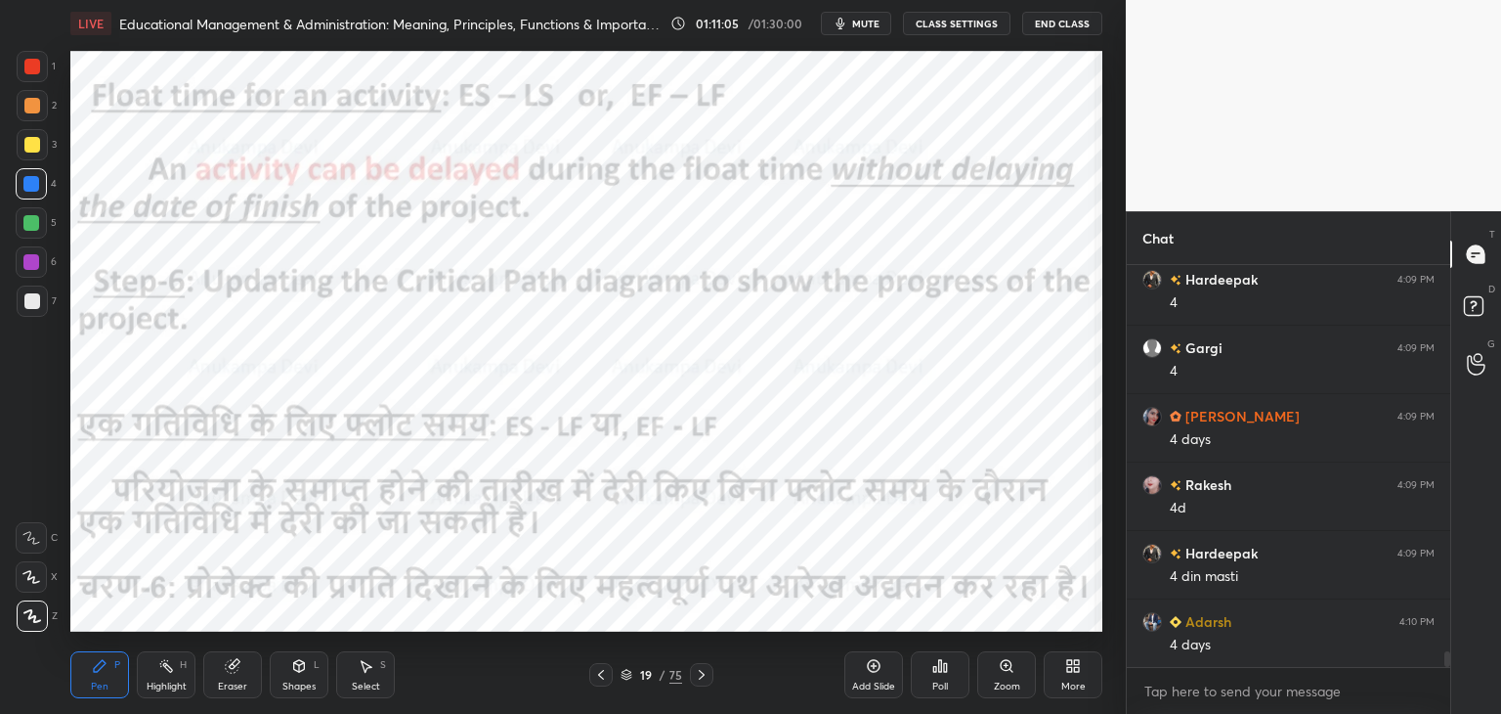
click at [626, 676] on icon at bounding box center [627, 675] width 12 height 12
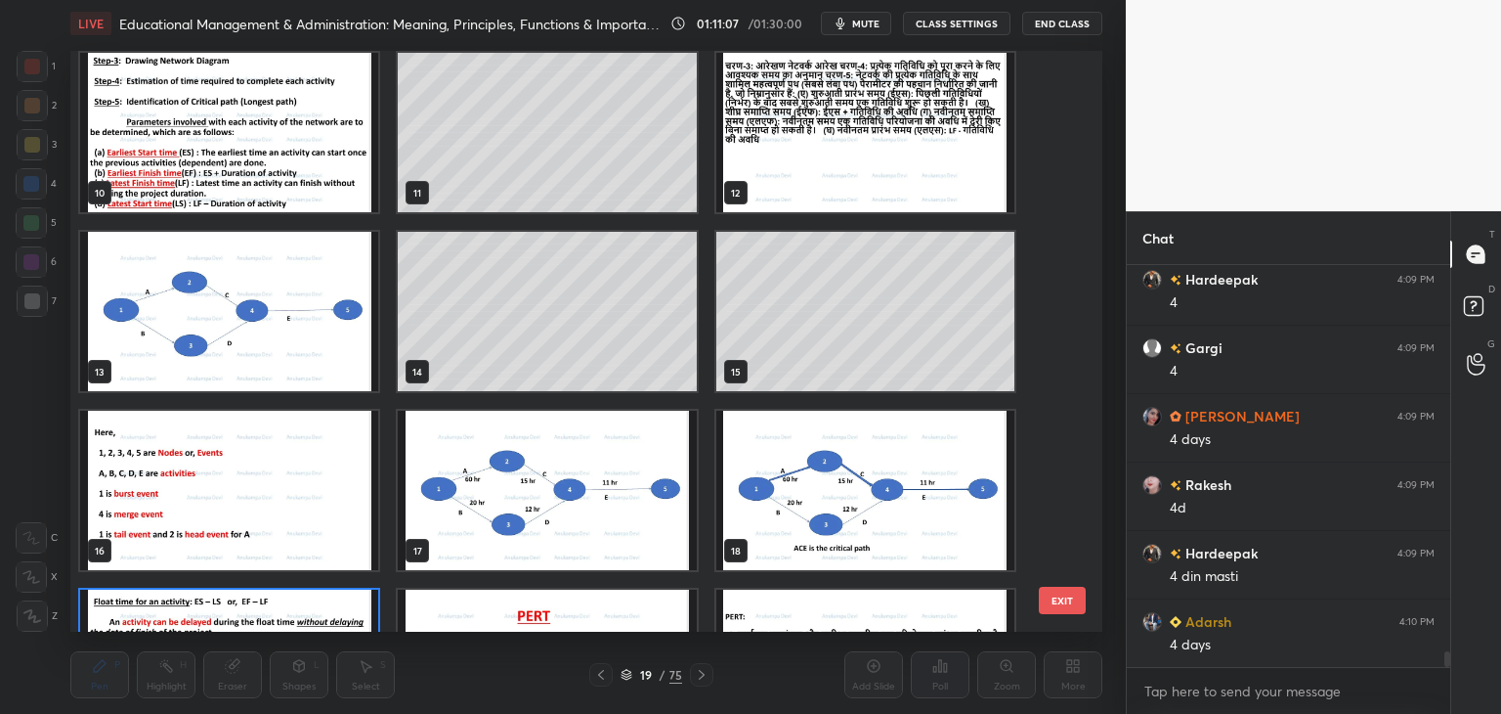
scroll to position [524, 0]
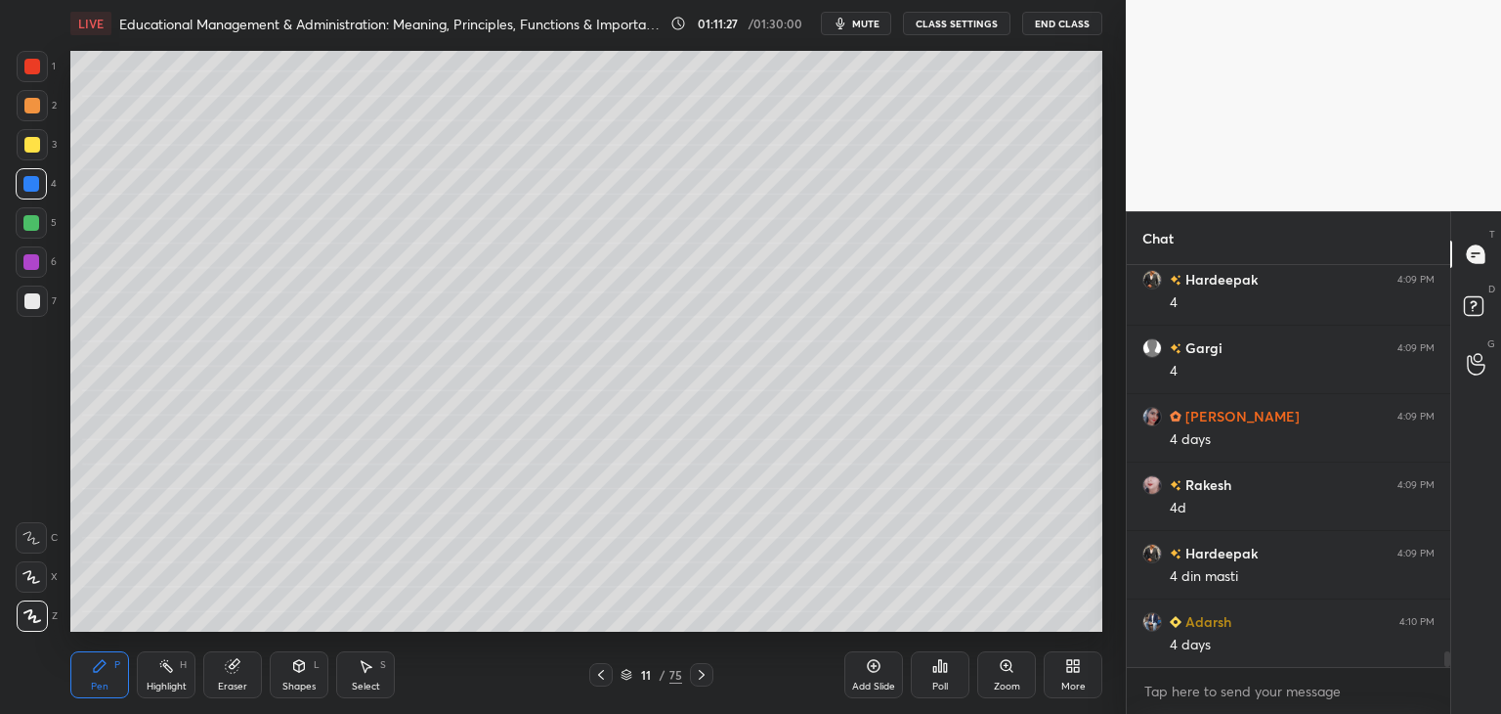
click at [627, 675] on icon at bounding box center [627, 675] width 12 height 12
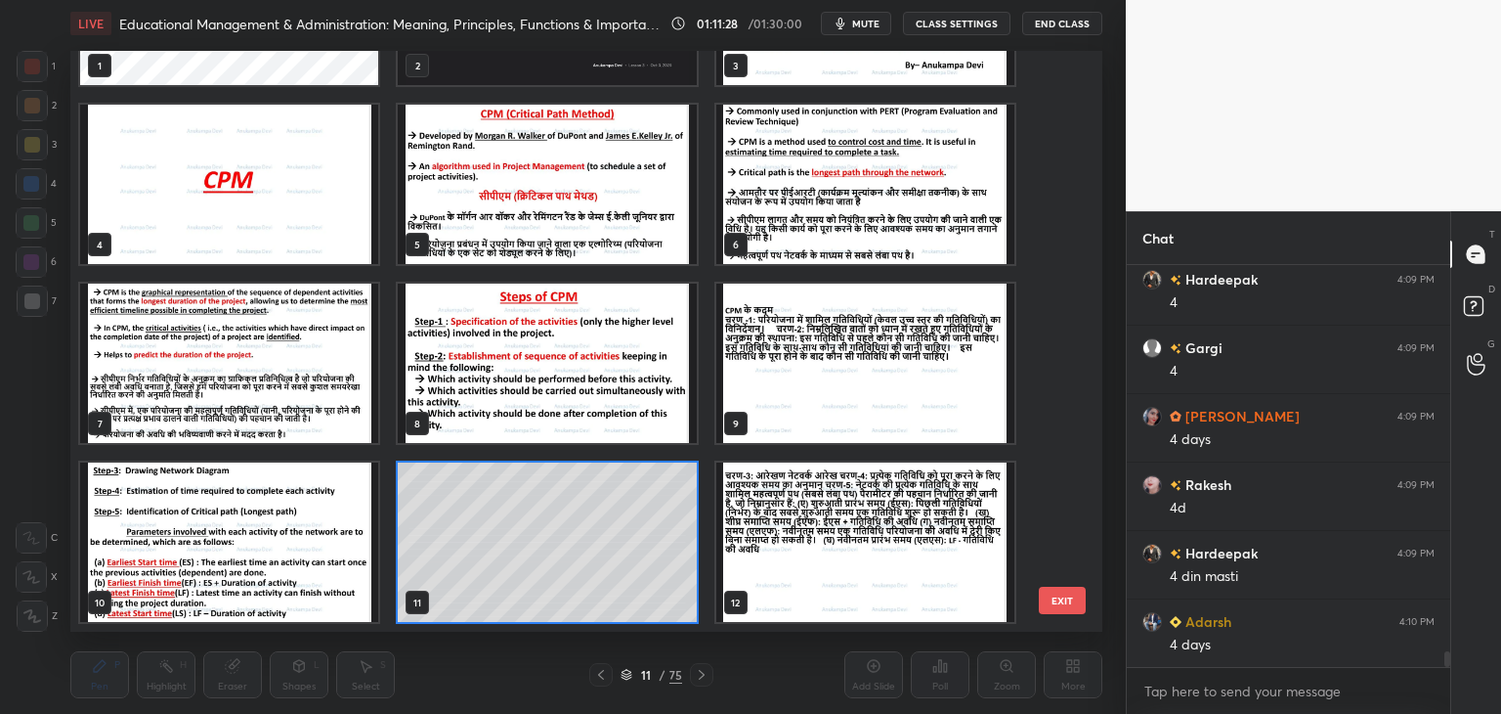
scroll to position [9816, 0]
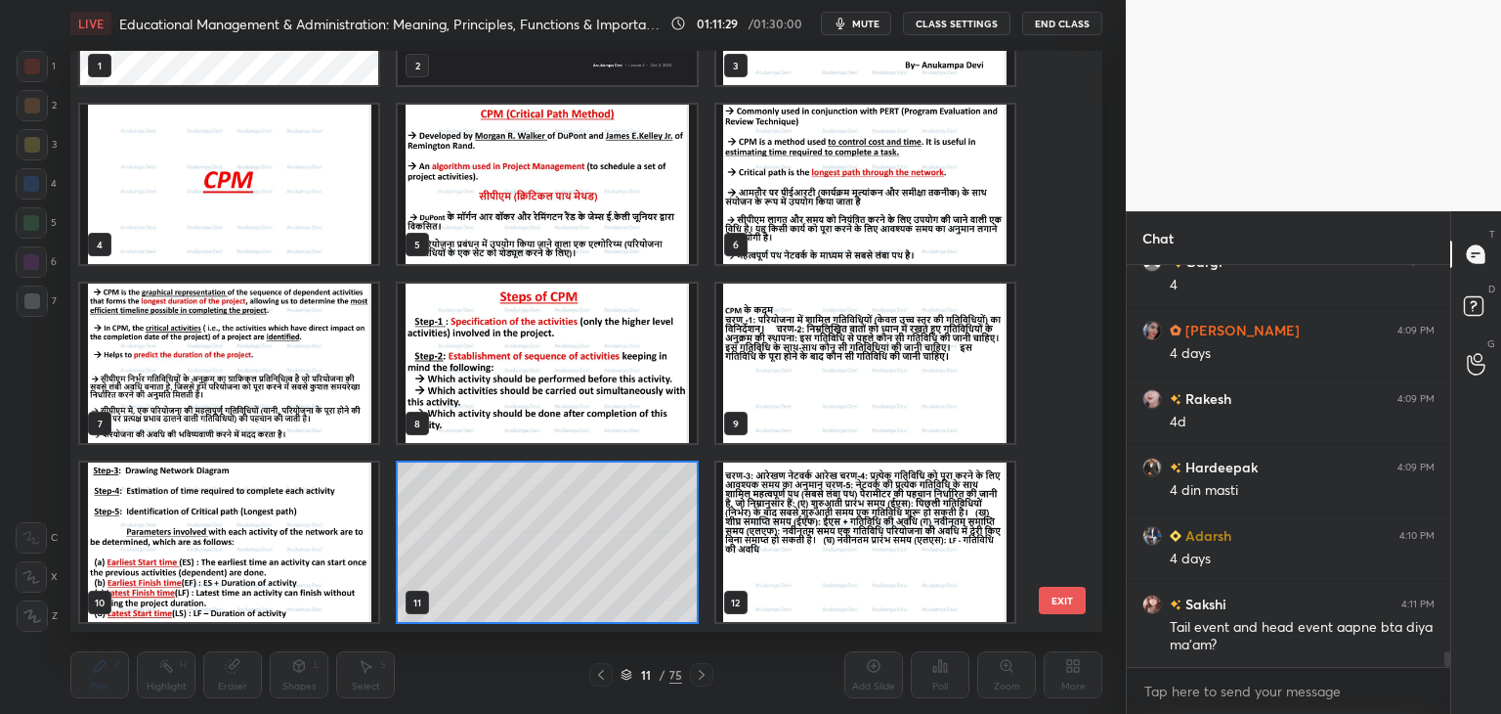
click at [294, 548] on img "grid" at bounding box center [229, 541] width 298 height 159
click at [295, 548] on img "grid" at bounding box center [229, 541] width 298 height 159
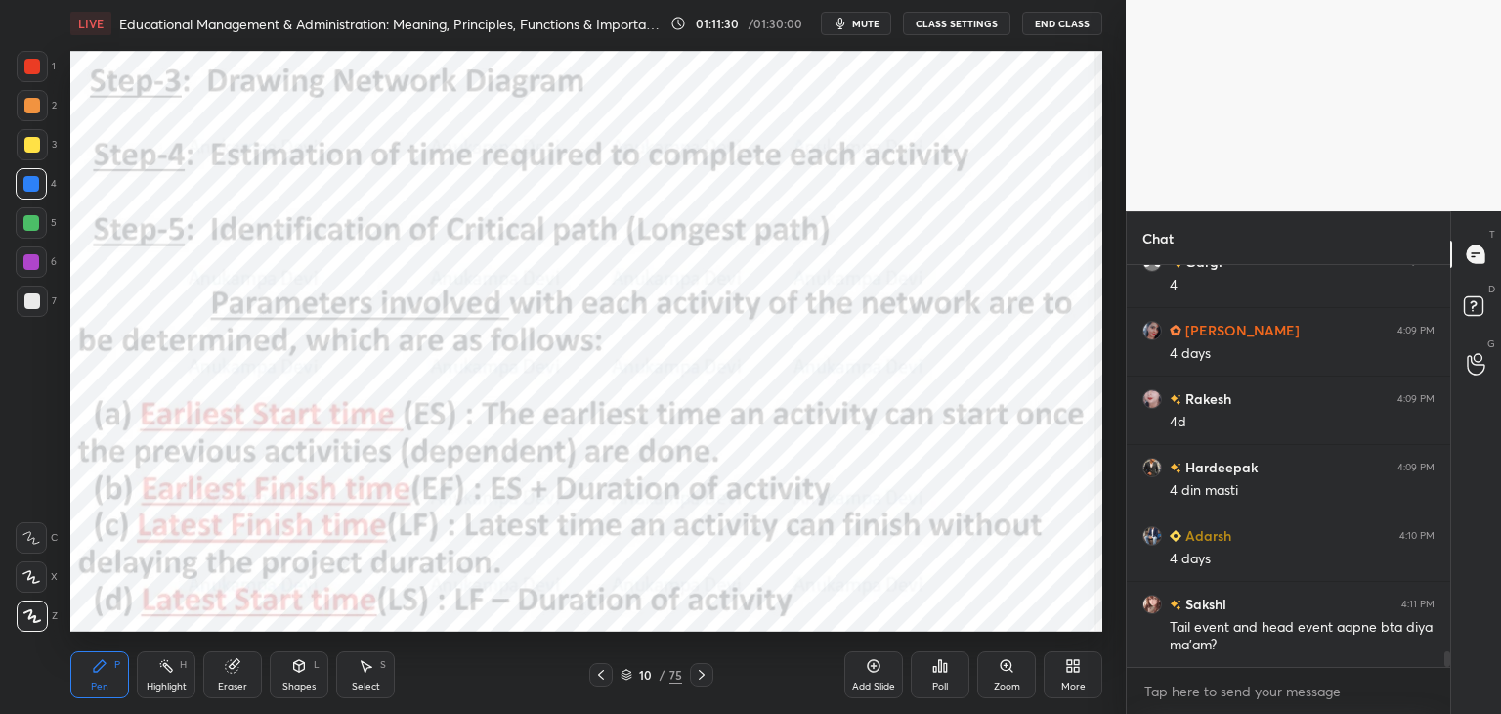
click at [295, 547] on img "grid" at bounding box center [229, 541] width 298 height 159
click at [31, 259] on div at bounding box center [31, 262] width 16 height 16
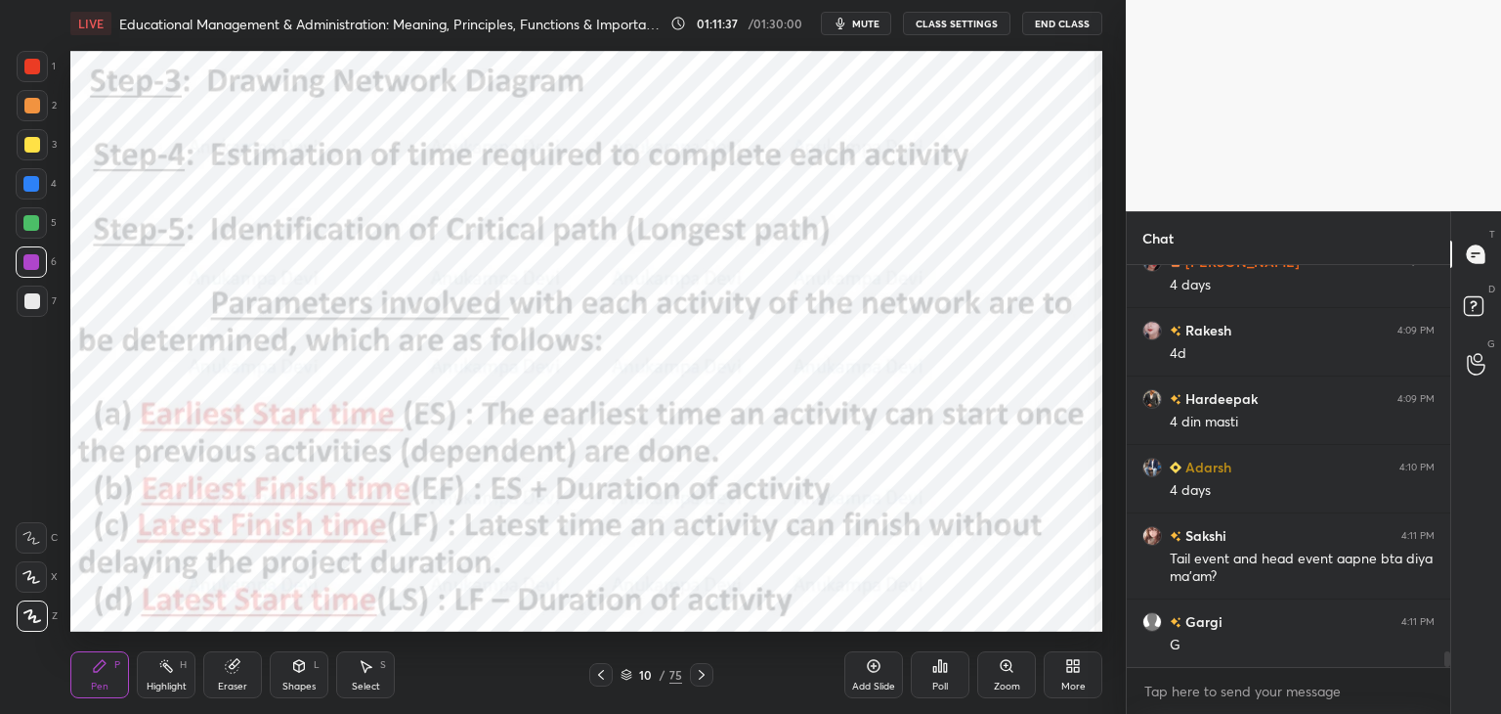
click at [628, 677] on icon at bounding box center [627, 675] width 12 height 12
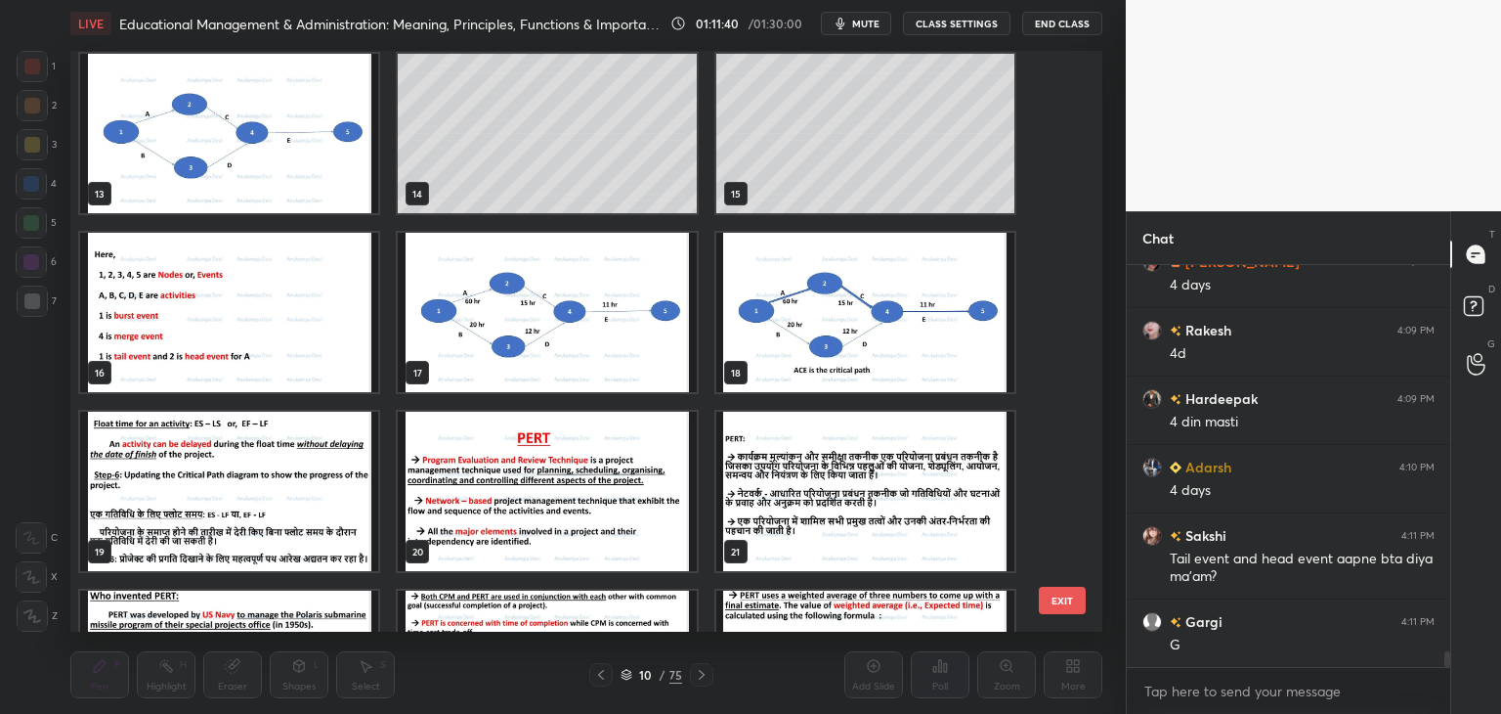
scroll to position [750, 0]
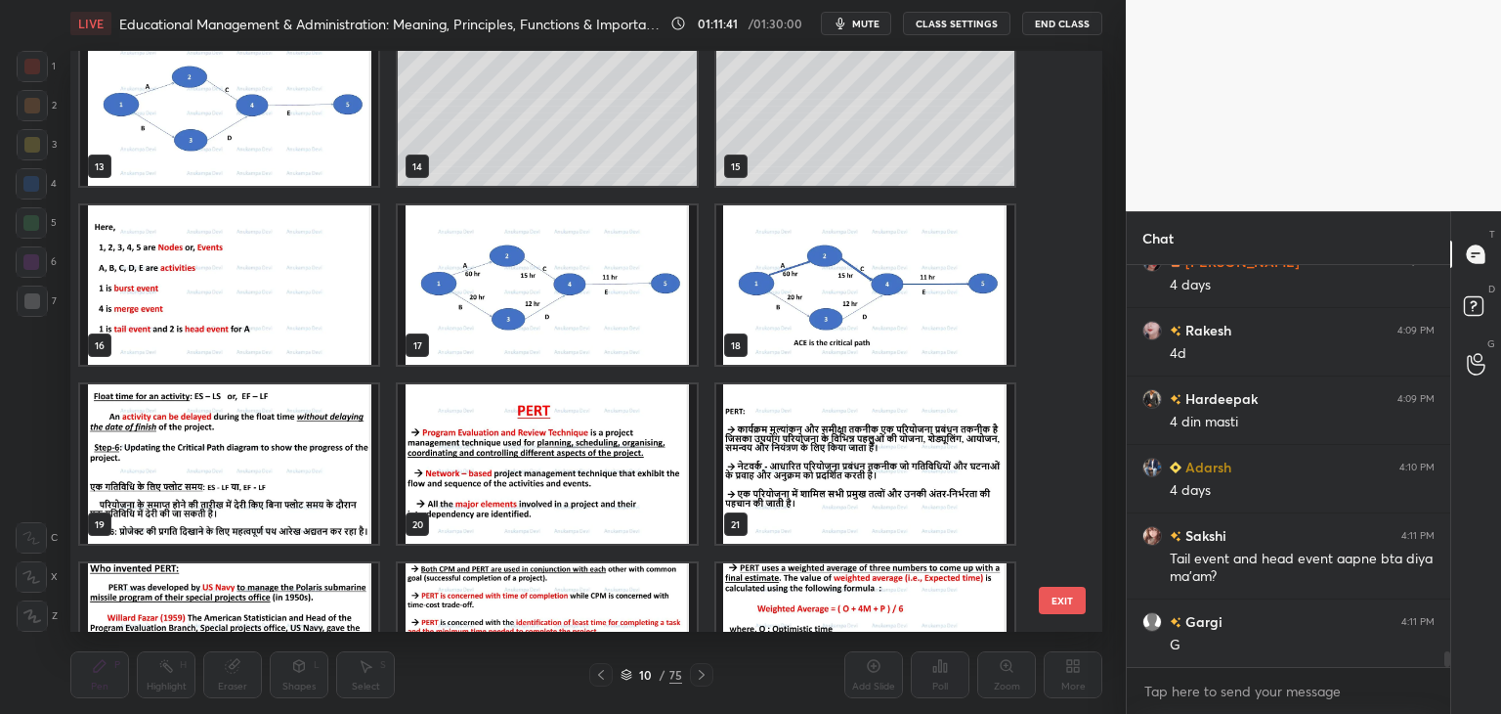
click at [325, 139] on img "grid" at bounding box center [229, 105] width 298 height 159
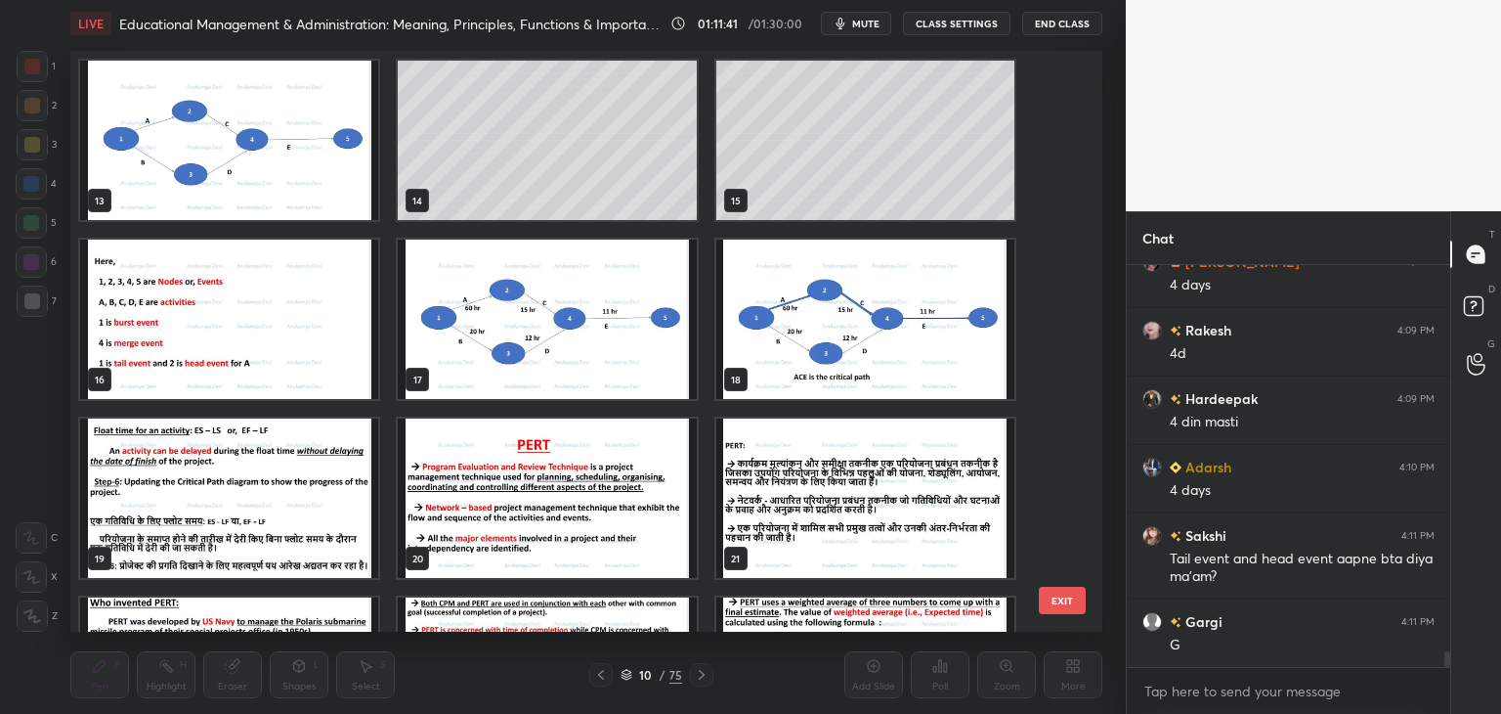
click at [325, 138] on img "grid" at bounding box center [229, 140] width 298 height 159
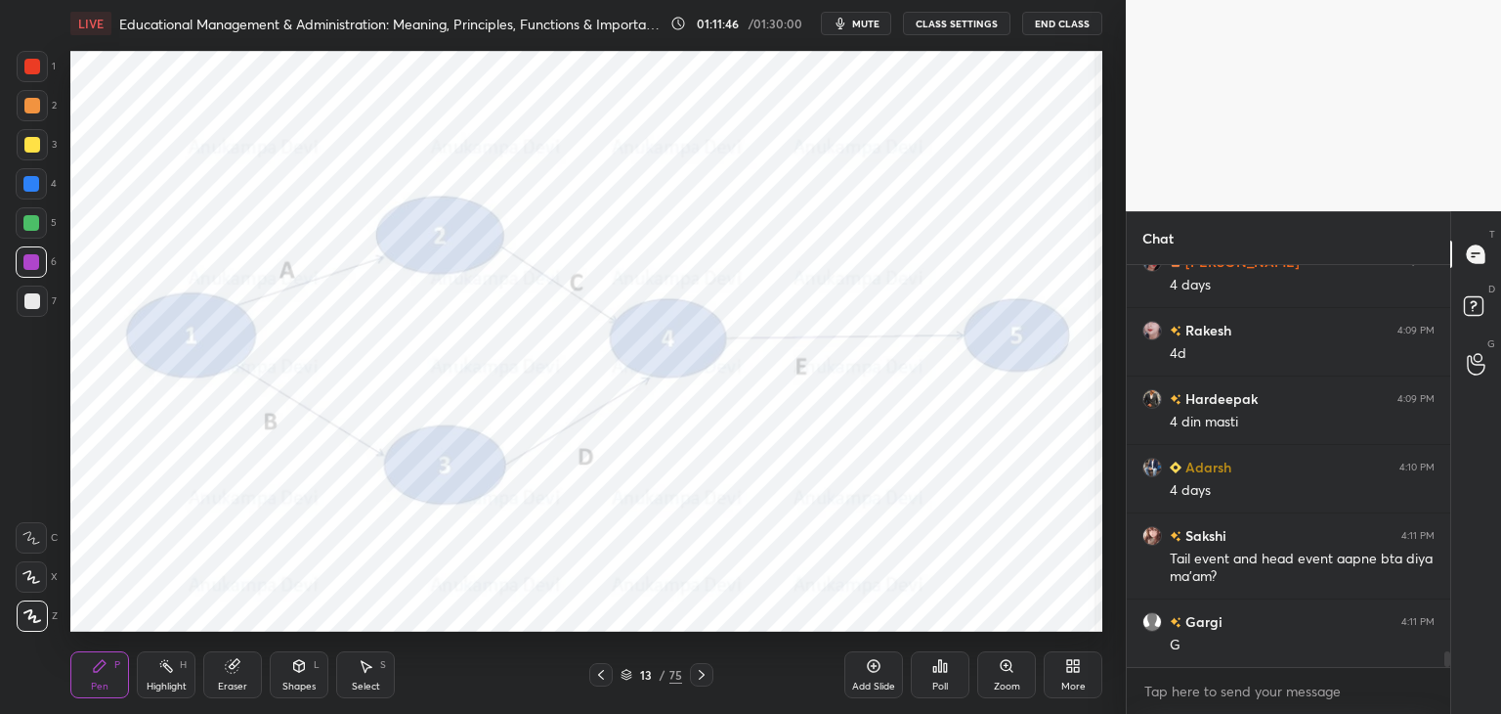
scroll to position [9952, 0]
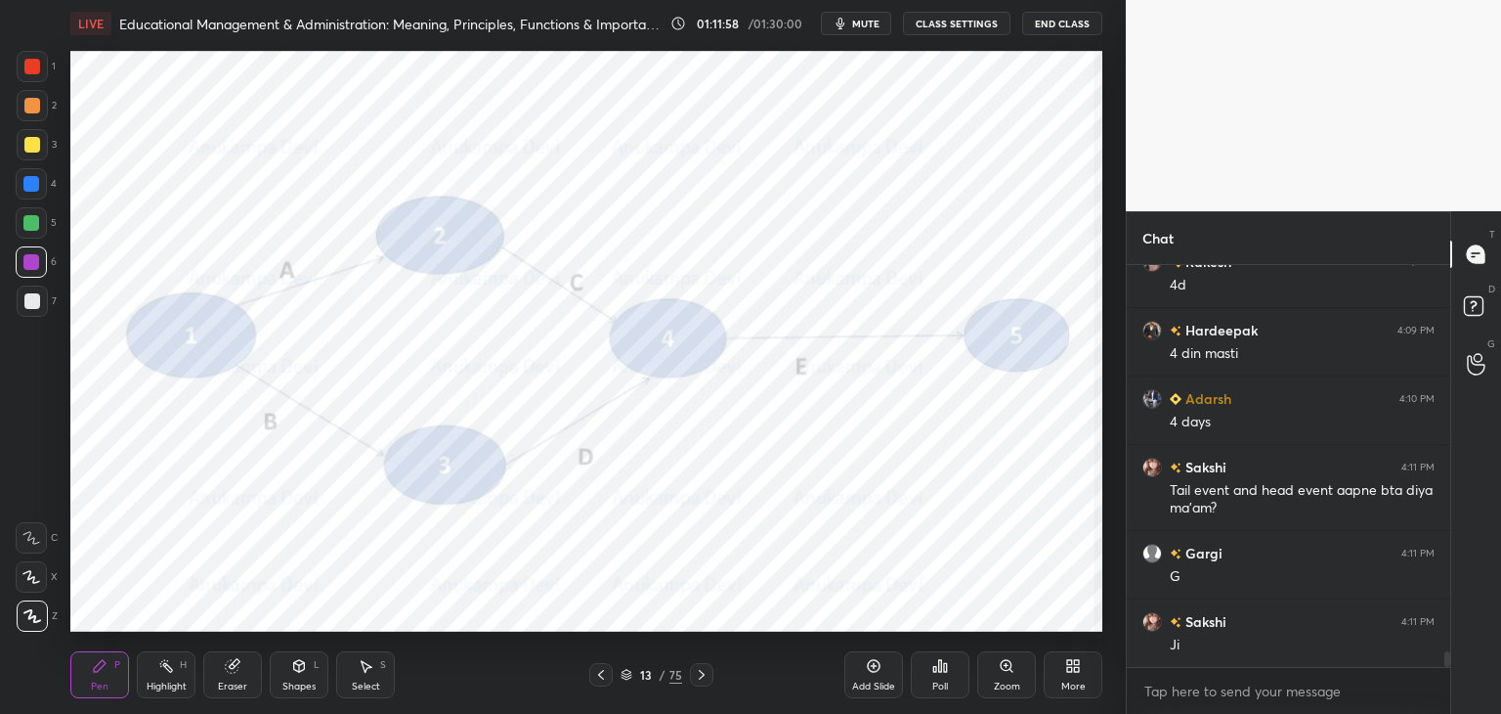
click at [226, 681] on div "Eraser" at bounding box center [232, 686] width 29 height 10
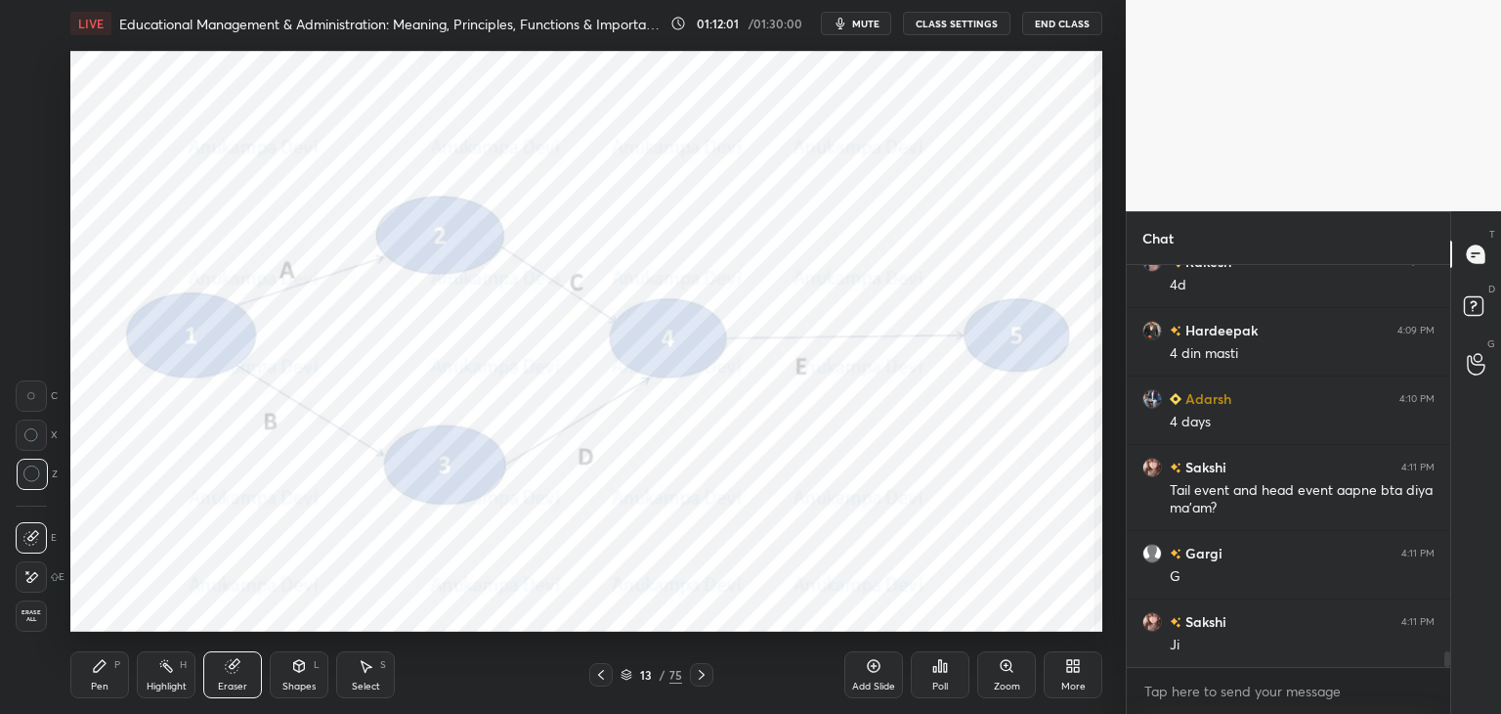
scroll to position [10021, 0]
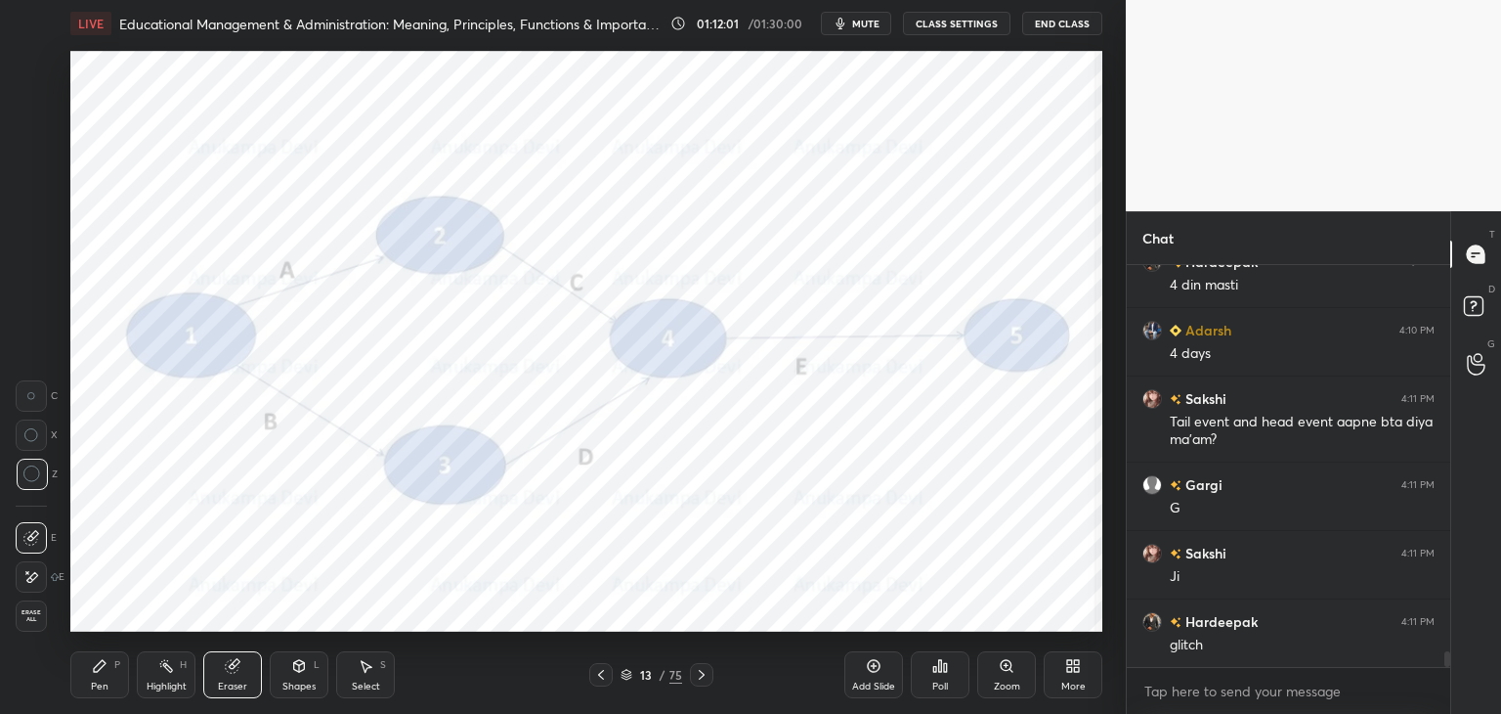
click at [115, 670] on div "Pen P" at bounding box center [99, 674] width 59 height 47
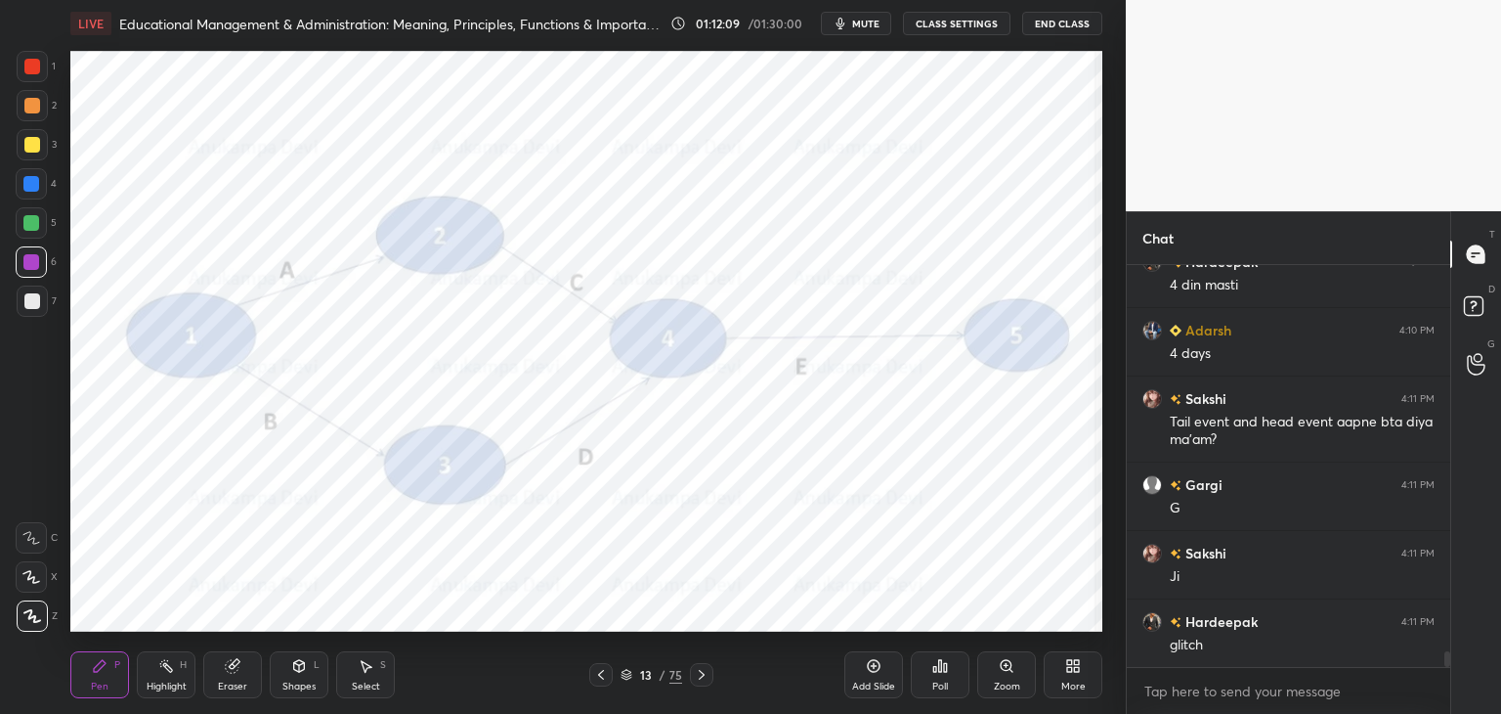
drag, startPoint x: 627, startPoint y: 681, endPoint x: 608, endPoint y: 644, distance: 41.5
click at [626, 679] on div "13 / 75" at bounding box center [652, 675] width 62 height 18
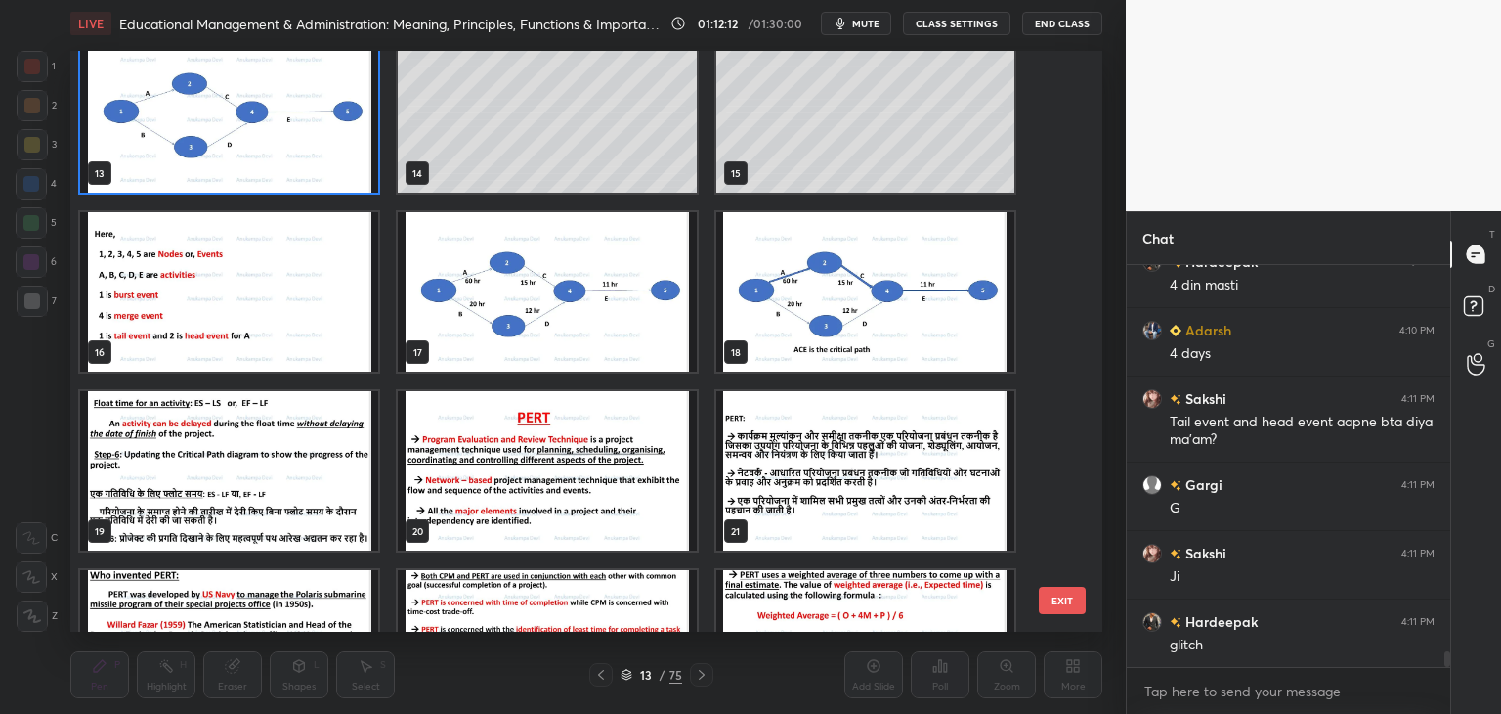
scroll to position [736, 0]
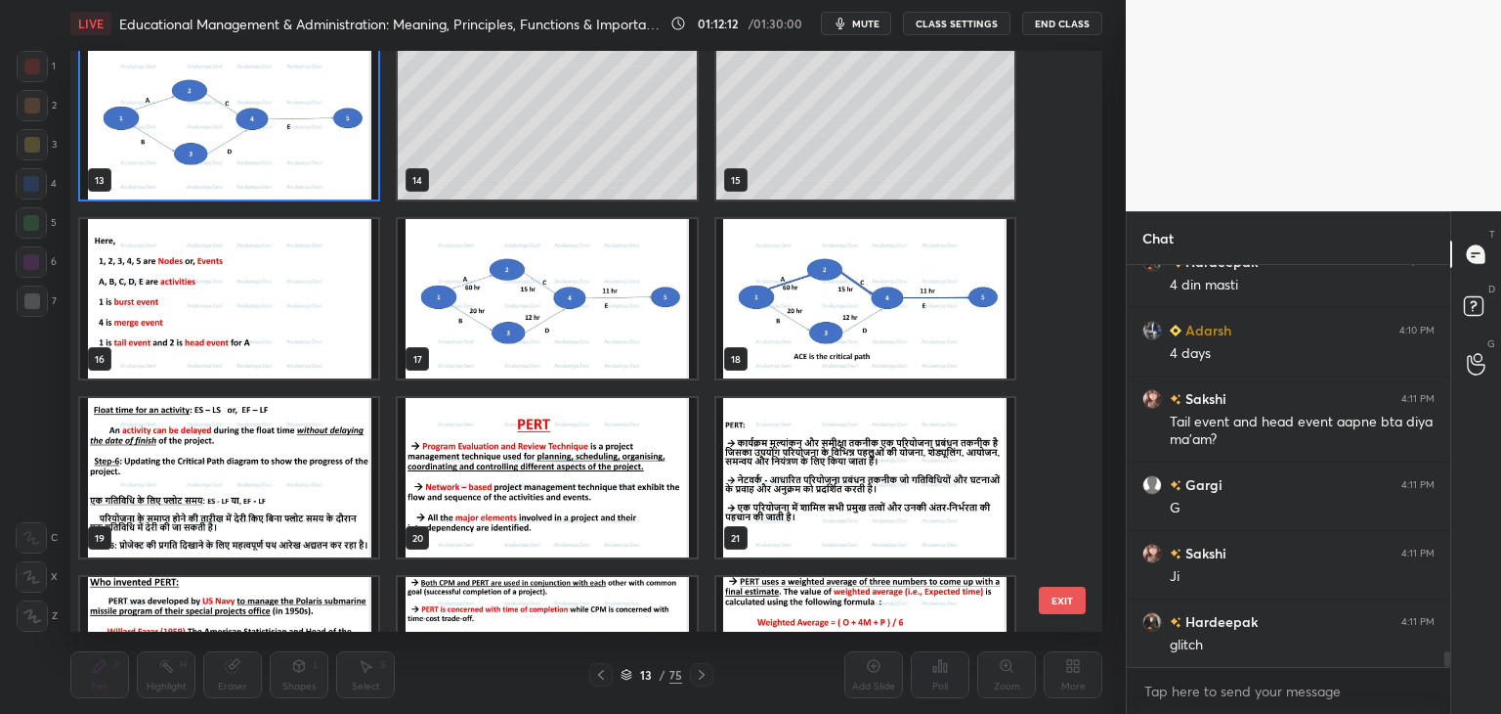
click at [264, 367] on img "grid" at bounding box center [229, 298] width 298 height 159
click at [264, 366] on img "grid" at bounding box center [229, 298] width 298 height 159
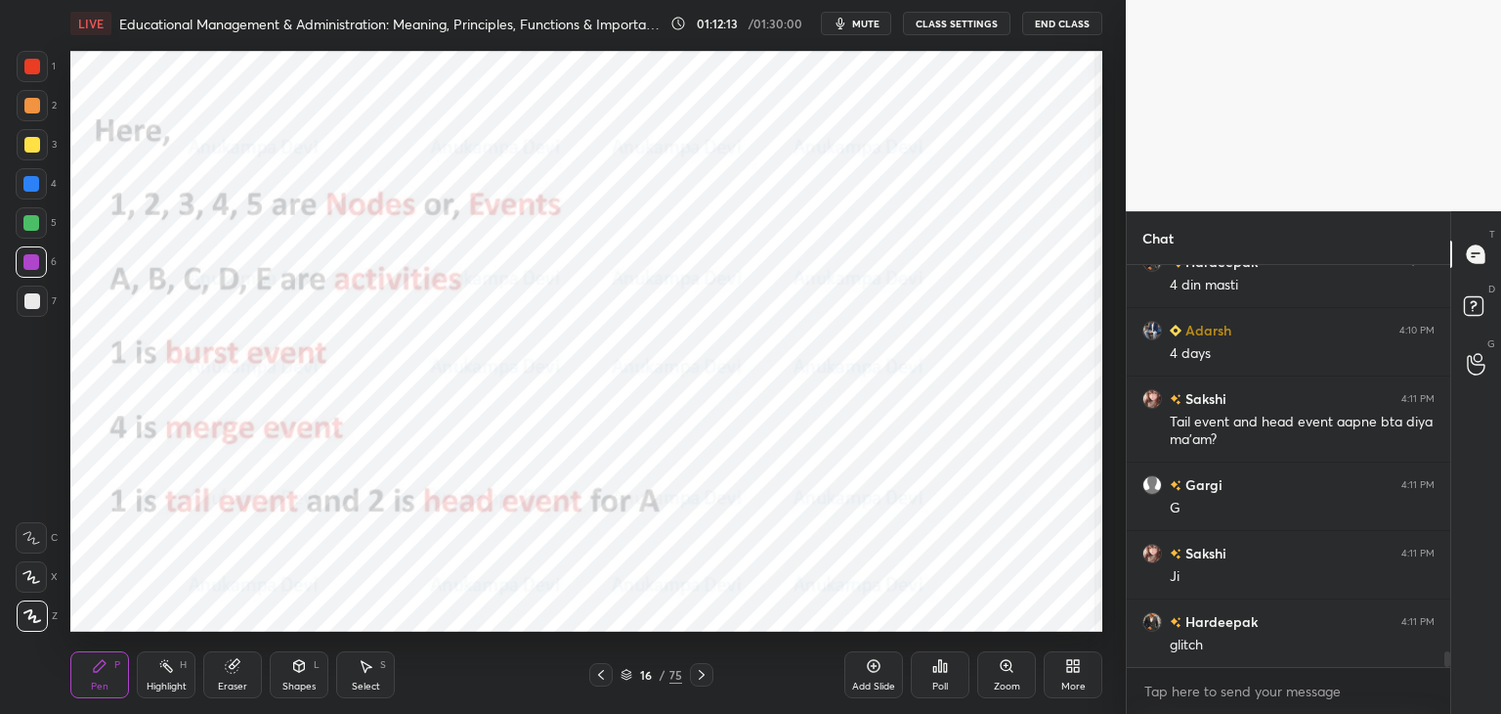
click at [265, 366] on img "grid" at bounding box center [229, 298] width 298 height 159
click at [626, 675] on icon at bounding box center [627, 675] width 12 height 12
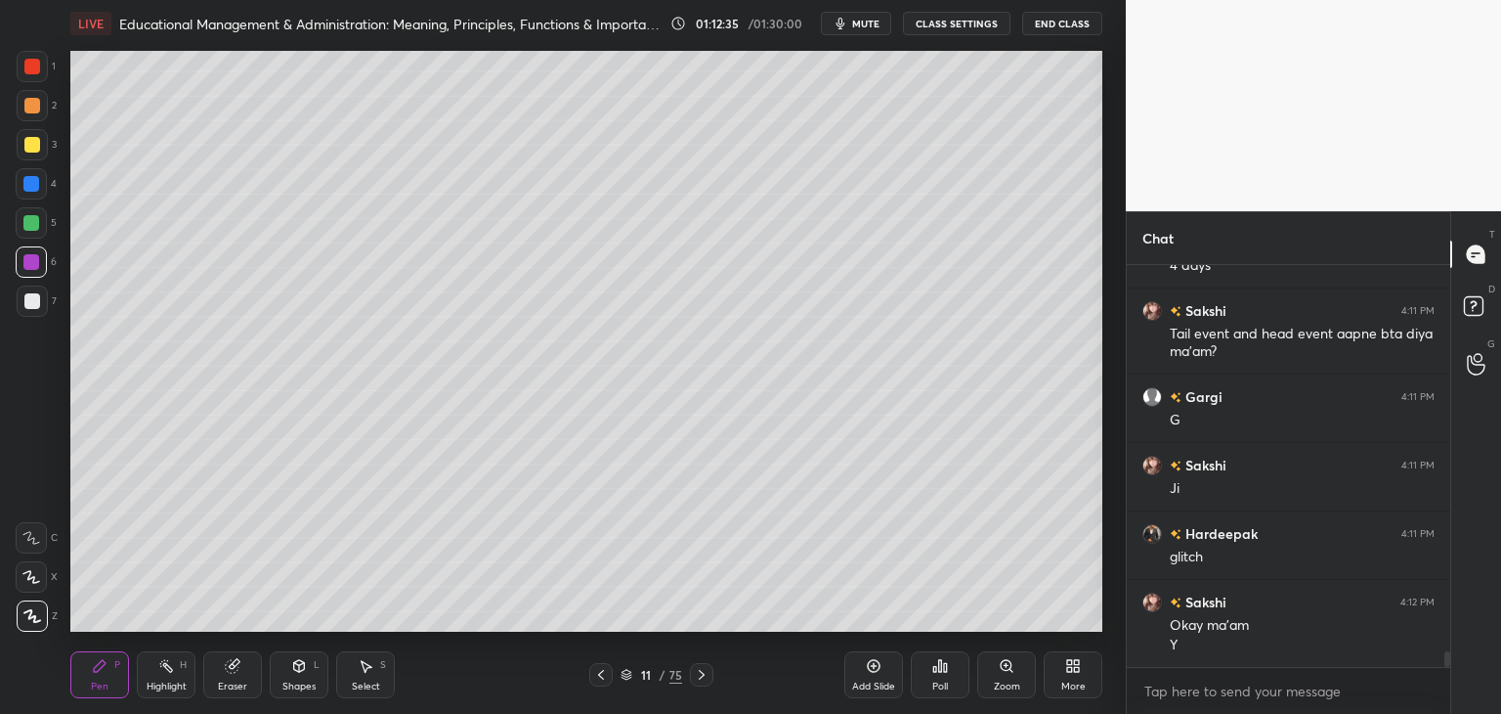
scroll to position [10177, 0]
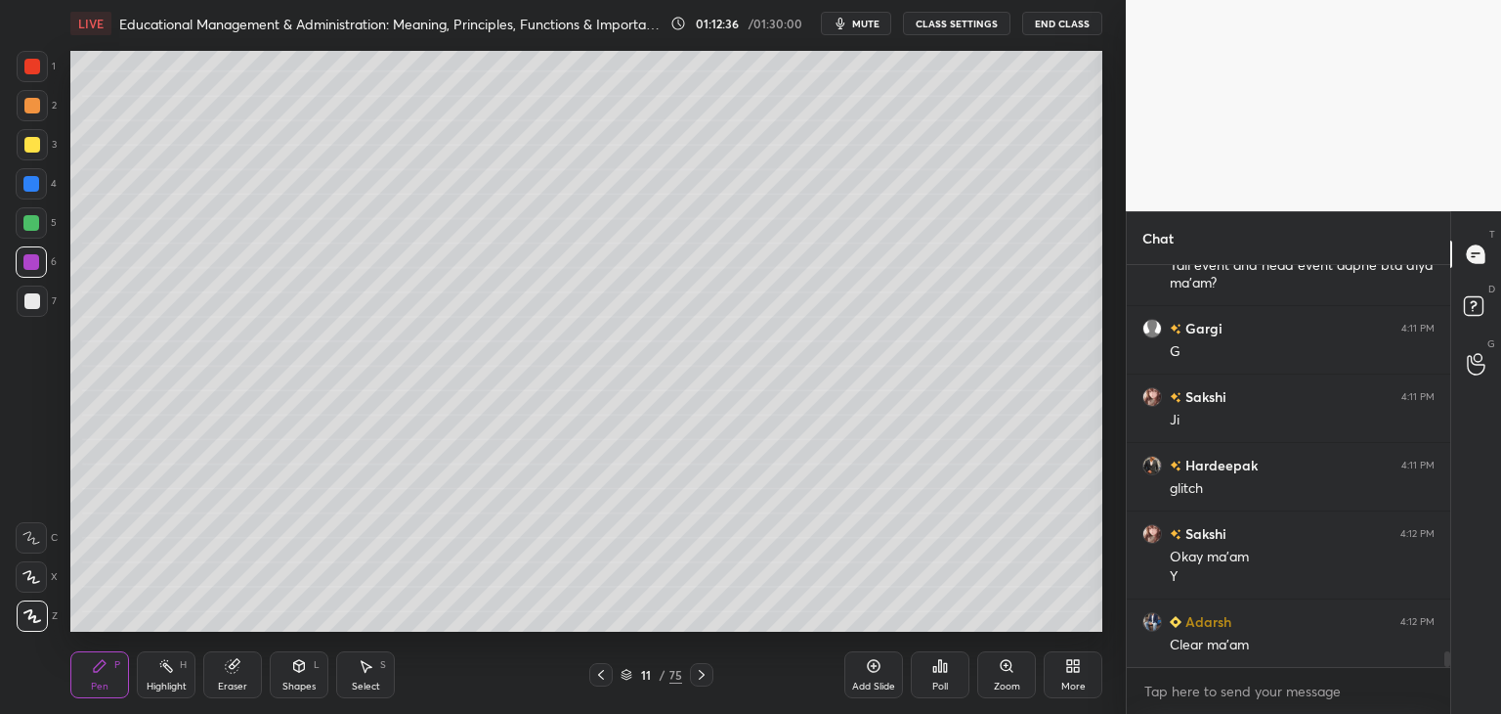
click at [602, 674] on icon at bounding box center [601, 675] width 16 height 16
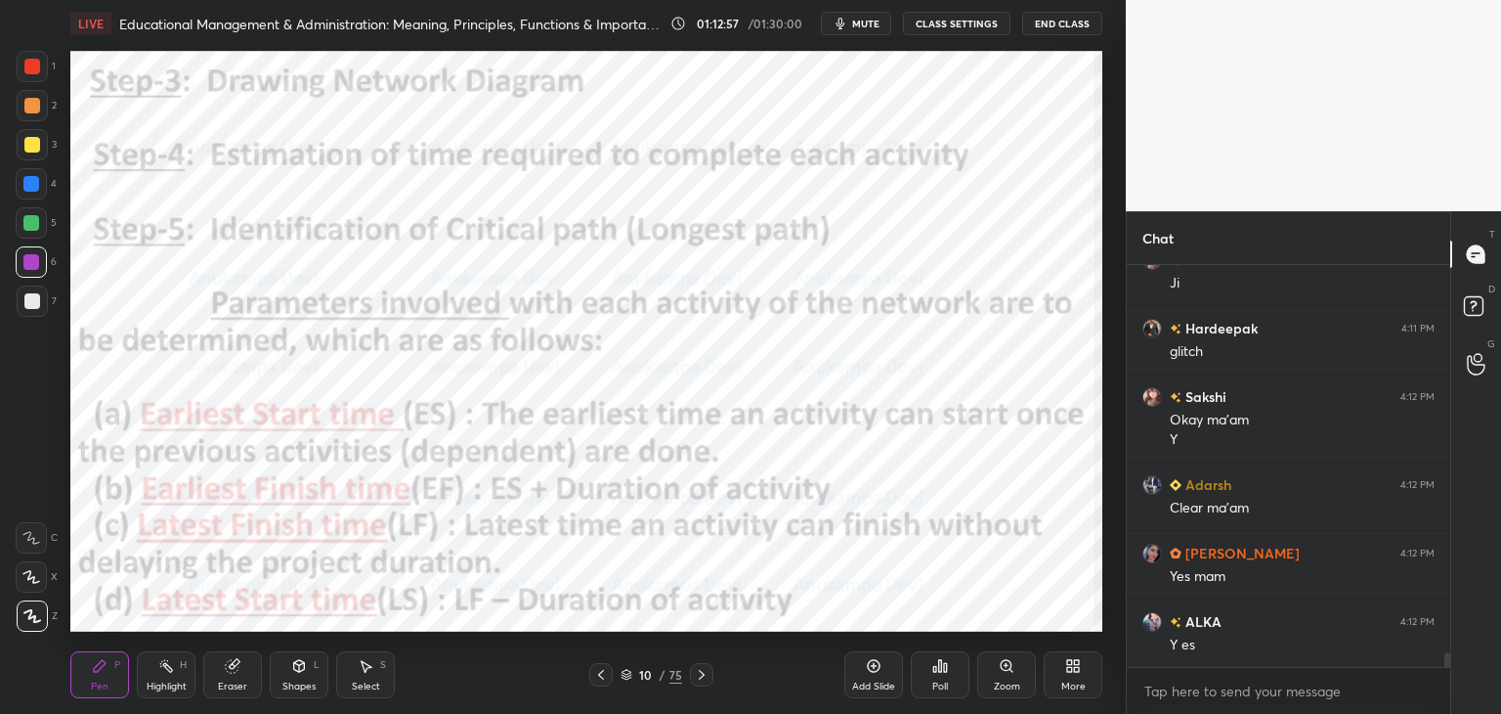
scroll to position [10382, 0]
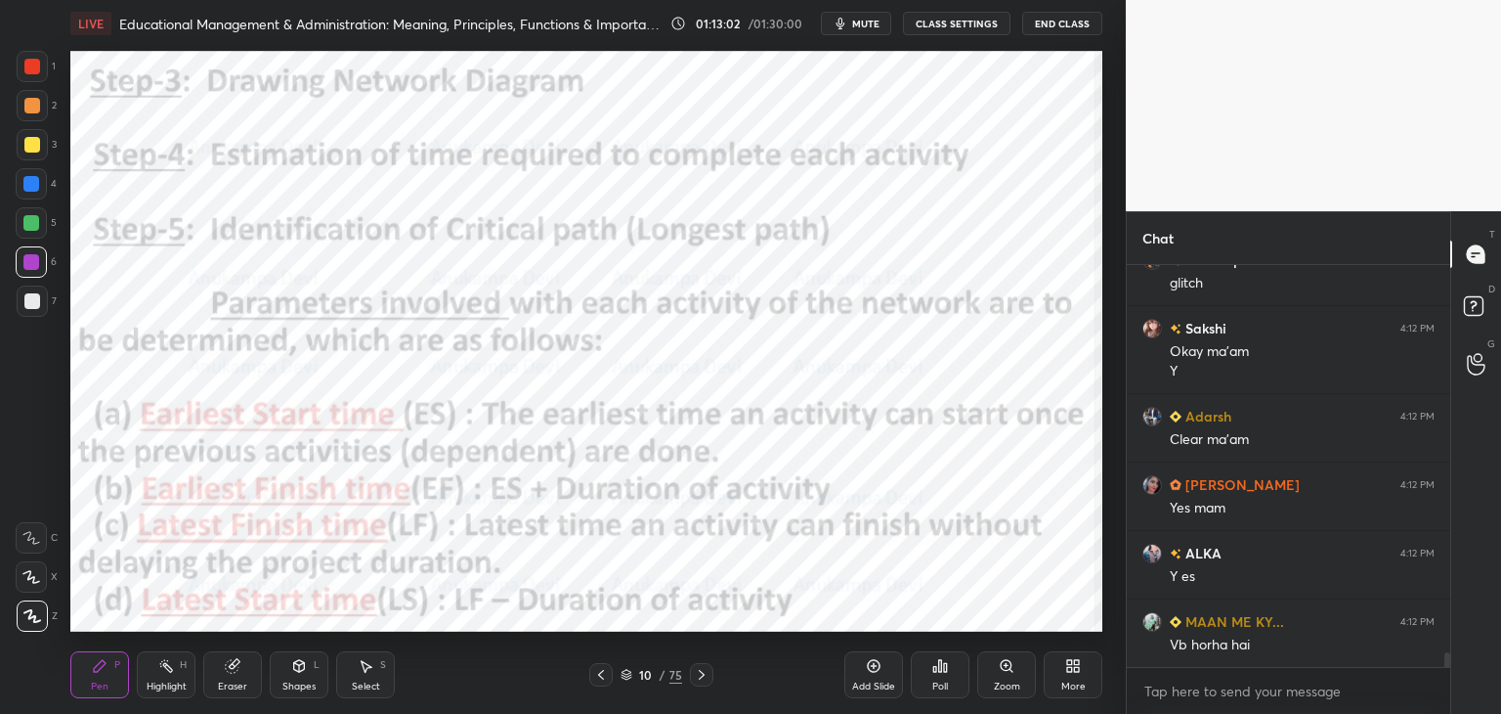
click at [699, 673] on icon at bounding box center [702, 675] width 16 height 16
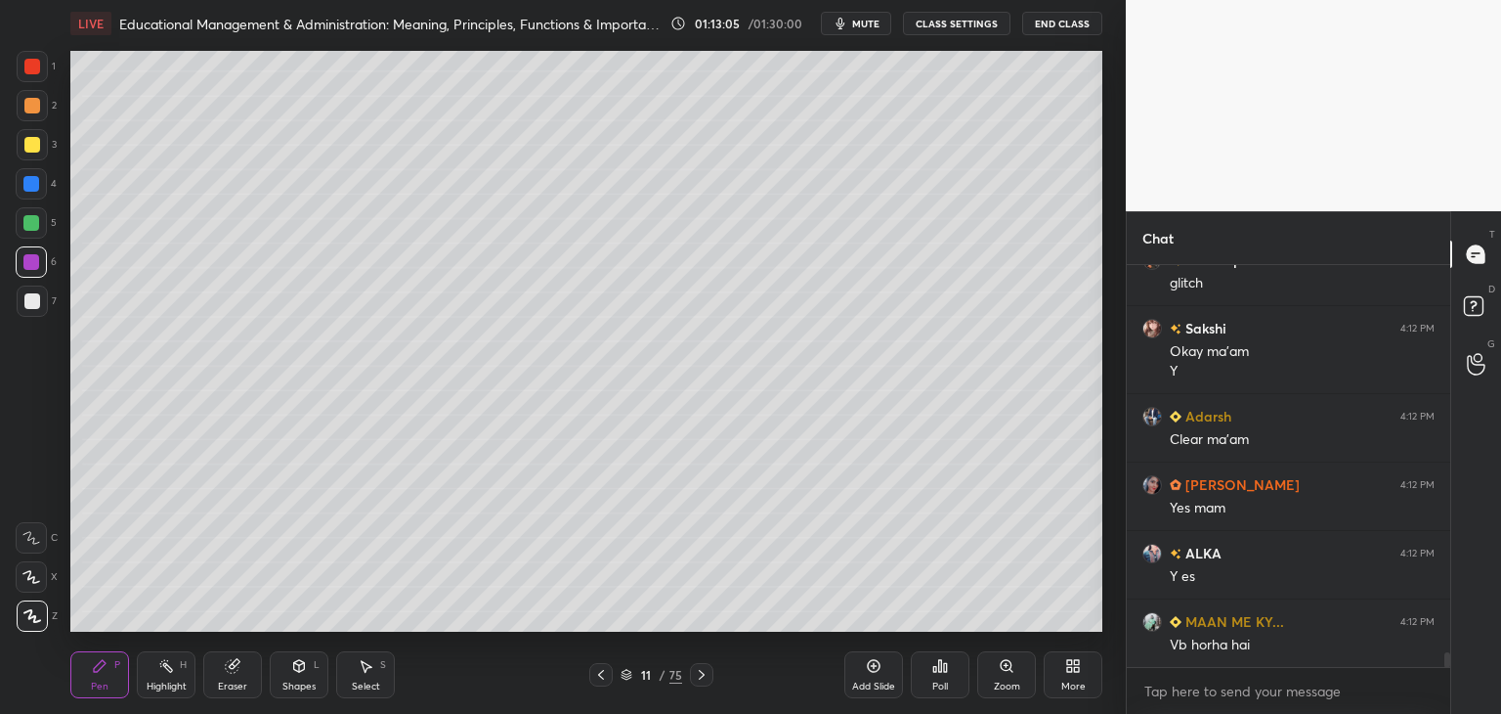
drag, startPoint x: 604, startPoint y: 678, endPoint x: 552, endPoint y: 638, distance: 65.5
click at [603, 678] on icon at bounding box center [601, 675] width 16 height 16
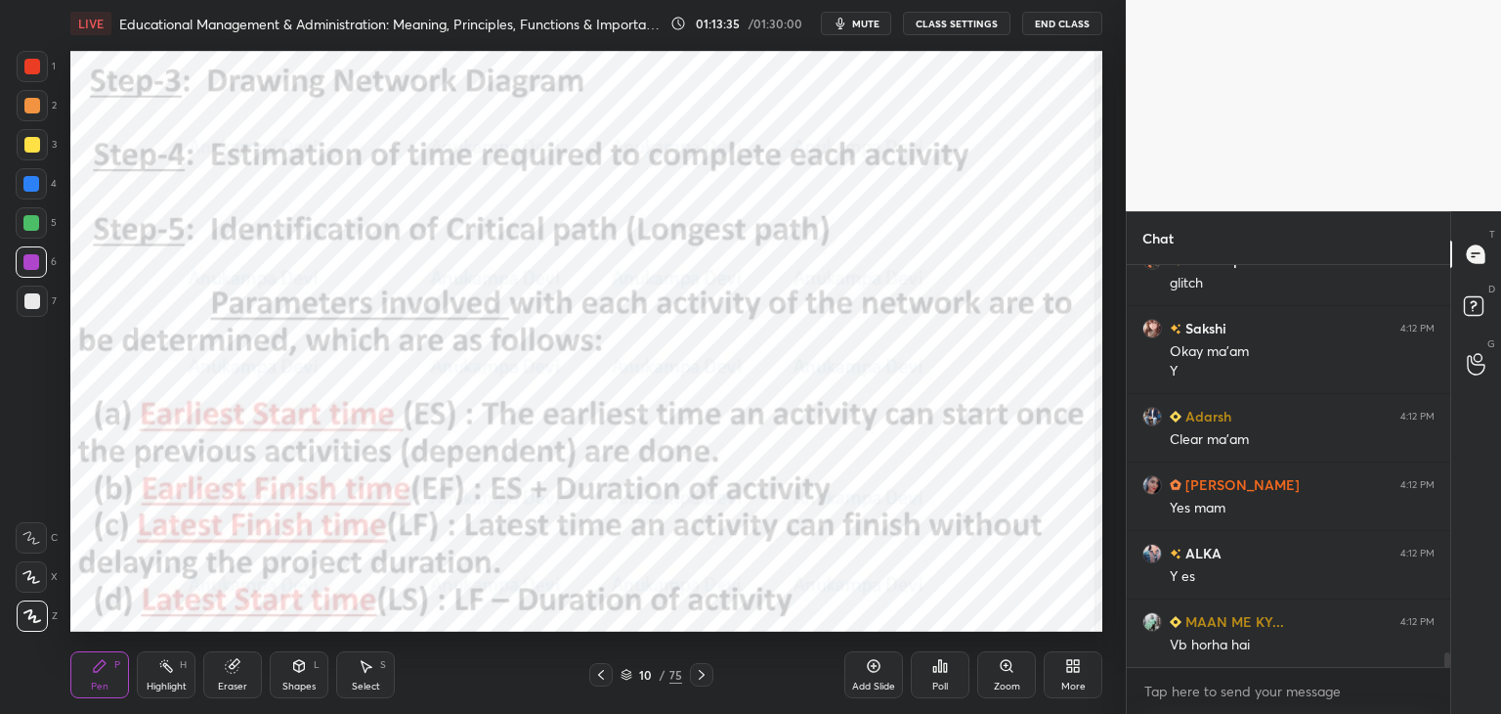
click at [704, 676] on icon at bounding box center [702, 675] width 16 height 16
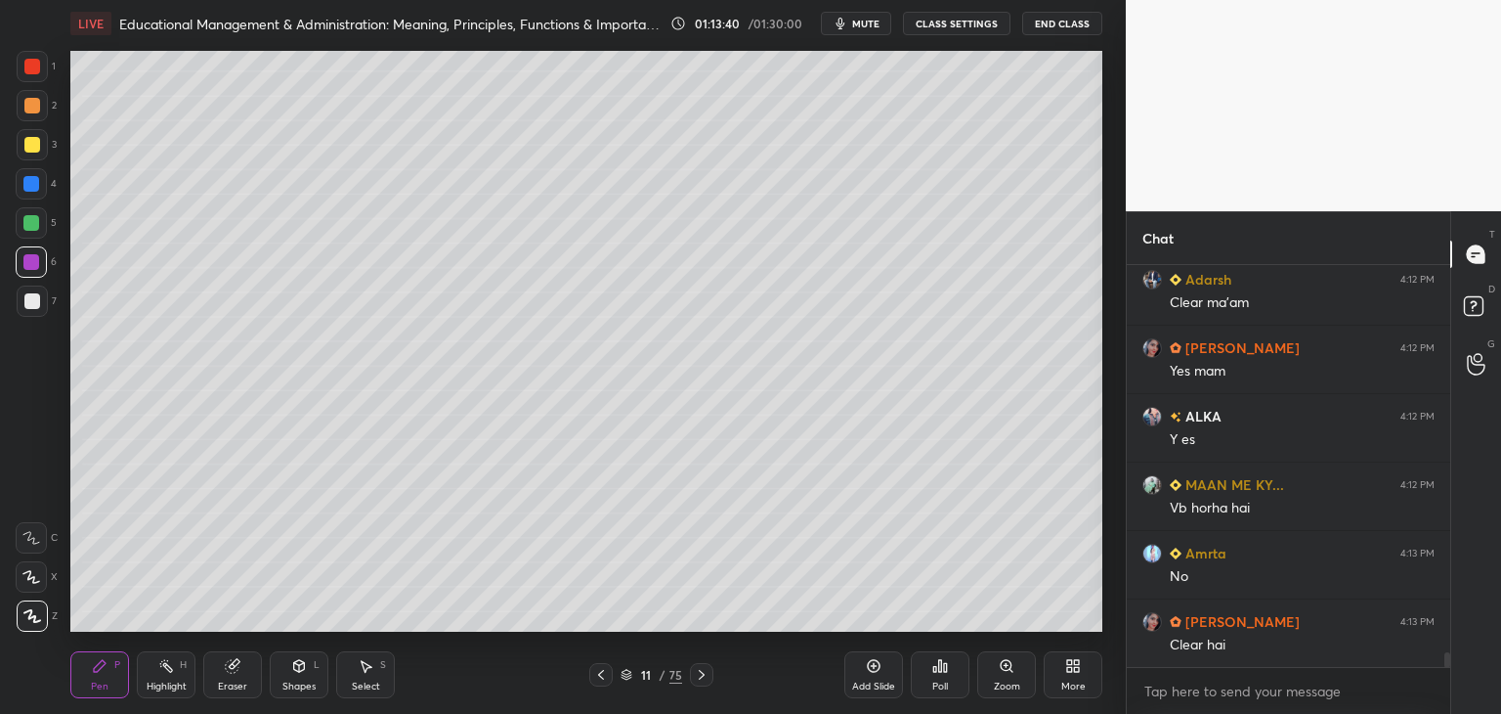
scroll to position [10588, 0]
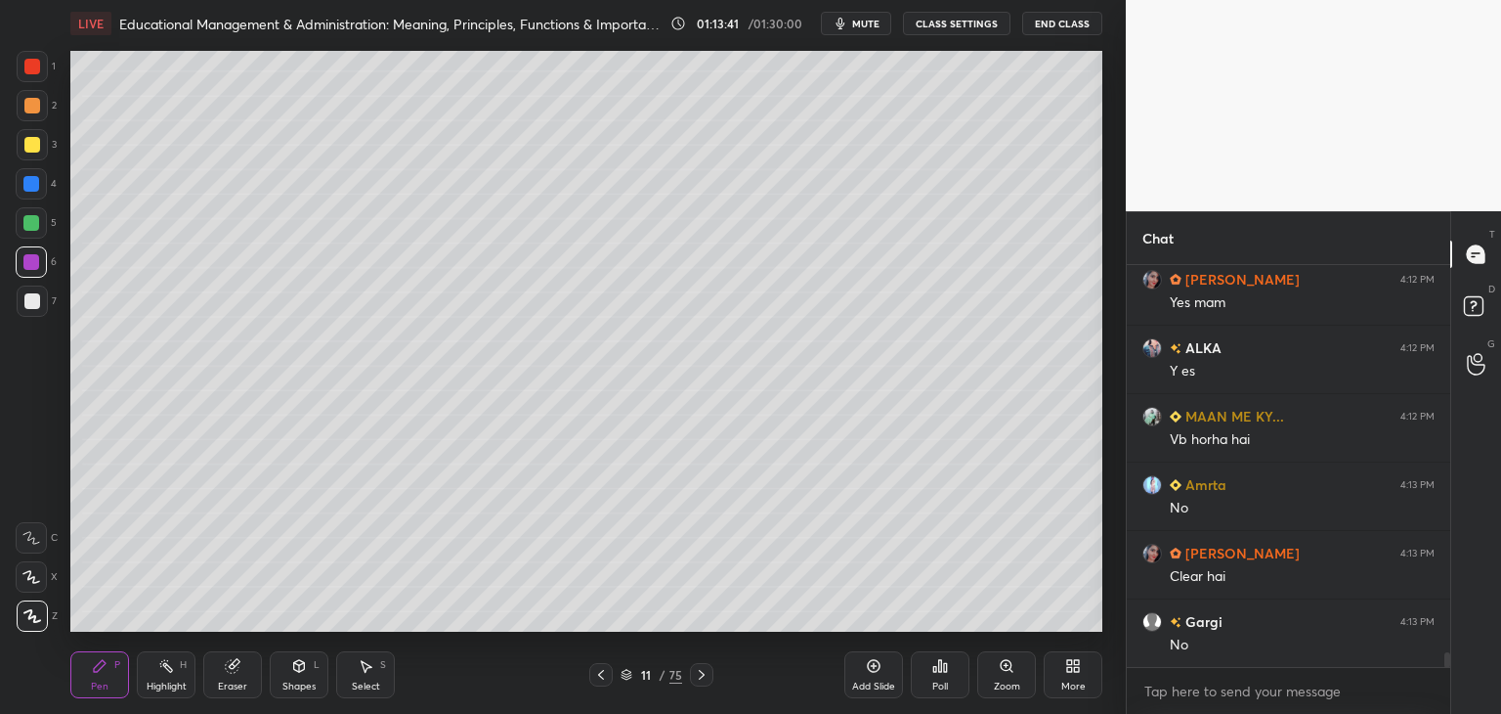
click at [598, 681] on icon at bounding box center [601, 675] width 16 height 16
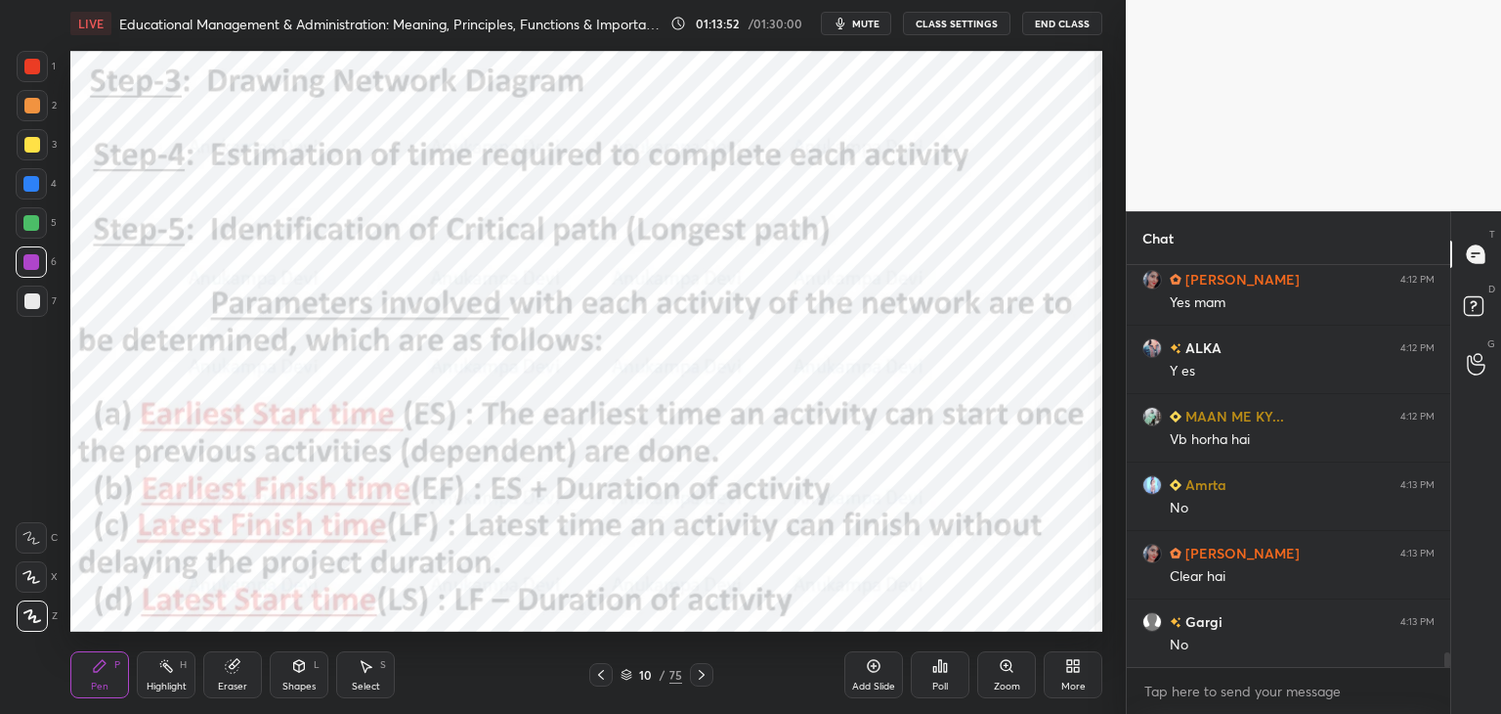
drag, startPoint x: 705, startPoint y: 679, endPoint x: 690, endPoint y: 665, distance: 20.7
click at [704, 679] on icon at bounding box center [702, 675] width 16 height 16
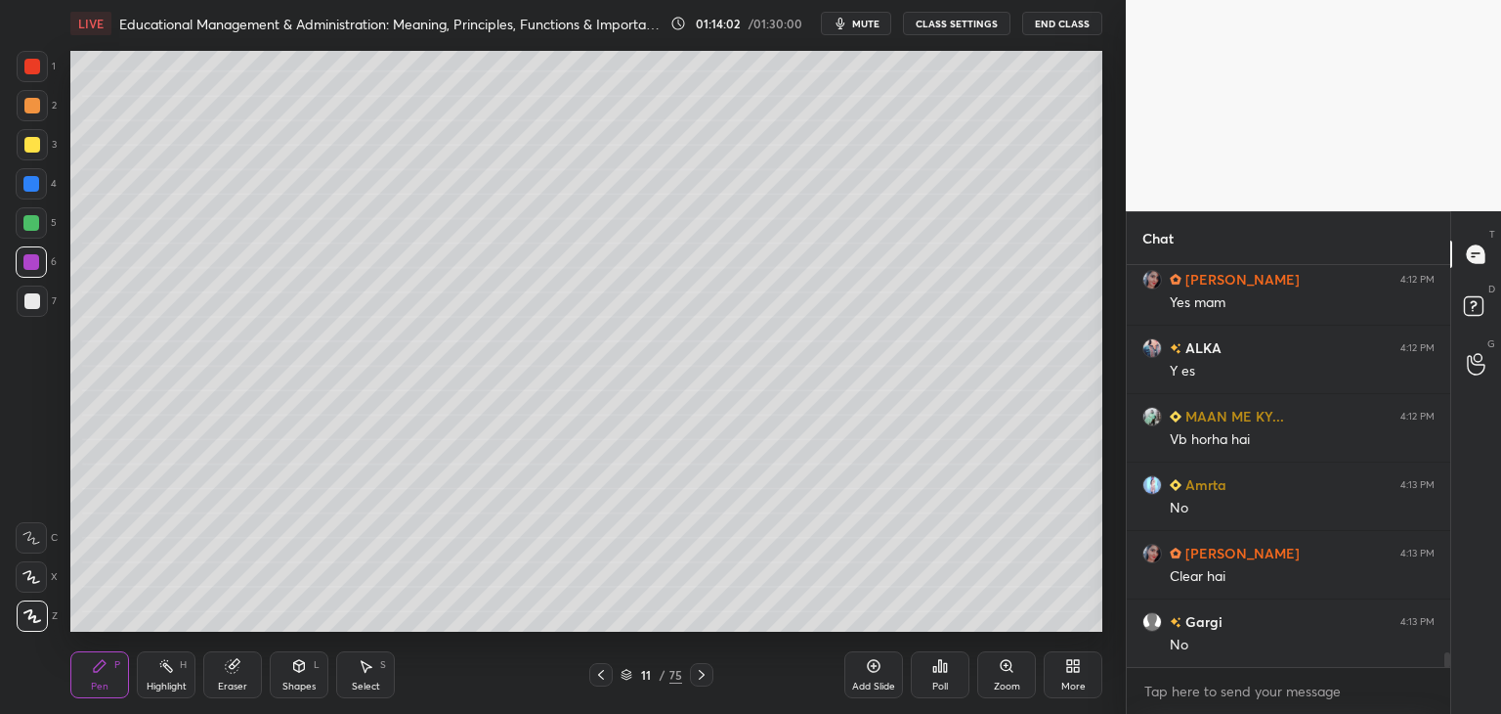
click at [631, 675] on div "11 / 75" at bounding box center [652, 675] width 62 height 18
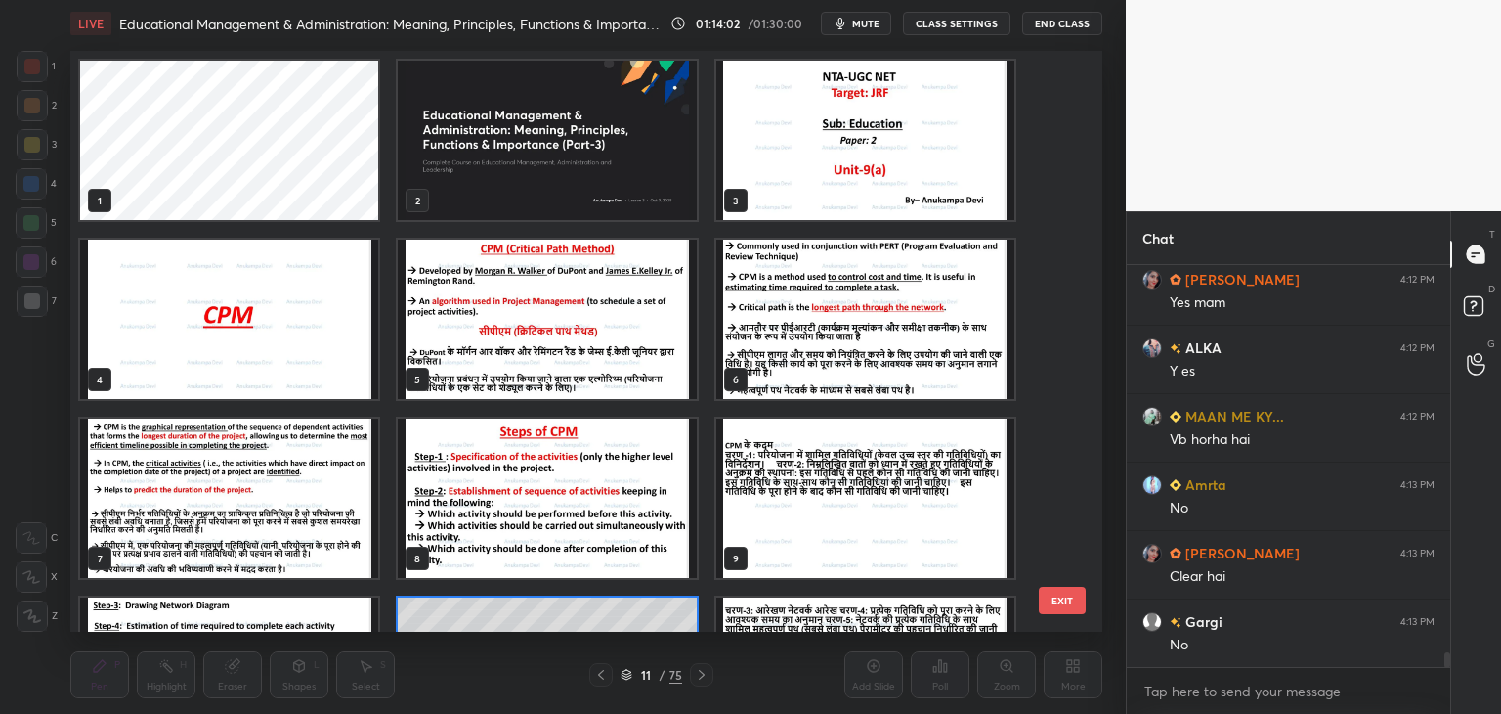
scroll to position [575, 1022]
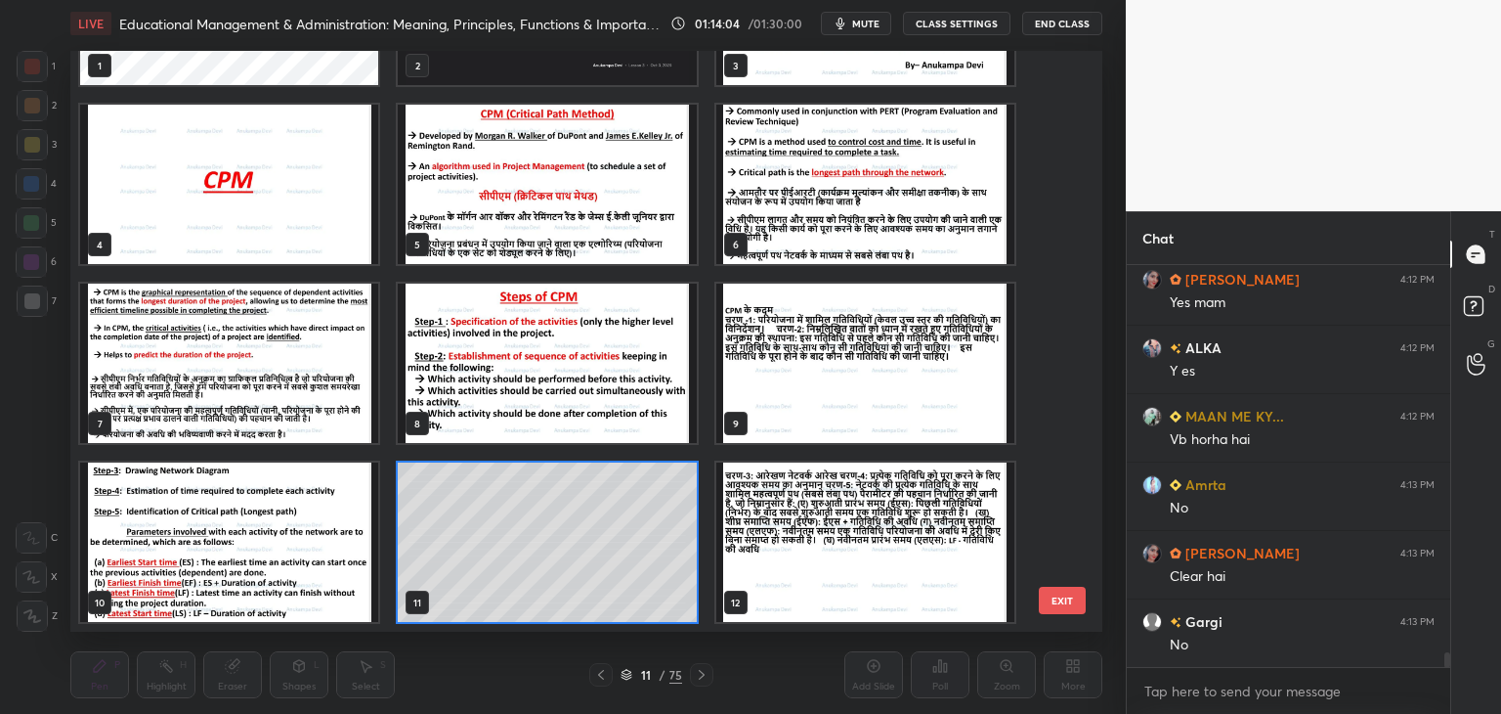
drag, startPoint x: 1067, startPoint y: 126, endPoint x: 1067, endPoint y: 137, distance: 10.8
click at [1071, 157] on div "1 2 3 4 5 6 7 8 9 10 11 12 13 14 15 16 17 18 EXIT" at bounding box center [586, 341] width 1032 height 581
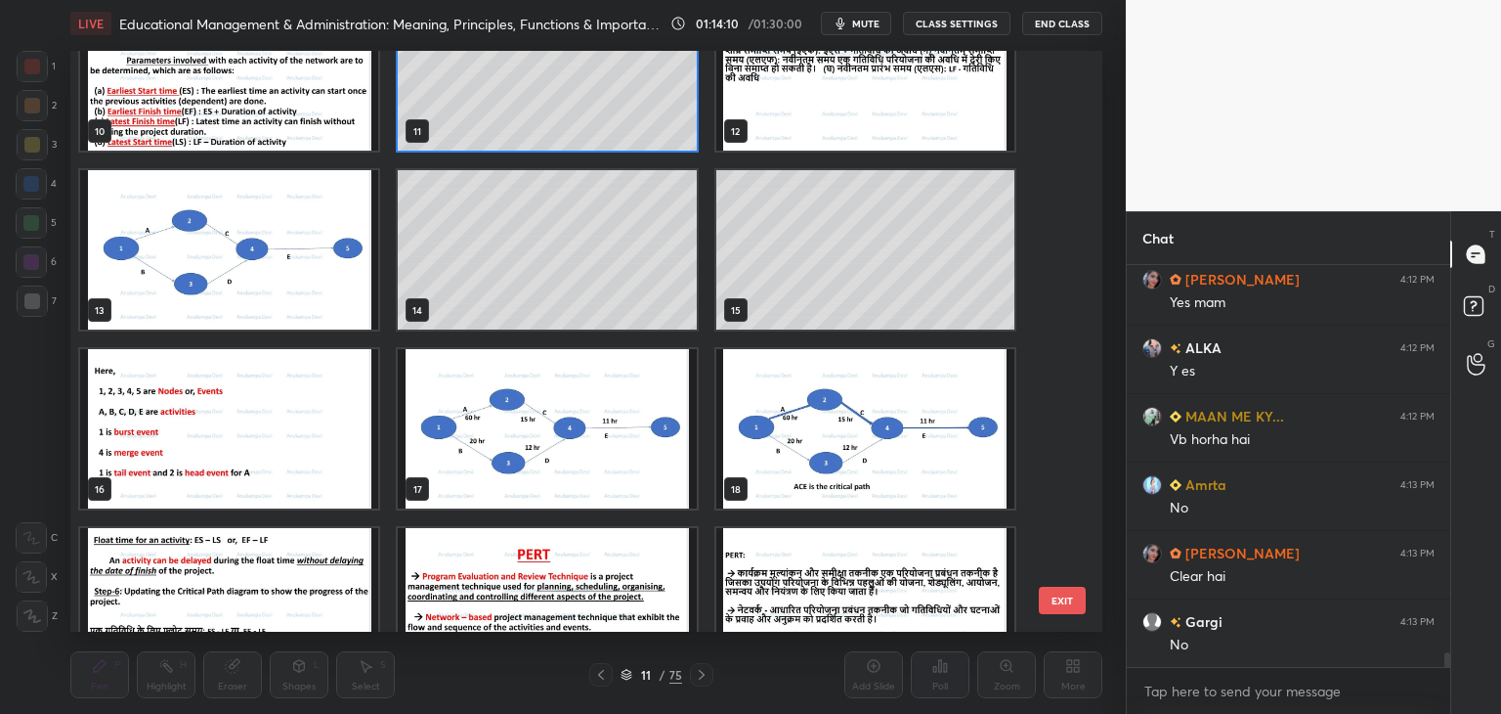
scroll to position [749, 0]
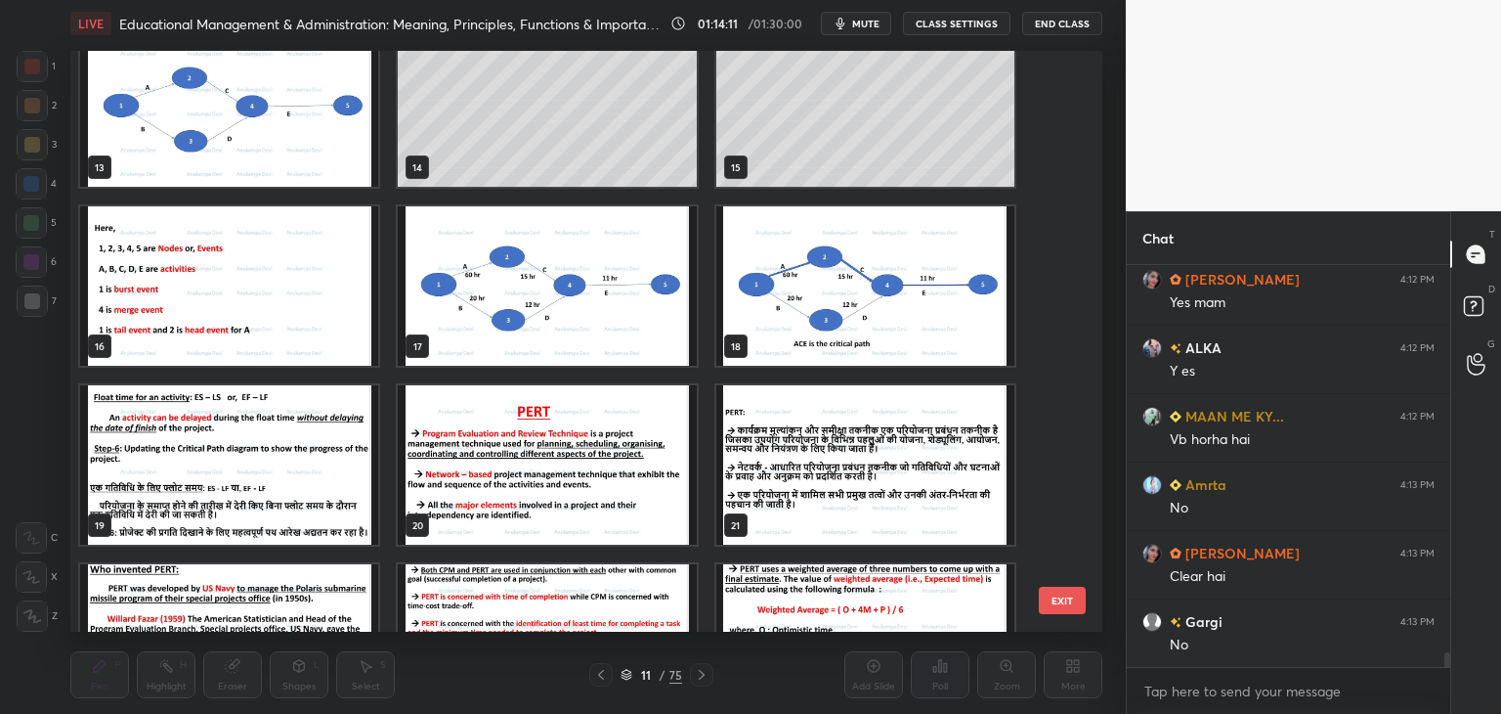
click at [841, 321] on img "grid" at bounding box center [865, 285] width 298 height 159
click at [842, 321] on img "grid" at bounding box center [865, 285] width 298 height 159
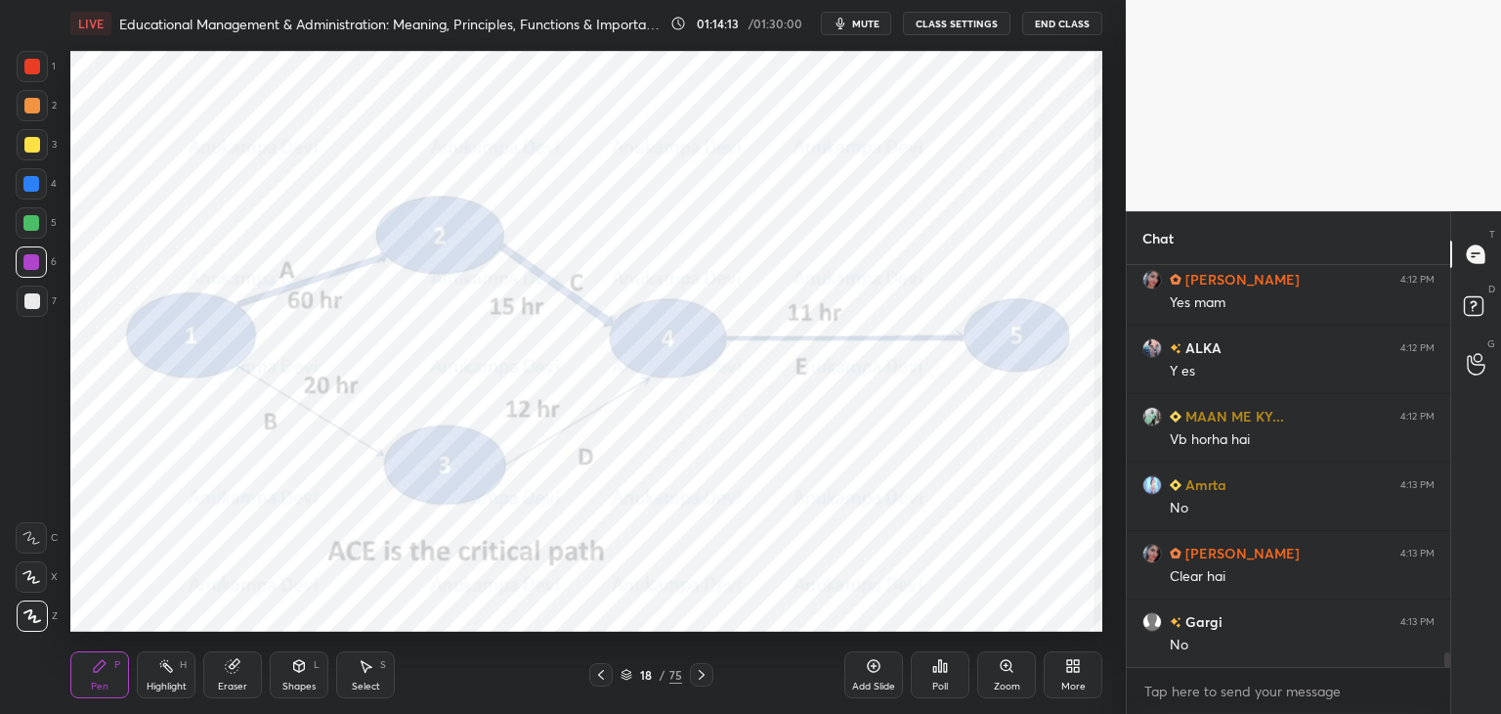
drag, startPoint x: 38, startPoint y: 226, endPoint x: 65, endPoint y: 224, distance: 26.5
click at [42, 225] on div at bounding box center [31, 222] width 31 height 31
drag, startPoint x: 625, startPoint y: 677, endPoint x: 647, endPoint y: 633, distance: 49.4
click at [625, 674] on icon at bounding box center [627, 675] width 12 height 12
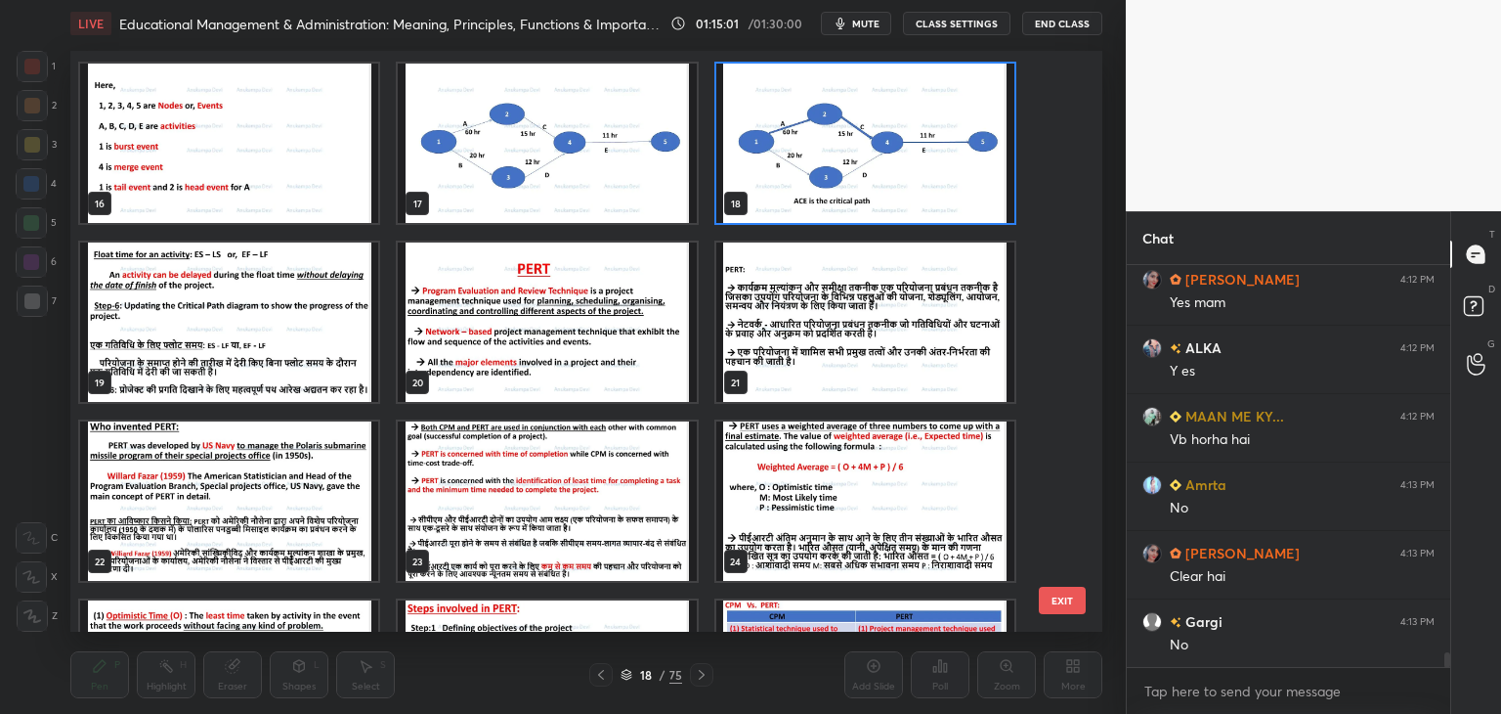
scroll to position [906, 0]
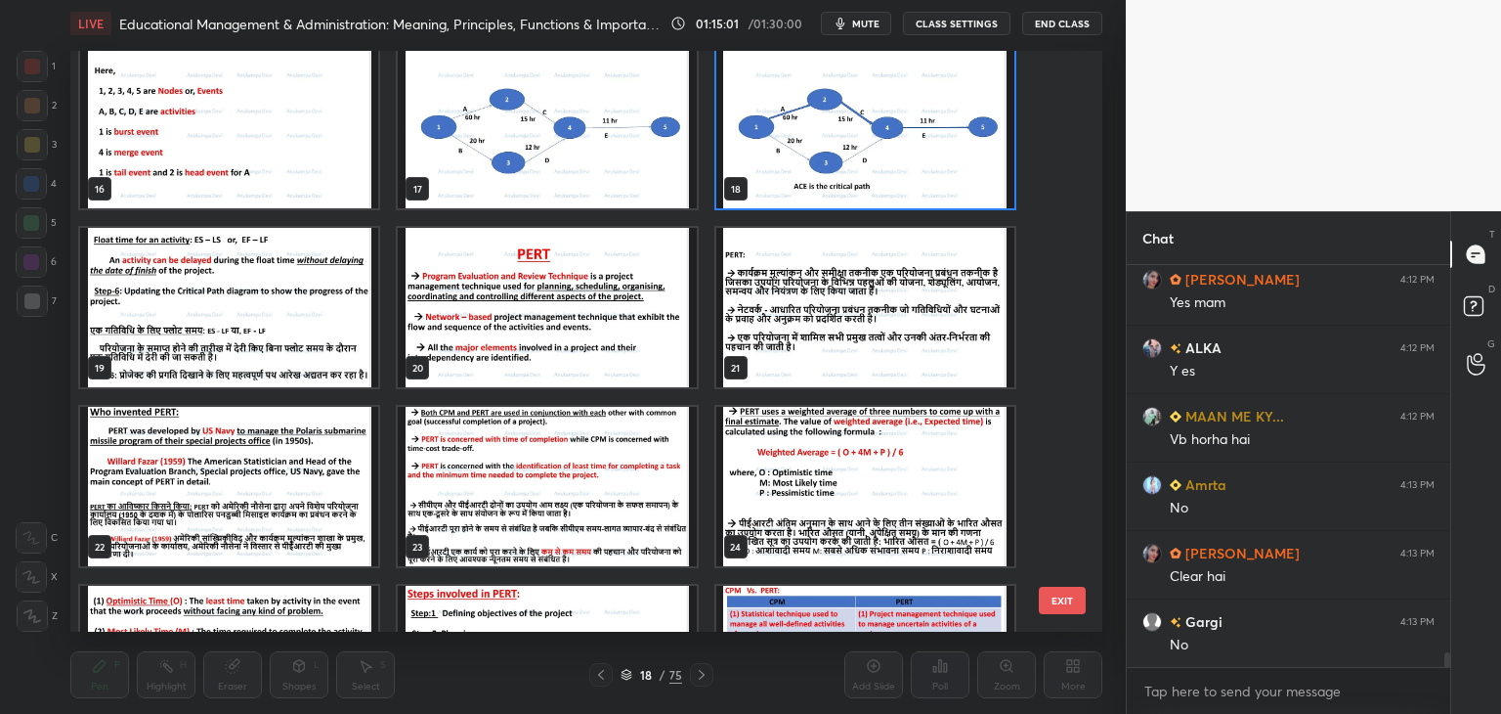
click at [523, 333] on img "grid" at bounding box center [547, 307] width 298 height 159
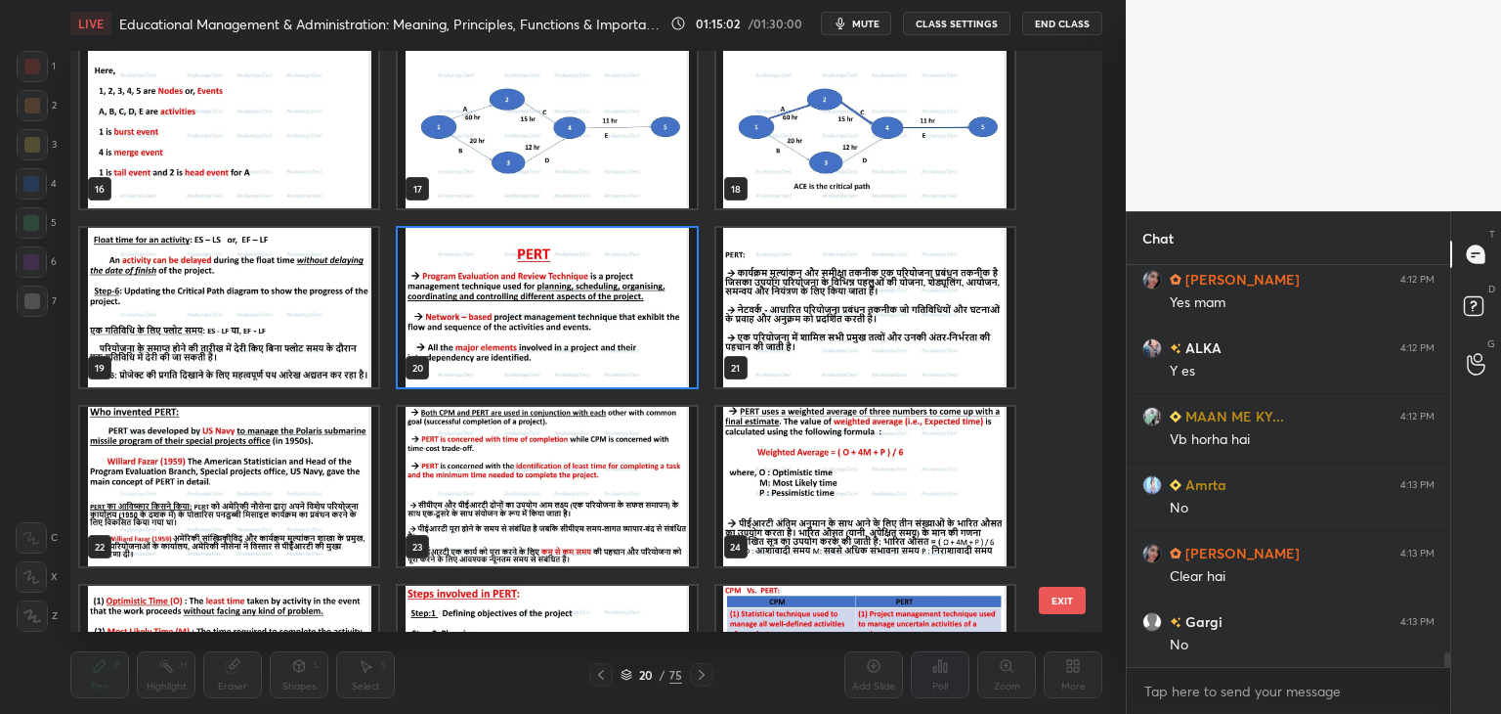
click at [523, 333] on img "grid" at bounding box center [547, 307] width 298 height 159
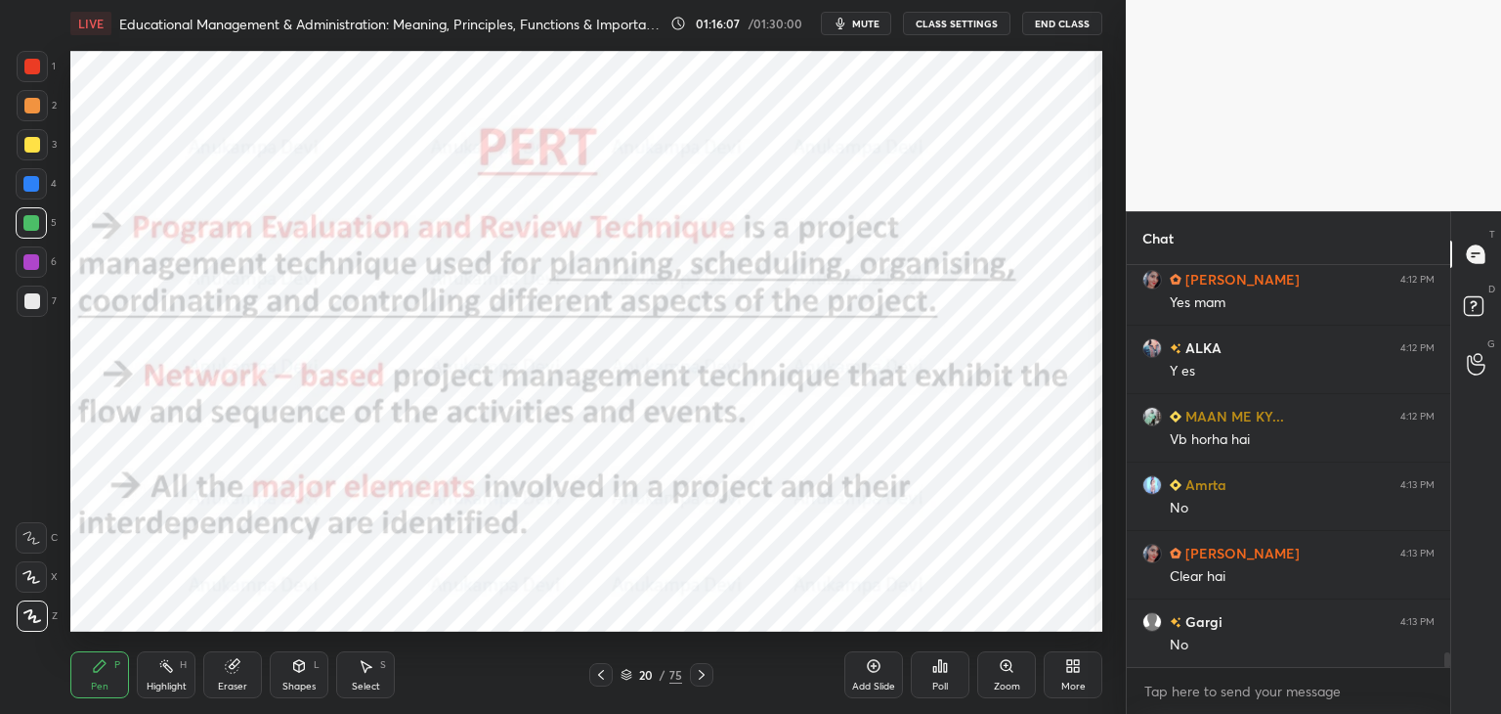
scroll to position [10656, 0]
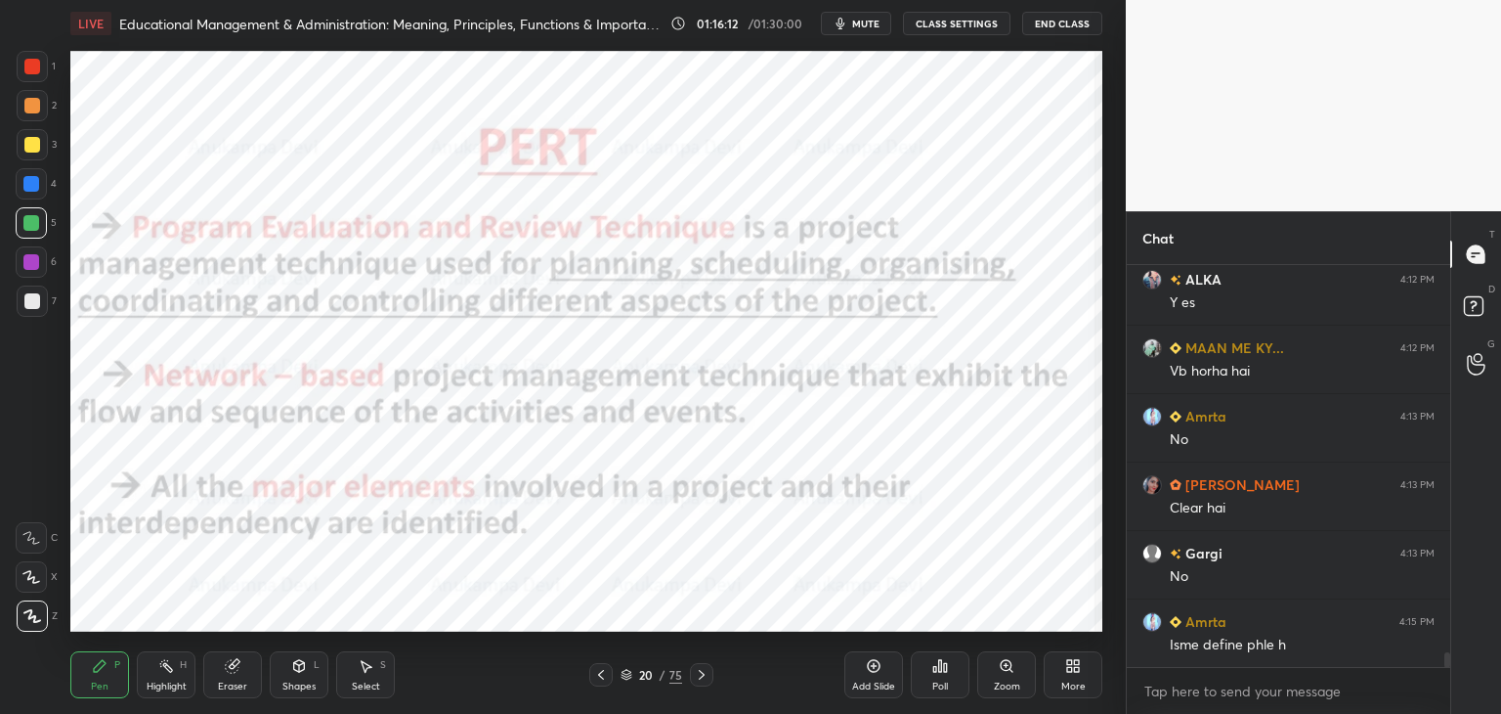
click at [623, 677] on icon at bounding box center [627, 675] width 12 height 12
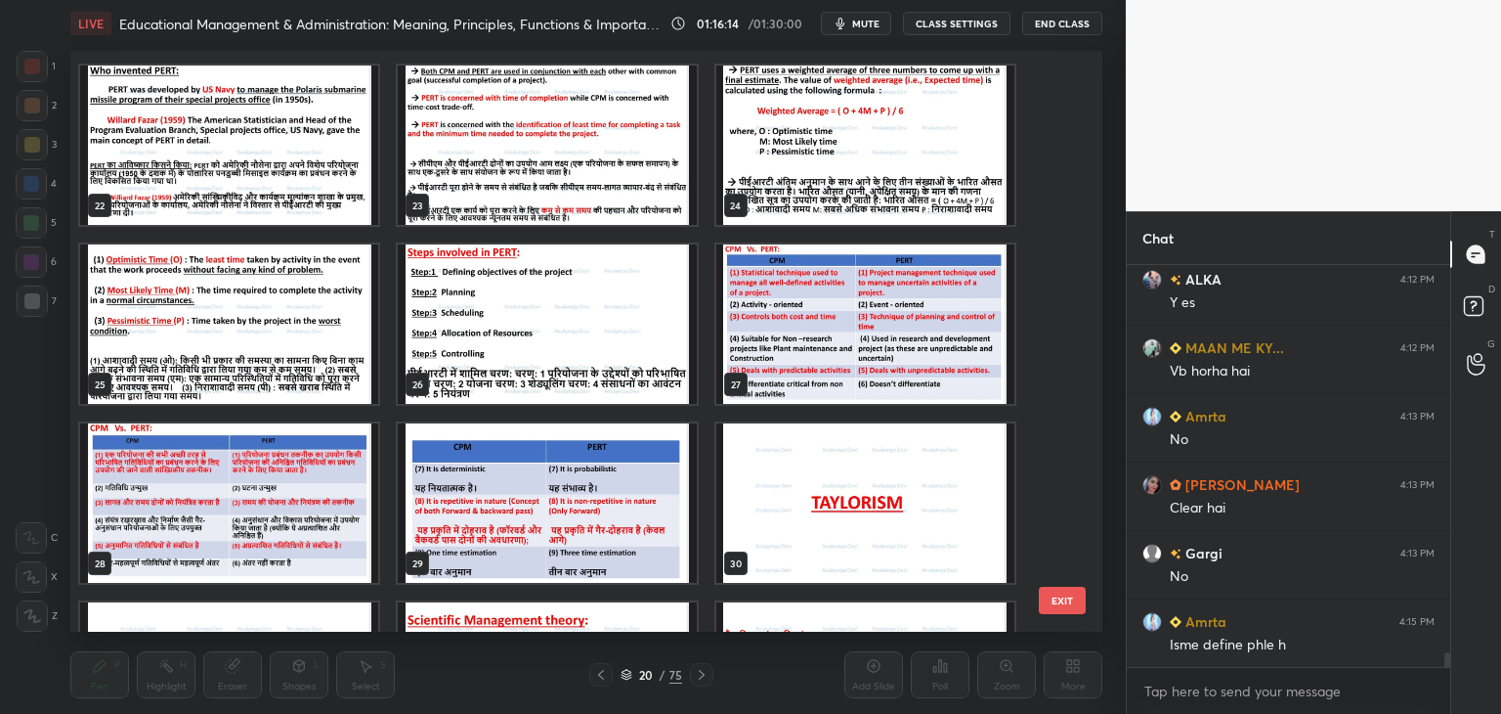
scroll to position [1281, 0]
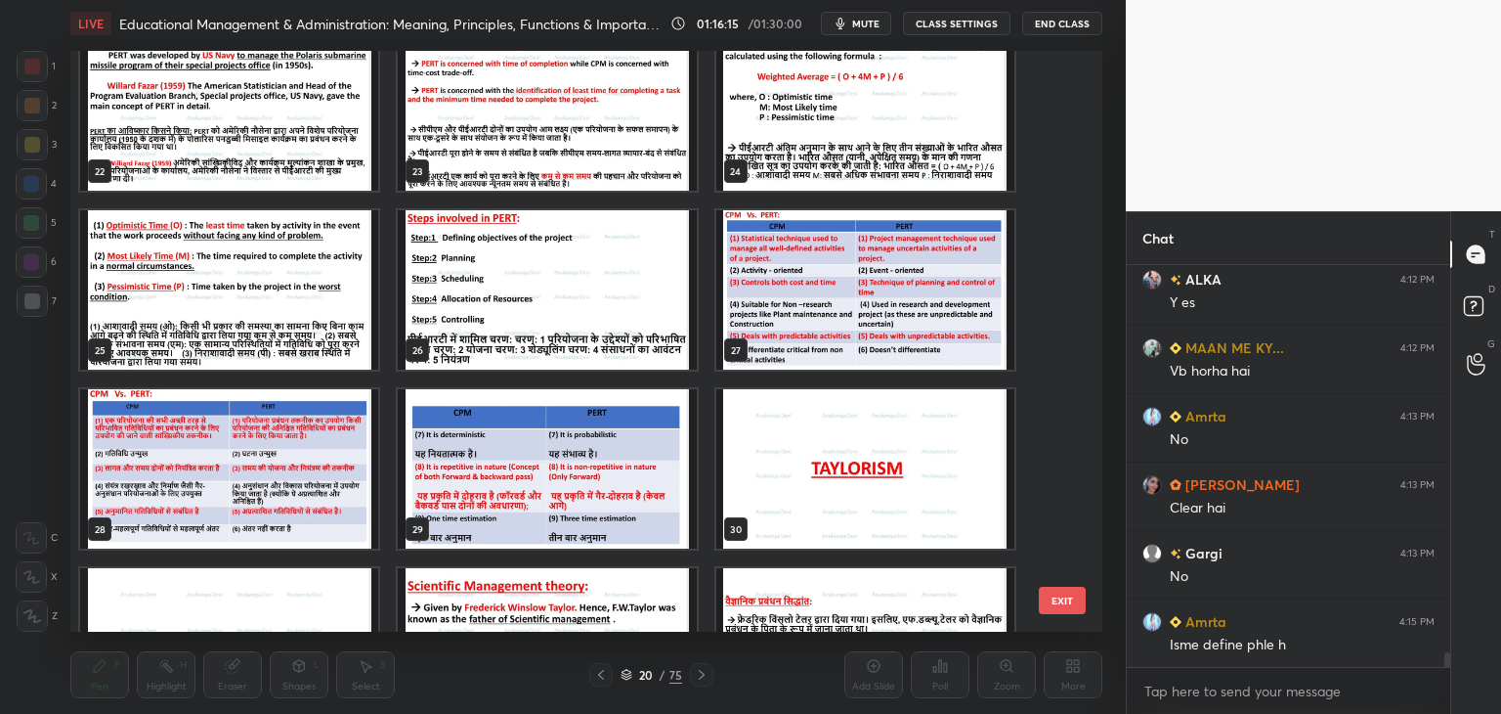
click at [771, 316] on img "grid" at bounding box center [865, 289] width 298 height 159
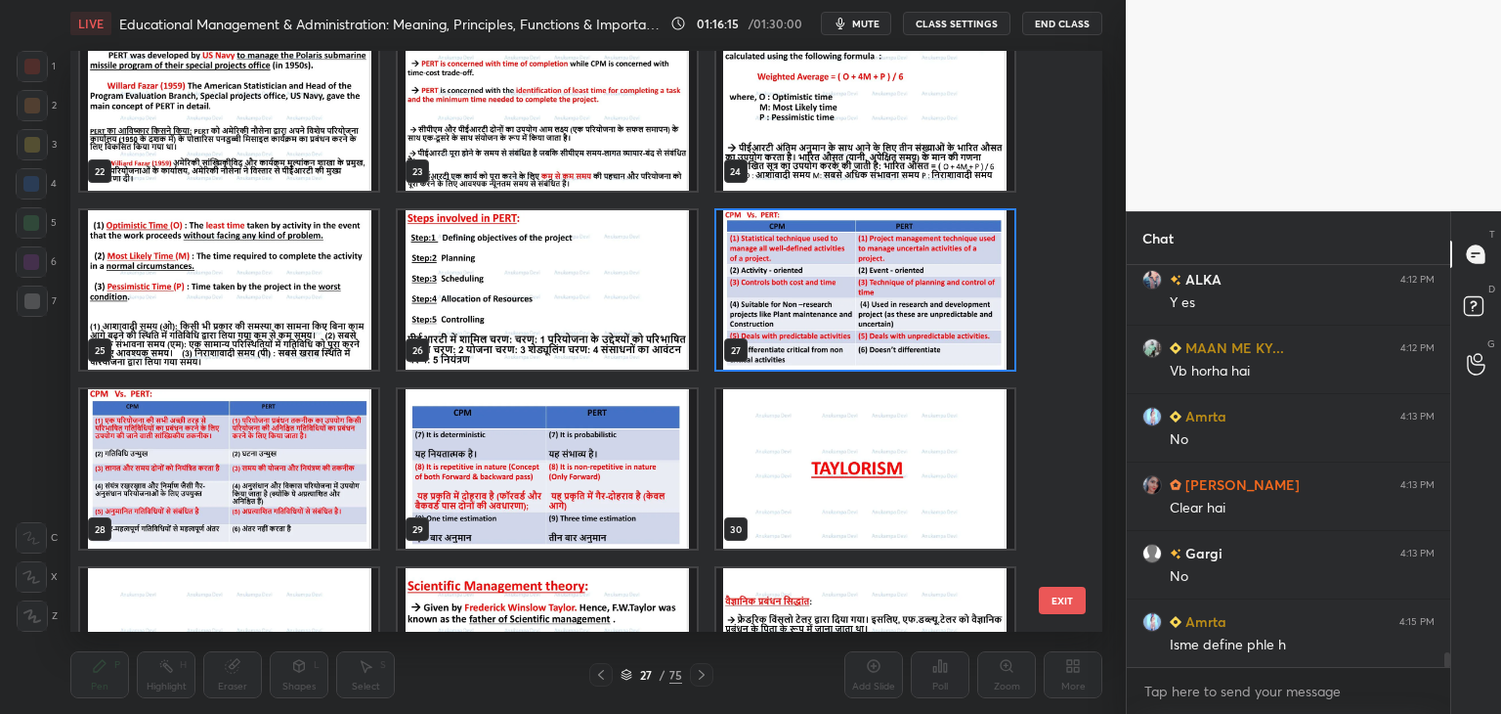
click at [771, 314] on img "grid" at bounding box center [865, 289] width 298 height 159
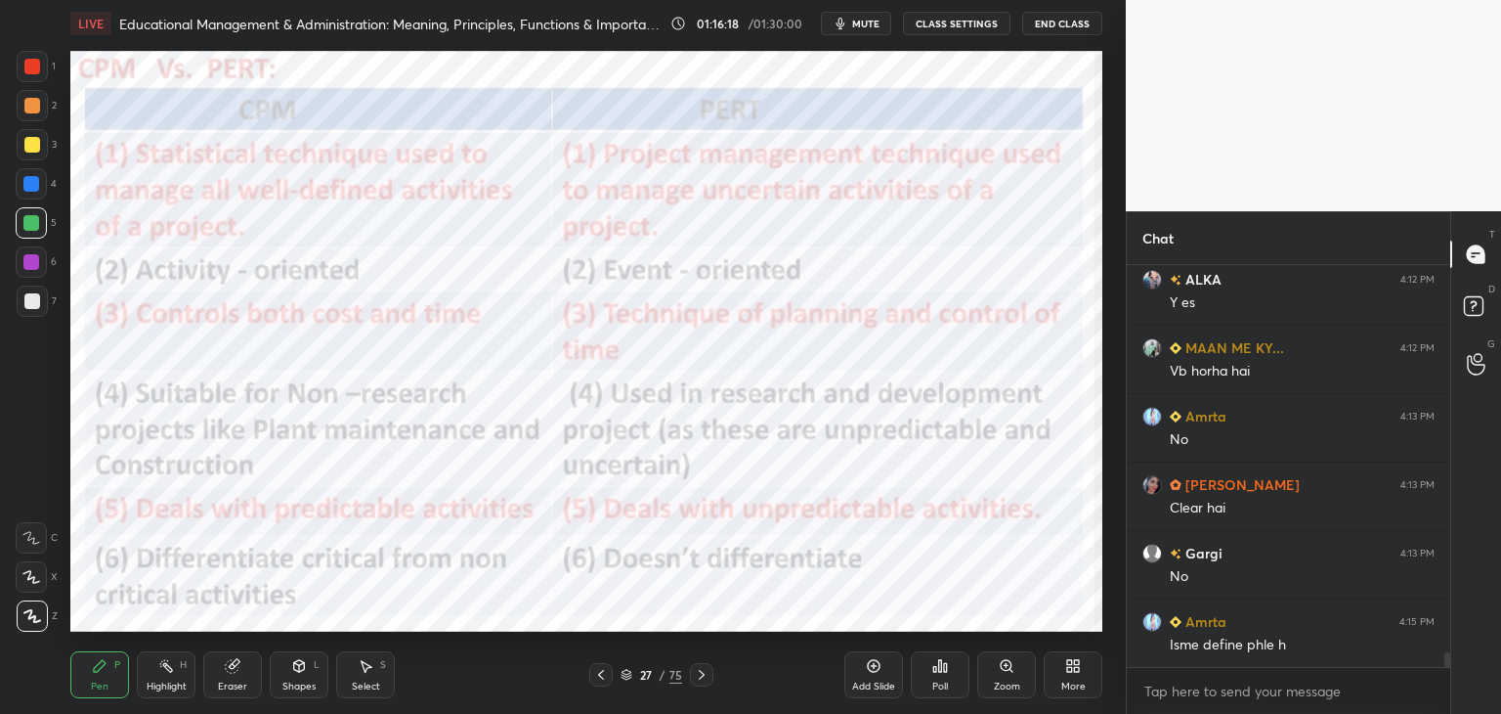
scroll to position [10725, 0]
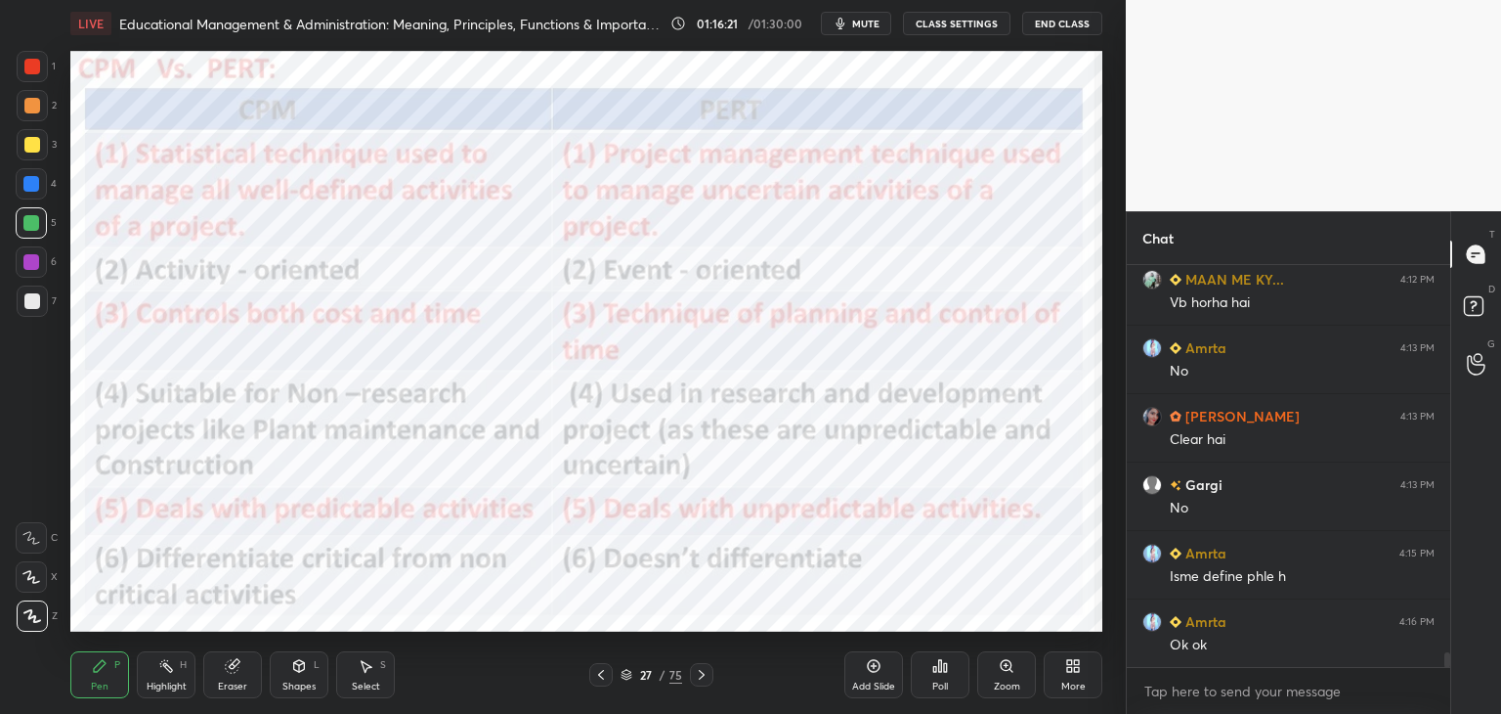
click at [628, 678] on icon at bounding box center [627, 677] width 10 height 3
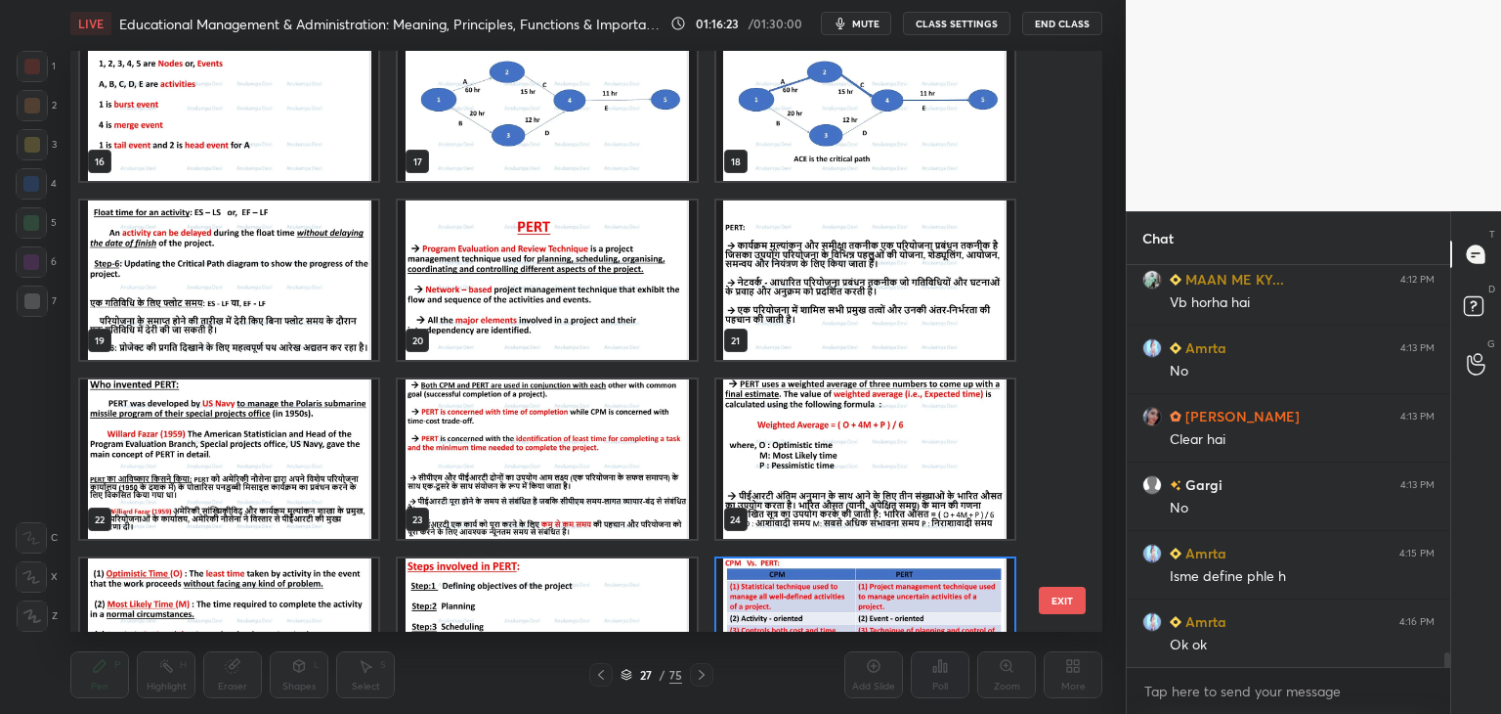
scroll to position [899, 0]
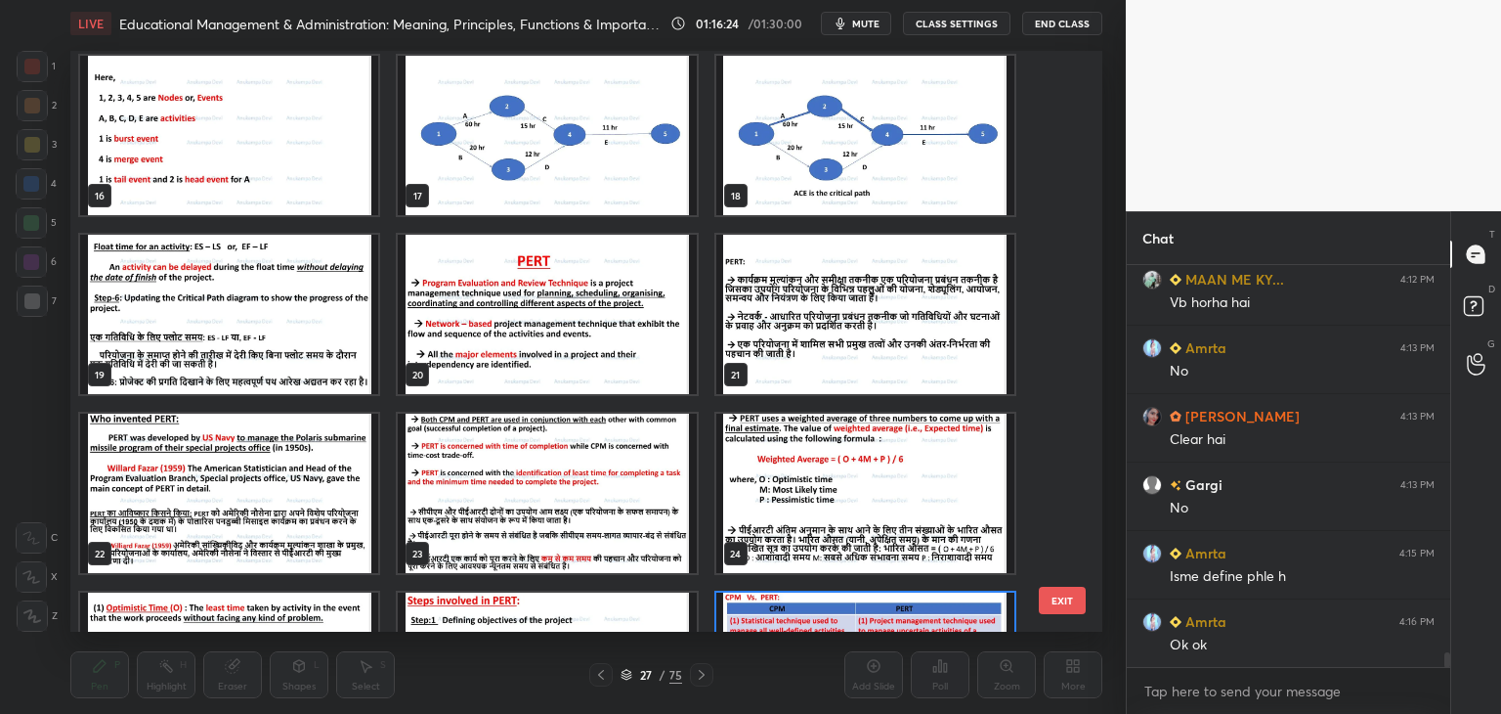
click at [486, 359] on img "grid" at bounding box center [547, 314] width 298 height 159
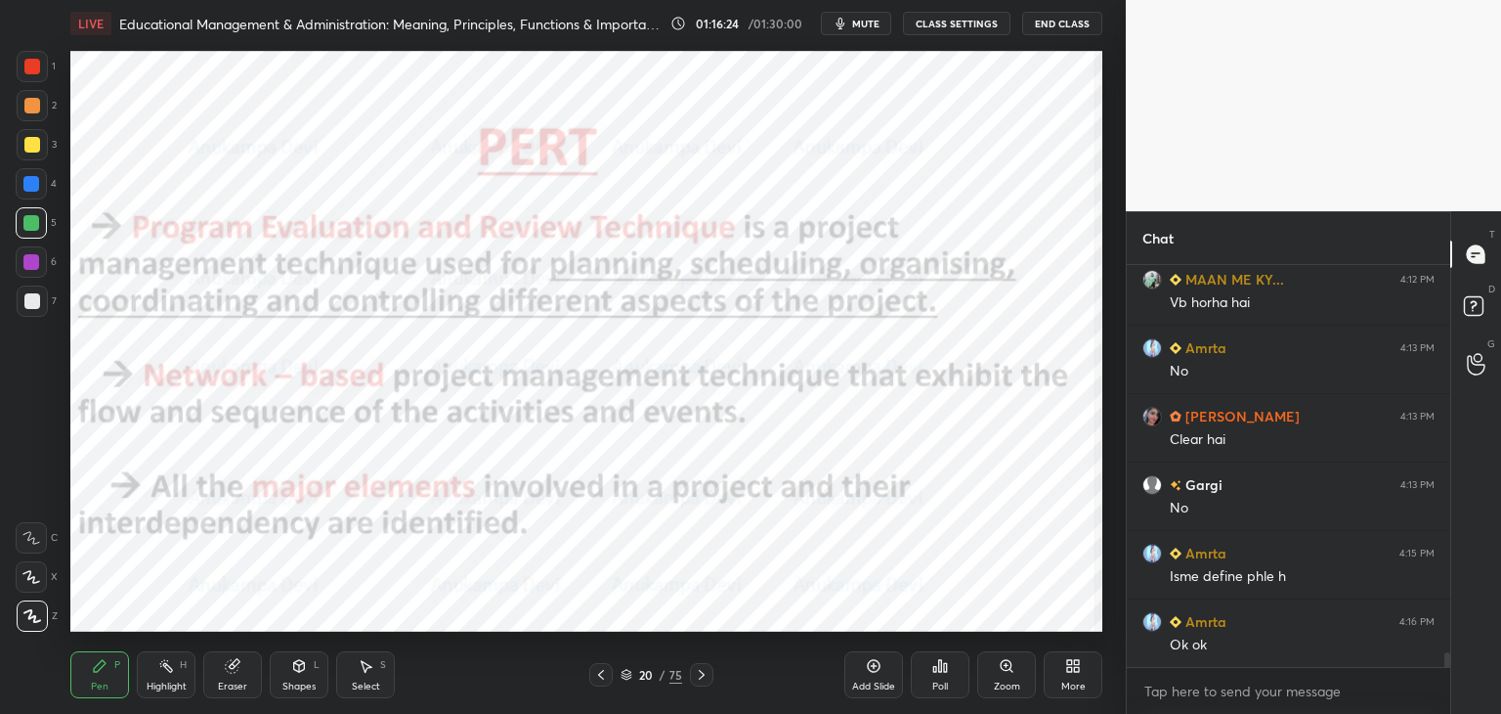
click at [486, 359] on img "grid" at bounding box center [547, 314] width 298 height 159
drag, startPoint x: 702, startPoint y: 681, endPoint x: 713, endPoint y: 662, distance: 22.3
click at [703, 681] on icon at bounding box center [702, 675] width 16 height 16
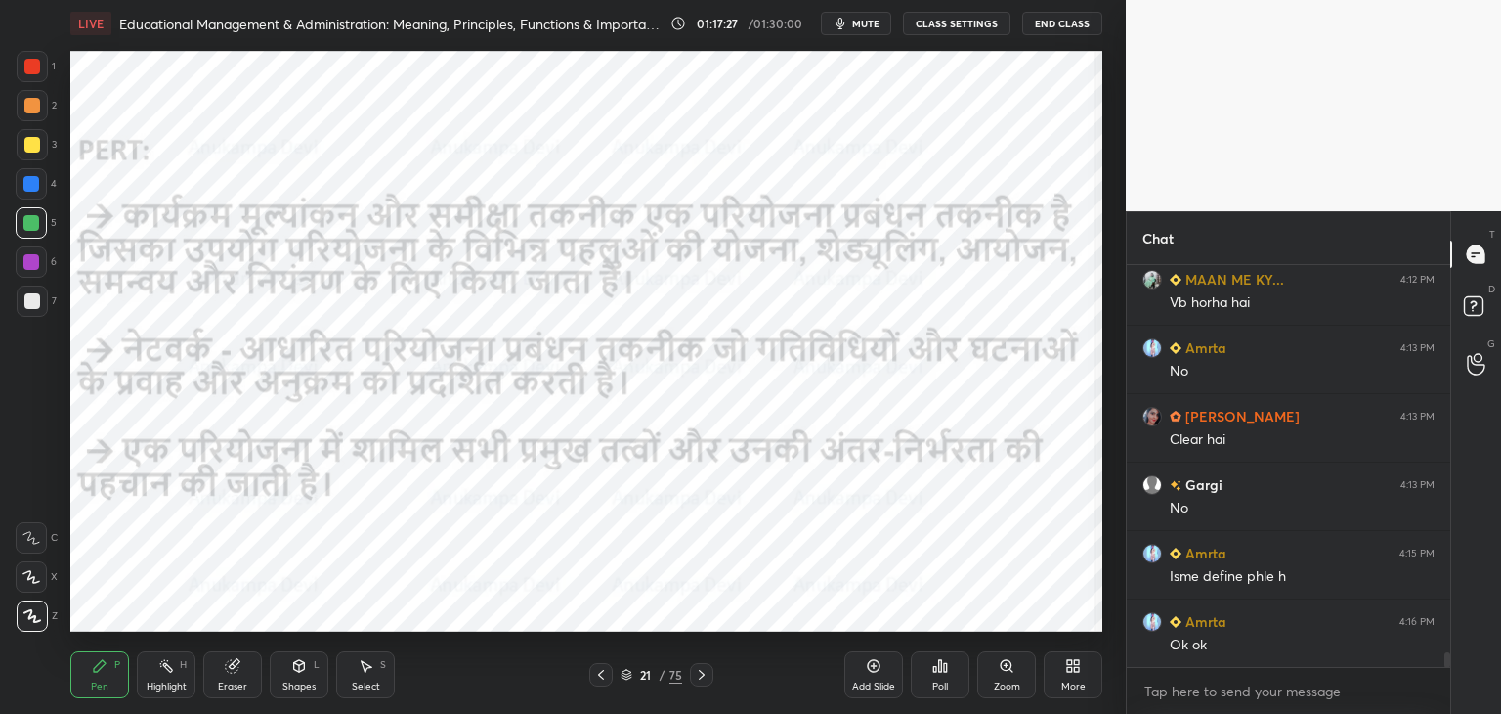
click at [702, 675] on icon at bounding box center [702, 675] width 6 height 10
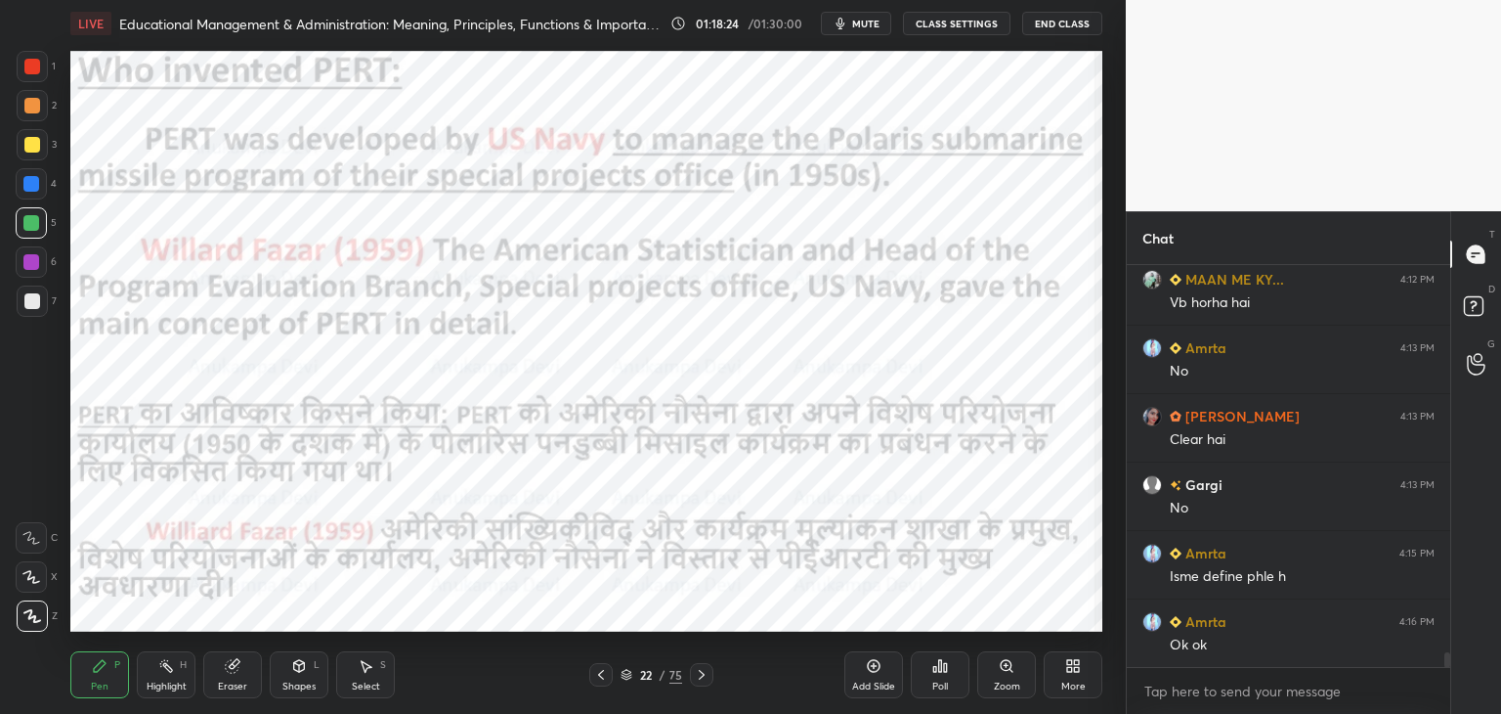
click at [703, 681] on icon at bounding box center [702, 675] width 16 height 16
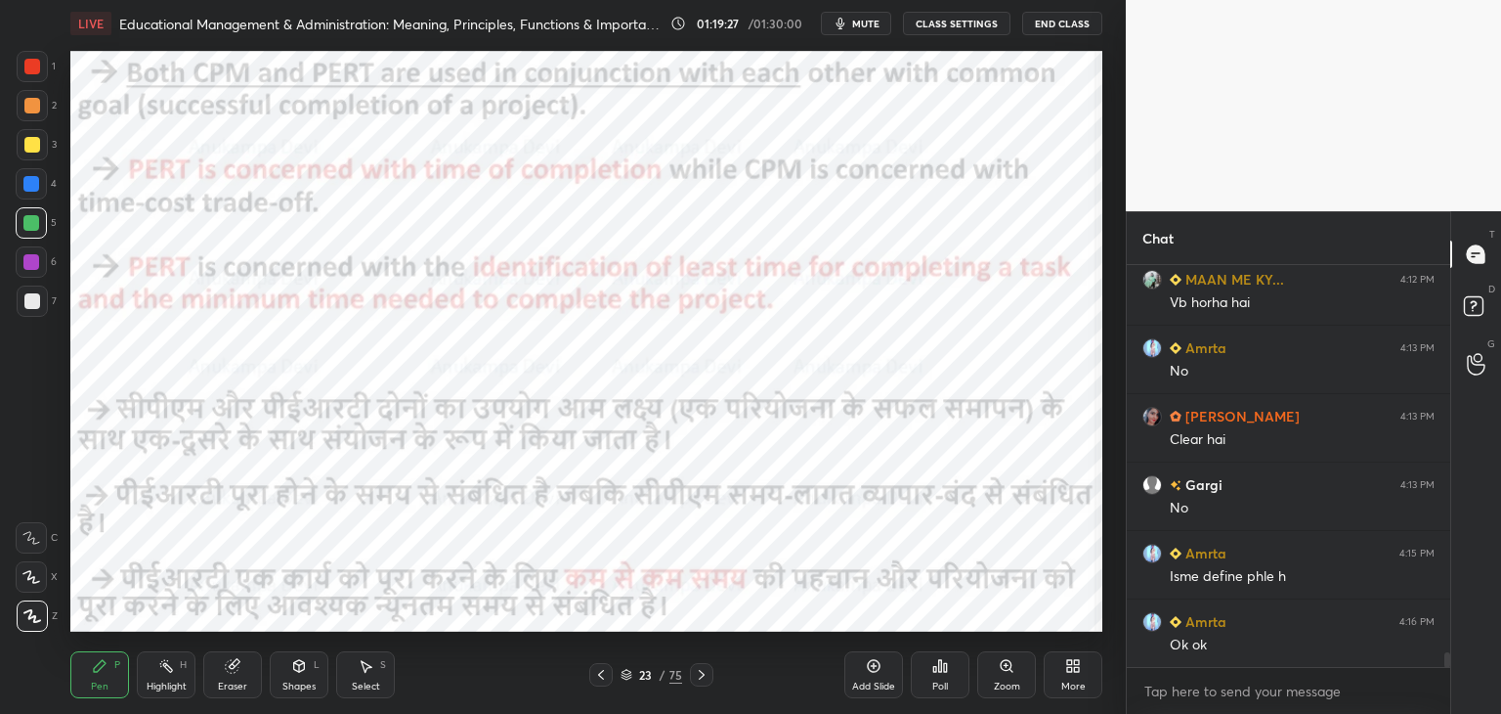
click at [704, 677] on icon at bounding box center [702, 675] width 16 height 16
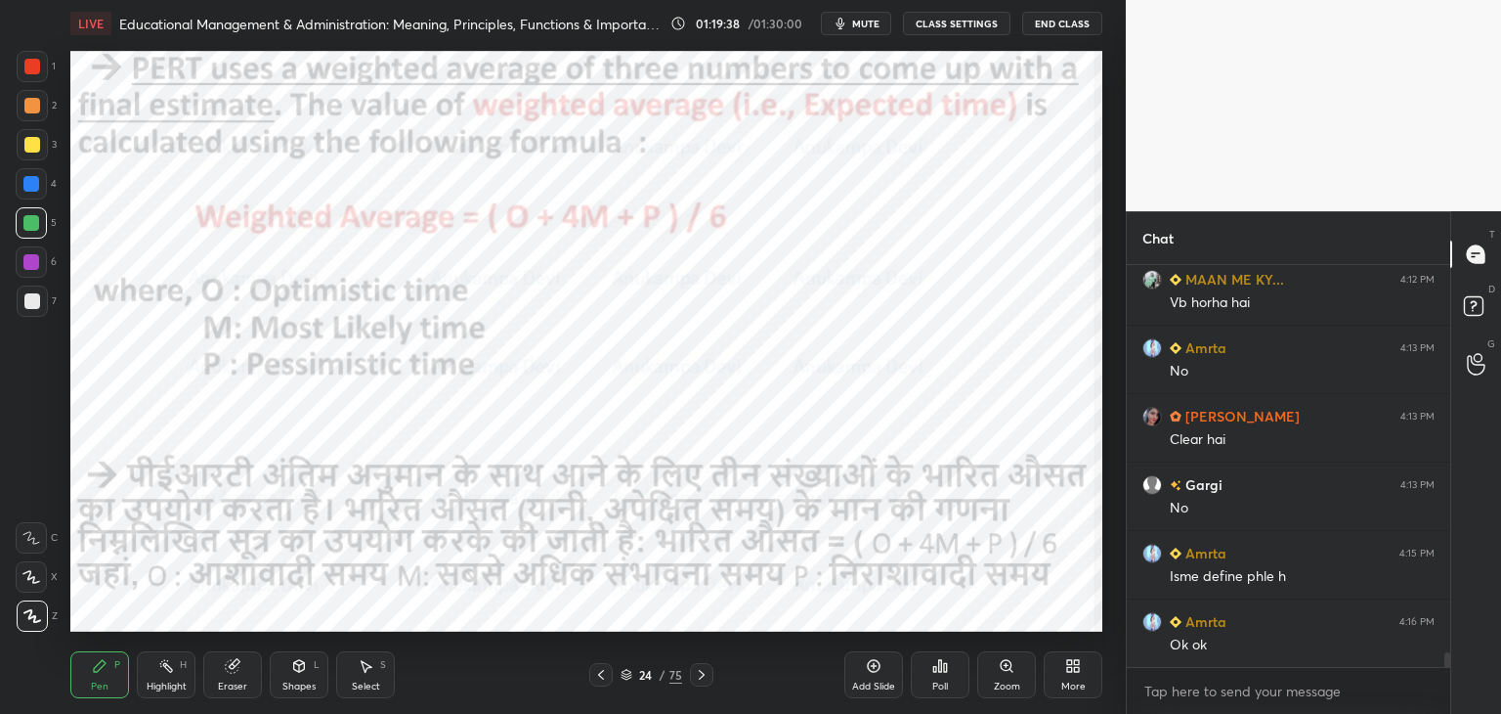
click at [873, 659] on icon at bounding box center [874, 666] width 16 height 16
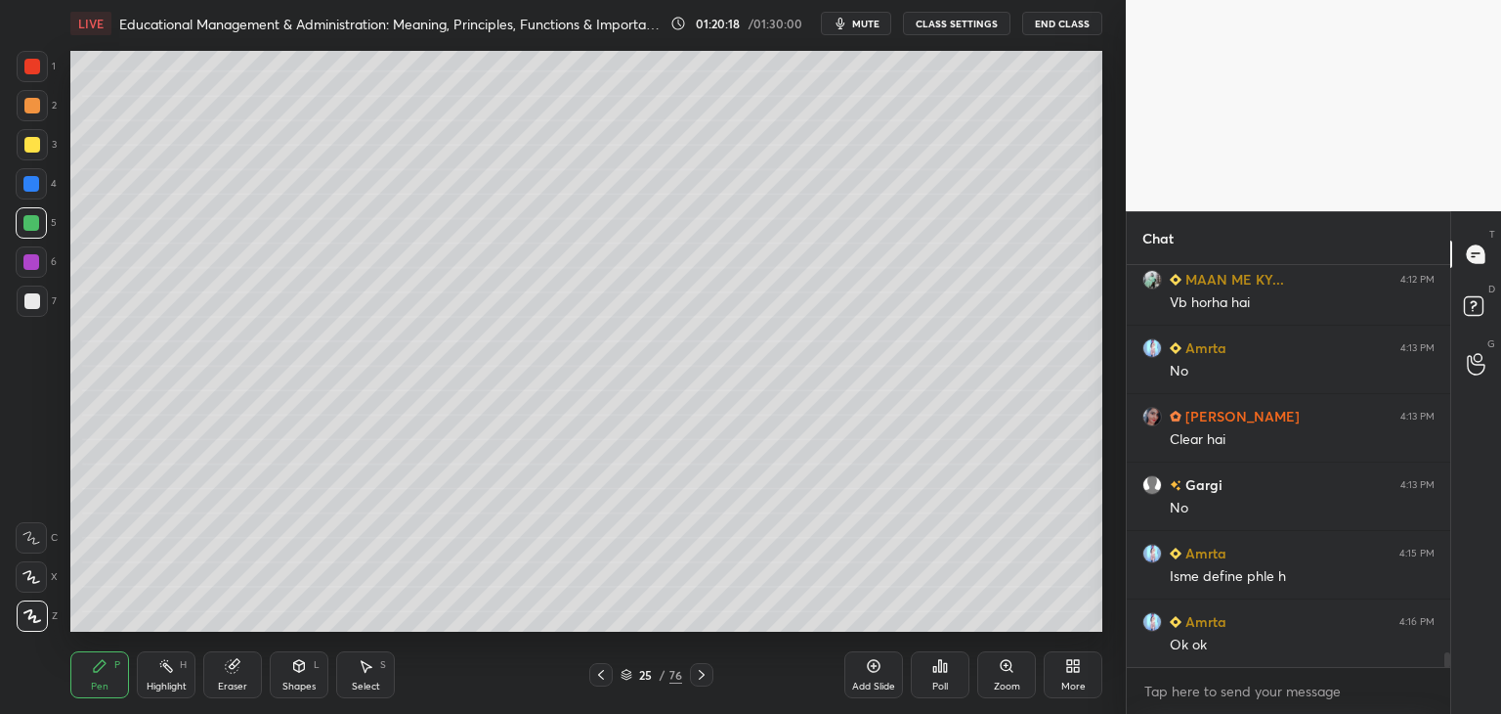
click at [34, 302] on div at bounding box center [32, 301] width 16 height 16
click at [597, 680] on icon at bounding box center [601, 675] width 16 height 16
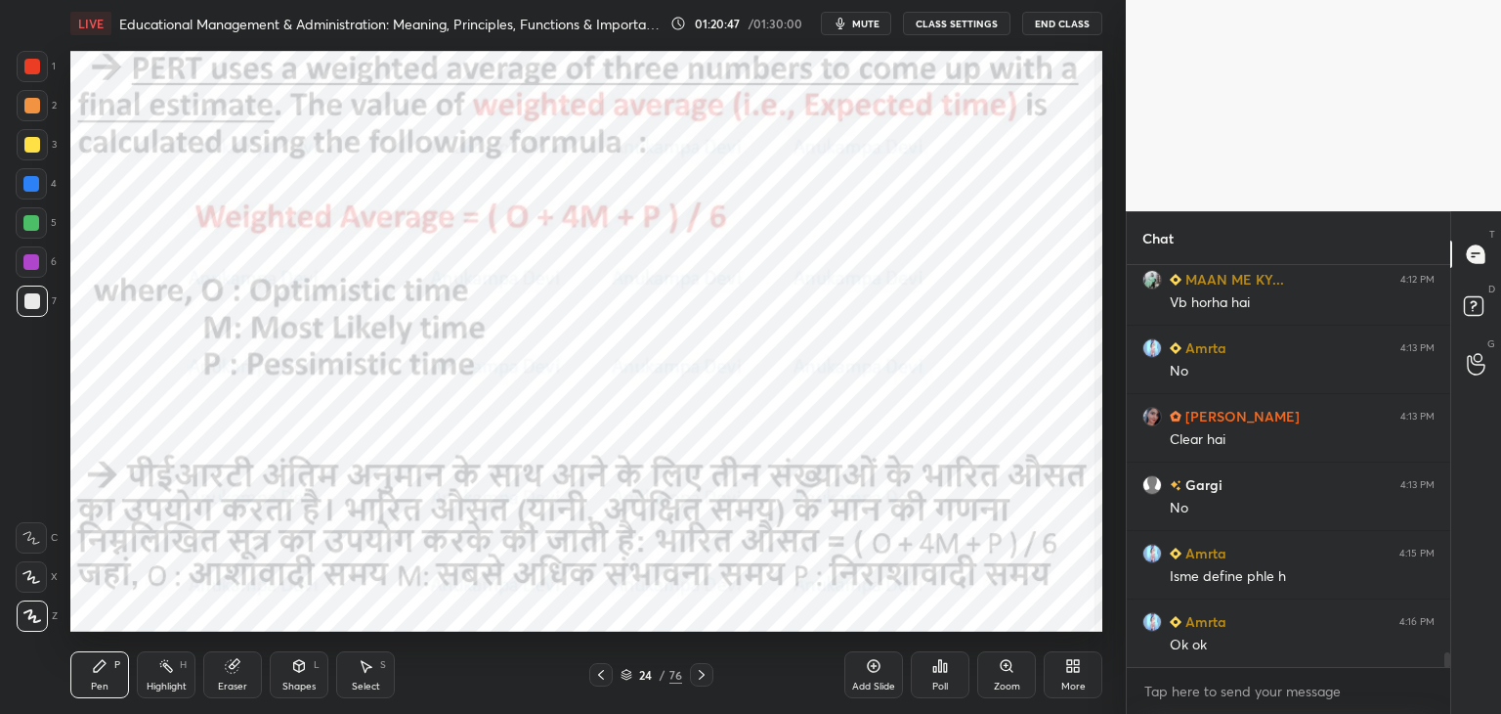
click at [40, 259] on div at bounding box center [31, 261] width 31 height 31
drag, startPoint x: 700, startPoint y: 677, endPoint x: 702, endPoint y: 668, distance: 10.0
click at [700, 677] on icon at bounding box center [702, 675] width 6 height 10
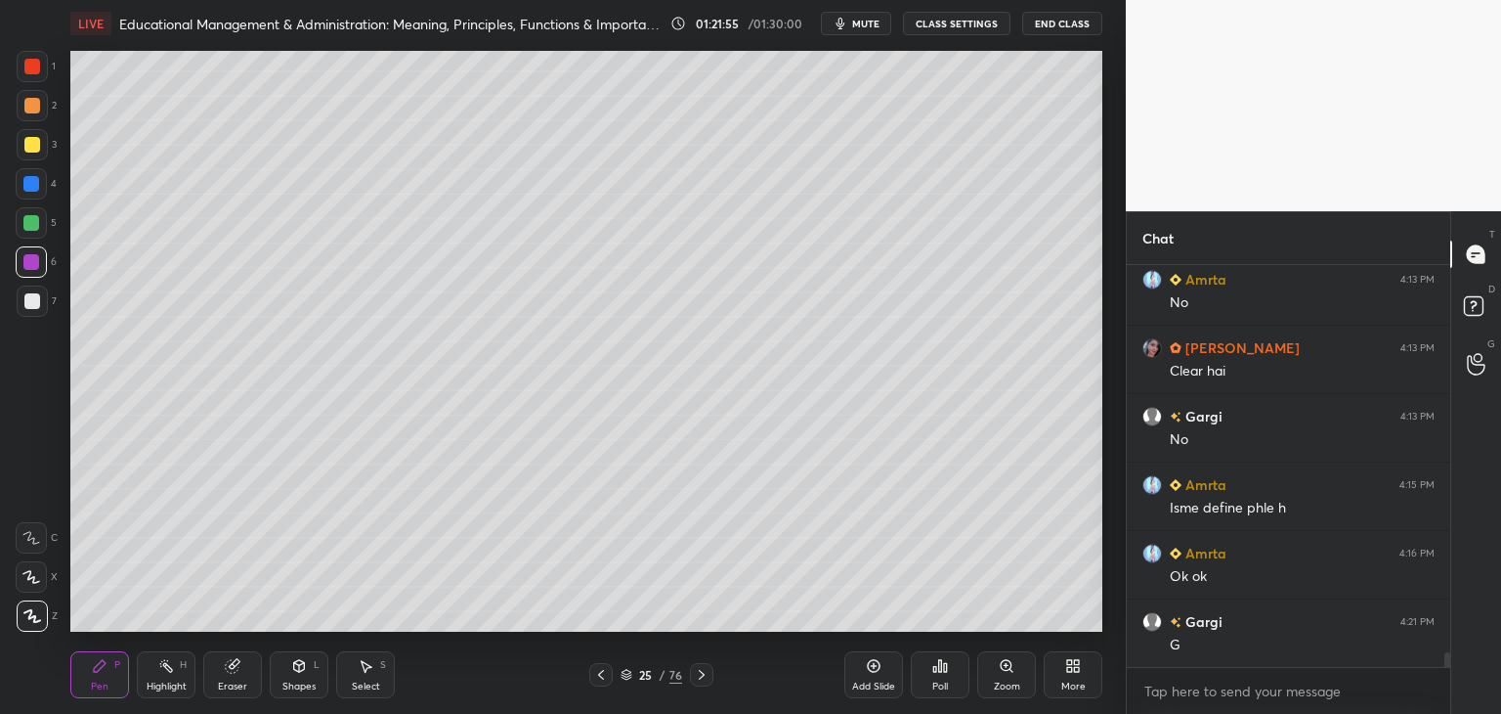
scroll to position [10840, 0]
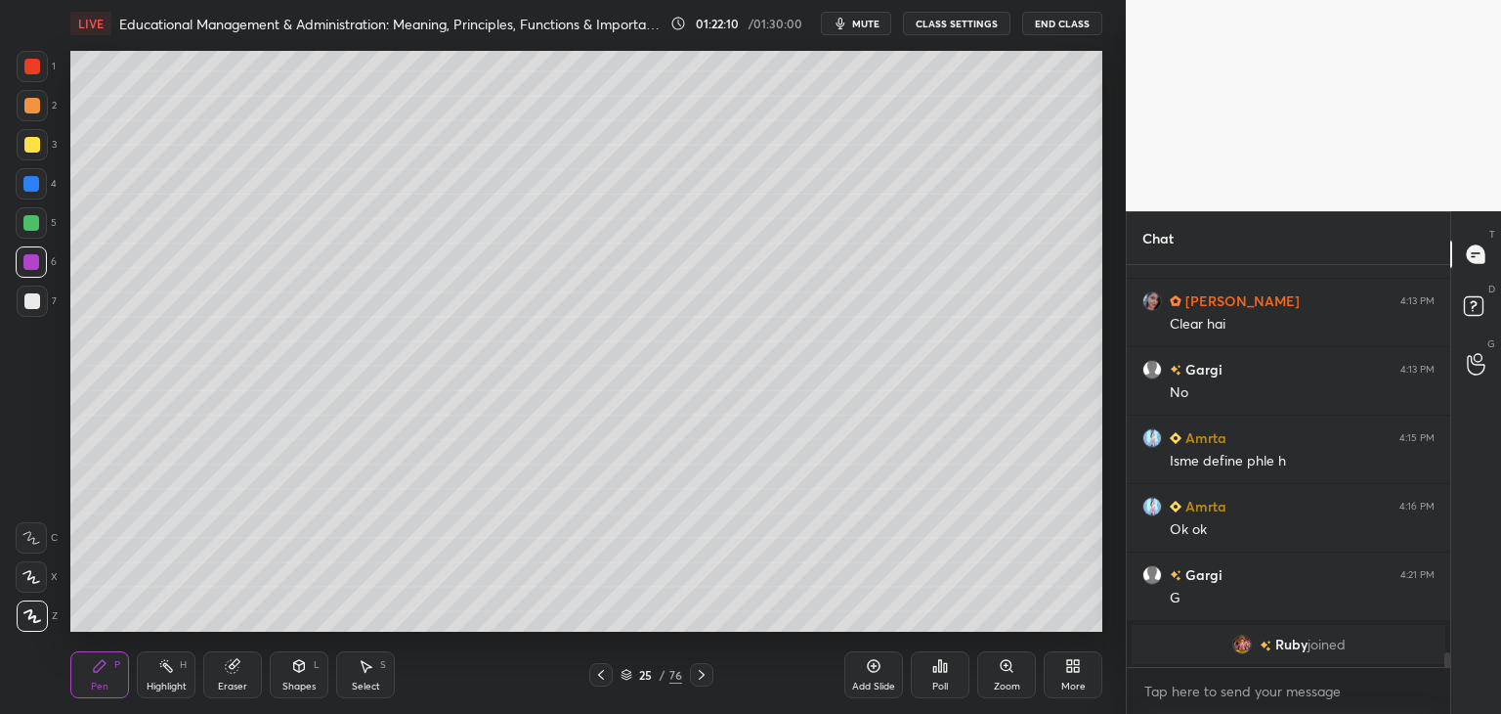
click at [699, 681] on icon at bounding box center [702, 675] width 16 height 16
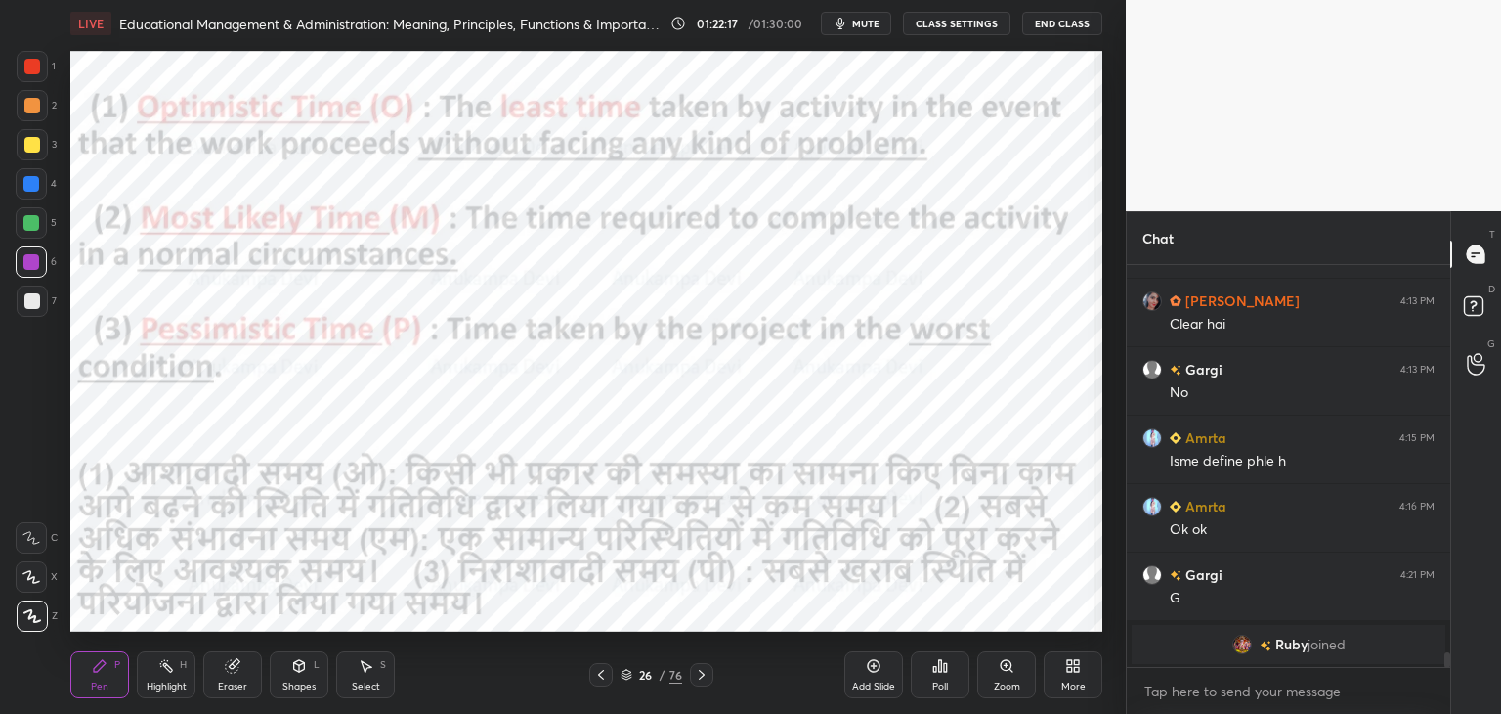
click at [593, 677] on icon at bounding box center [601, 675] width 16 height 16
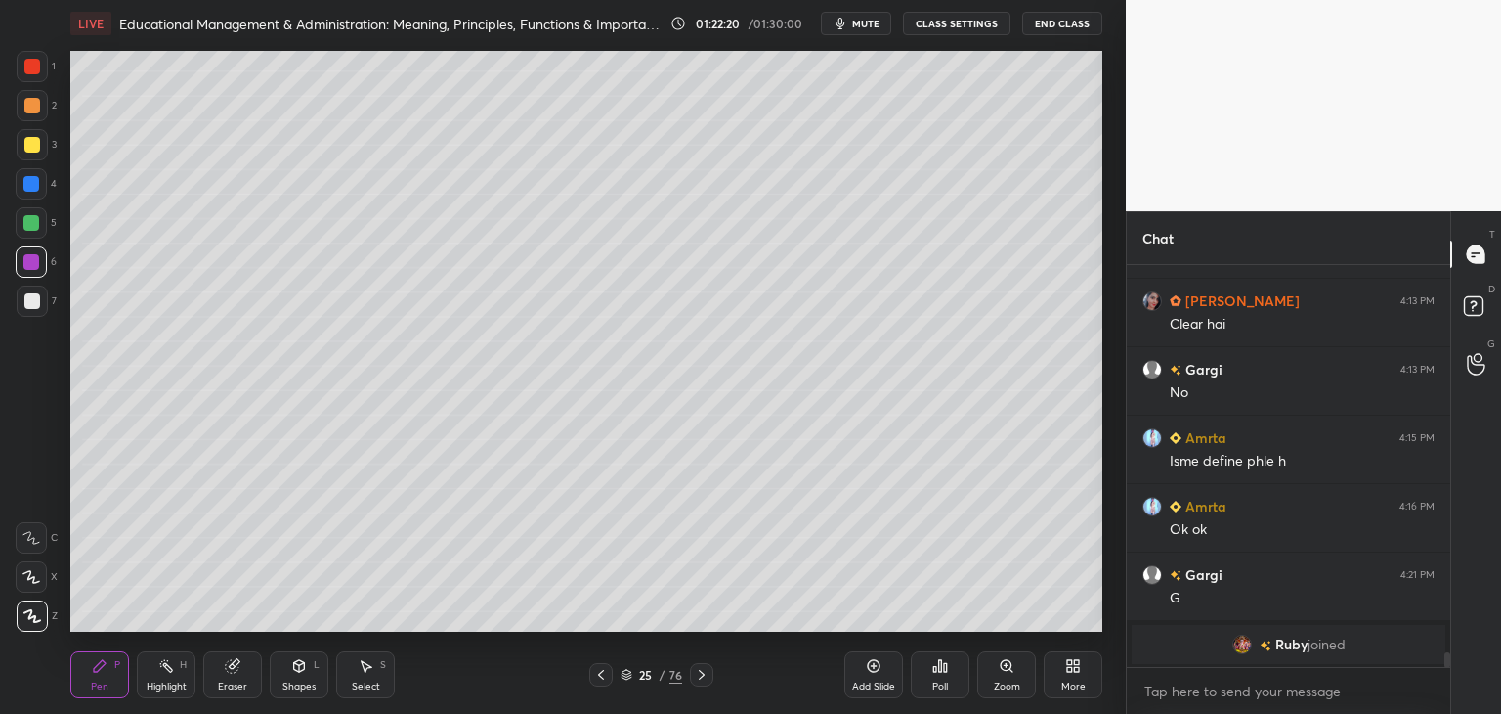
click at [704, 674] on icon at bounding box center [702, 675] width 16 height 16
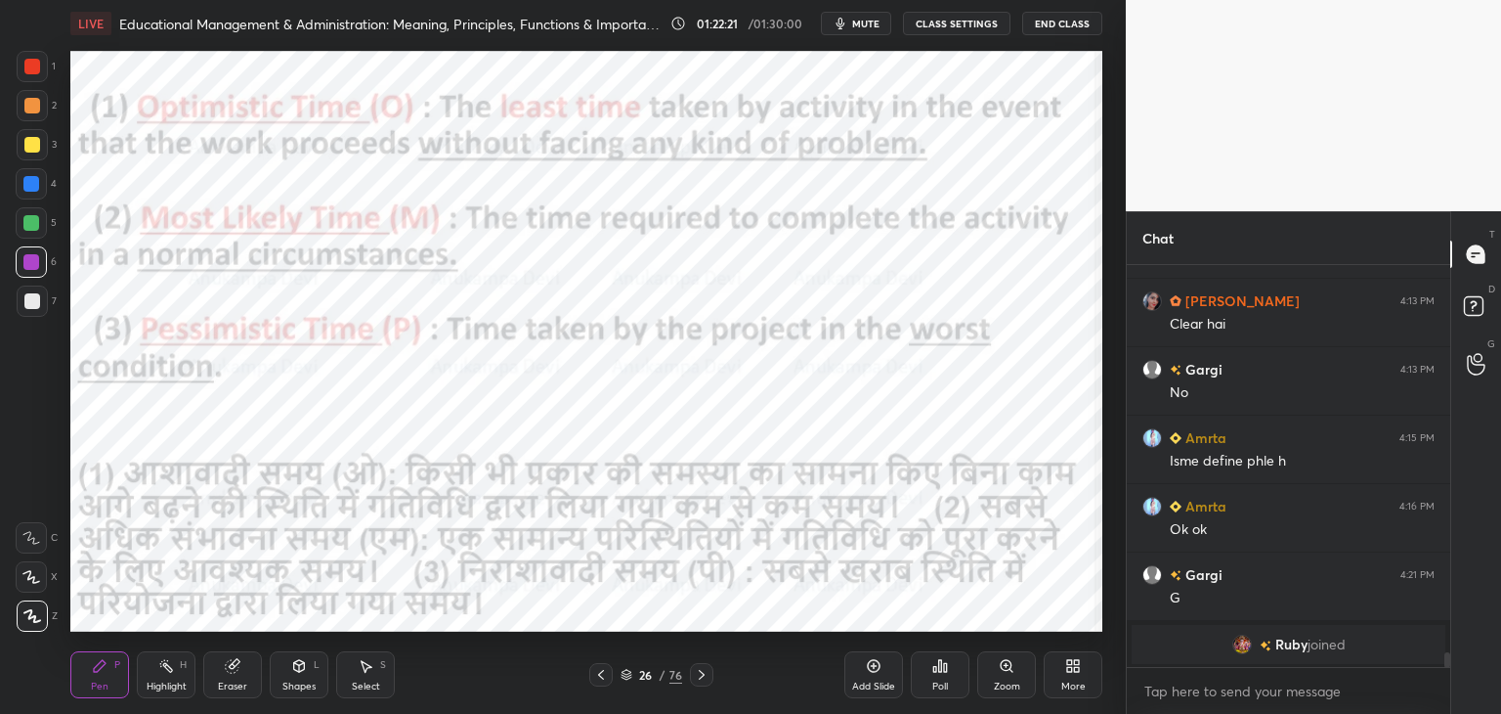
click at [601, 677] on icon at bounding box center [601, 675] width 6 height 10
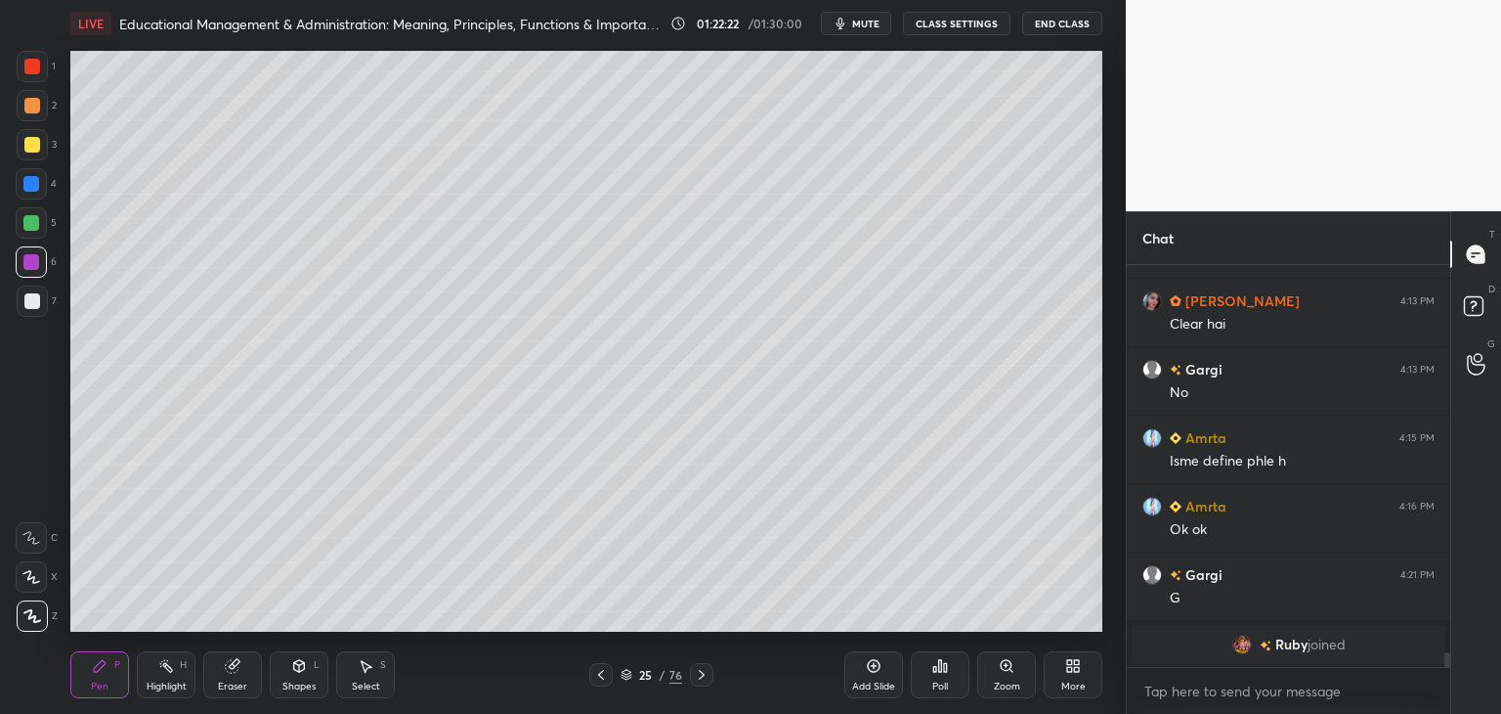
drag, startPoint x: 33, startPoint y: 304, endPoint x: 36, endPoint y: 292, distance: 12.1
click at [35, 304] on div at bounding box center [32, 301] width 16 height 16
click at [236, 683] on div "Eraser" at bounding box center [232, 686] width 29 height 10
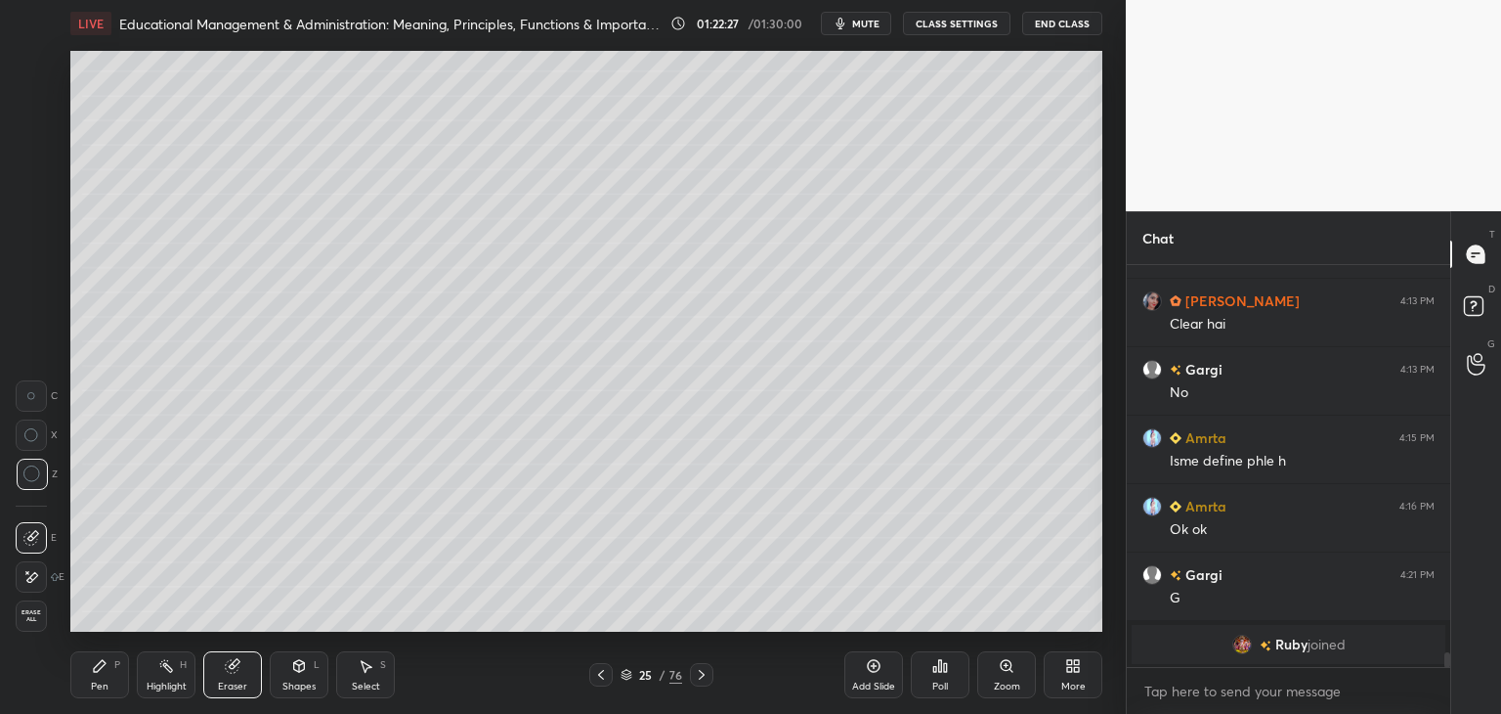
drag, startPoint x: 94, startPoint y: 678, endPoint x: 102, endPoint y: 666, distance: 14.9
click at [92, 680] on div "Pen P" at bounding box center [99, 674] width 59 height 47
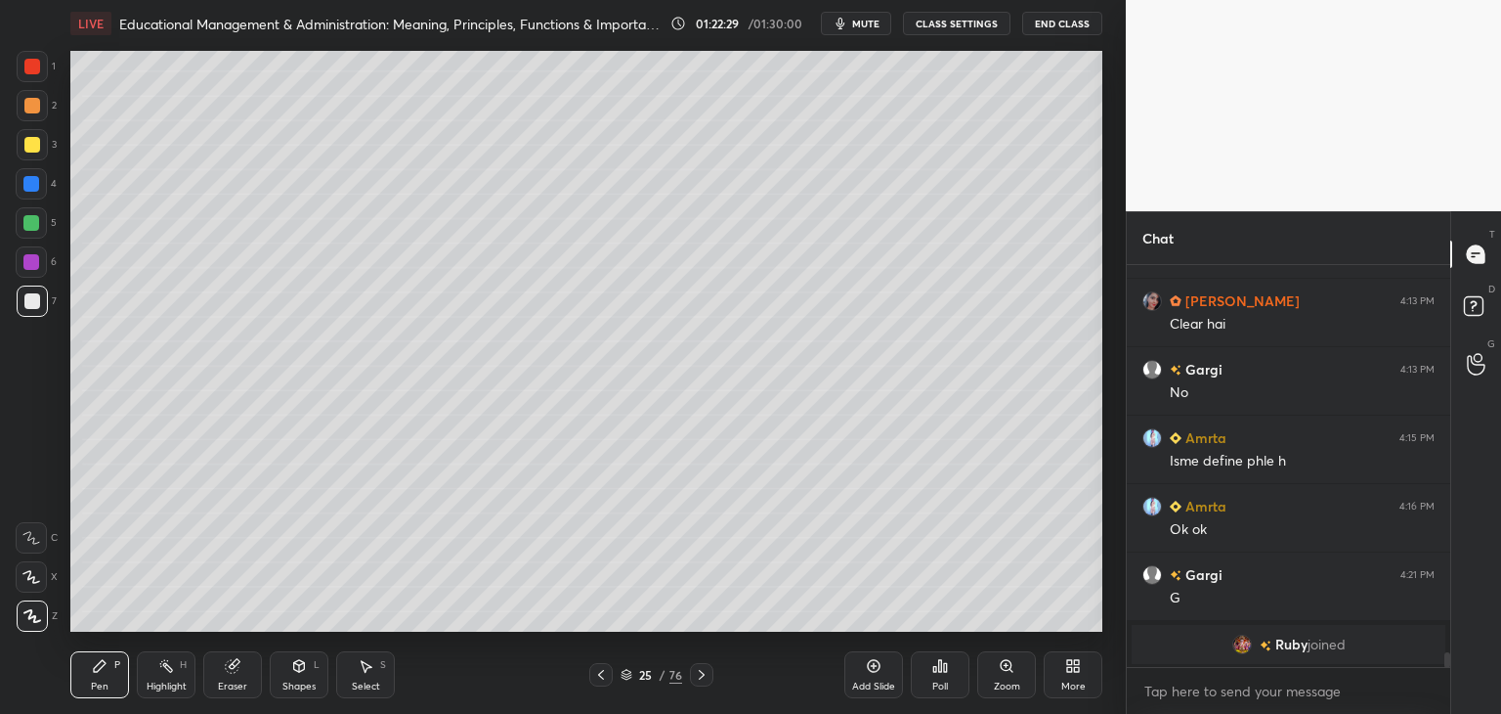
click at [233, 681] on div "Eraser" at bounding box center [232, 686] width 29 height 10
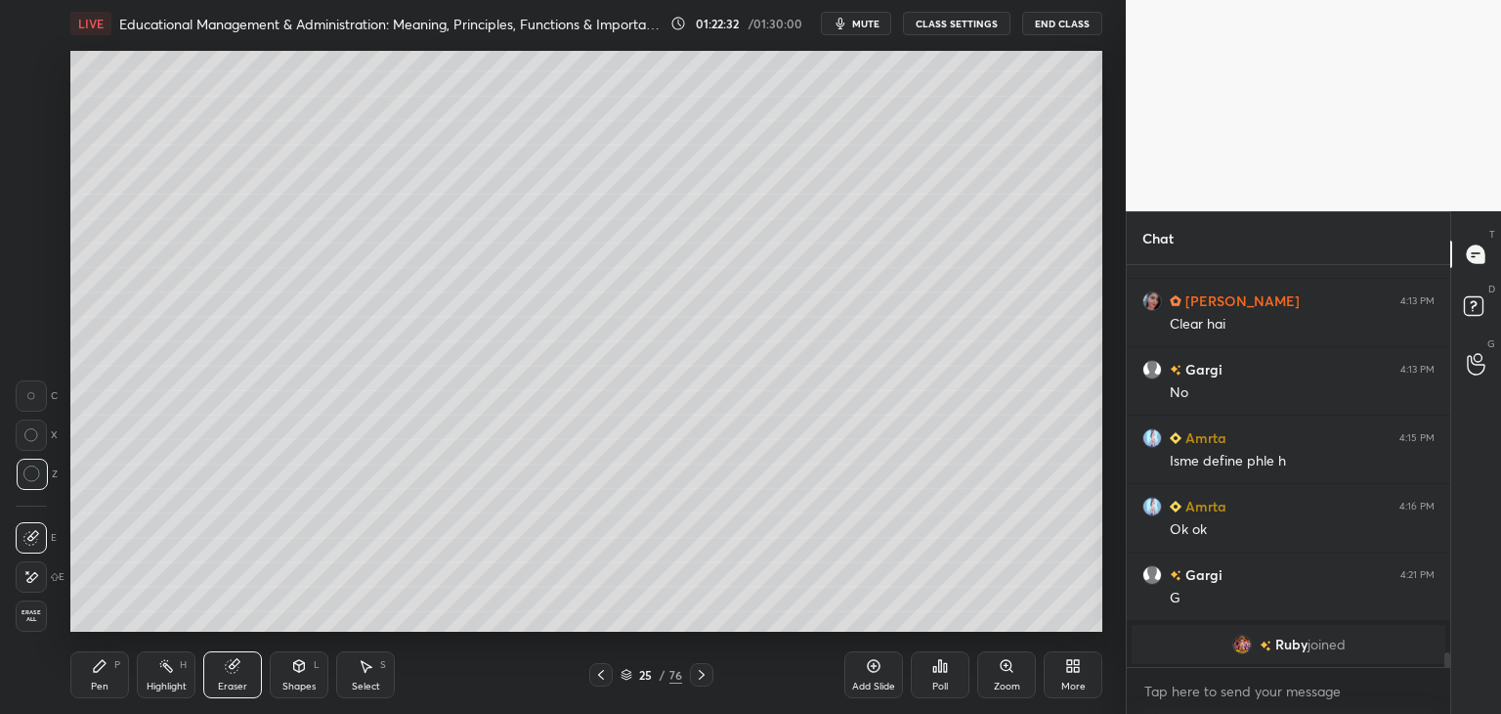
click at [103, 675] on div "Pen P" at bounding box center [99, 674] width 59 height 47
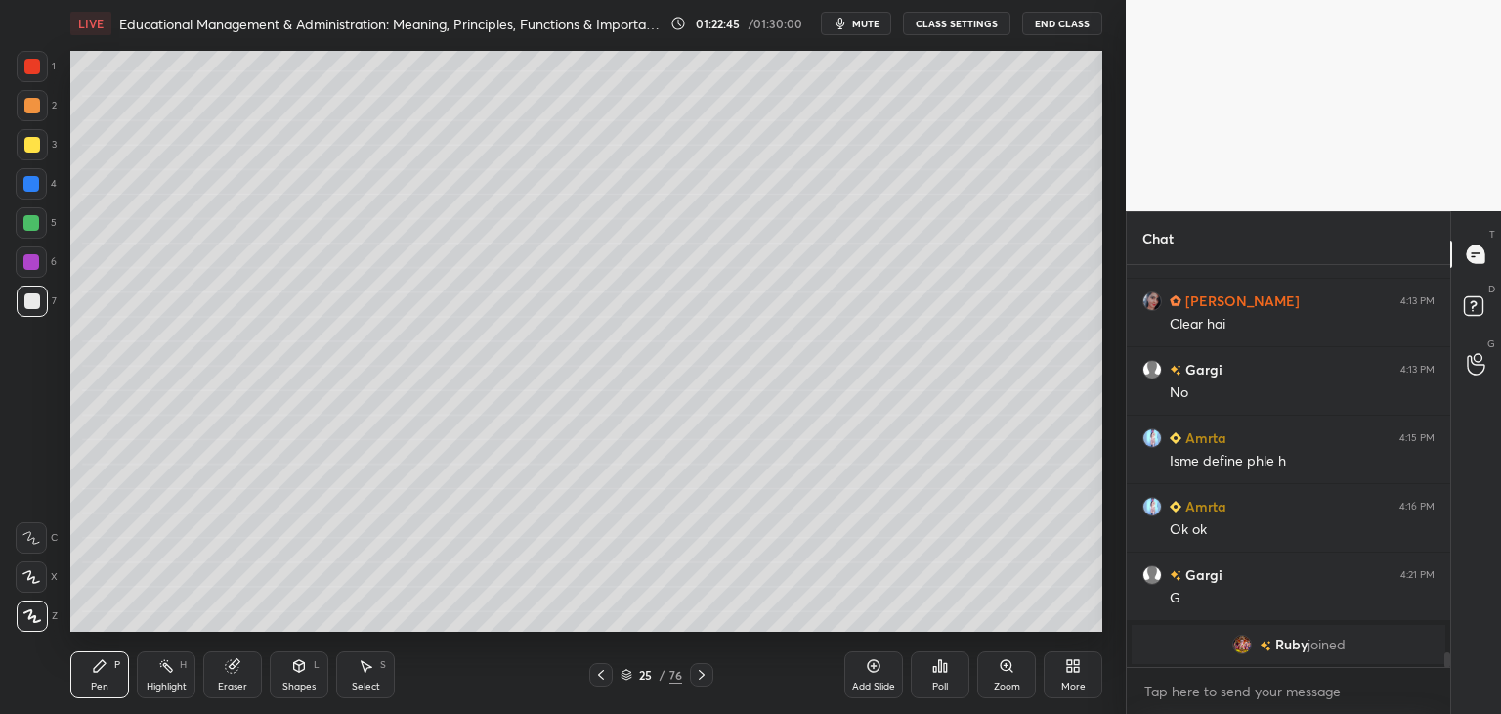
click at [699, 678] on icon at bounding box center [702, 675] width 6 height 10
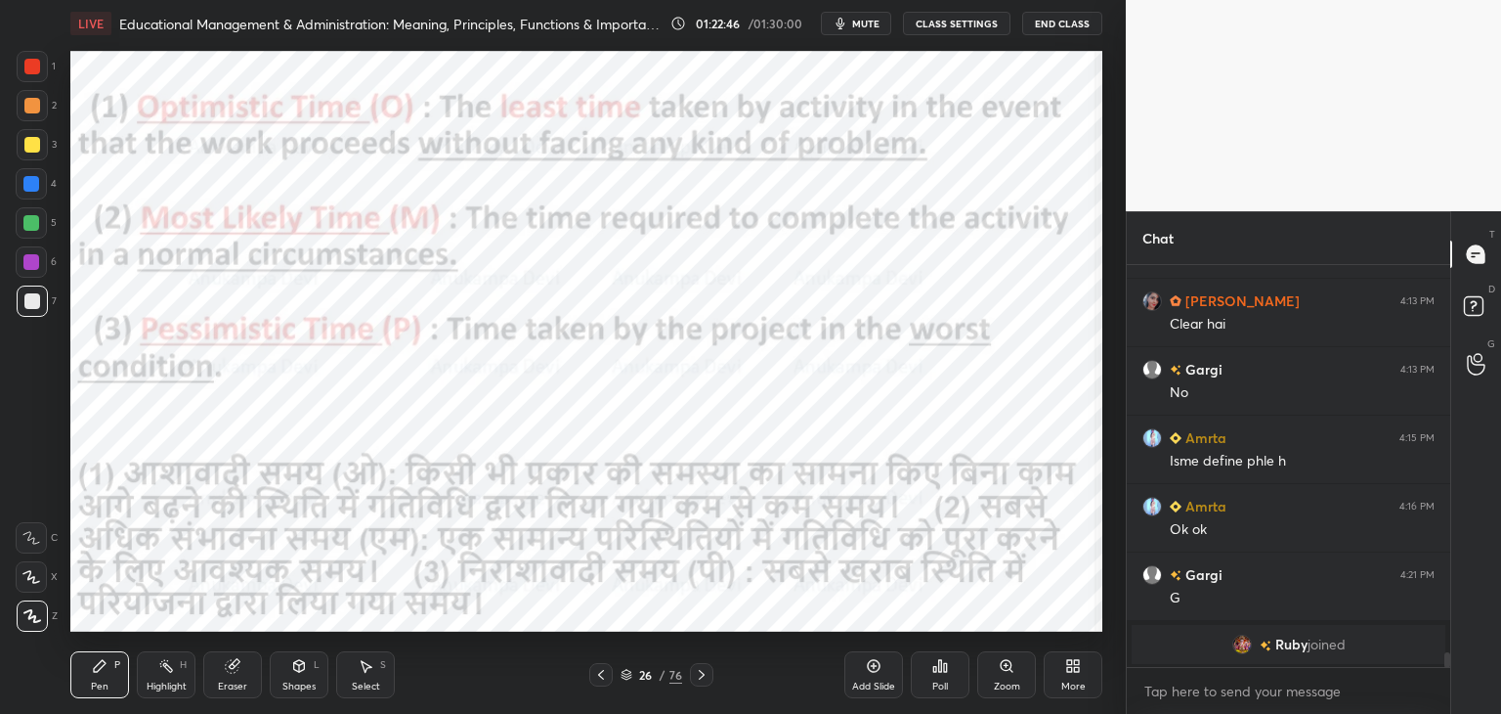
click at [33, 262] on div at bounding box center [31, 262] width 16 height 16
click at [600, 672] on icon at bounding box center [601, 675] width 6 height 10
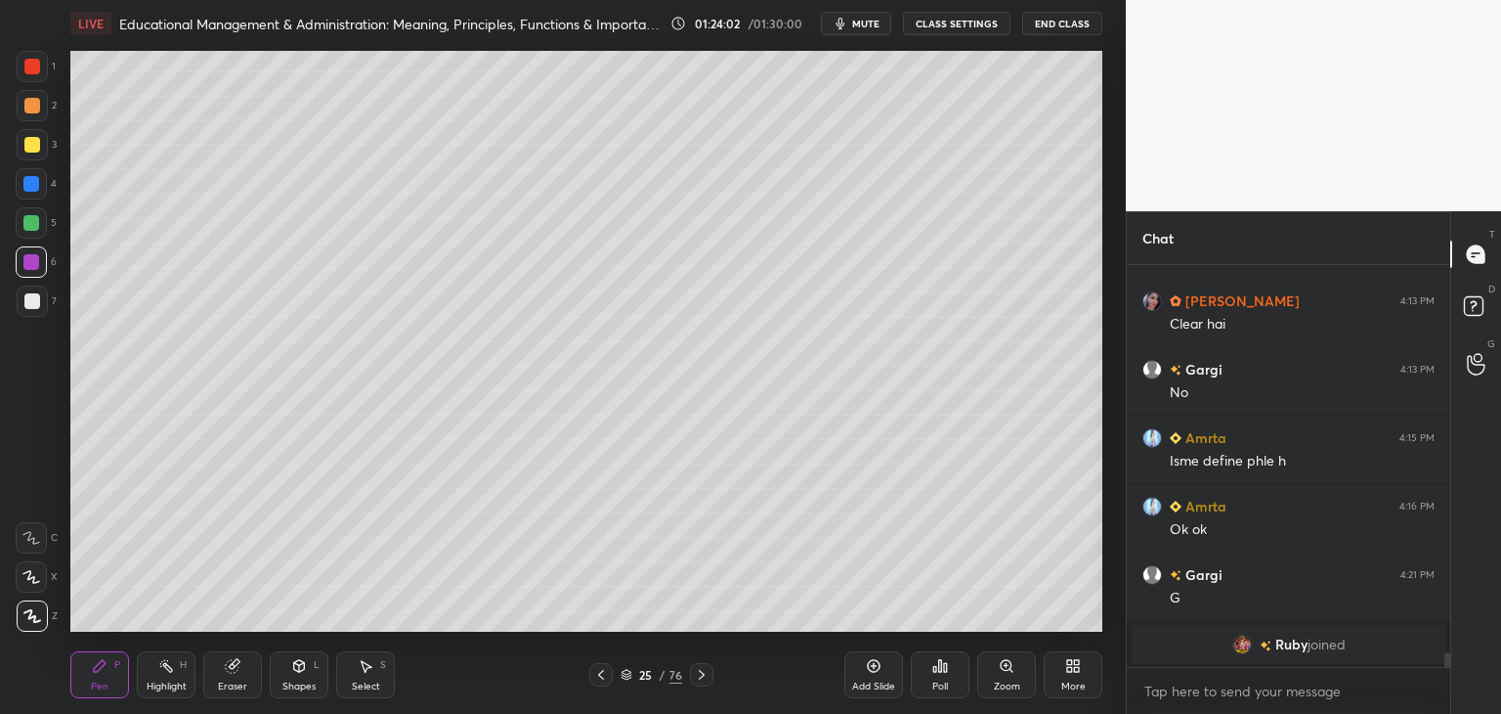
scroll to position [9211, 0]
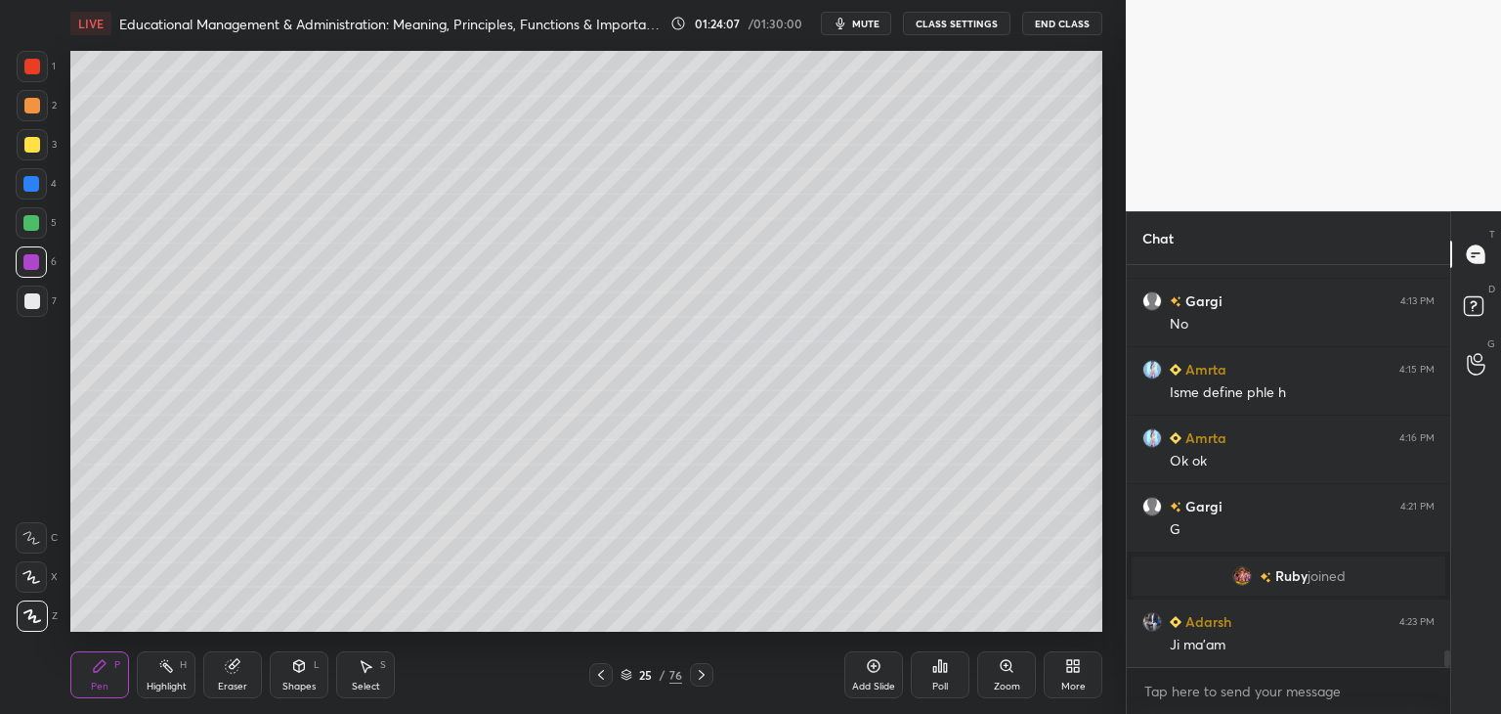
click at [601, 674] on icon at bounding box center [601, 675] width 16 height 16
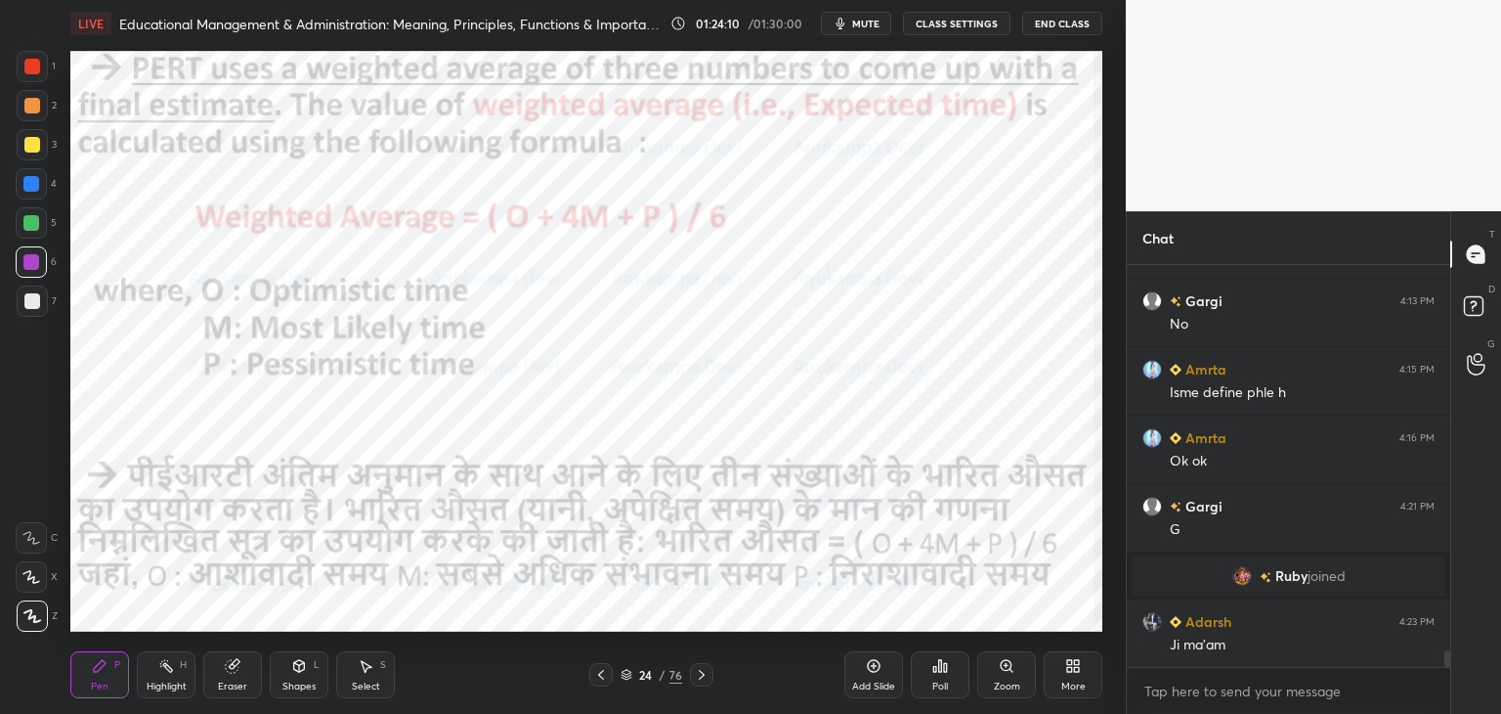
click at [705, 673] on icon at bounding box center [702, 675] width 16 height 16
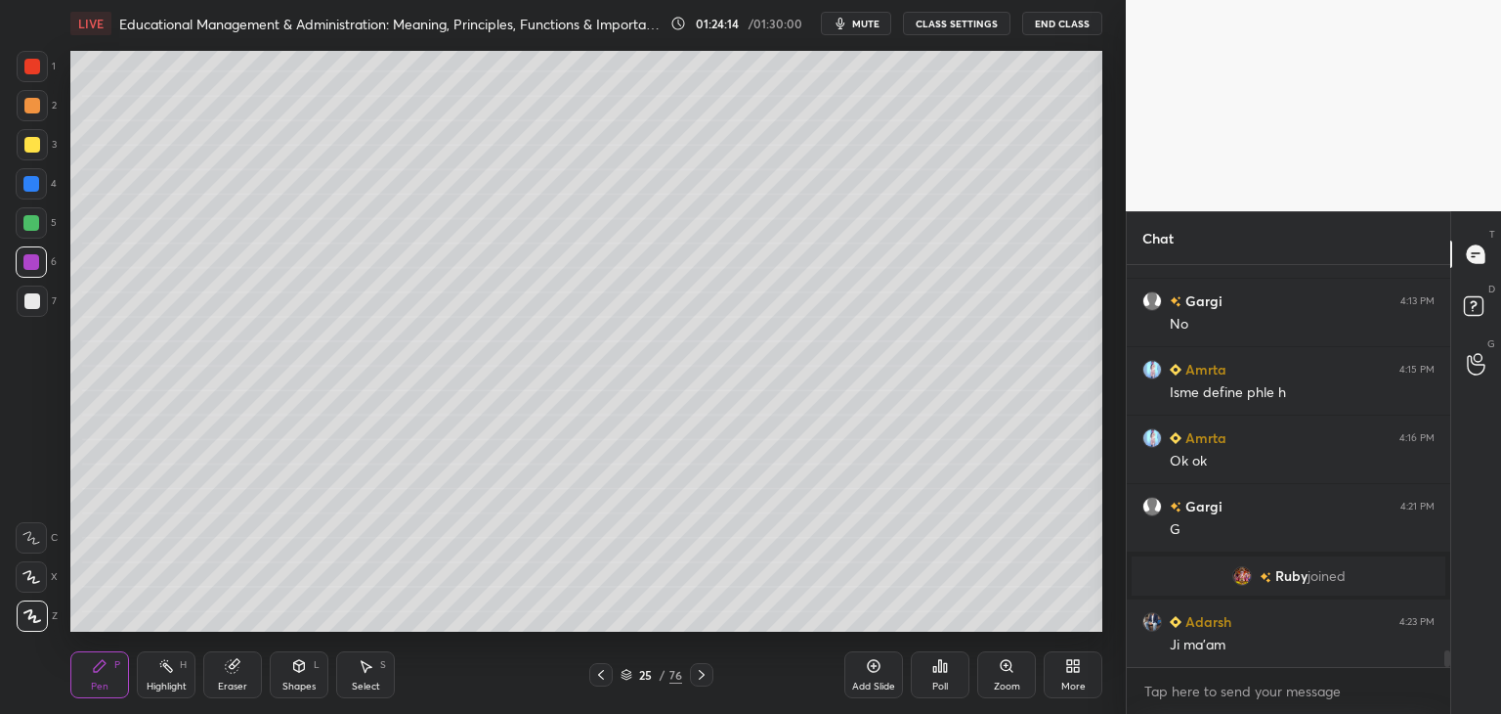
drag, startPoint x: 599, startPoint y: 677, endPoint x: 586, endPoint y: 634, distance: 44.8
click at [598, 678] on icon at bounding box center [601, 675] width 16 height 16
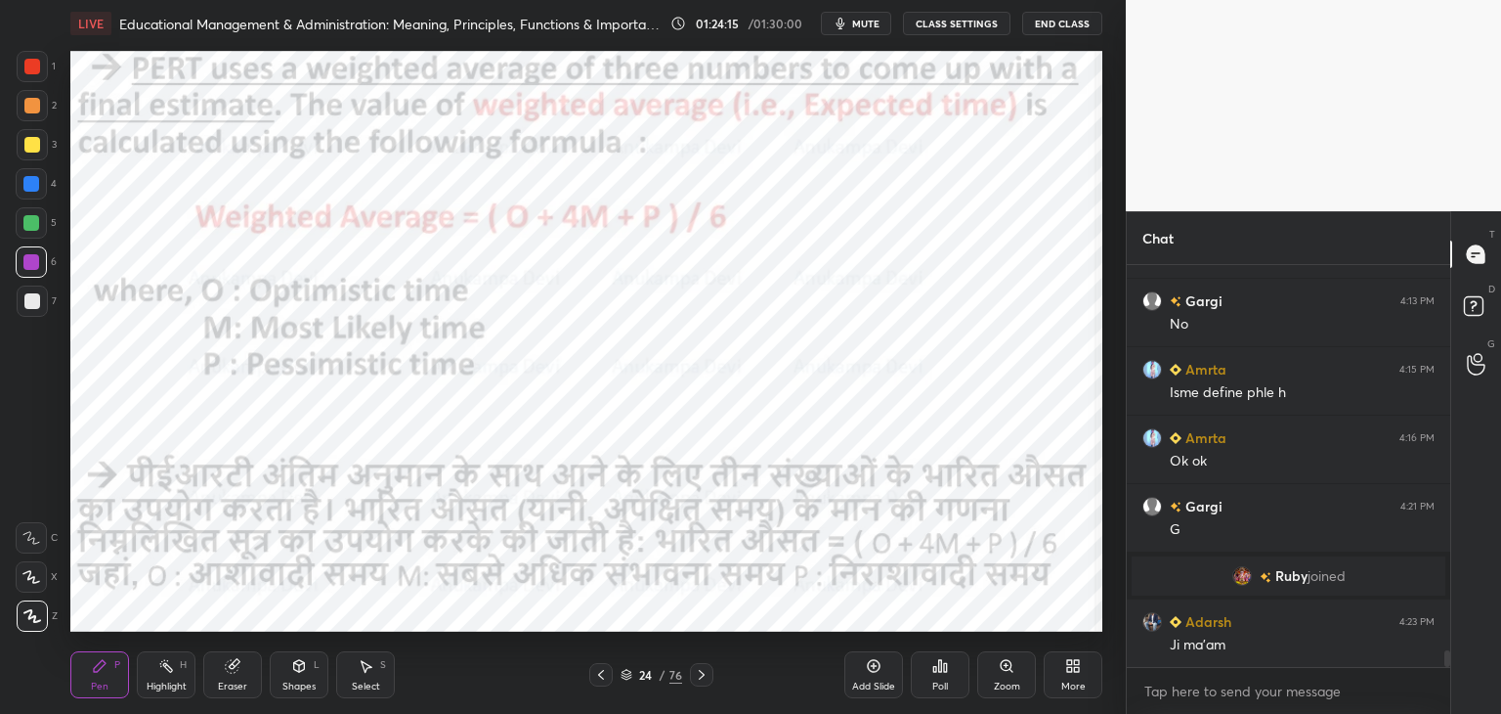
click at [31, 198] on div at bounding box center [31, 183] width 31 height 31
click at [702, 671] on icon at bounding box center [702, 675] width 16 height 16
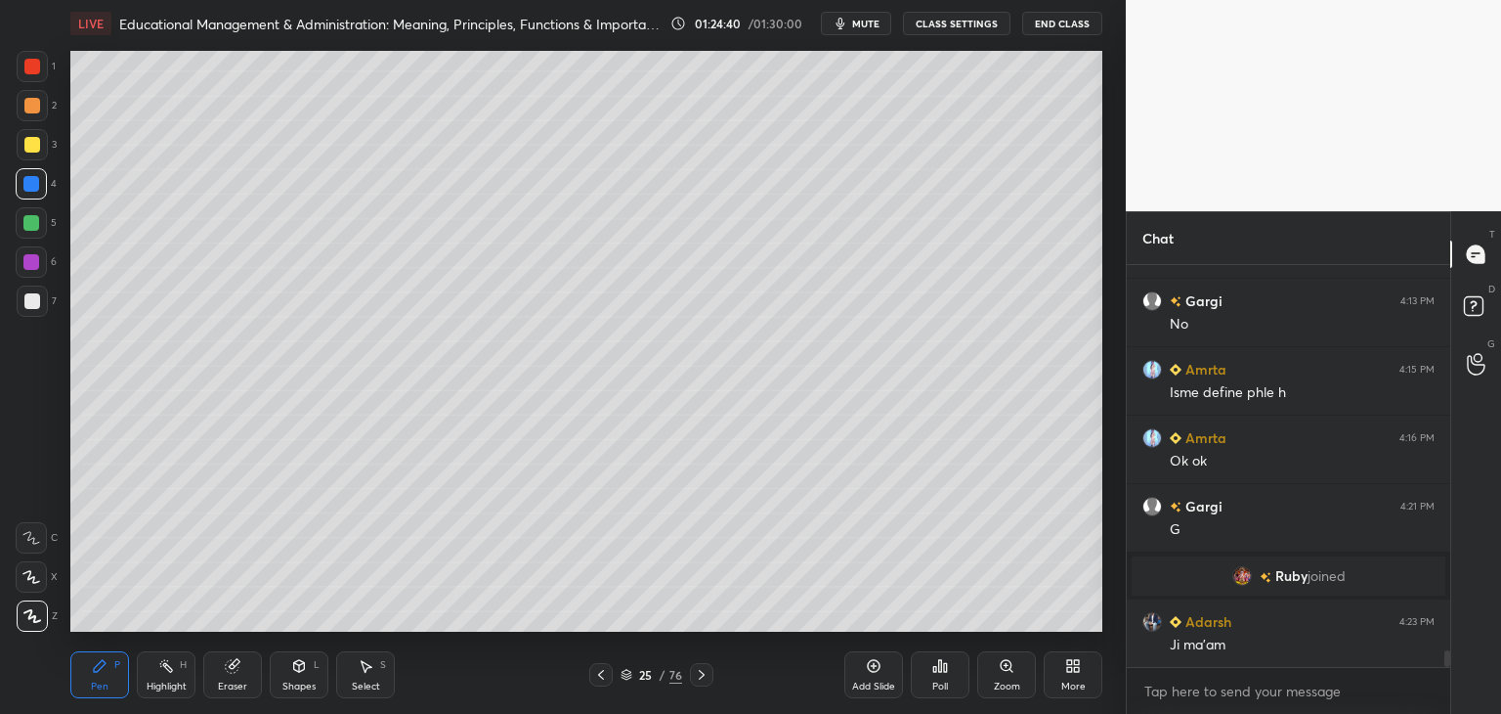
click at [700, 677] on icon at bounding box center [702, 675] width 16 height 16
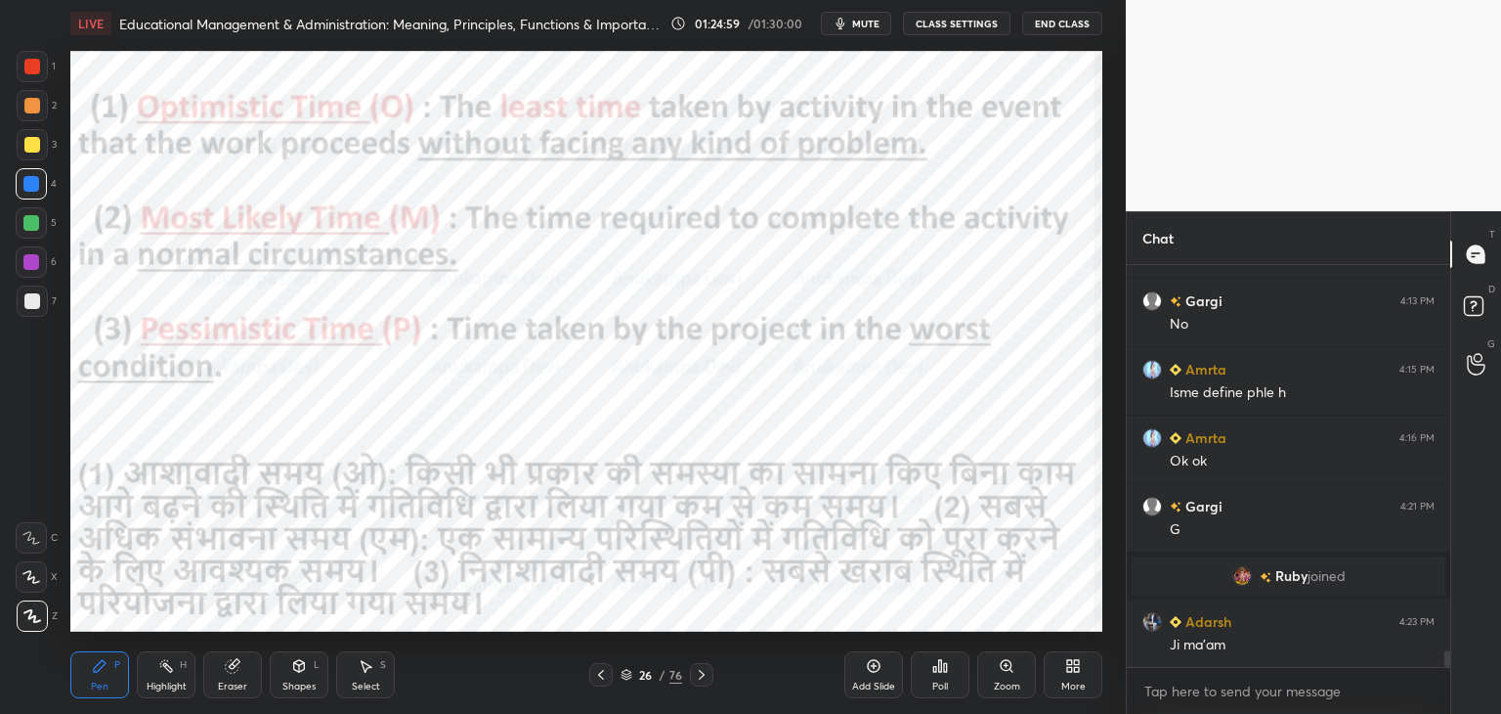
click at [704, 674] on icon at bounding box center [702, 675] width 16 height 16
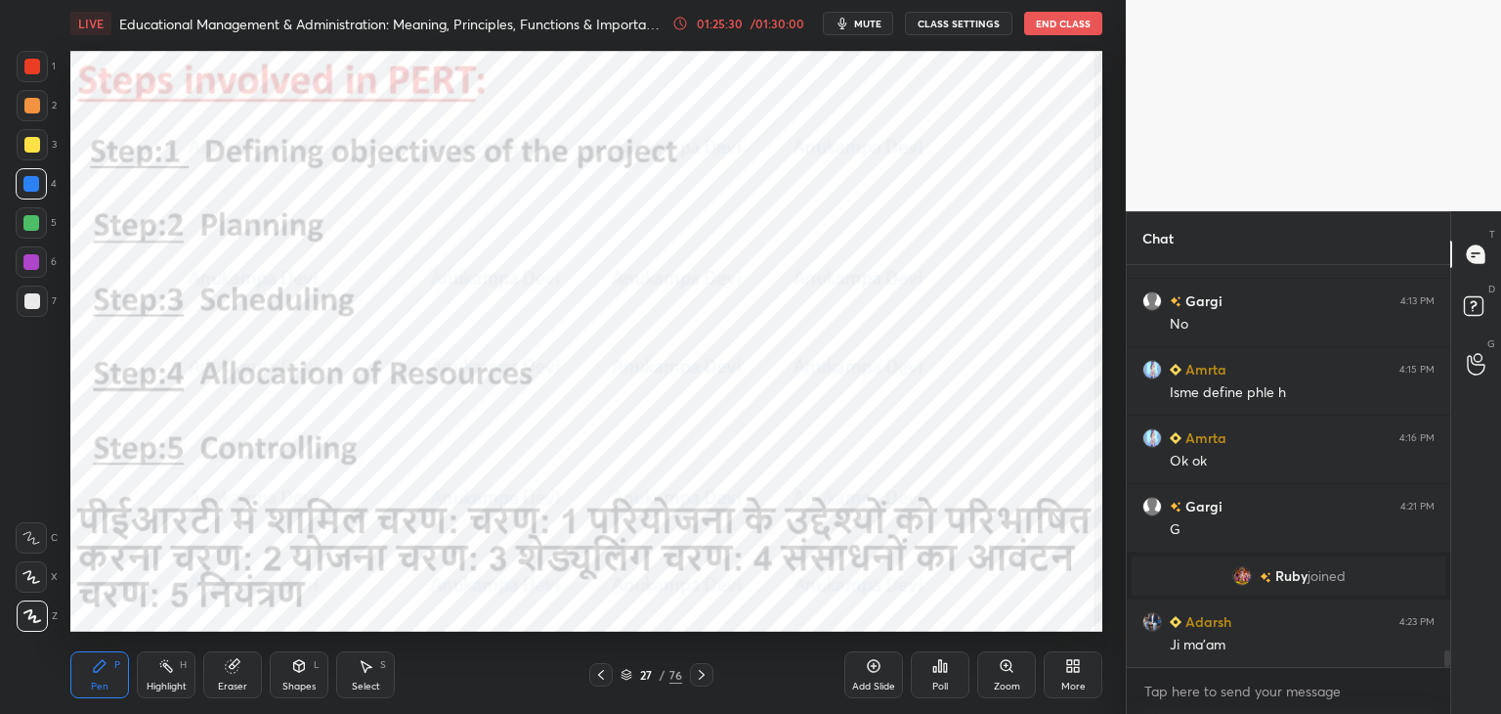
scroll to position [9280, 0]
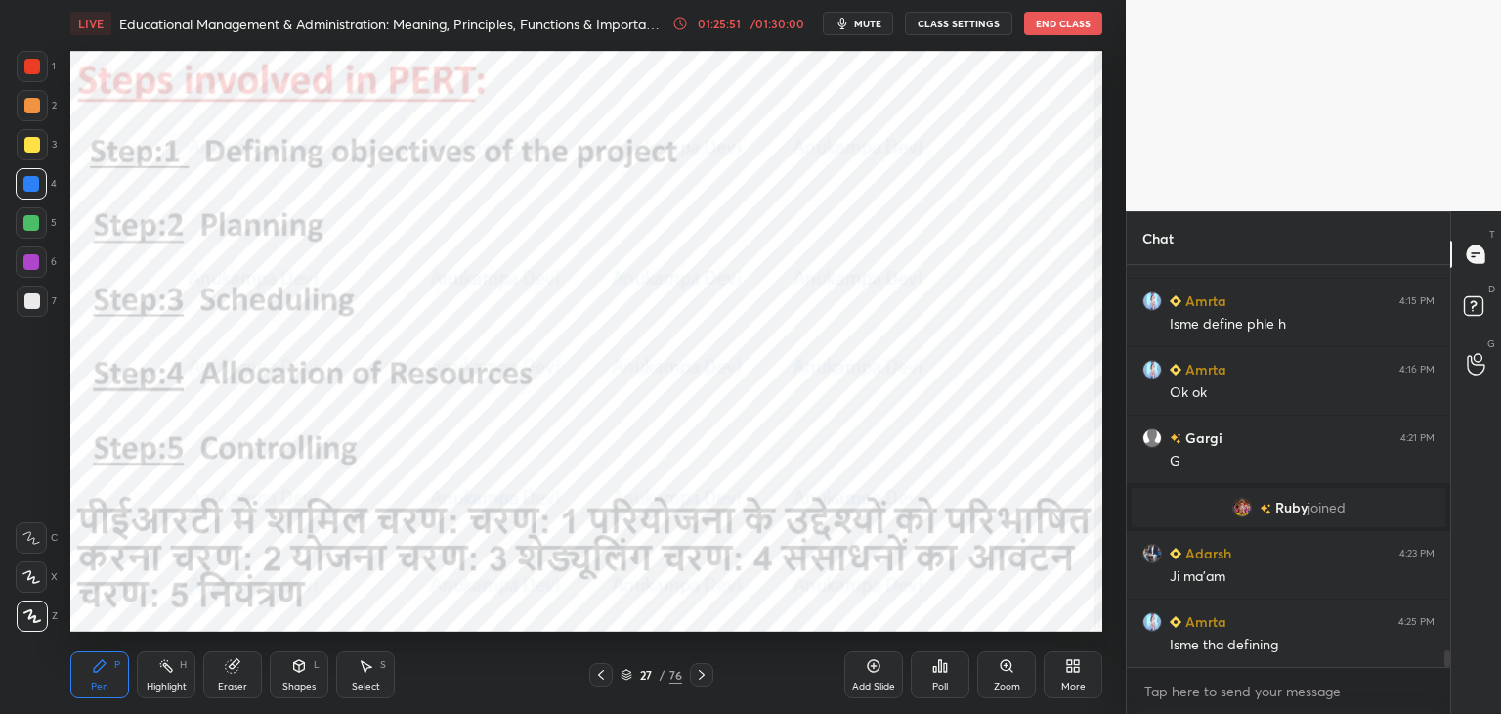
click at [701, 677] on icon at bounding box center [702, 675] width 16 height 16
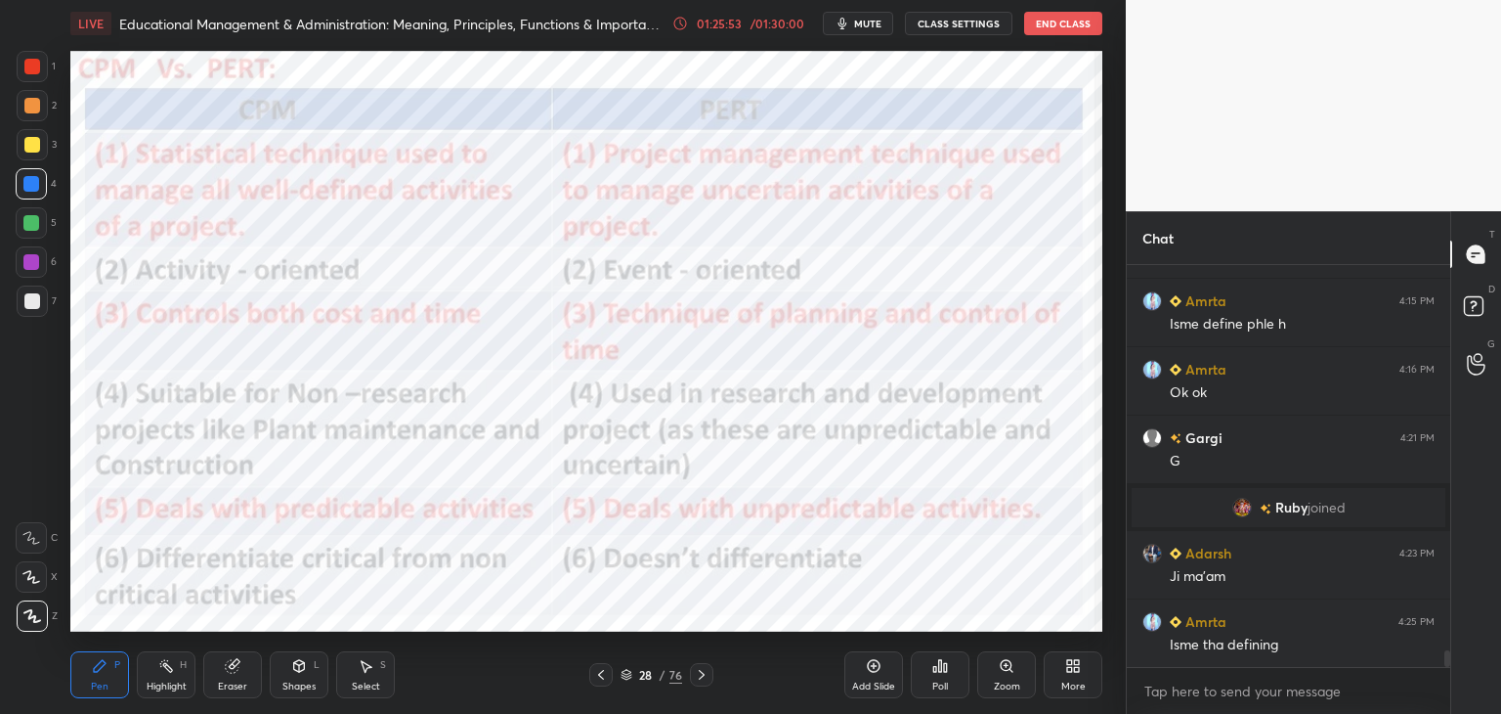
click at [23, 239] on div "5" at bounding box center [36, 226] width 41 height 39
click at [629, 674] on icon at bounding box center [627, 675] width 12 height 12
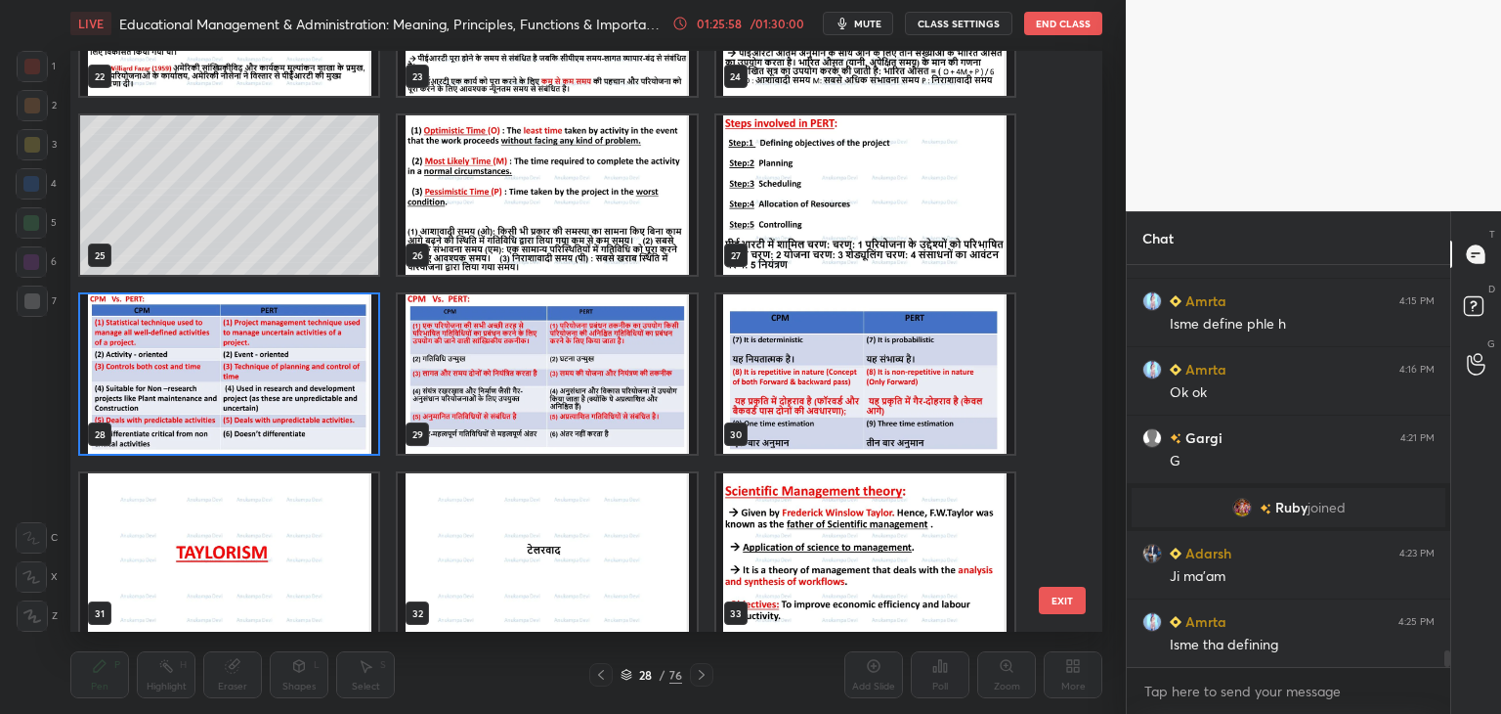
scroll to position [1368, 0]
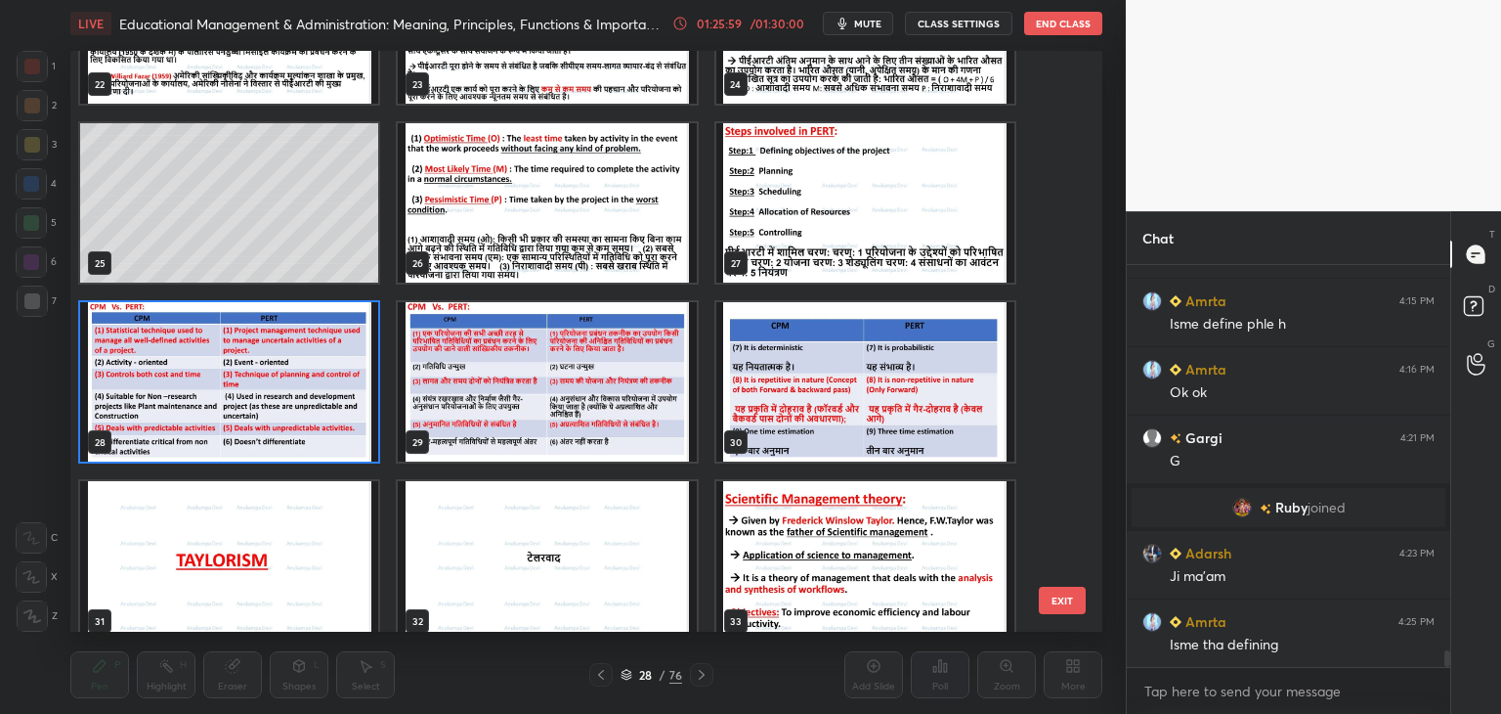
click at [305, 420] on img "grid" at bounding box center [229, 381] width 298 height 159
click at [306, 423] on img "grid" at bounding box center [229, 381] width 298 height 159
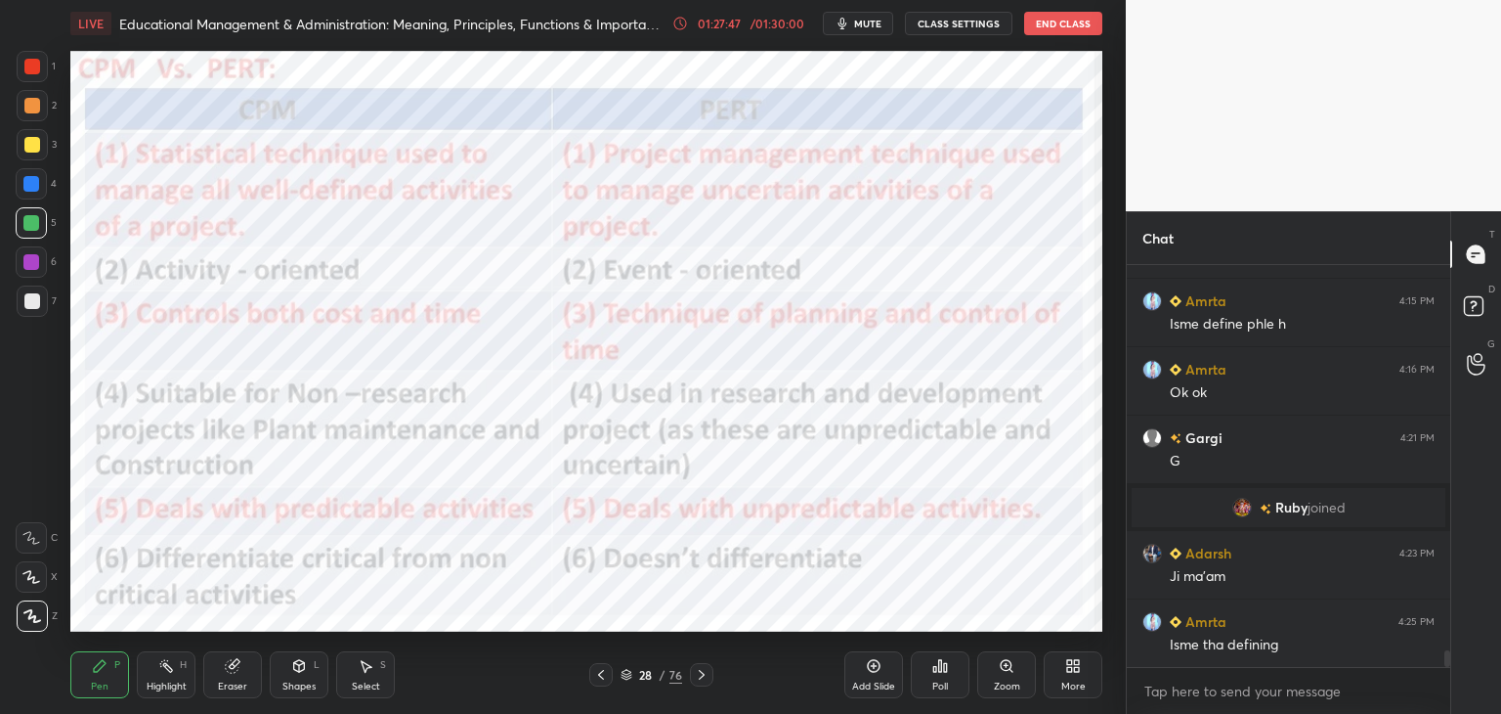
click at [700, 673] on icon at bounding box center [702, 675] width 16 height 16
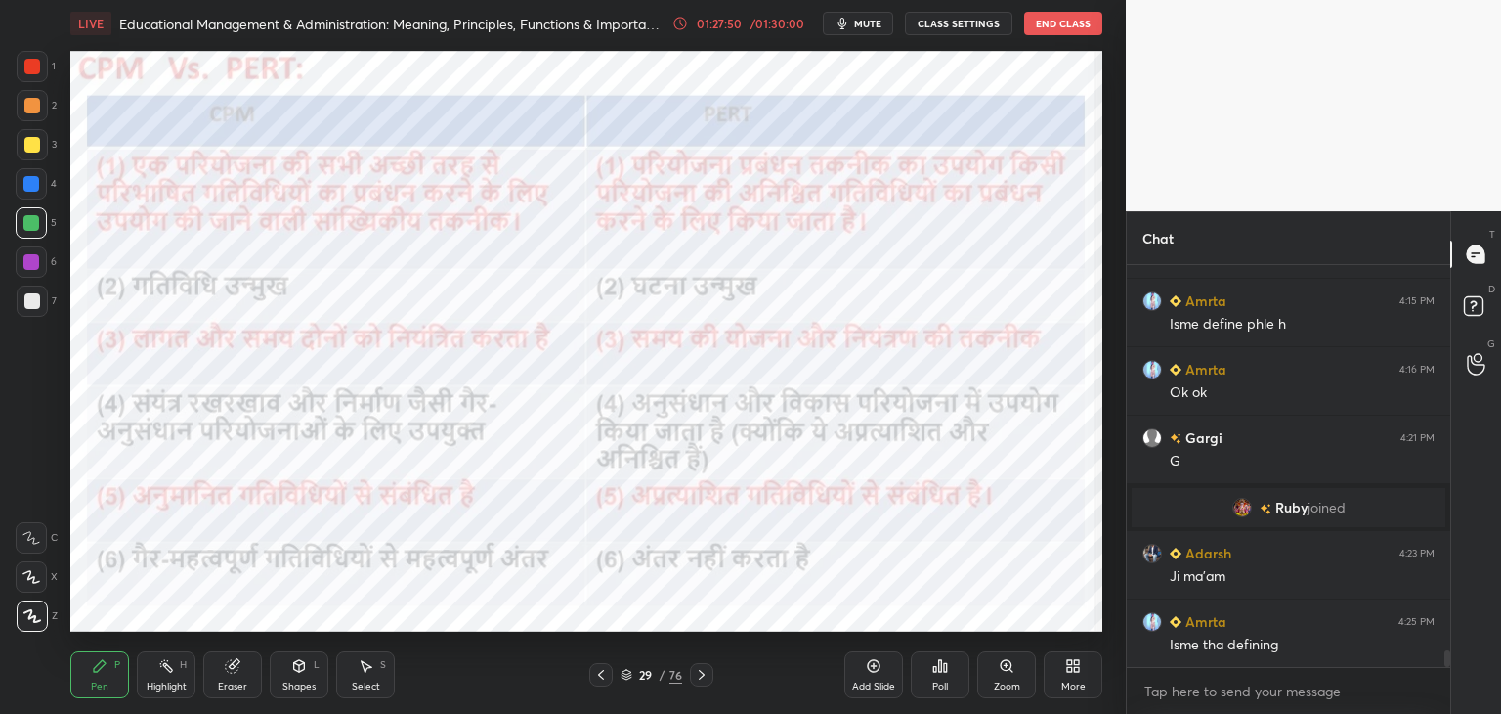
click at [599, 681] on icon at bounding box center [601, 675] width 16 height 16
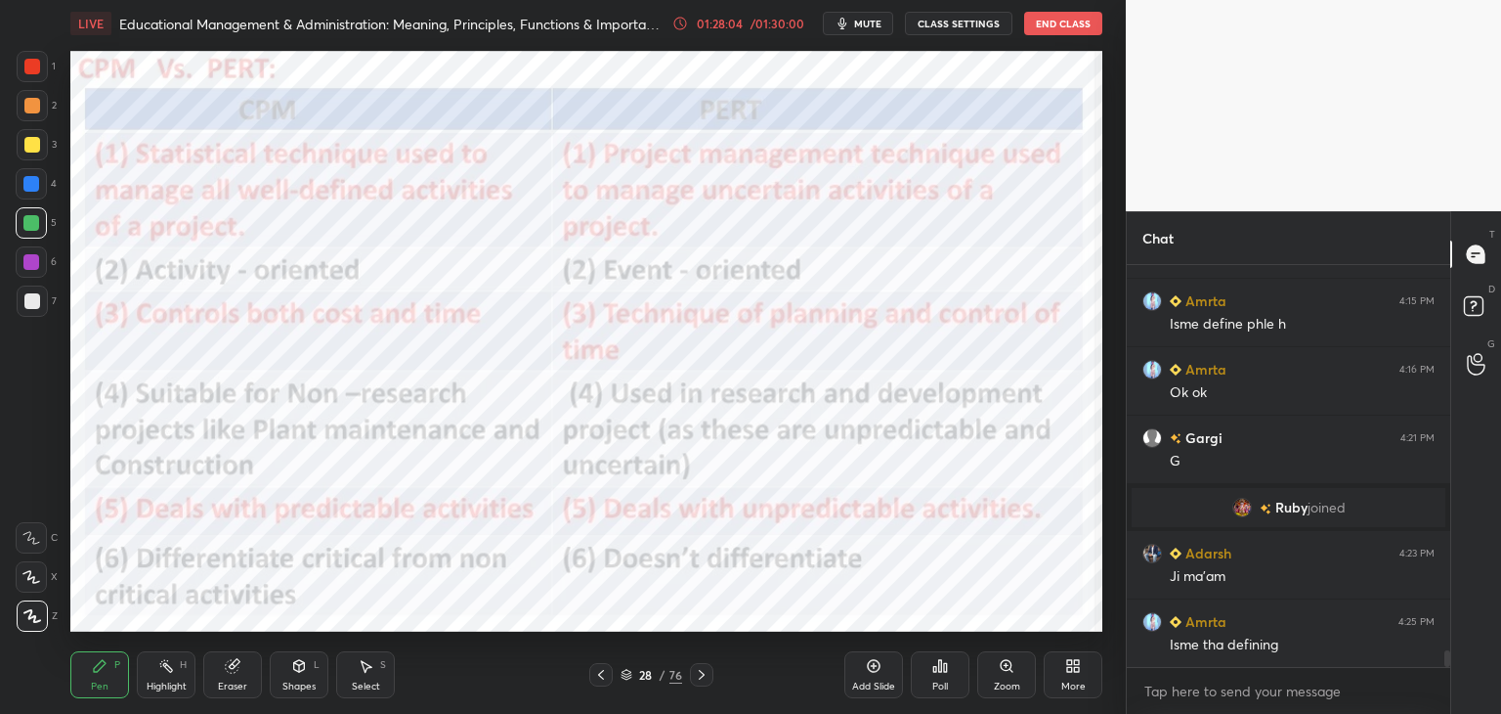
click at [697, 678] on icon at bounding box center [702, 675] width 16 height 16
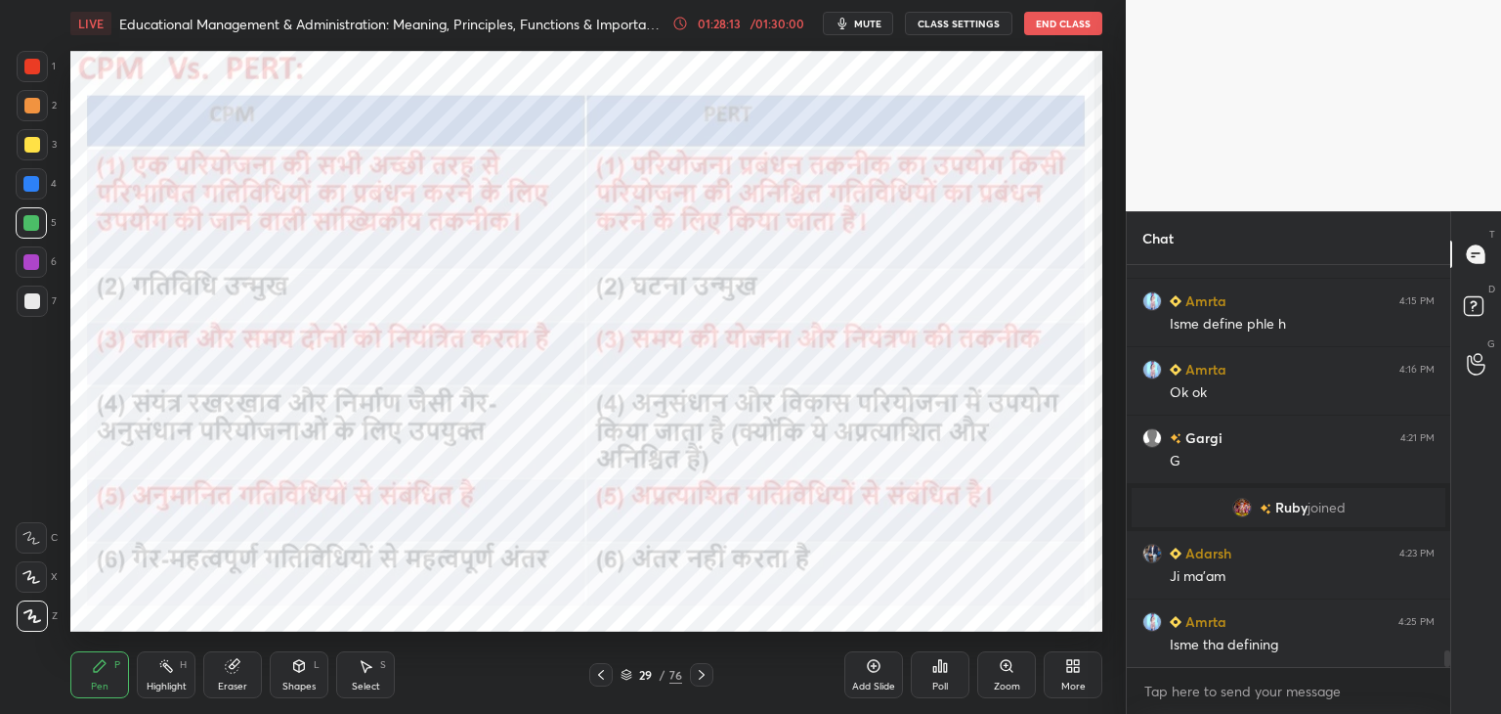
click at [601, 677] on icon at bounding box center [601, 675] width 16 height 16
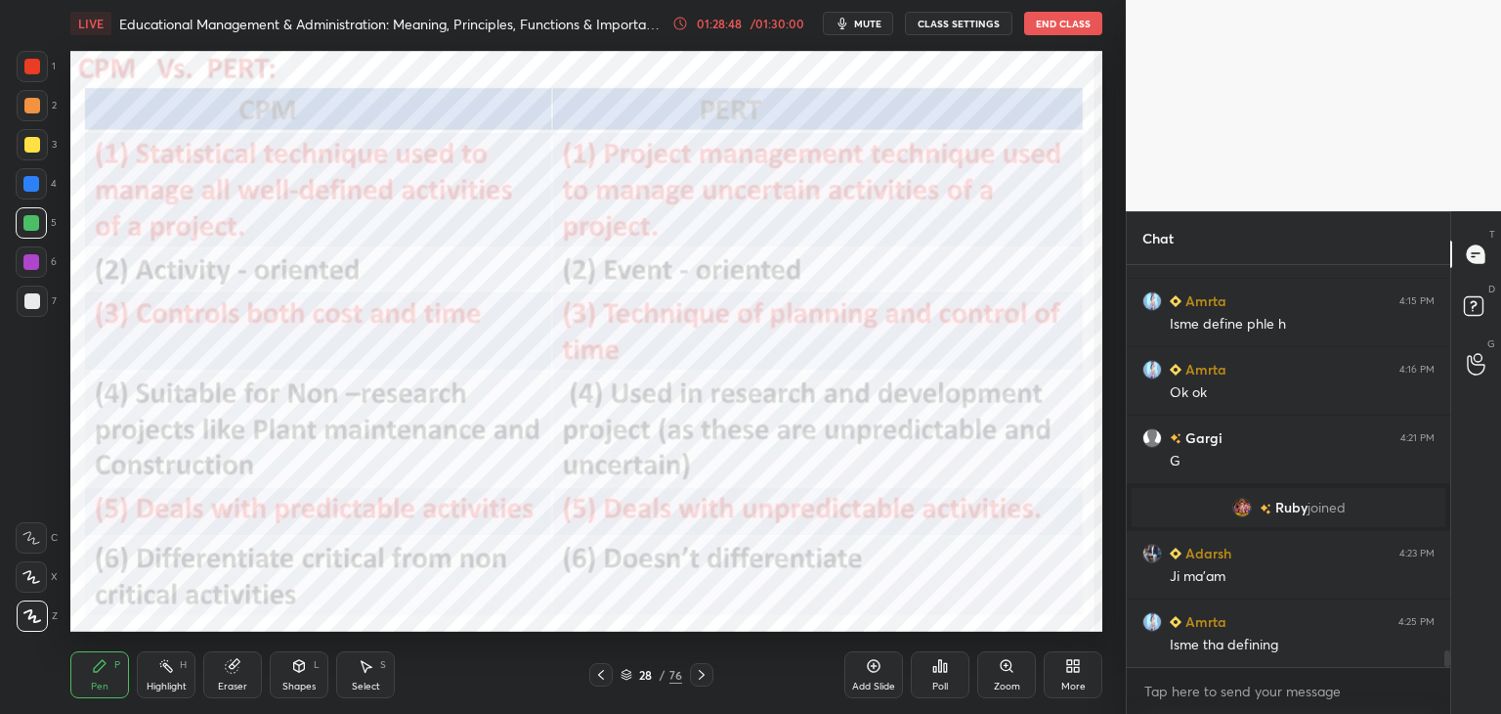
click at [703, 677] on icon at bounding box center [702, 675] width 16 height 16
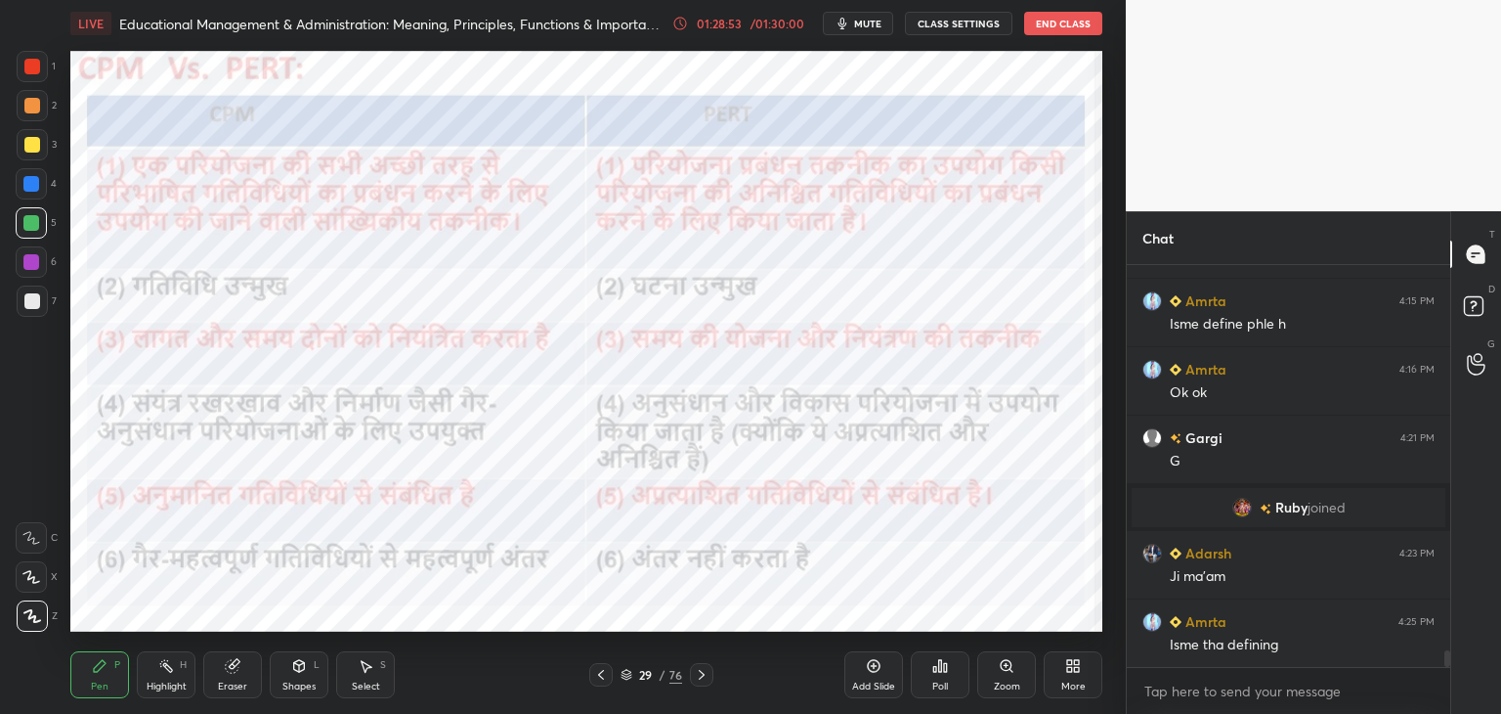
click at [704, 674] on icon at bounding box center [702, 675] width 6 height 10
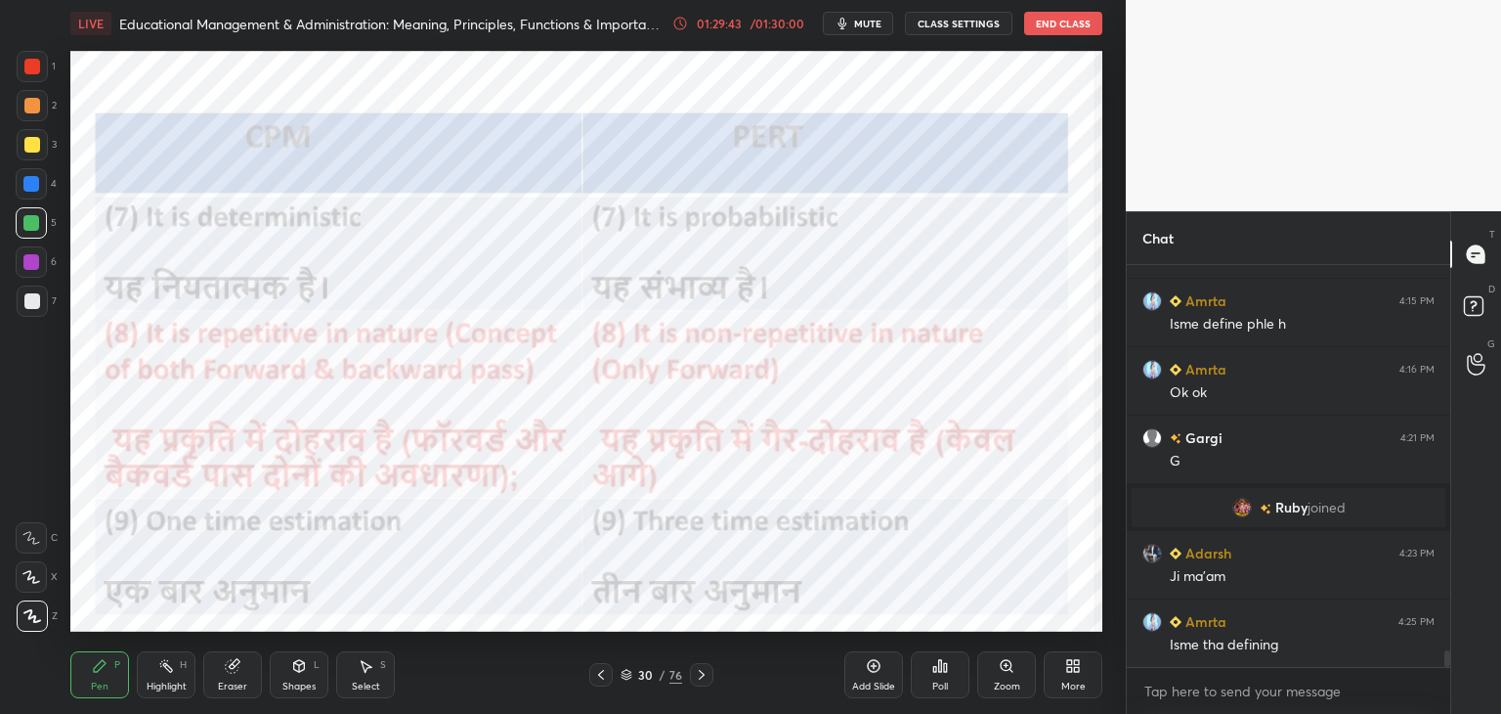
drag, startPoint x: 628, startPoint y: 675, endPoint x: 652, endPoint y: 641, distance: 42.0
click at [628, 673] on icon at bounding box center [627, 675] width 12 height 12
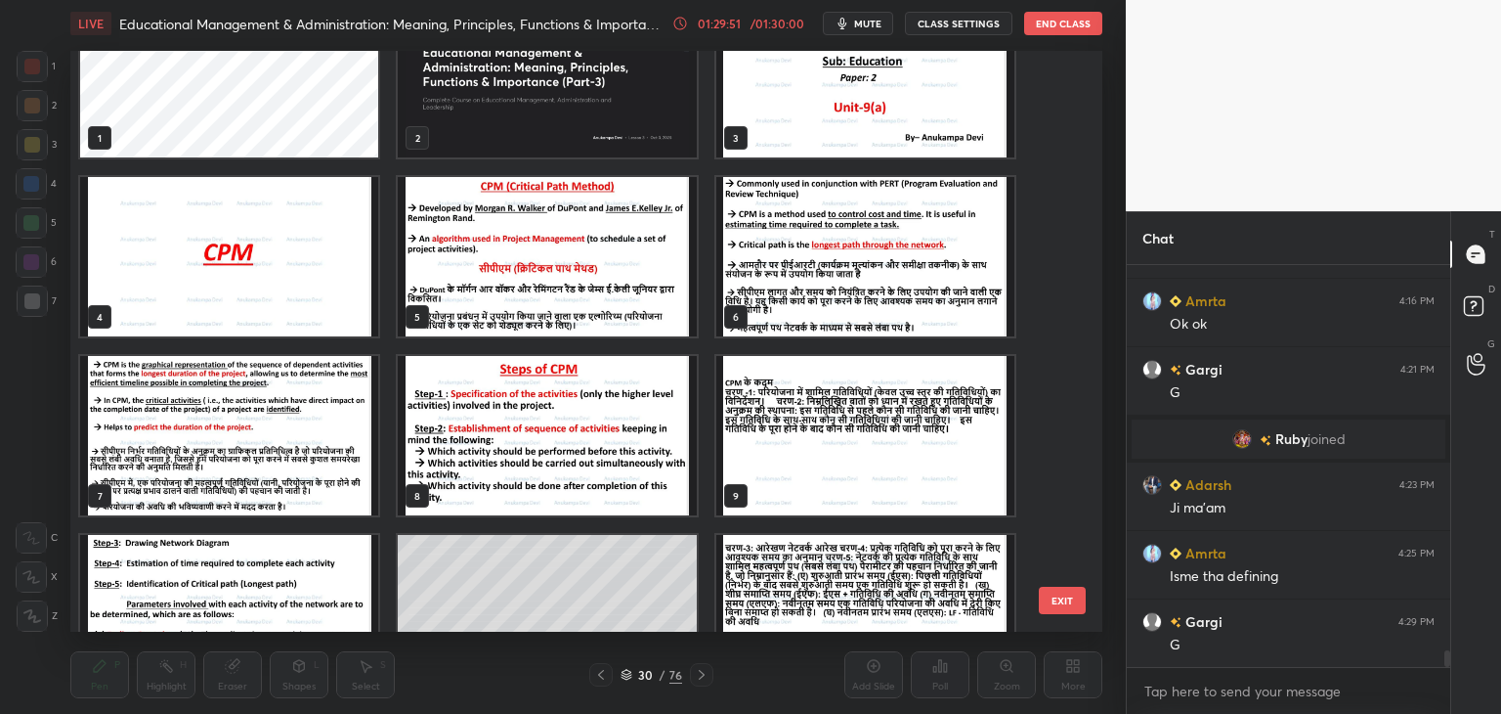
scroll to position [14, 0]
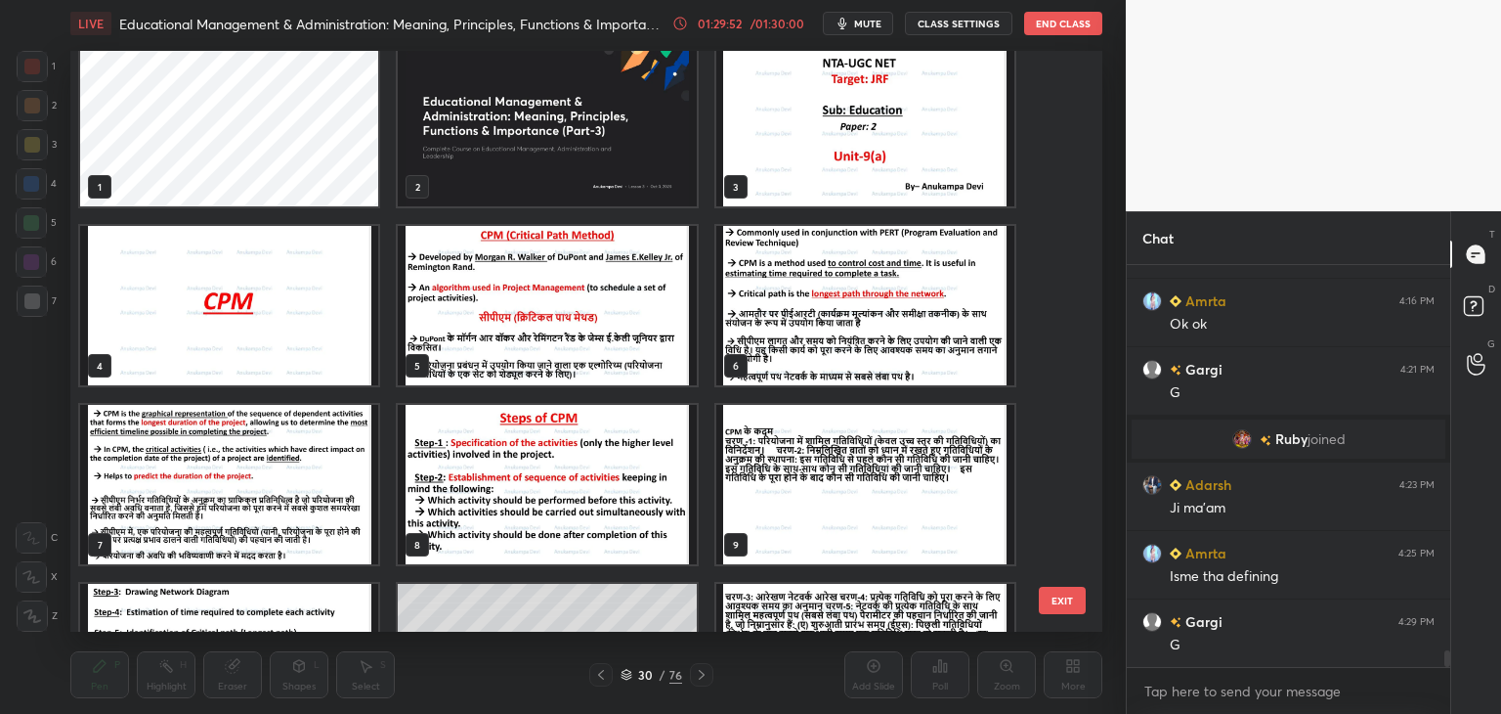
click at [539, 175] on img "grid" at bounding box center [547, 126] width 298 height 159
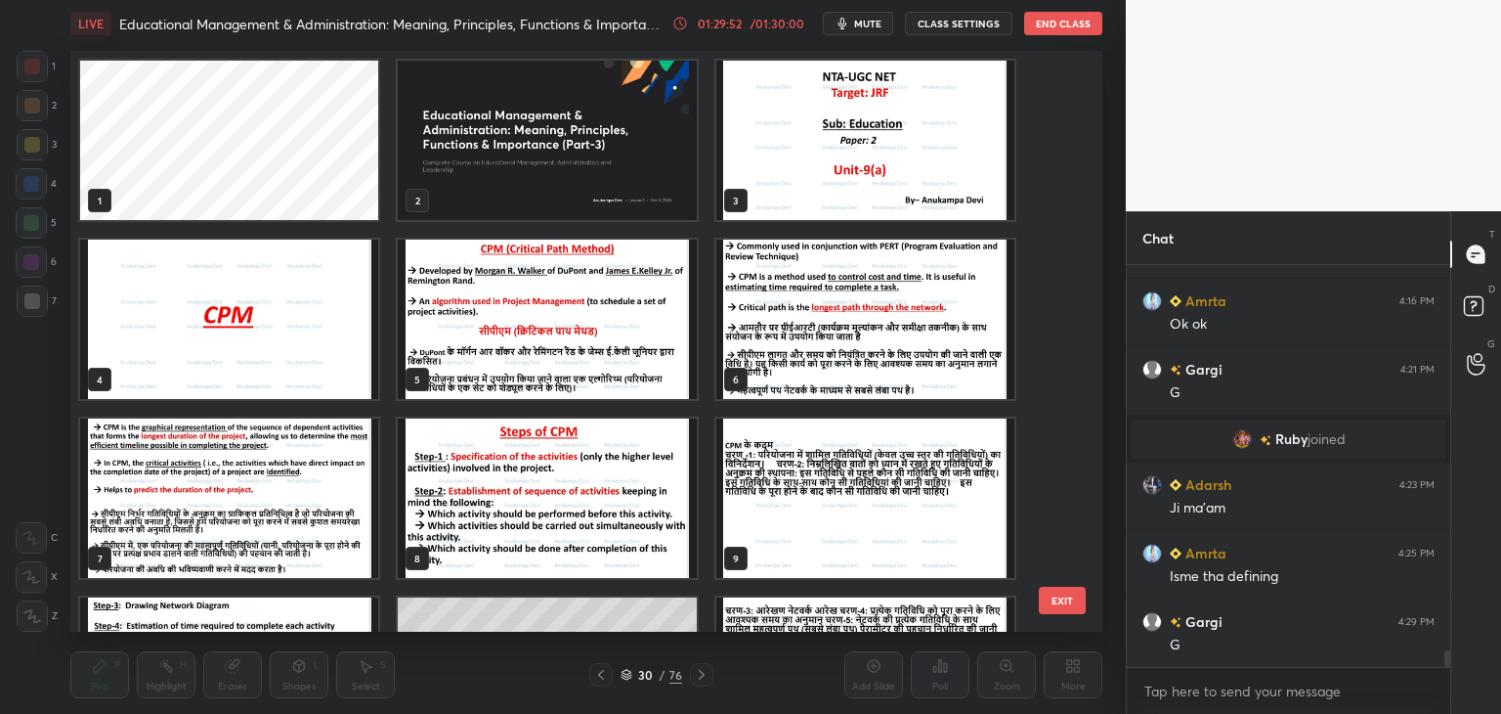
click at [538, 176] on img "grid" at bounding box center [547, 140] width 298 height 159
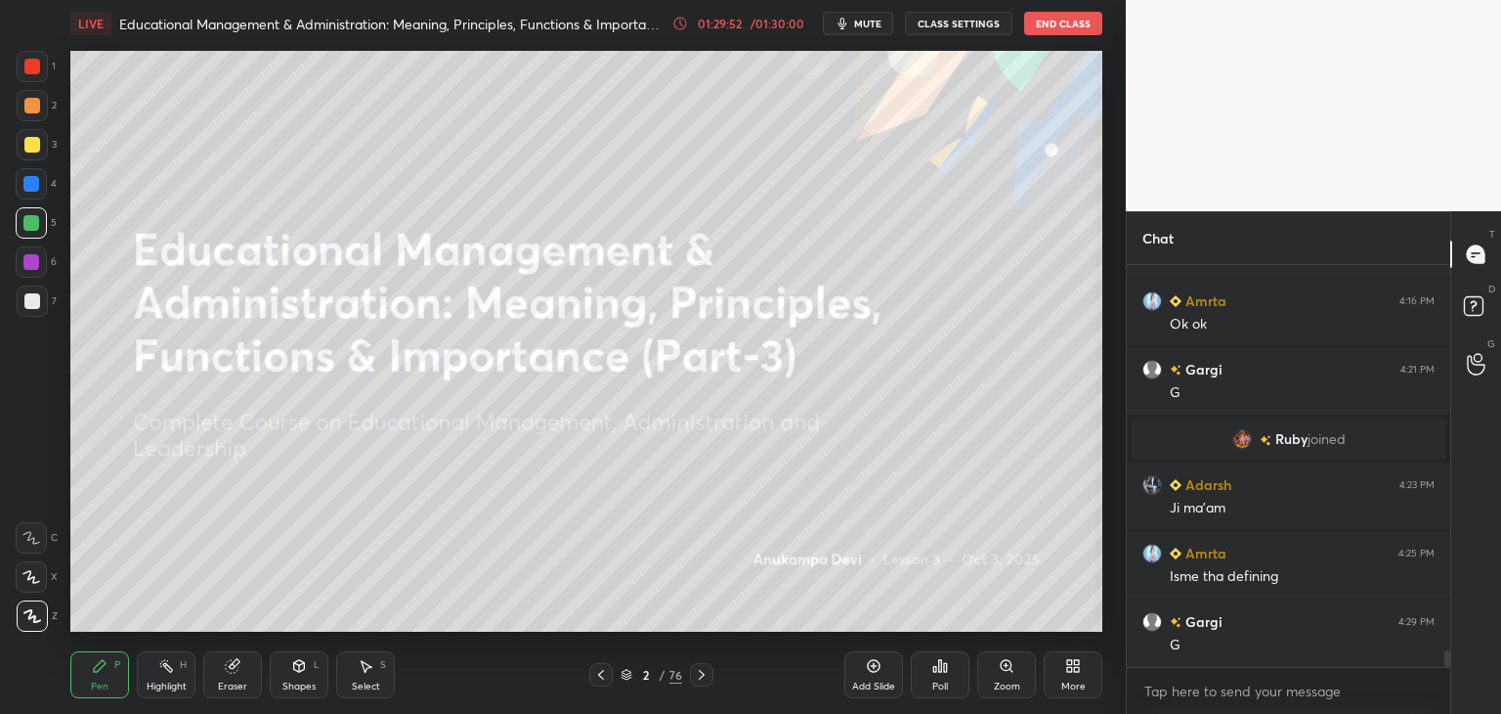
click at [538, 176] on img "grid" at bounding box center [547, 140] width 298 height 159
click at [624, 677] on icon at bounding box center [627, 675] width 12 height 12
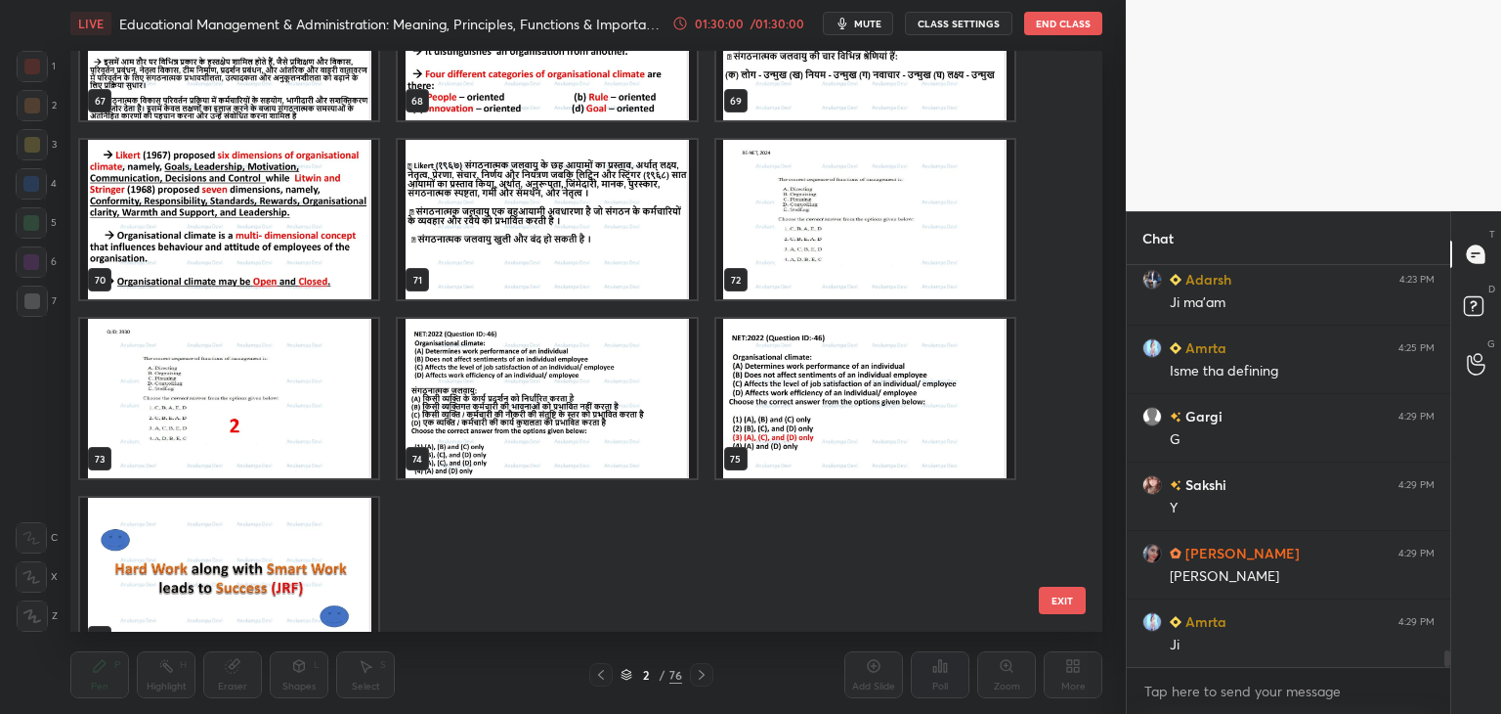
scroll to position [4070, 0]
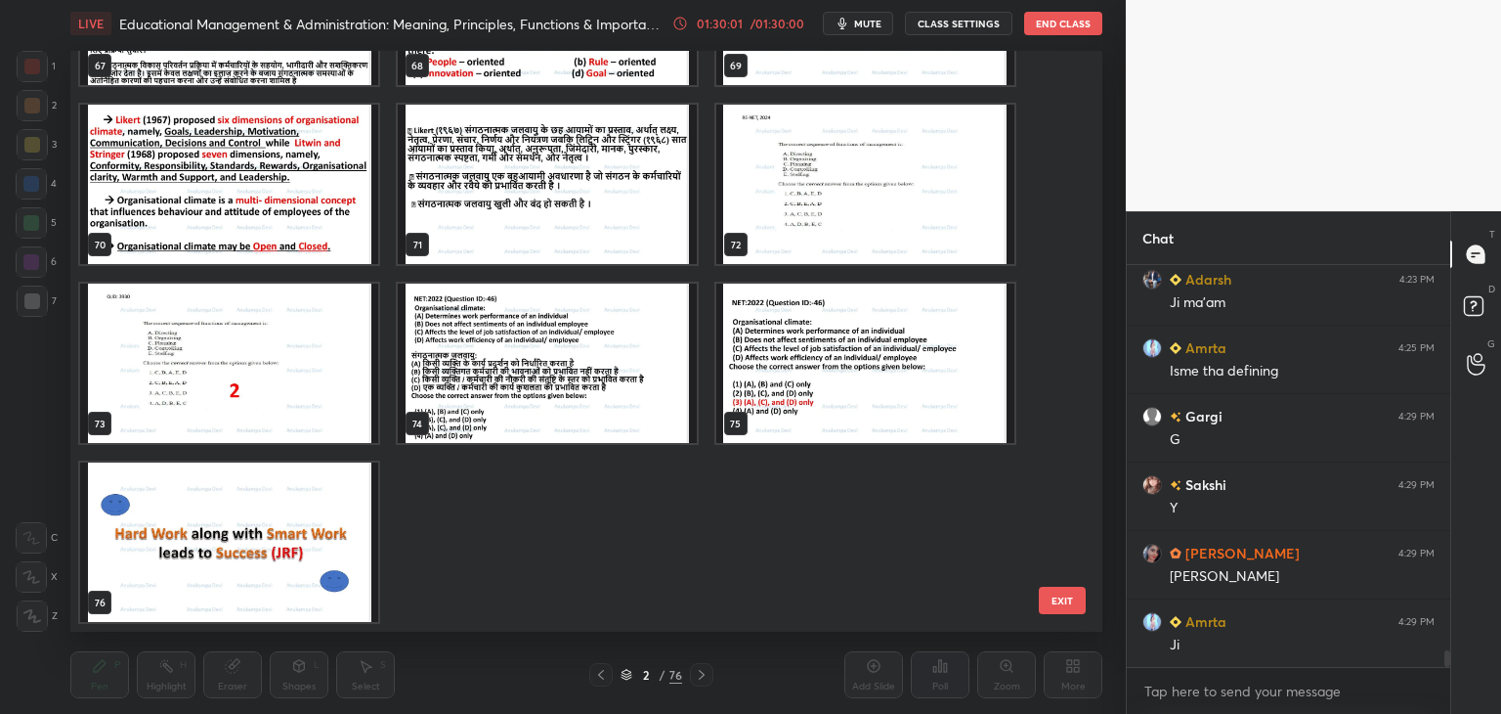
drag, startPoint x: 330, startPoint y: 564, endPoint x: 328, endPoint y: 553, distance: 10.9
click at [328, 561] on img "grid" at bounding box center [229, 541] width 298 height 159
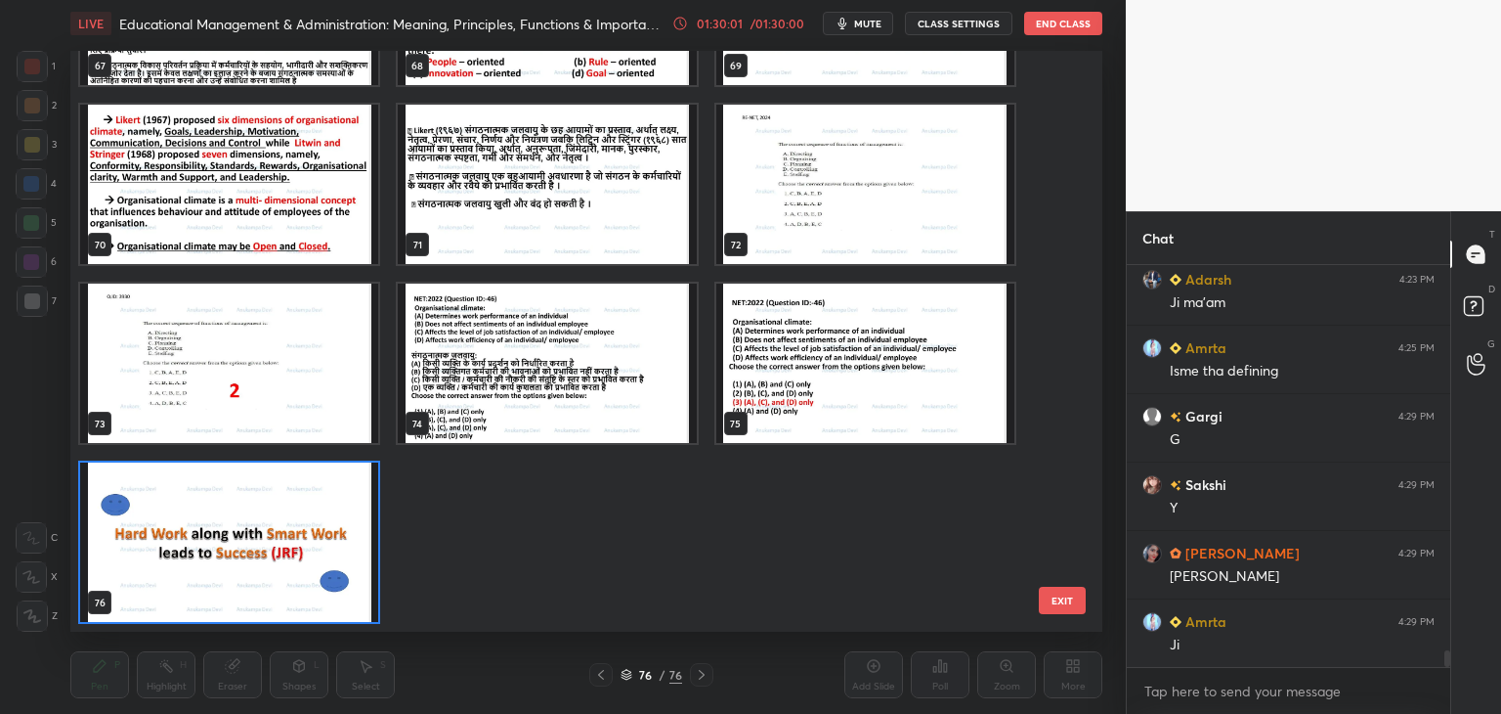
click at [312, 551] on img "grid" at bounding box center [229, 541] width 298 height 159
click at [310, 551] on img "grid" at bounding box center [229, 541] width 298 height 159
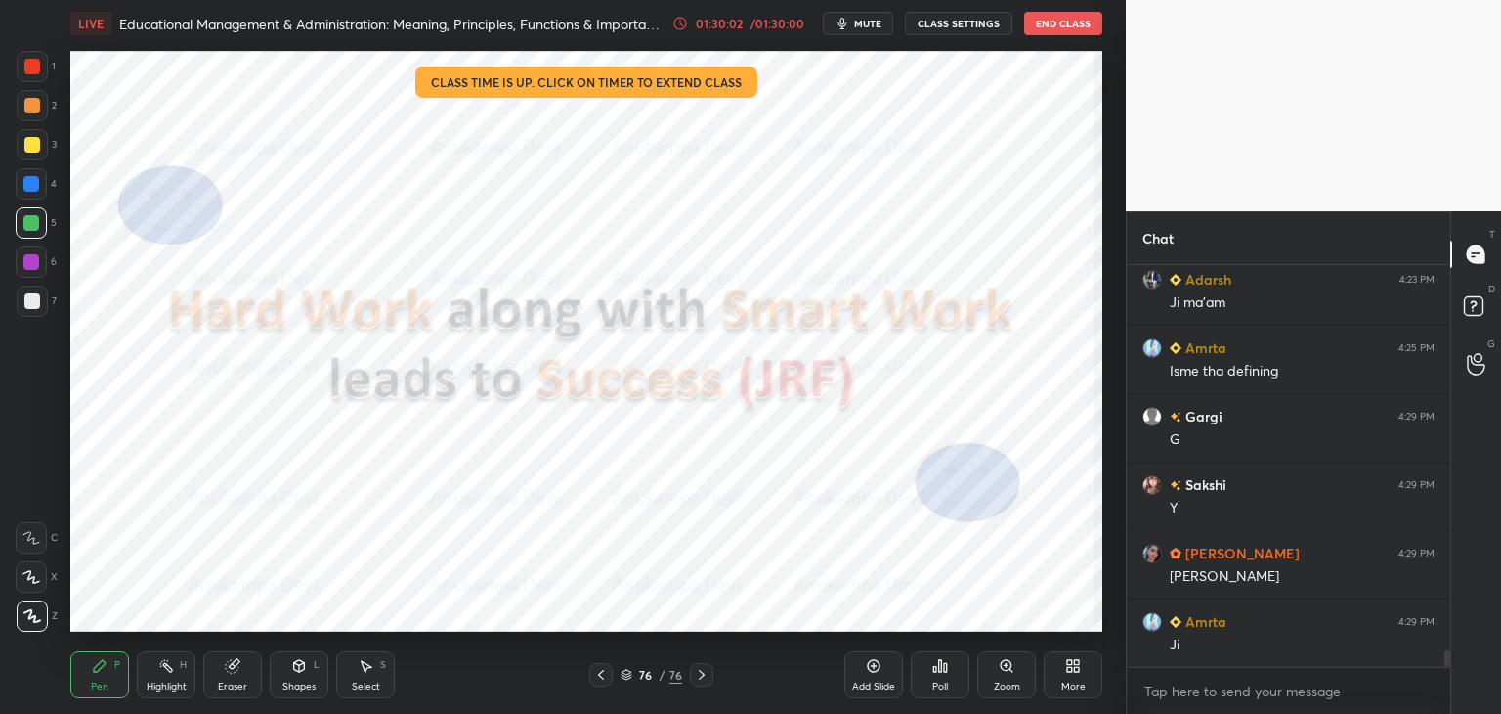
click at [310, 550] on img "grid" at bounding box center [229, 541] width 298 height 159
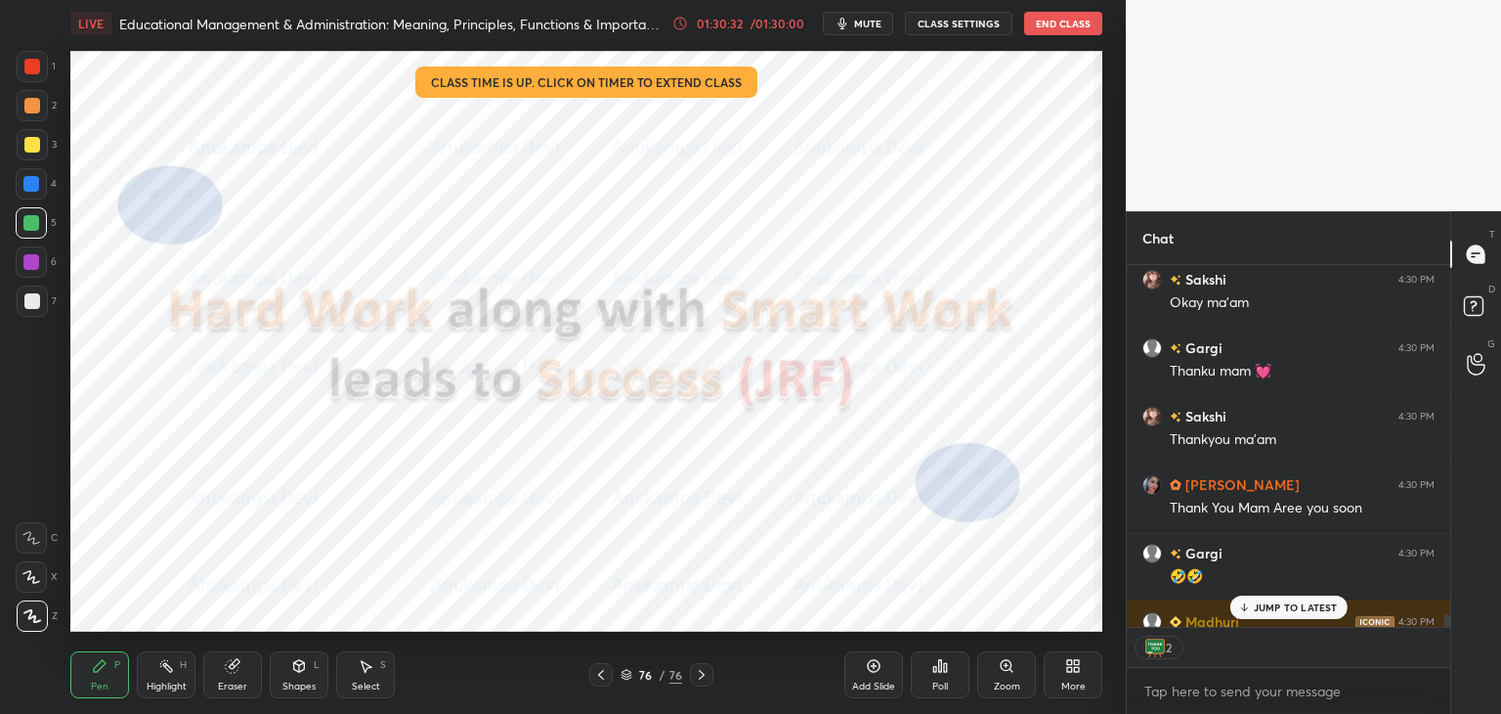
scroll to position [10072, 0]
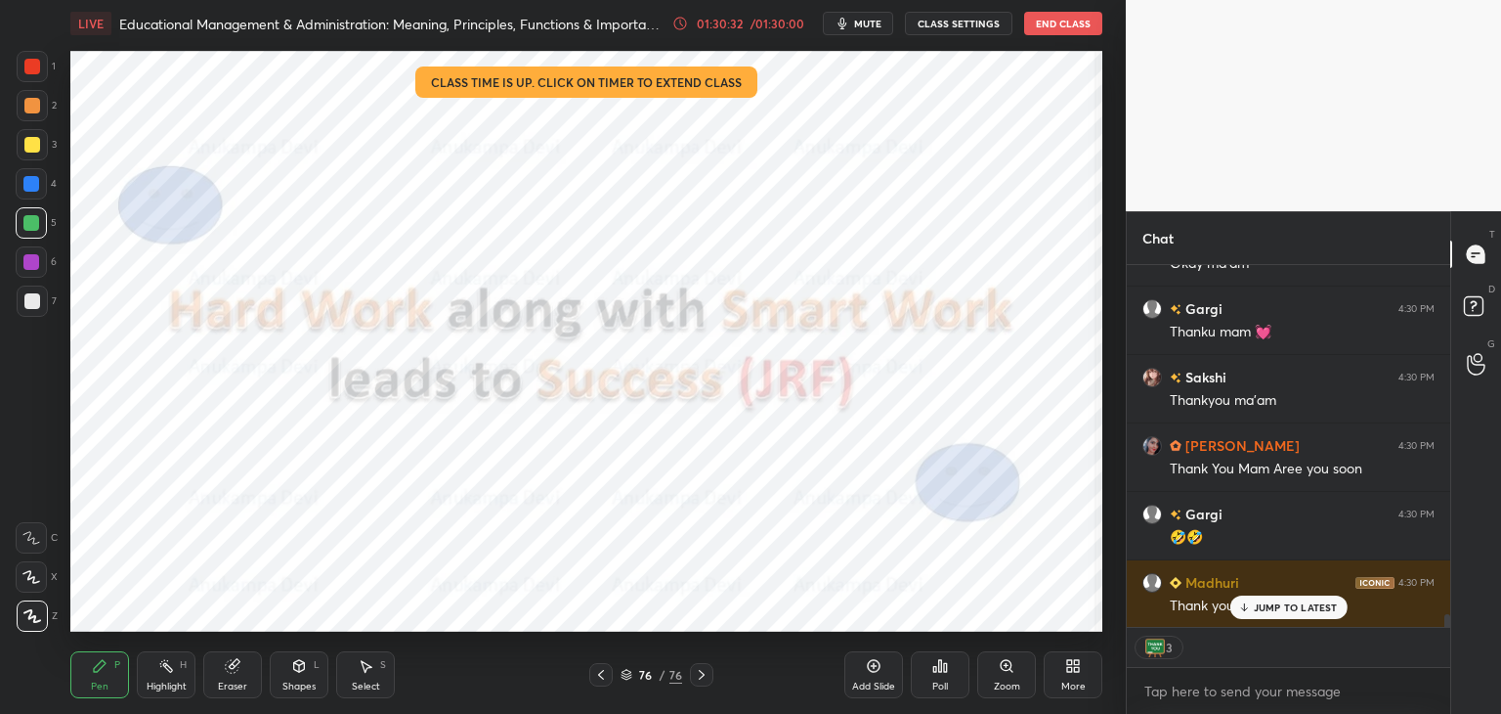
drag, startPoint x: 1449, startPoint y: 615, endPoint x: 1454, endPoint y: 633, distance: 19.5
click at [1452, 632] on div "Chat [PERSON_NAME] 4:29 PM Yes ma'am [PERSON_NAME] 4:30 PM Okay ma'am [PERSON_N…" at bounding box center [1313, 462] width 375 height 502
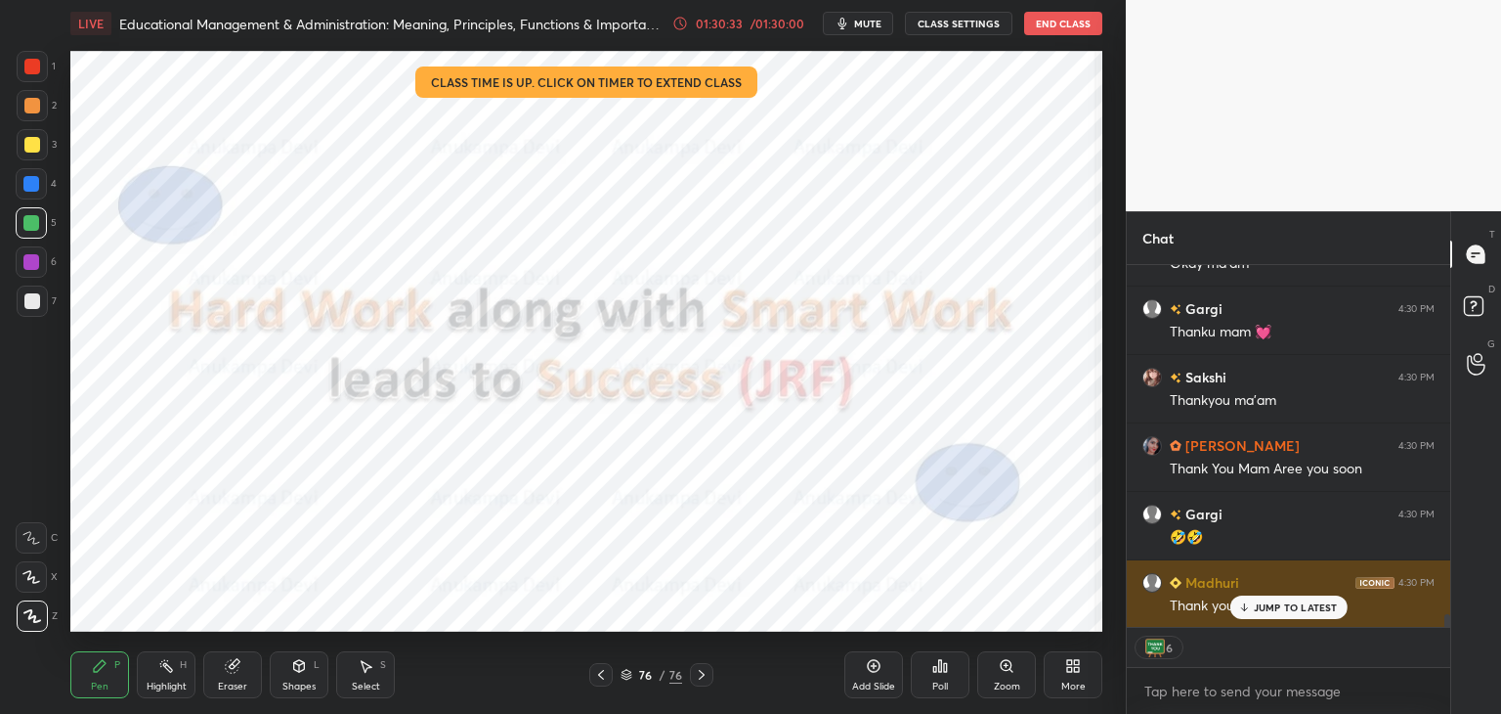
click at [1301, 615] on div "JUMP TO LATEST" at bounding box center [1288, 606] width 117 height 23
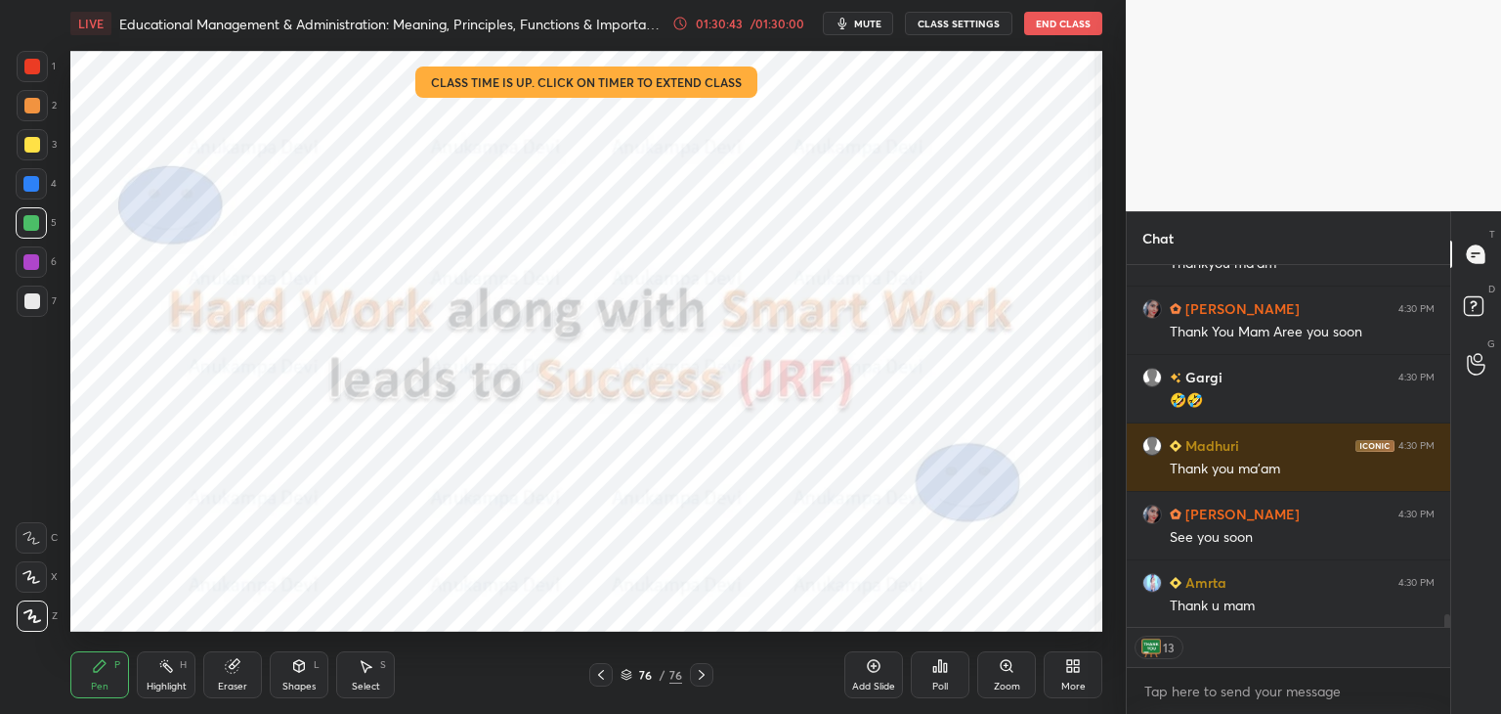
scroll to position [10278, 0]
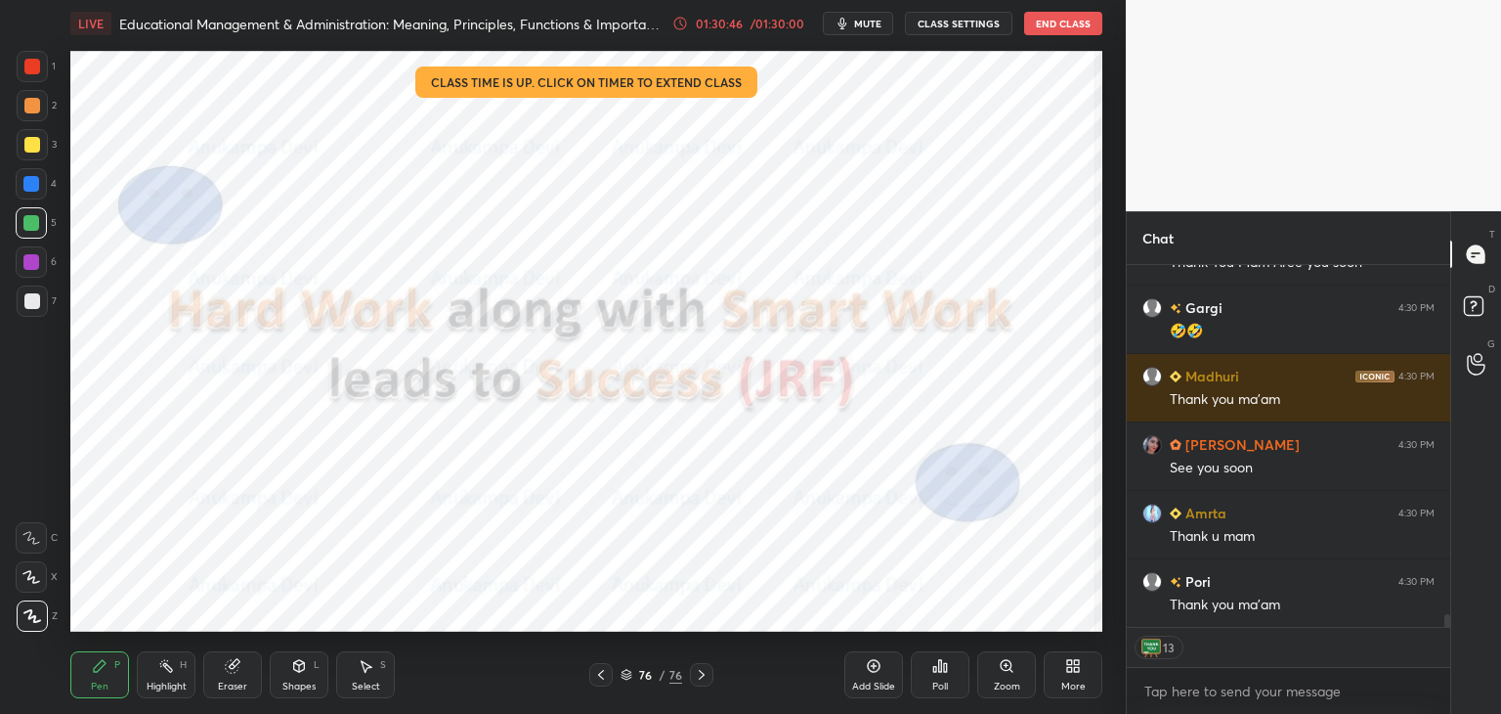
click at [1060, 24] on button "End Class" at bounding box center [1063, 23] width 78 height 23
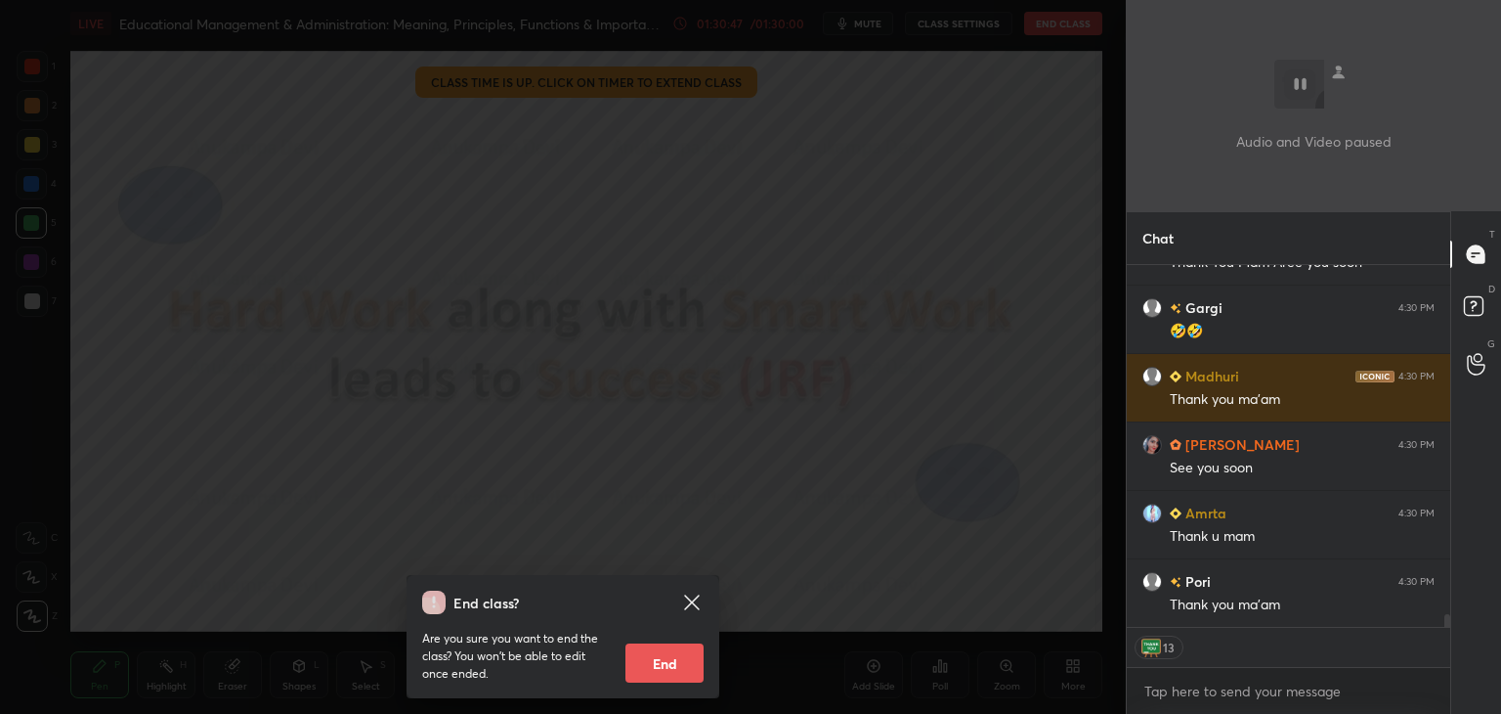
click at [672, 669] on button "End" at bounding box center [665, 662] width 78 height 39
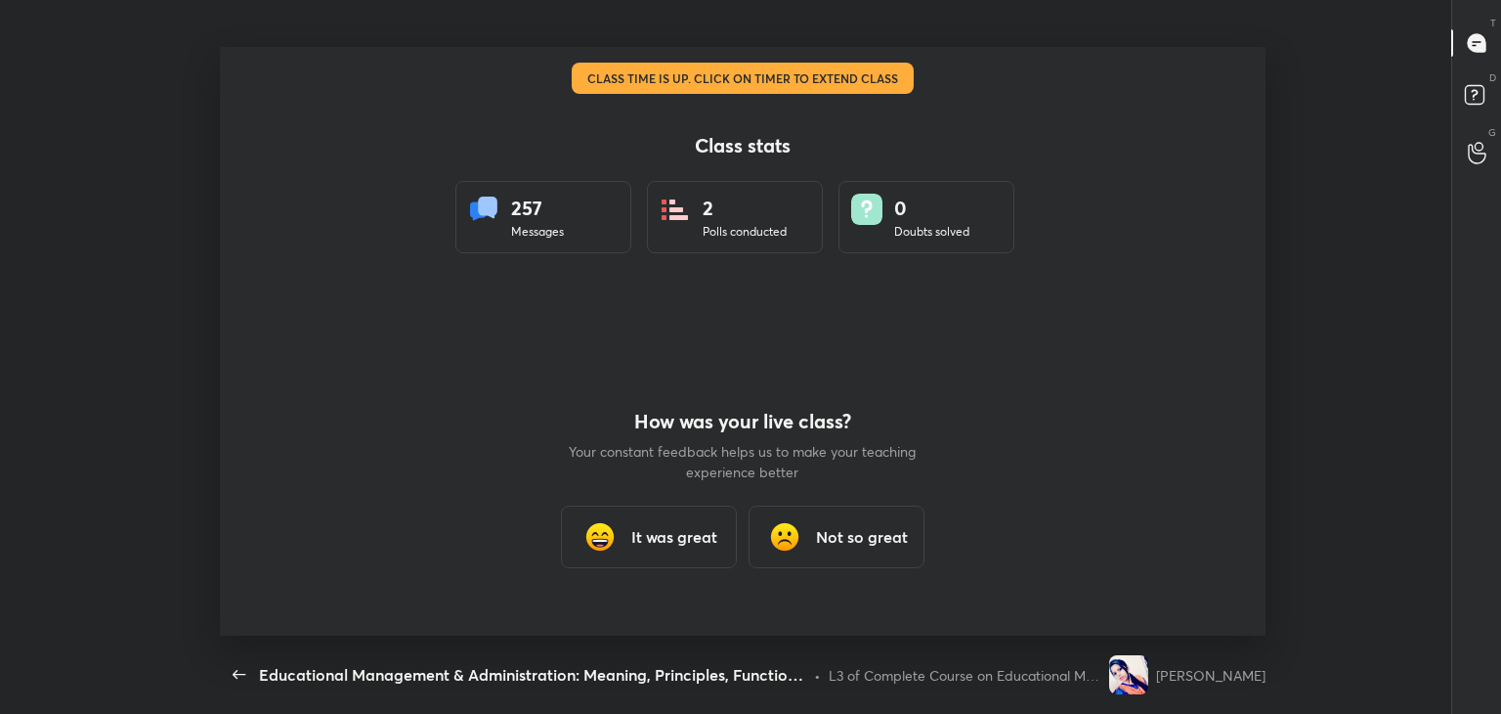
scroll to position [97155, 96259]
click at [680, 550] on div "It was great" at bounding box center [649, 536] width 176 height 63
type textarea "x"
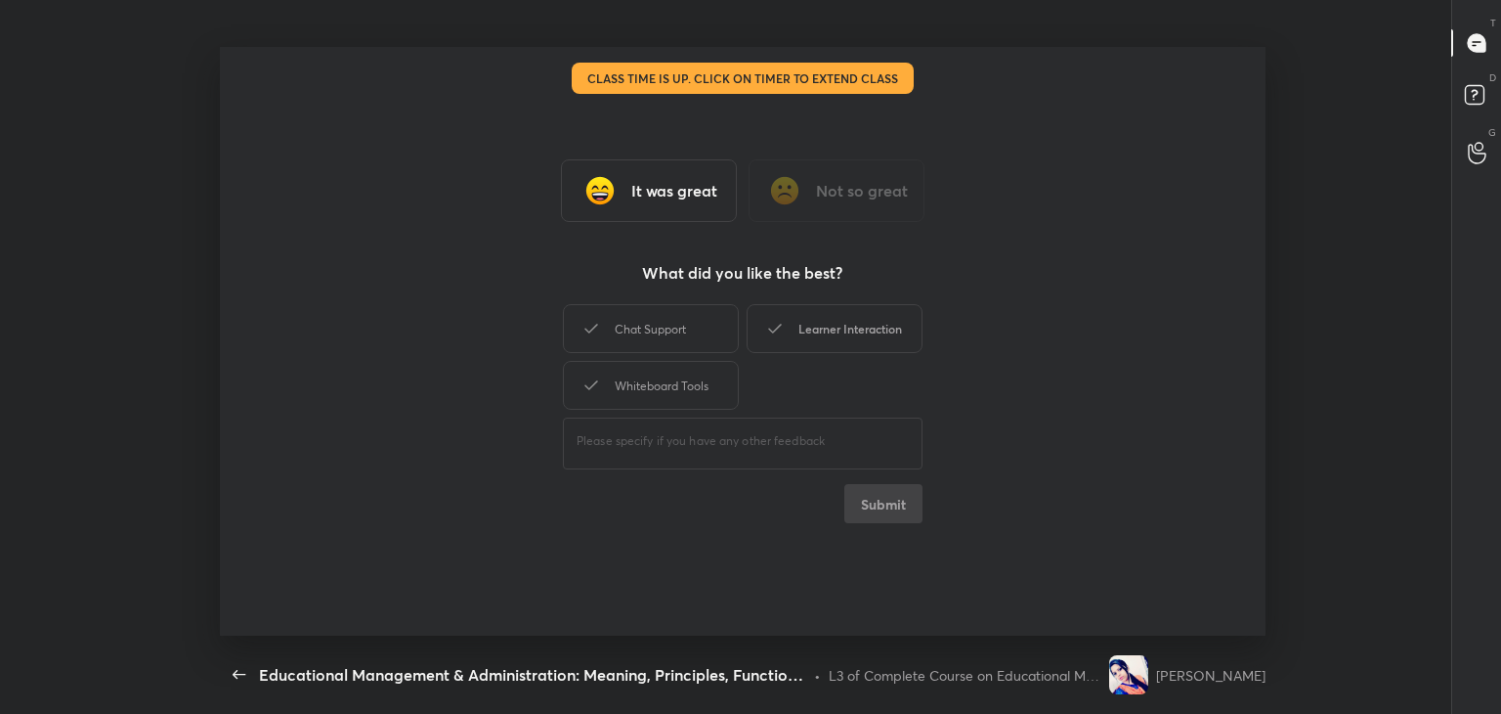
click at [866, 331] on div "Learner Interaction" at bounding box center [835, 328] width 176 height 49
click at [901, 511] on button "Submit" at bounding box center [884, 503] width 78 height 39
